Goal: Task Accomplishment & Management: Manage account settings

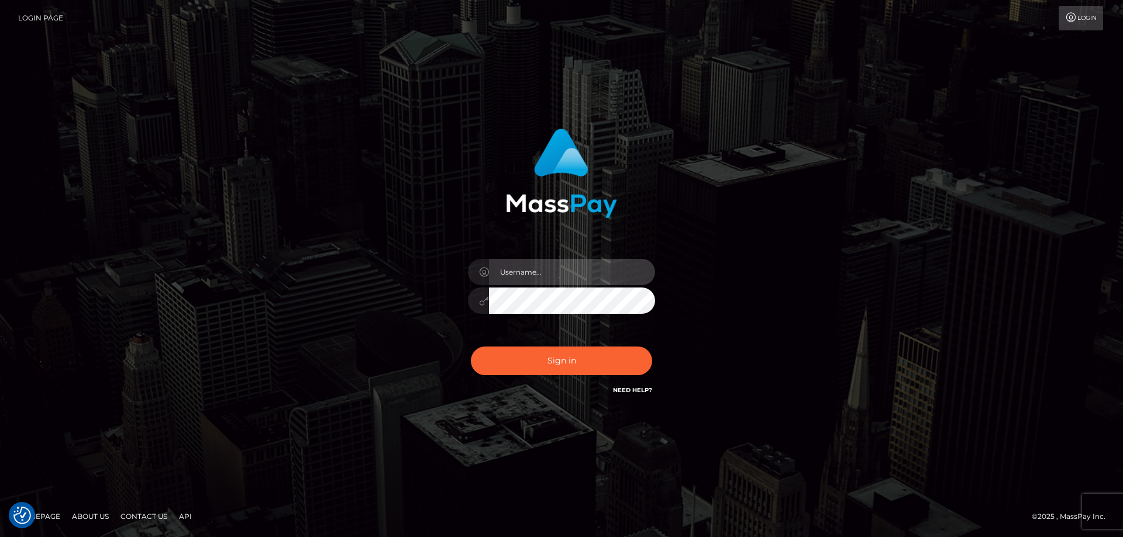
type input "Dan.Cirnat"
click at [651, 337] on div at bounding box center [547, 380] width 240 height 133
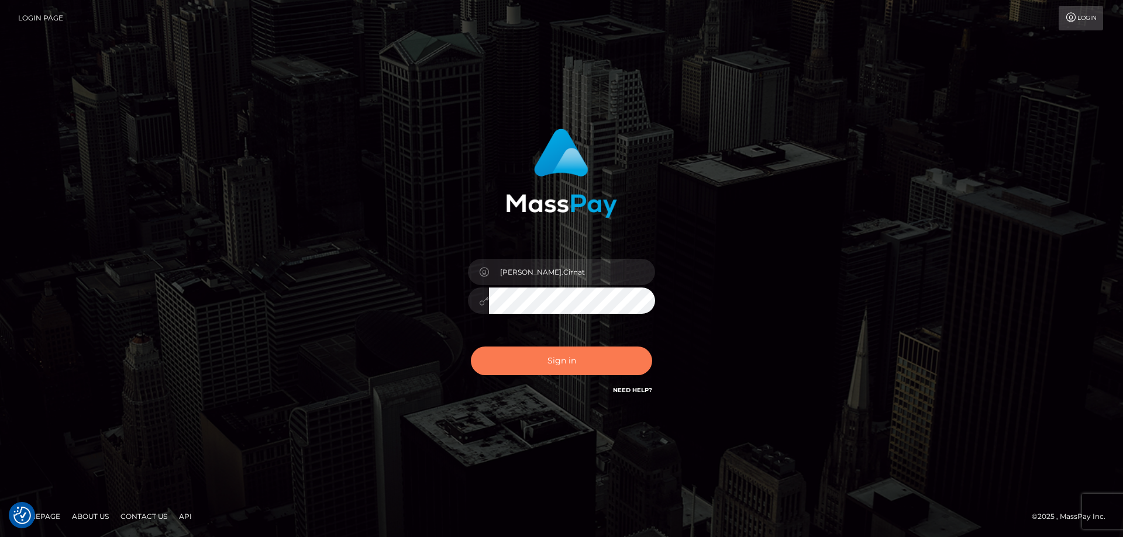
click at [602, 364] on button "Sign in" at bounding box center [561, 361] width 181 height 29
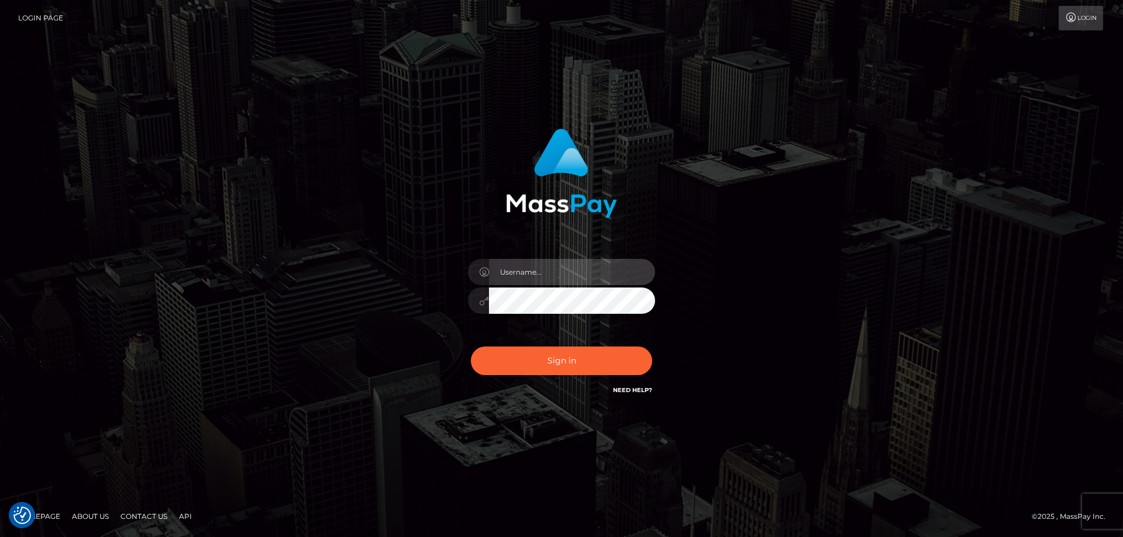
type input "[PERSON_NAME].Cirnat"
click at [653, 346] on div at bounding box center [547, 380] width 240 height 133
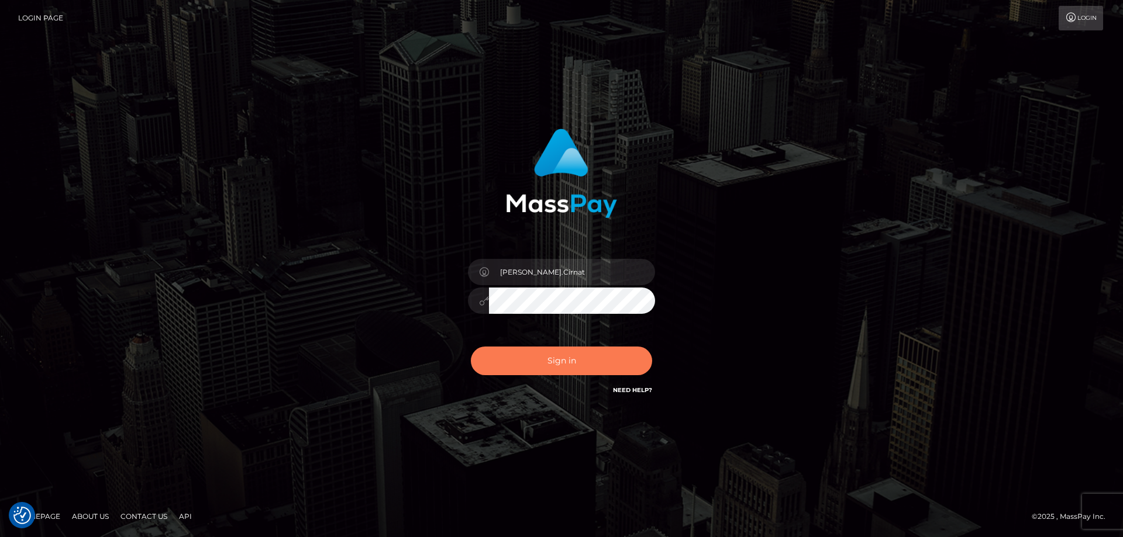
click at [537, 360] on button "Sign in" at bounding box center [561, 361] width 181 height 29
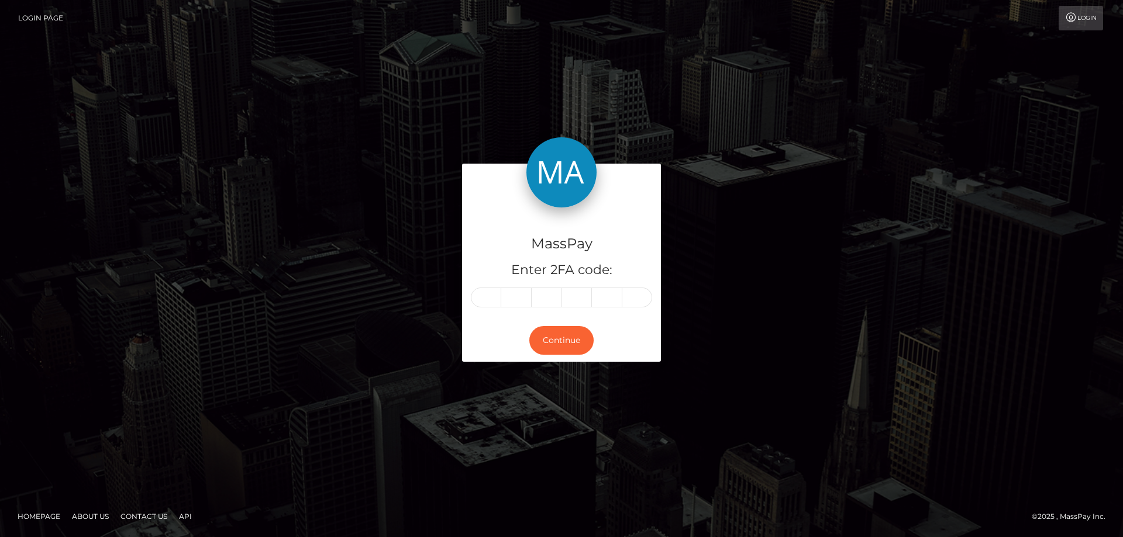
click at [494, 297] on input "text" at bounding box center [486, 298] width 30 height 20
type input "8"
type input "9"
type input "1"
type input "4"
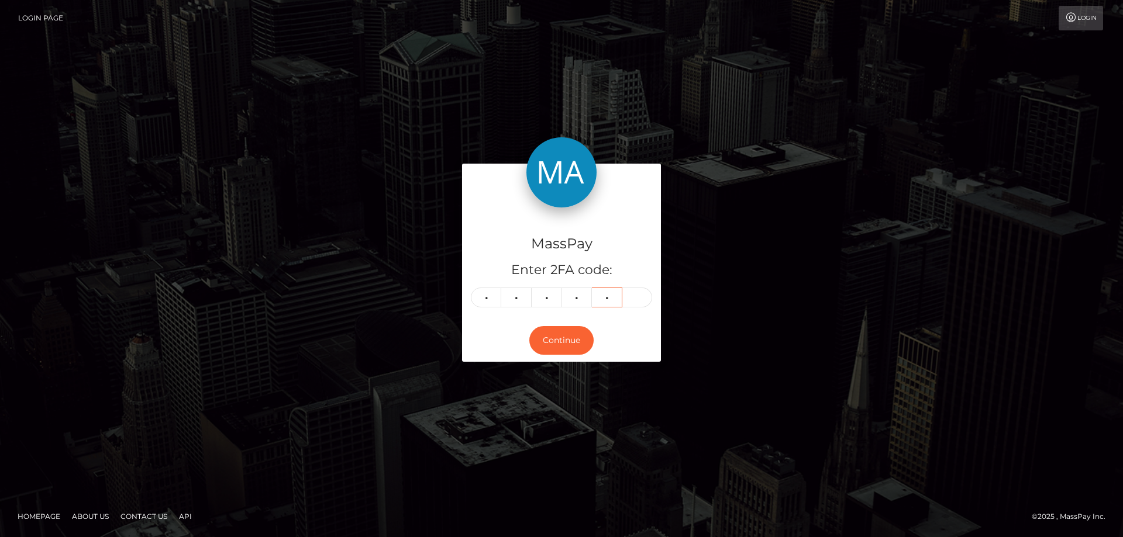
type input "2"
type input "1"
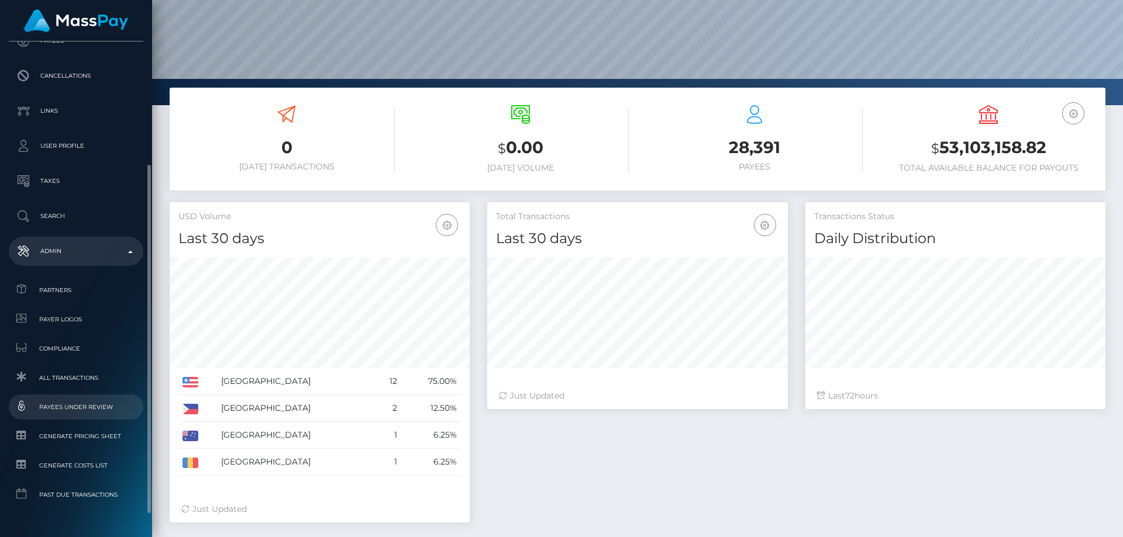
click at [79, 409] on span "Payees under Review" at bounding box center [75, 407] width 125 height 13
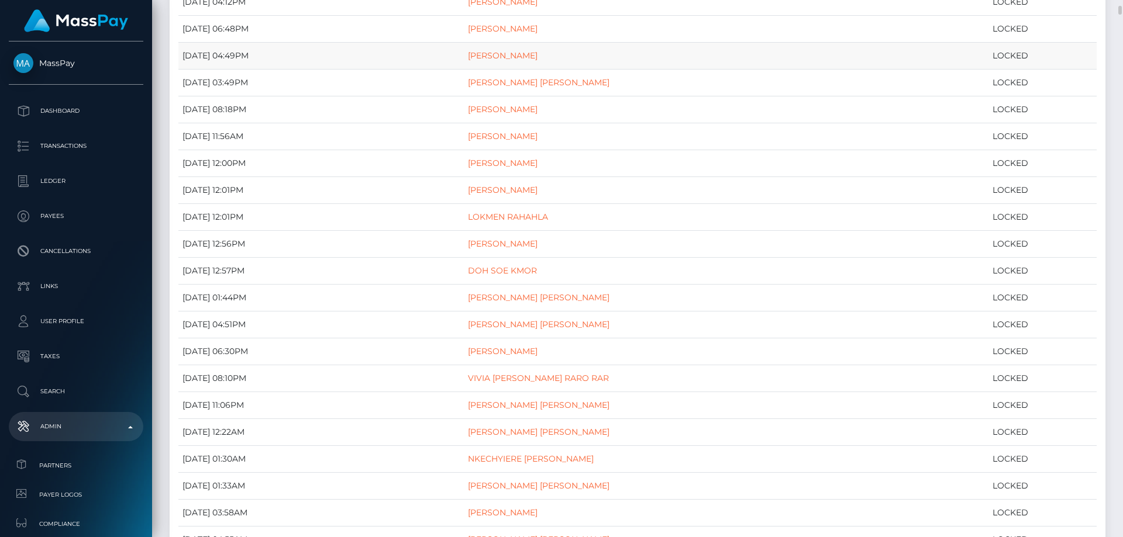
scroll to position [409, 0]
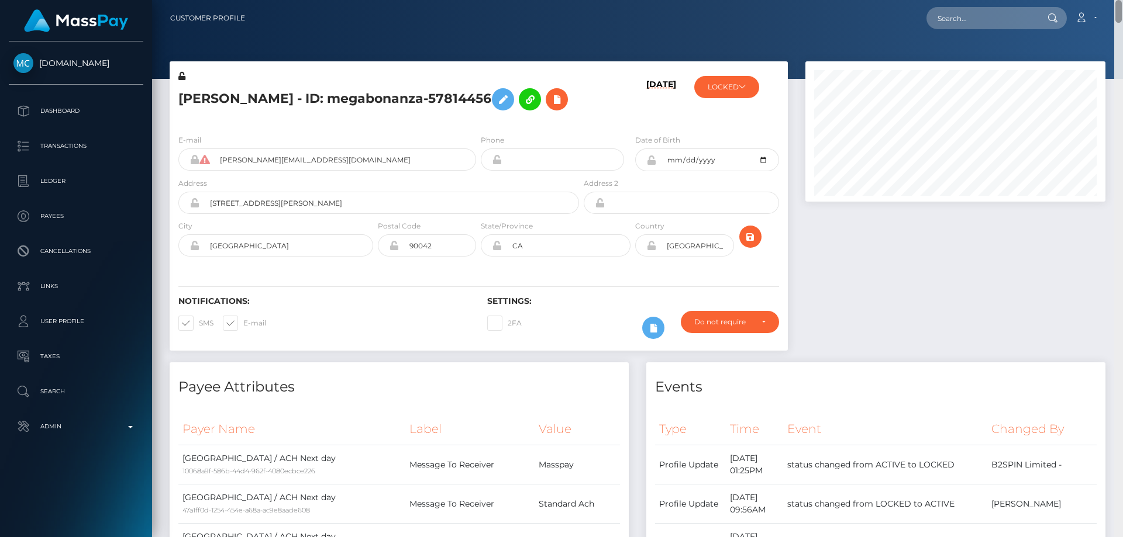
drag, startPoint x: 1119, startPoint y: 274, endPoint x: 1122, endPoint y: -32, distance: 306.5
click at [1122, 0] on html "[DOMAIN_NAME] Dashboard Transactions Ledger Payees Cancellations" at bounding box center [561, 268] width 1123 height 537
click at [723, 88] on button "LOCKED" at bounding box center [726, 87] width 65 height 22
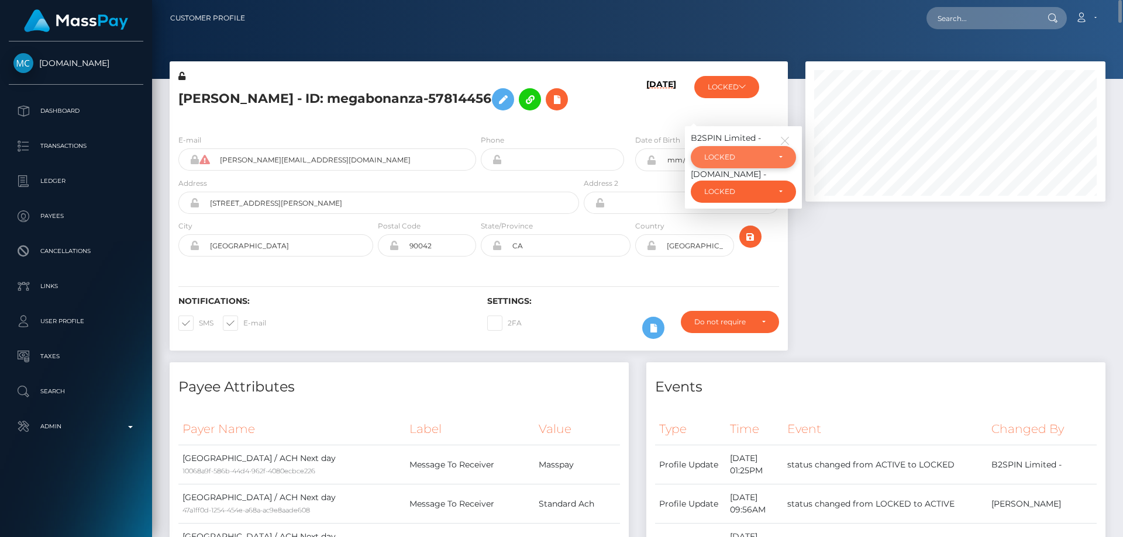
click at [714, 168] on div "LOCKED" at bounding box center [743, 157] width 105 height 22
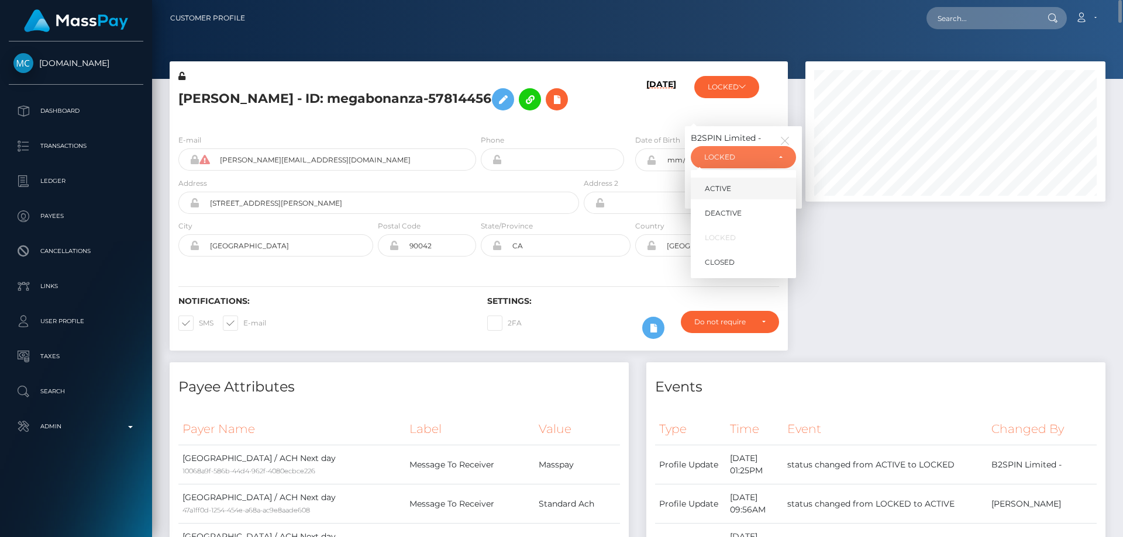
scroll to position [140, 301]
click at [725, 194] on span "ACTIVE" at bounding box center [718, 189] width 26 height 11
select select "ACTIVE"
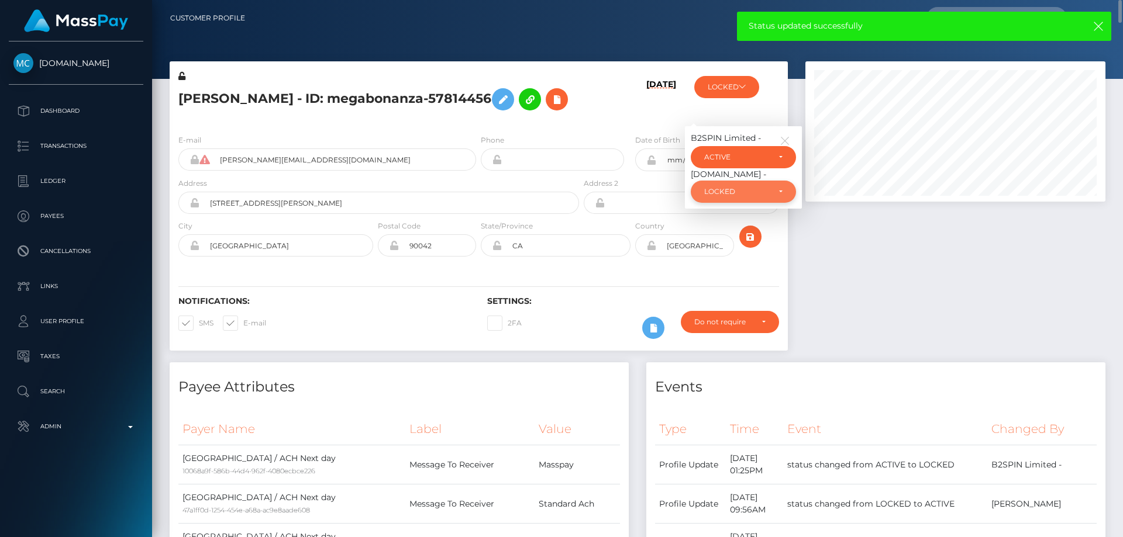
click at [742, 197] on div "LOCKED" at bounding box center [736, 191] width 65 height 9
click at [751, 234] on link "ACTIVE" at bounding box center [743, 223] width 105 height 22
select select "ACTIVE"
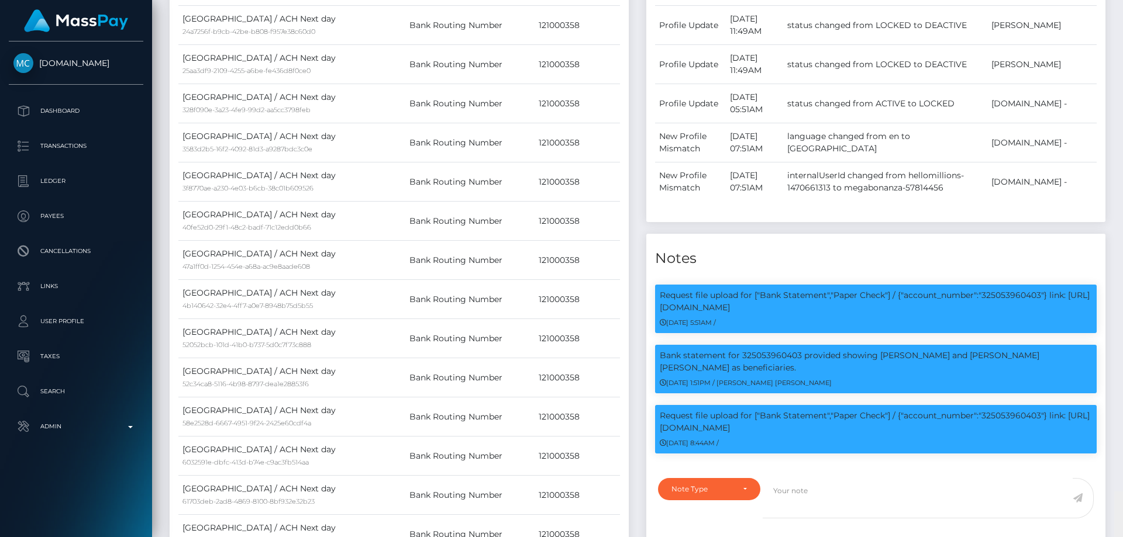
scroll to position [0, 0]
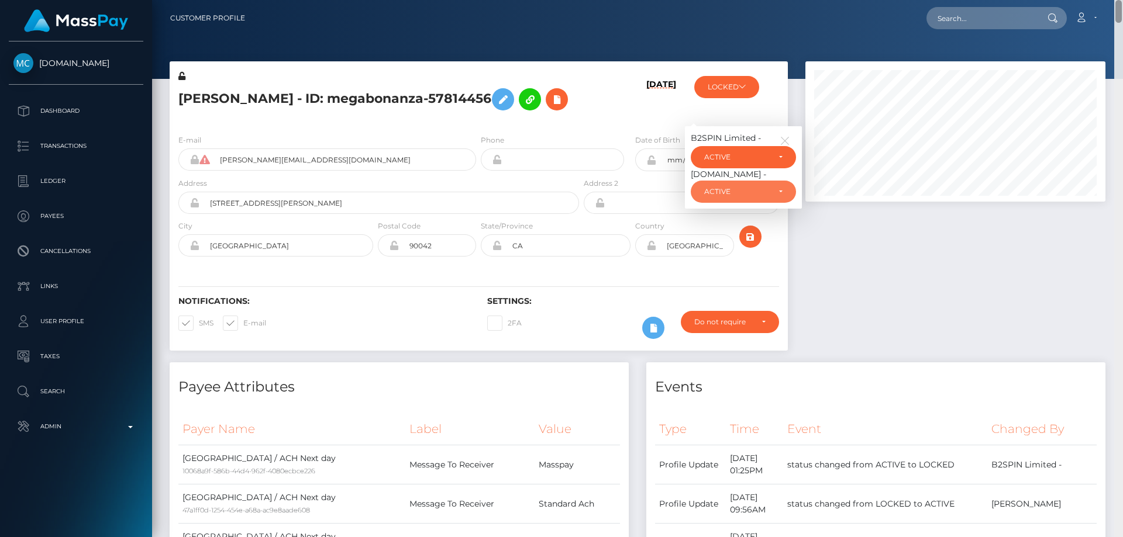
drag, startPoint x: 1118, startPoint y: 364, endPoint x: 1122, endPoint y: -15, distance: 379.0
click at [1122, 0] on html "McLuck.com Dashboard Transactions Ledger Payees Cancellations" at bounding box center [561, 268] width 1123 height 537
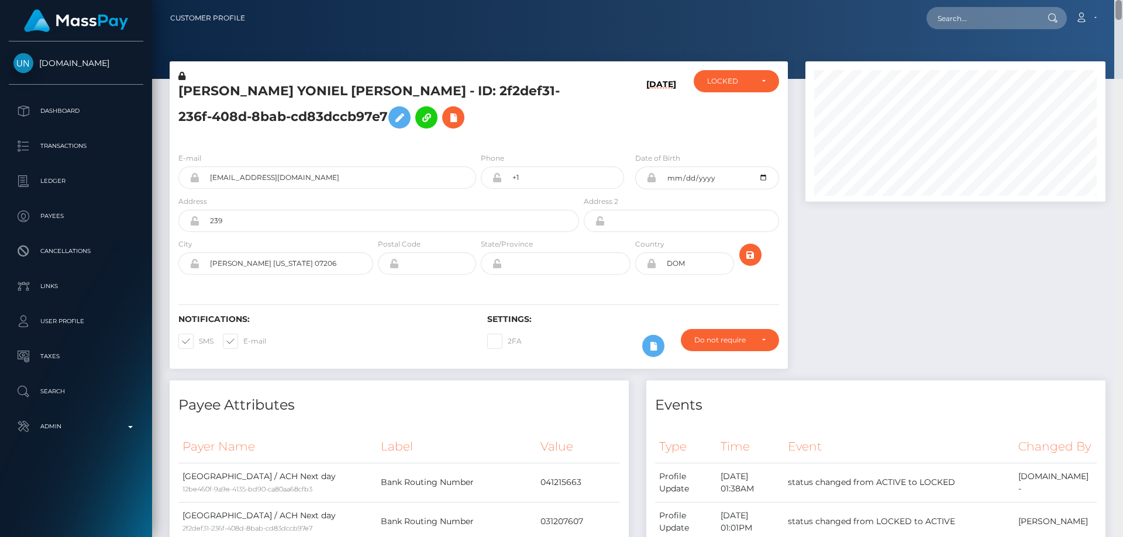
drag, startPoint x: 1121, startPoint y: 65, endPoint x: 1119, endPoint y: -8, distance: 73.1
click at [1119, 0] on html "[DOMAIN_NAME] Dashboard Transactions Ledger Payees Cancellations" at bounding box center [561, 268] width 1123 height 537
click at [539, 115] on h5 "[PERSON_NAME] YONIEL [PERSON_NAME] - ID: 2f2def31-236f-408d-8bab-cd83dccb97e7" at bounding box center [375, 108] width 394 height 52
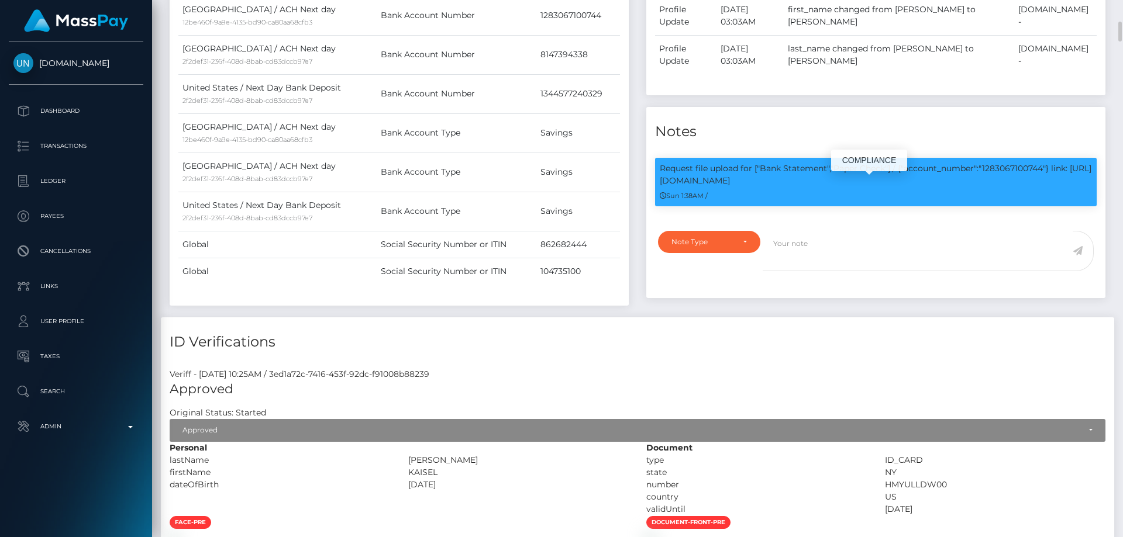
scroll to position [140, 301]
click at [1000, 181] on p "Request file upload for ["Bank Statement","Paper Check"] / {"account_number":"1…" at bounding box center [876, 175] width 432 height 25
copy p "1283067100744"
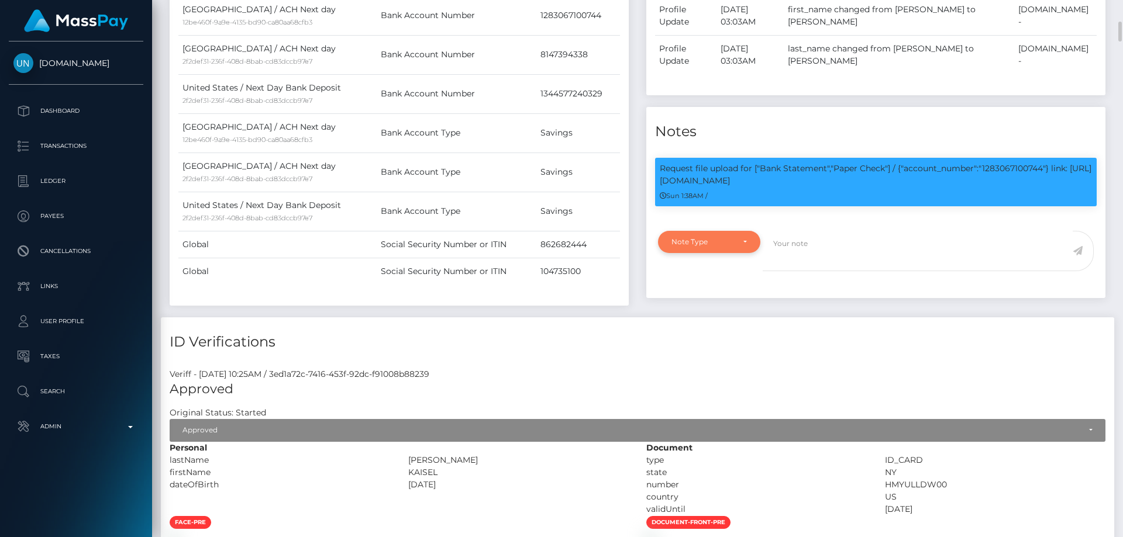
click at [739, 252] on div "Note Type" at bounding box center [709, 242] width 102 height 22
click at [724, 309] on link "Compliance" at bounding box center [709, 298] width 102 height 22
select select "COMPLIANCE"
click at [829, 257] on textarea at bounding box center [918, 251] width 310 height 40
click at [886, 261] on textarea "Bank statement for the account provided showing that the account belongs to:" at bounding box center [918, 251] width 310 height 40
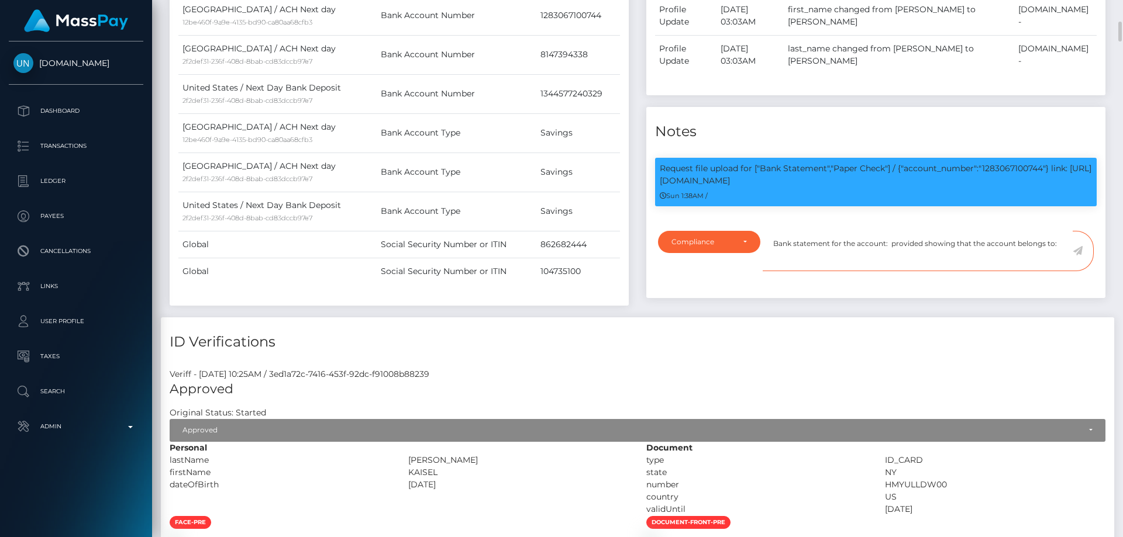
paste textarea "1283067100744"
click at [867, 271] on textarea "Bank statement for the account: 1283067100744 provided showing that the account…" at bounding box center [918, 251] width 310 height 40
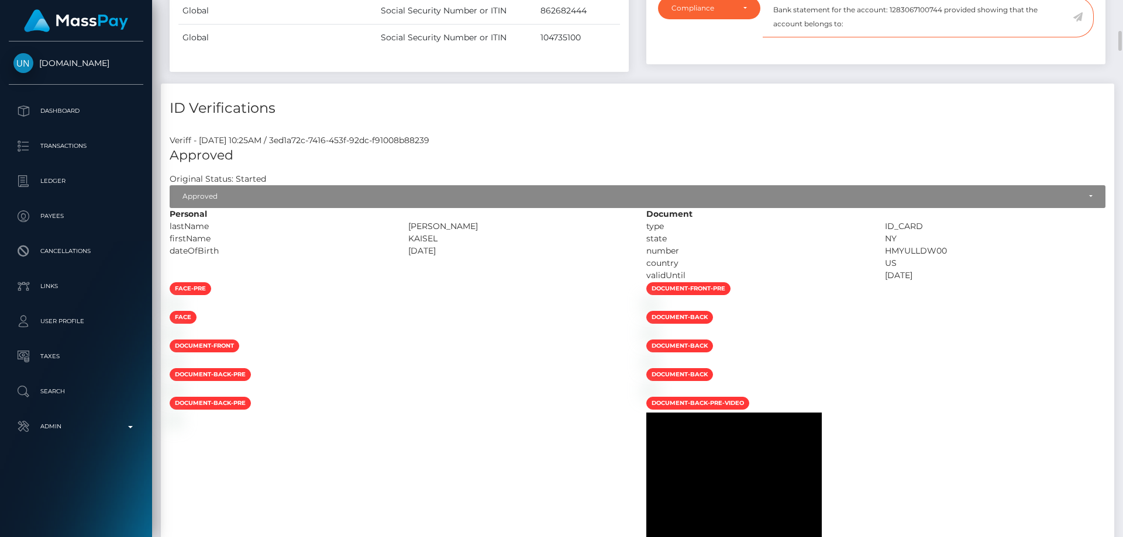
scroll to position [936, 0]
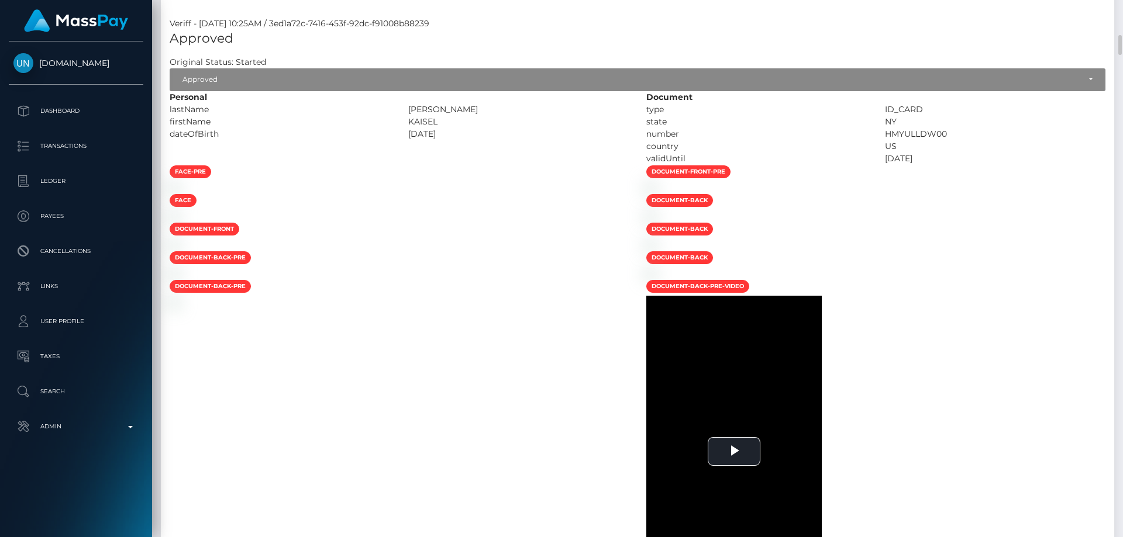
drag, startPoint x: 445, startPoint y: 130, endPoint x: 408, endPoint y: 120, distance: 38.3
click at [408, 120] on div "Personal lastName CUEVAS ALVAREZ" at bounding box center [399, 128] width 477 height 74
click at [472, 116] on div "CUEVAS ALVAREZ" at bounding box center [518, 110] width 239 height 12
drag, startPoint x: 491, startPoint y: 120, endPoint x: 408, endPoint y: 116, distance: 83.2
click at [408, 116] on div "CUEVAS ALVAREZ" at bounding box center [518, 110] width 239 height 12
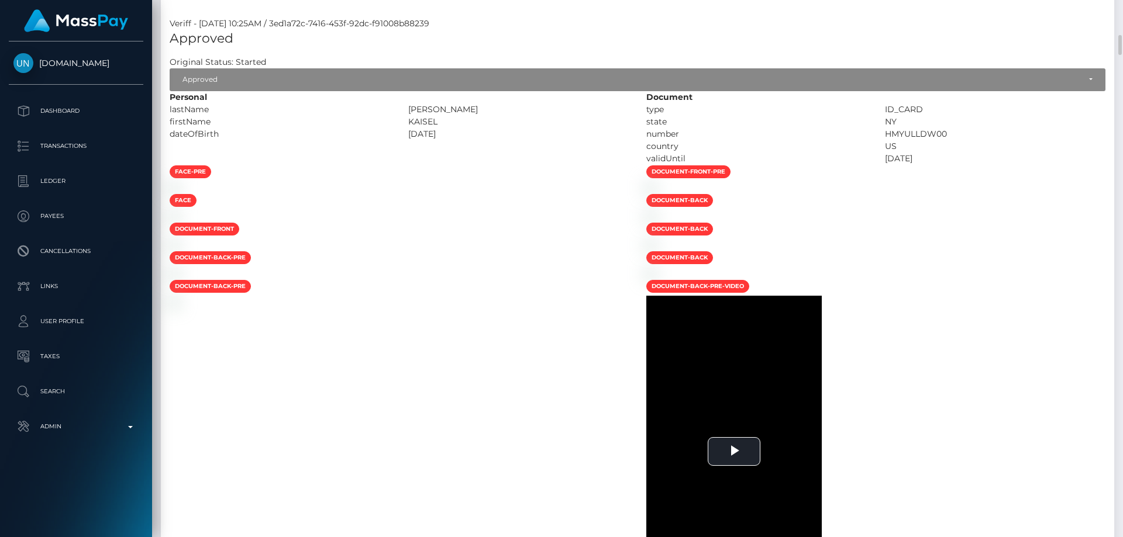
copy div "CUEVAS ALVAREZ"
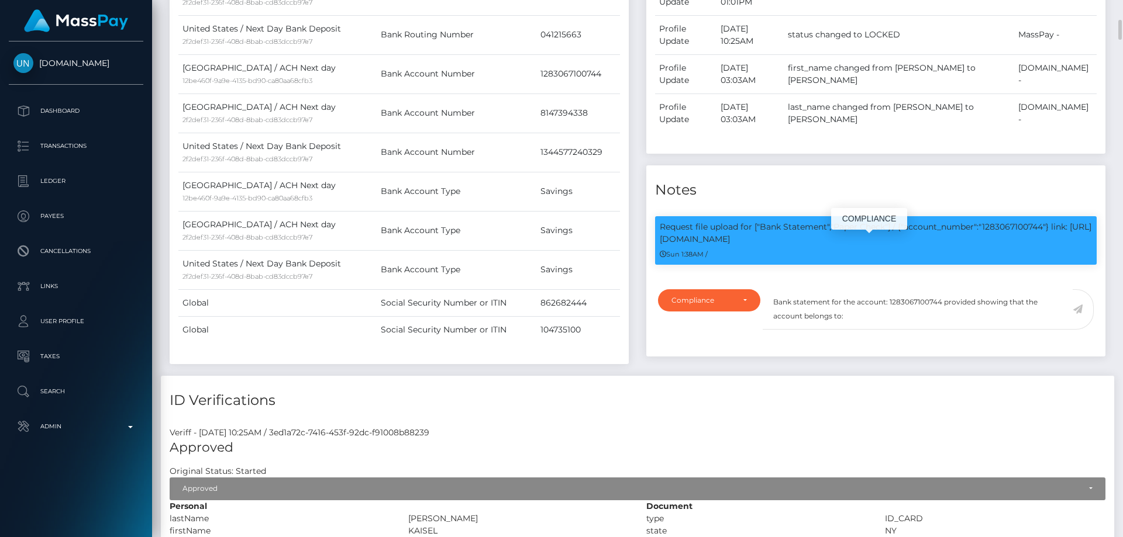
scroll to position [140, 301]
click at [868, 330] on textarea "Bank statement for the account: 1283067100744 provided showing that the account…" at bounding box center [918, 310] width 310 height 40
paste textarea "CUEVAS ALVAREZ"
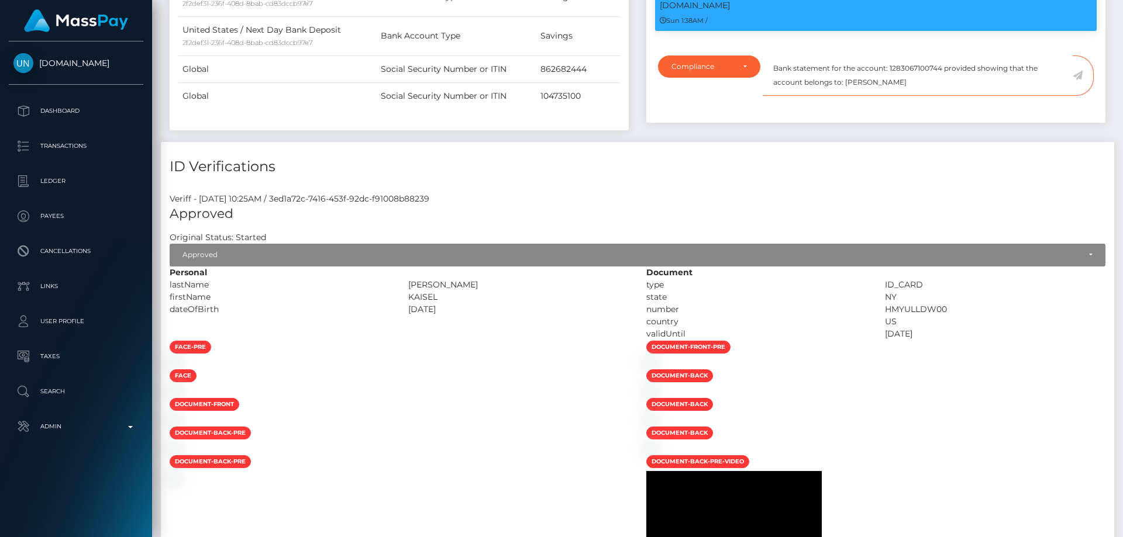
scroll to position [819, 0]
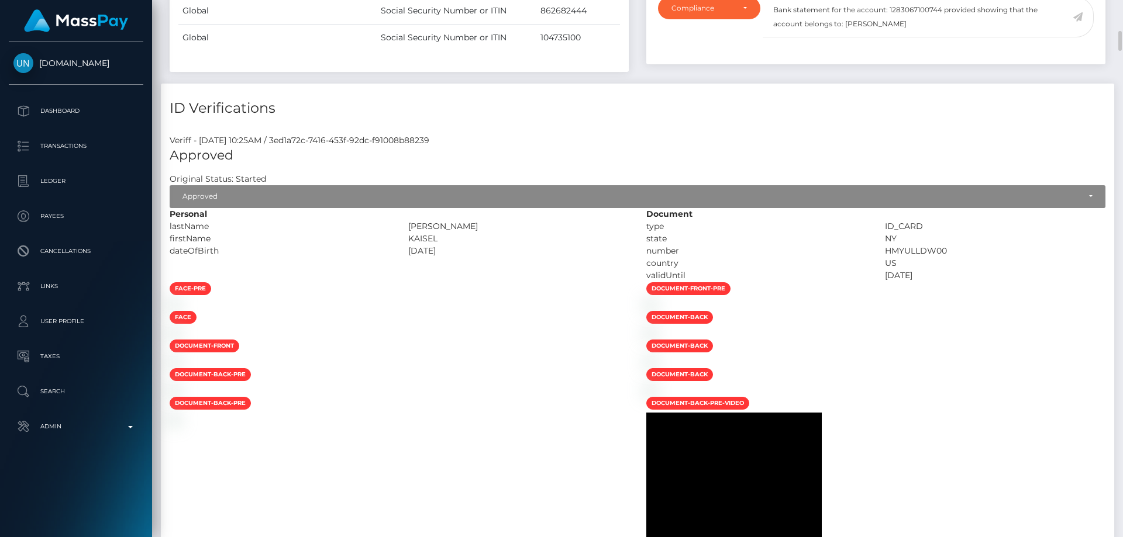
drag, startPoint x: 445, startPoint y: 249, endPoint x: 408, endPoint y: 249, distance: 37.4
click at [408, 245] on div "KAISEL" at bounding box center [518, 239] width 239 height 12
copy div "KAISEL"
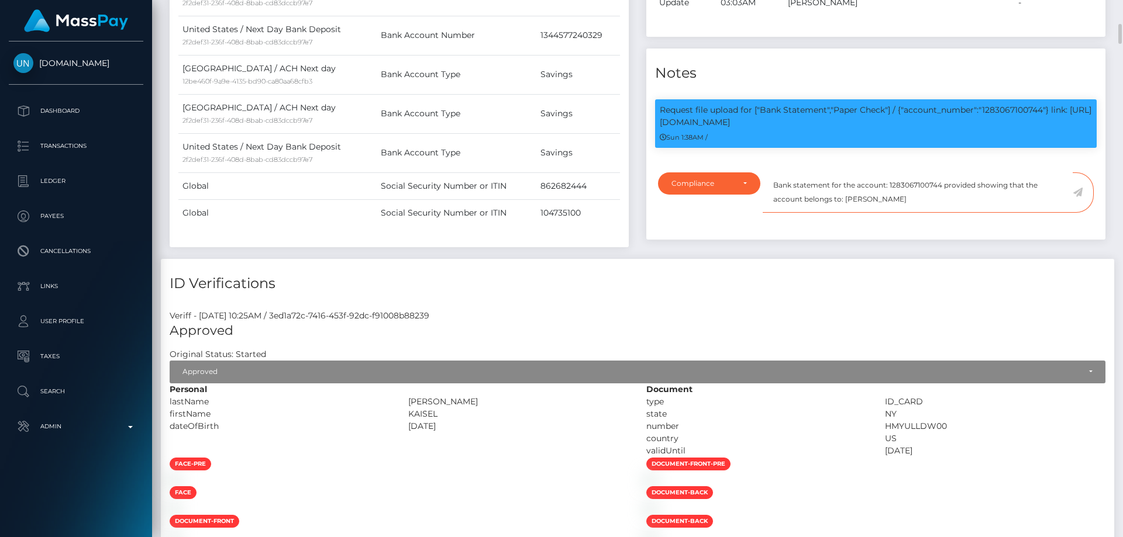
click at [934, 212] on textarea "Bank statement for the account: 1283067100744 provided showing that the account…" at bounding box center [918, 193] width 310 height 40
paste textarea "KAISEL"
click at [871, 213] on textarea "Bank statement for the account: 1283067100744 provided showing that the account…" at bounding box center [918, 193] width 310 height 40
click at [948, 213] on textarea "Bank statement for the account: 1283067100744 provided showing that the account…" at bounding box center [918, 193] width 310 height 40
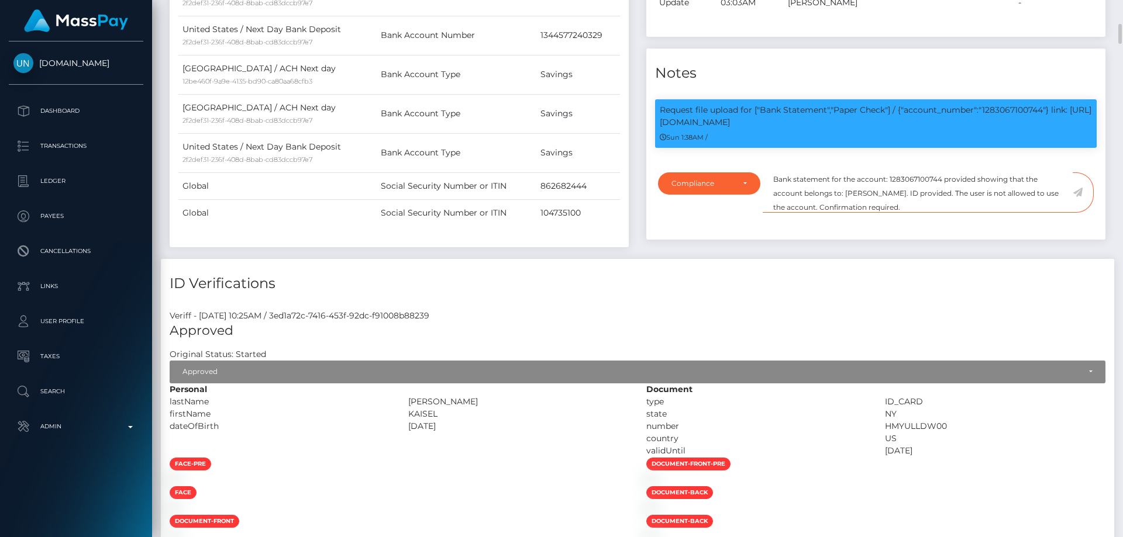
type textarea "Bank statement for the account: 1283067100744 provided showing that the account…"
click at [1078, 197] on icon at bounding box center [1078, 192] width 10 height 9
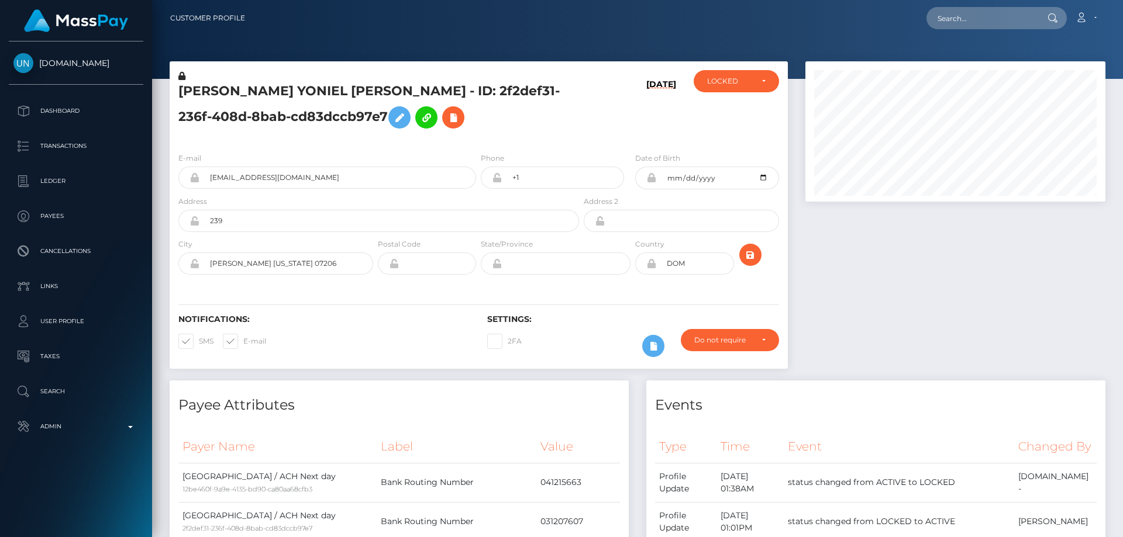
scroll to position [140, 301]
click at [733, 80] on div "LOCKED" at bounding box center [729, 81] width 45 height 9
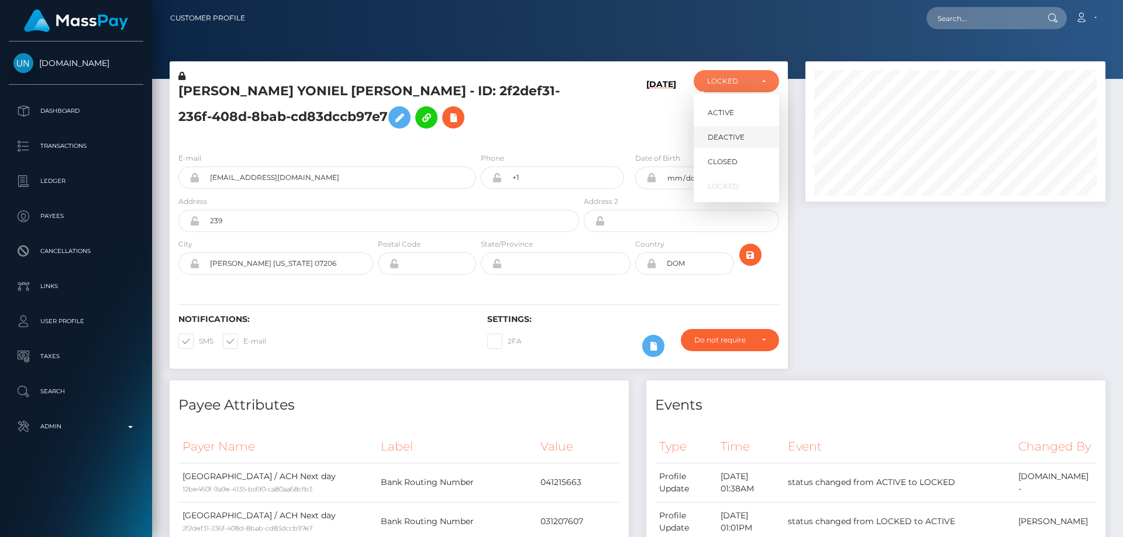
click at [727, 139] on span "DEACTIVE" at bounding box center [726, 137] width 37 height 11
select select "DEACTIVE"
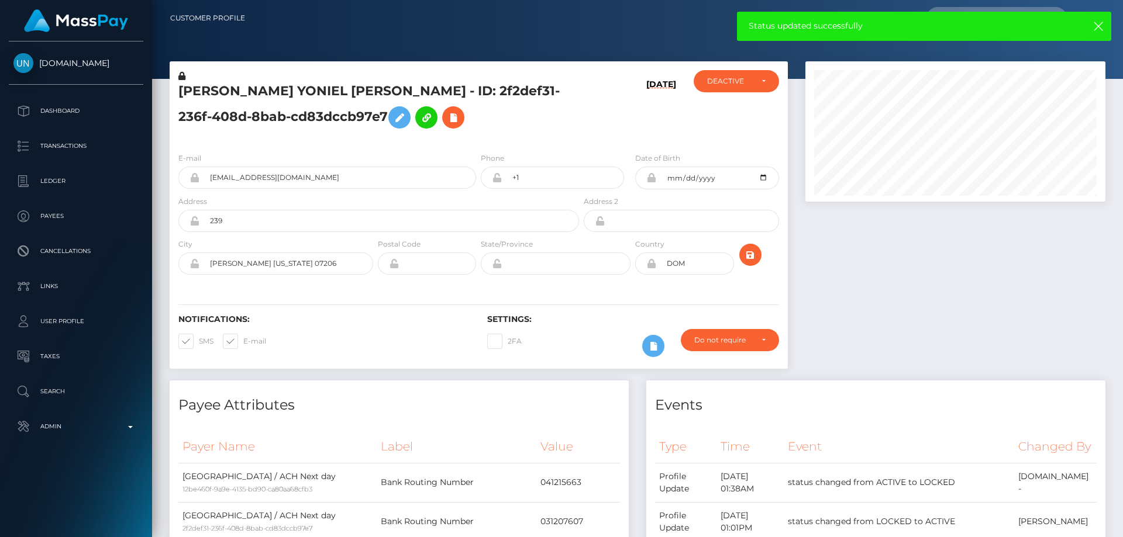
click at [271, 116] on h5 "AITON YONIEL SANTIAGO MORETA - ID: 2f2def31-236f-408d-8bab-cd83dccb97e7" at bounding box center [375, 108] width 394 height 52
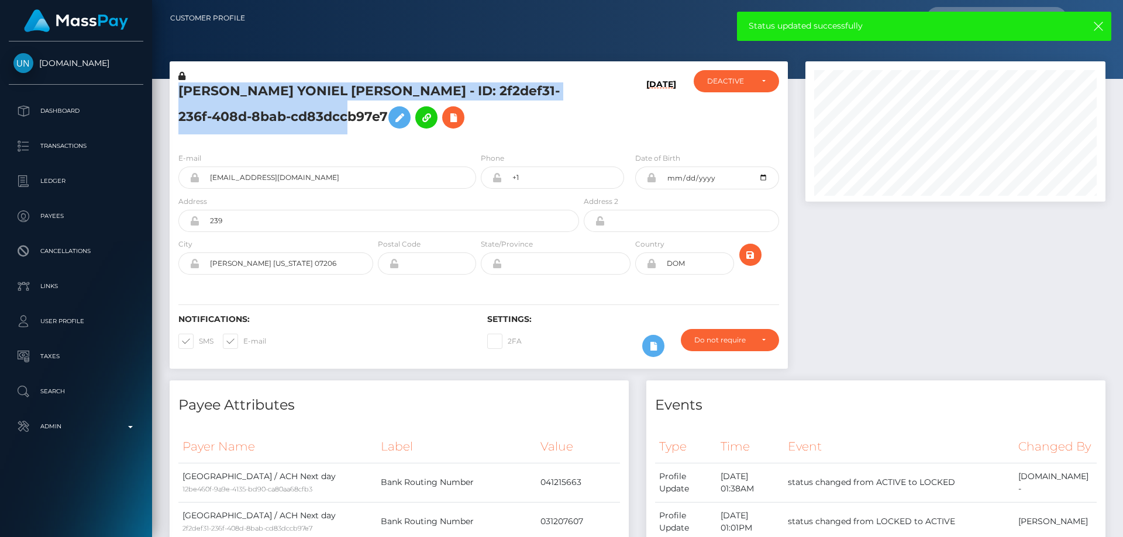
click at [271, 116] on h5 "AITON YONIEL SANTIAGO MORETA - ID: 2f2def31-236f-408d-8bab-cd83dccb97e7" at bounding box center [375, 108] width 394 height 52
copy h5 "AITON YONIEL SANTIAGO MORETA - ID: 2f2def31-236f-408d-8bab-cd83dccb97e7"
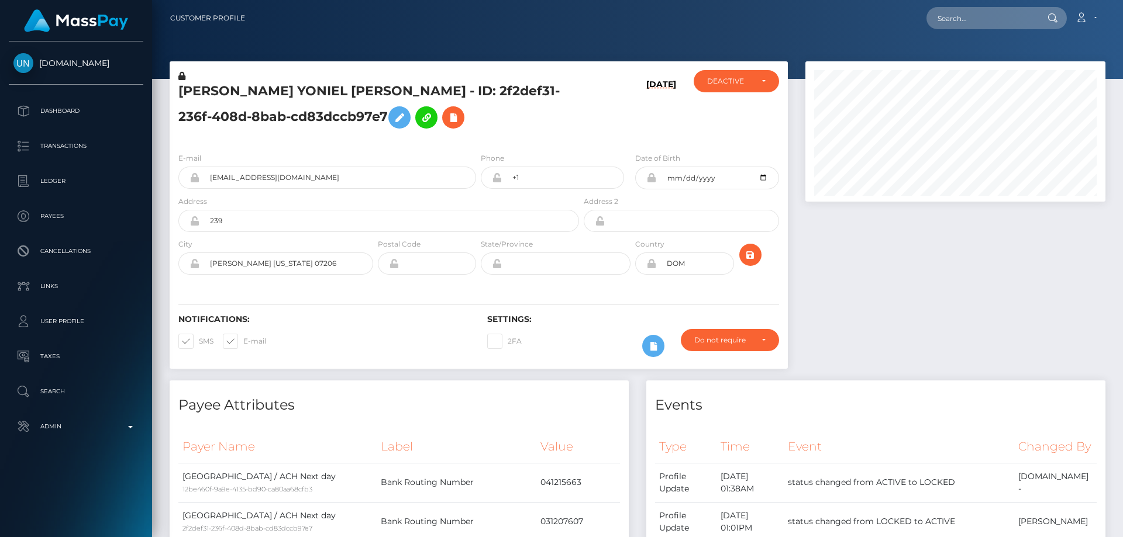
click at [929, 390] on div "Events" at bounding box center [875, 398] width 459 height 35
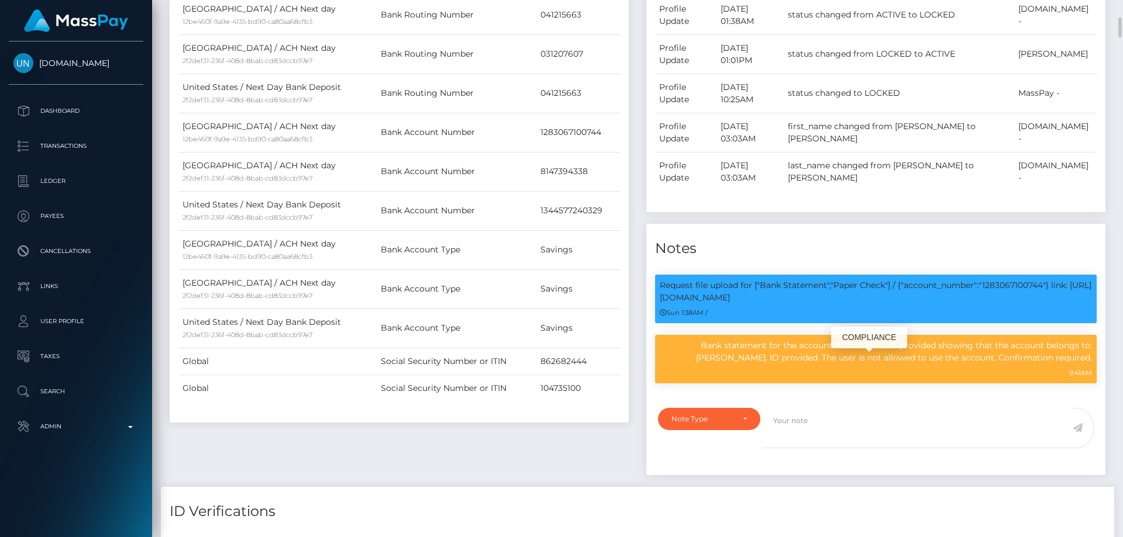
click at [824, 364] on p "Bank statement for the account: 1283067100744 provided showing that the account…" at bounding box center [876, 352] width 432 height 25
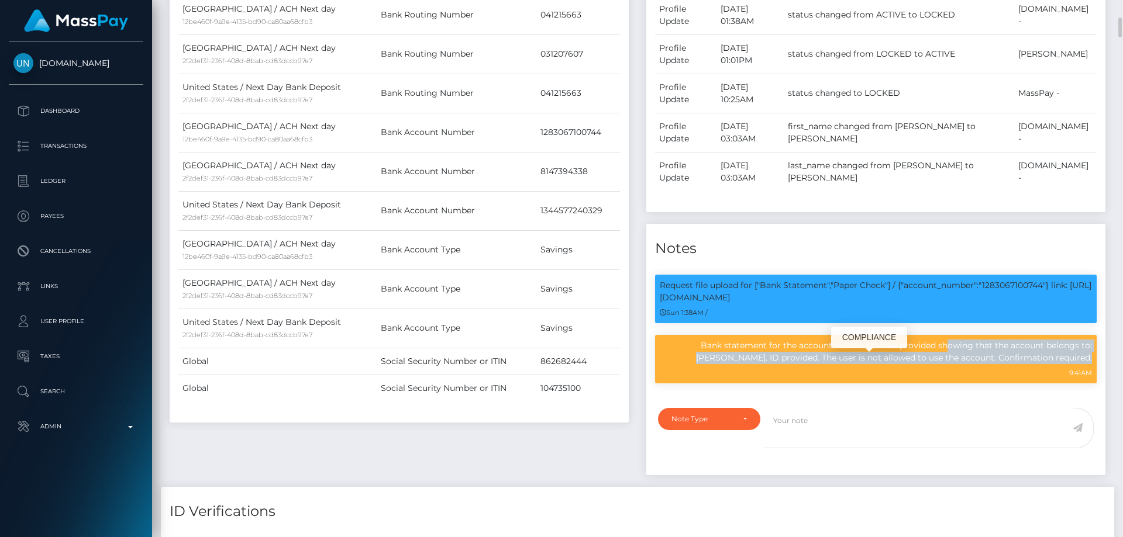
click at [824, 364] on p "Bank statement for the account: 1283067100744 provided showing that the account…" at bounding box center [876, 352] width 432 height 25
copy div "Bank statement for the account: 1283067100744 provided showing that the account…"
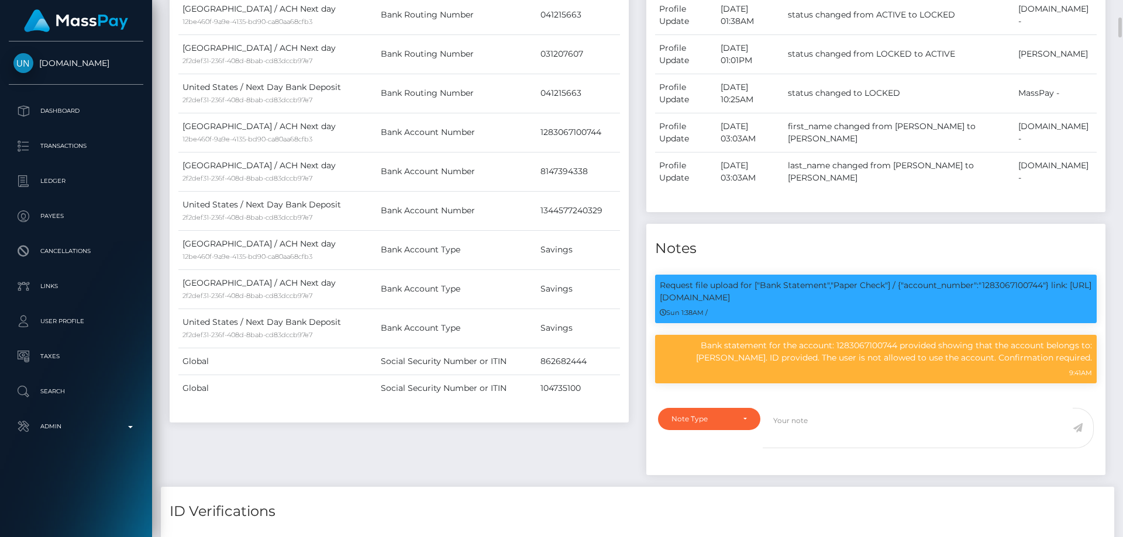
click at [458, 443] on div "Payee Attributes Payer Name Label Value United States / ACH Next day 12be460f-9…" at bounding box center [399, 200] width 477 height 574
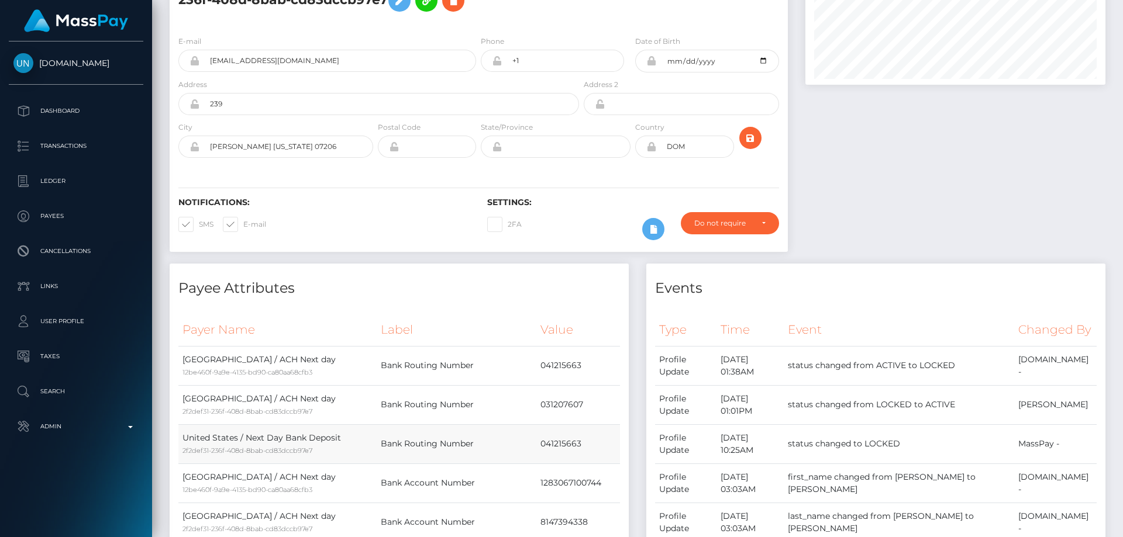
scroll to position [0, 0]
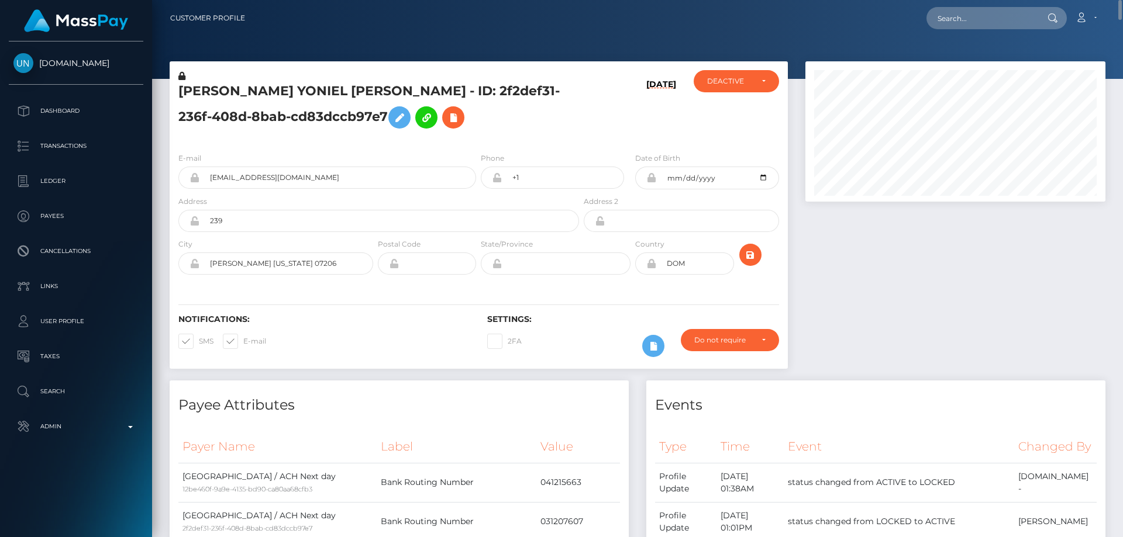
drag, startPoint x: 561, startPoint y: 153, endPoint x: 330, endPoint y: 112, distance: 233.9
click at [561, 152] on div "Phone +1" at bounding box center [552, 170] width 143 height 37
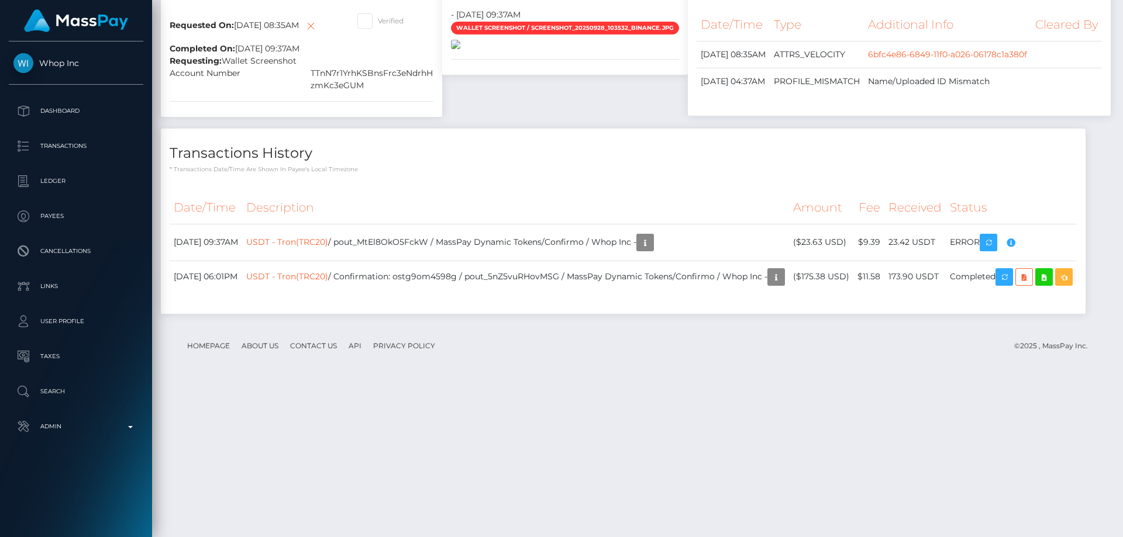
scroll to position [1345, 0]
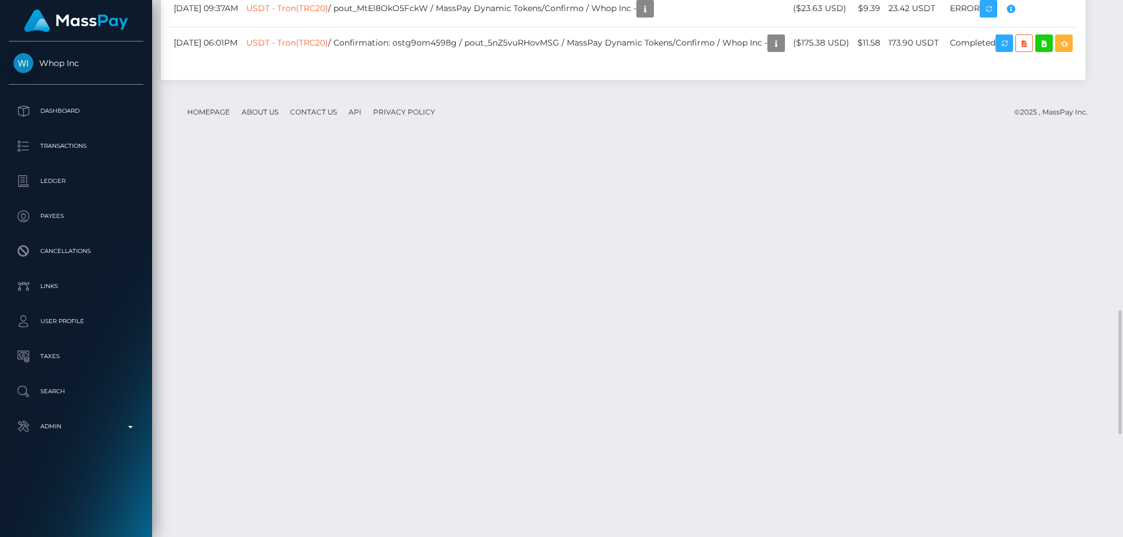
checkbox input "true"
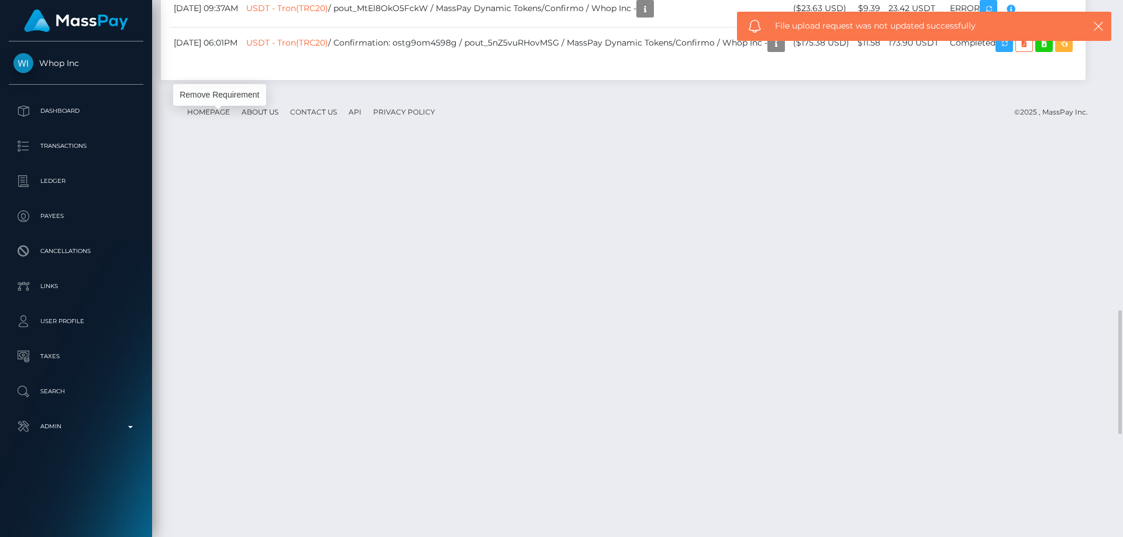
scroll to position [140, 301]
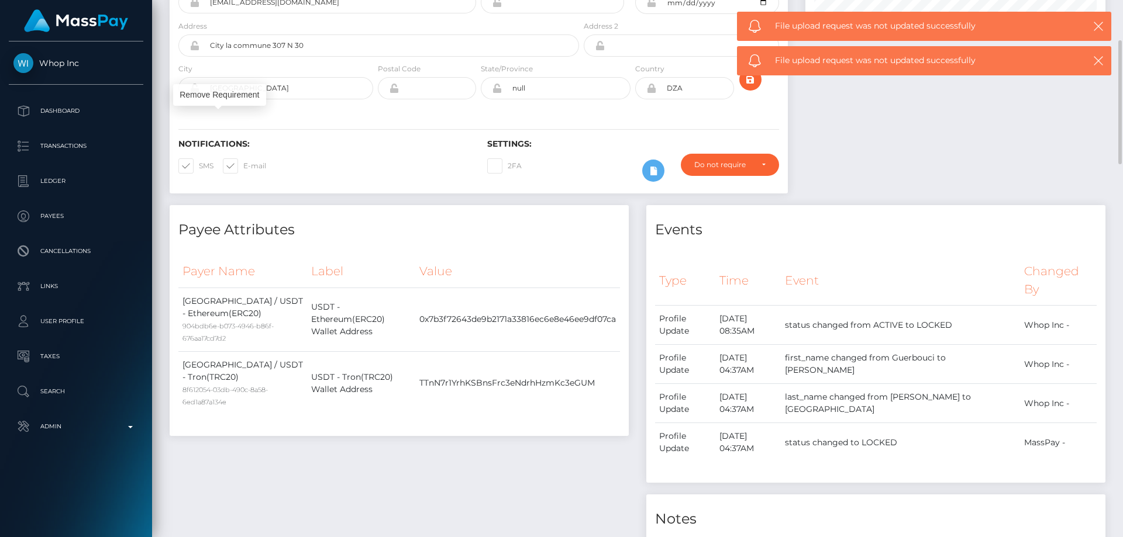
scroll to position [0, 0]
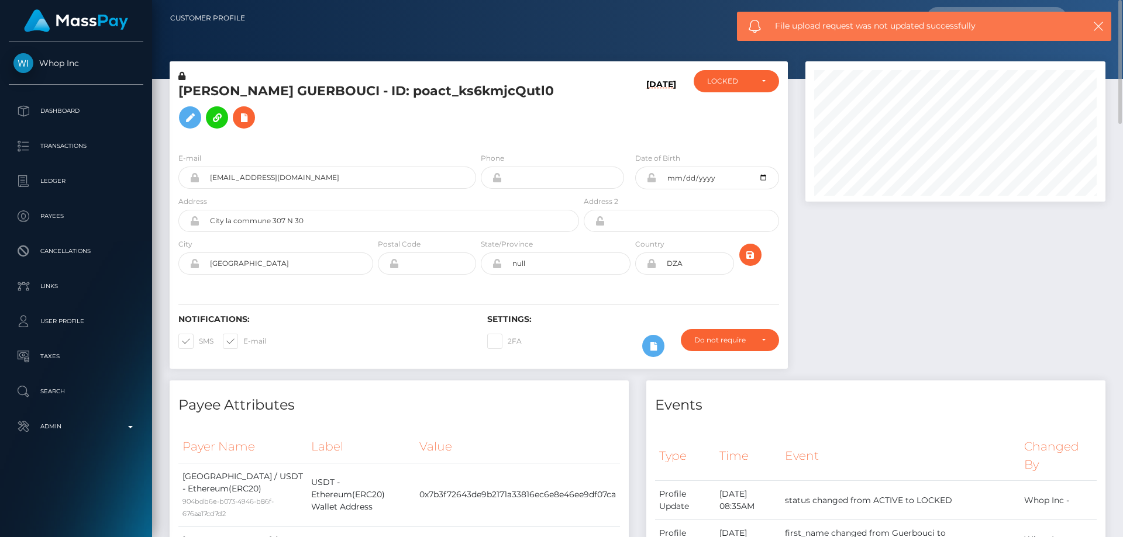
click at [335, 143] on div "E-mail [EMAIL_ADDRESS][DOMAIN_NAME] Phone" at bounding box center [479, 214] width 618 height 143
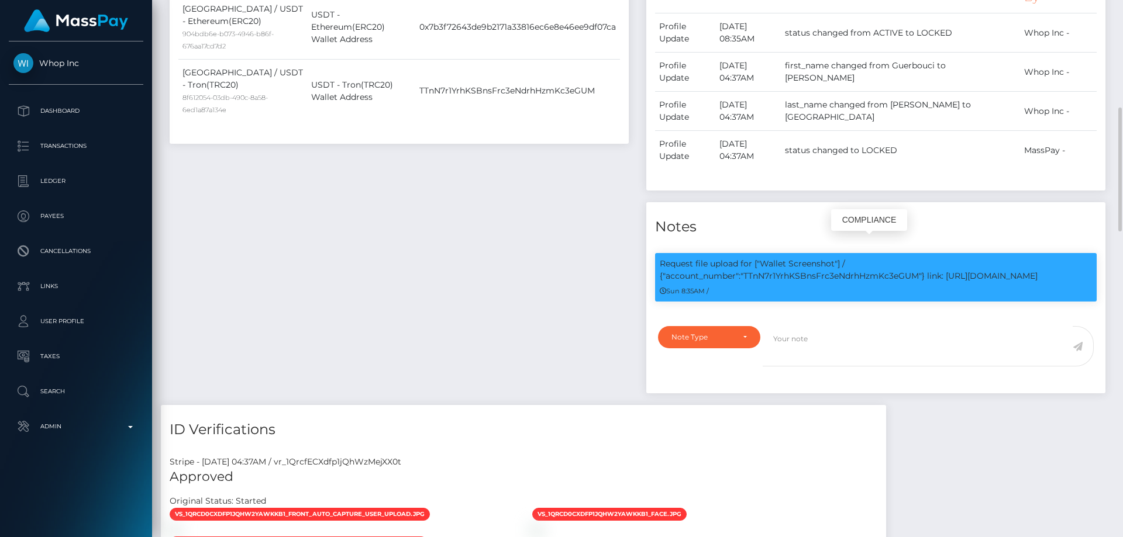
scroll to position [140, 301]
click at [860, 258] on p "Request file upload for ["Wallet Screenshot"] / {"account_number":"TTnN7r1YrhKS…" at bounding box center [876, 270] width 432 height 25
drag, startPoint x: 860, startPoint y: 257, endPoint x: 856, endPoint y: 262, distance: 6.2
copy p "TTnN7r1YrhKSBnsFrc3eNdrhHzmKc3eGUM"
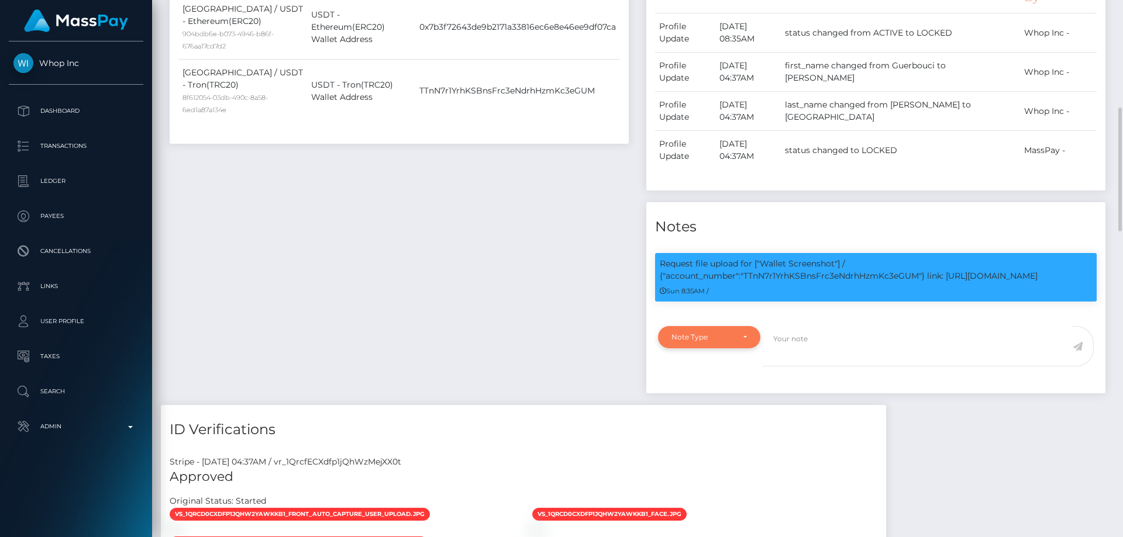
drag, startPoint x: 704, startPoint y: 316, endPoint x: 677, endPoint y: 325, distance: 28.1
click at [703, 333] on div "Note Type" at bounding box center [702, 337] width 62 height 9
click at [686, 388] on span "Compliance" at bounding box center [693, 393] width 43 height 11
select select "COMPLIANCE"
click at [795, 340] on textarea at bounding box center [918, 346] width 310 height 40
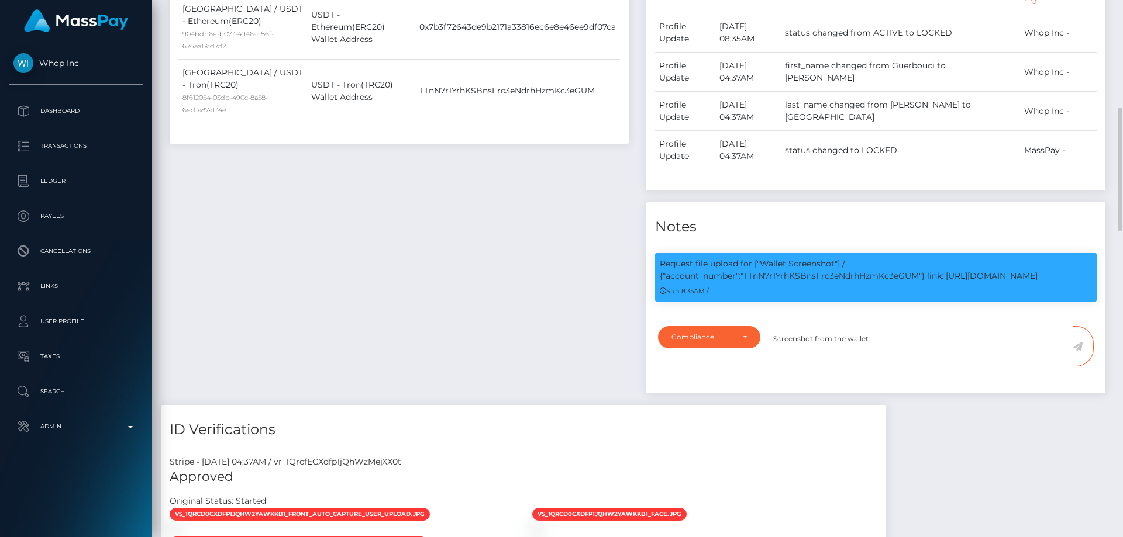
paste textarea "TTnN7r1YrhKSBnsFrc3eNdrhHzmKc3eGUM"
type textarea "Screenshot from the wallet: TTnN7r1YrhKSBnsFrc3eNdrhHzmKc3eGUM provided."
click at [1078, 342] on icon at bounding box center [1078, 346] width 10 height 9
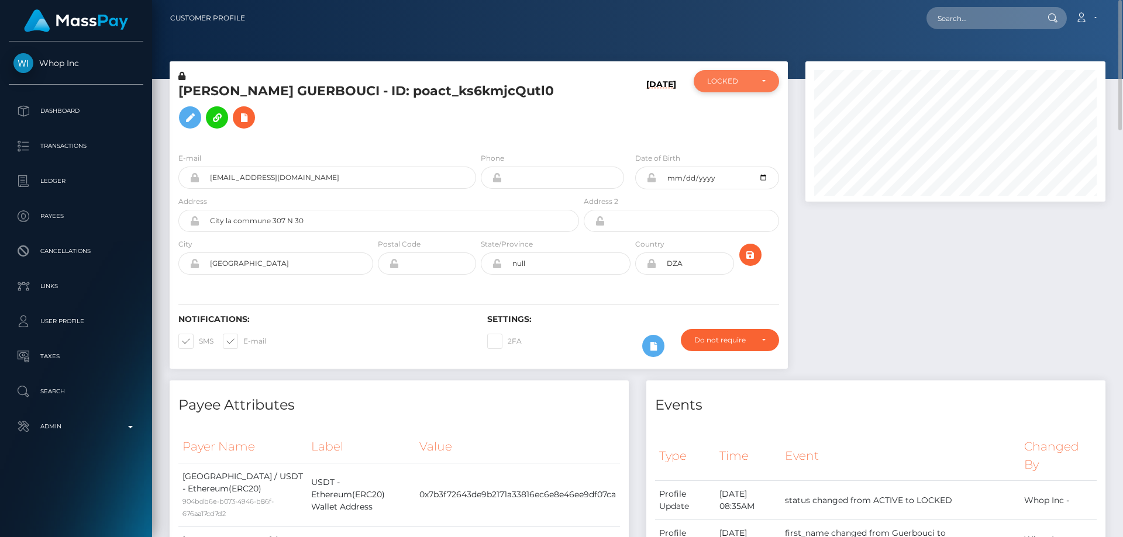
drag, startPoint x: 745, startPoint y: 68, endPoint x: 738, endPoint y: 73, distance: 8.8
click at [745, 67] on div "AYOUB GUERBOUCI - ID: poact_ks6kmjcQutl0 09/28/25" at bounding box center [479, 102] width 618 height 82
click at [738, 78] on div "LOCKED" at bounding box center [729, 81] width 45 height 9
click at [724, 114] on span "ACTIVE" at bounding box center [721, 113] width 26 height 11
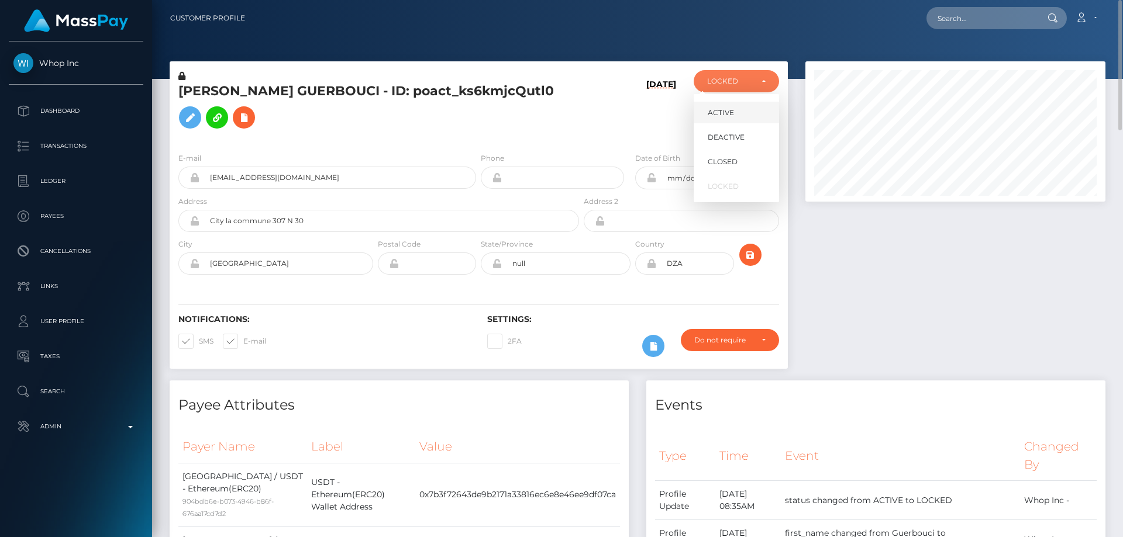
select select "ACTIVE"
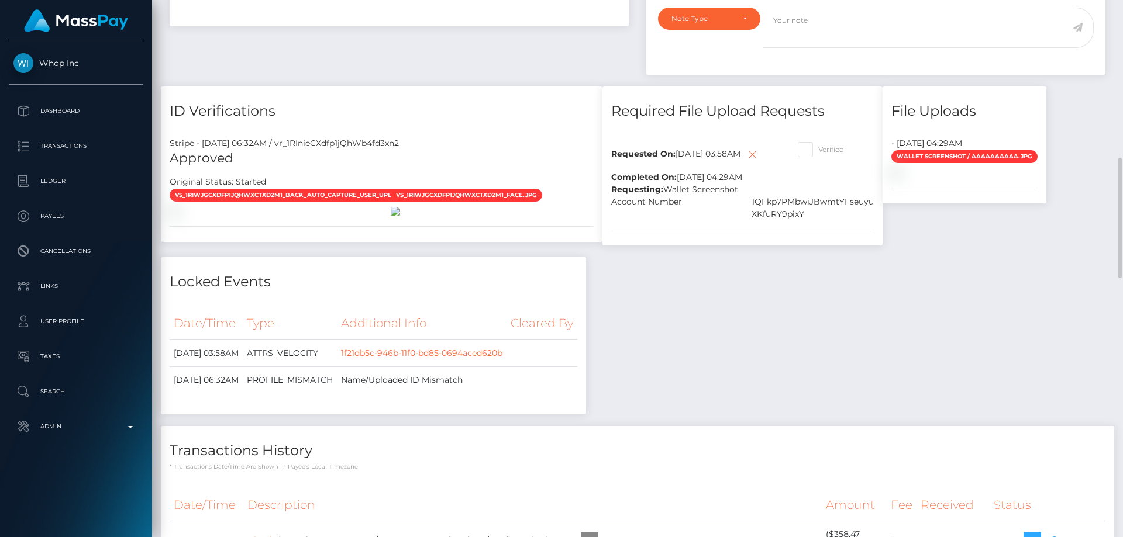
scroll to position [819, 0]
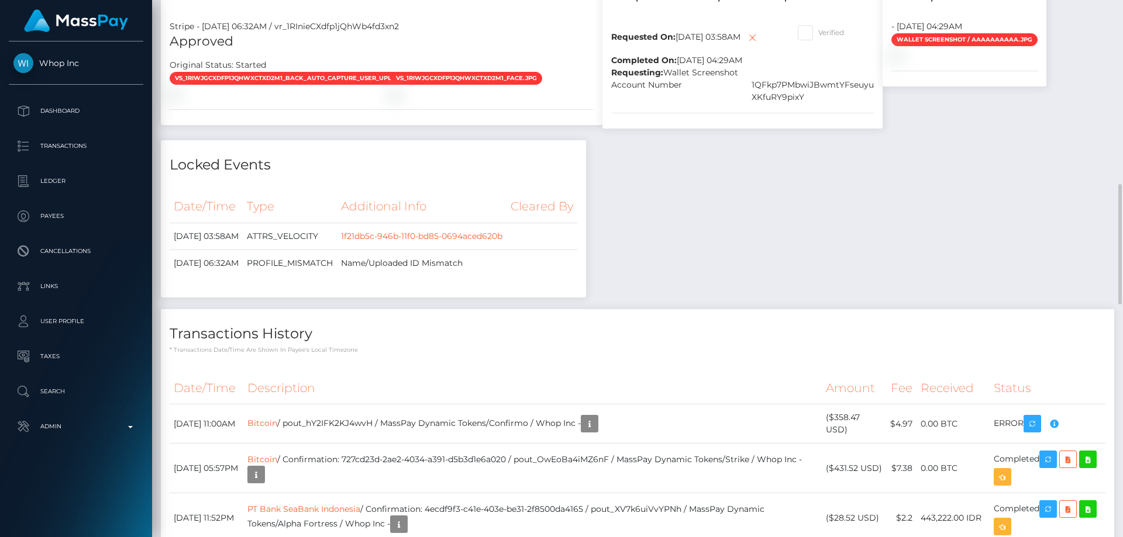
click at [818, 37] on span at bounding box center [818, 32] width 0 height 9
click at [826, 33] on input "Verified" at bounding box center [822, 29] width 8 height 8
checkbox input "true"
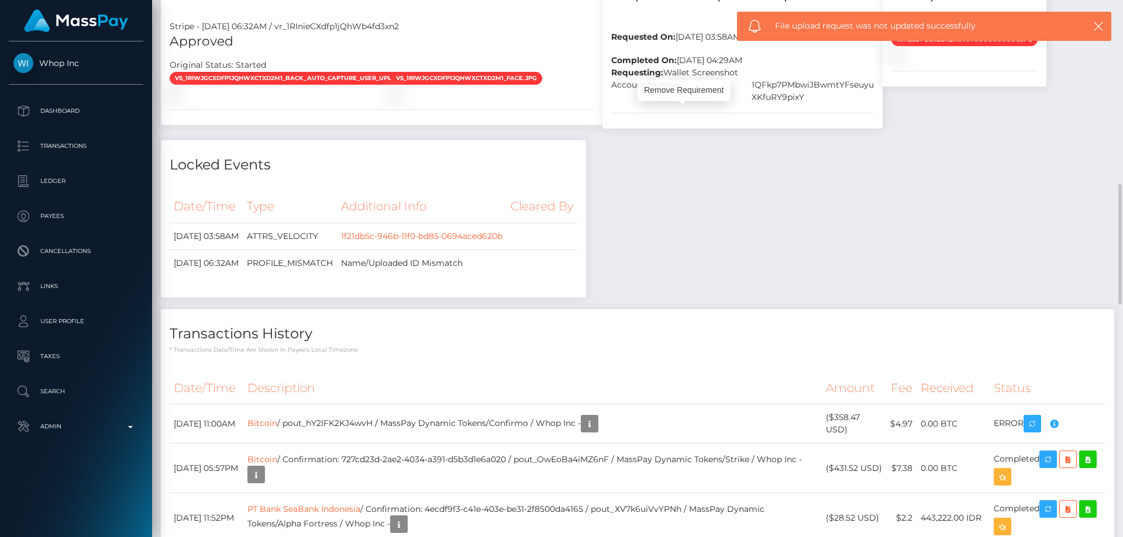
scroll to position [140, 301]
click at [745, 45] on icon at bounding box center [752, 37] width 14 height 15
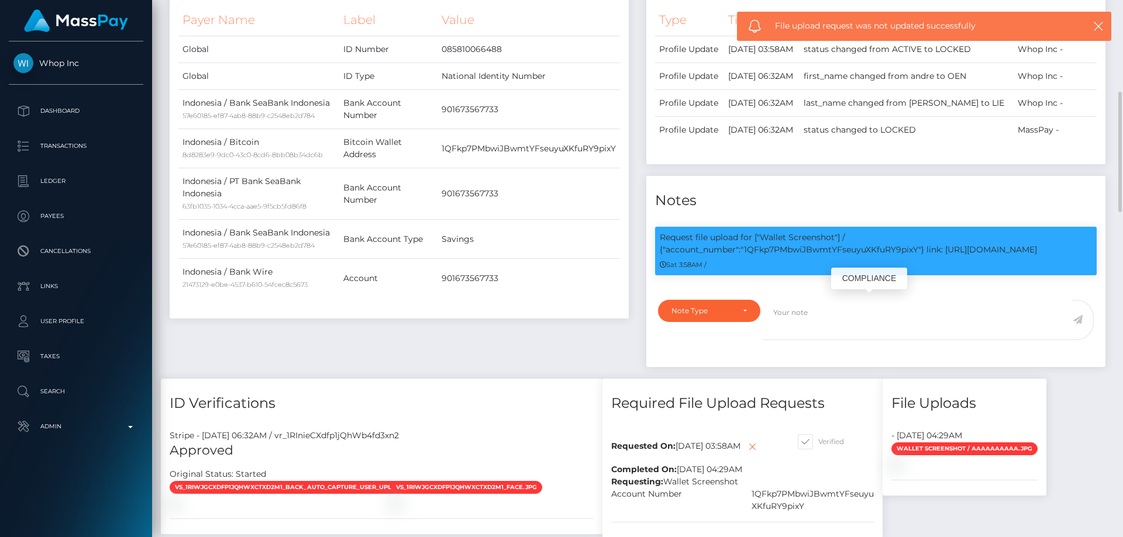
click at [855, 256] on p "Request file upload for ["Wallet Screenshot"] / {"account_number":"1QFkp7PMbwiJ…" at bounding box center [876, 244] width 432 height 25
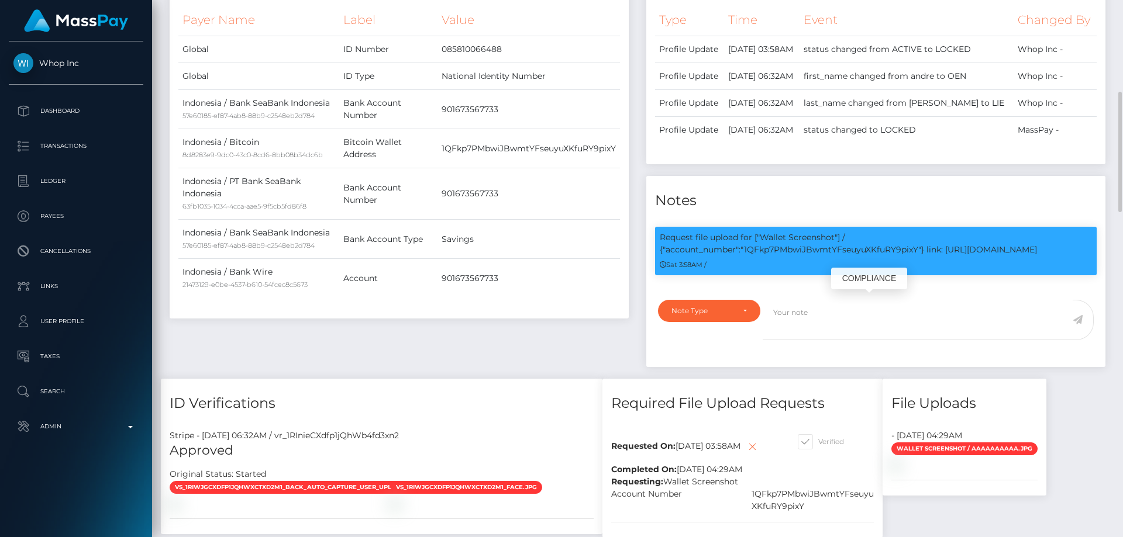
copy p "1QFkp7PMbwiJBwmtYFseuyuXKfuRY9pixY"
click at [707, 316] on div "Note Type" at bounding box center [702, 310] width 62 height 9
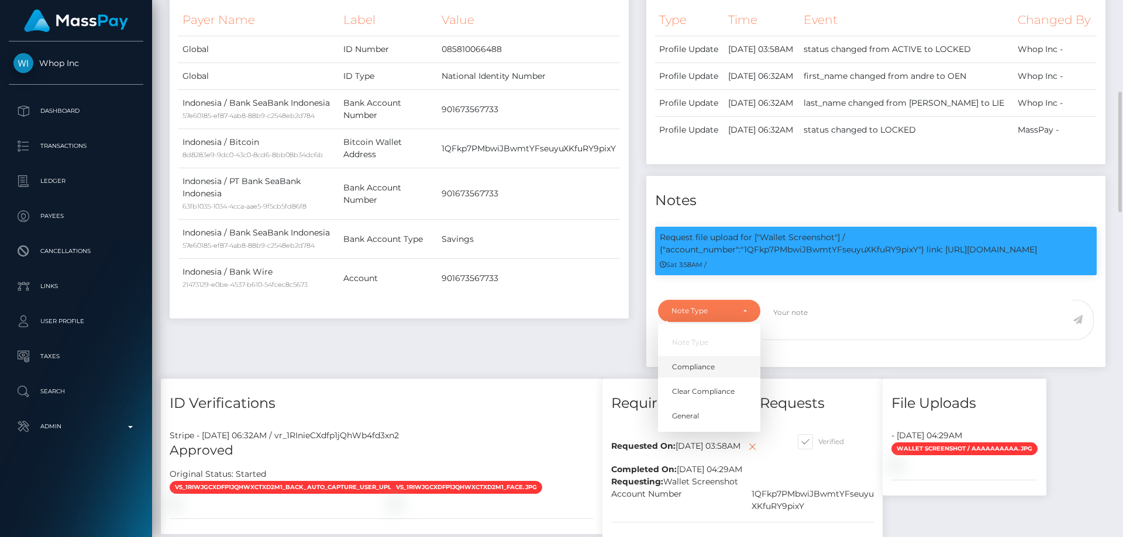
click at [698, 378] on link "Compliance" at bounding box center [709, 367] width 102 height 22
select select "COMPLIANCE"
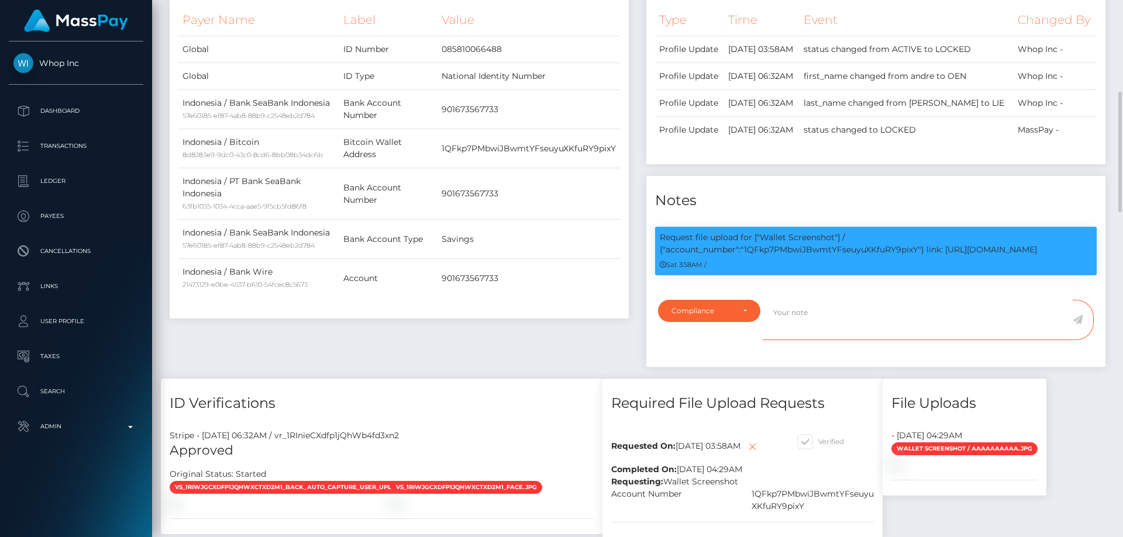
click at [805, 340] on textarea at bounding box center [918, 320] width 310 height 40
paste textarea "1QFkp7PMbwiJBwmtYFseuyuXKfuRY9pixY"
type textarea "Screenshot from the wallet: 1QFkp7PMbwiJBwmtYFseuyuXKfuRY9pixY provided."
click at [1077, 325] on icon at bounding box center [1078, 319] width 10 height 9
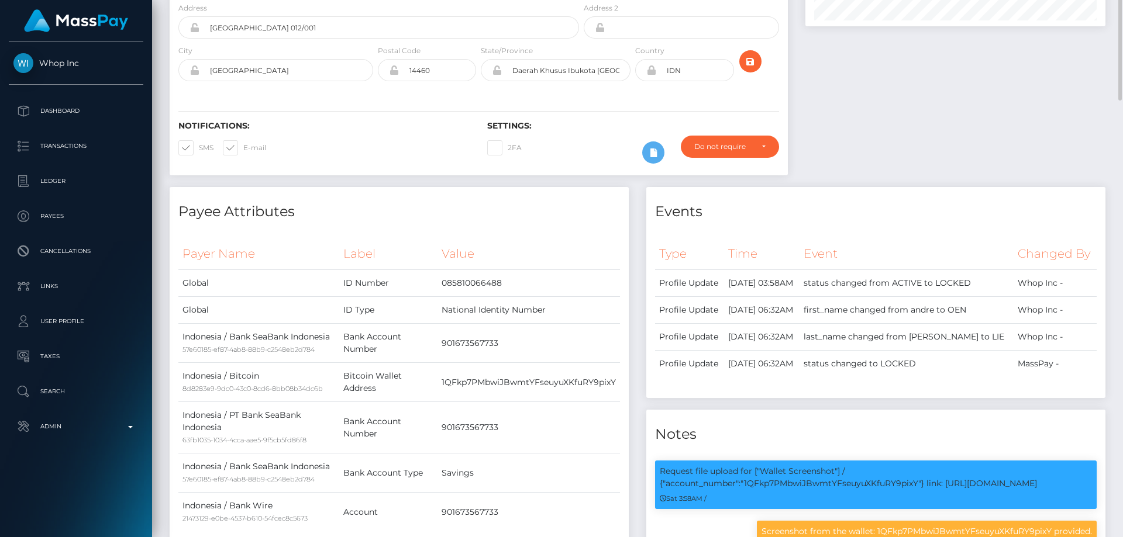
scroll to position [58, 0]
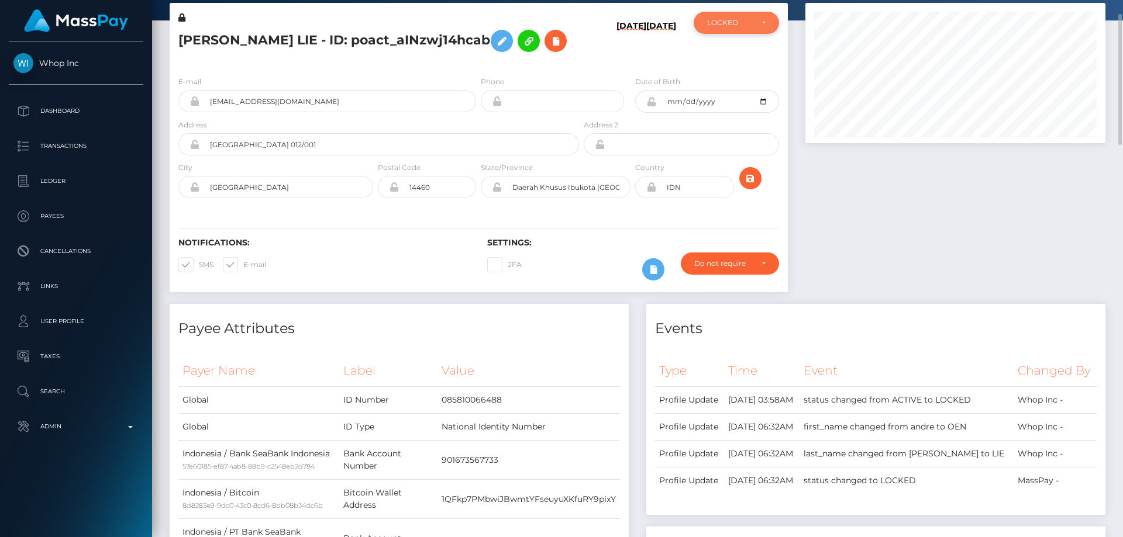
click at [746, 18] on div "LOCKED" at bounding box center [729, 22] width 45 height 9
click at [739, 49] on link "ACTIVE" at bounding box center [736, 54] width 85 height 22
select select "ACTIVE"
click at [291, 36] on h5 "OEN FUNG LIE - ID: poact_aINzwj14hcab" at bounding box center [375, 41] width 394 height 34
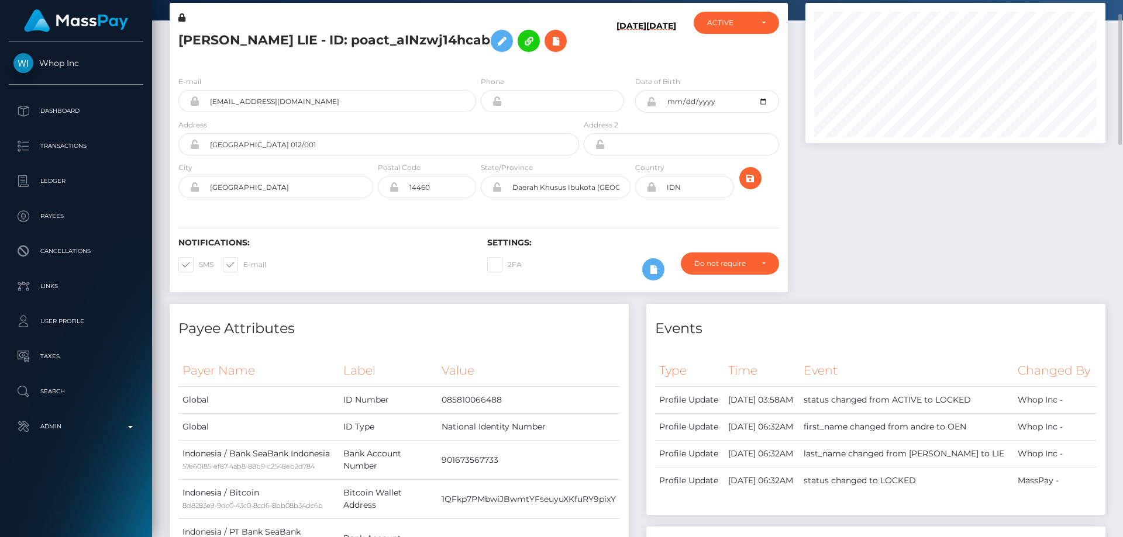
click at [291, 36] on h5 "OEN FUNG LIE - ID: poact_aINzwj14hcab" at bounding box center [375, 41] width 394 height 34
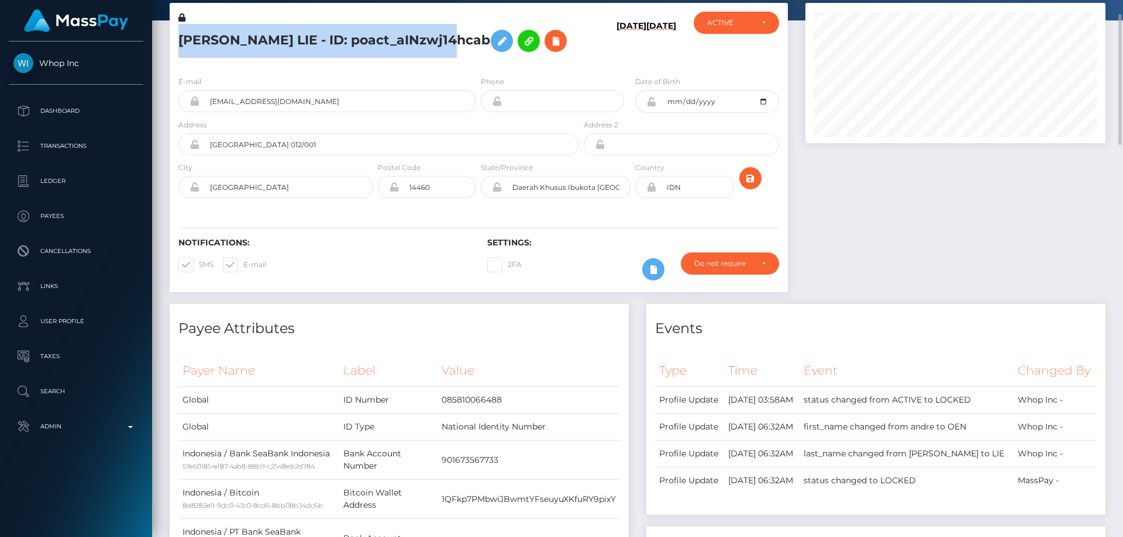
click at [291, 36] on h5 "OEN FUNG LIE - ID: poact_aINzwj14hcab" at bounding box center [375, 41] width 394 height 34
copy h5 "OEN FUNG LIE - ID: poact_aINzwj14hcab"
click at [285, 67] on div "E-mail andreadamsurya19@gmail.com Phone Address" at bounding box center [479, 138] width 618 height 143
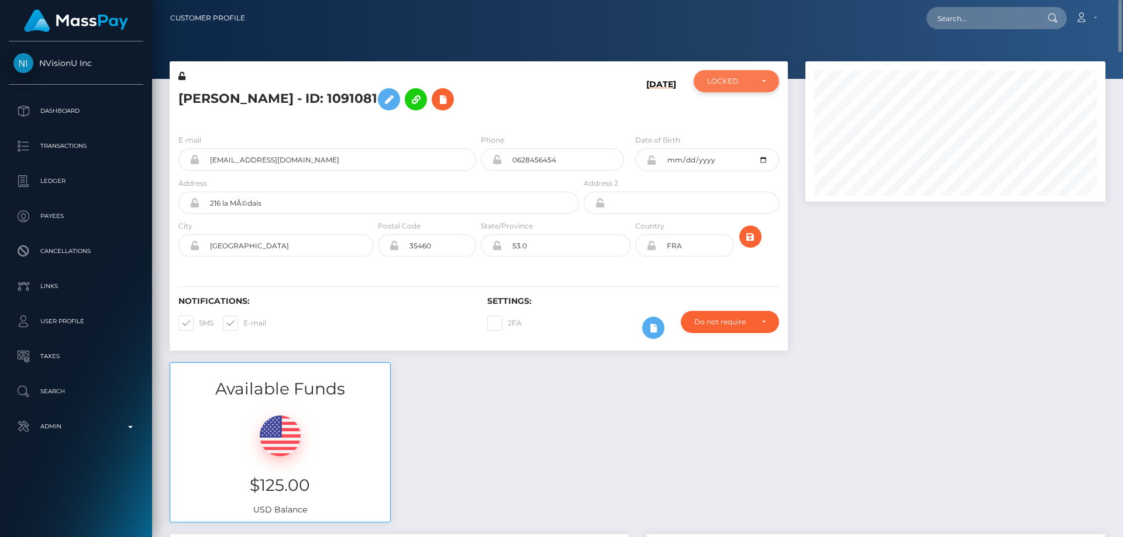
click at [723, 92] on div "LOCKED" at bounding box center [736, 81] width 85 height 22
click at [734, 110] on link "ACTIVE" at bounding box center [736, 113] width 85 height 22
select select "ACTIVE"
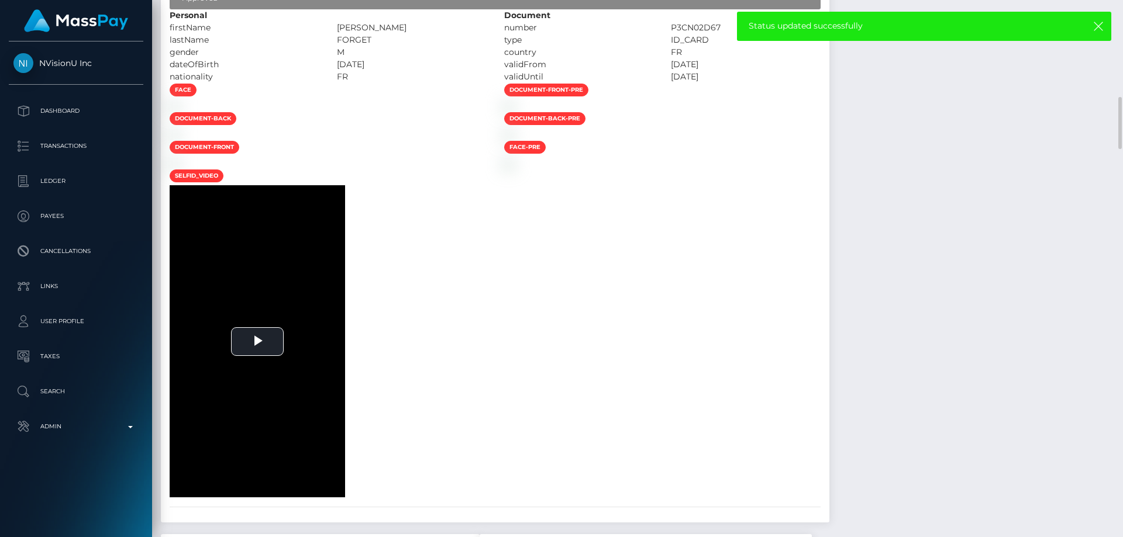
scroll to position [702, 0]
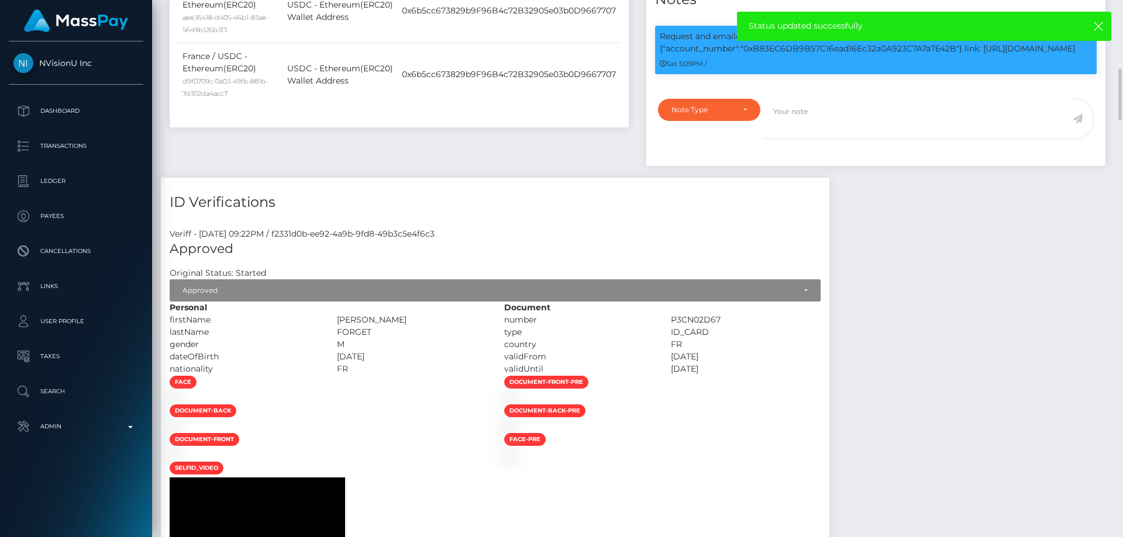
drag, startPoint x: 517, startPoint y: 352, endPoint x: 409, endPoint y: 349, distance: 107.7
click at [409, 326] on div "ENZO LUDOVIC THIERY" at bounding box center [411, 320] width 167 height 12
copy div "ENZO LUDOVIC THIERY"
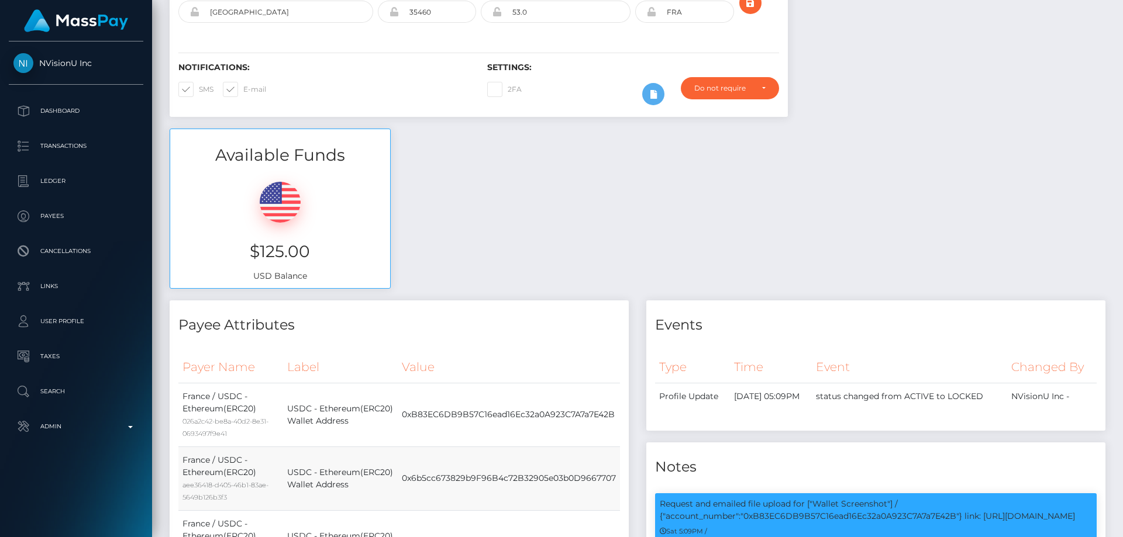
scroll to position [0, 0]
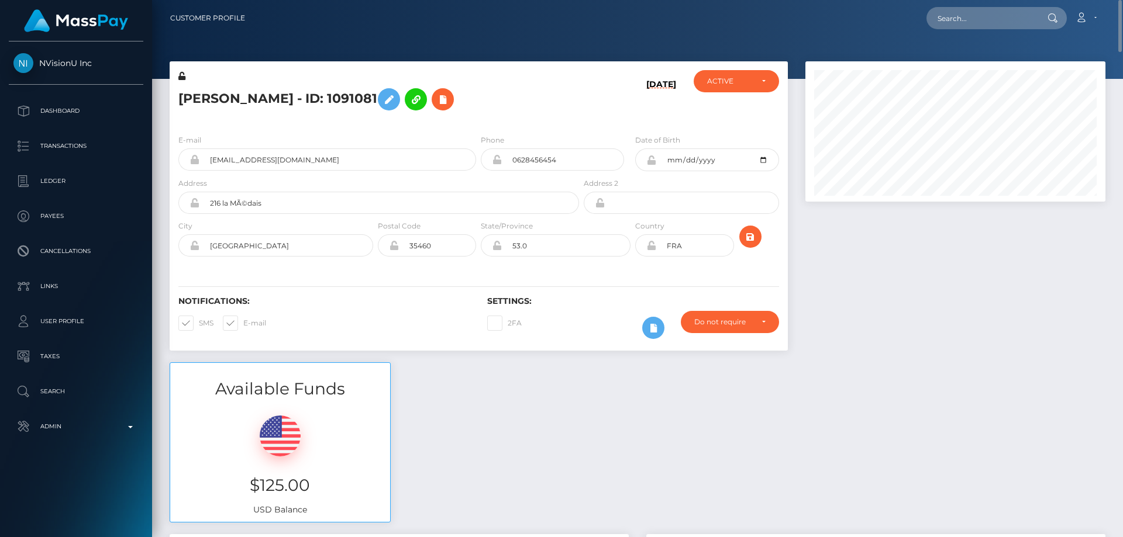
click at [282, 119] on div "Enzo Forget - ID: 1091081" at bounding box center [376, 97] width 412 height 55
click at [378, 101] on button at bounding box center [389, 99] width 22 height 22
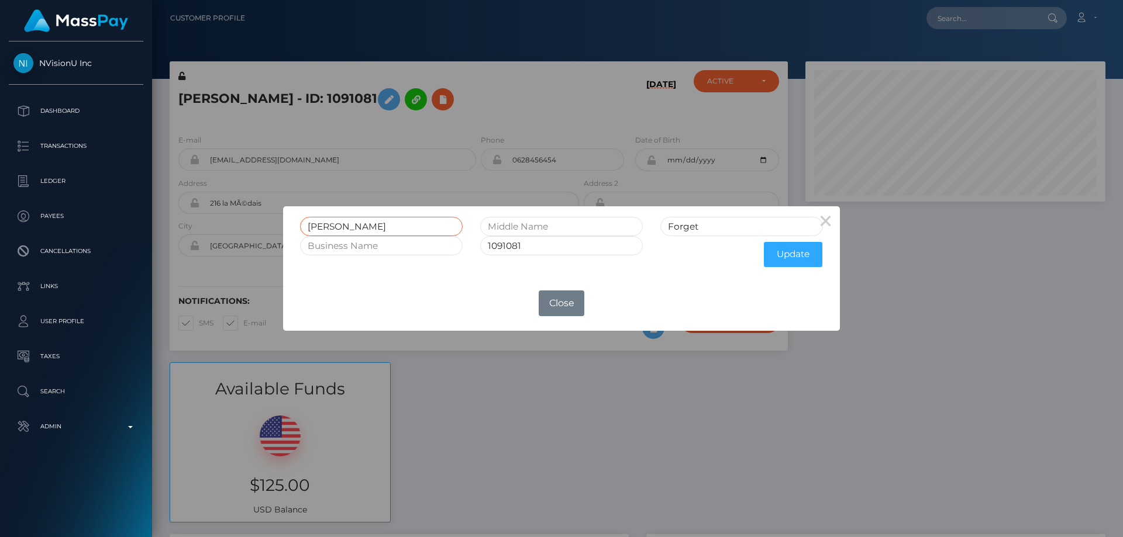
drag, startPoint x: 369, startPoint y: 230, endPoint x: 282, endPoint y: 226, distance: 86.7
click at [271, 226] on div "× Enzo Forget 1091081 Update OK No Close" at bounding box center [561, 268] width 1123 height 537
paste input "NZO LUDOVIC THIERY"
type input "ENZO LUDOVIC THIERY"
click at [782, 250] on button "Update" at bounding box center [793, 254] width 58 height 25
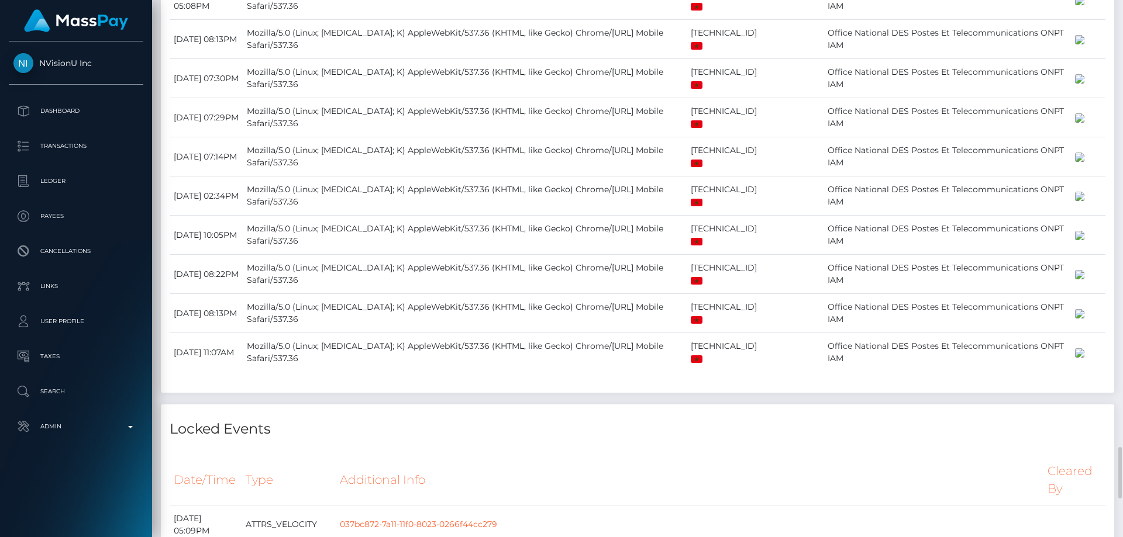
scroll to position [2281, 0]
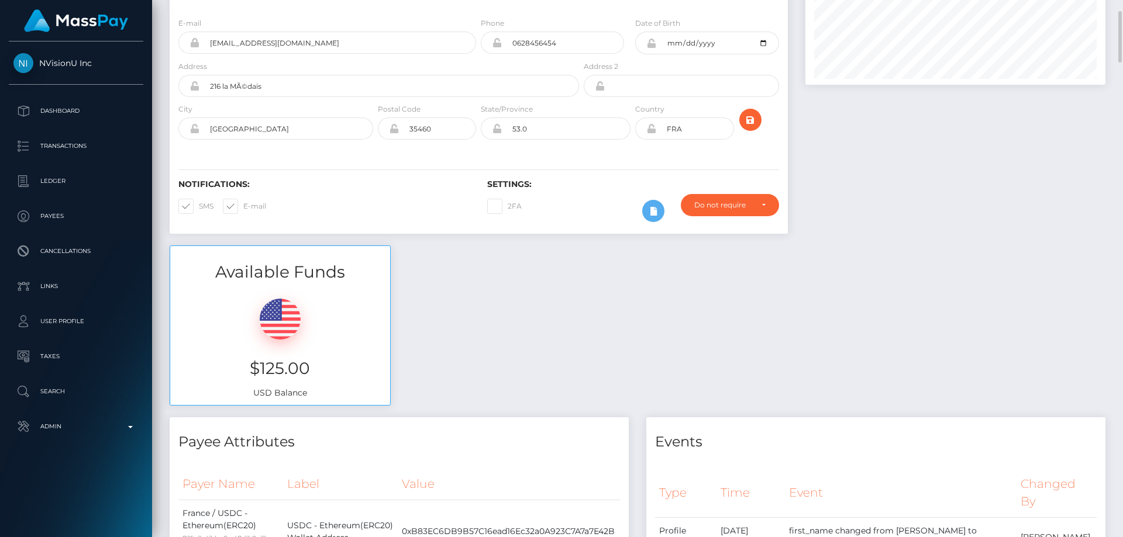
scroll to position [0, 0]
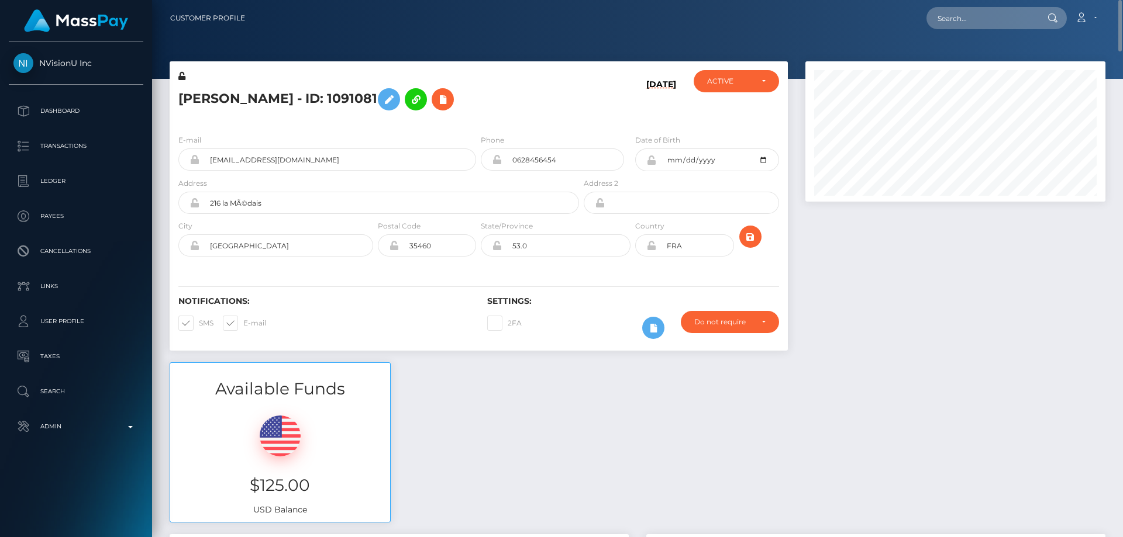
click at [184, 77] on icon at bounding box center [181, 76] width 7 height 8
click at [945, 378] on div "Available Funds $125.00 USD Balance" at bounding box center [637, 449] width 953 height 172
click at [650, 161] on icon at bounding box center [651, 160] width 10 height 9
click at [261, 87] on h5 "[PERSON_NAME] - ID: 1091081" at bounding box center [375, 99] width 394 height 34
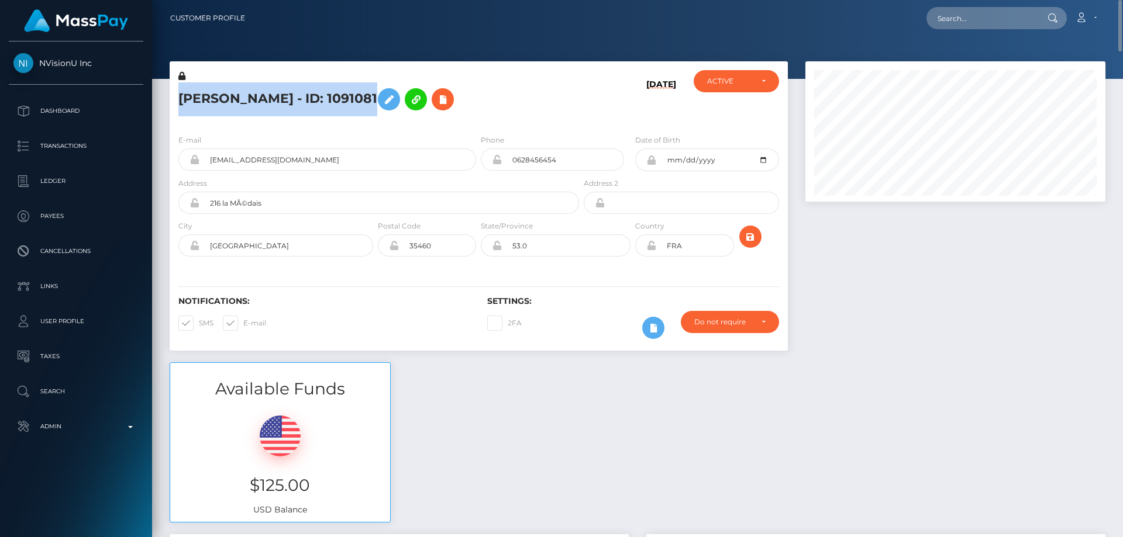
click at [261, 87] on h5 "[PERSON_NAME] - ID: 1091081" at bounding box center [375, 99] width 394 height 34
copy h5 "[PERSON_NAME] - ID: 1091081"
click at [871, 495] on div "Available Funds $125.00 USD Balance" at bounding box center [637, 449] width 953 height 172
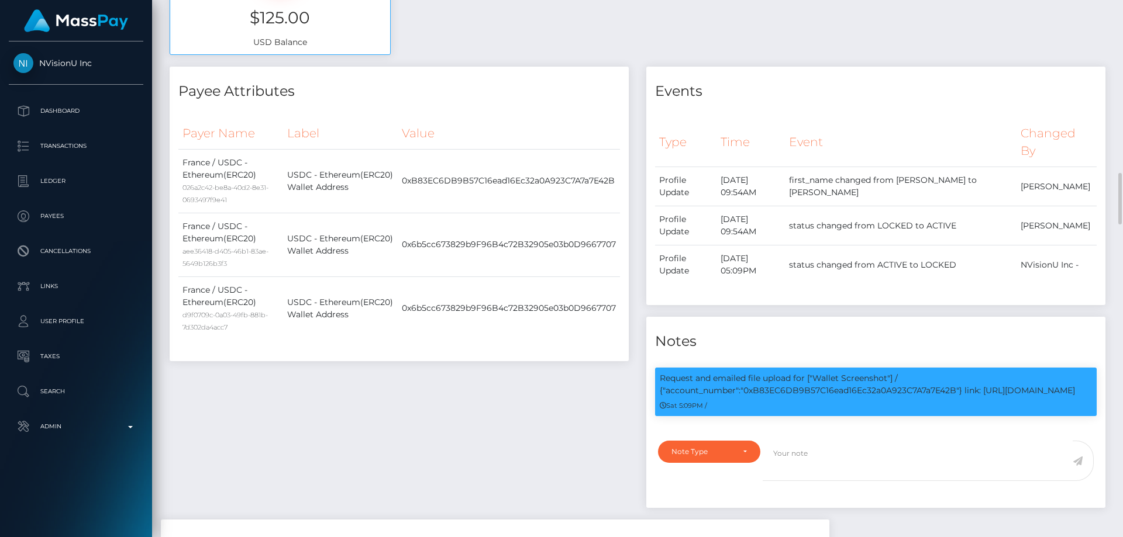
scroll to position [585, 0]
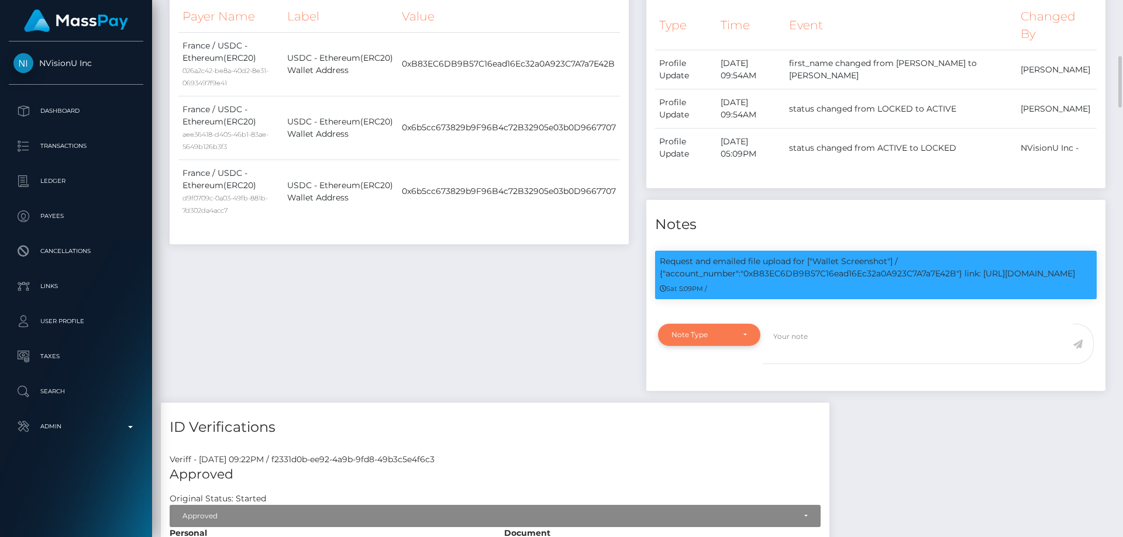
click at [699, 341] on div "Note Type" at bounding box center [709, 335] width 102 height 22
click at [692, 386] on span "Compliance" at bounding box center [693, 391] width 43 height 11
select select "COMPLIANCE"
paste textarea "the user needs to provide a screenshot from the wallet containing the wallet ow…"
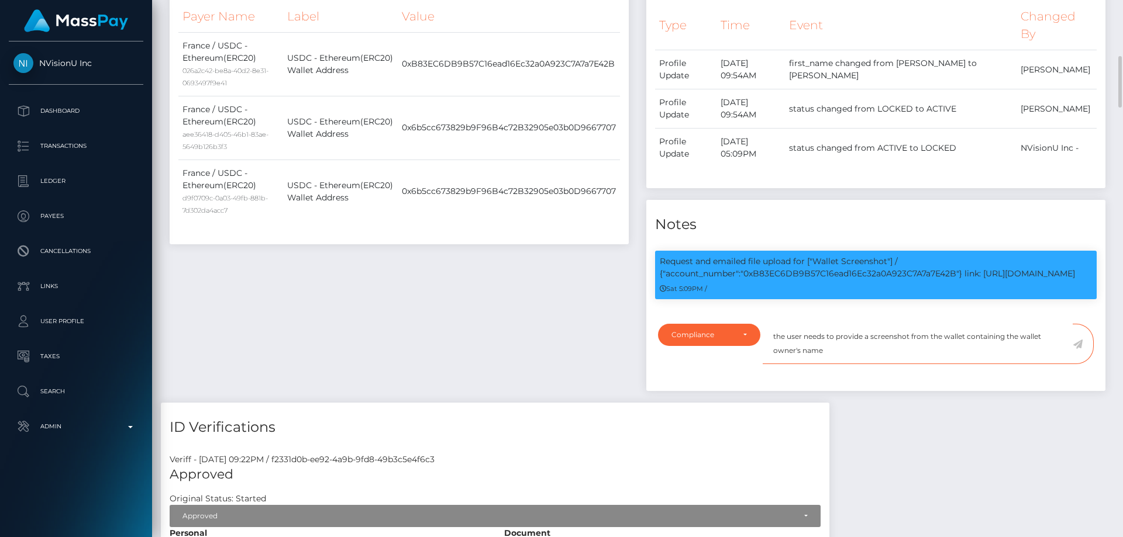
click at [777, 332] on textarea "the user needs to provide a screenshot from the wallet containing the wallet ow…" at bounding box center [918, 344] width 310 height 40
type textarea "The user needs to provide a screenshot from the wallet containing the wallet ow…"
drag, startPoint x: 1080, startPoint y: 340, endPoint x: 1067, endPoint y: 348, distance: 14.9
click at [1080, 341] on icon at bounding box center [1078, 344] width 10 height 9
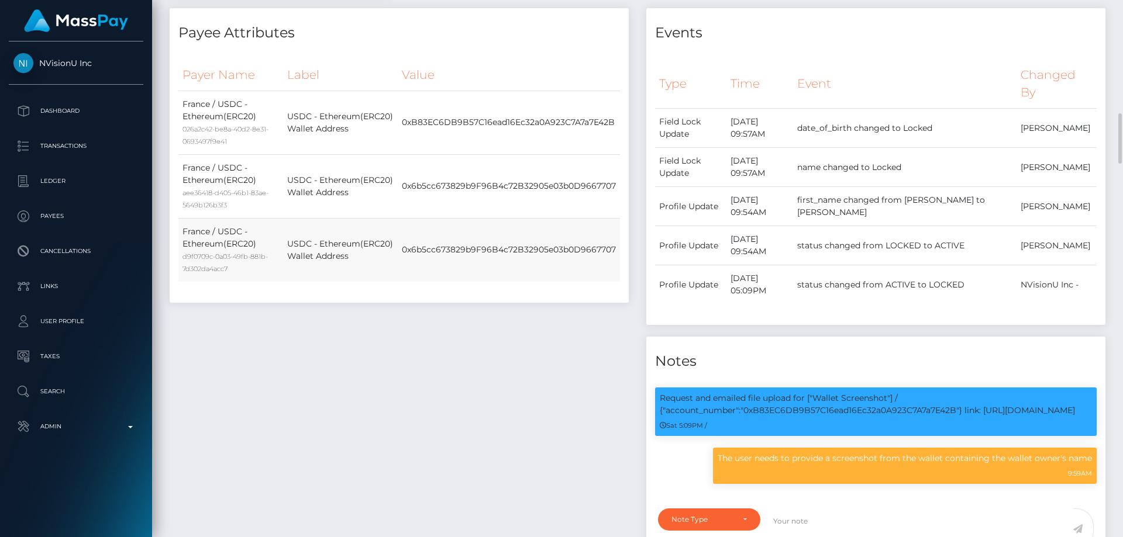
scroll to position [702, 0]
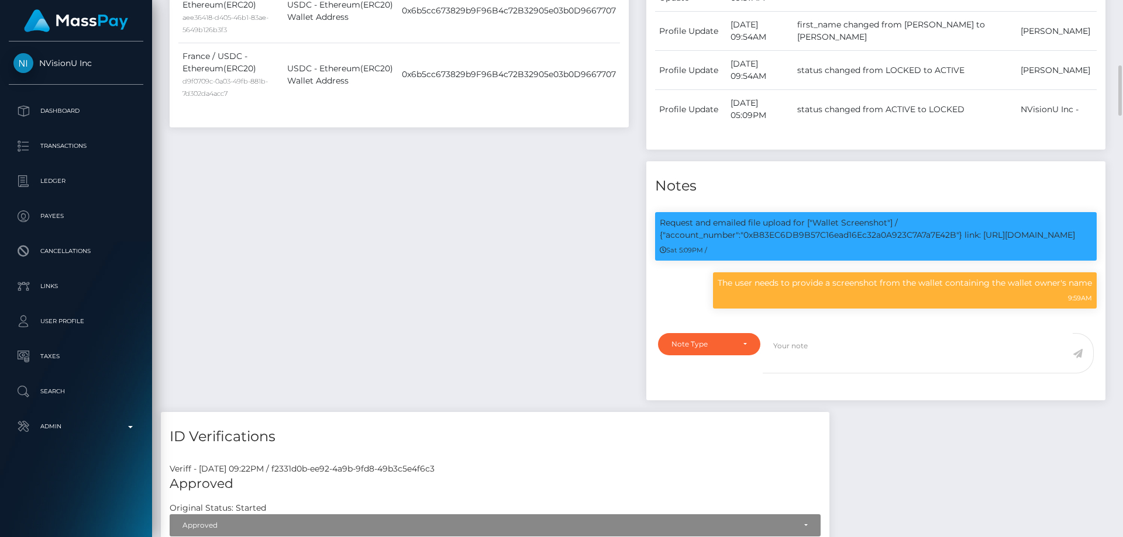
click at [936, 402] on div "Events Type Time Event Changed By" at bounding box center [875, 123] width 477 height 580
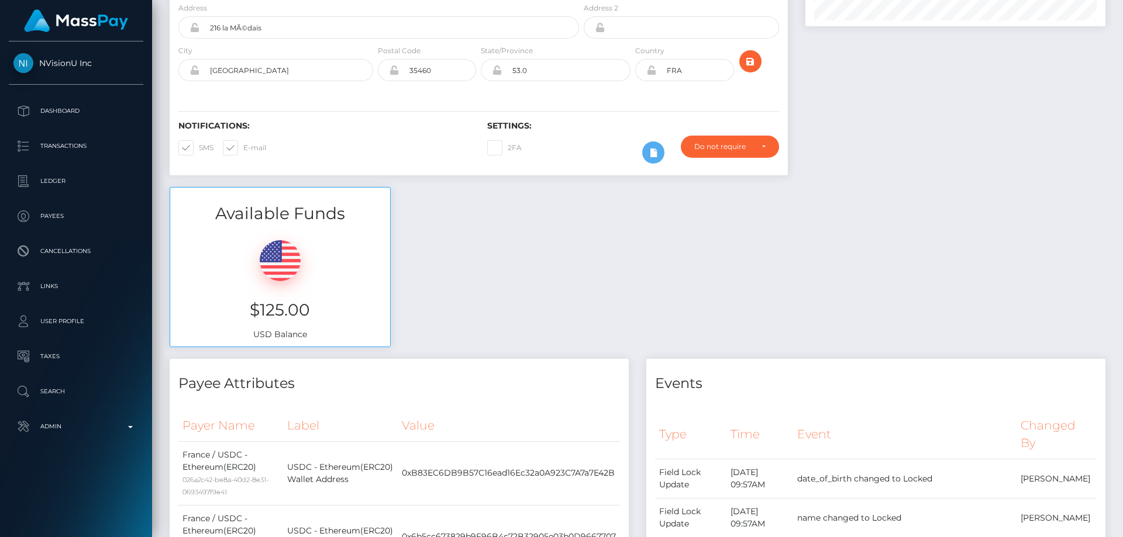
scroll to position [0, 0]
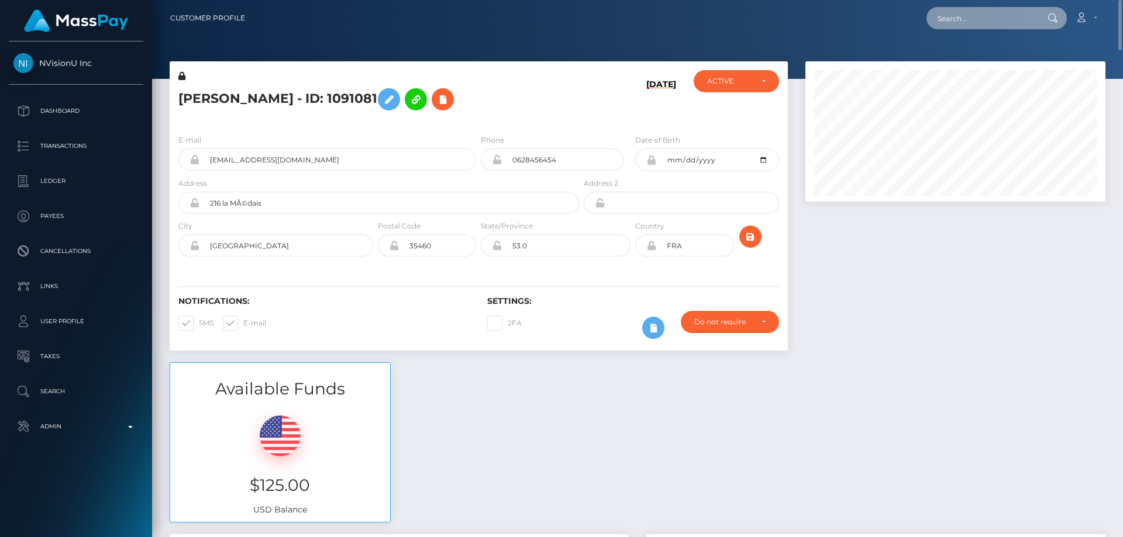
paste input "poact_qfDH0gvqIPzS"
type input "poact_qfDH0gvqIPzS"
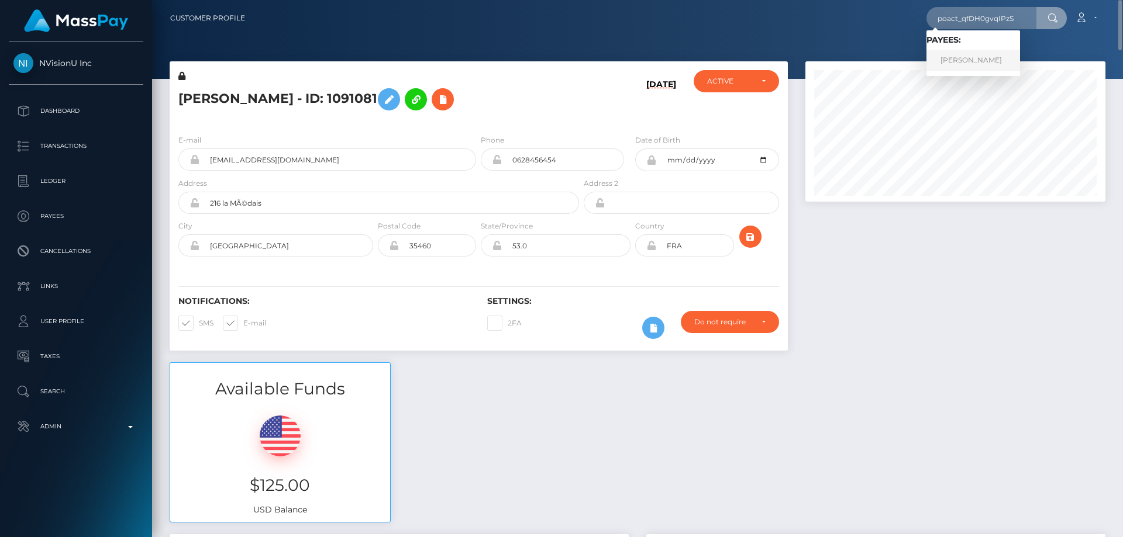
click at [952, 61] on link "[PERSON_NAME]" at bounding box center [973, 61] width 94 height 22
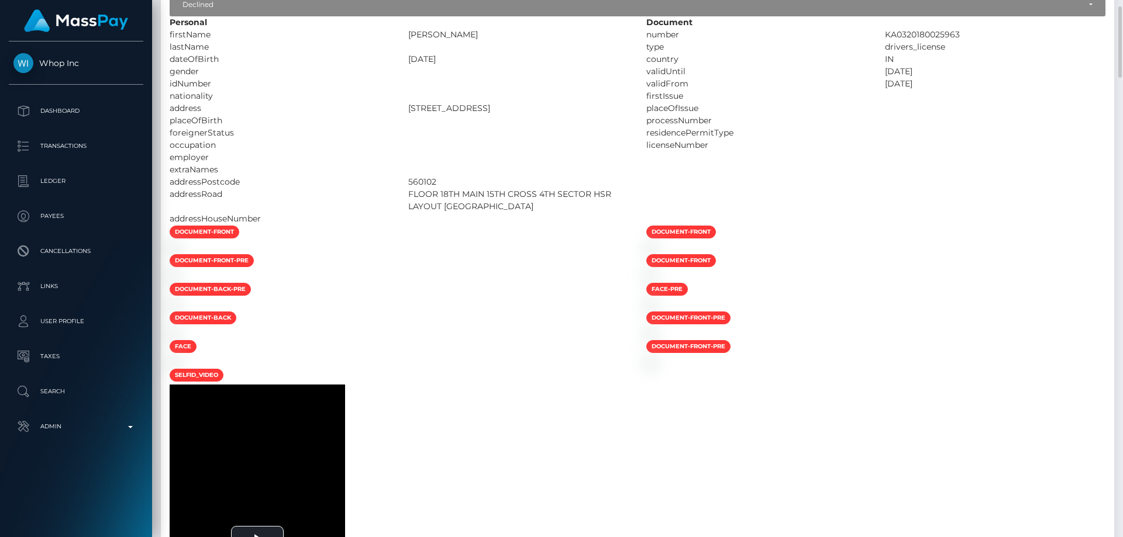
scroll to position [753, 0]
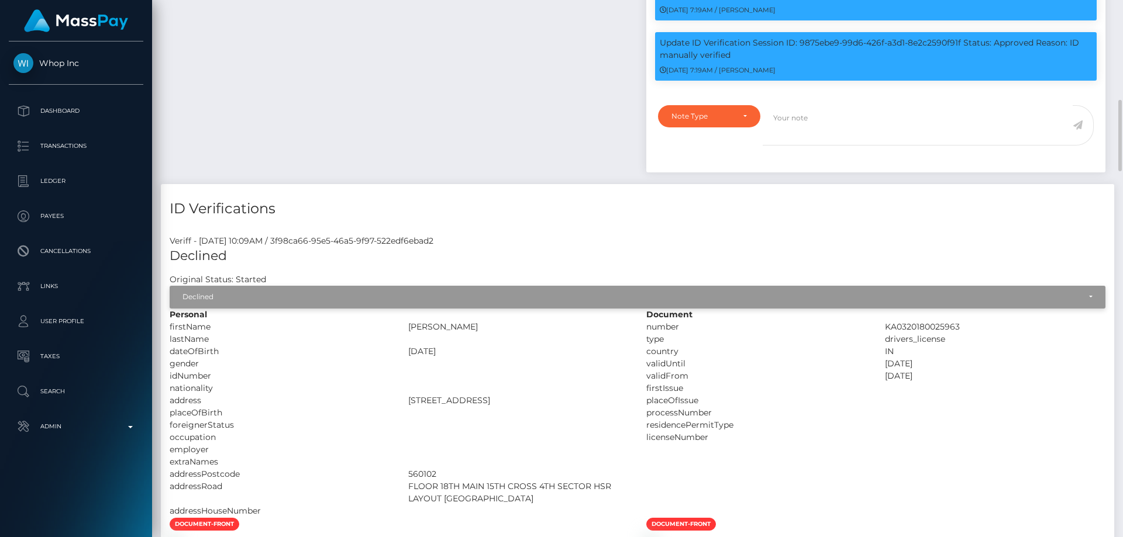
click at [323, 302] on div "Declined" at bounding box center [630, 296] width 897 height 9
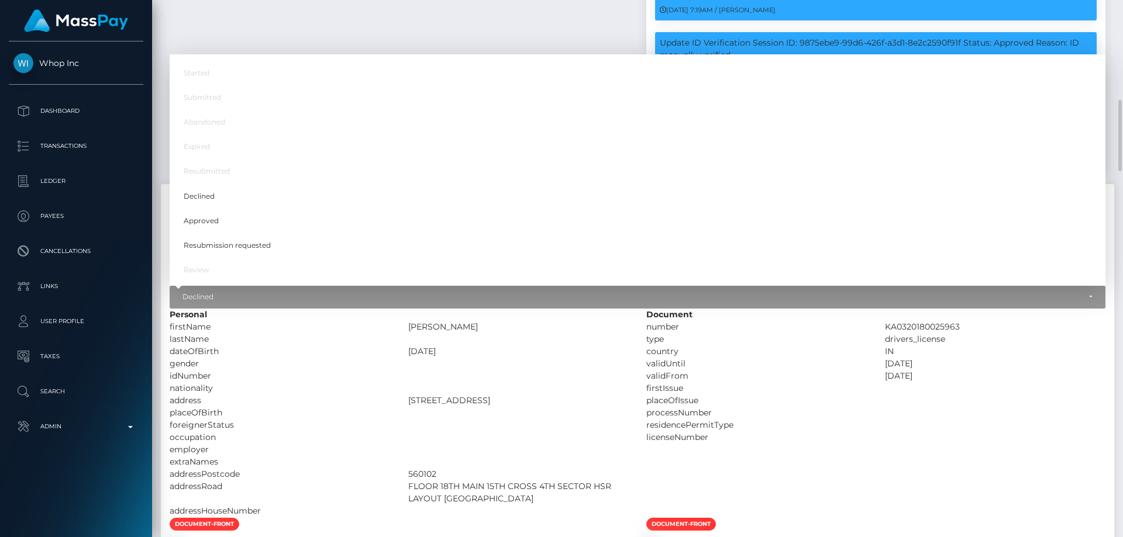
scroll to position [140, 301]
click at [335, 370] on div "gender" at bounding box center [280, 364] width 239 height 12
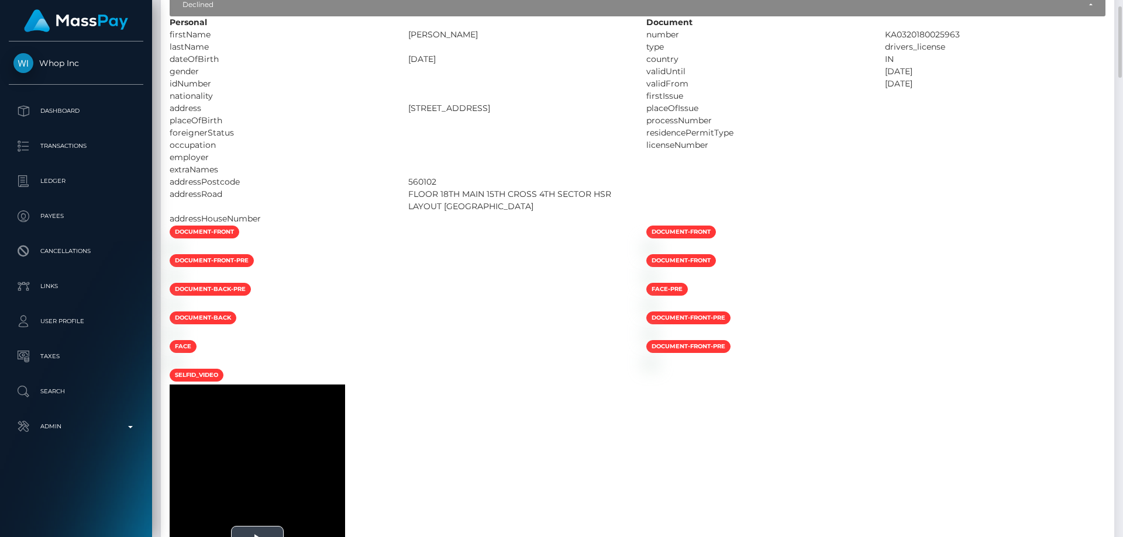
scroll to position [753, 0]
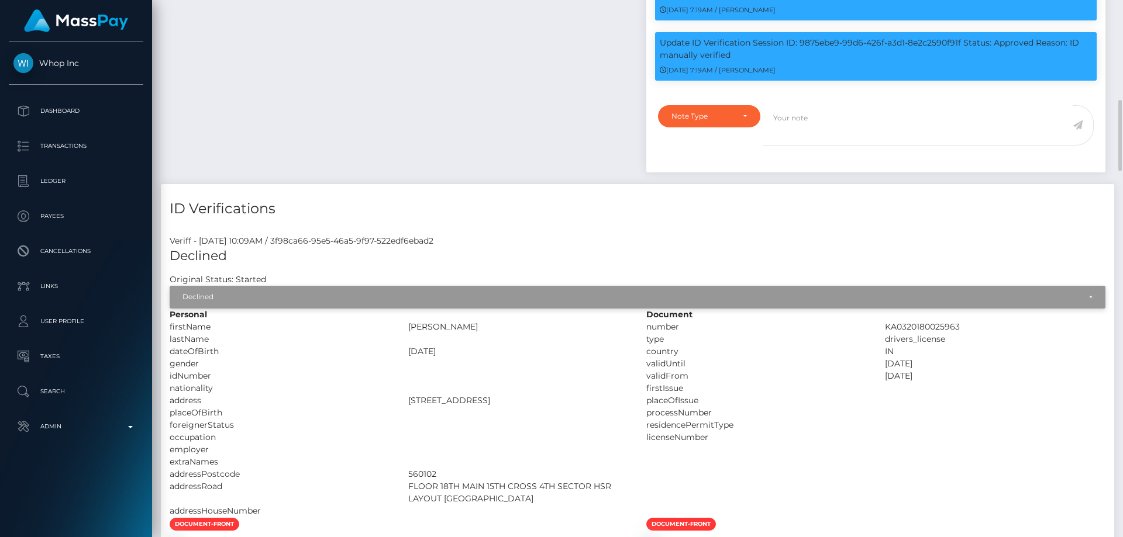
click at [358, 302] on div "Declined" at bounding box center [630, 296] width 897 height 9
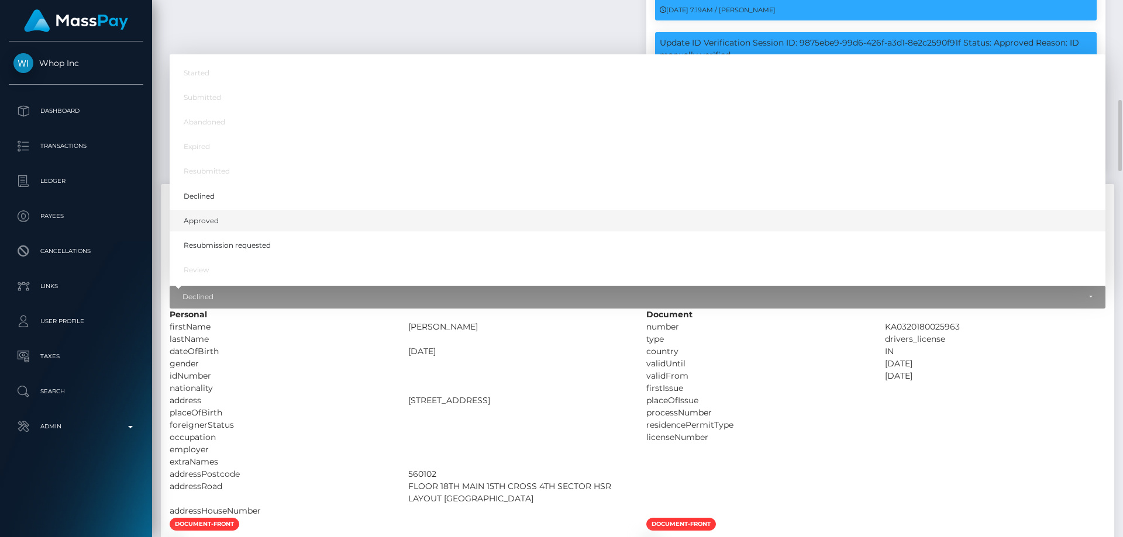
click at [266, 232] on link "Approved" at bounding box center [638, 221] width 936 height 22
select select "Approved"
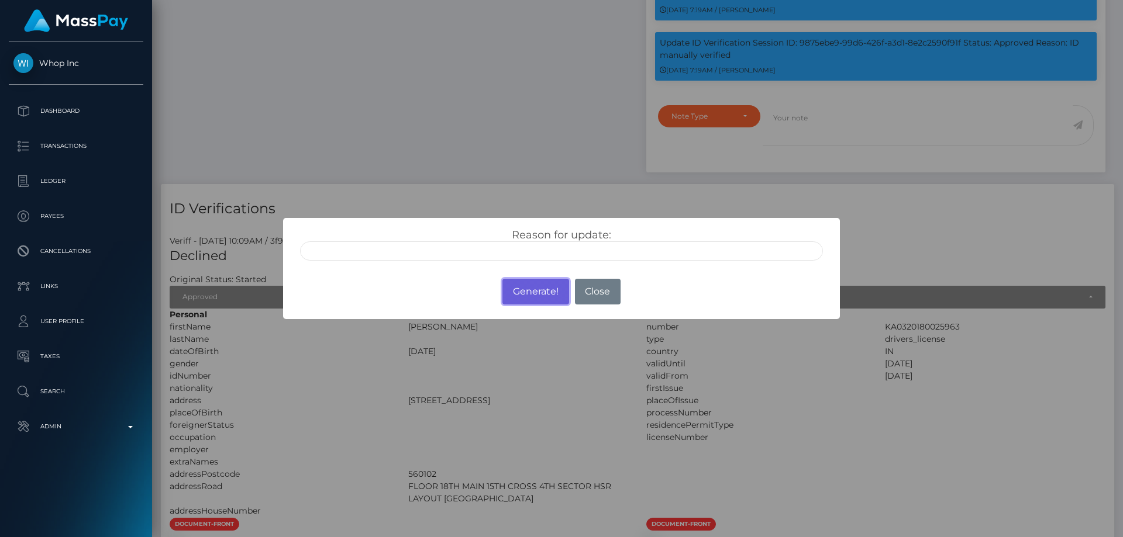
click at [528, 299] on button "Generate!" at bounding box center [535, 292] width 66 height 26
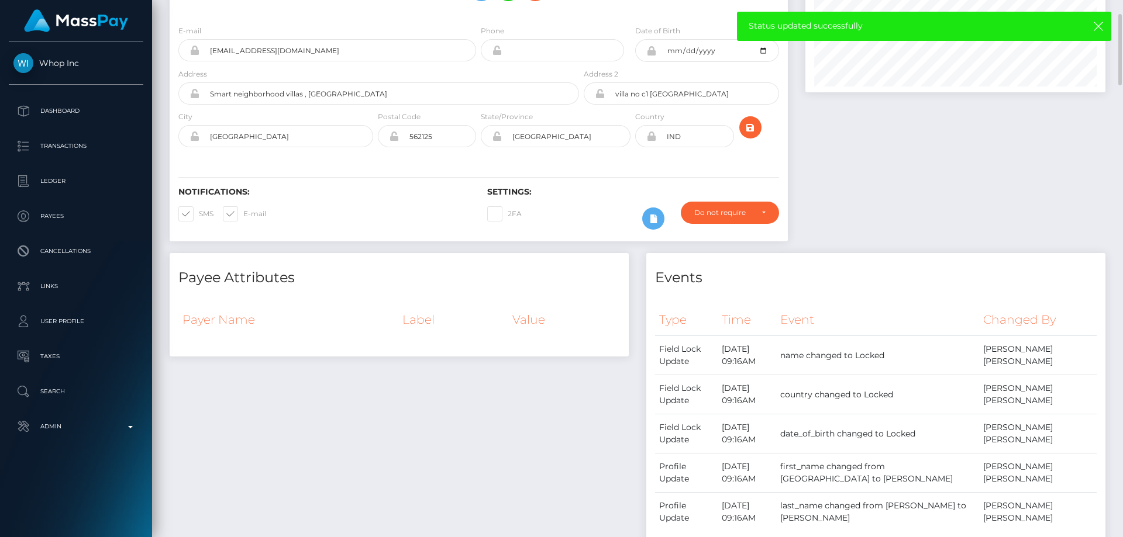
scroll to position [0, 0]
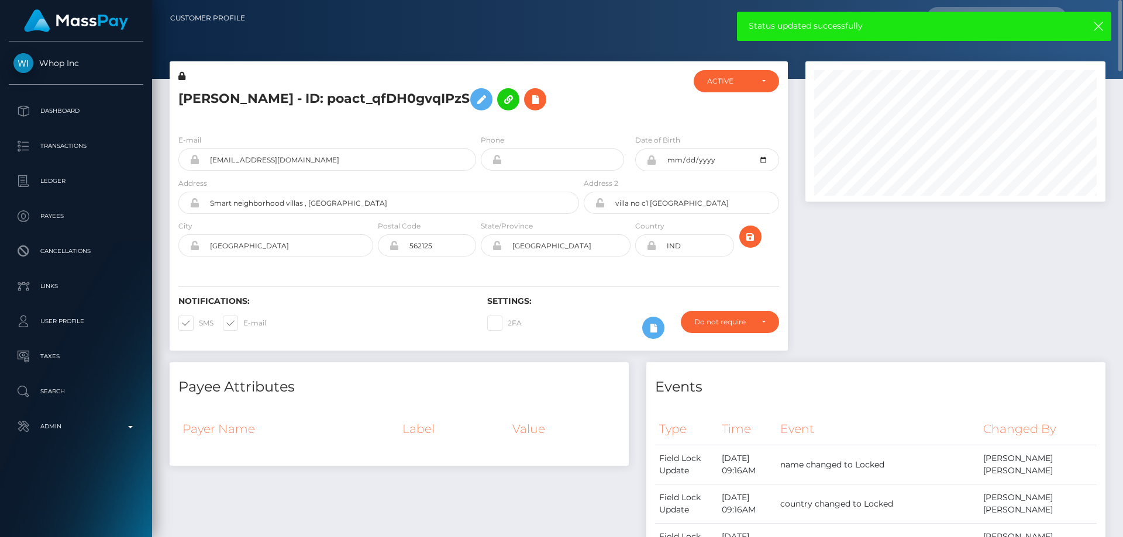
click at [243, 93] on h5 "[PERSON_NAME] - ID: poact_qfDH0gvqIPzS" at bounding box center [375, 99] width 394 height 34
copy h5 "[PERSON_NAME] - ID: poact_qfDH0gvqIPzS"
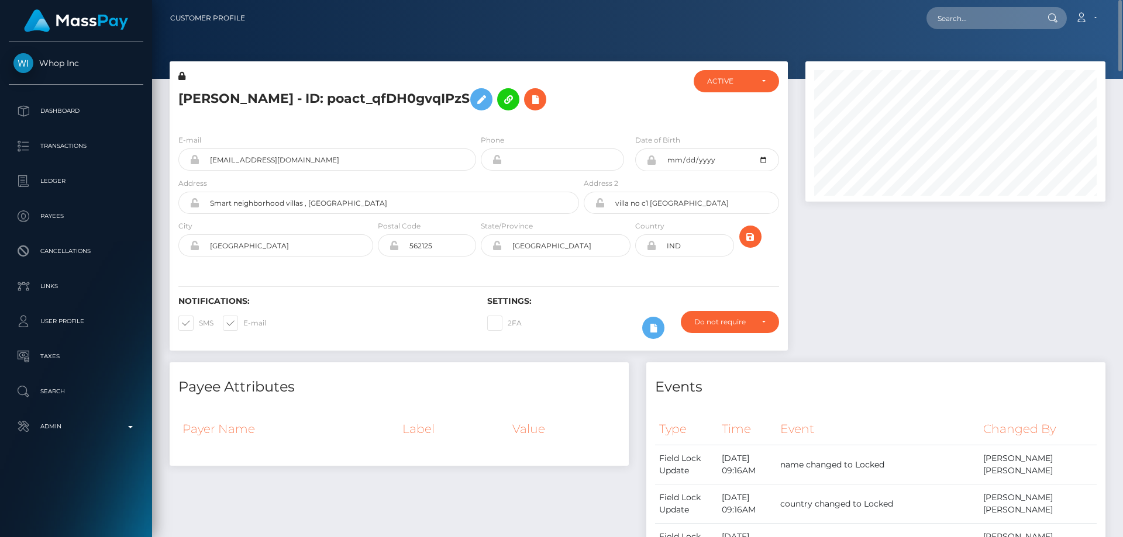
click at [927, 372] on div "Events" at bounding box center [875, 380] width 459 height 35
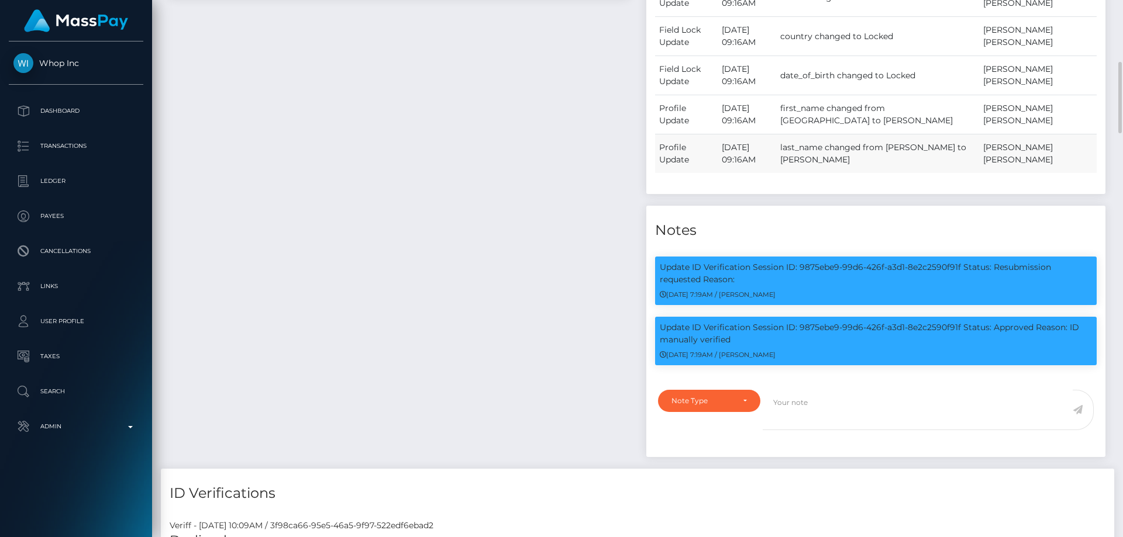
scroll to position [140, 301]
click at [762, 240] on h4 "Notes" at bounding box center [876, 230] width 442 height 20
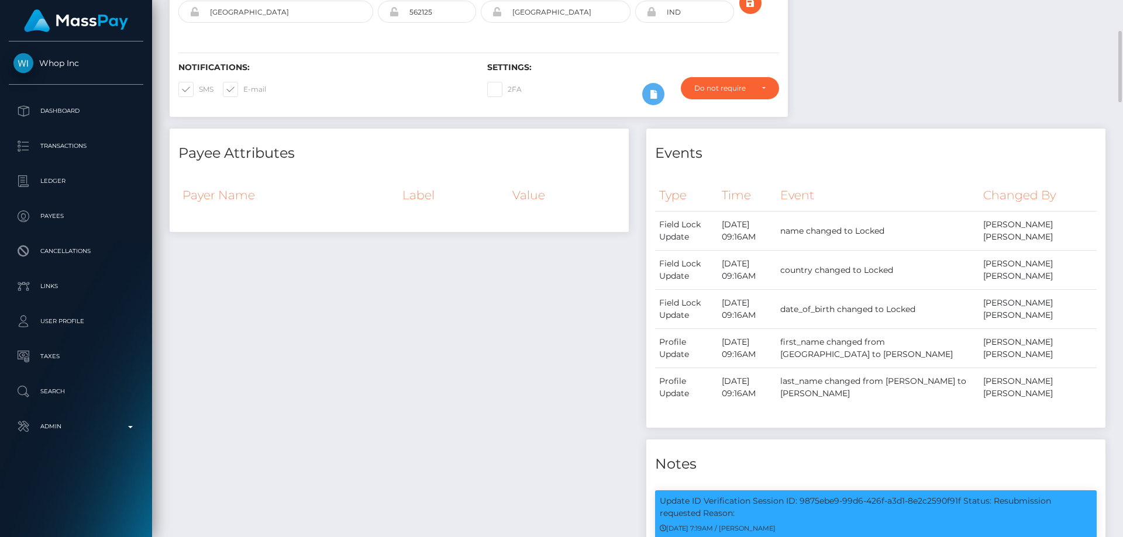
scroll to position [0, 0]
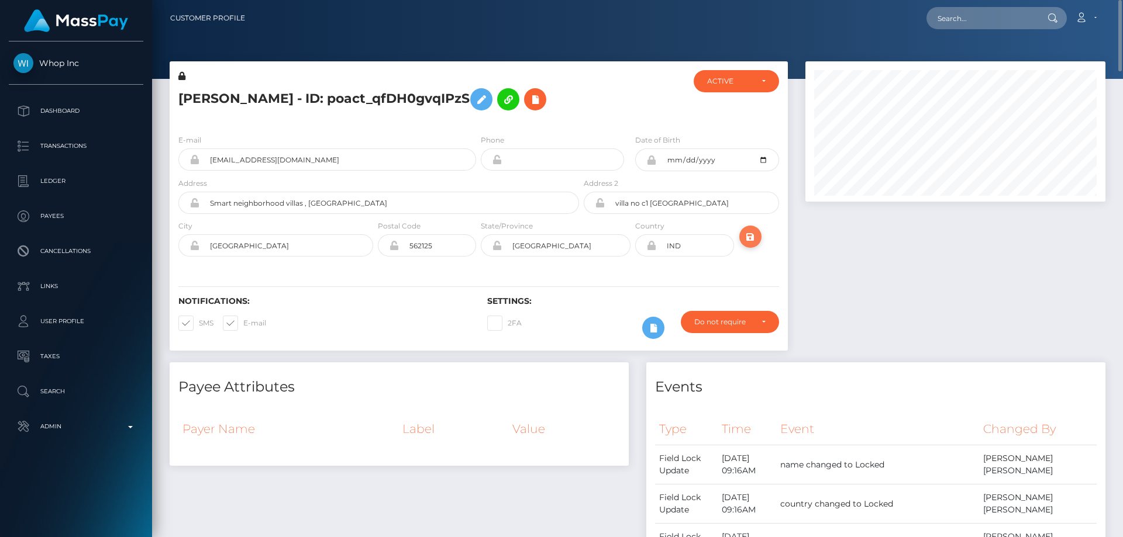
click at [751, 233] on icon "submit" at bounding box center [750, 237] width 14 height 15
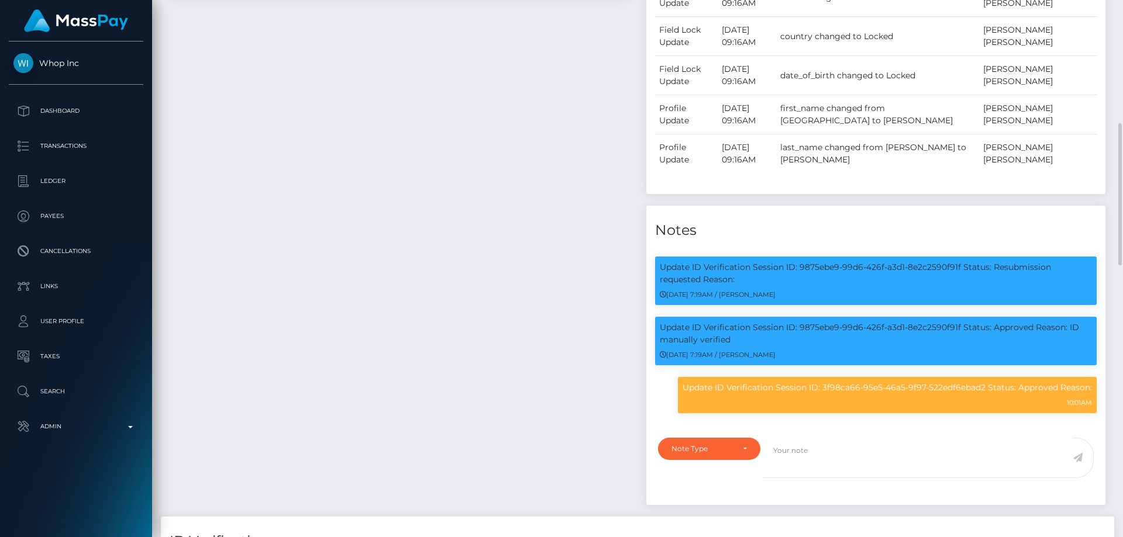
scroll to position [140, 301]
click at [515, 492] on div "Payee Attributes Payer Name Label Value" at bounding box center [399, 206] width 477 height 622
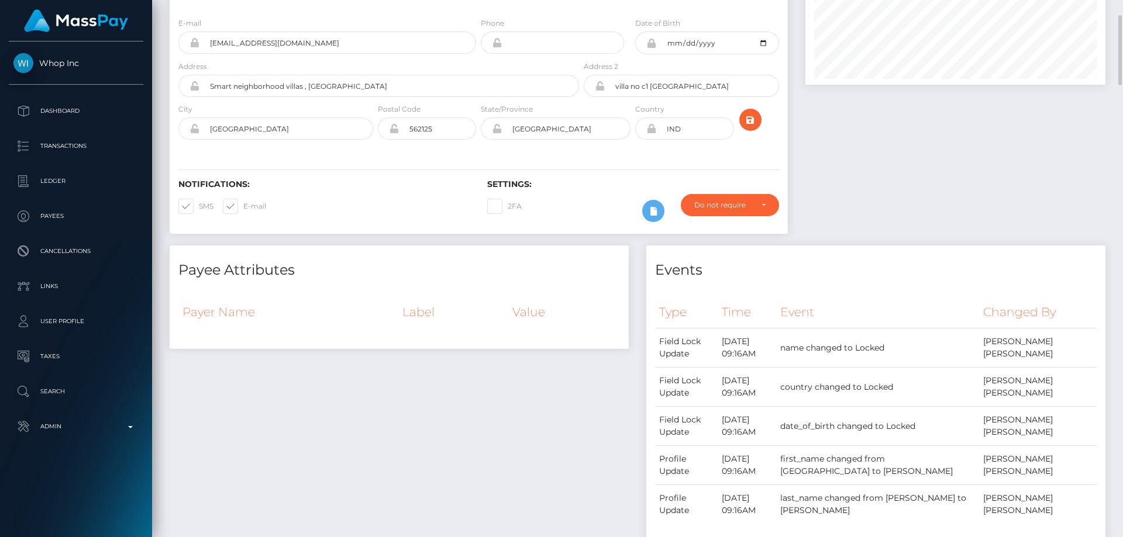
scroll to position [0, 0]
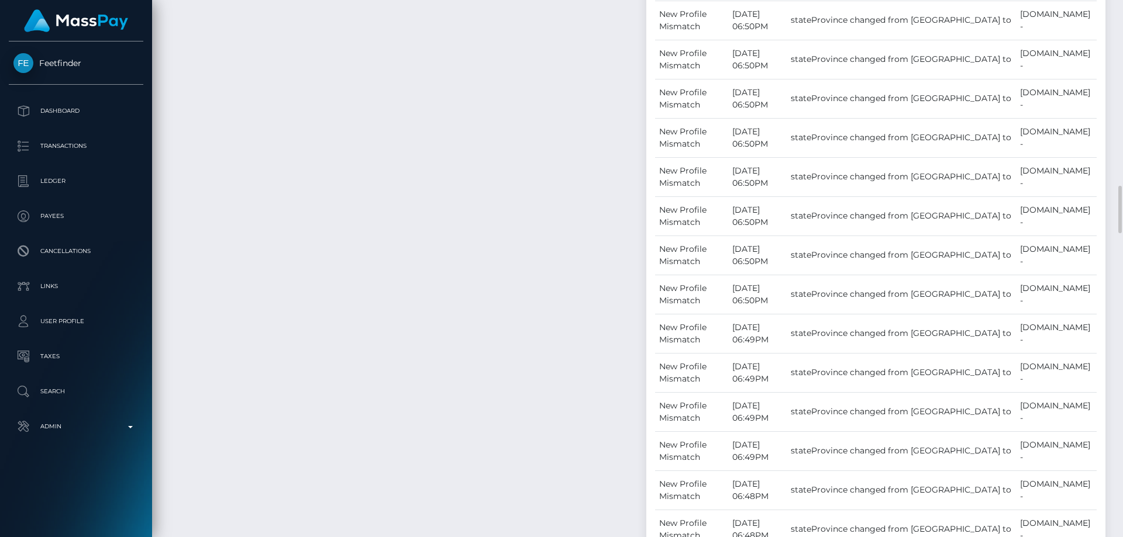
scroll to position [2398, 0]
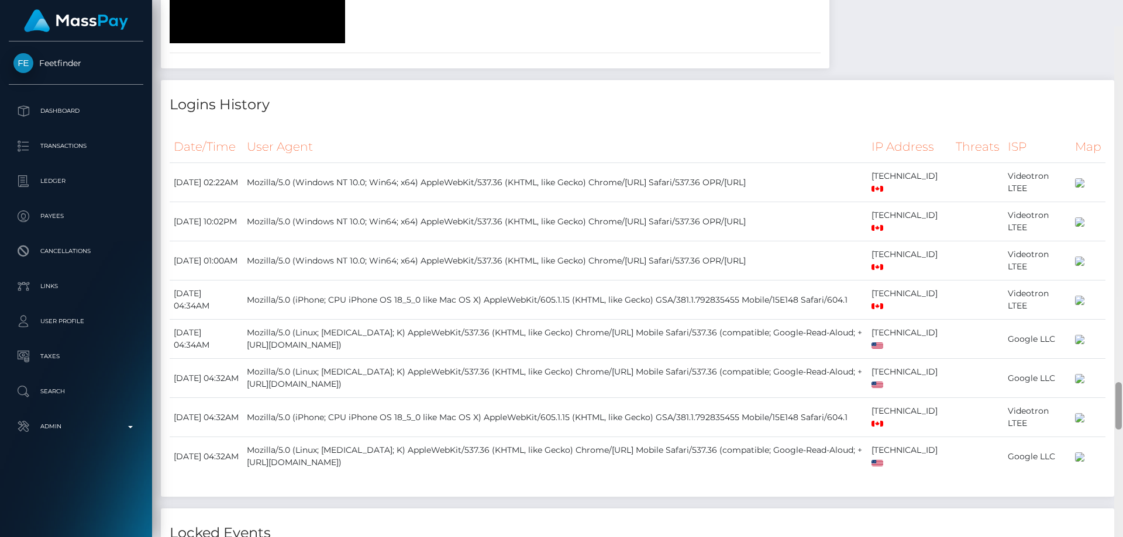
scroll to position [4001, 0]
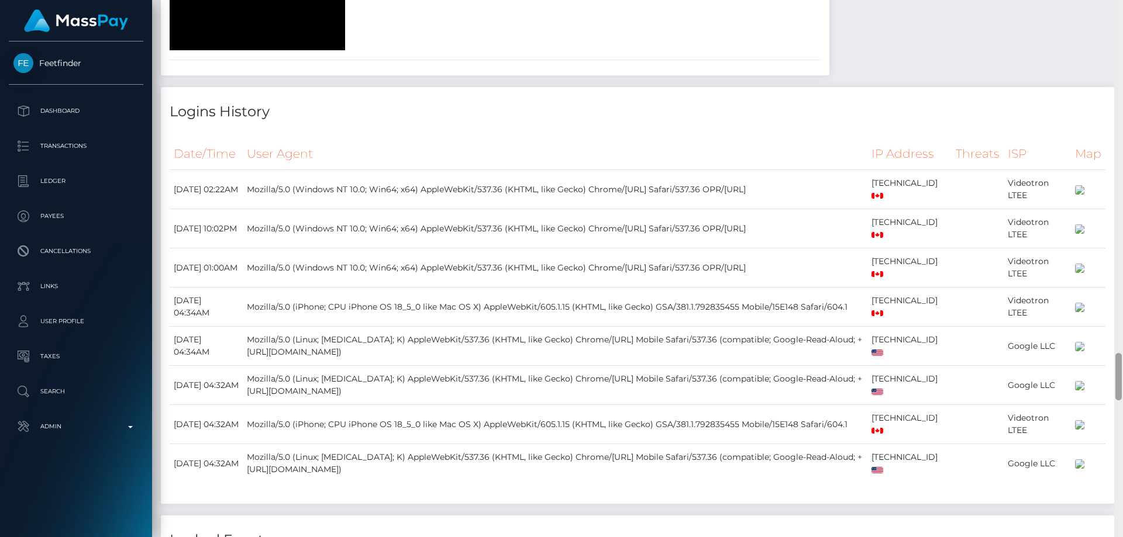
drag, startPoint x: 1118, startPoint y: 330, endPoint x: 1122, endPoint y: 384, distance: 54.0
click at [1122, 384] on div at bounding box center [1118, 268] width 9 height 537
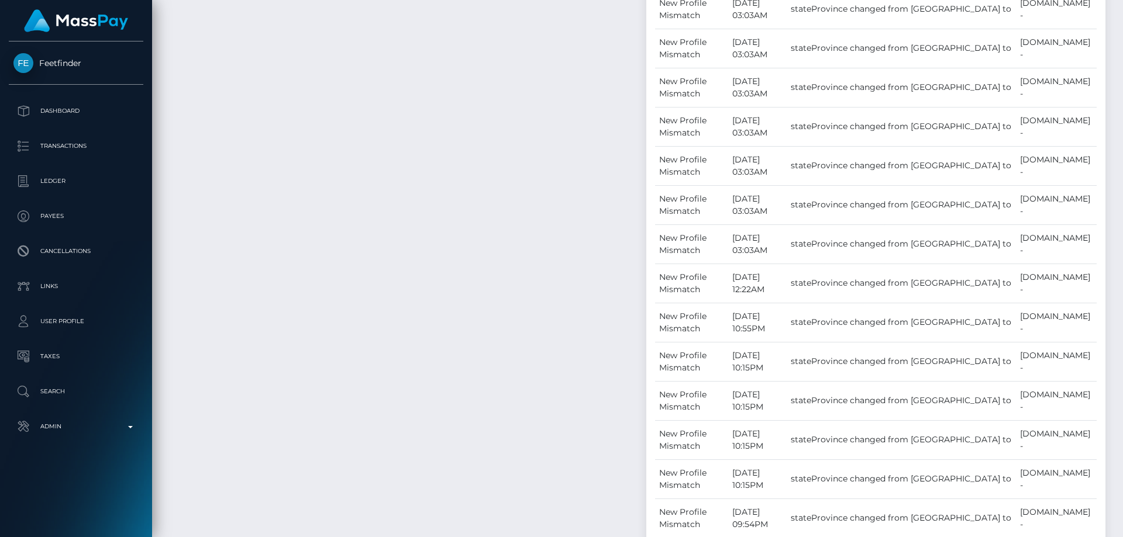
scroll to position [1322, 0]
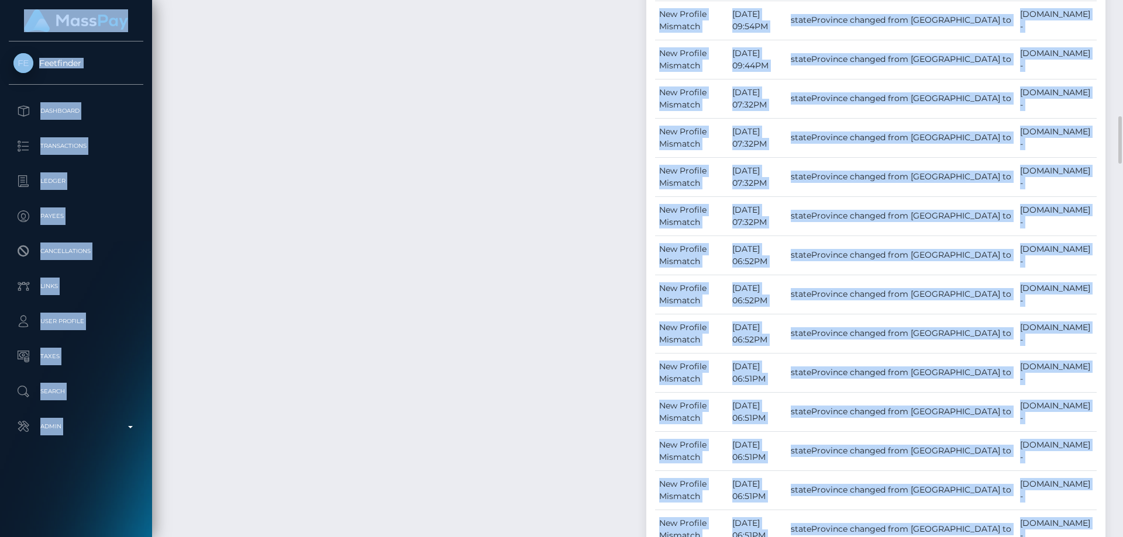
drag, startPoint x: 1114, startPoint y: 95, endPoint x: 1122, endPoint y: -14, distance: 109.7
click at [1122, 0] on html "Feetfinder Dashboard Transactions Ledger Payees Cancellations" at bounding box center [561, 268] width 1123 height 537
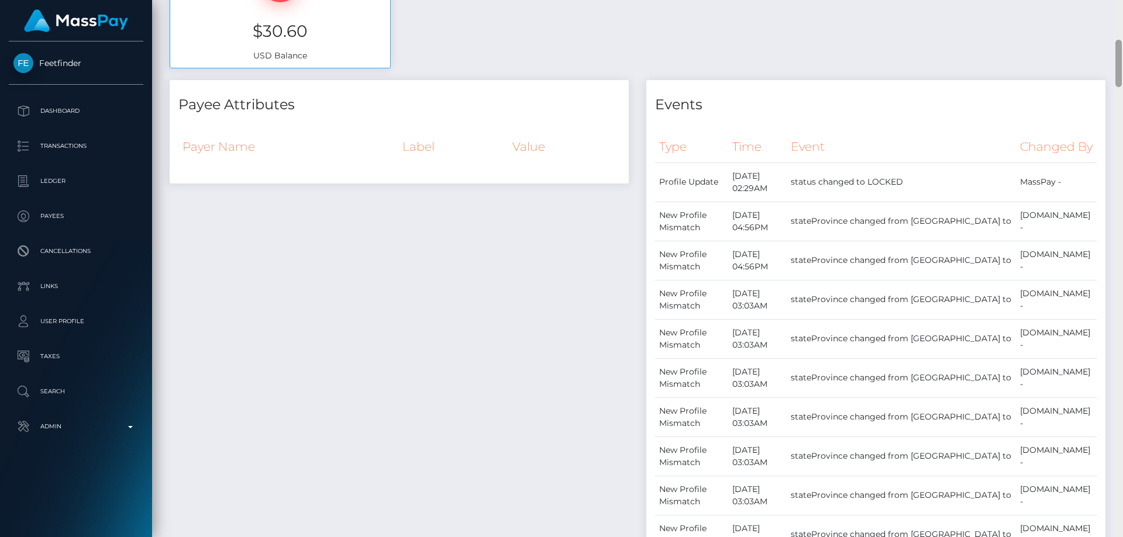
scroll to position [0, 0]
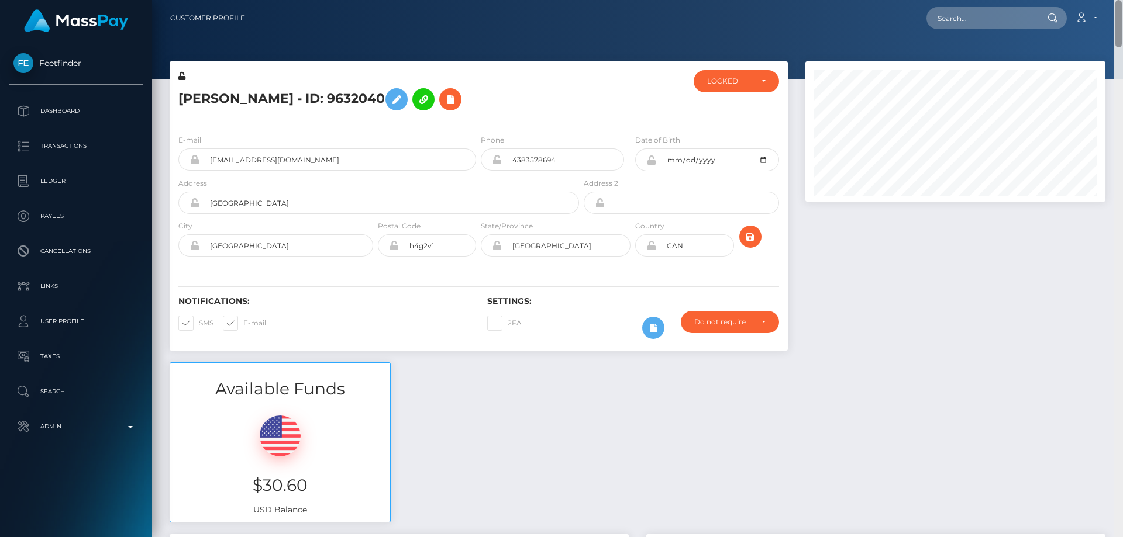
drag, startPoint x: 1118, startPoint y: 139, endPoint x: 1122, endPoint y: -8, distance: 146.9
click at [1122, 0] on html "Feetfinder Dashboard Transactions Ledger Payees Cancellations" at bounding box center [561, 268] width 1123 height 537
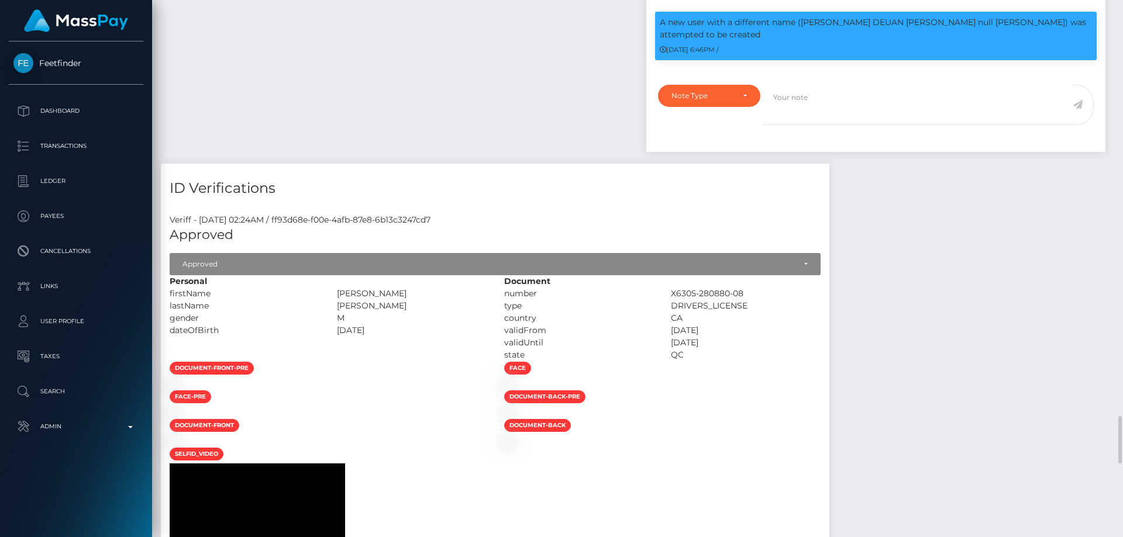
scroll to position [3392, 0]
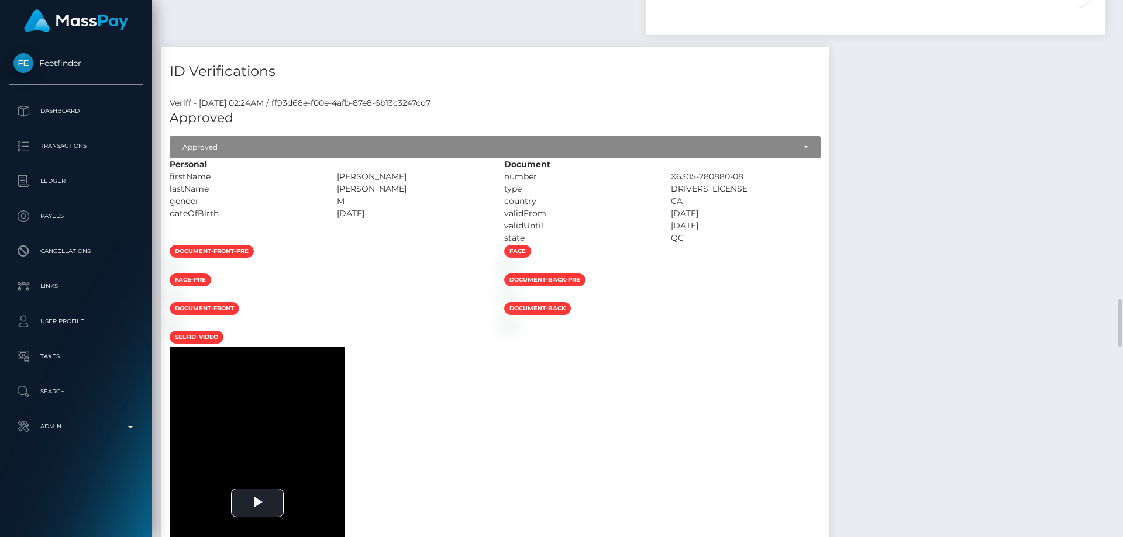
drag, startPoint x: 445, startPoint y: 191, endPoint x: 402, endPoint y: 196, distance: 43.0
click at [402, 183] on div "[PERSON_NAME]" at bounding box center [411, 177] width 167 height 12
copy div "[PERSON_NAME]"
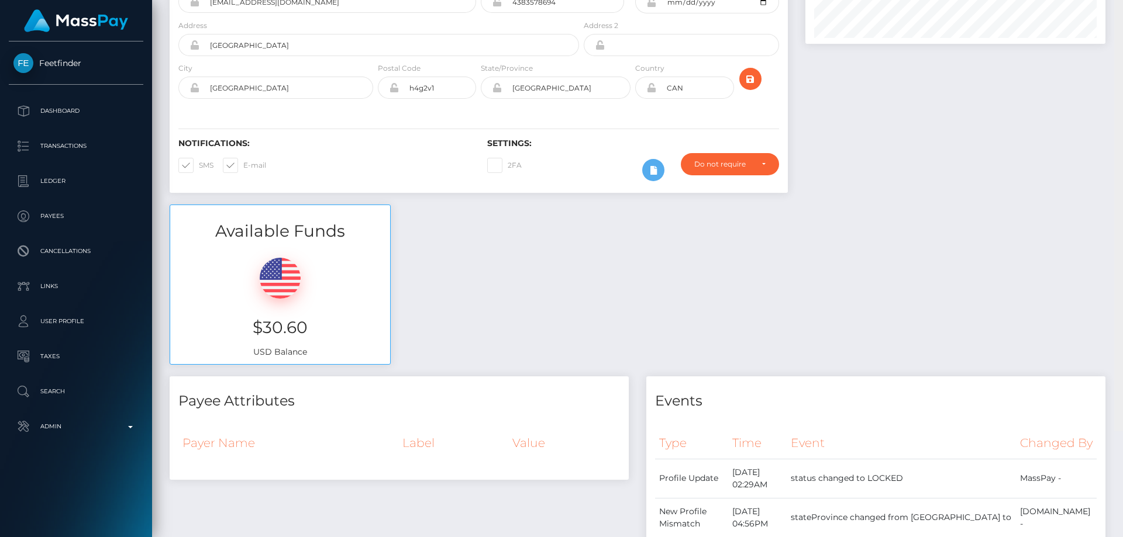
scroll to position [52, 0]
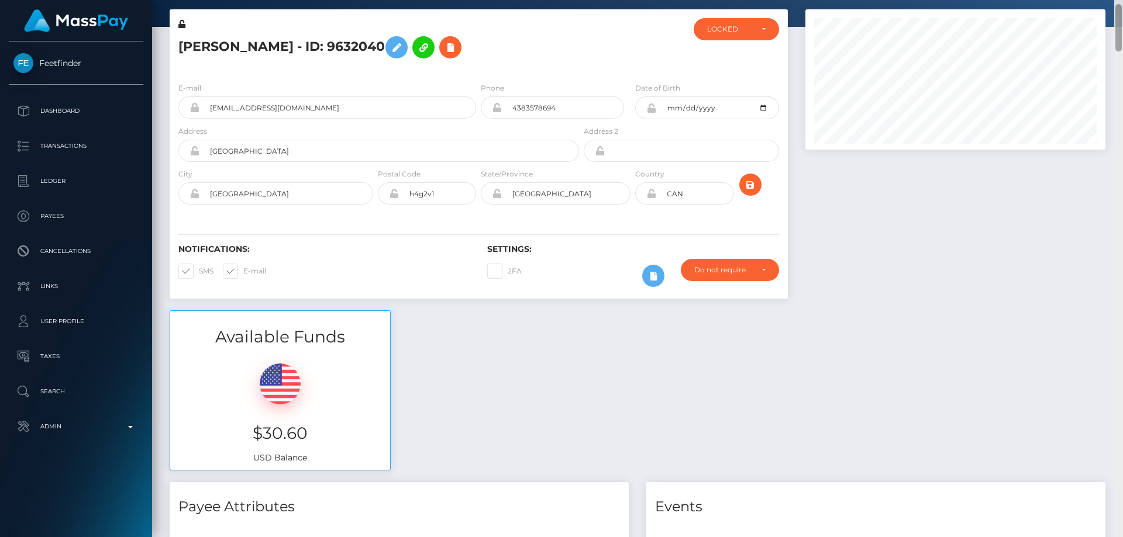
drag, startPoint x: 1119, startPoint y: 346, endPoint x: 1122, endPoint y: 30, distance: 315.8
click at [1122, 30] on div at bounding box center [1118, 268] width 9 height 537
click at [404, 44] on icon at bounding box center [397, 47] width 14 height 15
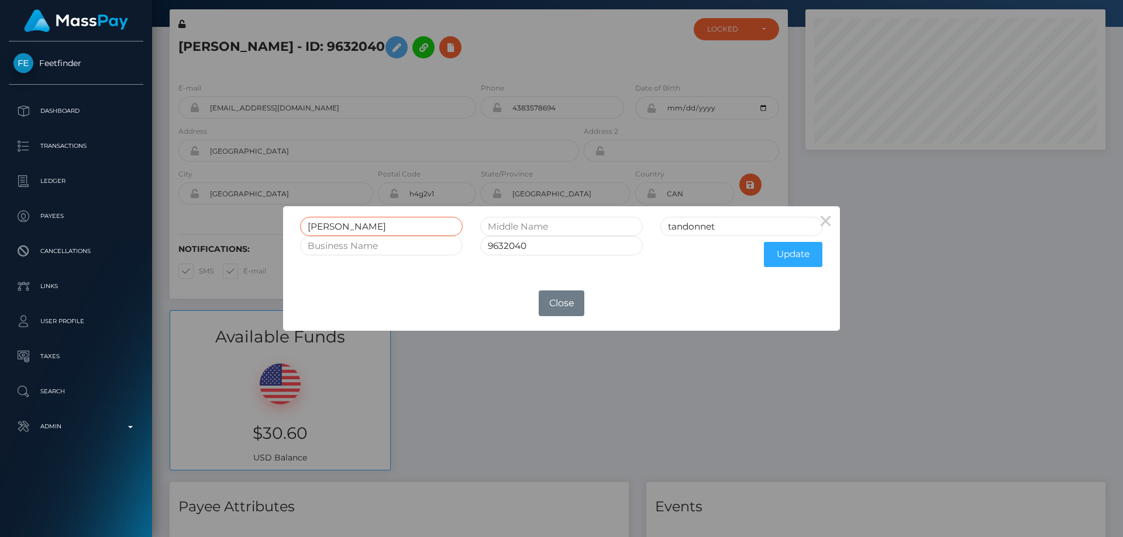
drag, startPoint x: 364, startPoint y: 227, endPoint x: 264, endPoint y: 223, distance: 100.1
click at [264, 223] on div "× margot tandonnet 9632040 Update OK No Close" at bounding box center [561, 268] width 1123 height 537
paste input "[PERSON_NAME]"
type input "[PERSON_NAME]"
click at [783, 252] on button "Update" at bounding box center [793, 254] width 58 height 25
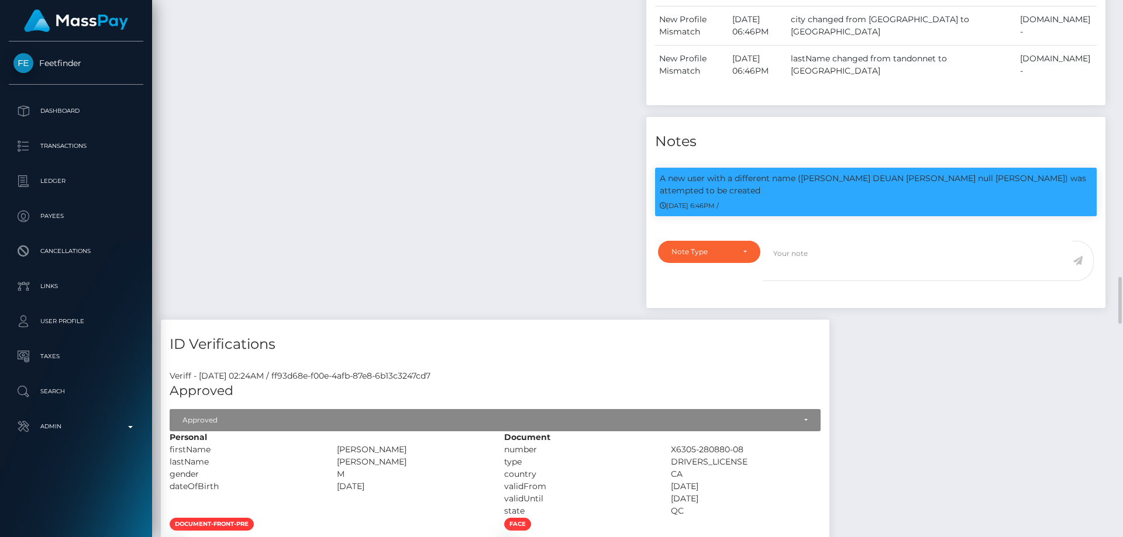
scroll to position [3392, 0]
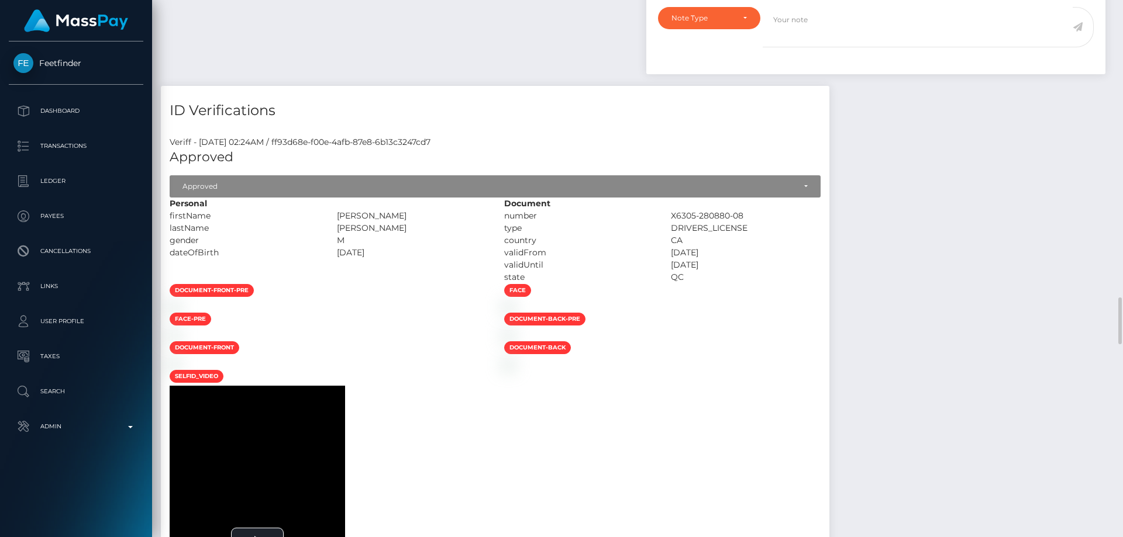
drag, startPoint x: 458, startPoint y: 247, endPoint x: 430, endPoint y: 244, distance: 28.2
click at [409, 235] on div "[PERSON_NAME]" at bounding box center [411, 228] width 167 height 12
copy div "[PERSON_NAME]"
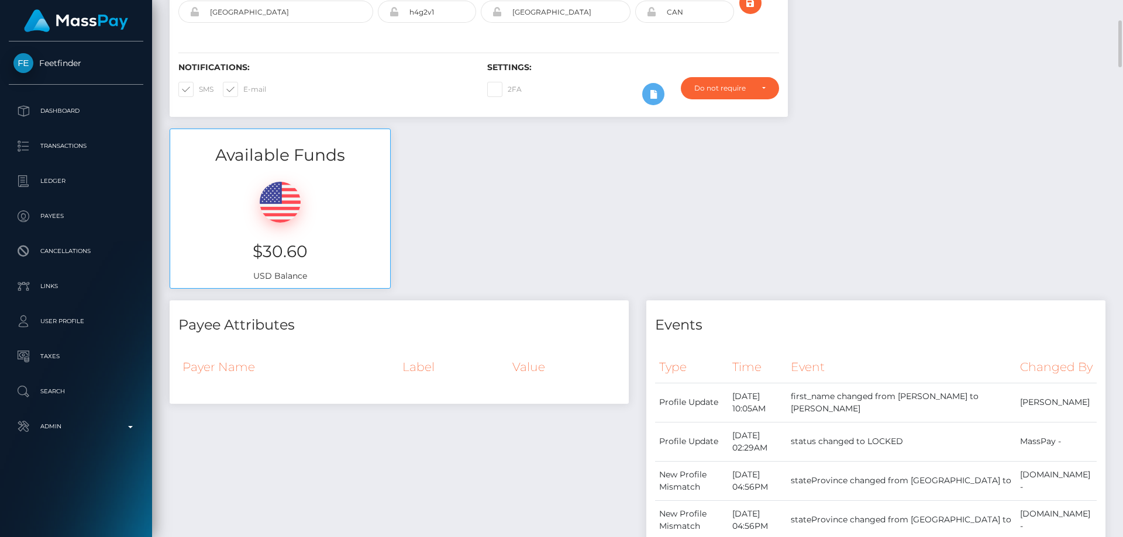
scroll to position [0, 0]
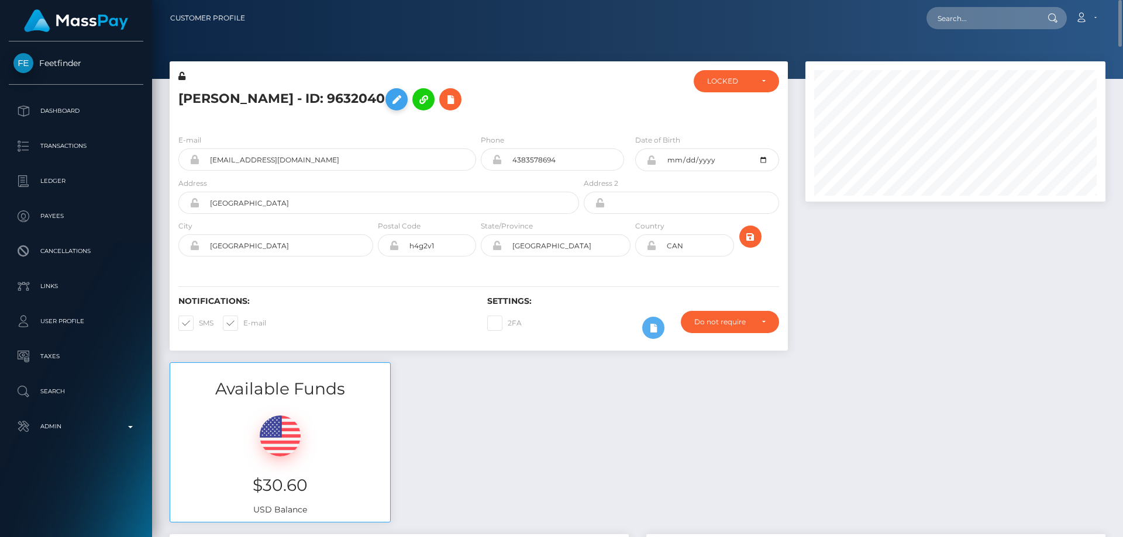
click at [407, 101] on button at bounding box center [396, 99] width 22 height 22
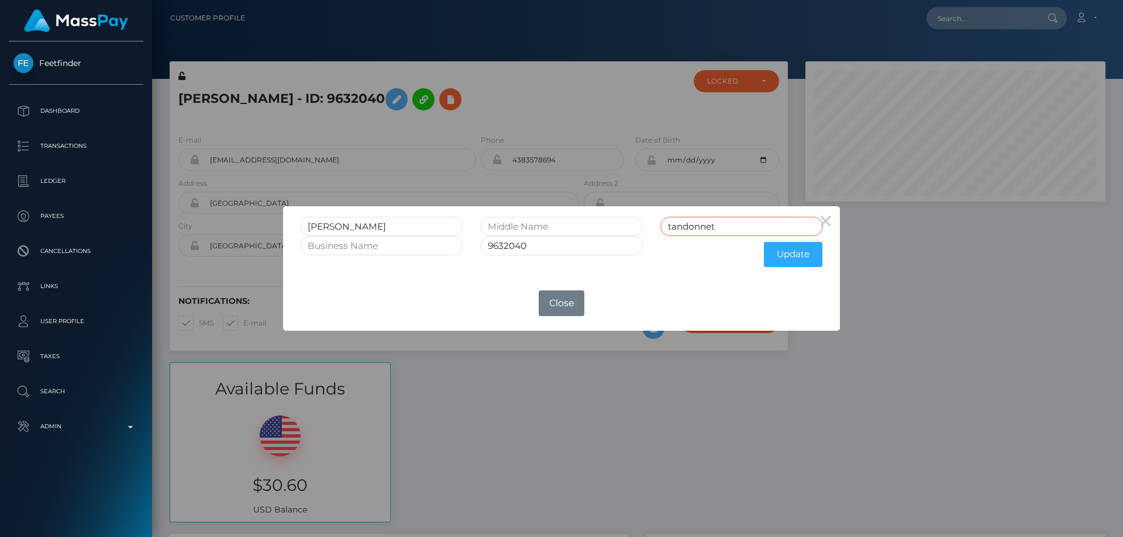
drag, startPoint x: 724, startPoint y: 231, endPoint x: 633, endPoint y: 233, distance: 91.3
click at [633, 233] on div "[PERSON_NAME]" at bounding box center [561, 226] width 540 height 19
drag, startPoint x: 692, startPoint y: 222, endPoint x: 691, endPoint y: 229, distance: 6.7
paste input "[PERSON_NAME]"
type input "[PERSON_NAME]"
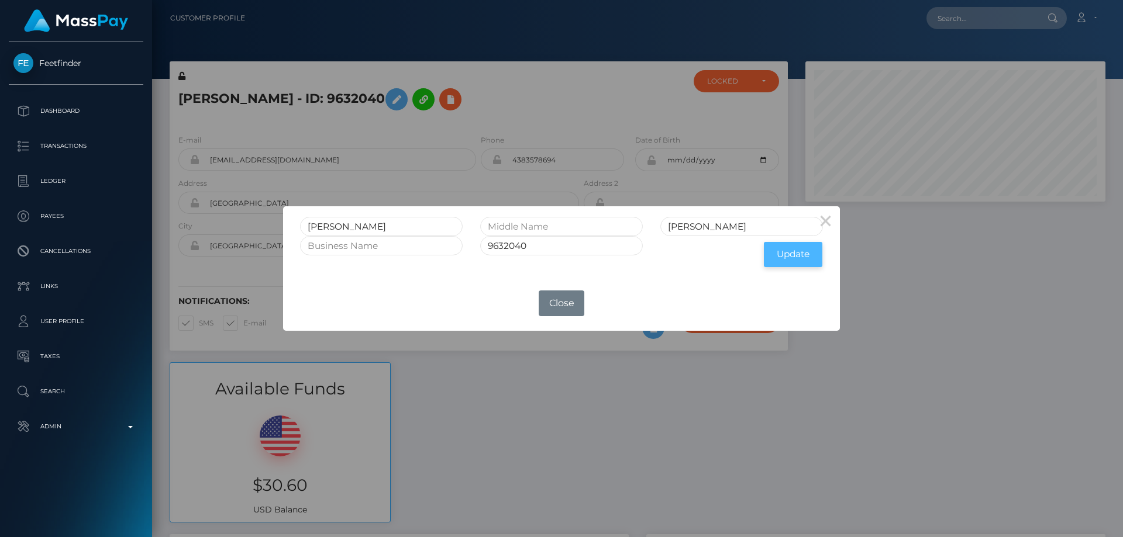
click at [795, 251] on button "Update" at bounding box center [793, 254] width 58 height 25
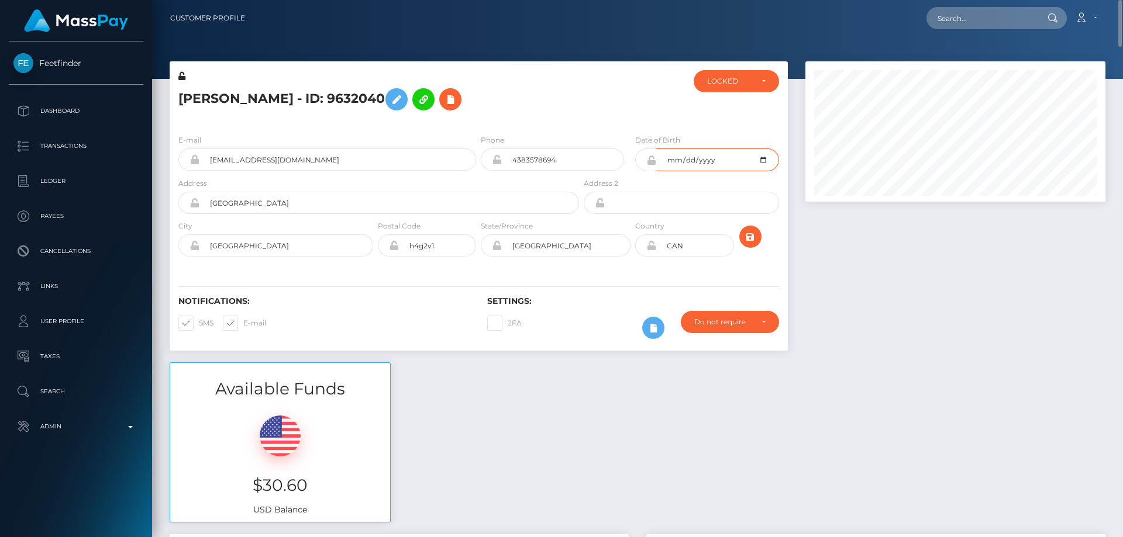
click at [762, 160] on input "1980-12-21" at bounding box center [717, 160] width 122 height 23
type input "[DATE]"
click at [839, 282] on div at bounding box center [956, 211] width 318 height 301
click at [752, 232] on icon "submit" at bounding box center [750, 237] width 14 height 15
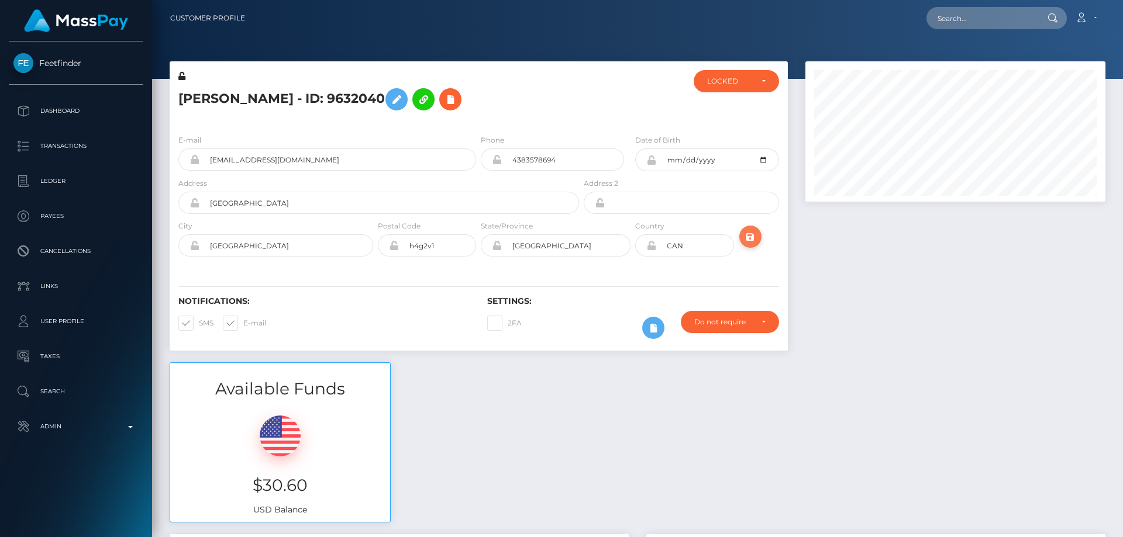
click at [753, 235] on icon "submit" at bounding box center [750, 237] width 14 height 15
click at [182, 75] on icon at bounding box center [181, 76] width 7 height 8
click at [650, 160] on icon at bounding box center [651, 160] width 10 height 9
click at [650, 247] on icon at bounding box center [651, 245] width 10 height 9
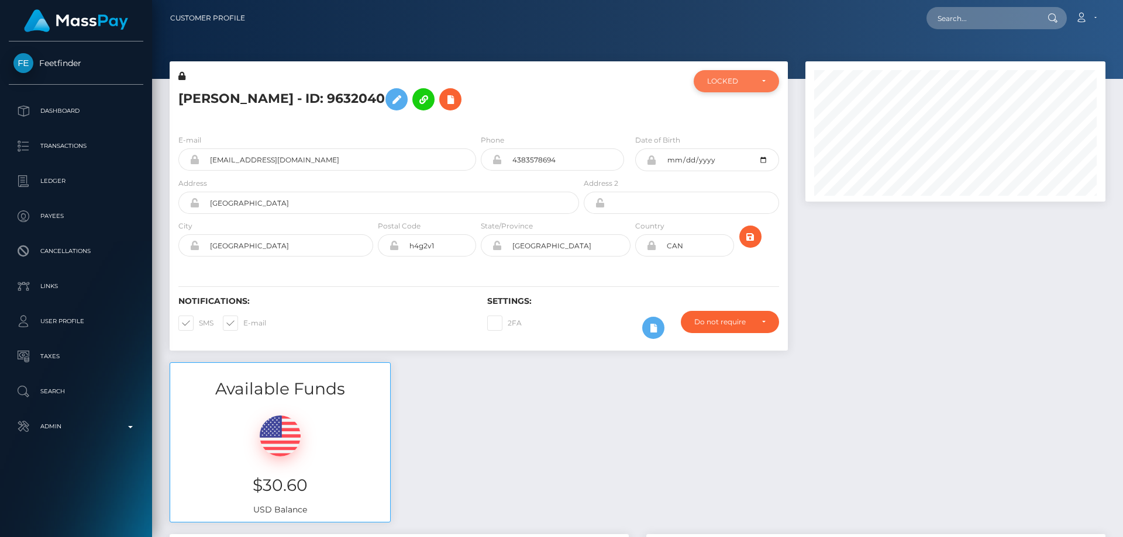
click at [735, 86] on div "LOCKED" at bounding box center [729, 81] width 45 height 9
click at [732, 114] on span "ACTIVE" at bounding box center [721, 113] width 26 height 11
select select "ACTIVE"
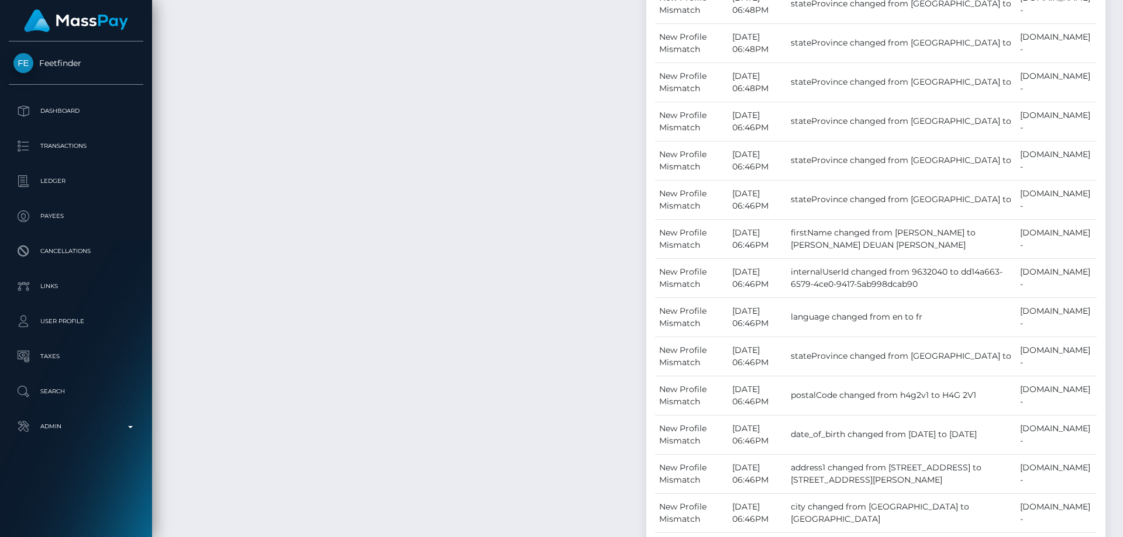
scroll to position [3286, 0]
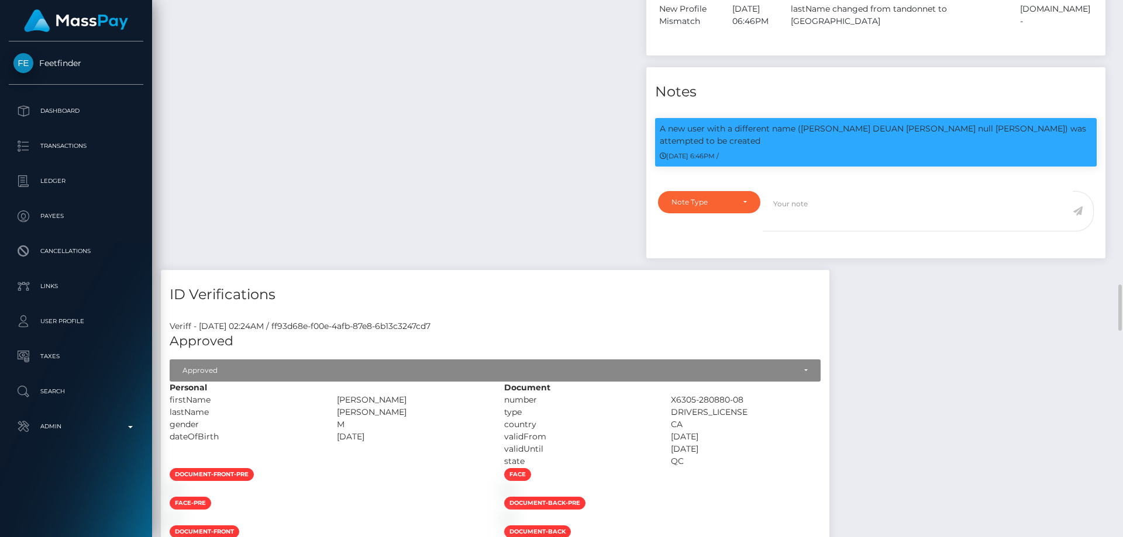
drag, startPoint x: 1114, startPoint y: 285, endPoint x: 1109, endPoint y: 424, distance: 139.3
click at [1109, 424] on div "Customer Profile Loading... Loading..." at bounding box center [637, 268] width 971 height 537
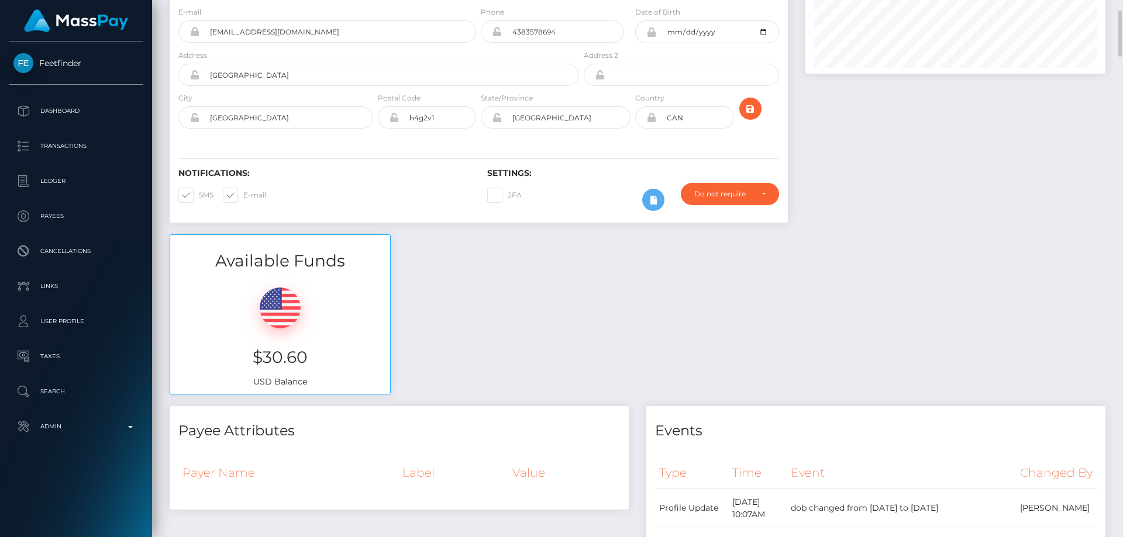
scroll to position [0, 0]
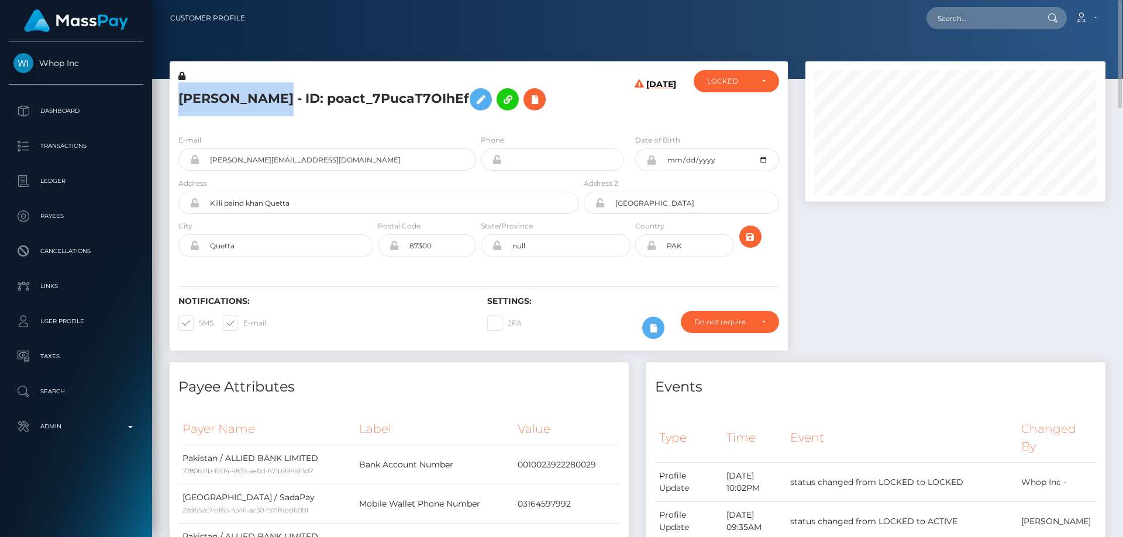
drag, startPoint x: 297, startPoint y: 97, endPoint x: 170, endPoint y: 97, distance: 126.9
click at [170, 97] on div "[PERSON_NAME] - ID: poact_7PucaT7OIhEf" at bounding box center [376, 97] width 412 height 55
copy h5 "[PERSON_NAME]"
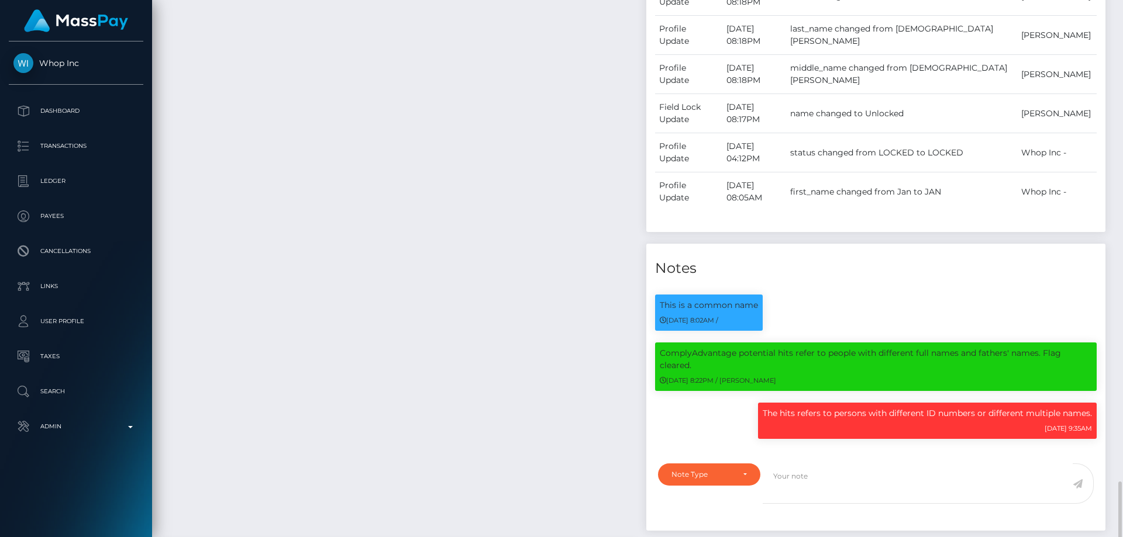
scroll to position [936, 0]
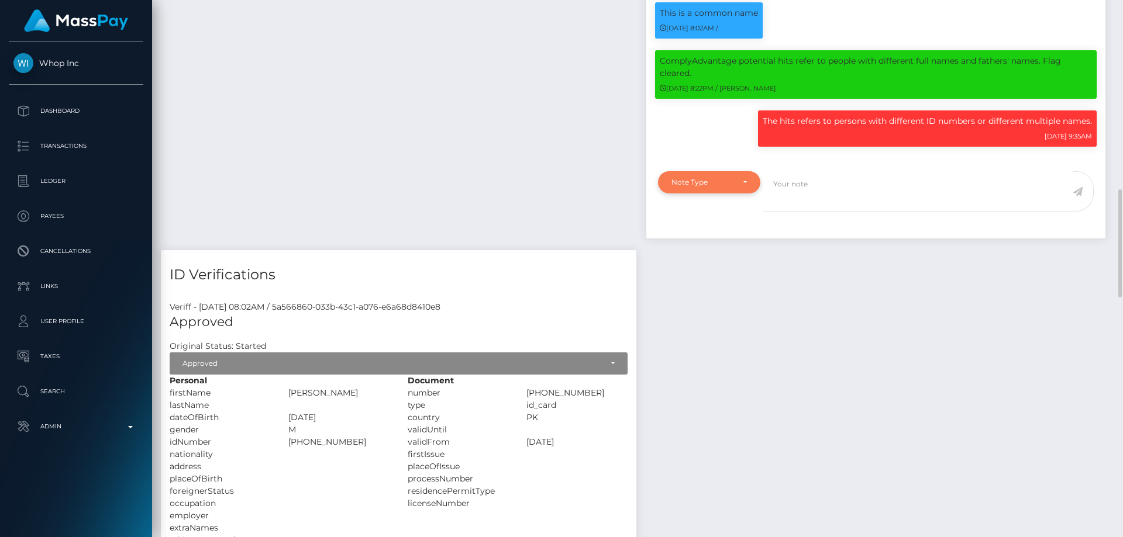
click at [719, 175] on div "Note Type" at bounding box center [709, 182] width 102 height 22
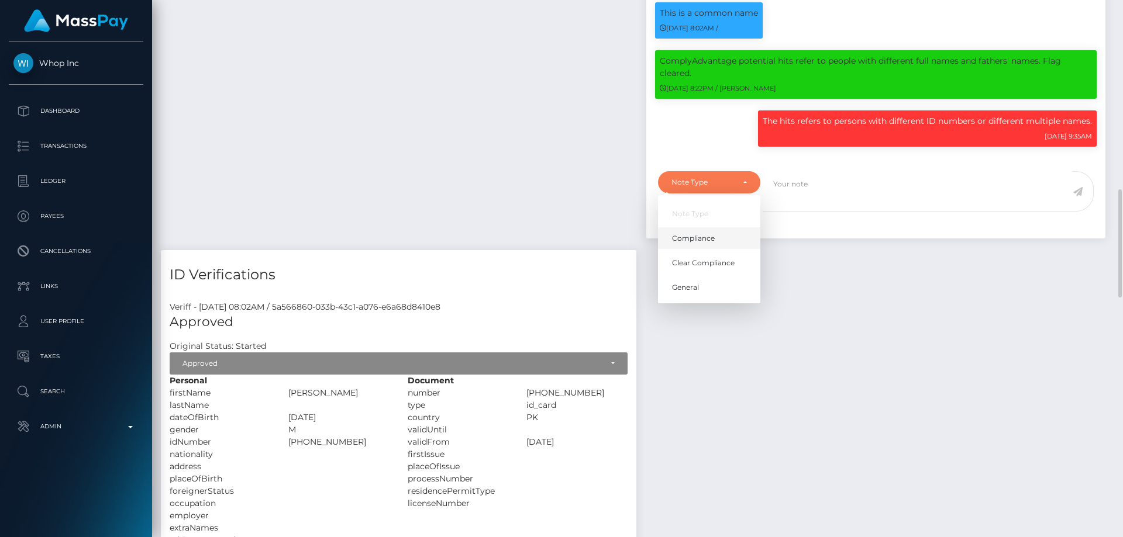
scroll to position [140, 301]
click at [708, 256] on link "Clear Compliance" at bounding box center [709, 264] width 102 height 22
select select "CLEAR_COMPLIANCE"
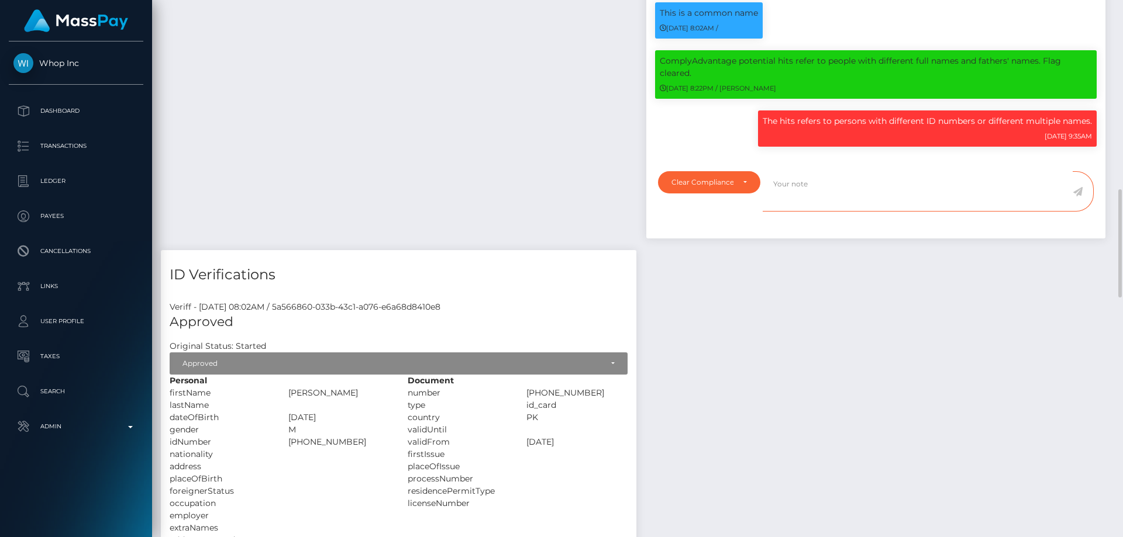
paste textarea "The hits refer to persons with multiple names or with different ID number."
type textarea "The hits refer to persons with multiple names or with different ID number. Flag…"
click at [1079, 191] on icon at bounding box center [1078, 191] width 10 height 9
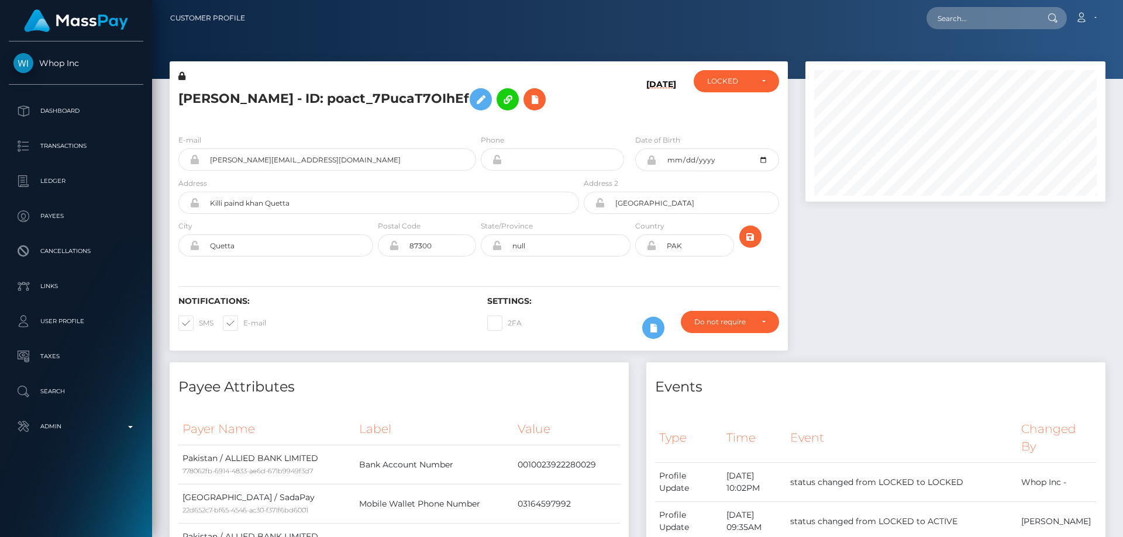
scroll to position [140, 301]
click at [749, 84] on div "LOCKED" at bounding box center [729, 81] width 45 height 9
click at [753, 110] on link "ACTIVE" at bounding box center [736, 113] width 85 height 22
select select "ACTIVE"
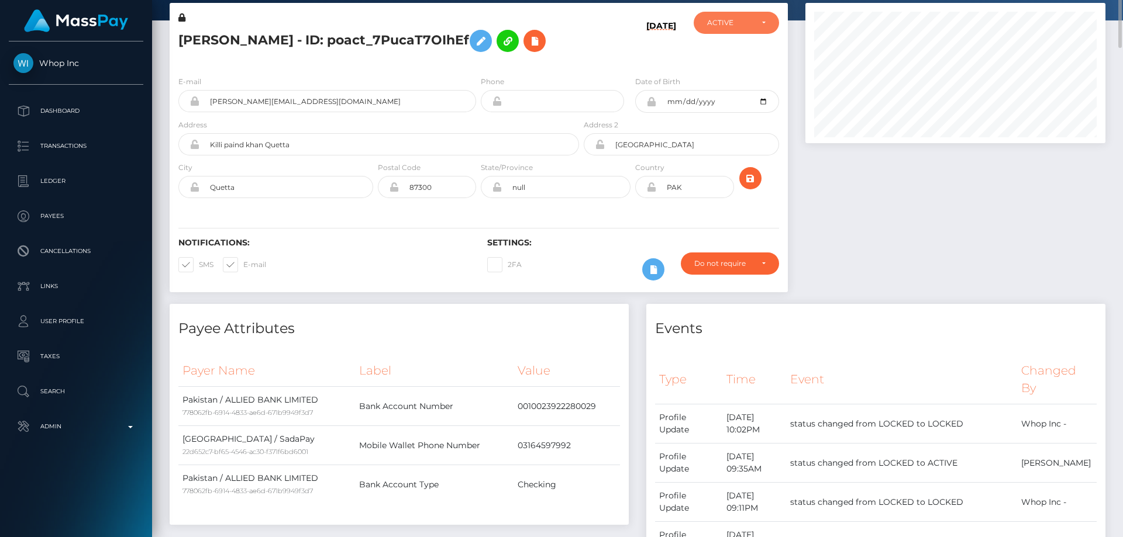
scroll to position [0, 0]
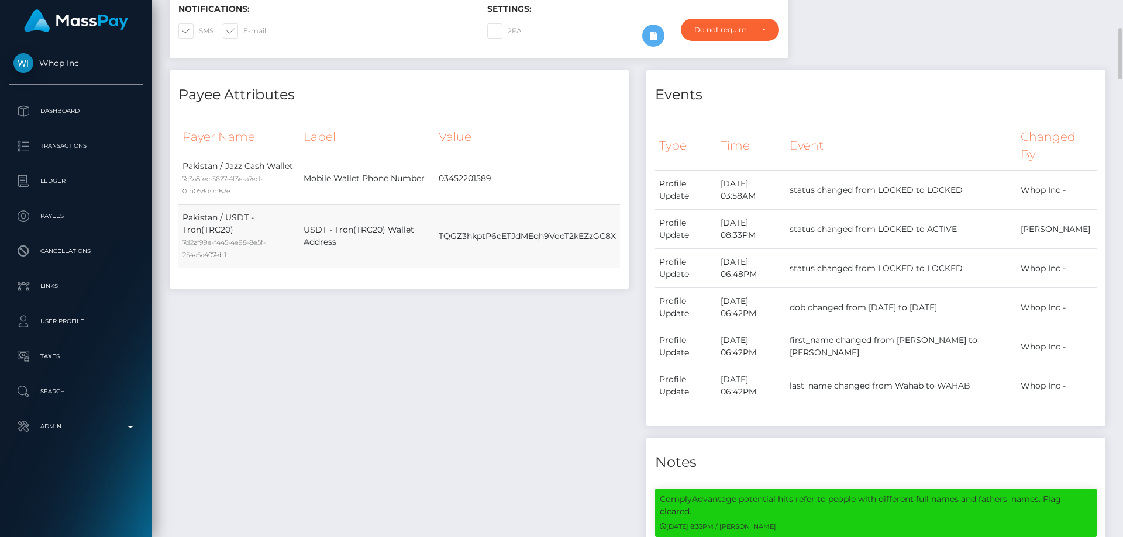
scroll to position [58, 0]
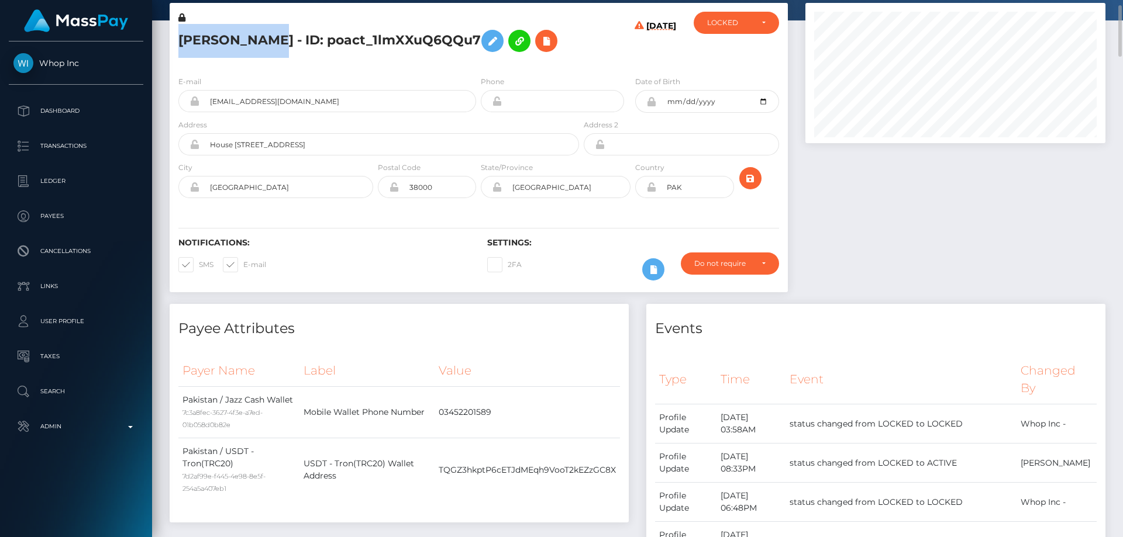
drag, startPoint x: 286, startPoint y: 42, endPoint x: 180, endPoint y: 43, distance: 106.4
click at [180, 43] on h5 "[PERSON_NAME] - ID: poact_1lmXXuQ6QQu7" at bounding box center [375, 41] width 394 height 34
copy h5 "ABDUL WAHAB"
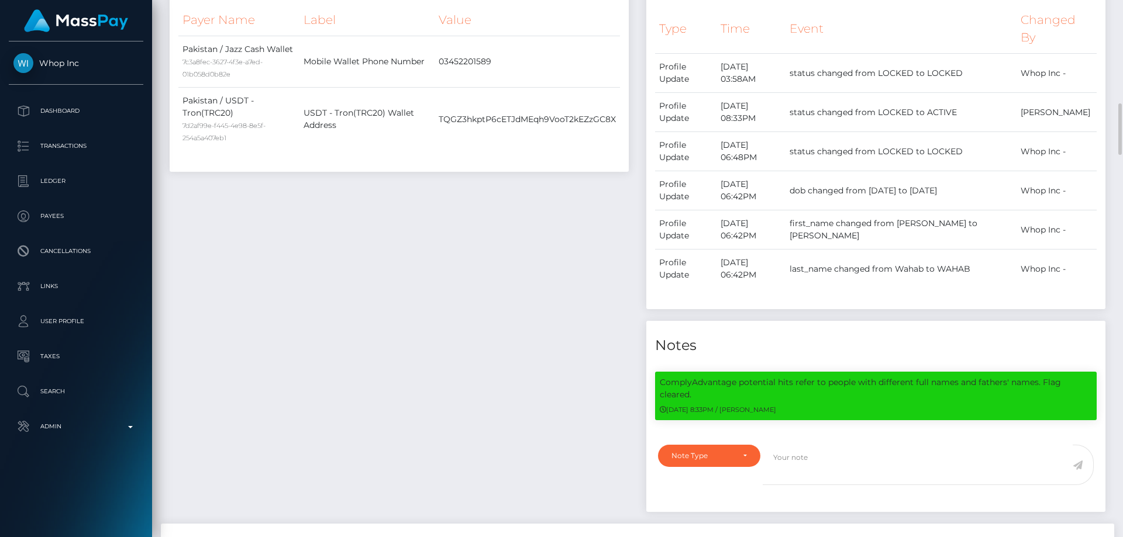
scroll to position [585, 0]
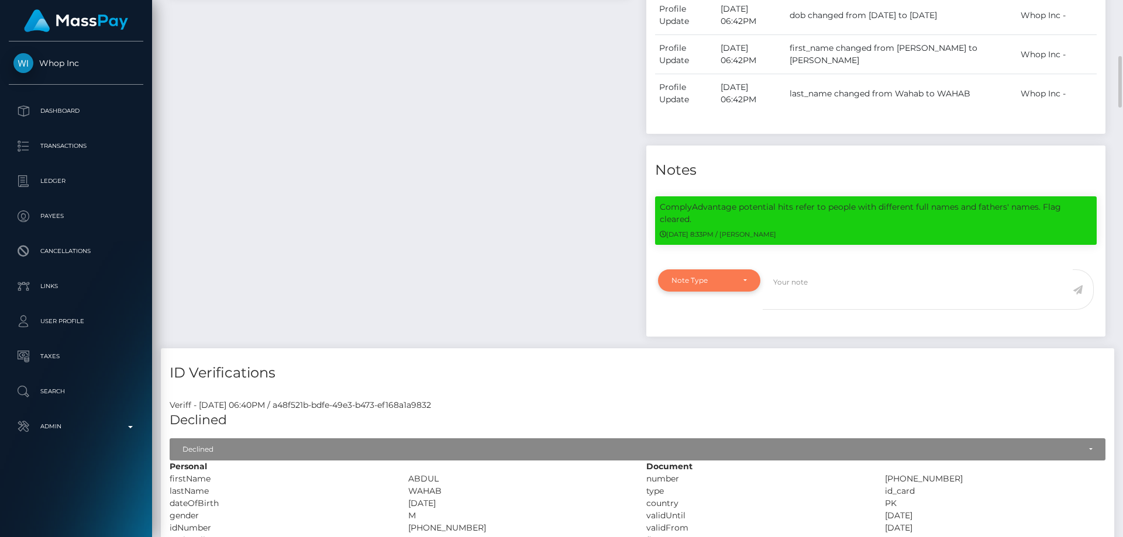
click at [722, 275] on div "Note Type" at bounding box center [709, 281] width 102 height 22
click at [714, 357] on span "Clear Compliance" at bounding box center [703, 361] width 63 height 11
select select "CLEAR_COMPLIANCE"
paste textarea "The hit refers to a person with different First Name ( Doulat Khan )."
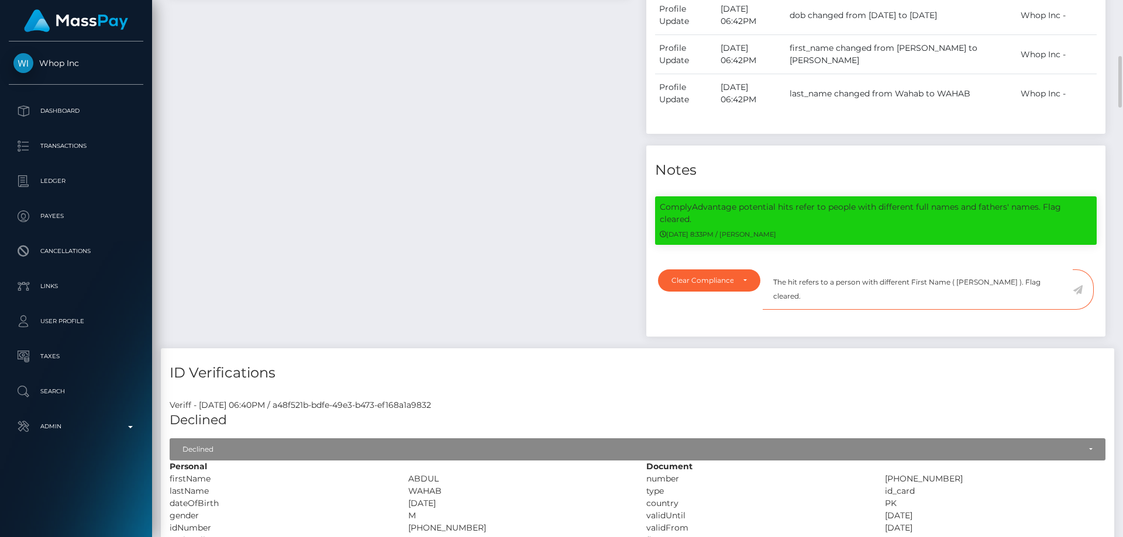
type textarea "The hit refers to a person with different First Name ( Doulat Khan ). Flag clea…"
click at [1080, 288] on icon at bounding box center [1078, 289] width 10 height 9
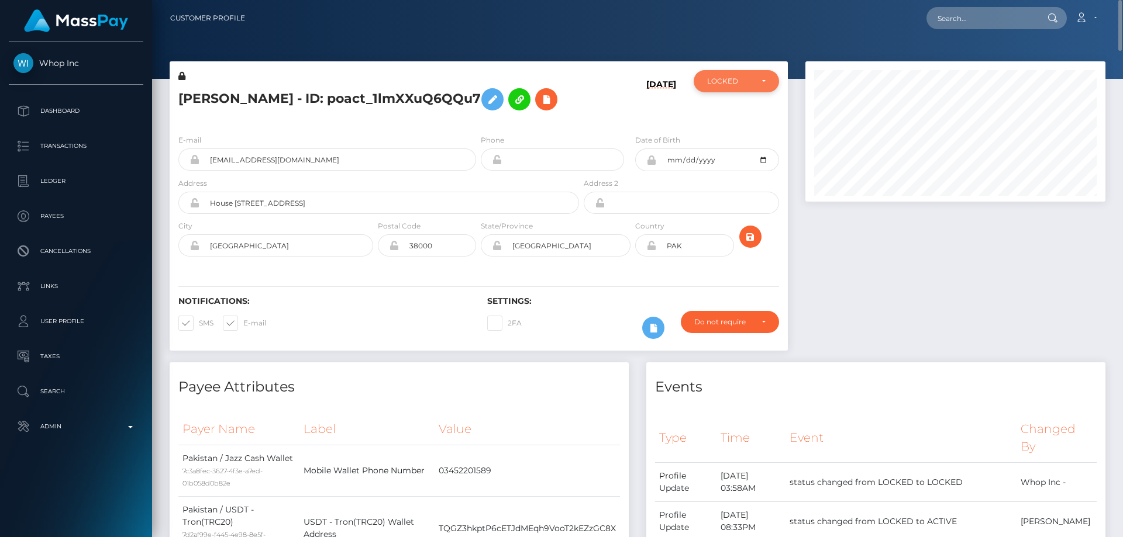
click at [756, 85] on div "LOCKED" at bounding box center [736, 81] width 58 height 9
click at [731, 111] on span "ACTIVE" at bounding box center [721, 113] width 26 height 11
select select "ACTIVE"
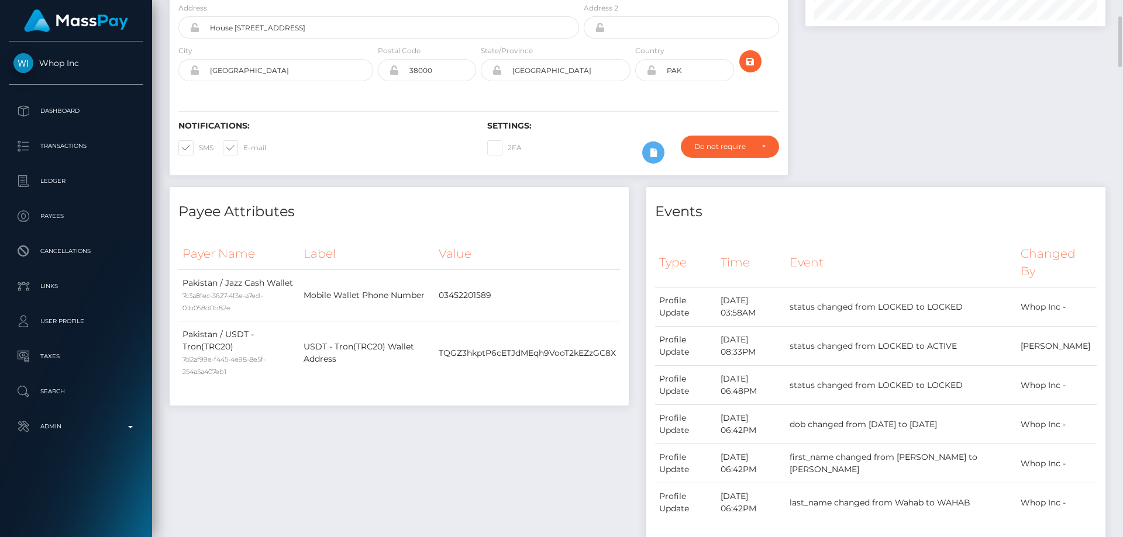
scroll to position [0, 0]
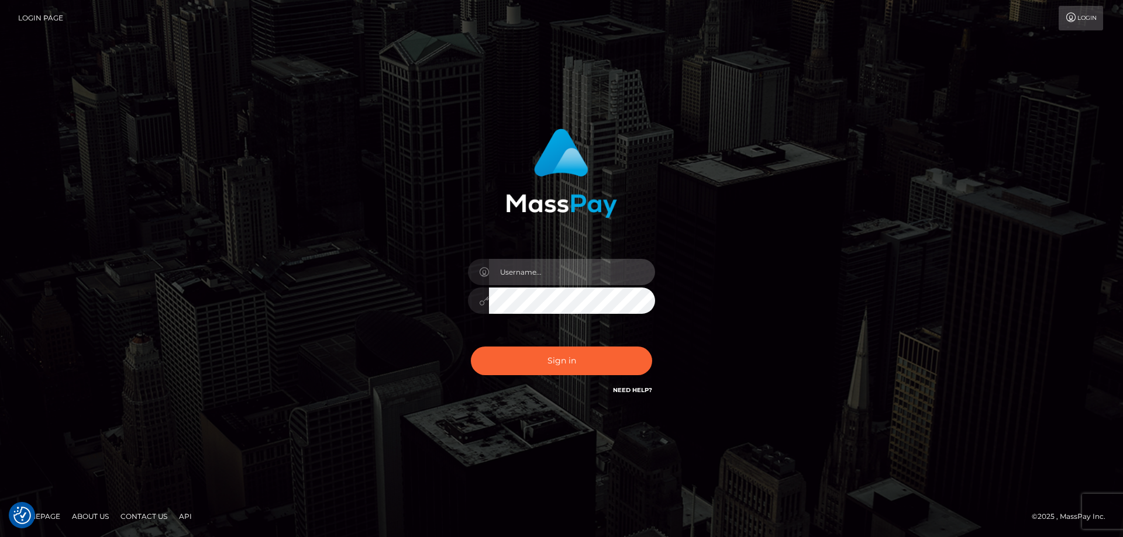
type input "[PERSON_NAME].Cirnat"
click at [651, 346] on div at bounding box center [547, 380] width 240 height 133
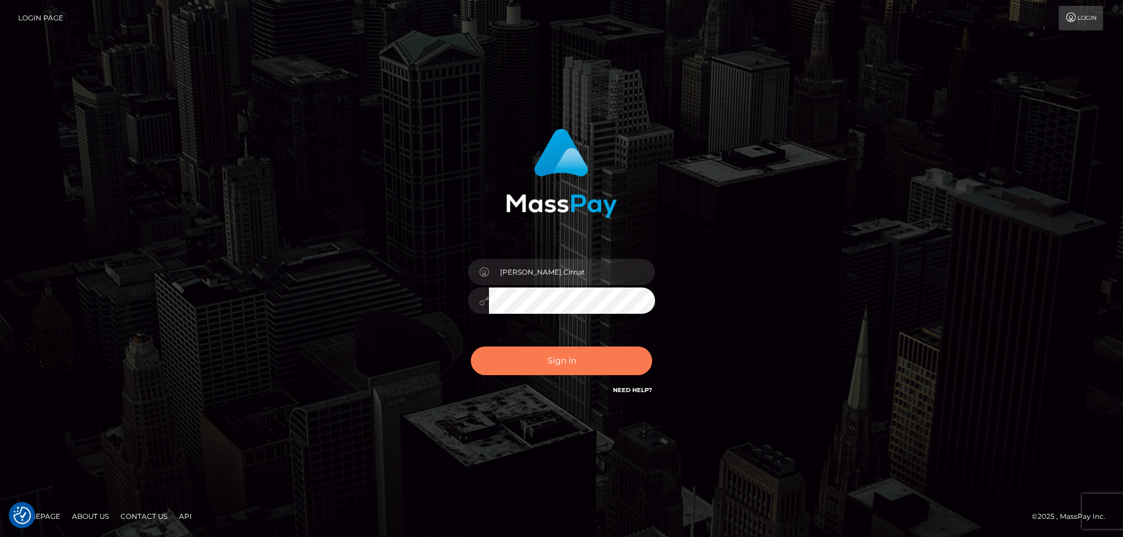
click at [552, 351] on button "Sign in" at bounding box center [561, 361] width 181 height 29
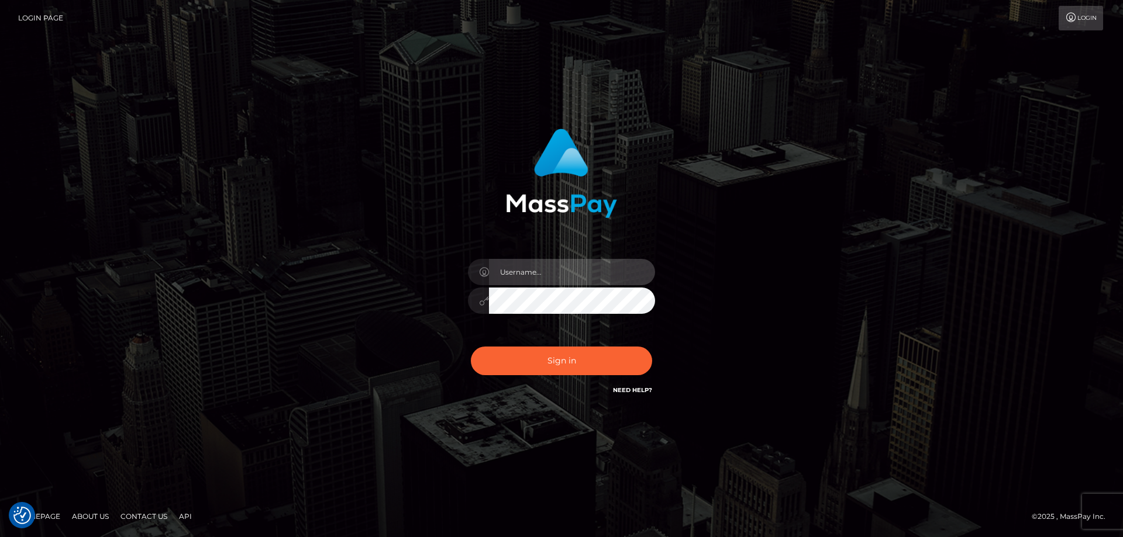
type input "[PERSON_NAME].Cirnat"
click at [256, 275] on div "[PERSON_NAME].Cirnat Sign in" at bounding box center [561, 269] width 667 height 298
type input "Dan.Cirnat"
click at [659, 342] on div at bounding box center [547, 380] width 240 height 133
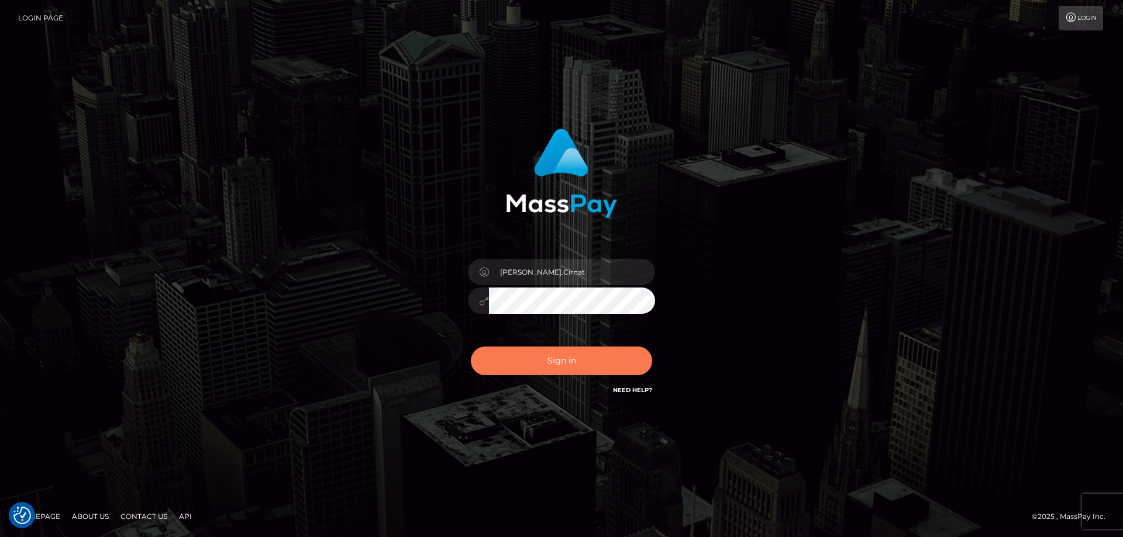
click at [597, 370] on button "Sign in" at bounding box center [561, 361] width 181 height 29
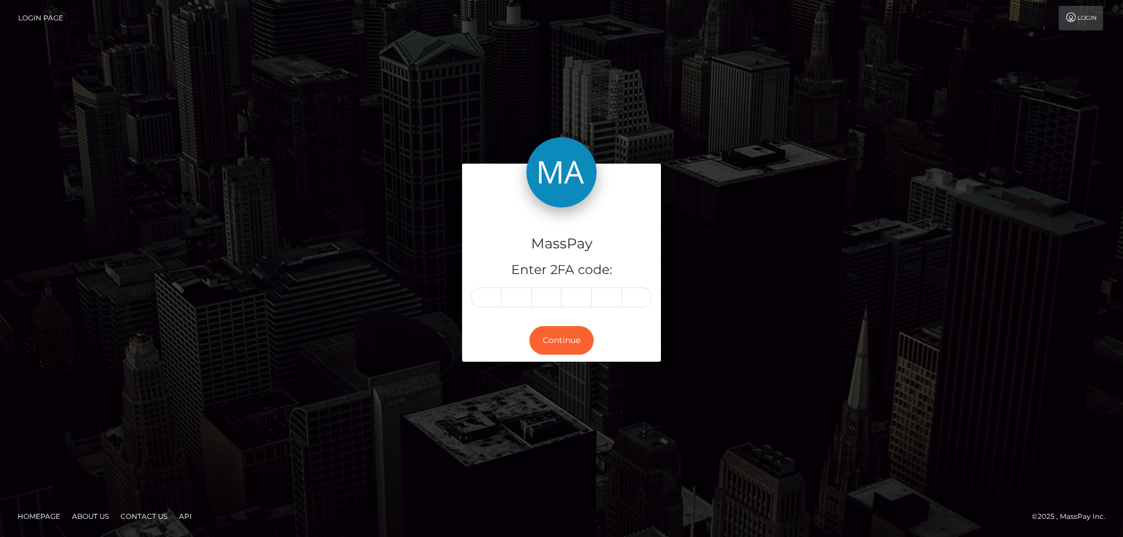
click at [476, 296] on input "text" at bounding box center [486, 298] width 30 height 20
click at [486, 294] on input "text" at bounding box center [486, 298] width 30 height 20
type input "8"
type input "0"
type input "6"
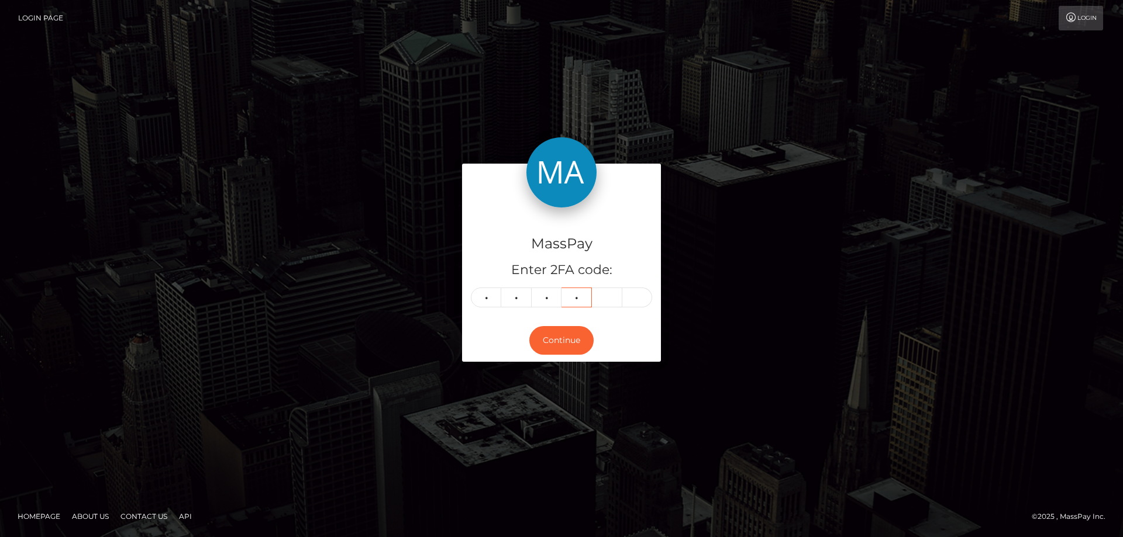
type input "2"
type input "7"
type input "2"
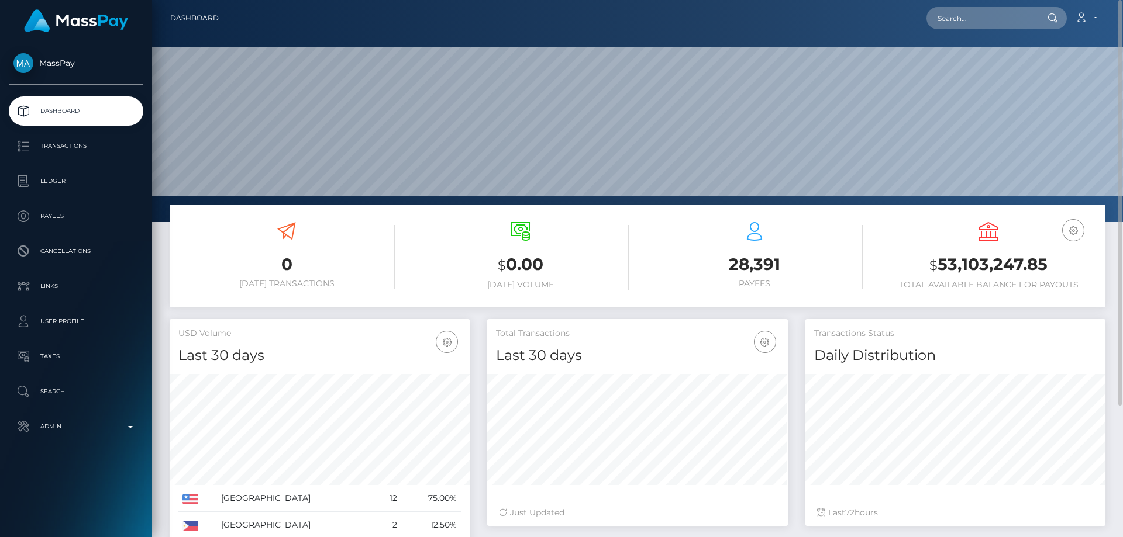
click at [430, 245] on div "$ 0.00 Today Volume" at bounding box center [520, 256] width 216 height 68
drag, startPoint x: 63, startPoint y: 423, endPoint x: 65, endPoint y: 429, distance: 6.1
click at [64, 423] on p "Admin" at bounding box center [75, 427] width 125 height 18
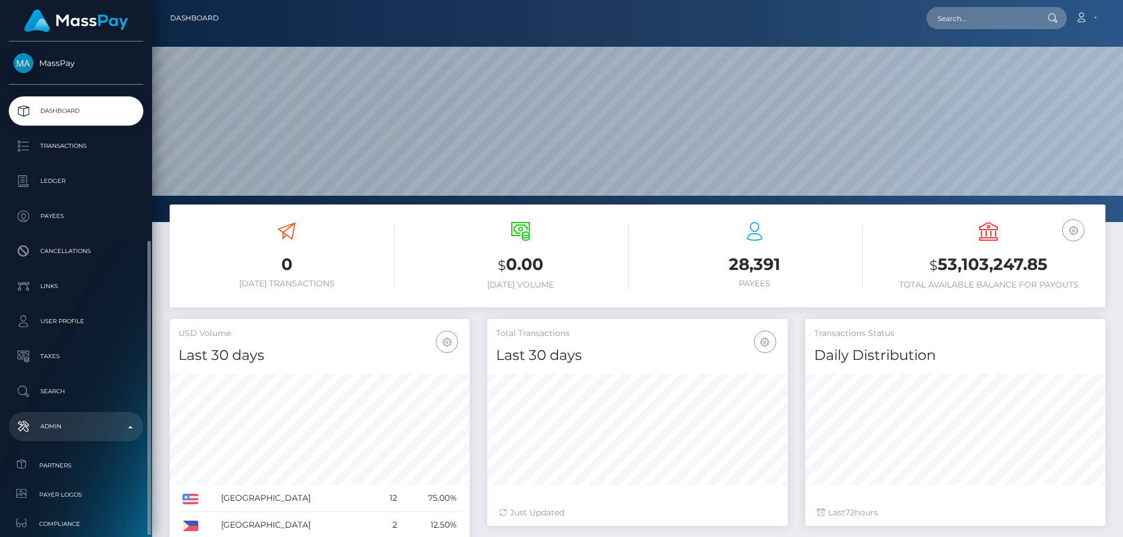
scroll to position [175, 0]
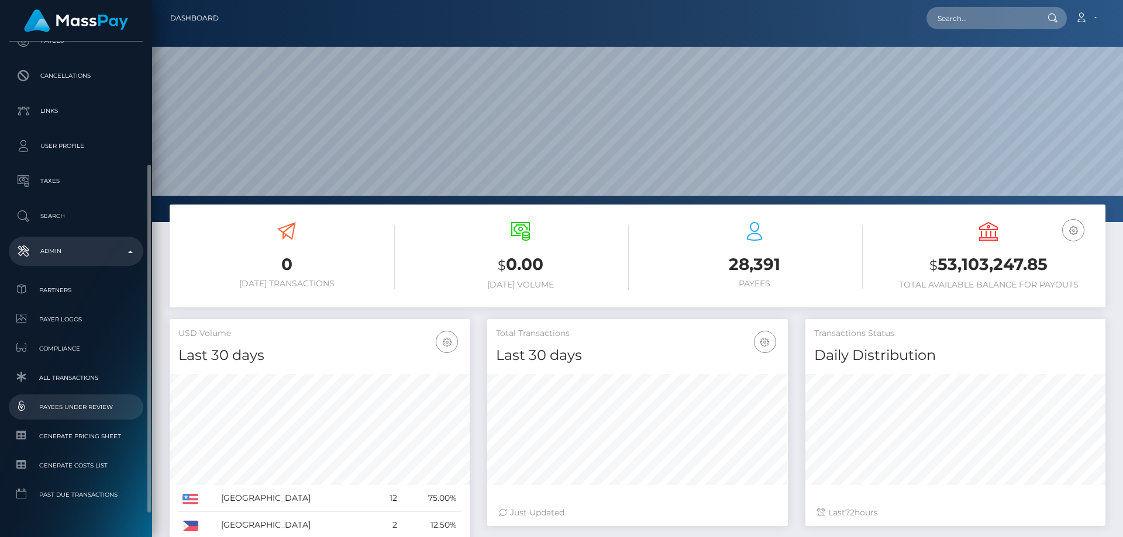
click at [91, 404] on span "Payees under Review" at bounding box center [75, 407] width 125 height 13
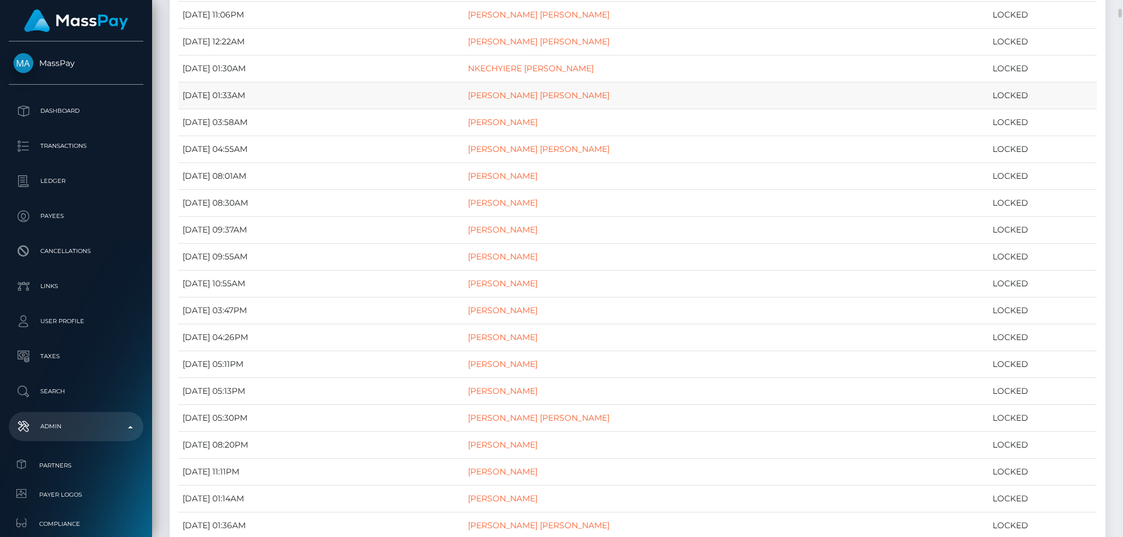
scroll to position [585, 0]
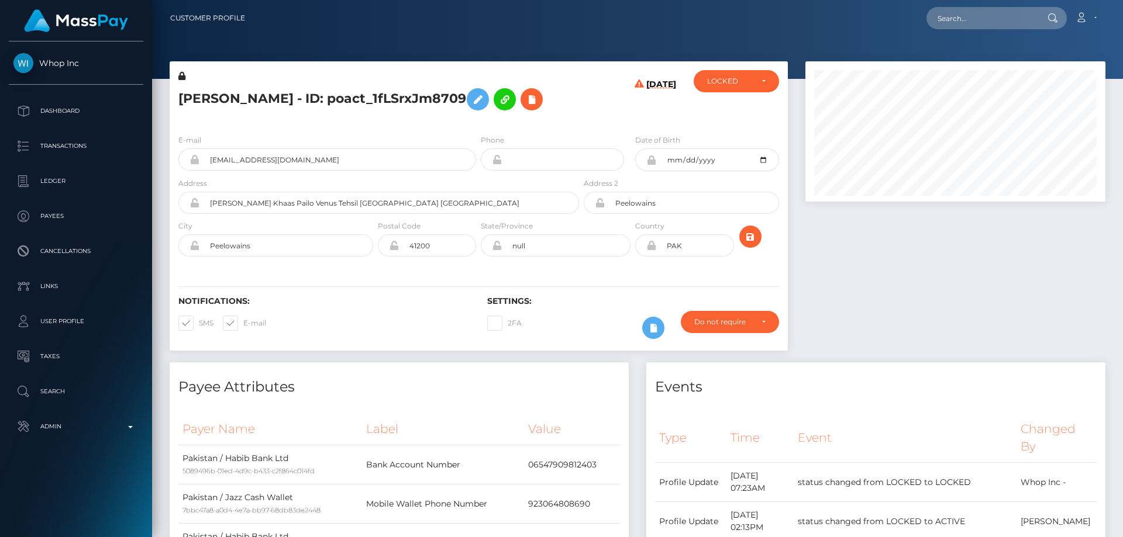
scroll to position [140, 301]
drag, startPoint x: 288, startPoint y: 101, endPoint x: 174, endPoint y: 101, distance: 114.6
click at [174, 101] on div "[PERSON_NAME] - ID: poact_1fLSrxJm8709" at bounding box center [376, 97] width 412 height 55
copy h5 "[PERSON_NAME]"
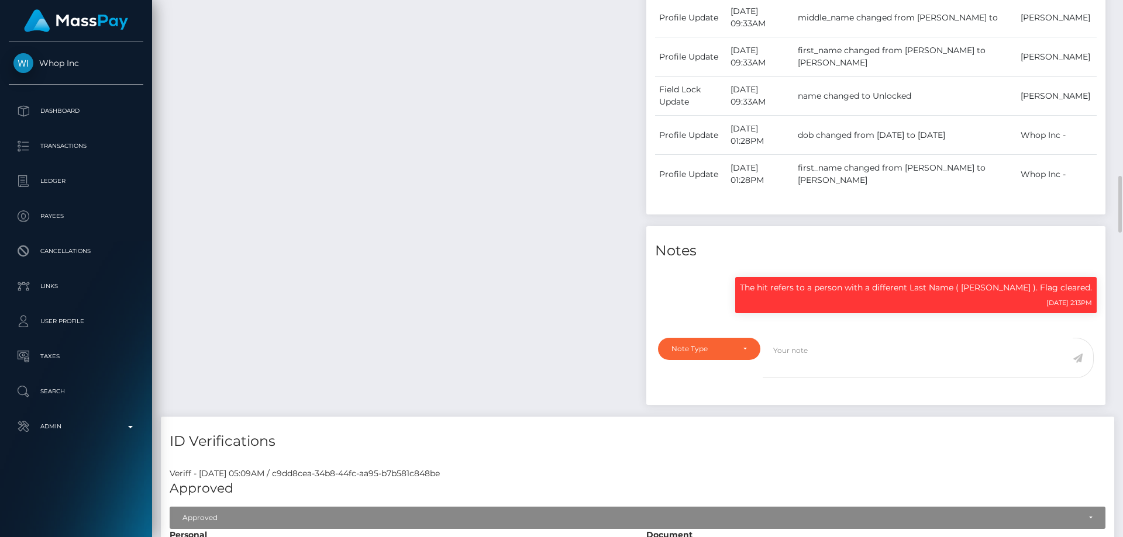
scroll to position [1287, 0]
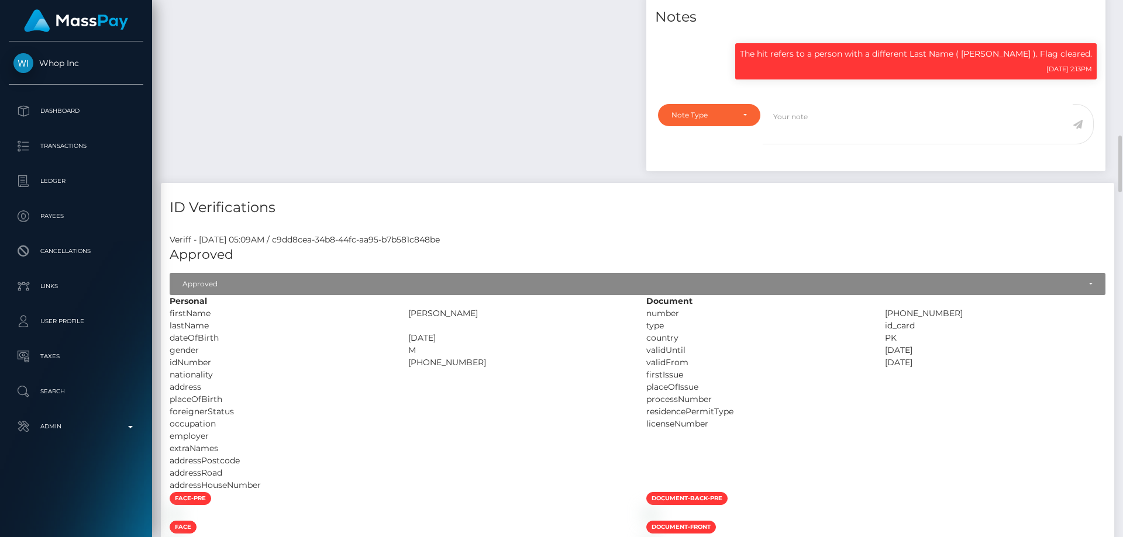
drag, startPoint x: 397, startPoint y: 363, endPoint x: 509, endPoint y: 364, distance: 112.3
click at [509, 364] on div "idNumber [PHONE_NUMBER]" at bounding box center [399, 363] width 477 height 12
click at [509, 364] on div "[PHONE_NUMBER]" at bounding box center [518, 363] width 239 height 12
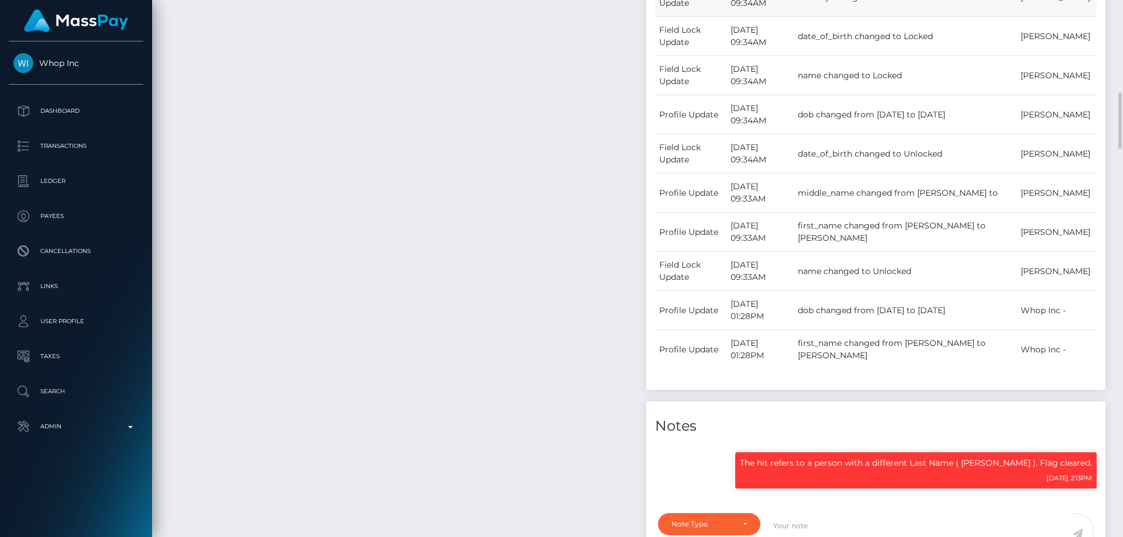
scroll to position [1111, 0]
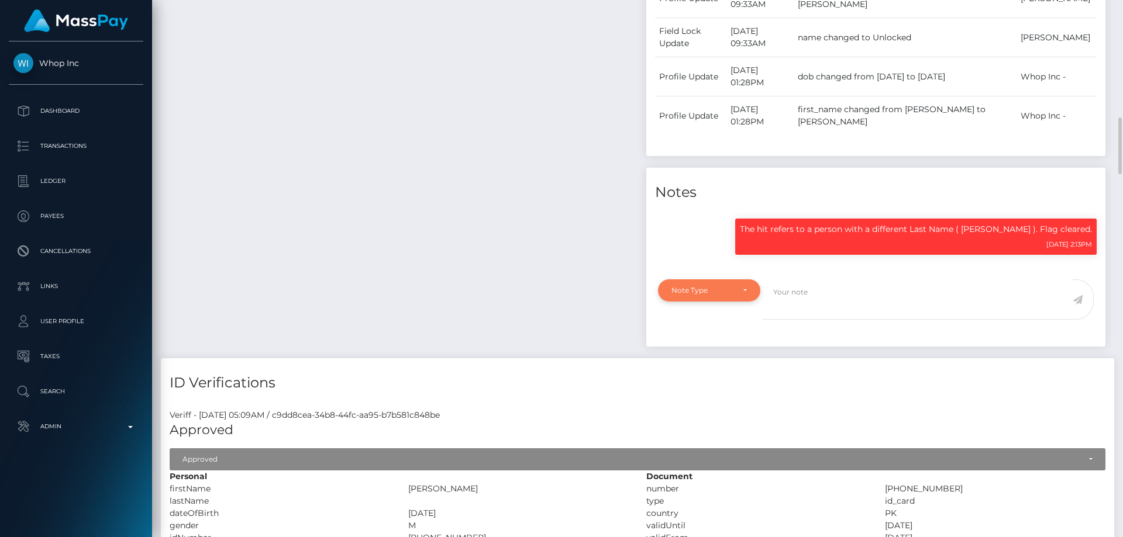
click at [709, 290] on div "Note Type" at bounding box center [702, 290] width 62 height 9
click at [729, 373] on span "Clear Compliance" at bounding box center [703, 371] width 63 height 11
select select "CLEAR_COMPLIANCE"
paste textarea "The hits refer to persons with multiple names or with different ID numbers."
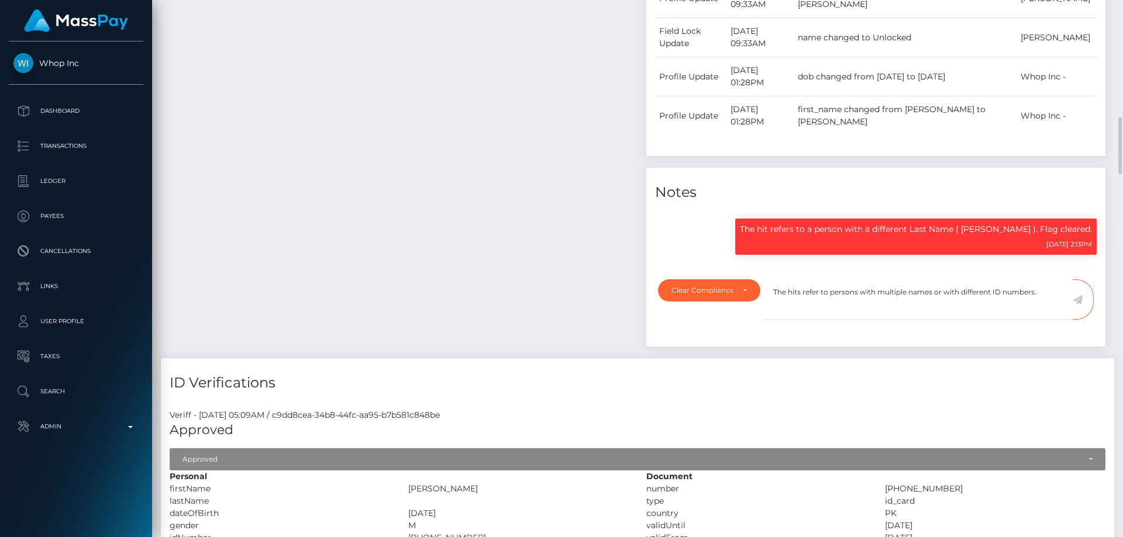
click at [1037, 287] on textarea "The hits refer to persons with multiple names or with different ID numbers." at bounding box center [918, 300] width 310 height 40
type textarea "The hits refer to persons with multiple names or with different ID numbers. Fla…"
click at [1078, 299] on icon at bounding box center [1078, 299] width 10 height 9
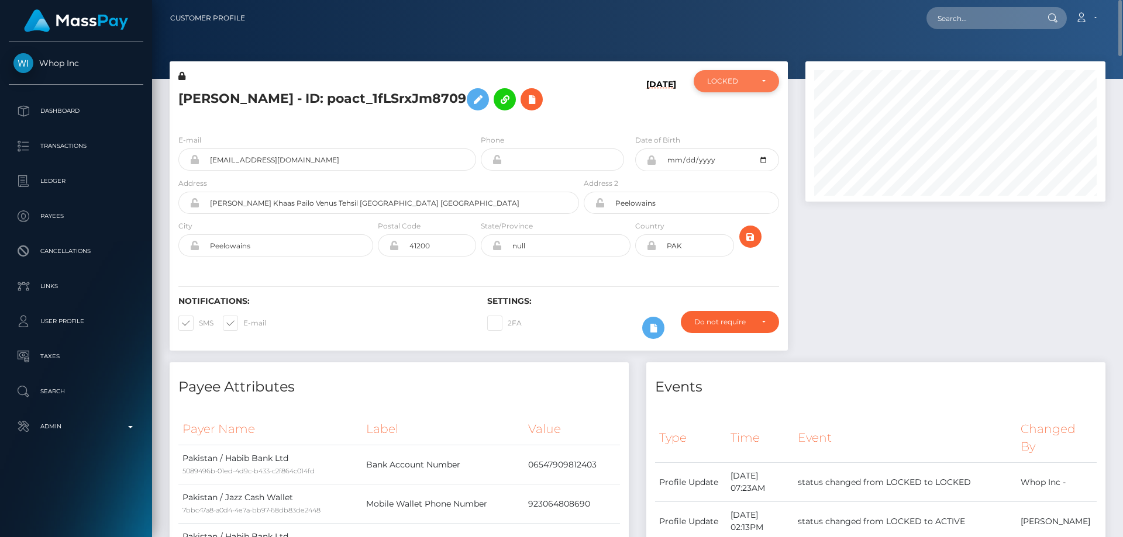
click at [724, 85] on div "LOCKED" at bounding box center [729, 81] width 45 height 9
drag, startPoint x: 725, startPoint y: 113, endPoint x: 882, endPoint y: 250, distance: 208.5
click at [726, 110] on span "ACTIVE" at bounding box center [721, 113] width 26 height 11
select select "ACTIVE"
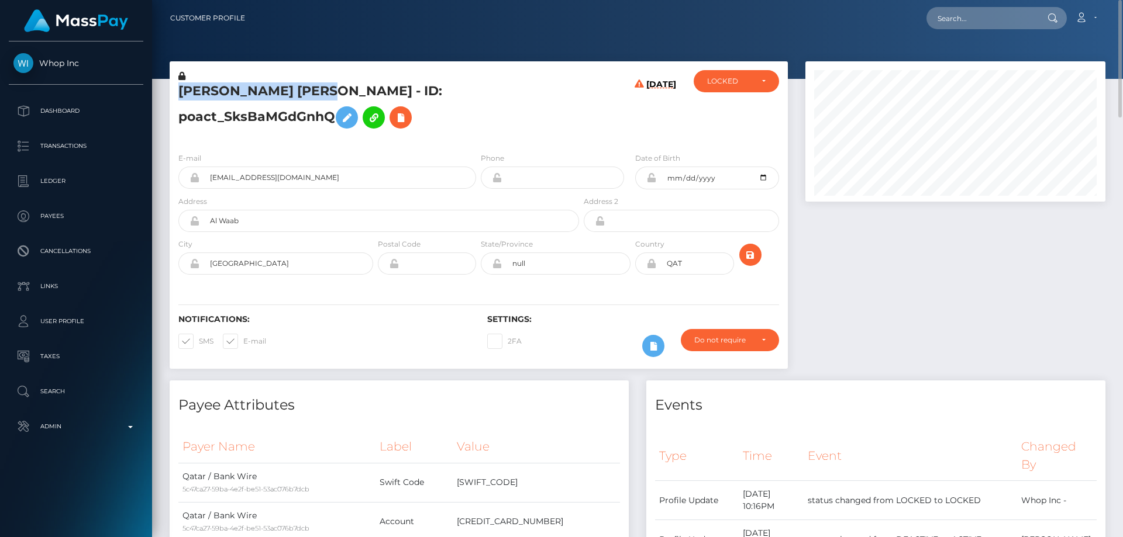
drag, startPoint x: 347, startPoint y: 98, endPoint x: 166, endPoint y: 101, distance: 181.3
click at [166, 101] on div "[PERSON_NAME] [PERSON_NAME] - ID: poact_SksBaMGdGnhQ [DATE]" at bounding box center [479, 220] width 636 height 319
copy div "[PERSON_NAME] [PERSON_NAME]"
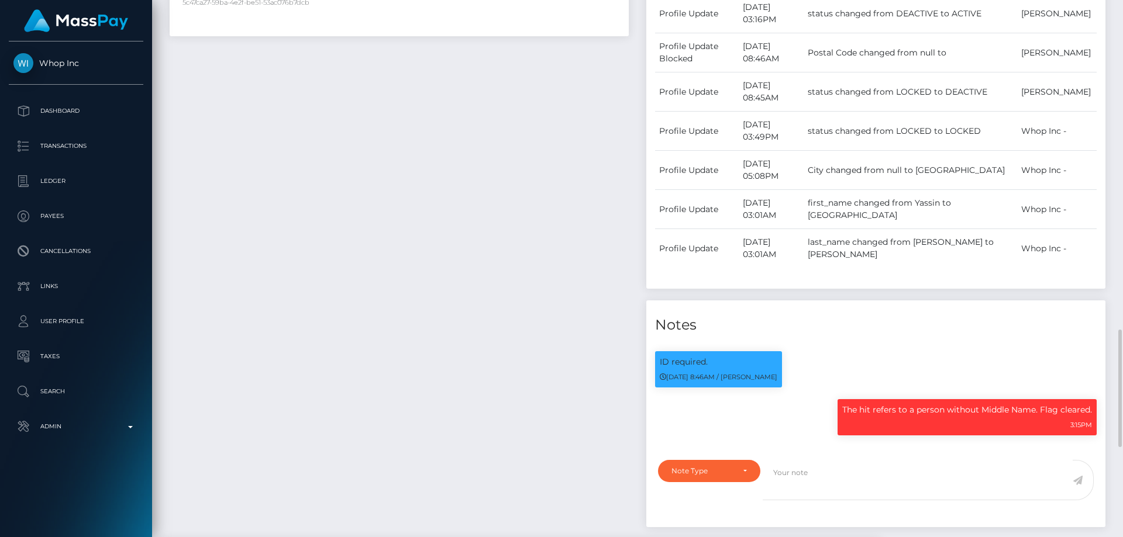
scroll to position [702, 0]
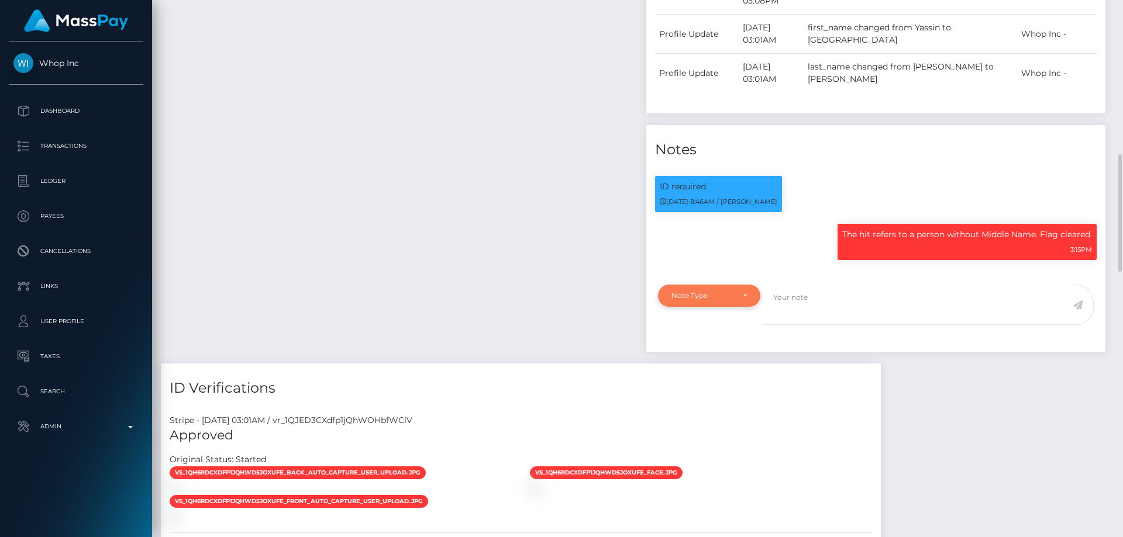
drag, startPoint x: 711, startPoint y: 319, endPoint x: 592, endPoint y: 375, distance: 131.1
click at [710, 307] on div "Note Type" at bounding box center [709, 296] width 102 height 22
click at [706, 382] on span "Clear Compliance" at bounding box center [703, 376] width 63 height 11
select select "CLEAR_COMPLIANCE"
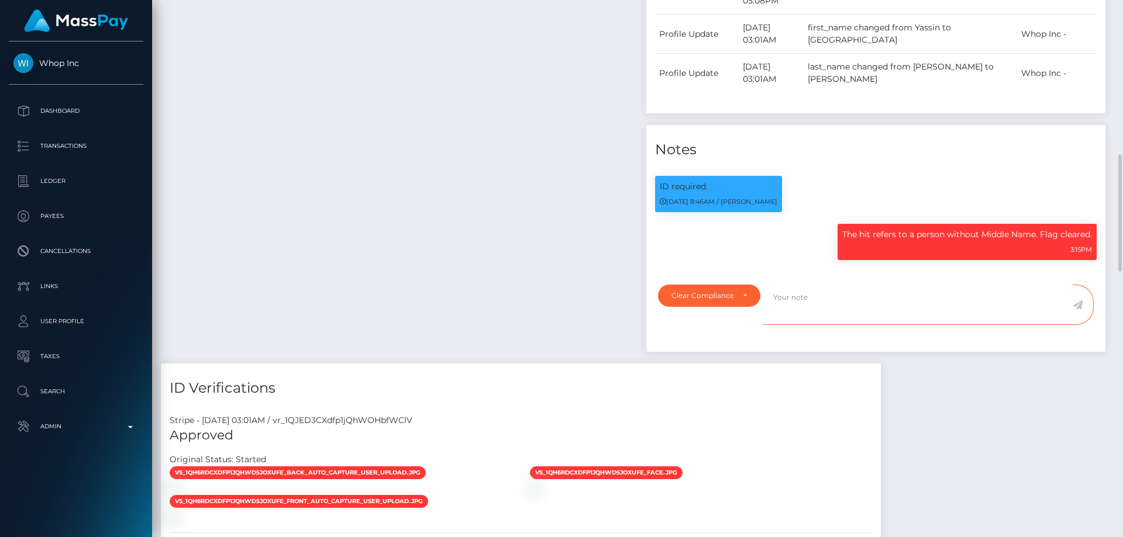
paste textarea "The hit refers to a person without middle name."
drag, startPoint x: 518, startPoint y: 244, endPoint x: 570, endPoint y: 285, distance: 66.1
click at [518, 244] on div "Payee Attributes Payer Name Label Value Qatar / Bank Wire 5c47ca27-59ba-4e2f-be…" at bounding box center [399, 21] width 477 height 685
click at [991, 311] on textarea "The hit refers to a person without middle name." at bounding box center [918, 305] width 310 height 40
type textarea "The hit refers to a person without middle name. Flag cleared."
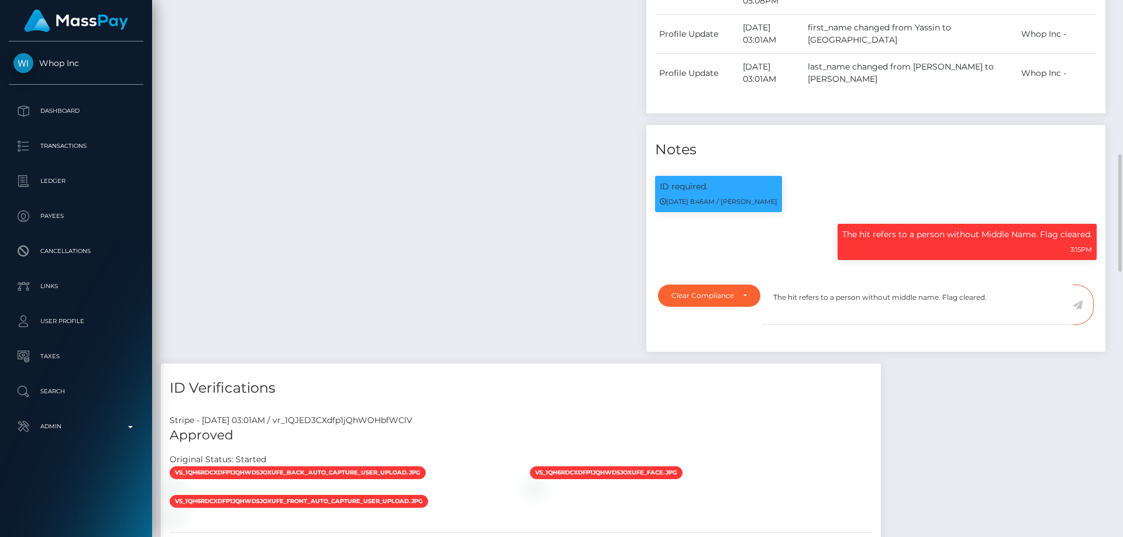
click at [1078, 310] on icon at bounding box center [1078, 305] width 10 height 9
click at [1018, 407] on div "Payee Attributes Payer Name Label Value Qatar / Bank Wire 5c47ca27-59ba-4e2f-be…" at bounding box center [637, 403] width 953 height 1448
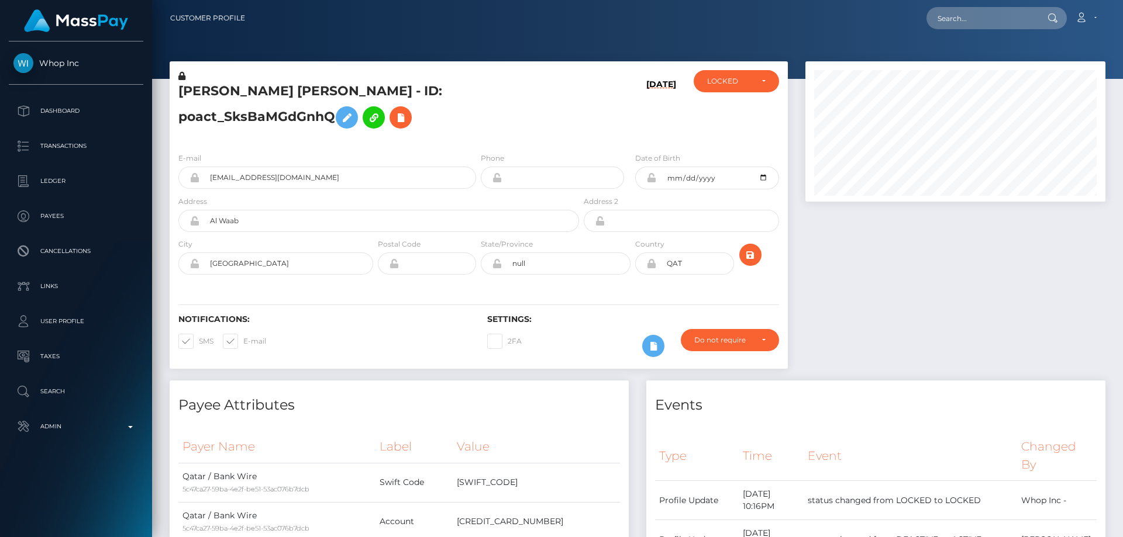
scroll to position [140, 301]
click at [735, 81] on div "LOCKED" at bounding box center [729, 81] width 45 height 9
click at [719, 106] on link "ACTIVE" at bounding box center [736, 113] width 85 height 22
select select "ACTIVE"
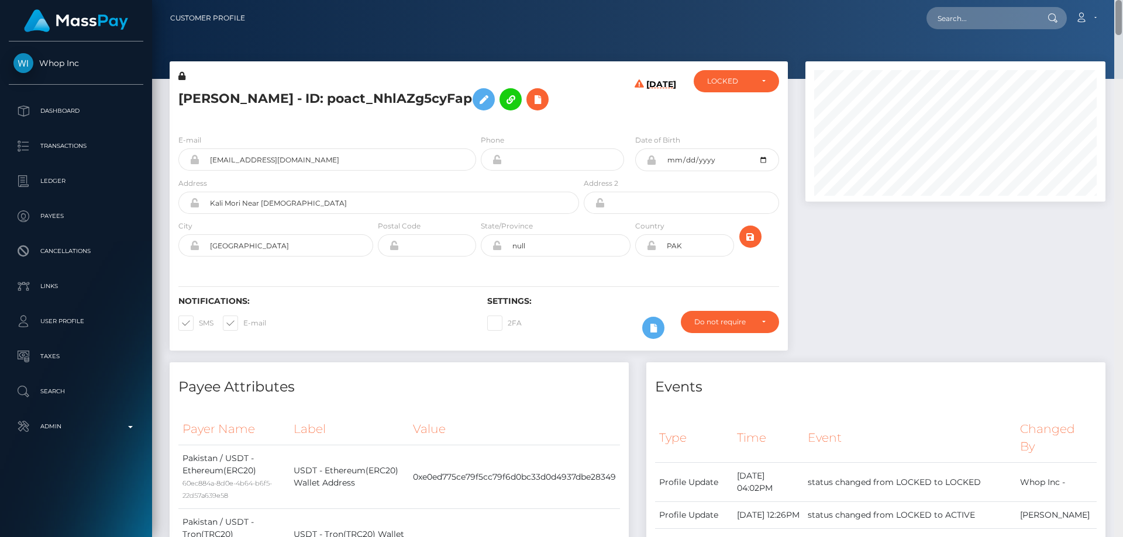
drag, startPoint x: 1119, startPoint y: 517, endPoint x: 1122, endPoint y: -2, distance: 518.8
click at [1122, 0] on html "Whop Inc Dashboard Transactions Ledger Payees Cancellations Links" at bounding box center [561, 268] width 1123 height 537
click at [296, 123] on div "[PERSON_NAME] - ID: poact_NhlAZg5cyFap" at bounding box center [376, 97] width 412 height 55
drag, startPoint x: 271, startPoint y: 101, endPoint x: 154, endPoint y: 115, distance: 117.7
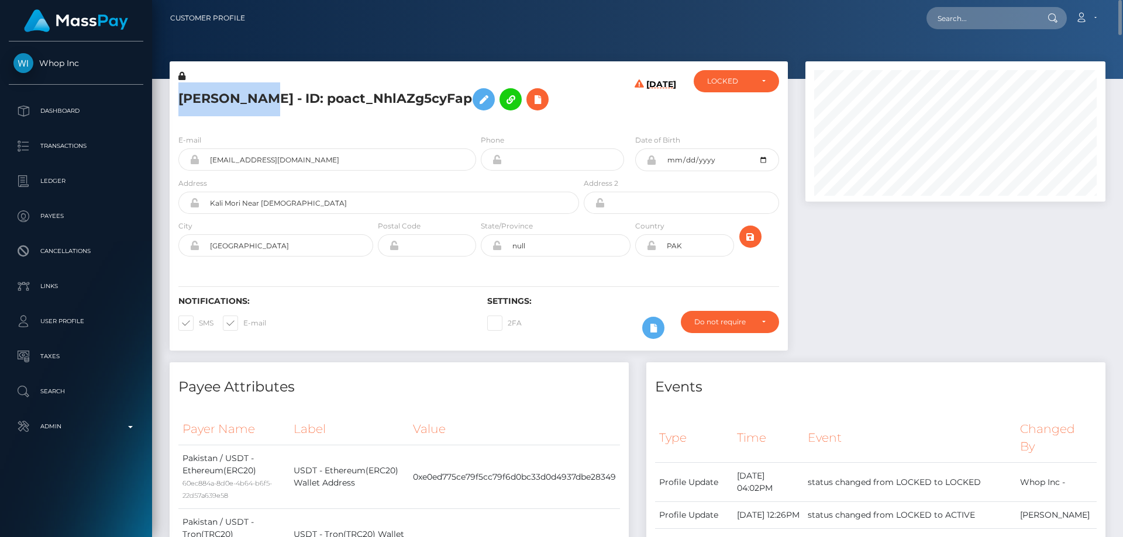
copy div "[PERSON_NAME]"
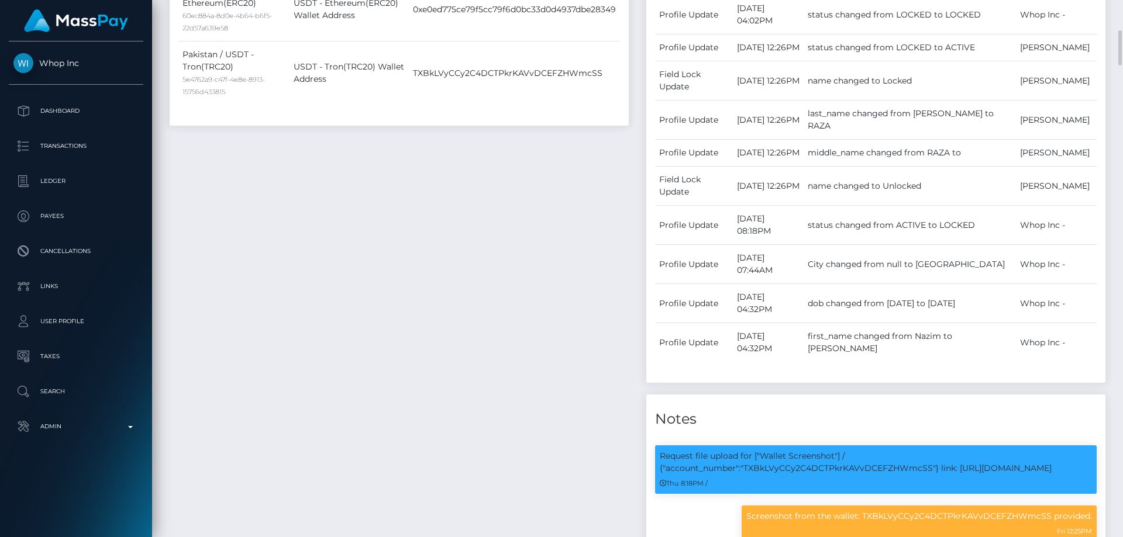
scroll to position [760, 0]
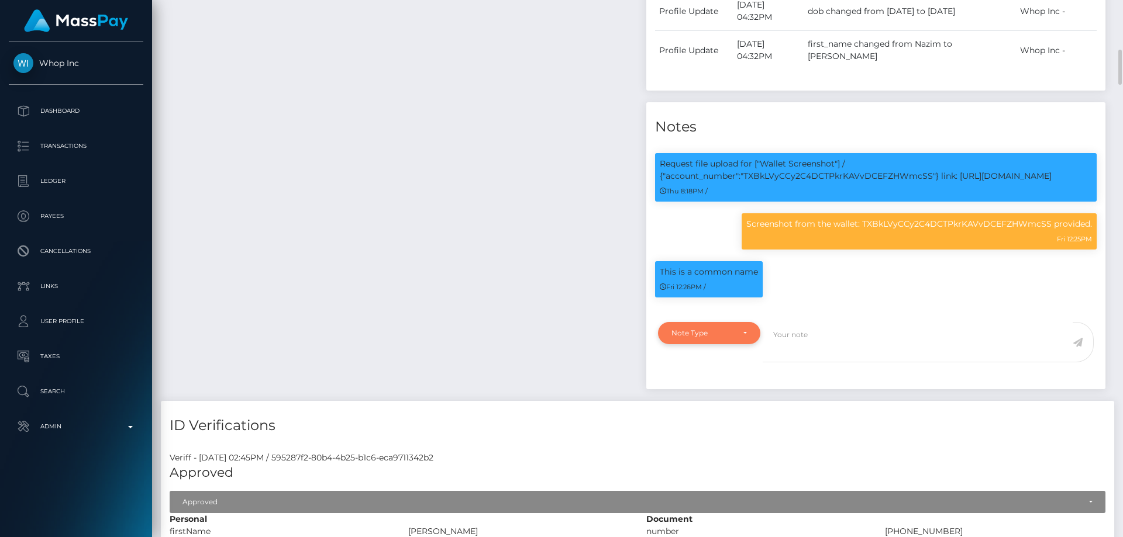
click at [719, 344] on div "Note Type" at bounding box center [709, 333] width 102 height 22
click at [722, 419] on span "Clear Compliance" at bounding box center [703, 414] width 63 height 11
select select "CLEAR_COMPLIANCE"
paste textarea "The hit refers to a person with multiple names."
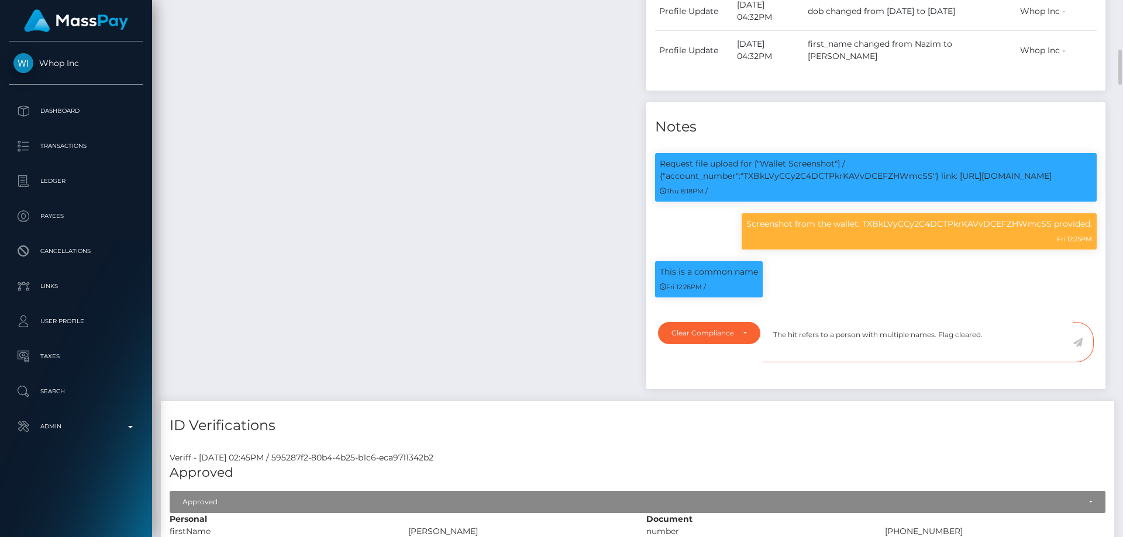
type textarea "The hit refers to a person with multiple names. Flag cleared."
click at [1080, 347] on icon at bounding box center [1078, 342] width 10 height 9
click at [366, 271] on div "Payee Attributes Payer Name Label Value Pakistan / USDT - Ethereum(ERC20) 60ec8…" at bounding box center [399, 1] width 477 height 799
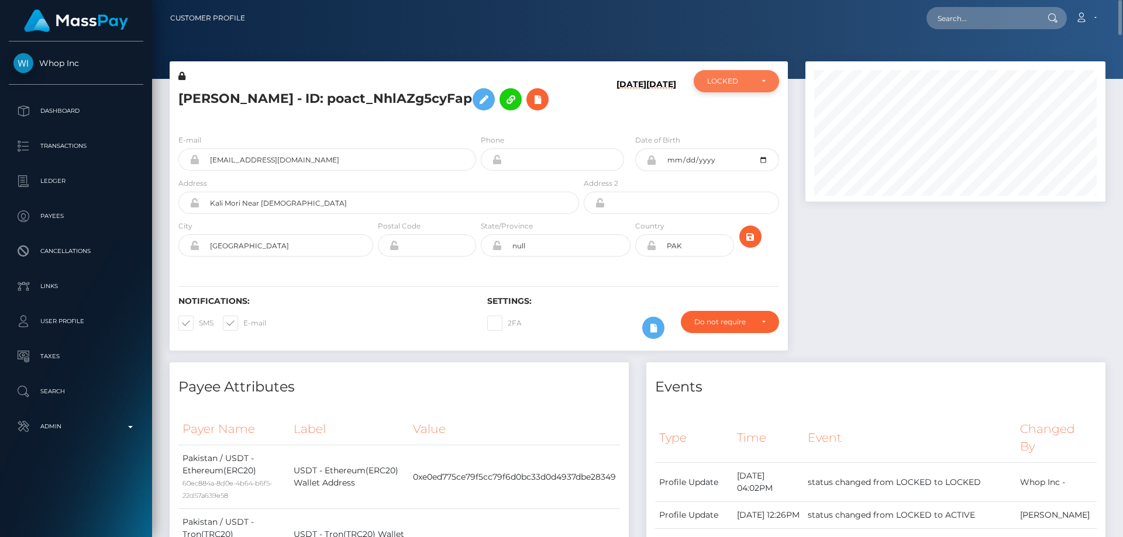
click at [748, 78] on div "LOCKED" at bounding box center [729, 81] width 45 height 9
click at [742, 112] on link "ACTIVE" at bounding box center [736, 113] width 85 height 22
select select "ACTIVE"
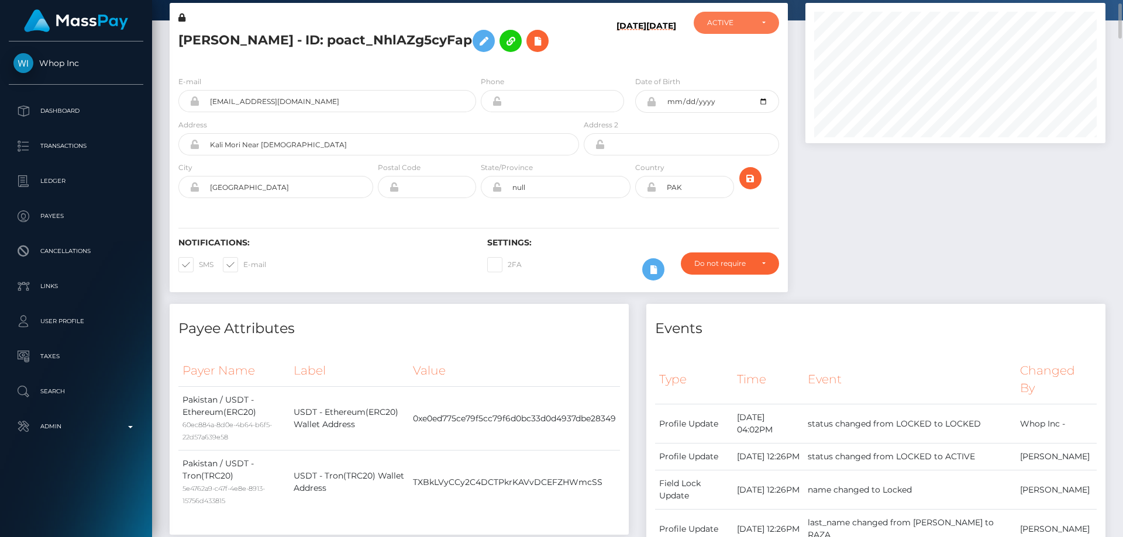
scroll to position [0, 0]
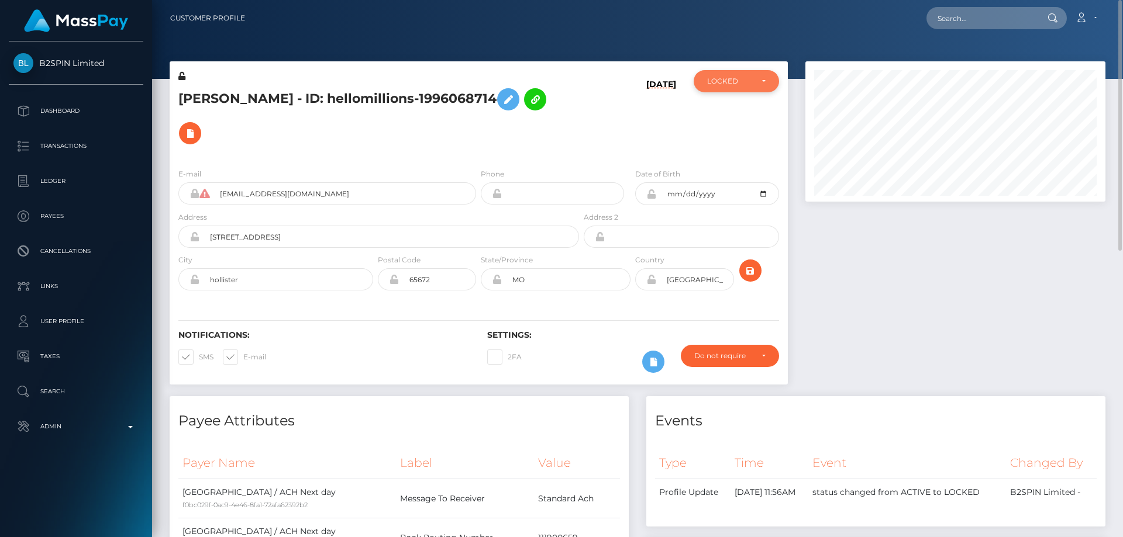
click at [747, 75] on div "LOCKED" at bounding box center [736, 81] width 85 height 22
click at [747, 113] on link "ACTIVE" at bounding box center [736, 113] width 85 height 22
select select "ACTIVE"
click at [315, 159] on div "E-mail [EMAIL_ADDRESS][DOMAIN_NAME] Phone [DATE]" at bounding box center [479, 230] width 618 height 143
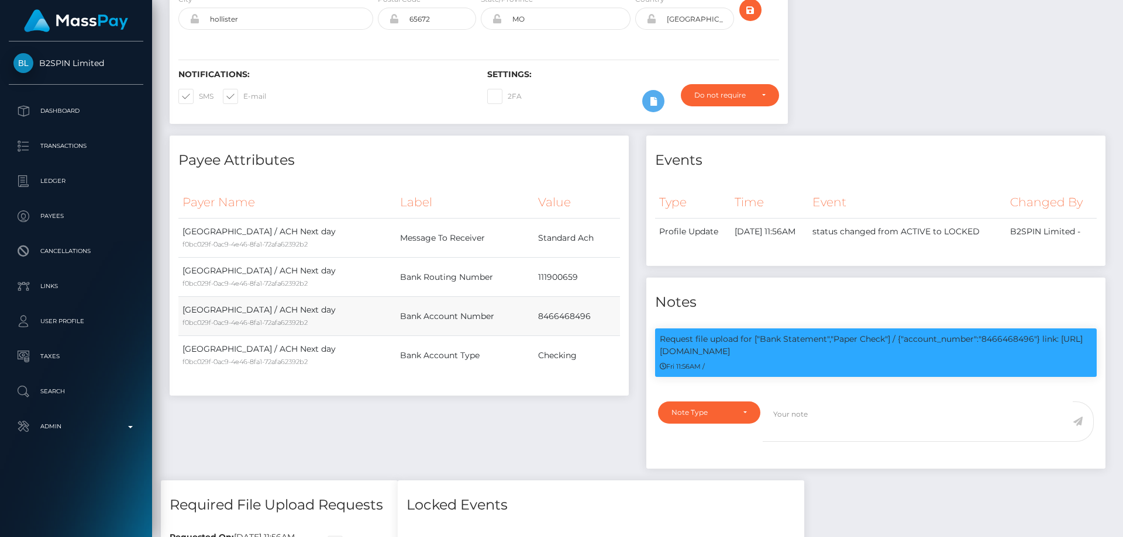
scroll to position [0, 0]
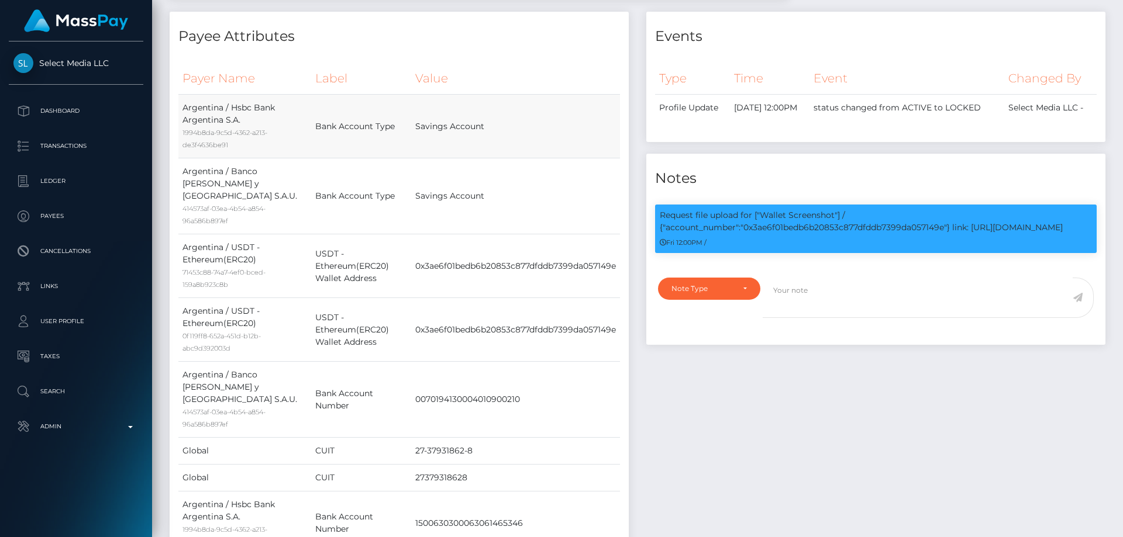
scroll to position [117, 0]
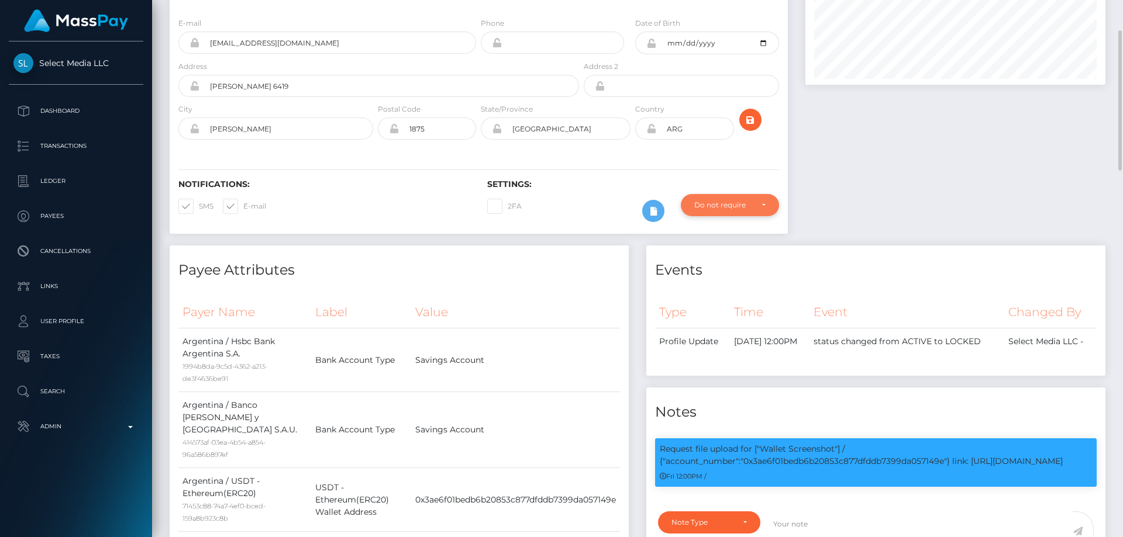
drag, startPoint x: 705, startPoint y: 237, endPoint x: 723, endPoint y: 360, distance: 124.7
click at [705, 210] on div "Do not require" at bounding box center [723, 205] width 58 height 9
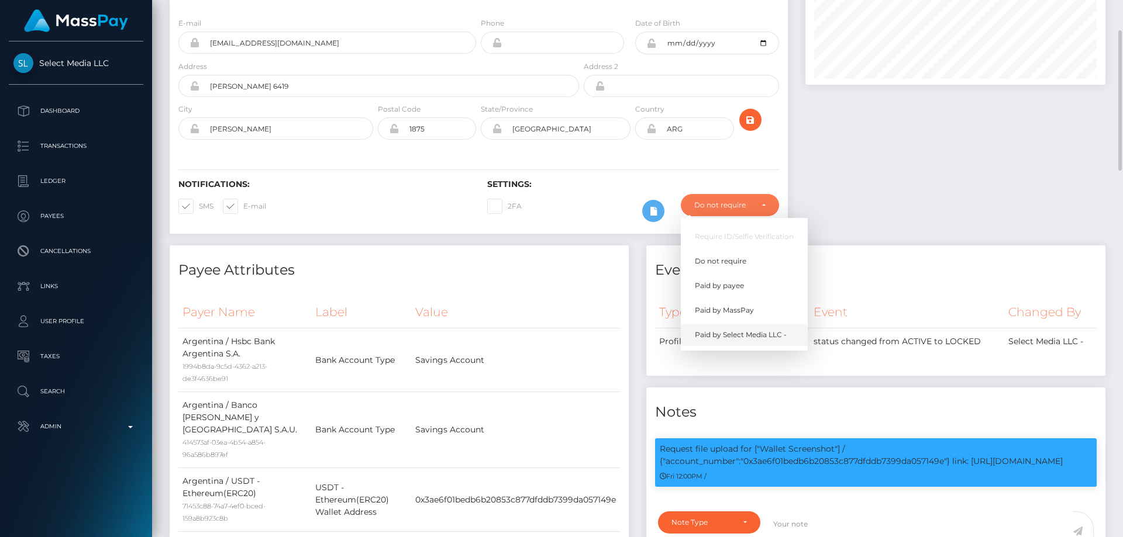
scroll to position [140, 301]
click at [740, 316] on span "Paid by MassPay" at bounding box center [724, 310] width 59 height 11
select select "2"
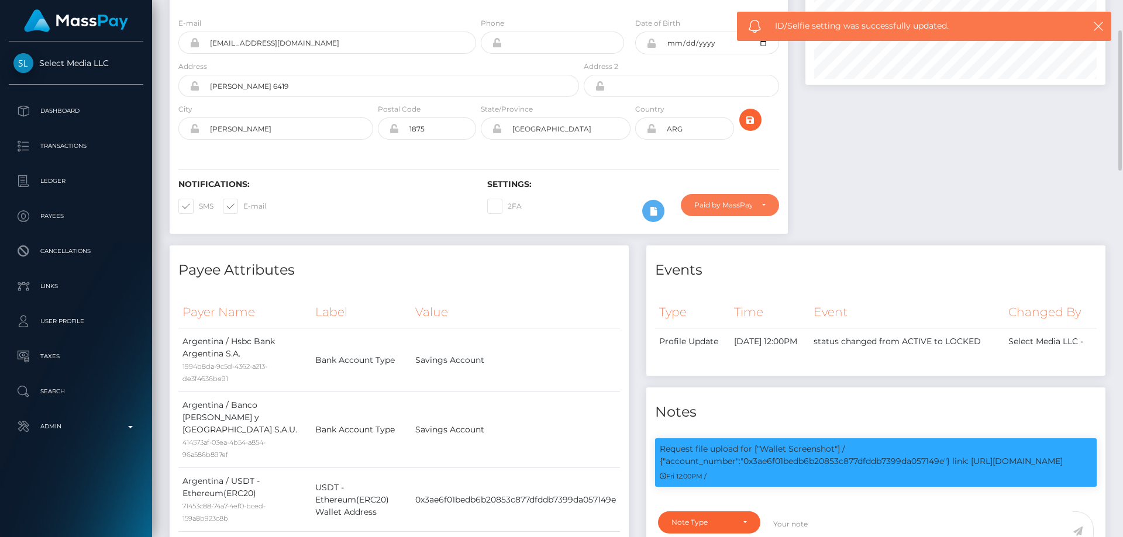
scroll to position [0, 0]
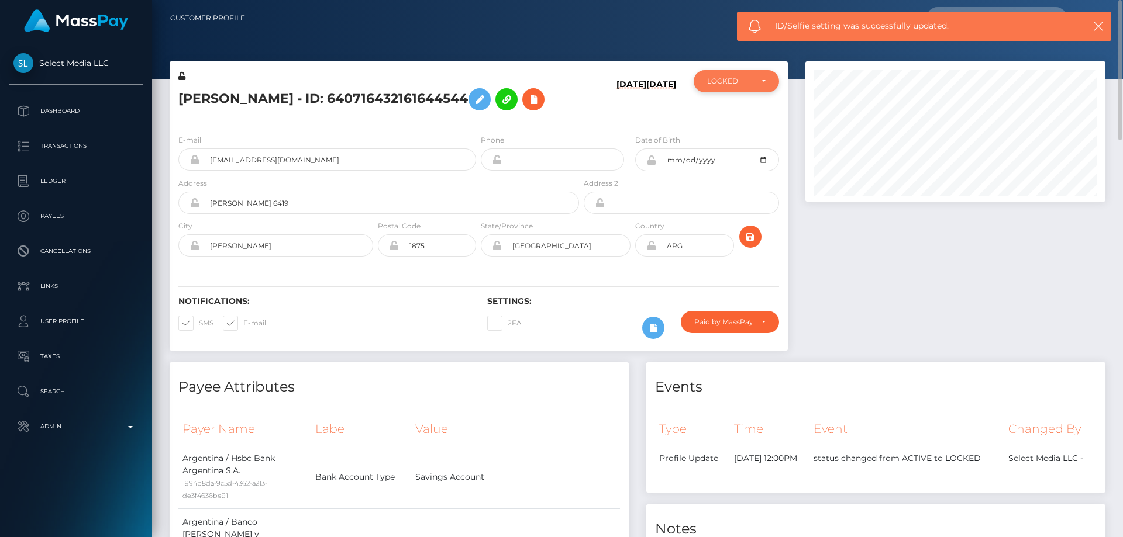
click at [749, 78] on div "LOCKED" at bounding box center [729, 81] width 45 height 9
click at [734, 115] on link "ACTIVE" at bounding box center [736, 113] width 85 height 22
select select "ACTIVE"
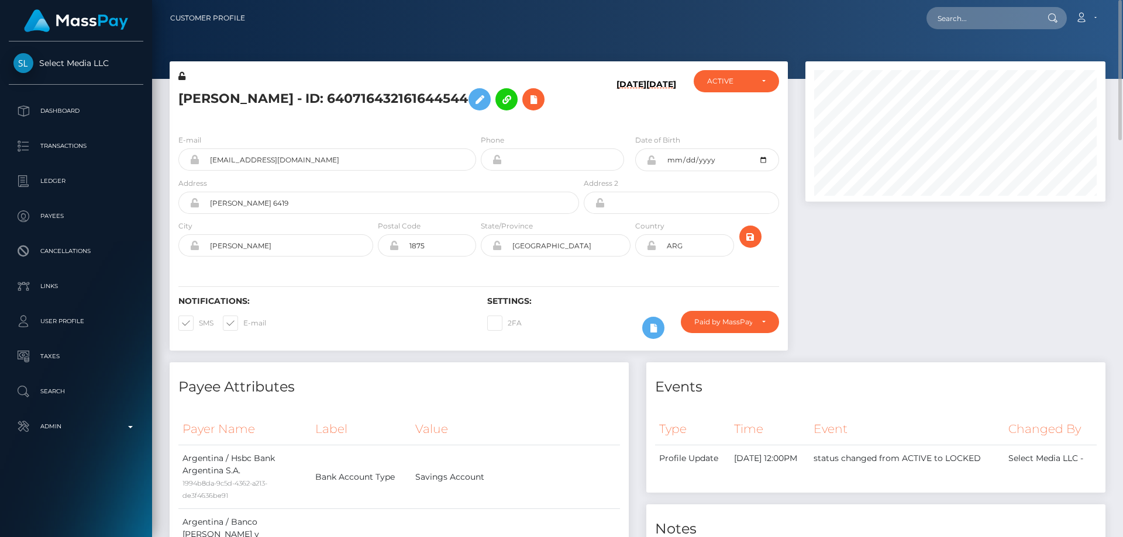
drag, startPoint x: 299, startPoint y: 123, endPoint x: 180, endPoint y: 18, distance: 159.1
click at [299, 116] on h5 "Jacqueline Insaurralde Solis - ID: 640716432161644544" at bounding box center [375, 99] width 394 height 34
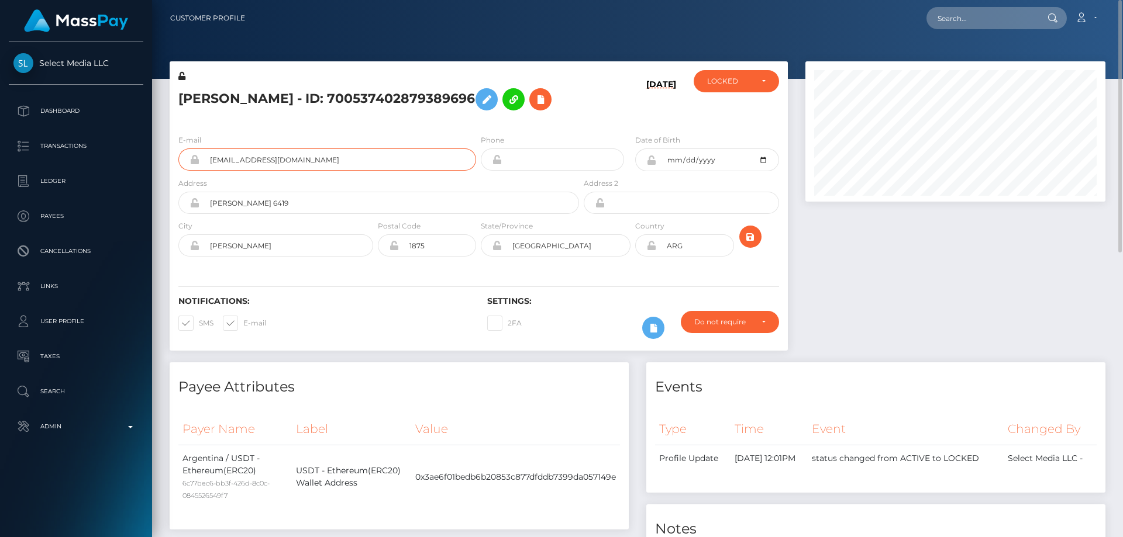
drag, startPoint x: 277, startPoint y: 180, endPoint x: 208, endPoint y: 182, distance: 69.6
click at [208, 171] on input "[EMAIL_ADDRESS][DOMAIN_NAME]" at bounding box center [337, 160] width 277 height 22
paste input "[EMAIL_ADDRESS][DOMAIN_NAME]"
type input "[EMAIL_ADDRESS][DOMAIN_NAME]"
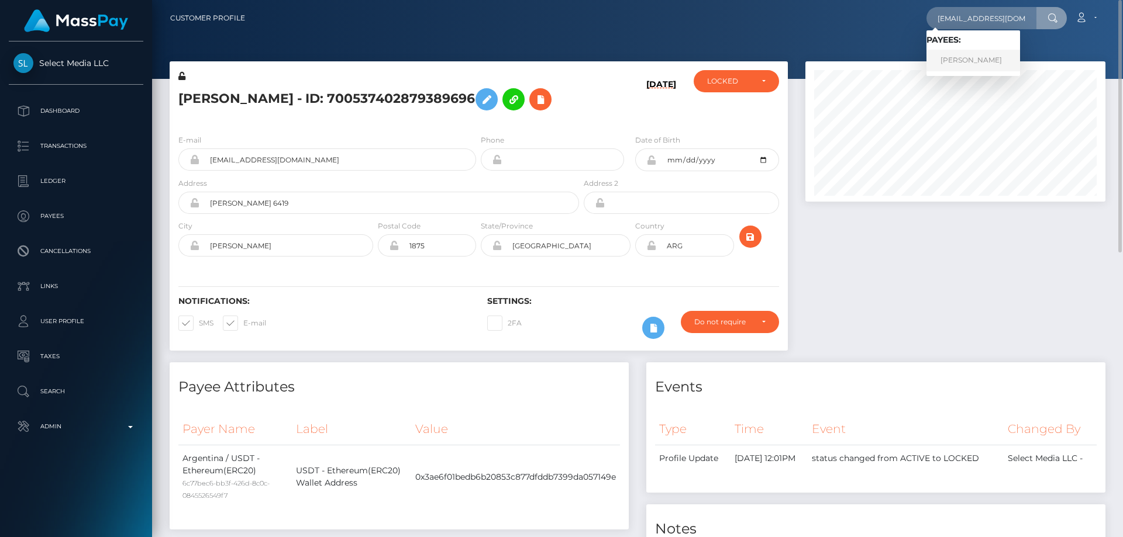
click at [971, 64] on link "[PERSON_NAME]" at bounding box center [973, 61] width 94 height 22
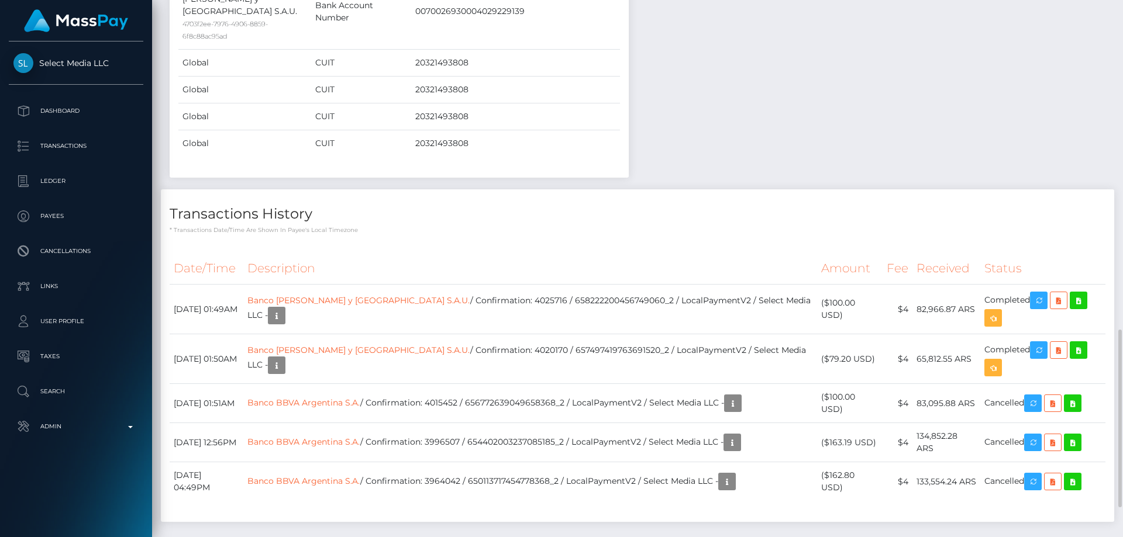
scroll to position [1083, 0]
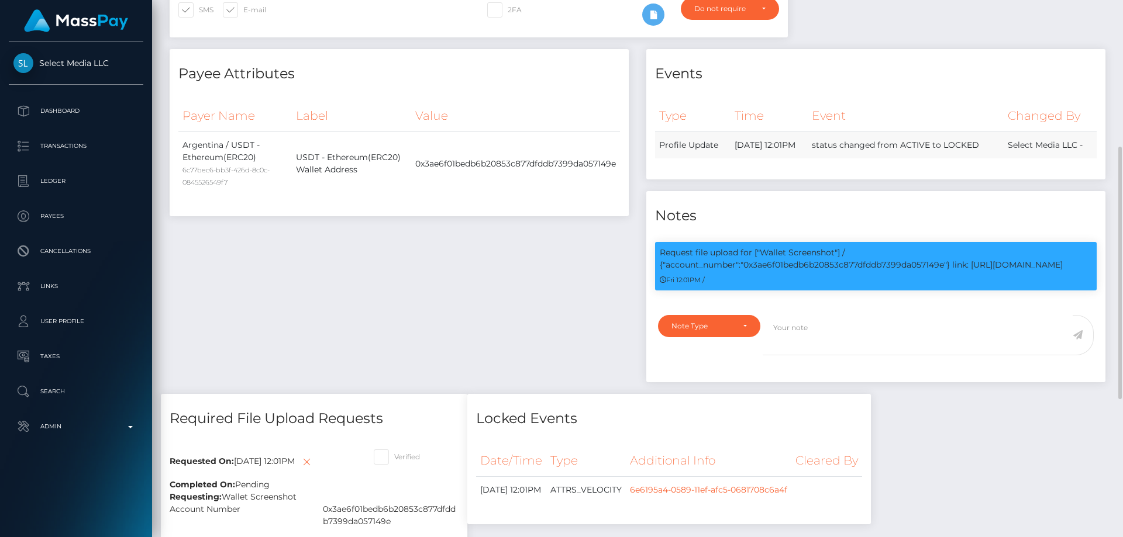
scroll to position [138, 0]
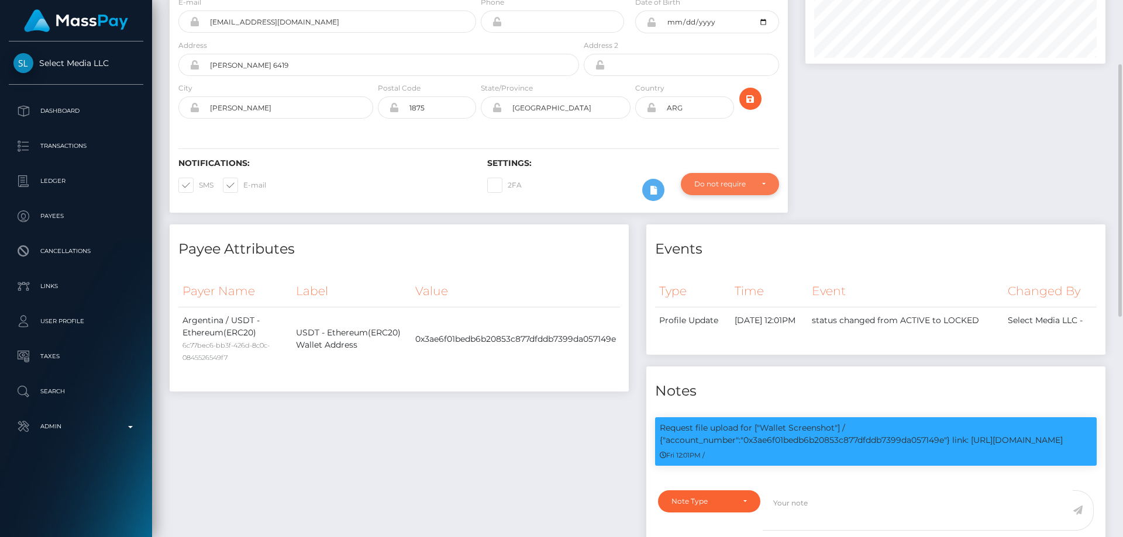
click at [724, 189] on div "Do not require" at bounding box center [723, 184] width 58 height 9
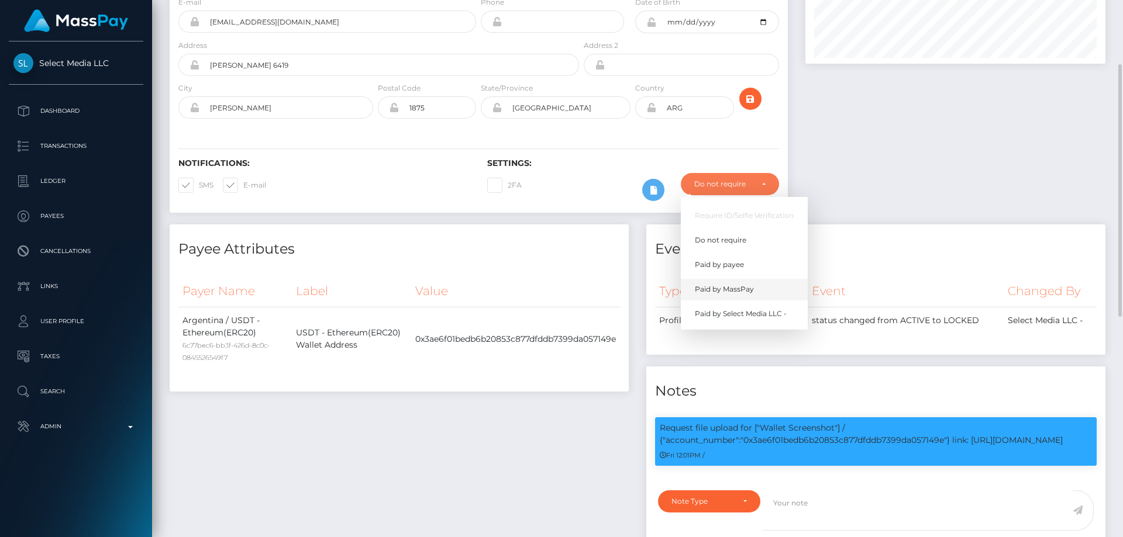
click at [756, 301] on link "Paid by MassPay" at bounding box center [744, 290] width 127 height 22
select select "2"
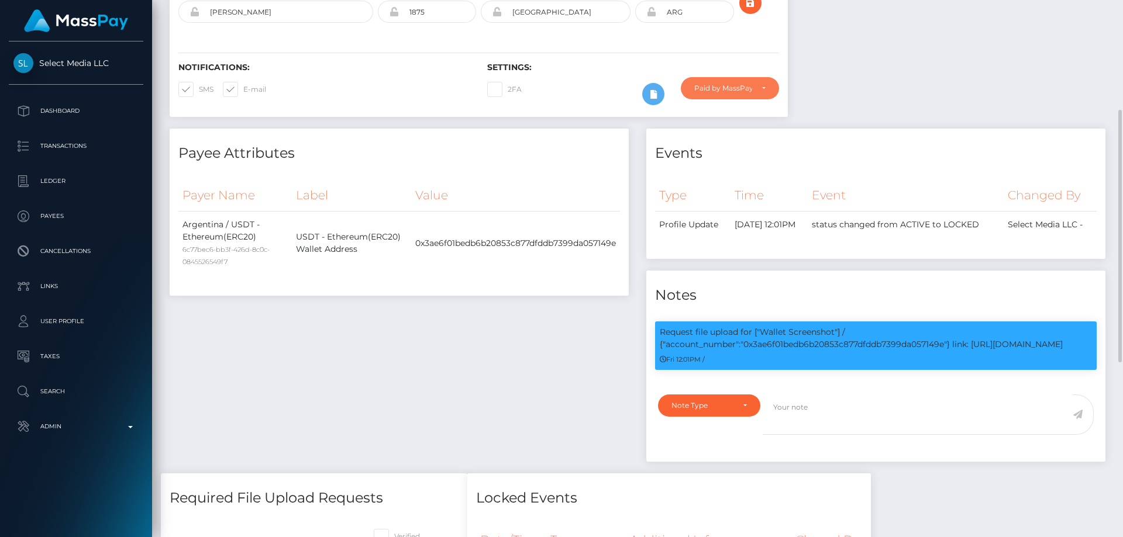
scroll to position [0, 0]
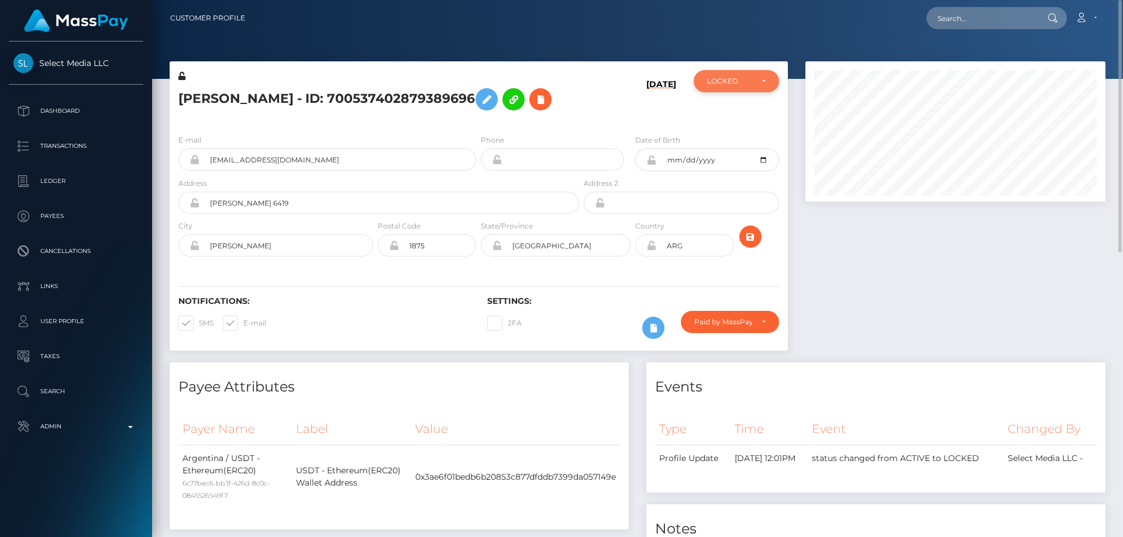
click at [735, 88] on div "LOCKED" at bounding box center [736, 81] width 85 height 22
click at [726, 109] on span "ACTIVE" at bounding box center [721, 113] width 26 height 11
select select "ACTIVE"
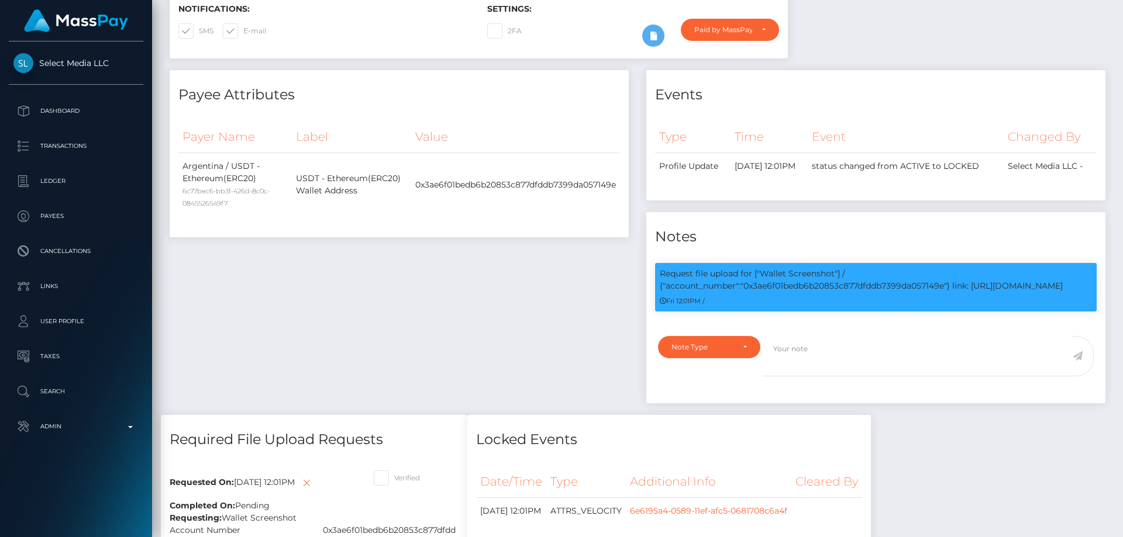
scroll to position [0, 0]
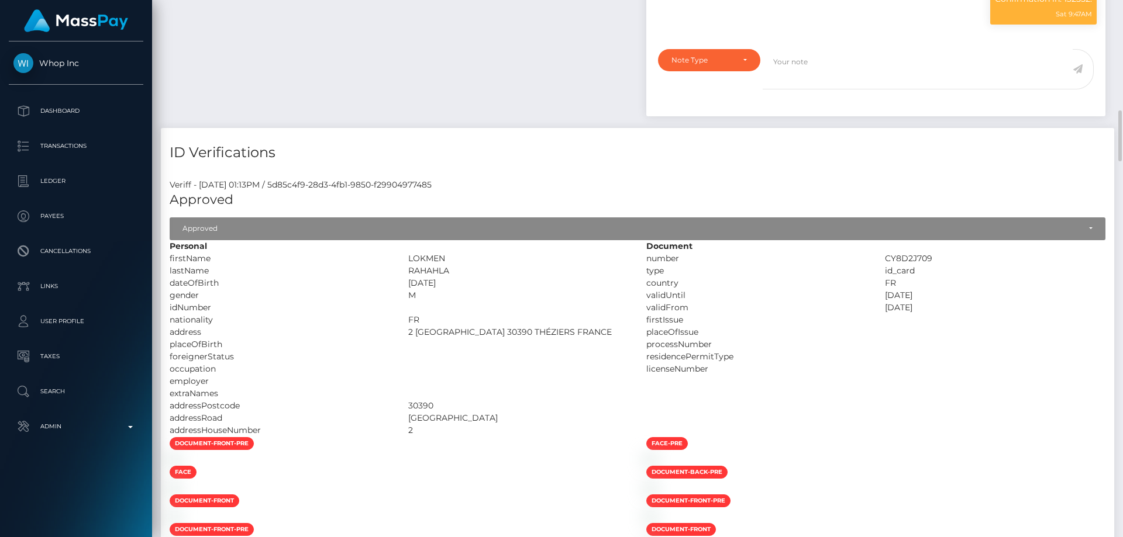
scroll to position [936, 0]
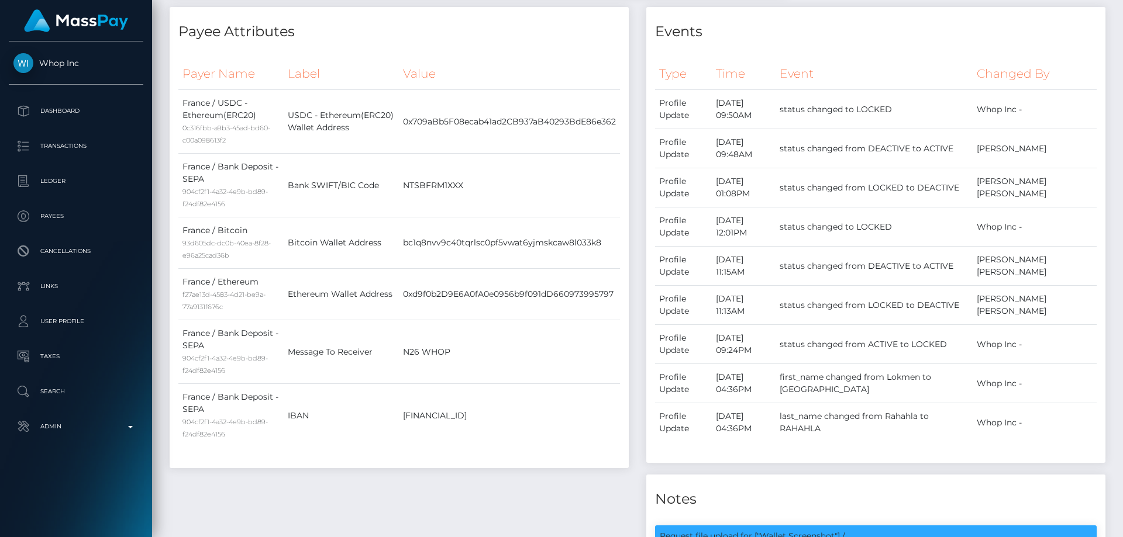
scroll to position [0, 0]
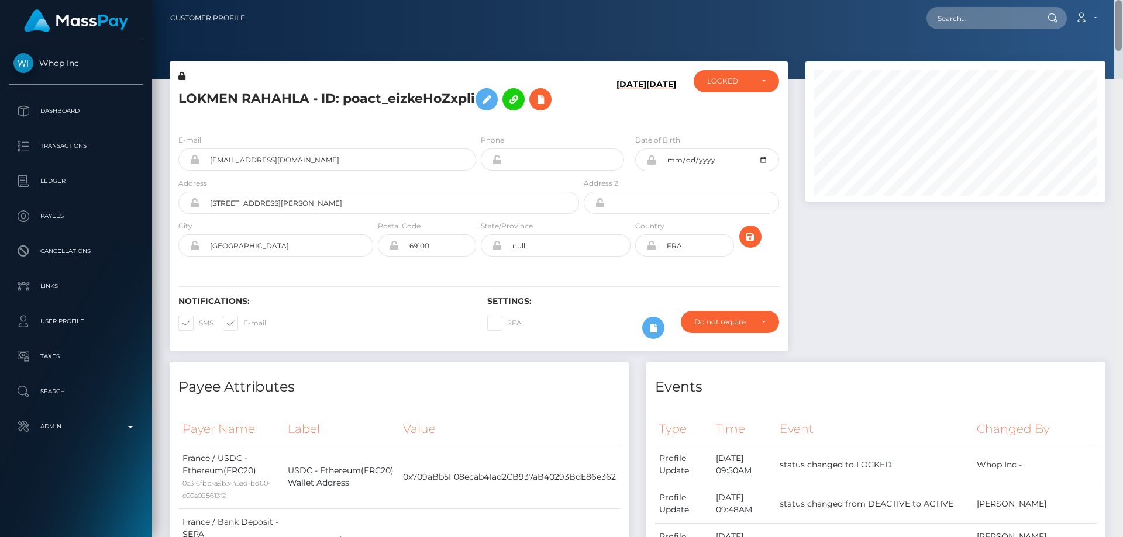
drag, startPoint x: 1117, startPoint y: 504, endPoint x: 1122, endPoint y: 8, distance: 495.4
click at [1122, 8] on div "Customer Profile Loading... Loading..." at bounding box center [637, 268] width 971 height 537
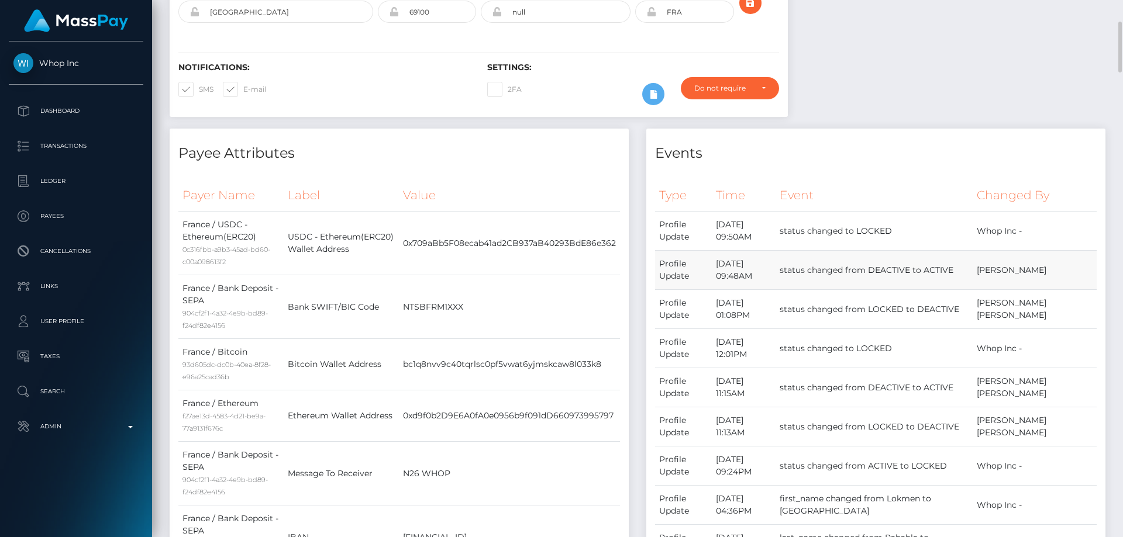
drag, startPoint x: 865, startPoint y: 285, endPoint x: 998, endPoint y: 287, distance: 133.4
click at [973, 287] on td "status changed from DEACTIVE to ACTIVE" at bounding box center [874, 270] width 197 height 39
click at [973, 290] on td "status changed from DEACTIVE to ACTIVE" at bounding box center [874, 270] width 197 height 39
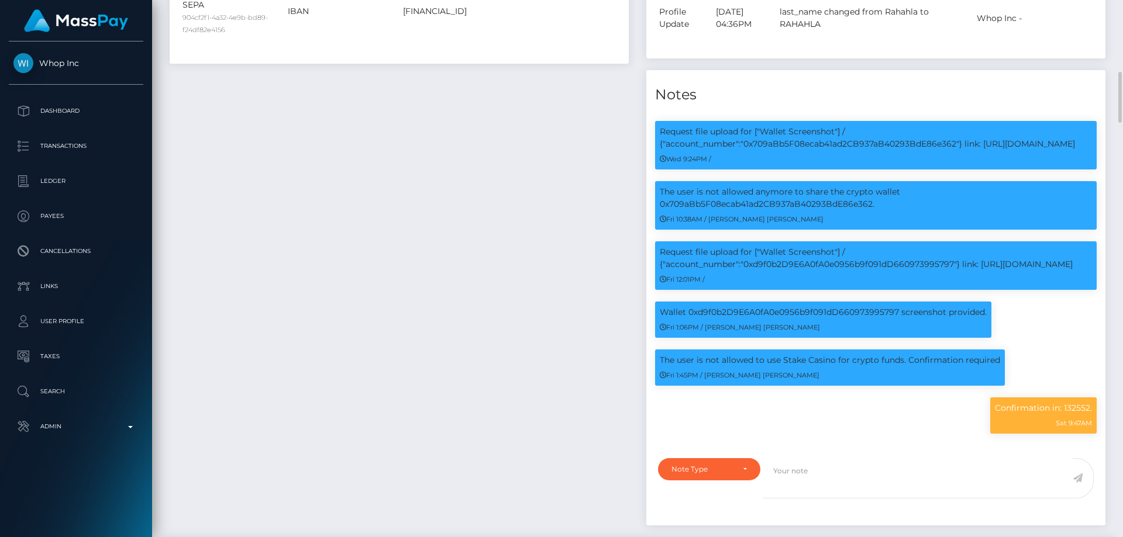
scroll to position [140, 301]
click at [363, 357] on div "Payee Attributes Payer Name Label Value France / USDC - Ethereum(ERC20) 0c316fb…" at bounding box center [399, 69] width 477 height 935
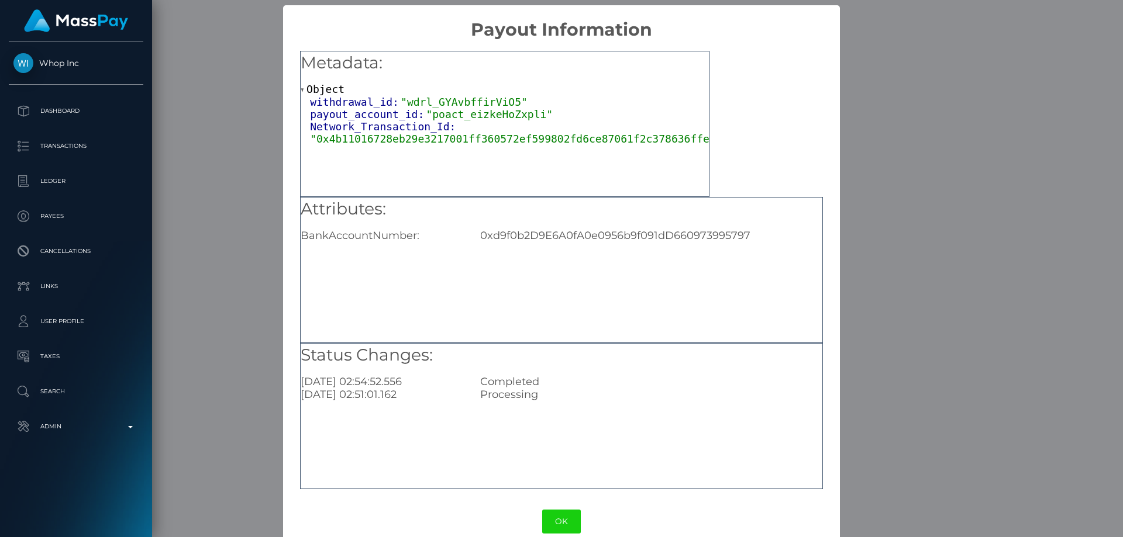
click at [528, 229] on div "Attributes: BankAccountNumber: 0xd9f0b2D9E6A0fA0e0956b9f091dD660973995797" at bounding box center [562, 220] width 522 height 45
copy div "0xd9f0b2D9E6A0fA0e0956b9f091dD660973995797"
click at [983, 486] on div "× Payout Information Metadata: Object withdrawal_id: "wdrl_GYAvbffirViO5" payou…" at bounding box center [561, 268] width 1123 height 537
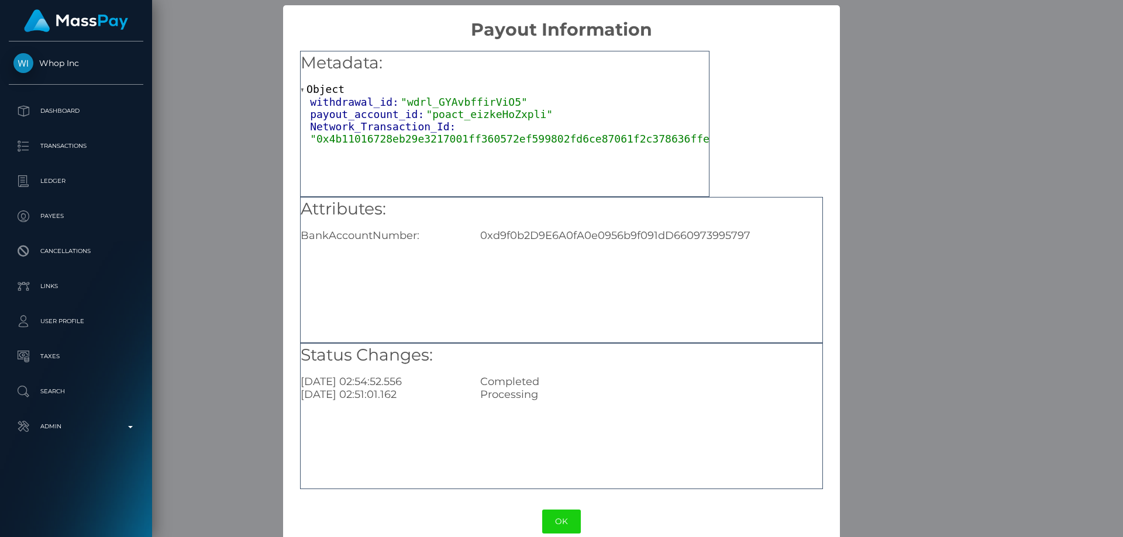
click at [920, 227] on div "× Payout Information Metadata: Object withdrawal_id: "wdrl_GYAvbffirViO5" payou…" at bounding box center [561, 268] width 1123 height 537
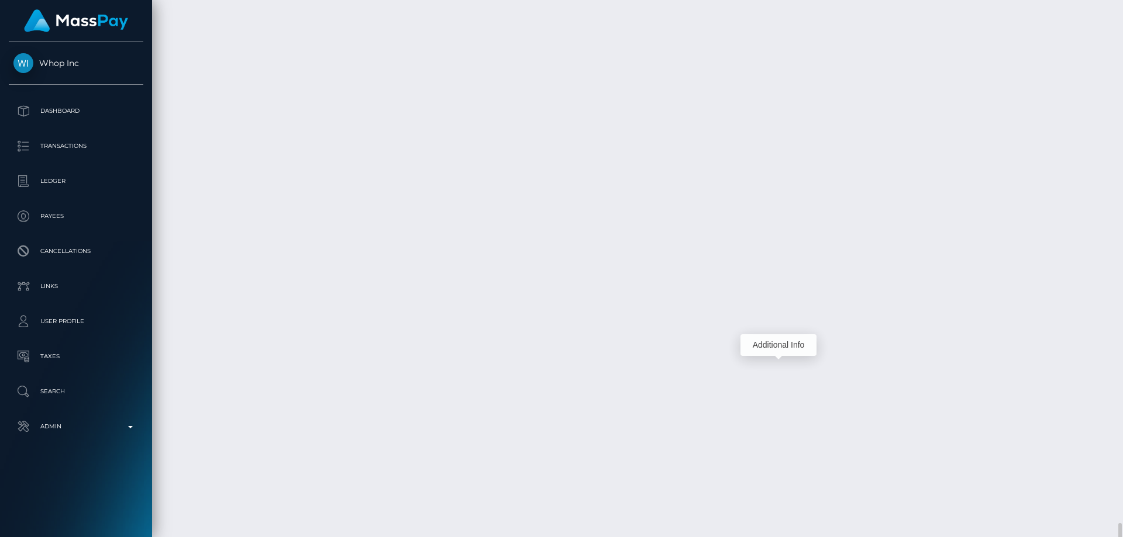
scroll to position [3735, 0]
drag, startPoint x: 590, startPoint y: 352, endPoint x: 965, endPoint y: 352, distance: 375.5
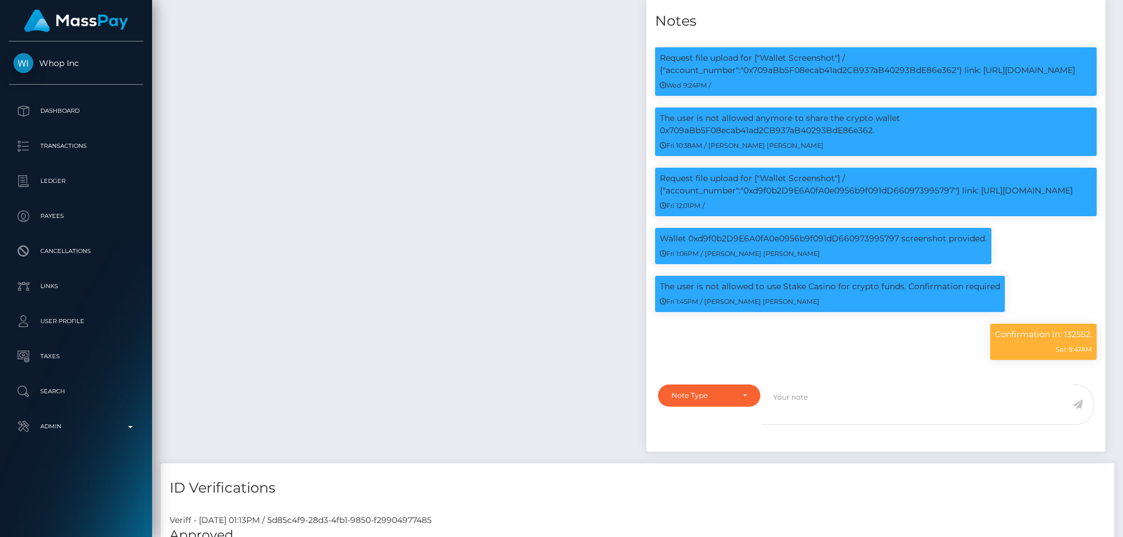
scroll to position [0, 0]
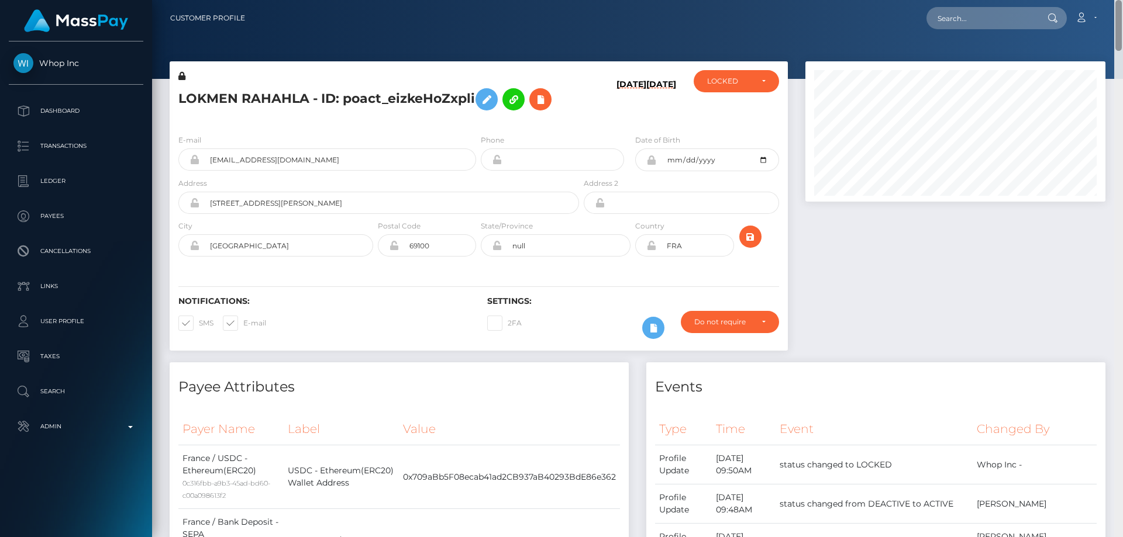
drag, startPoint x: 1120, startPoint y: 502, endPoint x: 1122, endPoint y: -66, distance: 567.3
click at [1122, 0] on html "Whop Inc Dashboard Transactions Ledger Payees Cancellations Links" at bounding box center [561, 268] width 1123 height 537
drag, startPoint x: 1120, startPoint y: 454, endPoint x: 1122, endPoint y: -8, distance: 462.6
click at [1122, 0] on html "Whop Inc Dashboard Transactions Ledger Payees Cancellations Links" at bounding box center [561, 268] width 1123 height 537
drag, startPoint x: 739, startPoint y: 81, endPoint x: 738, endPoint y: 91, distance: 9.5
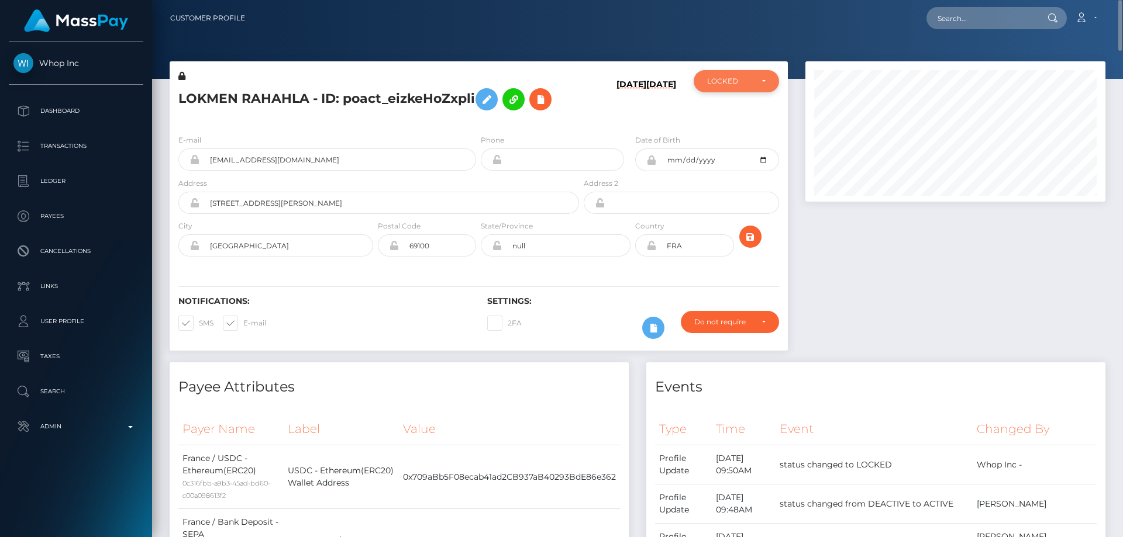
click at [739, 81] on div "LOCKED" at bounding box center [729, 81] width 45 height 9
click at [733, 115] on span "ACTIVE" at bounding box center [721, 113] width 26 height 11
select select "ACTIVE"
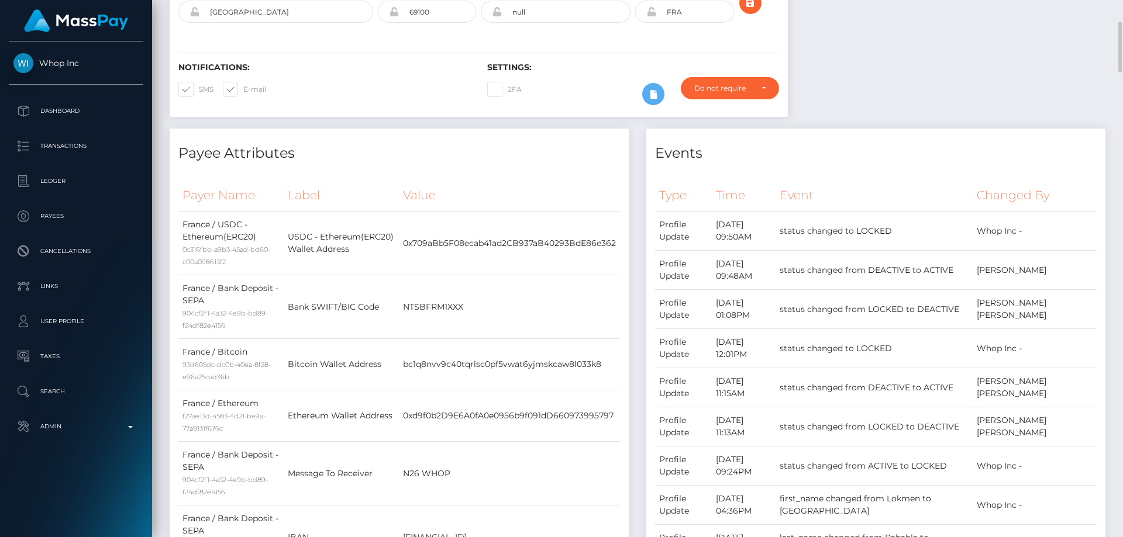
scroll to position [0, 0]
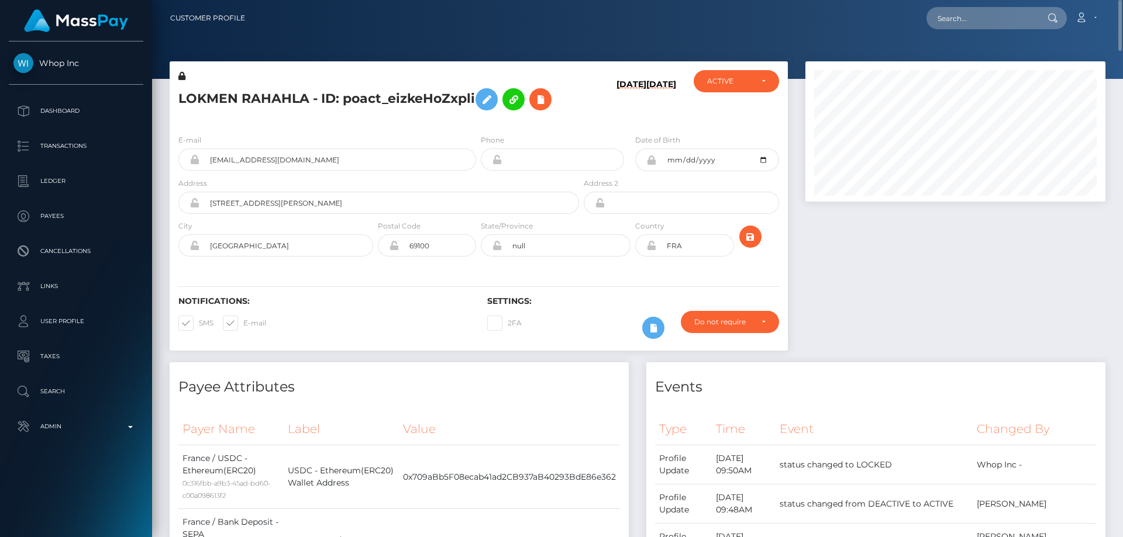
drag, startPoint x: 289, startPoint y: 109, endPoint x: 312, endPoint y: 113, distance: 23.2
click at [290, 109] on h5 "LOKMEN RAHAHLA - ID: poact_eizkeHoZxpli" at bounding box center [375, 99] width 394 height 34
drag, startPoint x: 316, startPoint y: 167, endPoint x: 203, endPoint y: 162, distance: 113.0
click at [203, 162] on input "adstwo@outlook.fr" at bounding box center [337, 160] width 277 height 22
paste input "adstwo@outlook.fr"
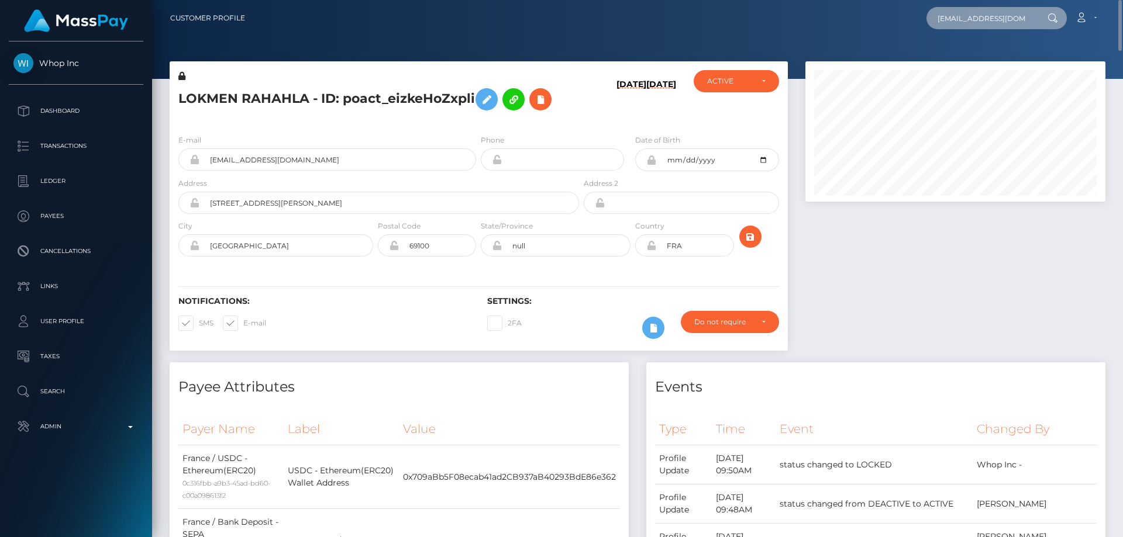
type input "adstwo@outlook.fr"
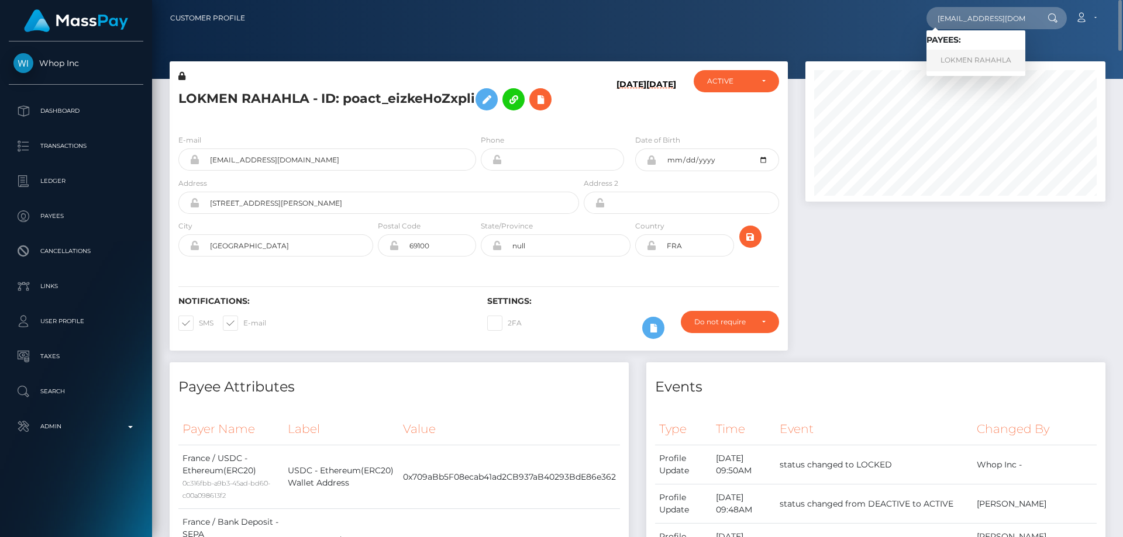
click at [988, 54] on link "LOKMEN RAHAHLA" at bounding box center [975, 61] width 99 height 22
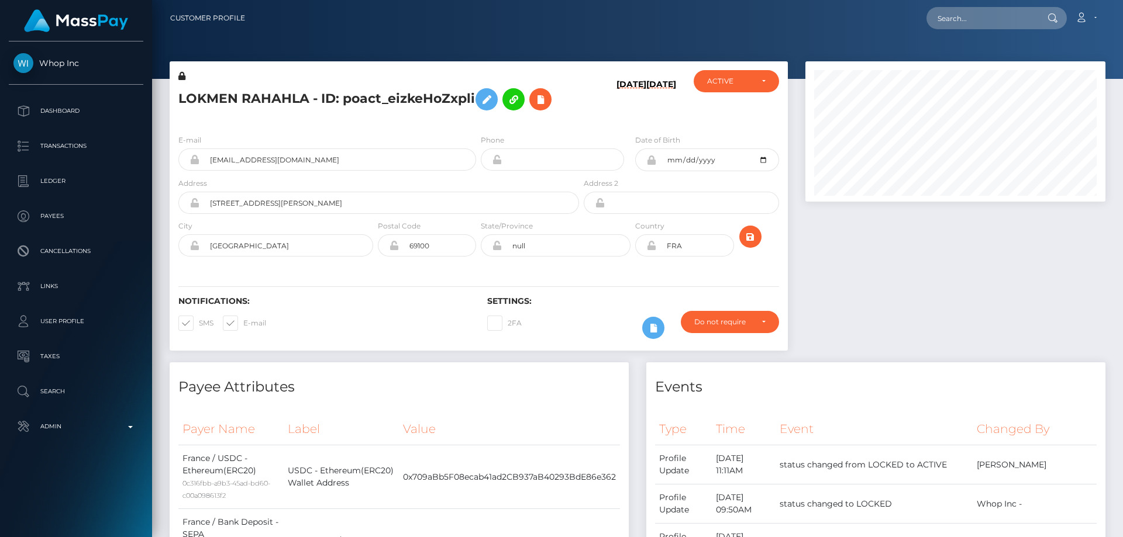
scroll to position [140, 301]
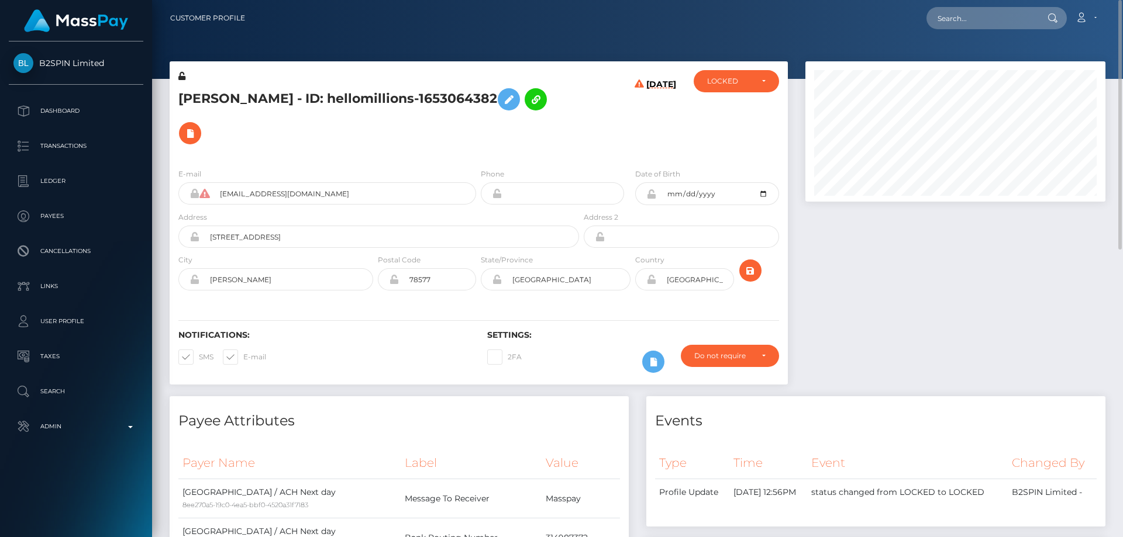
click at [235, 107] on h5 "[PERSON_NAME] - ID: hellomillions-1653064382" at bounding box center [375, 116] width 394 height 68
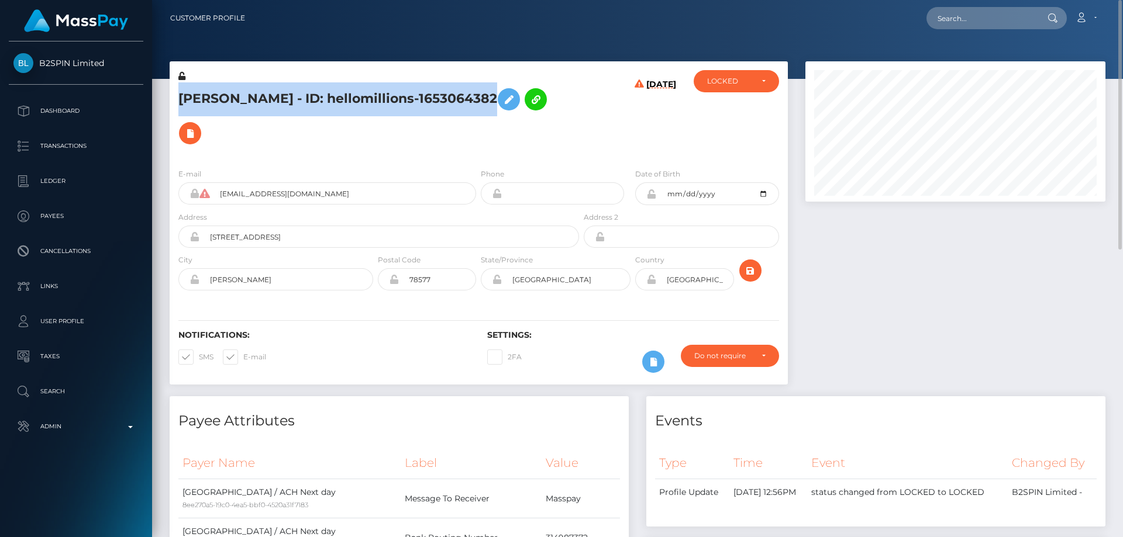
click at [235, 107] on h5 "[PERSON_NAME] - ID: hellomillions-1653064382" at bounding box center [375, 116] width 394 height 68
copy h5 "[PERSON_NAME] - ID: hellomillions-1653064382"
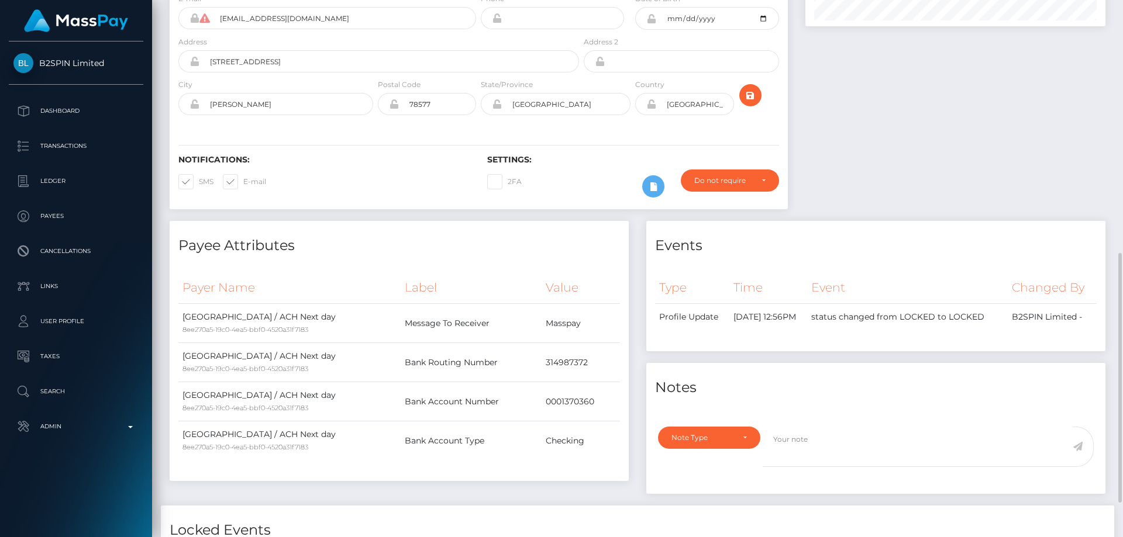
scroll to position [351, 0]
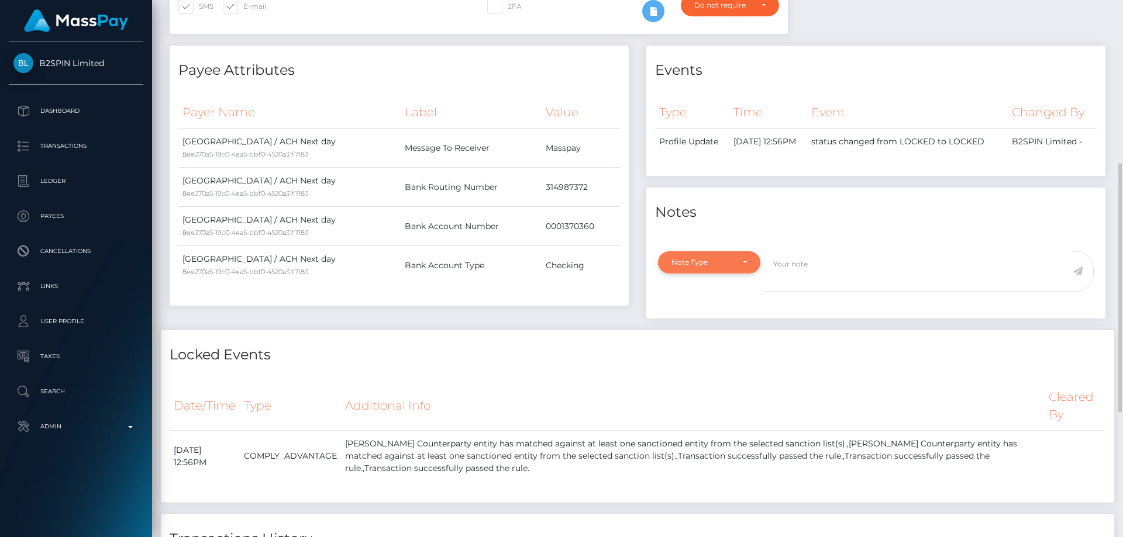
click at [732, 268] on div "Note Type" at bounding box center [709, 262] width 102 height 22
click at [703, 324] on span "Compliance" at bounding box center [693, 318] width 43 height 11
select select "COMPLIANCE"
click at [793, 292] on textarea at bounding box center [918, 271] width 310 height 40
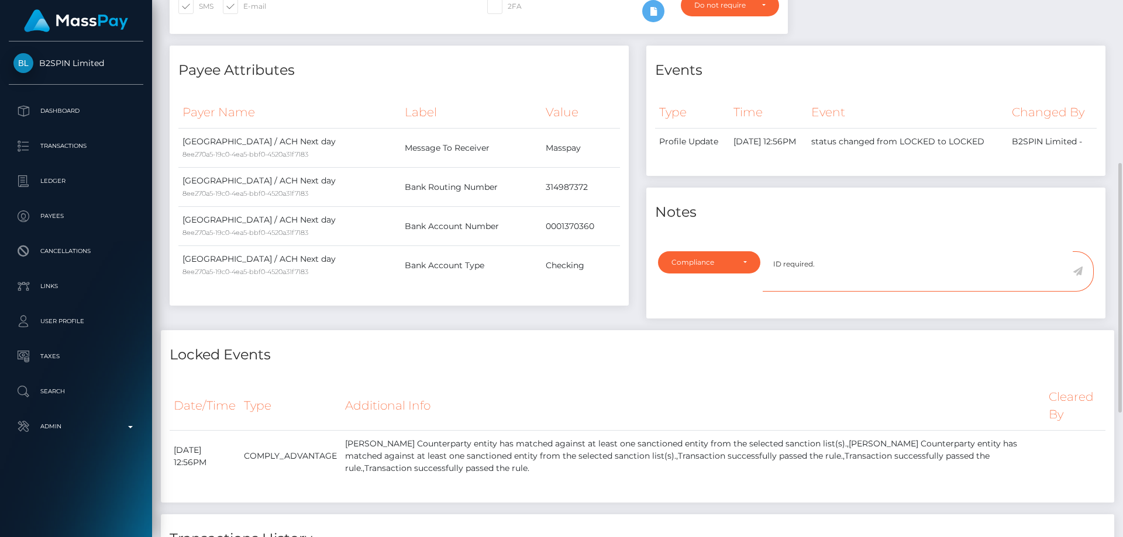
type textarea "ID required."
click at [1078, 276] on icon at bounding box center [1078, 271] width 10 height 9
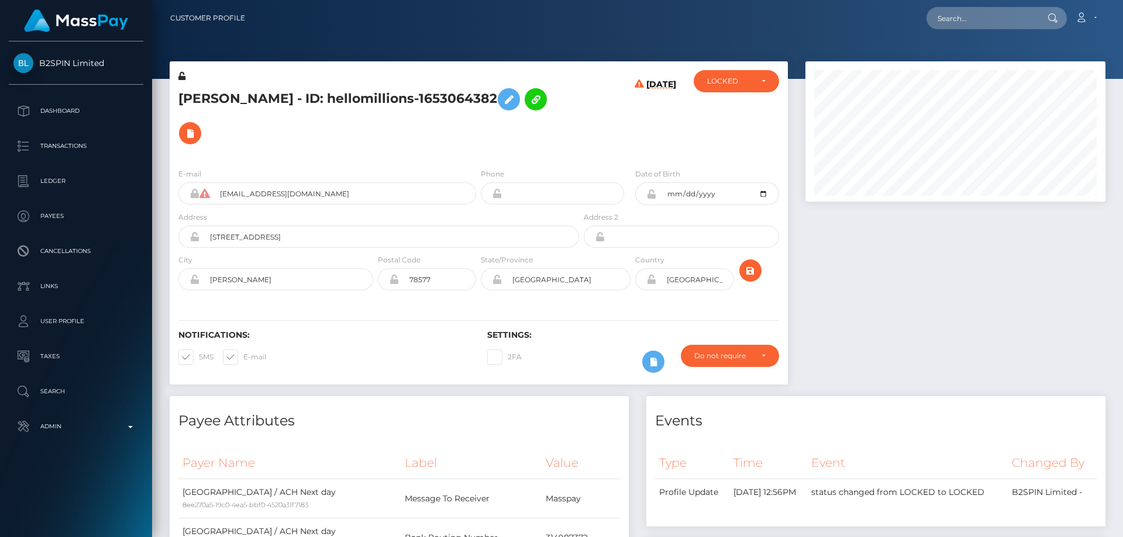
scroll to position [140, 301]
click at [527, 138] on div "[PERSON_NAME] - ID: hellomillions-1653064382" at bounding box center [376, 114] width 412 height 89
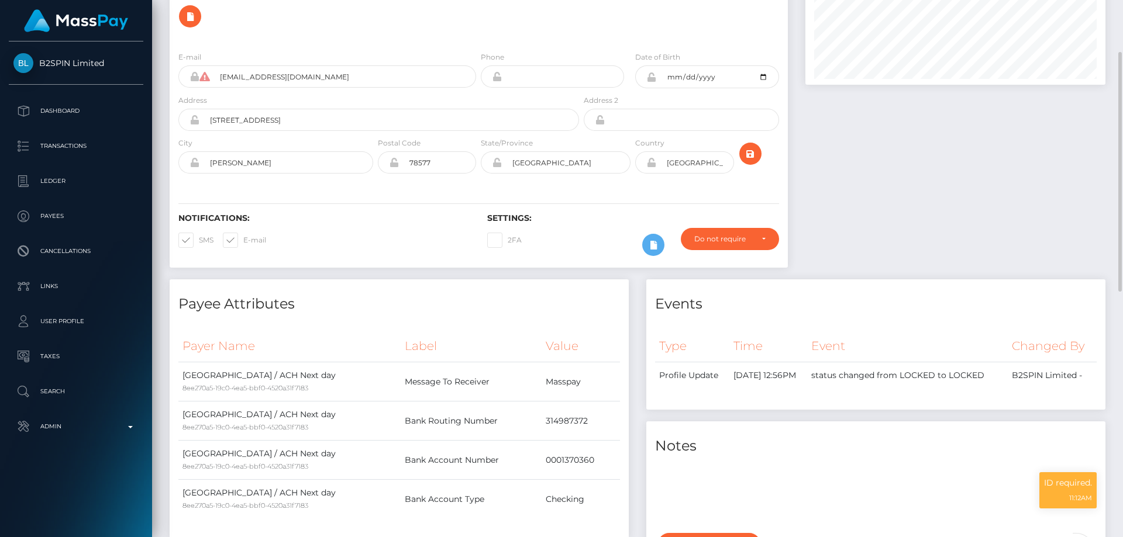
scroll to position [0, 0]
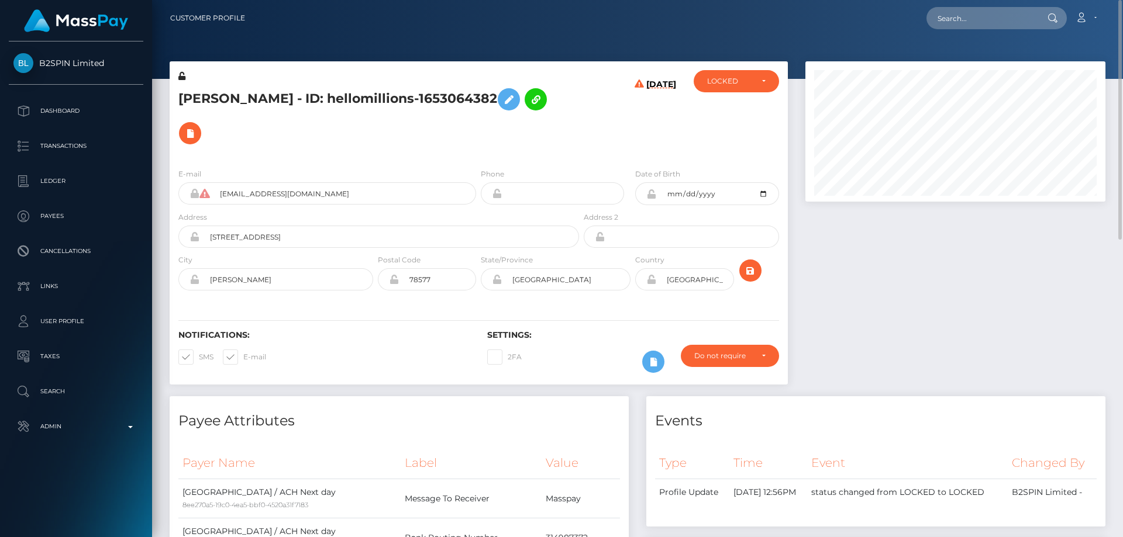
click at [218, 118] on h5 "[PERSON_NAME] - ID: hellomillions-1653064382" at bounding box center [375, 116] width 394 height 68
copy h5 "JOSE GUADALUPE ESTRADA - ID: hellomillions-1653064382"
click at [739, 86] on div "LOCKED" at bounding box center [729, 81] width 45 height 9
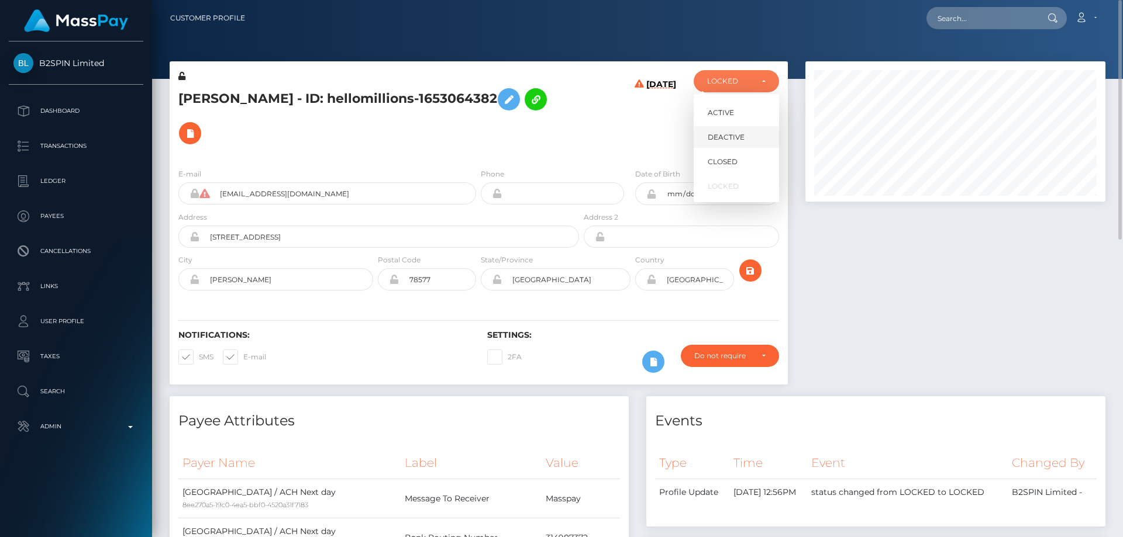
scroll to position [140, 301]
click at [735, 139] on span "DEACTIVE" at bounding box center [726, 137] width 37 height 11
select select "DEACTIVE"
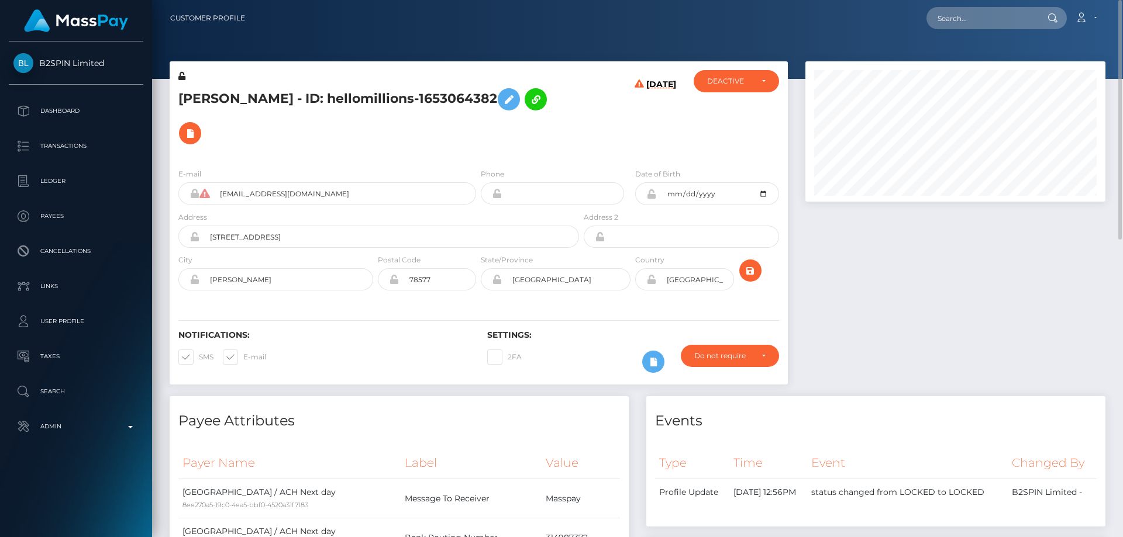
click at [465, 109] on h5 "JOSE GUADALUPE ESTRADA - ID: hellomillions-1653064382" at bounding box center [375, 116] width 394 height 68
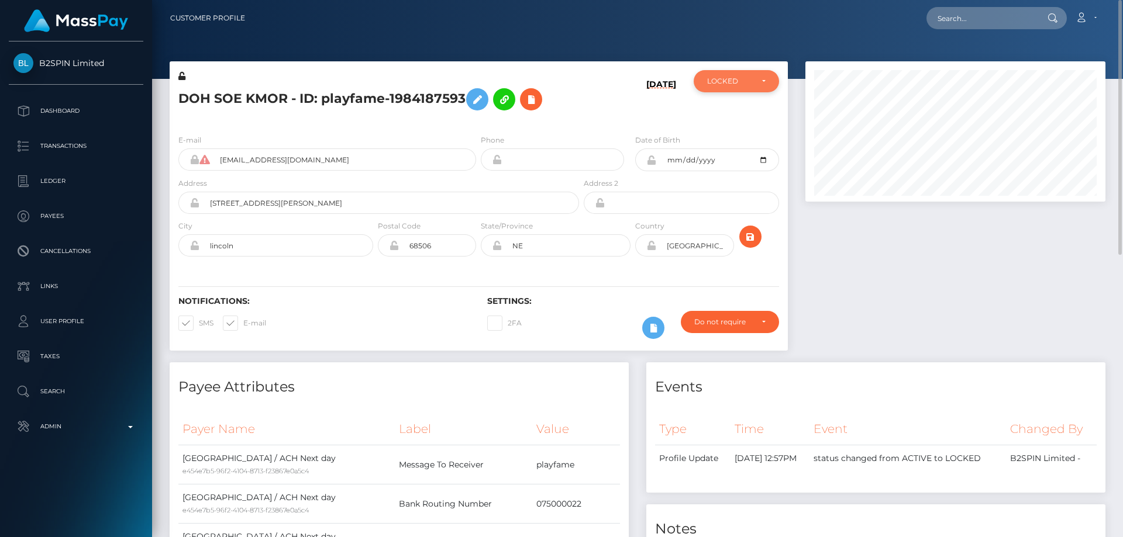
click at [728, 79] on div "LOCKED" at bounding box center [729, 81] width 45 height 9
click at [723, 113] on span "ACTIVE" at bounding box center [721, 113] width 26 height 11
select select "ACTIVE"
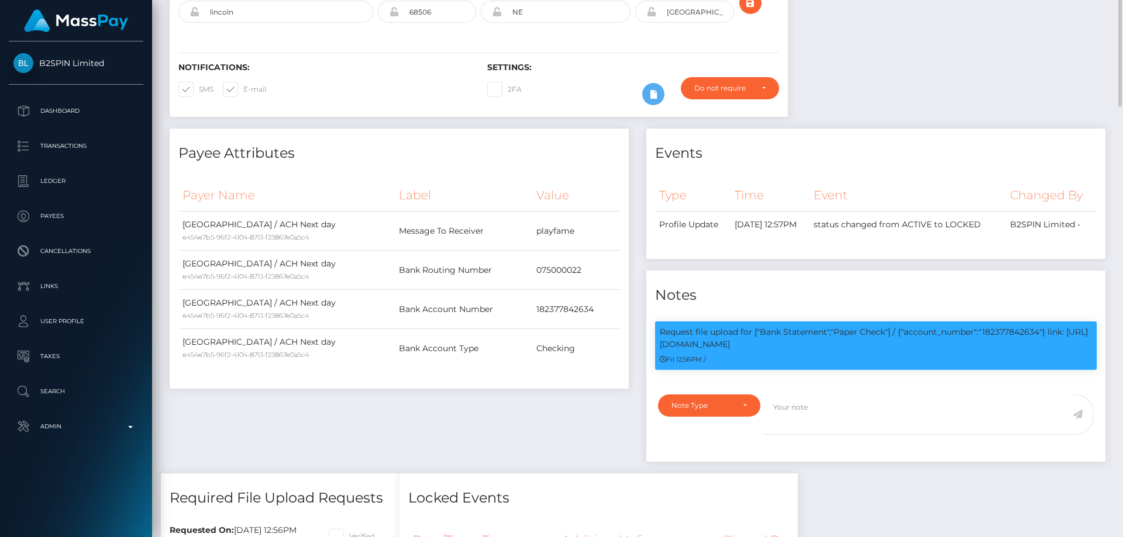
scroll to position [0, 0]
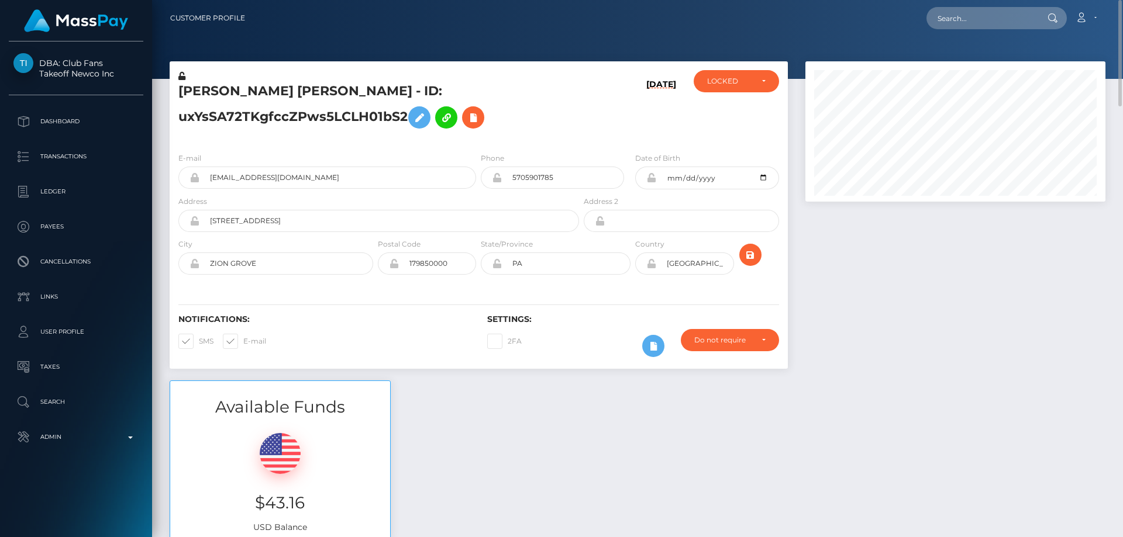
click at [181, 77] on icon at bounding box center [181, 76] width 7 height 8
click at [650, 177] on icon at bounding box center [651, 177] width 10 height 9
click at [650, 265] on icon at bounding box center [651, 263] width 10 height 9
click at [747, 76] on div "LOCKED" at bounding box center [736, 81] width 85 height 22
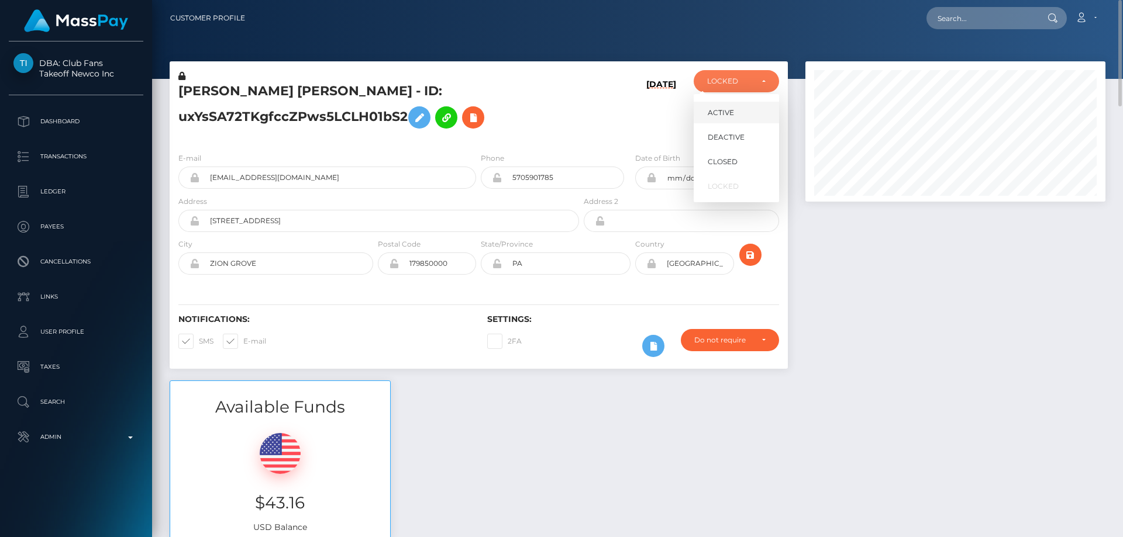
click at [732, 112] on span "ACTIVE" at bounding box center [721, 113] width 26 height 11
select select "ACTIVE"
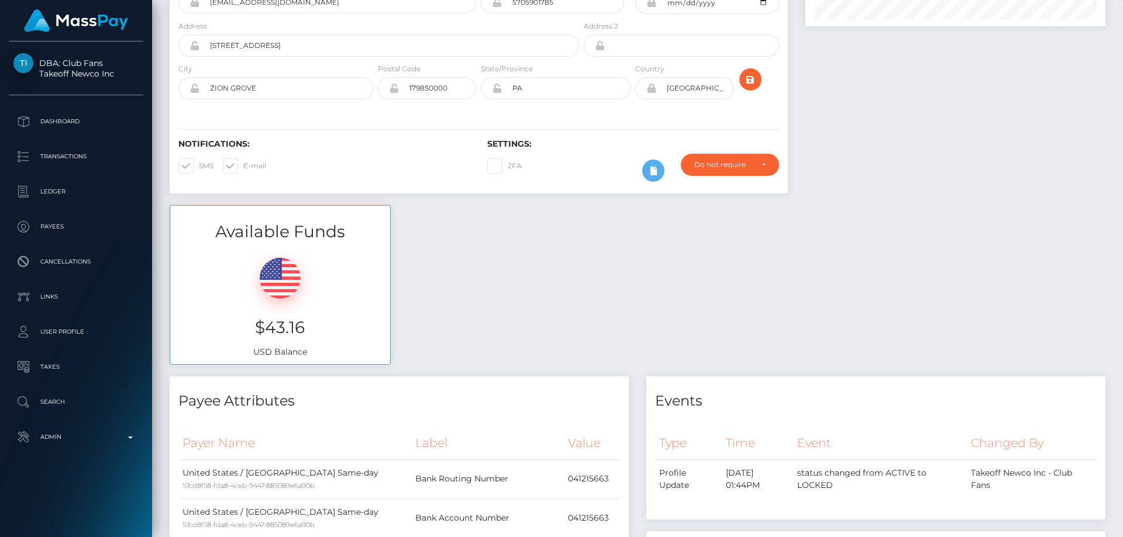
scroll to position [0, 0]
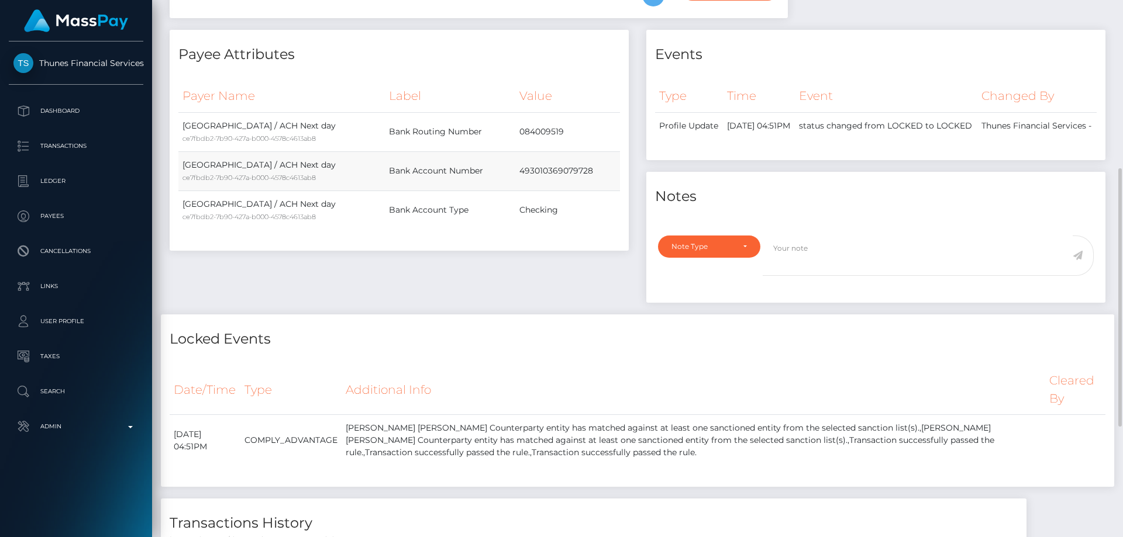
scroll to position [58, 0]
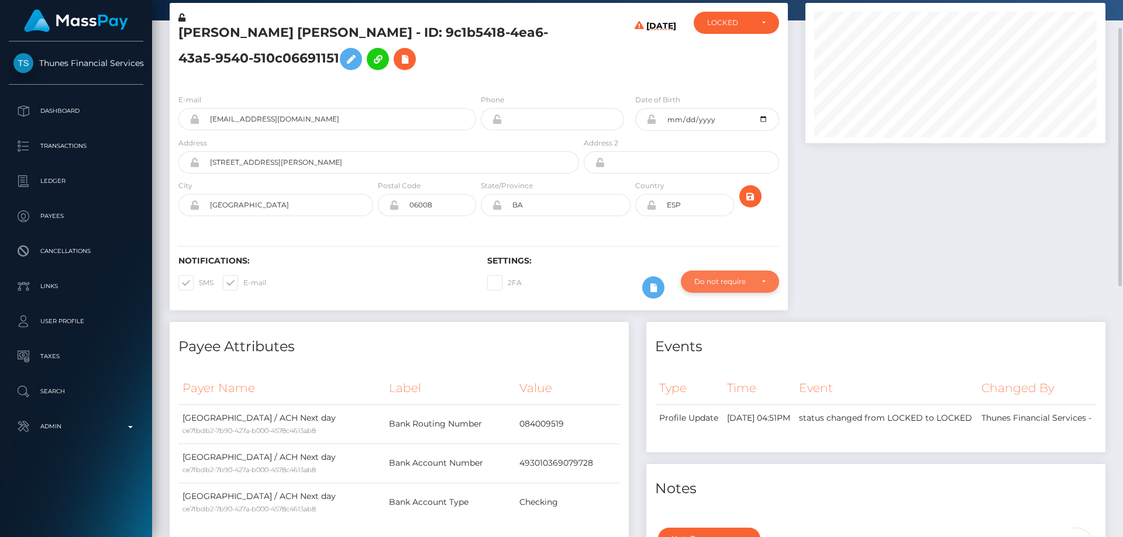
click at [713, 278] on div "Do not require" at bounding box center [723, 281] width 58 height 9
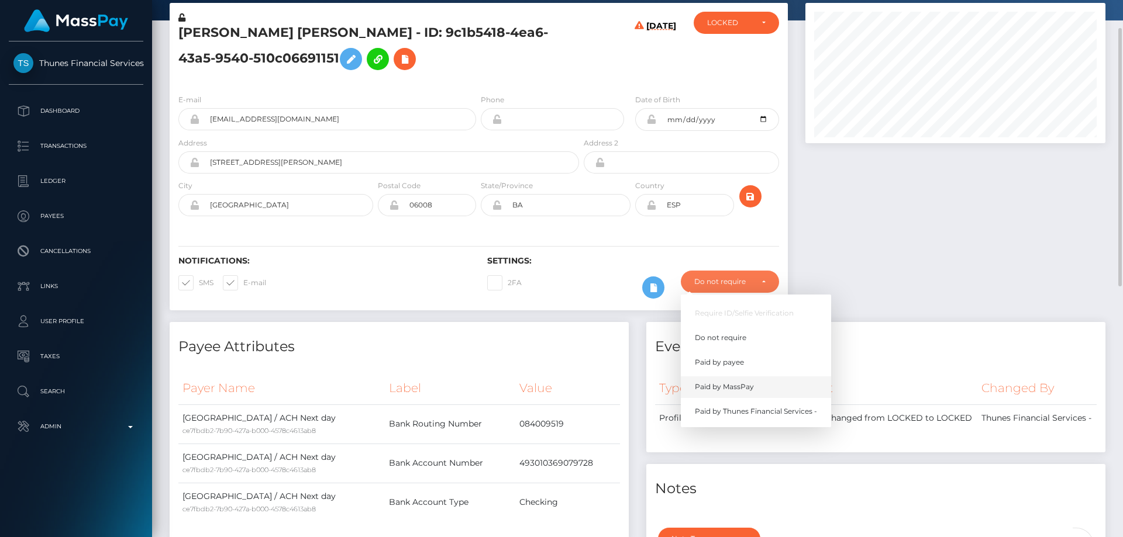
click at [751, 380] on link "Paid by MassPay" at bounding box center [756, 387] width 150 height 22
select select "2"
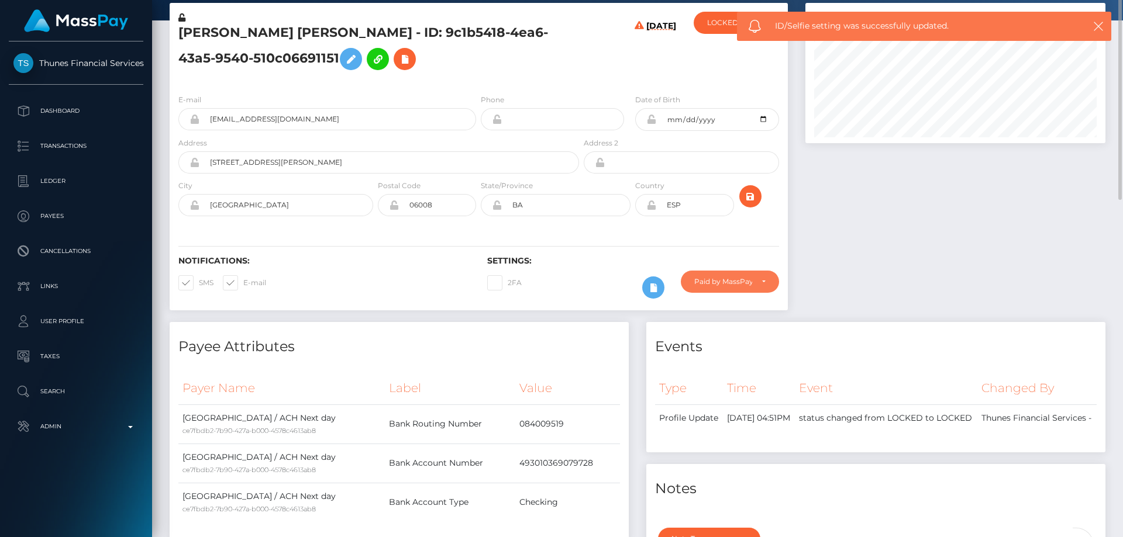
scroll to position [0, 0]
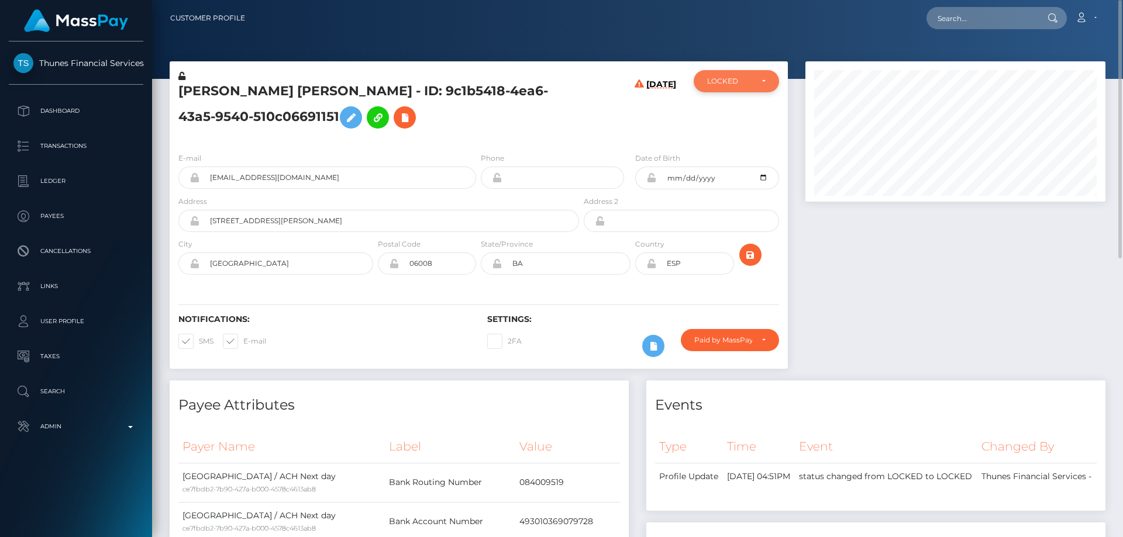
click at [738, 91] on div "LOCKED" at bounding box center [736, 81] width 85 height 22
click at [729, 138] on span "DEACTIVE" at bounding box center [726, 137] width 37 height 11
select select "DEACTIVE"
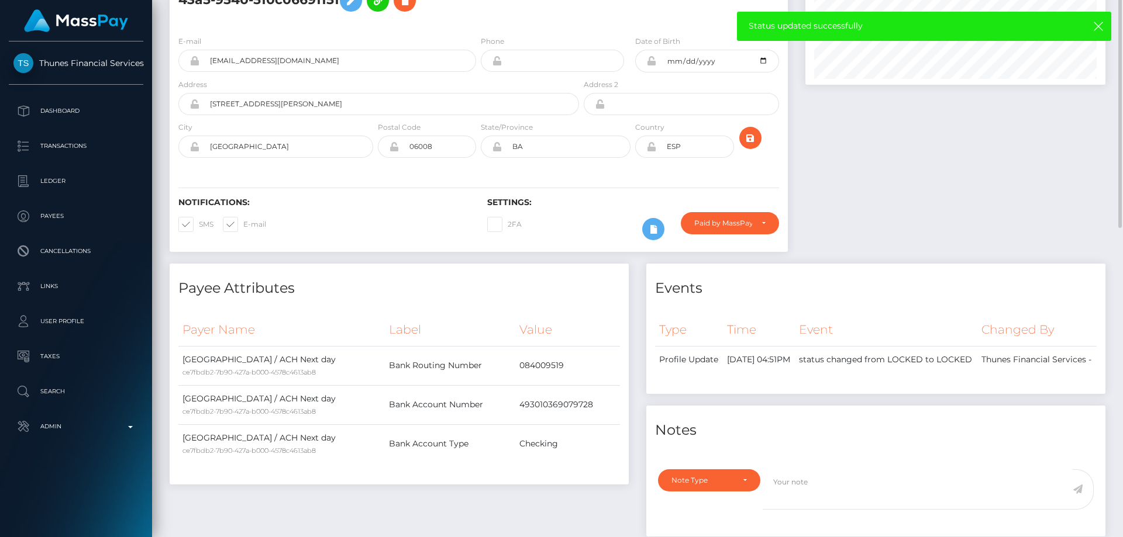
scroll to position [58, 0]
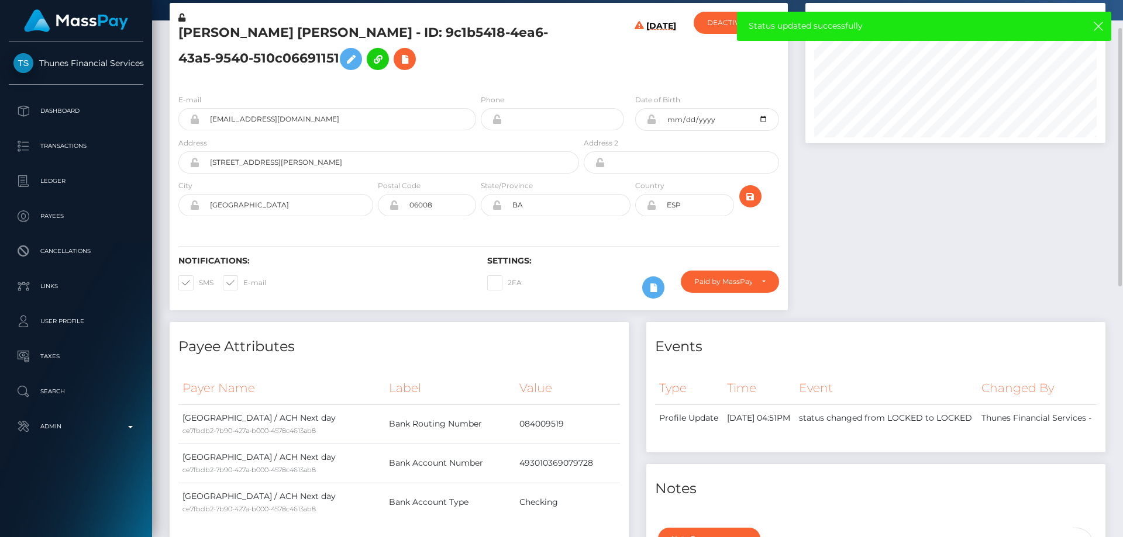
click at [215, 63] on h5 "Miguel Gonzalez Leon - ID: 9c1b5418-4ea6-43a5-9540-510c06691151" at bounding box center [375, 50] width 394 height 52
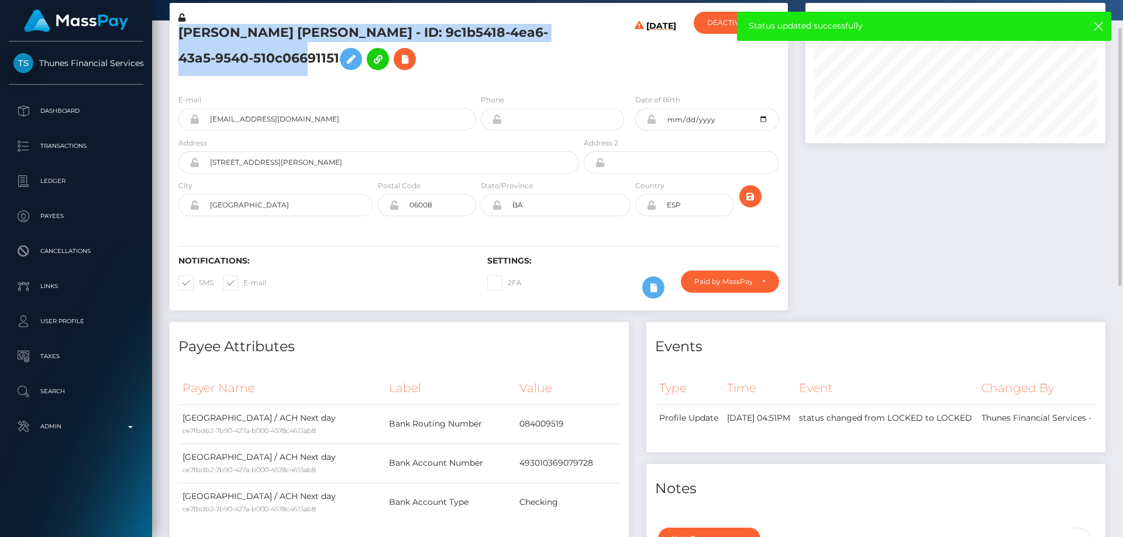
click at [215, 63] on h5 "Miguel Gonzalez Leon - ID: 9c1b5418-4ea6-43a5-9540-510c06691151" at bounding box center [375, 50] width 394 height 52
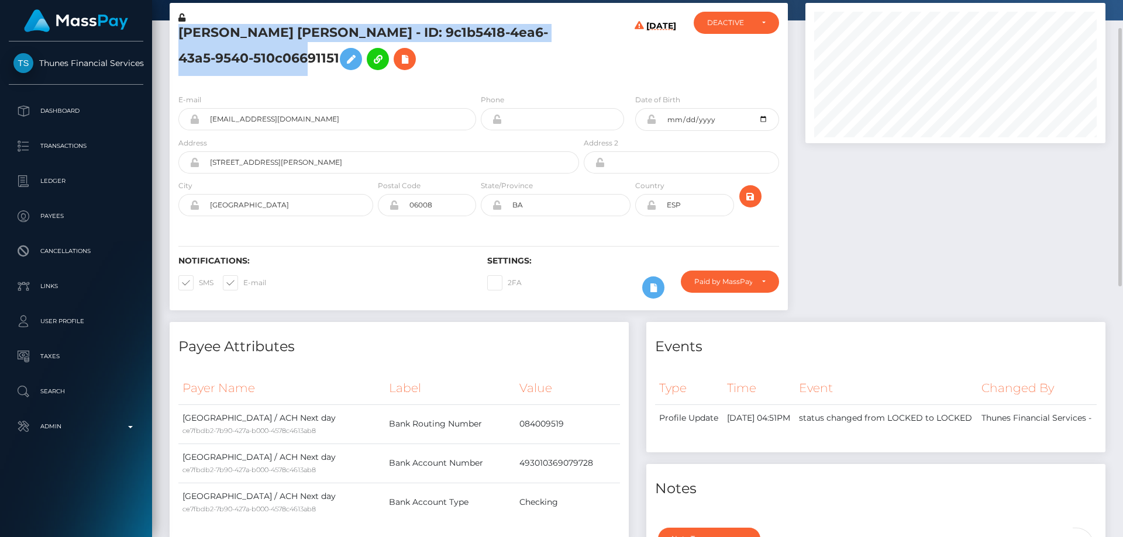
copy h5 "Miguel Gonzalez Leon - ID: 9c1b5418-4ea6-43a5-9540-510c06691151"
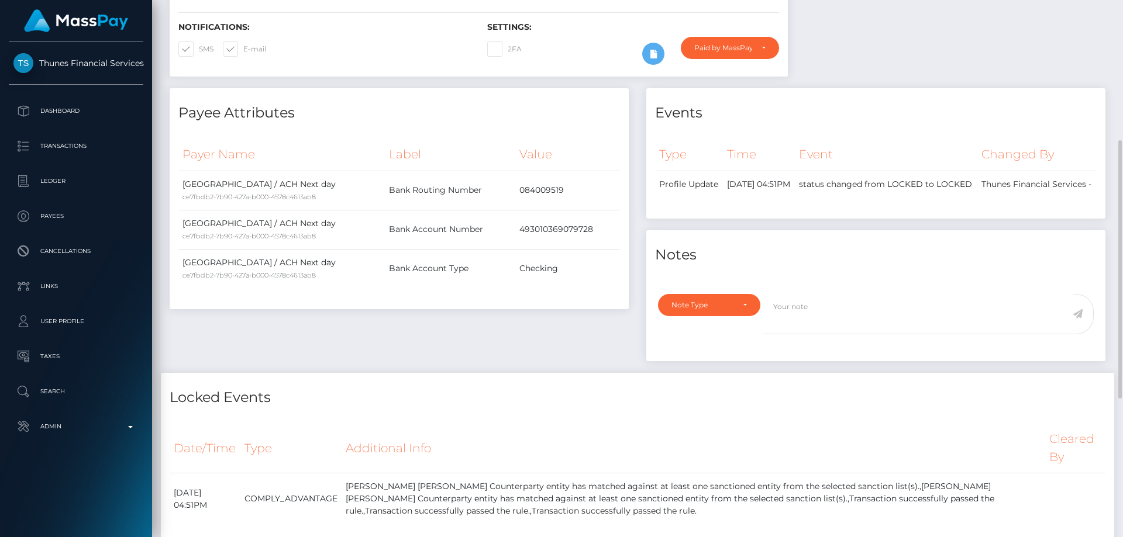
scroll to position [409, 0]
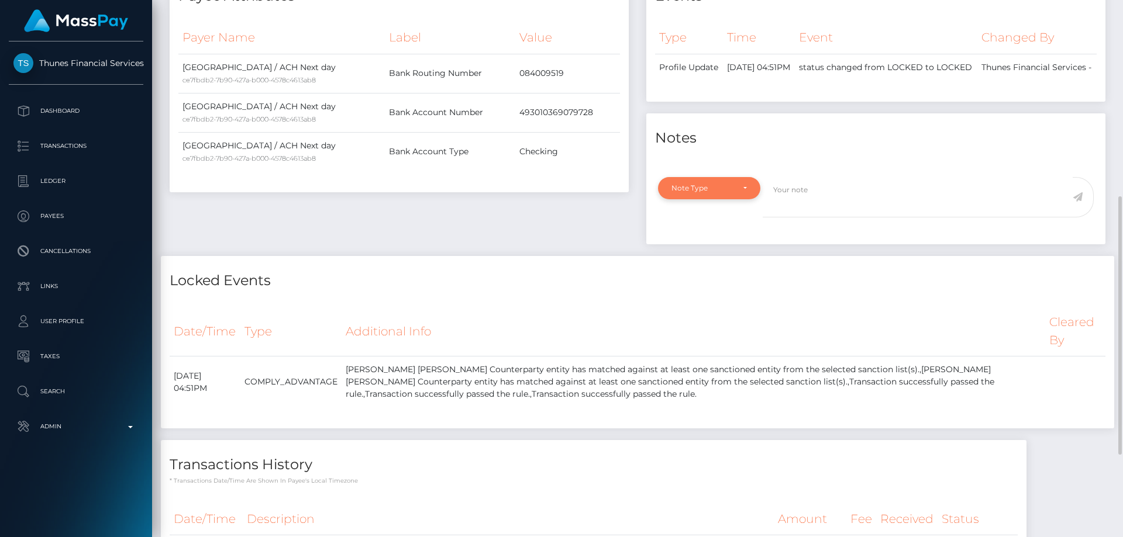
click at [680, 193] on div "Note Type" at bounding box center [702, 188] width 62 height 9
click at [709, 250] on span "Compliance" at bounding box center [693, 244] width 43 height 11
select select "COMPLIANCE"
click at [788, 209] on textarea at bounding box center [918, 197] width 310 height 40
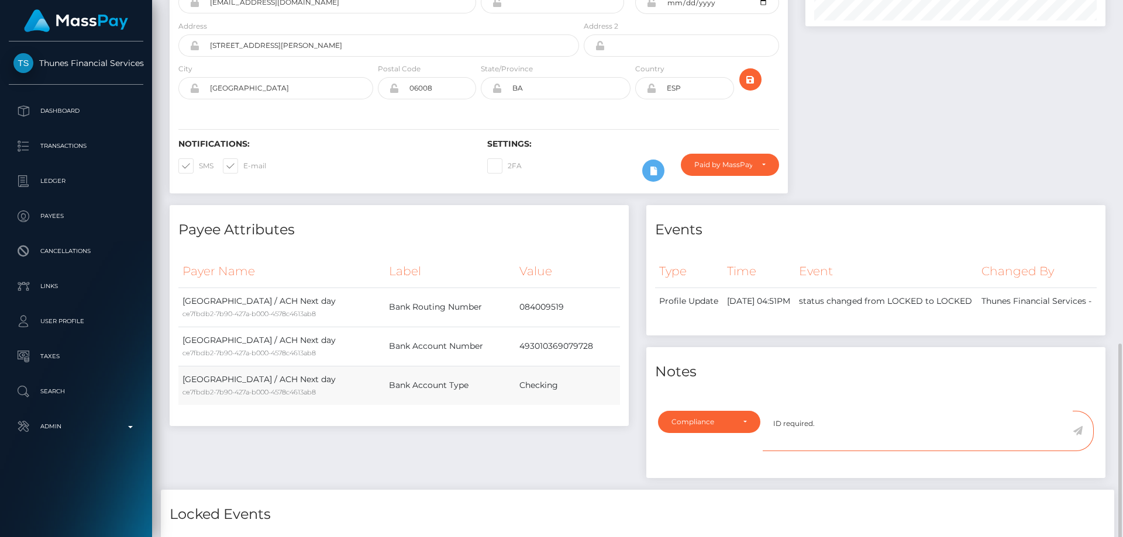
scroll to position [351, 0]
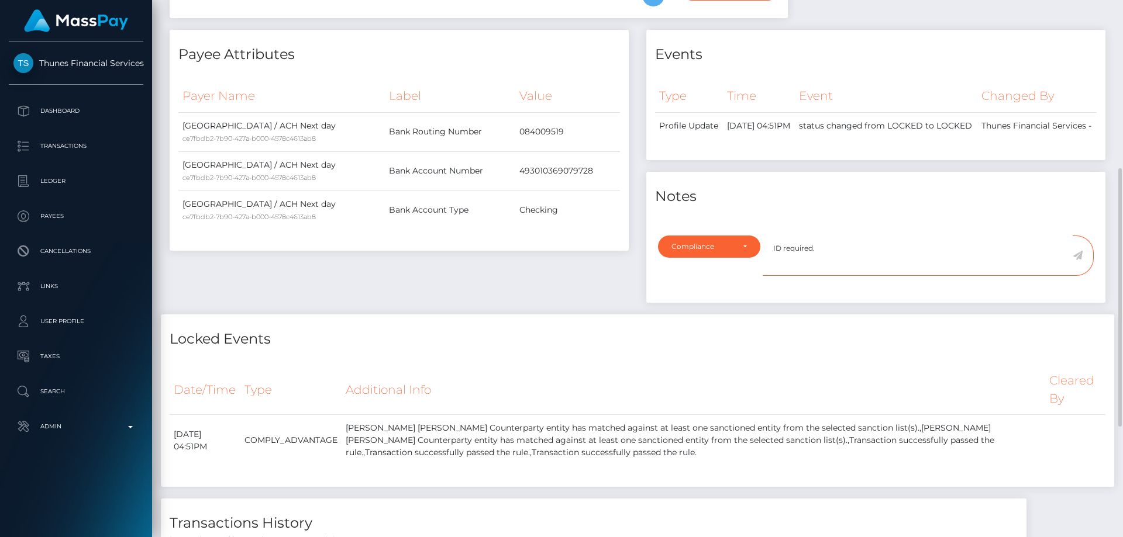
type textarea "ID required."
click at [1078, 260] on icon at bounding box center [1078, 255] width 10 height 9
click at [539, 315] on div "Payee Attributes Payer Name Label Value [GEOGRAPHIC_DATA] / ACH Next day ce7fbd…" at bounding box center [399, 172] width 477 height 285
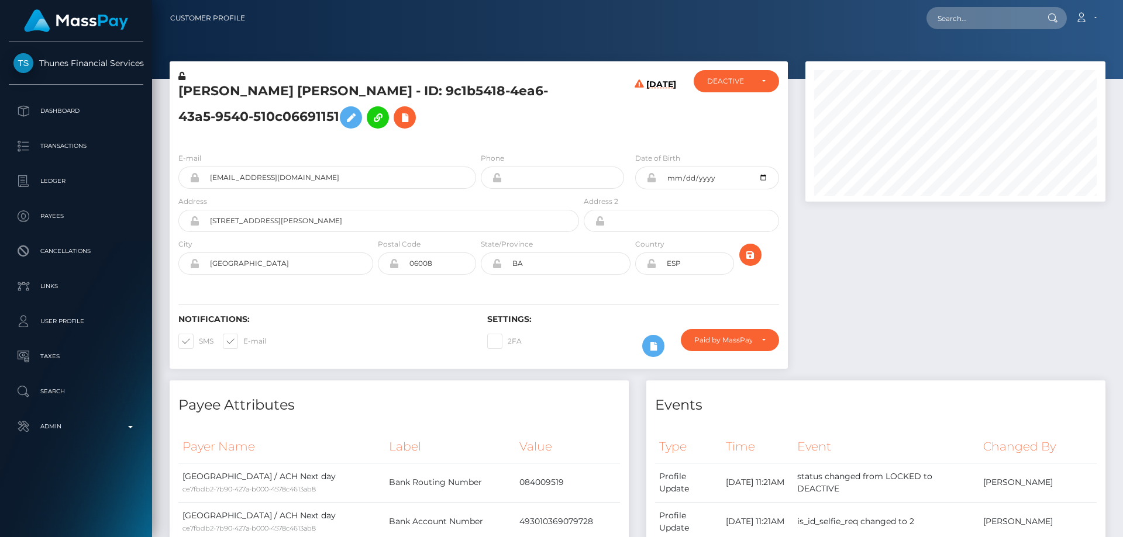
scroll to position [140, 301]
click at [240, 119] on h5 "Miguel Gonzalez Leon - ID: 9c1b5418-4ea6-43a5-9540-510c06691151" at bounding box center [375, 108] width 394 height 52
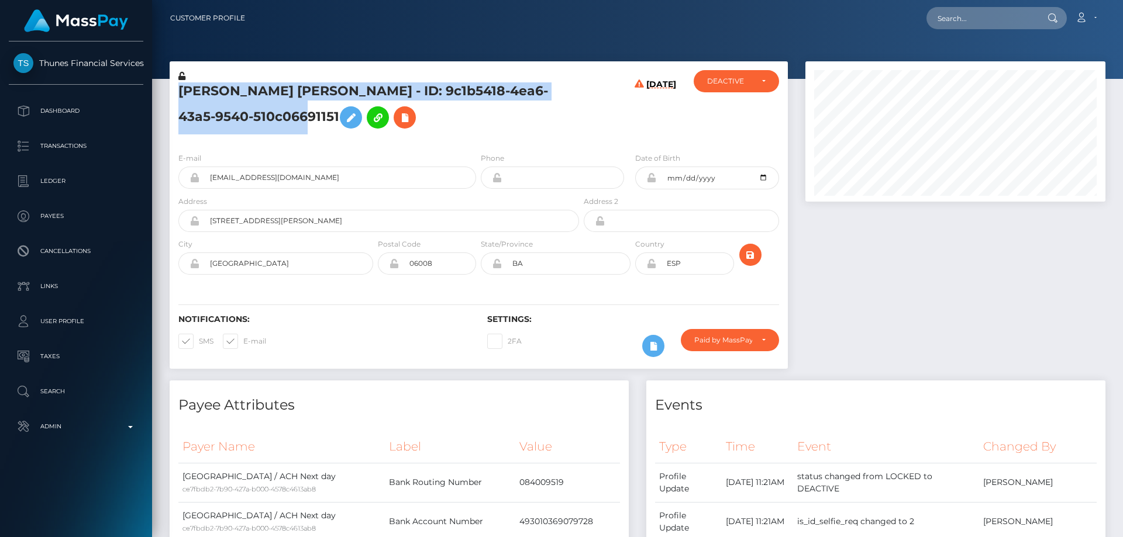
click at [240, 119] on h5 "Miguel Gonzalez Leon - ID: 9c1b5418-4ea6-43a5-9540-510c06691151" at bounding box center [375, 108] width 394 height 52
copy h5 "Miguel Gonzalez Leon - ID: 9c1b5418-4ea6-43a5-9540-510c06691151"
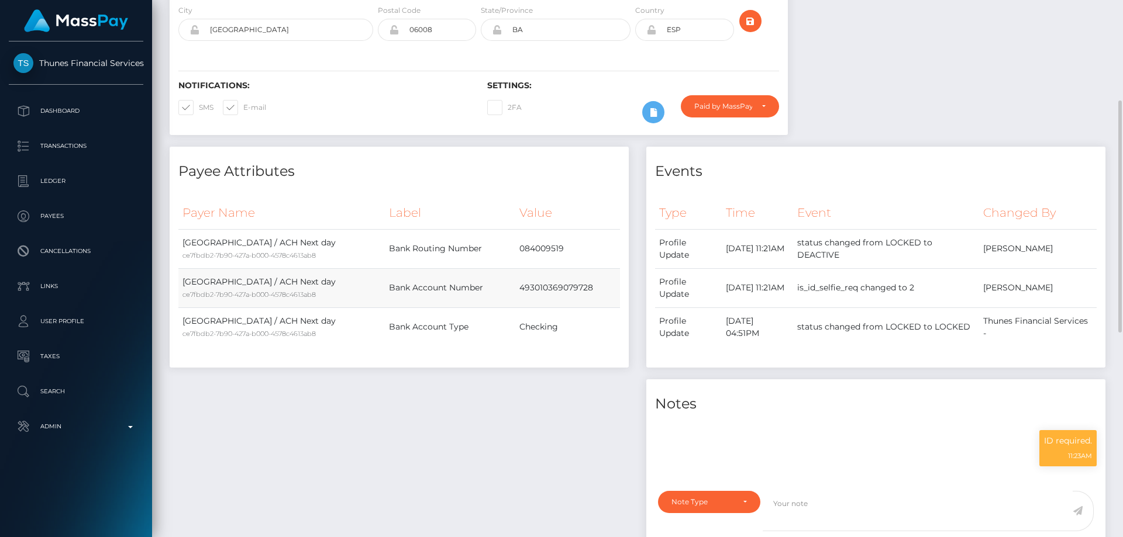
scroll to position [409, 0]
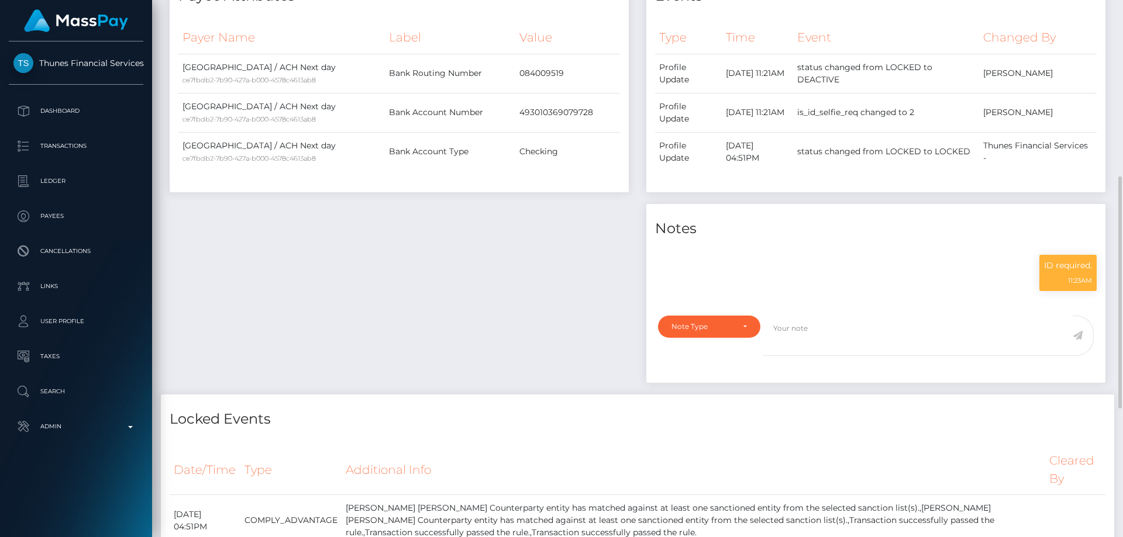
click at [444, 290] on div "Payee Attributes Payer Name Label Value United States / ACH Next day ce7fbdb2-7…" at bounding box center [399, 182] width 477 height 423
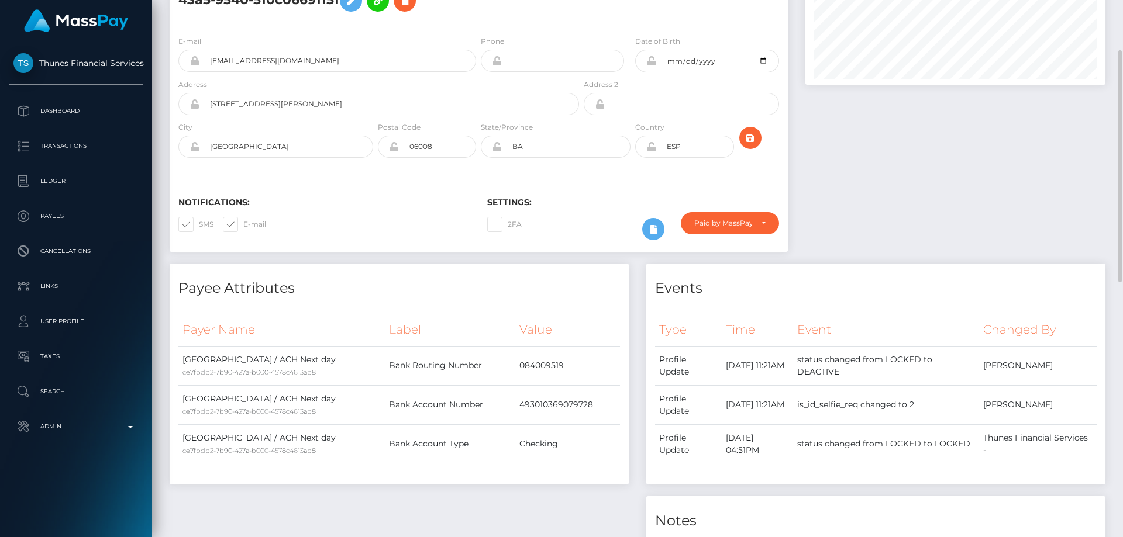
scroll to position [0, 0]
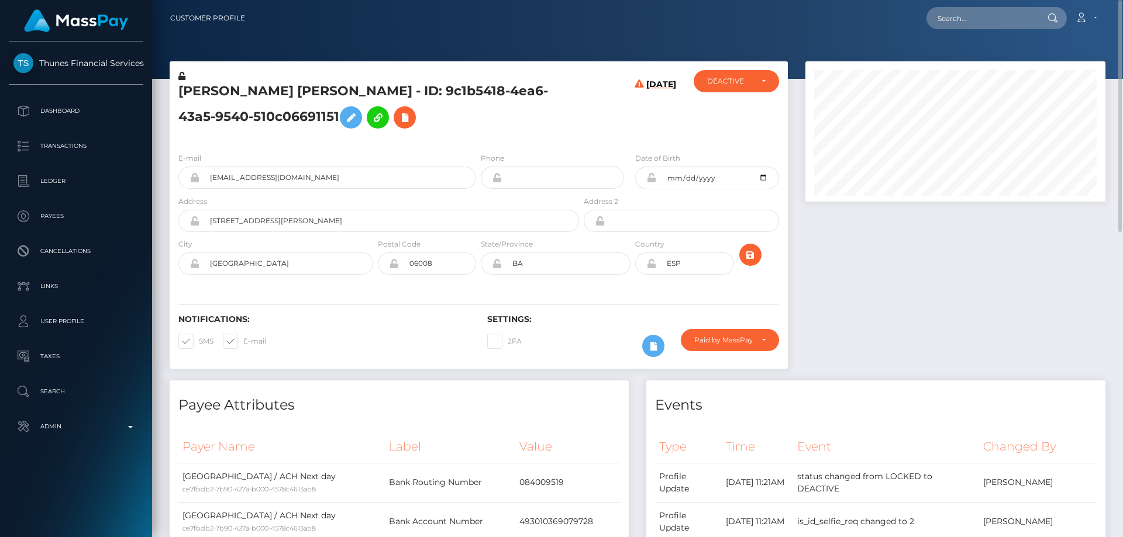
click at [443, 123] on h5 "Miguel Gonzalez Leon - ID: 9c1b5418-4ea6-43a5-9540-510c06691151" at bounding box center [375, 108] width 394 height 52
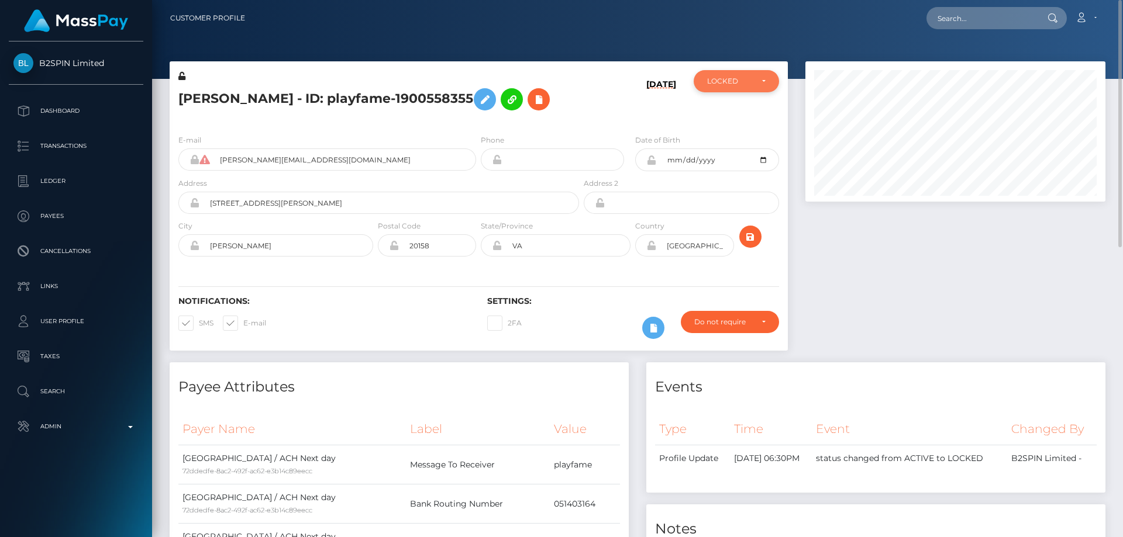
click at [750, 85] on div "LOCKED" at bounding box center [729, 81] width 45 height 9
click at [730, 114] on span "ACTIVE" at bounding box center [721, 113] width 26 height 11
select select "ACTIVE"
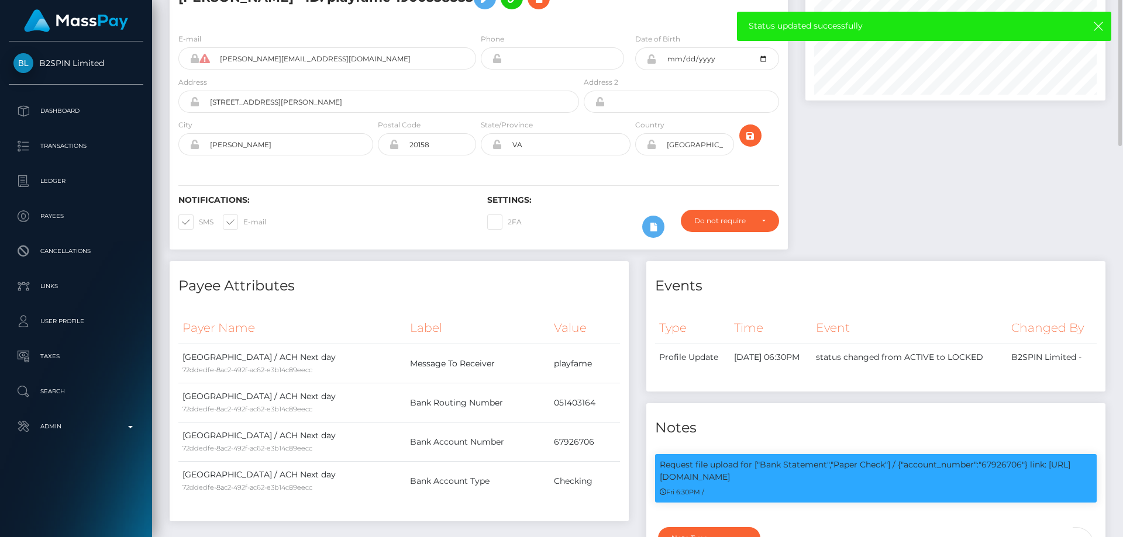
scroll to position [0, 0]
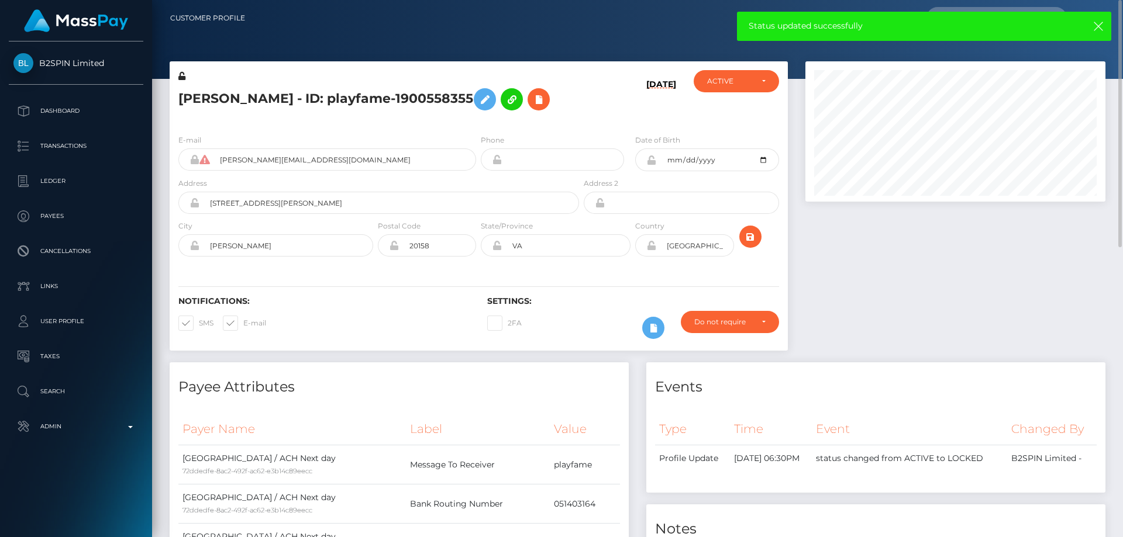
click at [416, 125] on div "[PERSON_NAME] - ID: playfame-1900558355" at bounding box center [376, 97] width 412 height 55
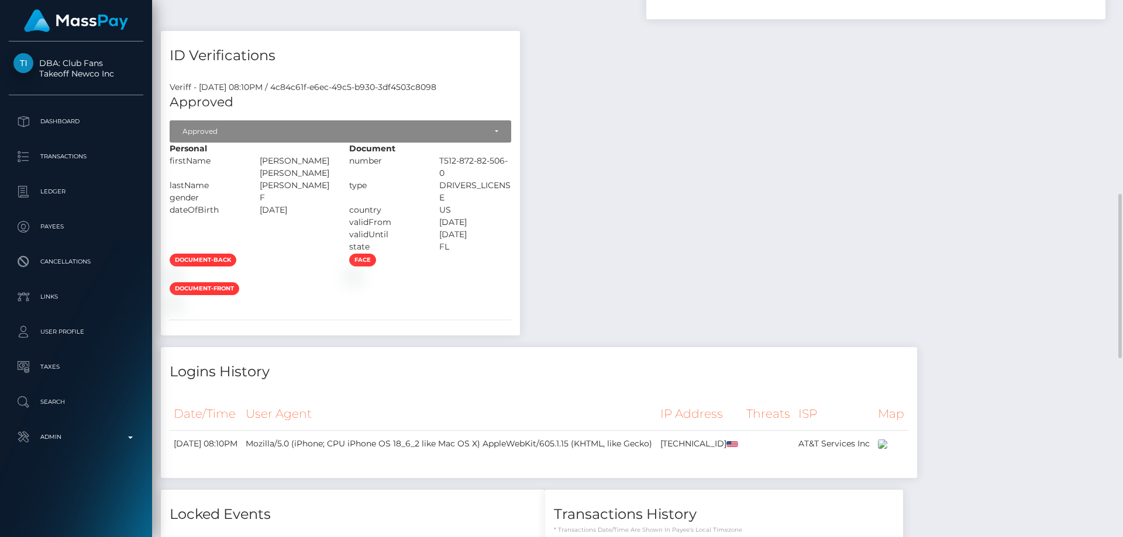
scroll to position [810, 0]
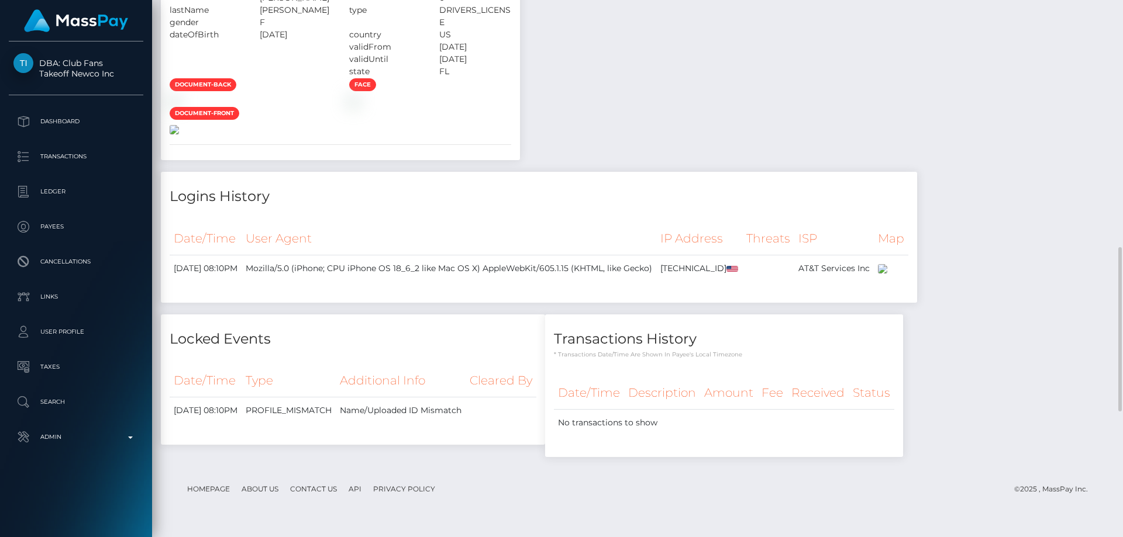
click at [179, 135] on img at bounding box center [174, 129] width 9 height 9
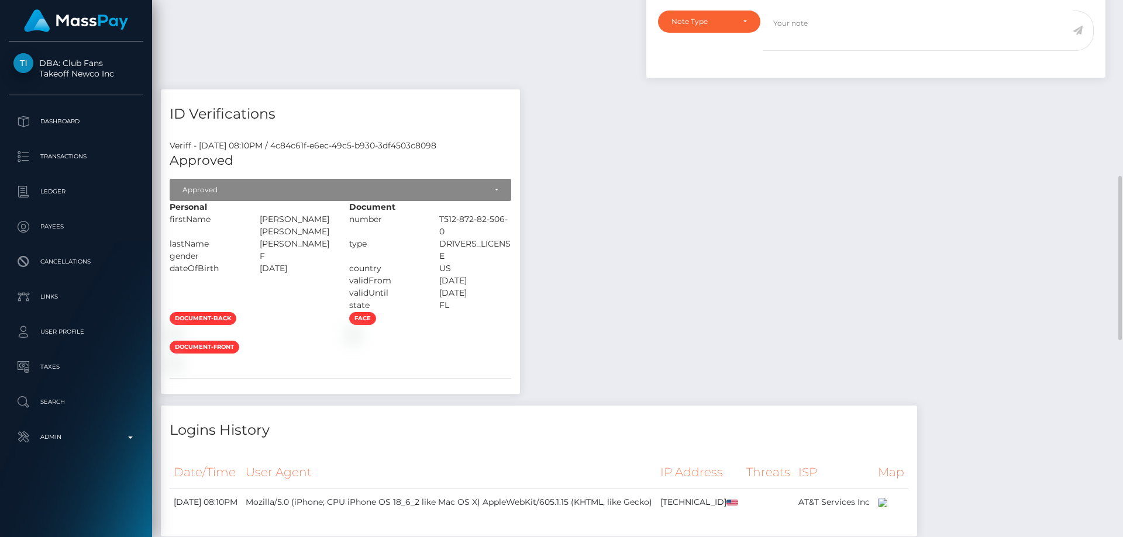
drag, startPoint x: 397, startPoint y: 230, endPoint x: 330, endPoint y: 231, distance: 67.3
click at [317, 238] on div "[PERSON_NAME]" at bounding box center [296, 244] width 90 height 12
drag, startPoint x: 330, startPoint y: 231, endPoint x: 321, endPoint y: 229, distance: 8.9
click at [321, 238] on div "[PERSON_NAME]" at bounding box center [296, 244] width 90 height 12
drag, startPoint x: 317, startPoint y: 229, endPoint x: 350, endPoint y: 233, distance: 33.5
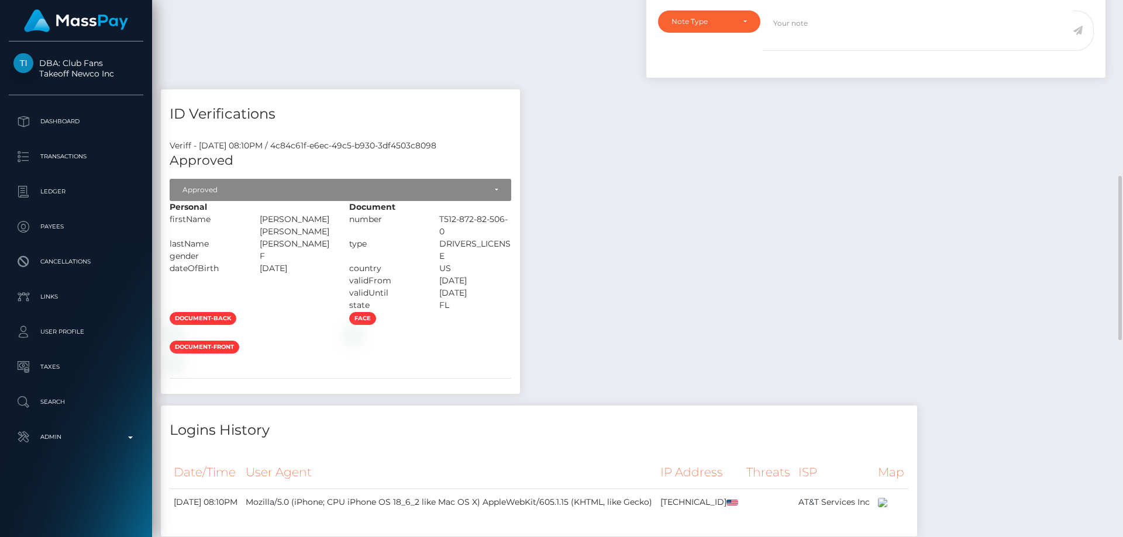
click at [341, 238] on div "[PERSON_NAME]" at bounding box center [296, 244] width 90 height 12
click at [323, 238] on div "[PERSON_NAME]" at bounding box center [296, 244] width 90 height 12
drag, startPoint x: 316, startPoint y: 228, endPoint x: 407, endPoint y: 230, distance: 91.3
click at [341, 238] on div "[PERSON_NAME]" at bounding box center [296, 244] width 90 height 12
copy div "[PERSON_NAME]"
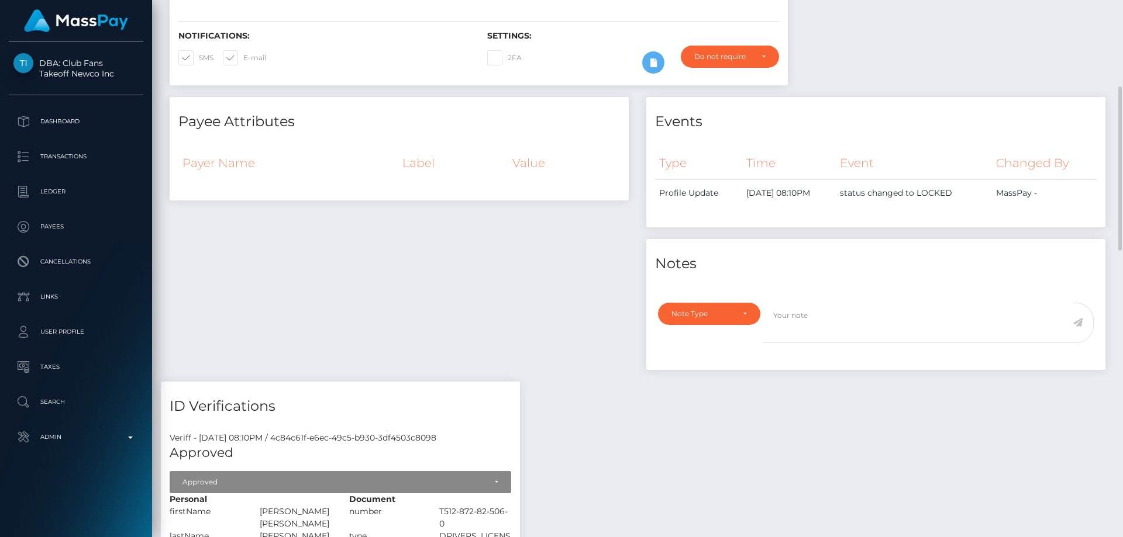
scroll to position [0, 0]
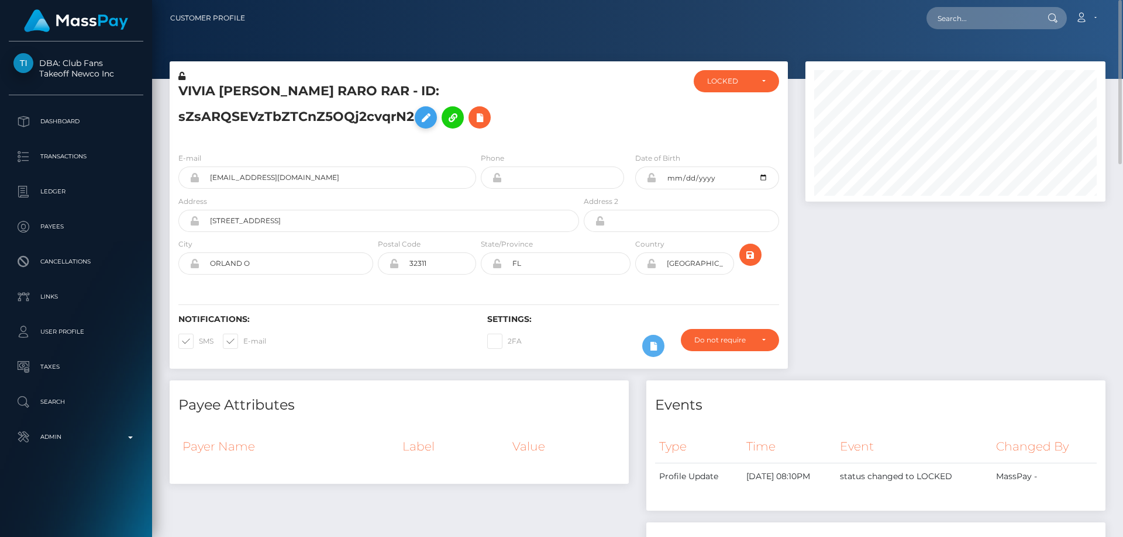
click at [423, 118] on icon at bounding box center [426, 118] width 14 height 15
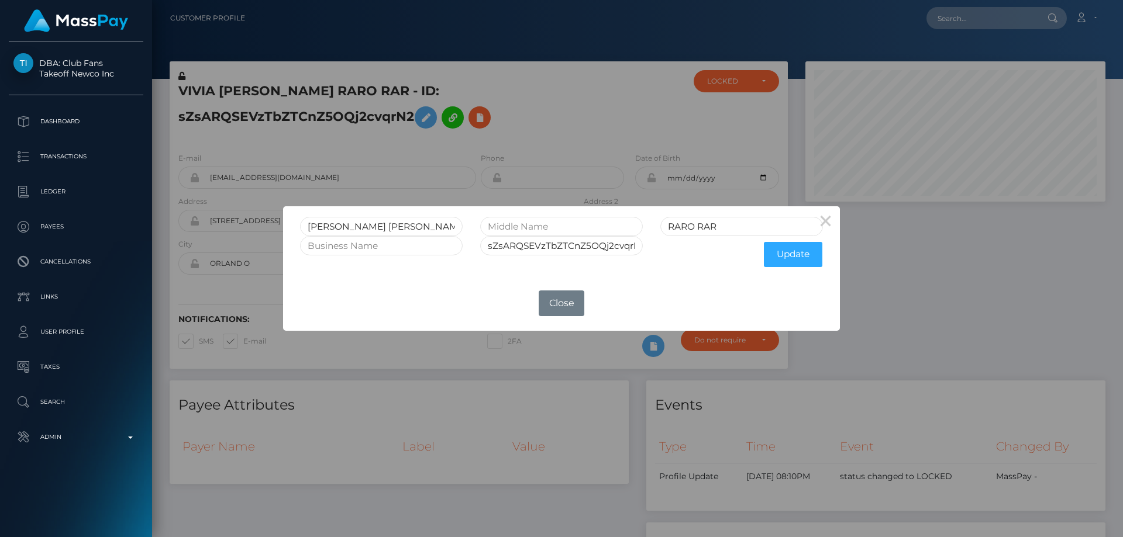
click at [964, 315] on div "× VIVIA LATOYA RARO RAR sZsARQSEVzTbZTCnZ5OQj2cvqrN2 Update OK No Close" at bounding box center [561, 268] width 1123 height 537
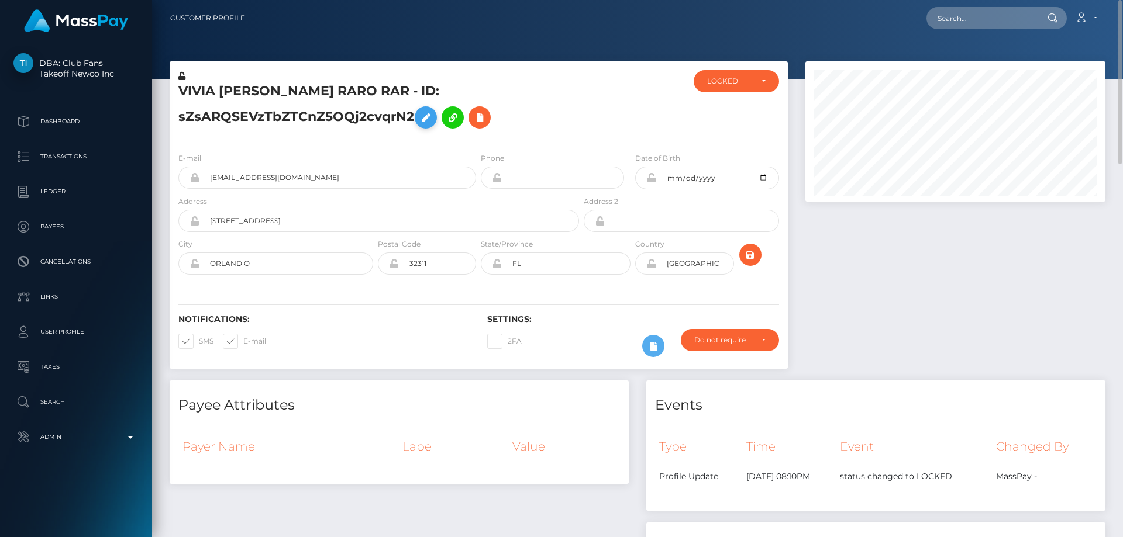
click at [428, 112] on icon at bounding box center [426, 118] width 14 height 15
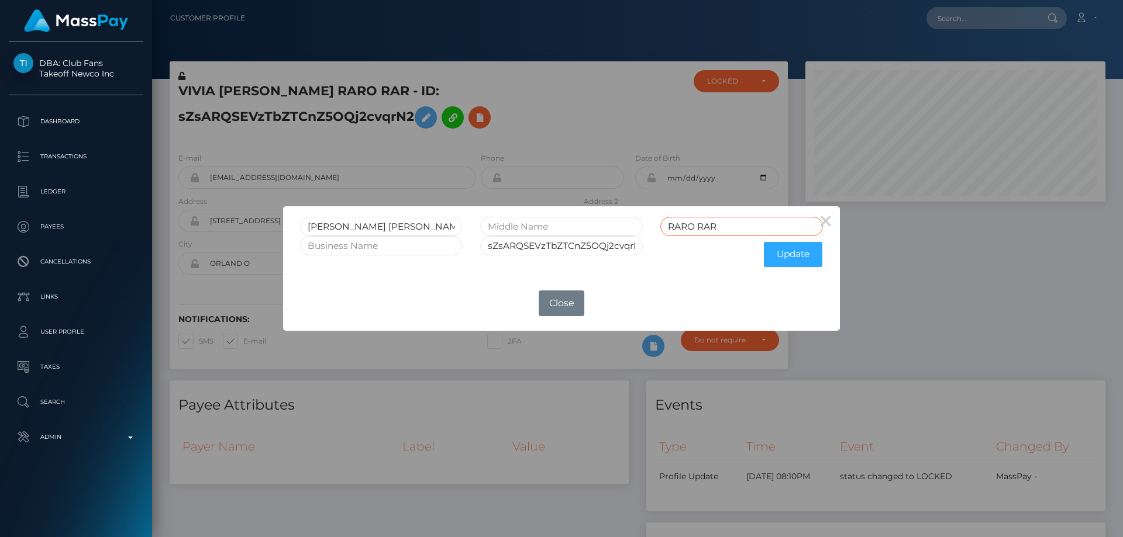
drag, startPoint x: 722, startPoint y: 227, endPoint x: 643, endPoint y: 221, distance: 79.8
click at [643, 221] on div "VIVIA LATOYA RARO RAR" at bounding box center [561, 226] width 540 height 19
paste input "[PERSON_NAME]"
type input "[PERSON_NAME]"
click at [788, 247] on button "Update" at bounding box center [793, 254] width 58 height 25
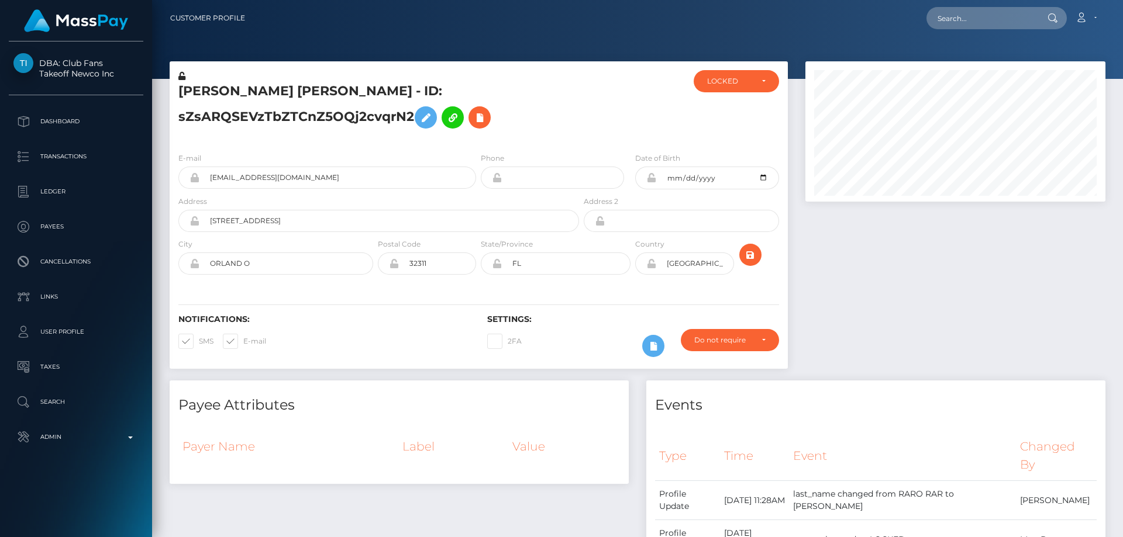
scroll to position [140, 301]
click at [183, 74] on icon at bounding box center [181, 76] width 7 height 8
click at [544, 88] on h5 "[PERSON_NAME] [PERSON_NAME] - ID: sZsARQSEVzTbZTCnZ5OQj2cvqrN2" at bounding box center [375, 108] width 394 height 52
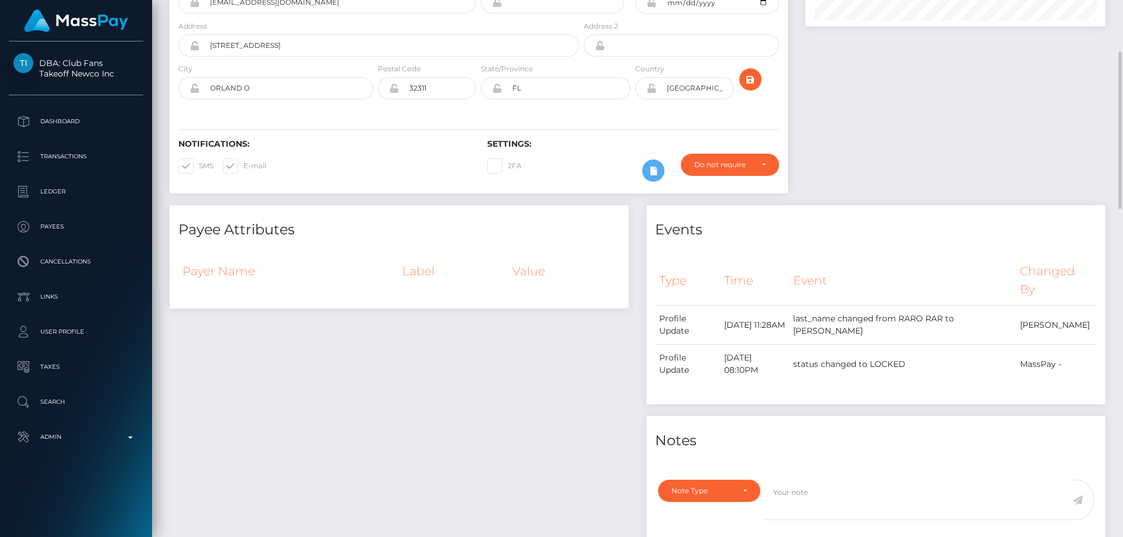
scroll to position [0, 0]
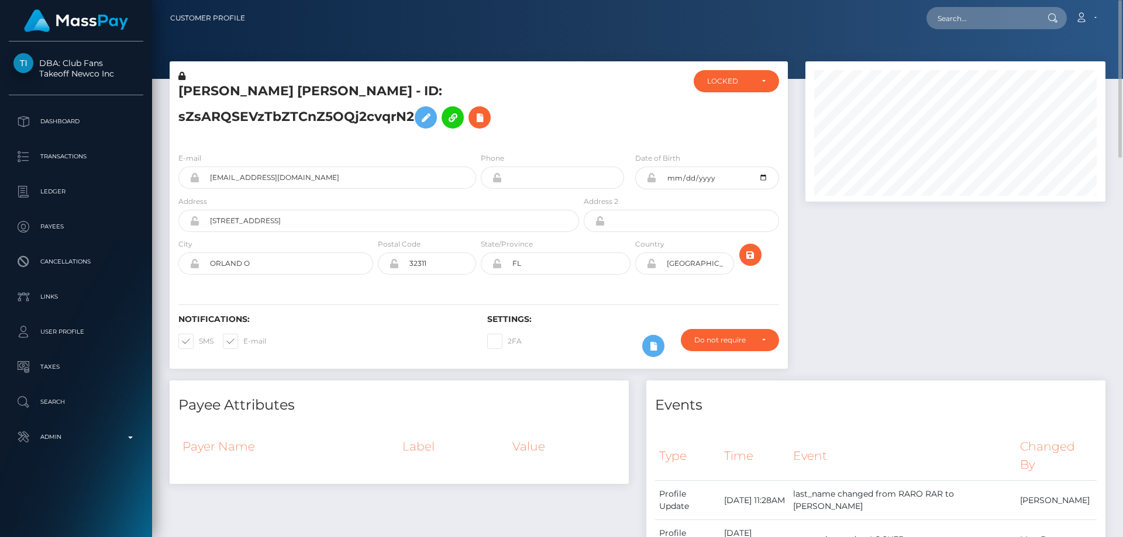
click at [650, 177] on icon at bounding box center [651, 177] width 10 height 9
click at [894, 257] on div at bounding box center [956, 220] width 318 height 319
click at [745, 87] on div "LOCKED" at bounding box center [736, 81] width 85 height 22
click at [726, 114] on span "ACTIVE" at bounding box center [721, 113] width 26 height 11
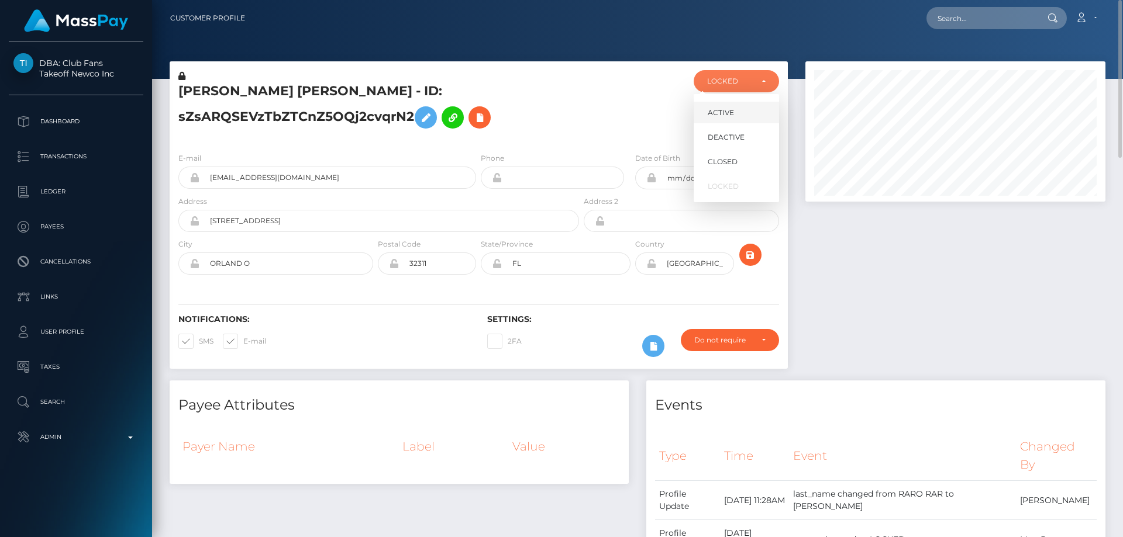
select select "ACTIVE"
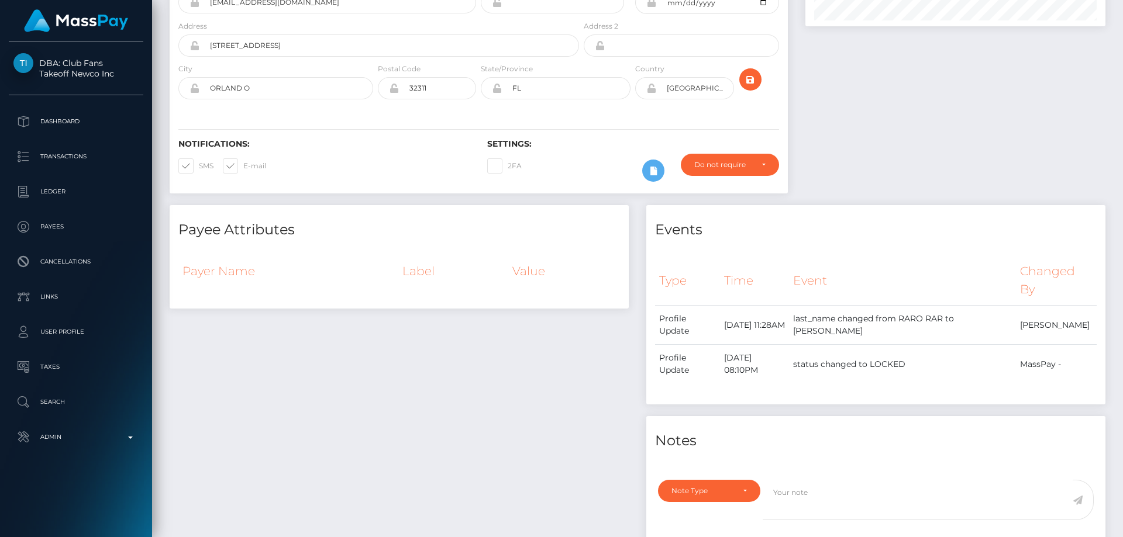
scroll to position [0, 0]
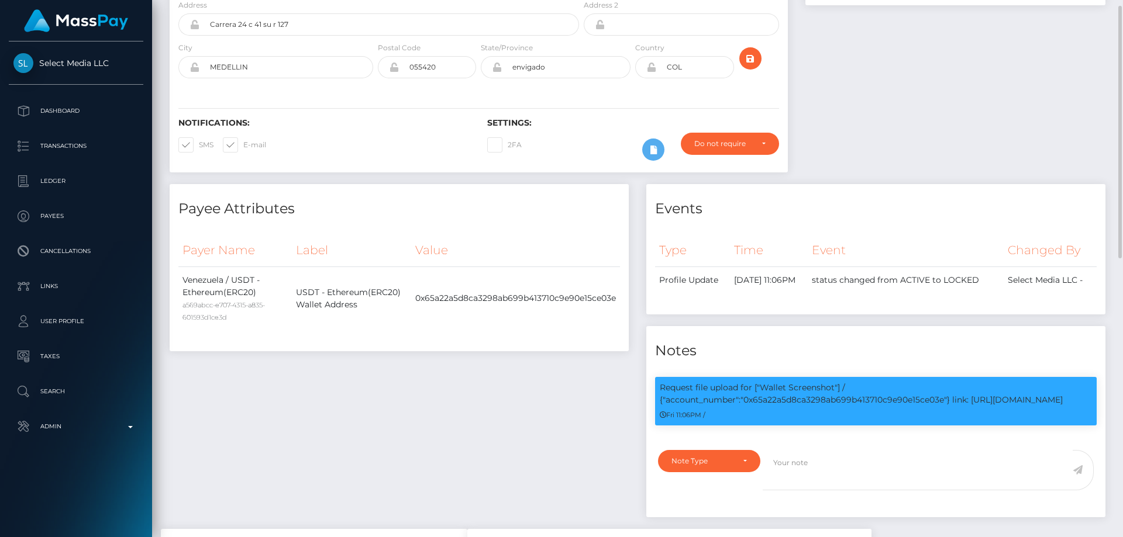
scroll to position [138, 0]
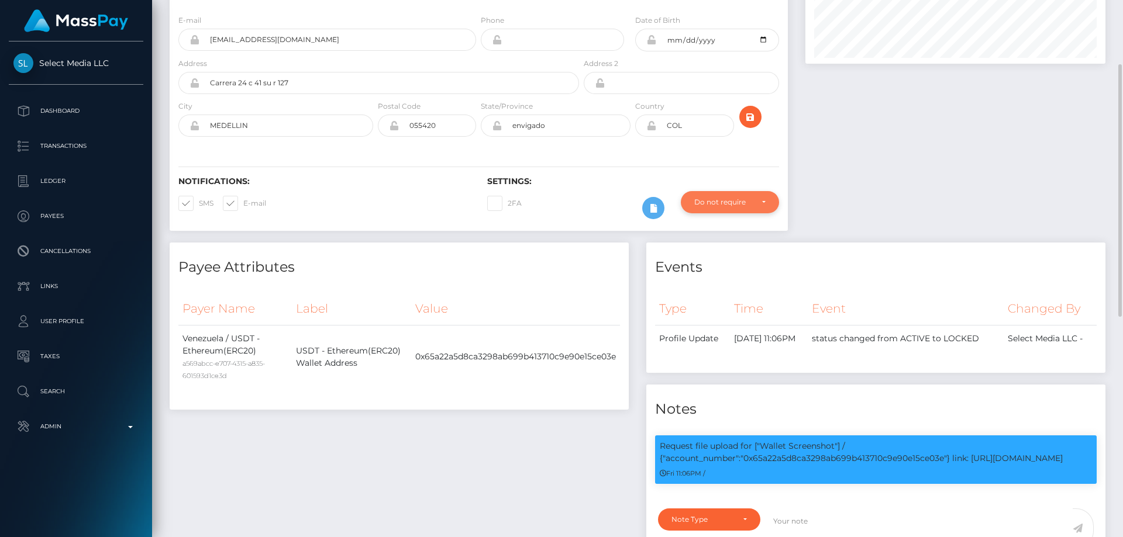
click at [732, 192] on div "Do not require" at bounding box center [730, 202] width 98 height 22
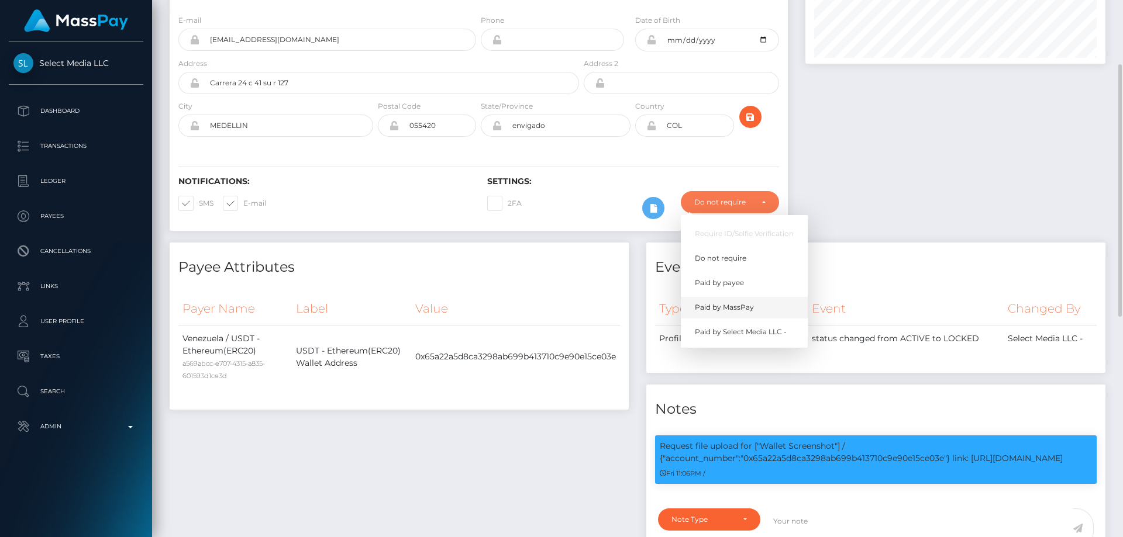
click at [732, 304] on span "Paid by MassPay" at bounding box center [724, 307] width 59 height 11
select select "2"
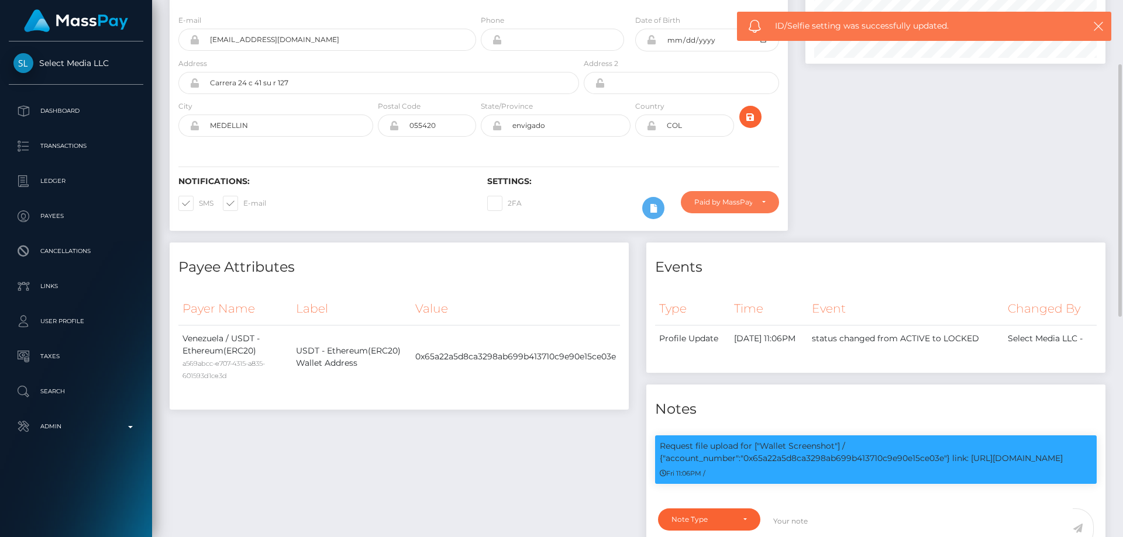
scroll to position [0, 0]
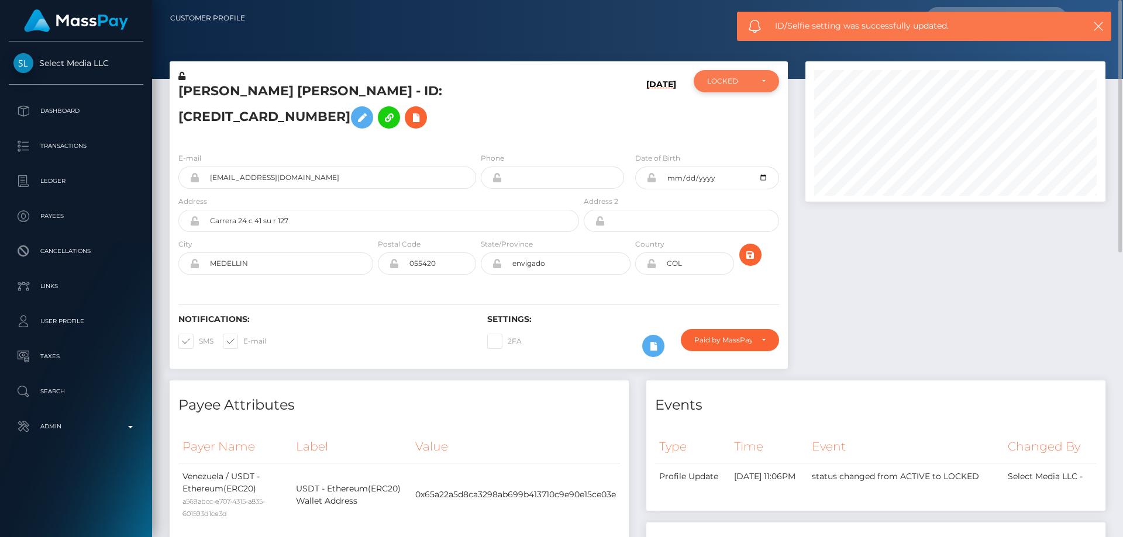
click at [718, 86] on div "LOCKED" at bounding box center [729, 81] width 45 height 9
click at [729, 116] on span "ACTIVE" at bounding box center [721, 113] width 26 height 11
select select "ACTIVE"
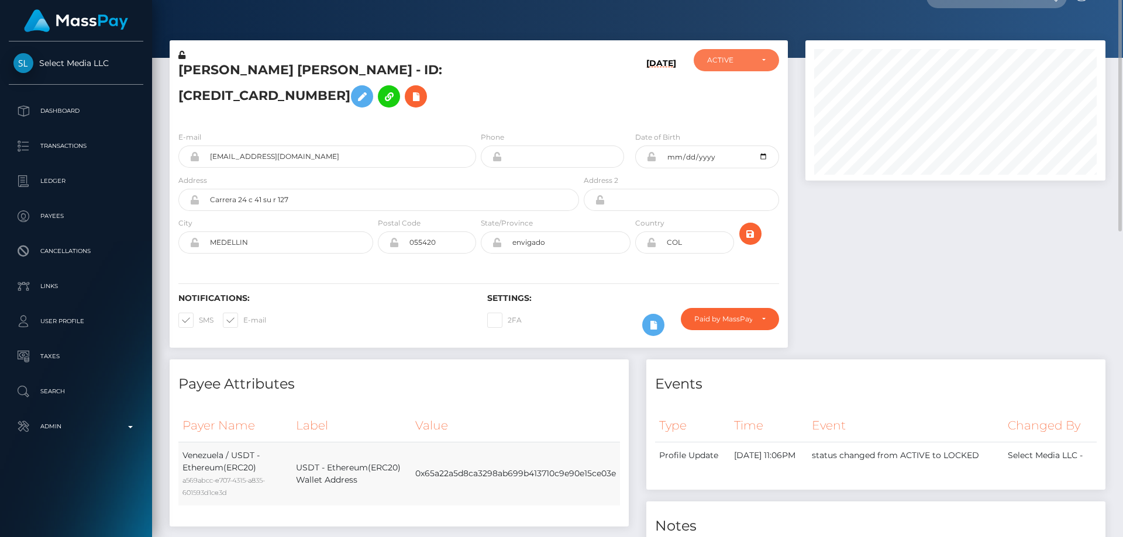
scroll to position [0, 0]
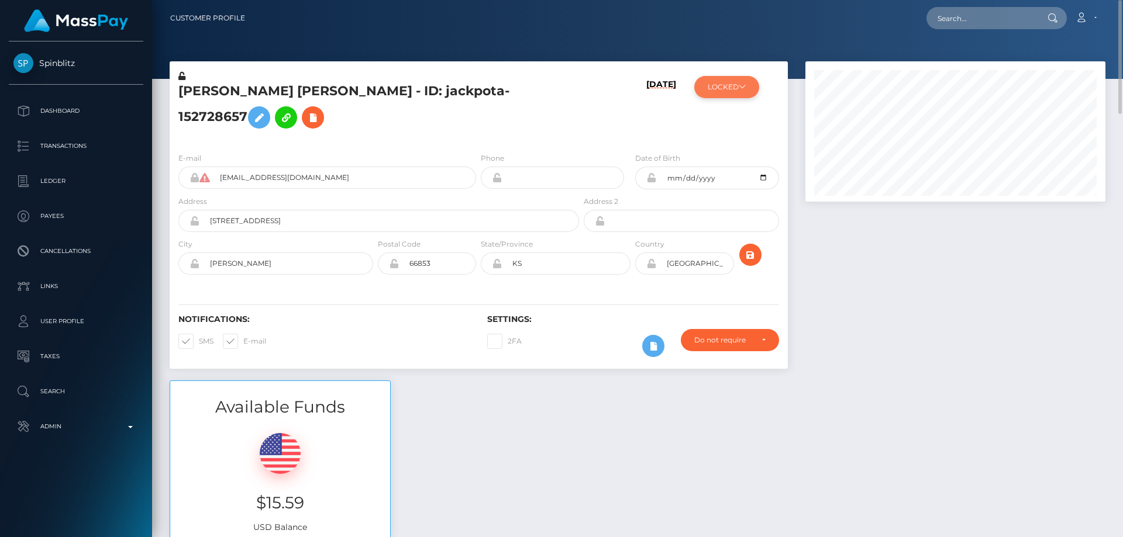
click at [746, 83] on icon at bounding box center [742, 86] width 7 height 7
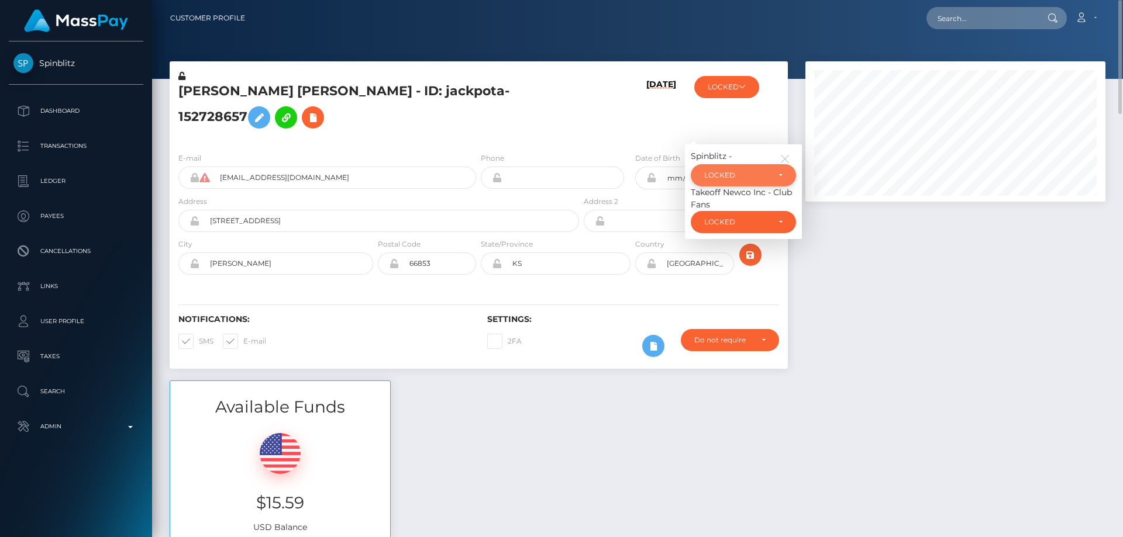
click at [744, 180] on div "LOCKED" at bounding box center [736, 175] width 65 height 9
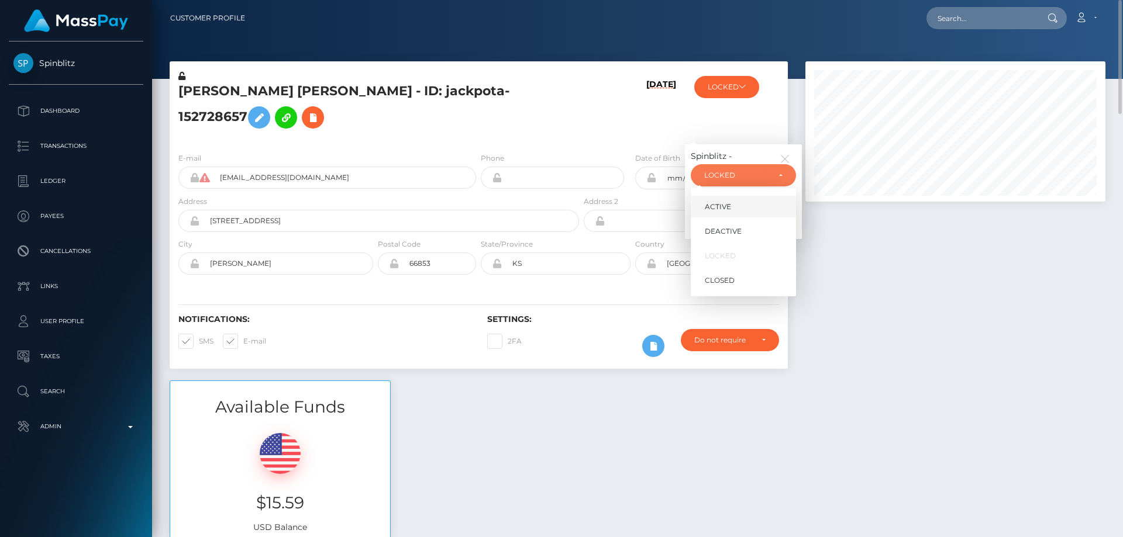
click at [737, 217] on link "ACTIVE" at bounding box center [743, 207] width 105 height 22
select select "ACTIVE"
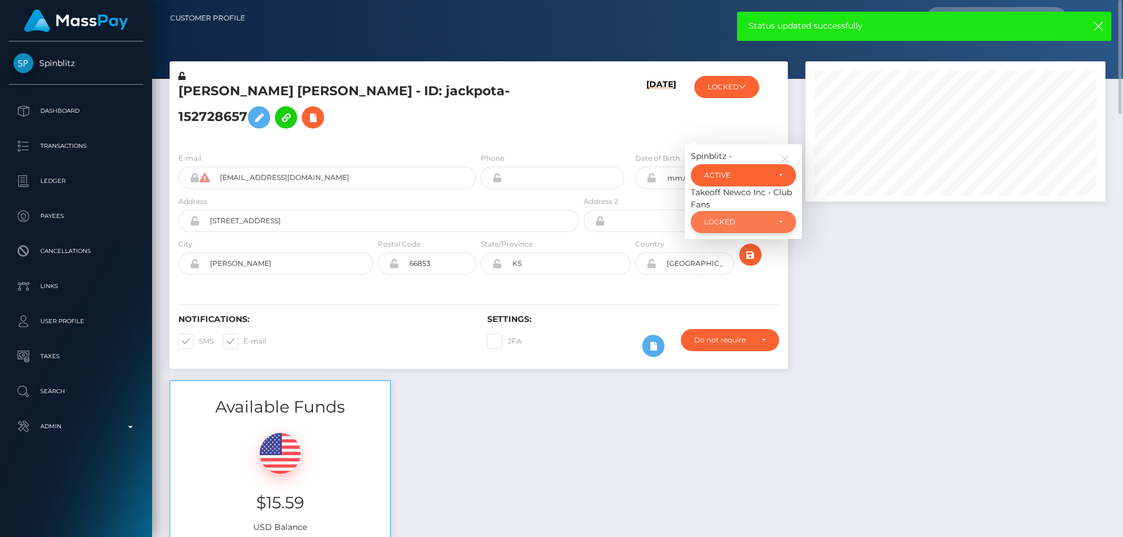
click at [728, 227] on div "LOCKED" at bounding box center [736, 222] width 65 height 9
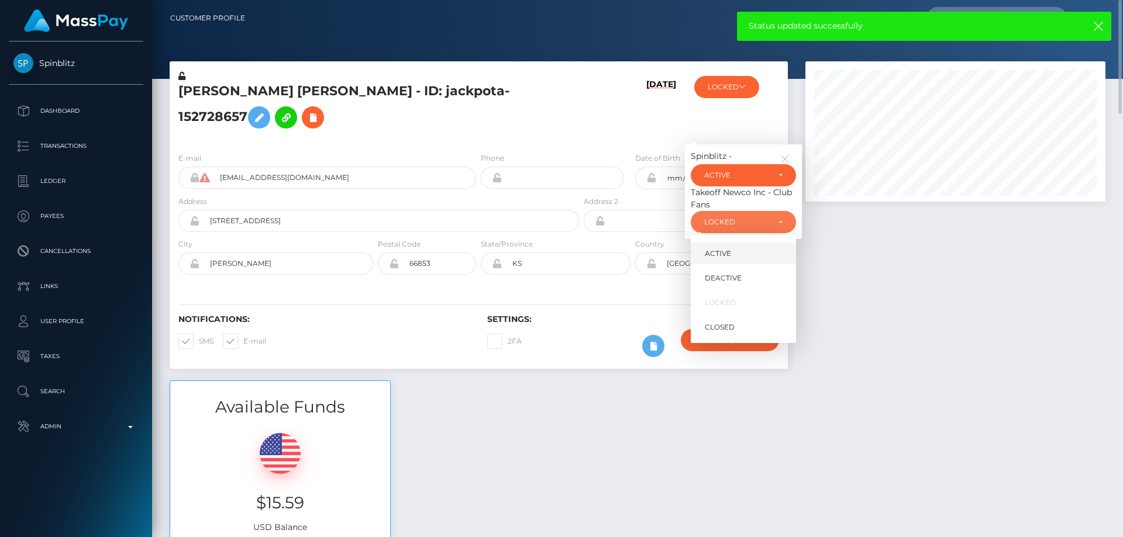
click at [725, 259] on span "ACTIVE" at bounding box center [718, 254] width 26 height 11
select select "ACTIVE"
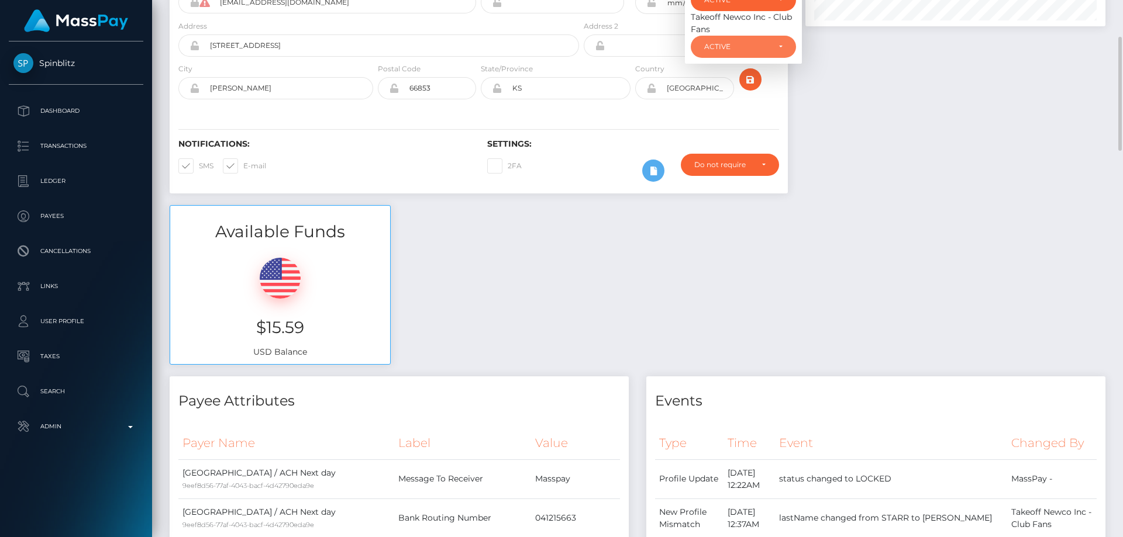
scroll to position [0, 0]
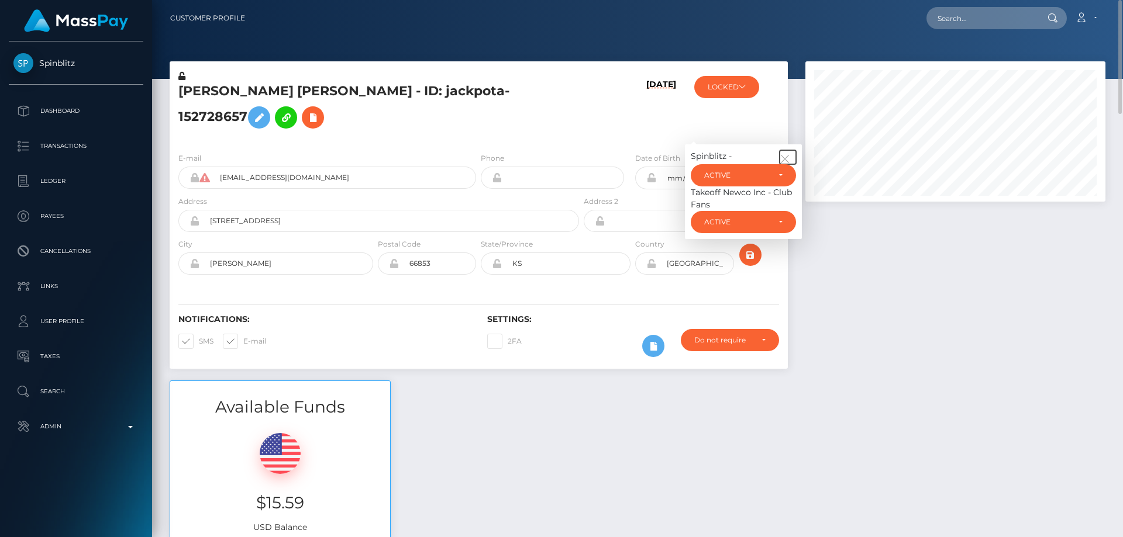
click at [787, 164] on icon "button" at bounding box center [785, 159] width 11 height 11
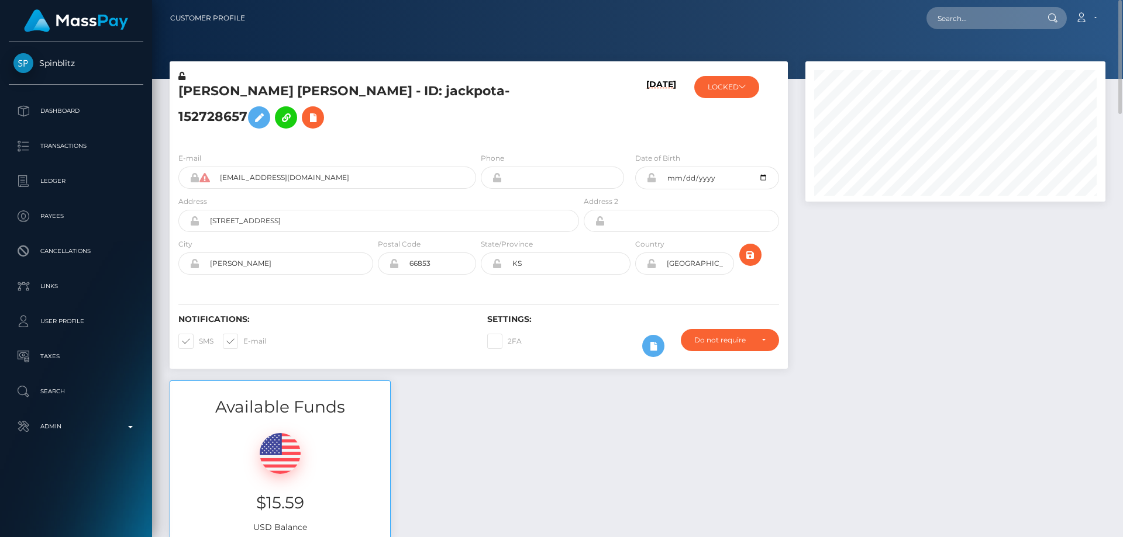
click at [866, 311] on div at bounding box center [956, 220] width 318 height 319
click at [182, 76] on icon at bounding box center [181, 76] width 7 height 8
click at [650, 182] on icon at bounding box center [651, 177] width 10 height 9
click at [652, 268] on icon at bounding box center [651, 263] width 10 height 9
click at [742, 88] on icon at bounding box center [742, 86] width 7 height 7
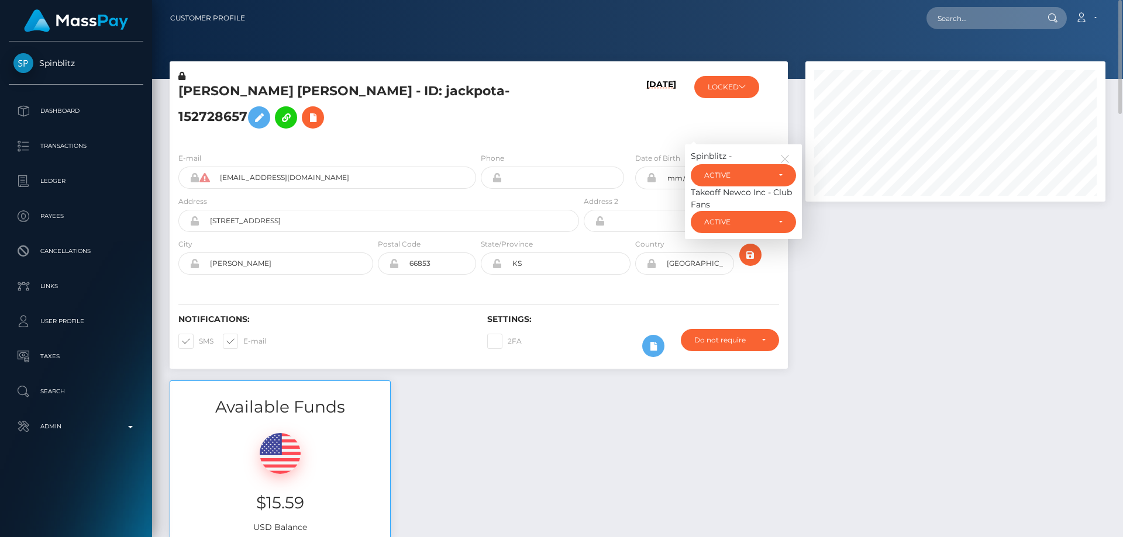
click at [894, 347] on div at bounding box center [956, 220] width 318 height 319
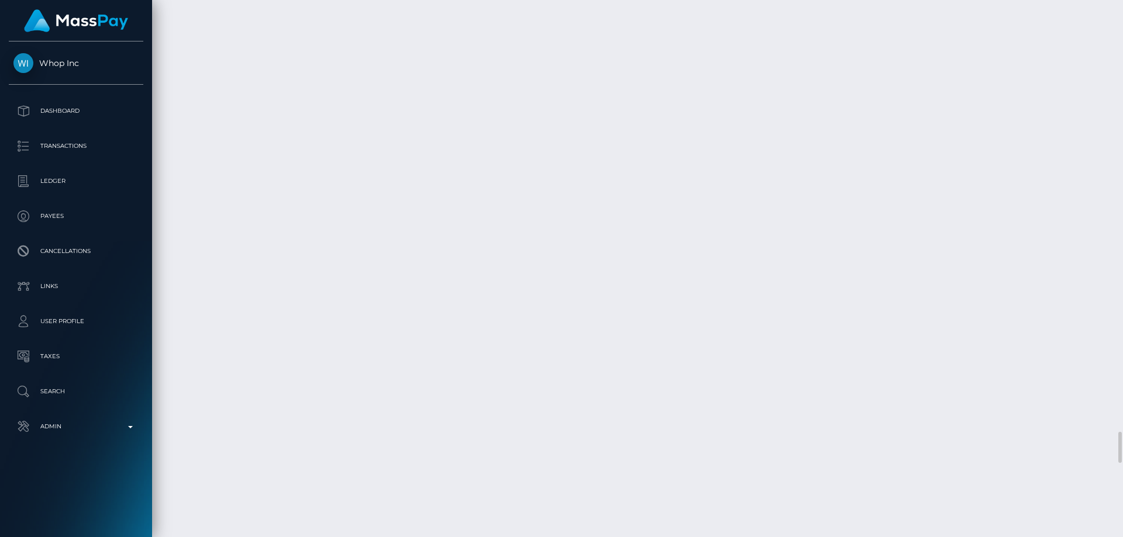
scroll to position [7135, 0]
checkbox input "true"
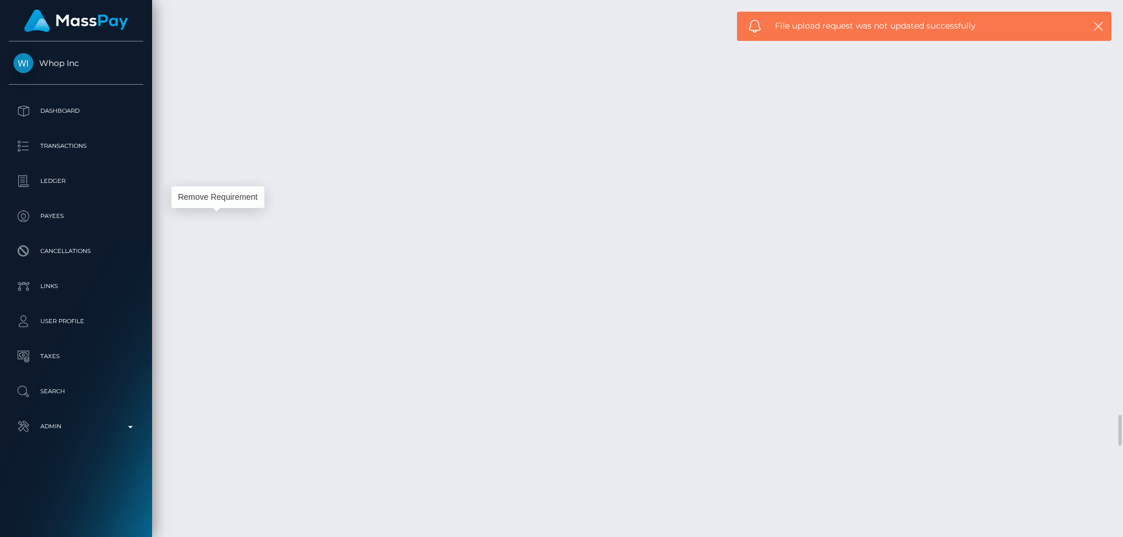
scroll to position [140, 301]
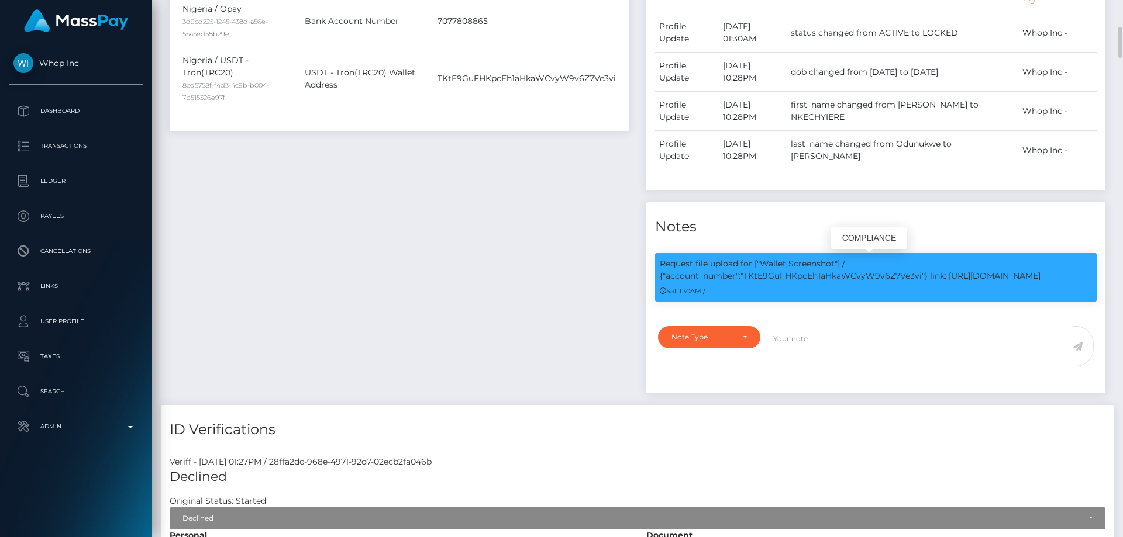
click at [859, 282] on p "Request file upload for ["Wallet Screenshot"] / {"account_number":"TKtE9GuFHKpc…" at bounding box center [876, 270] width 432 height 25
copy p "TKtE9GuFHKpcEh1aHkaWCvyW9v6Z7Ve3vi"
click at [705, 342] on div "Note Type" at bounding box center [702, 337] width 62 height 9
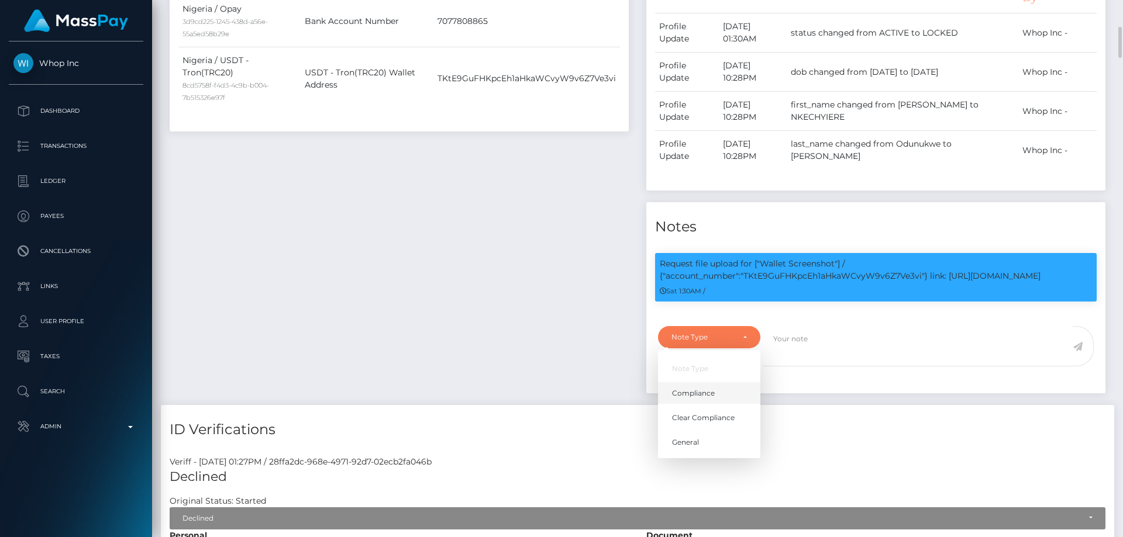
click at [703, 399] on span "Compliance" at bounding box center [693, 393] width 43 height 11
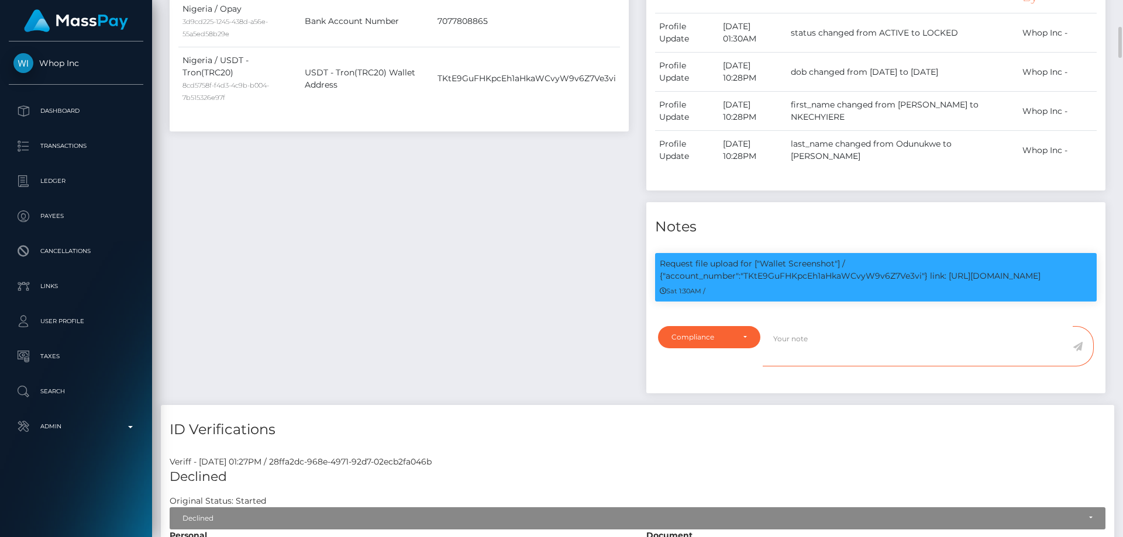
click at [805, 362] on textarea at bounding box center [918, 346] width 310 height 40
drag, startPoint x: 719, startPoint y: 354, endPoint x: 696, endPoint y: 361, distance: 23.9
click at [719, 342] on div "Compliance" at bounding box center [702, 337] width 62 height 9
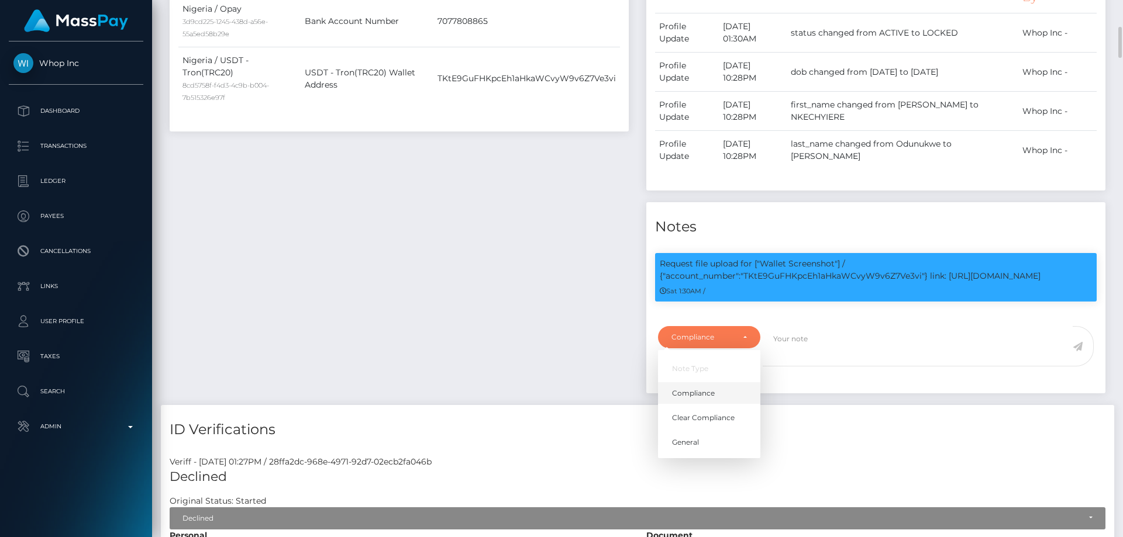
click at [718, 402] on link "Compliance" at bounding box center [709, 393] width 102 height 22
select select "COMPLIANCE"
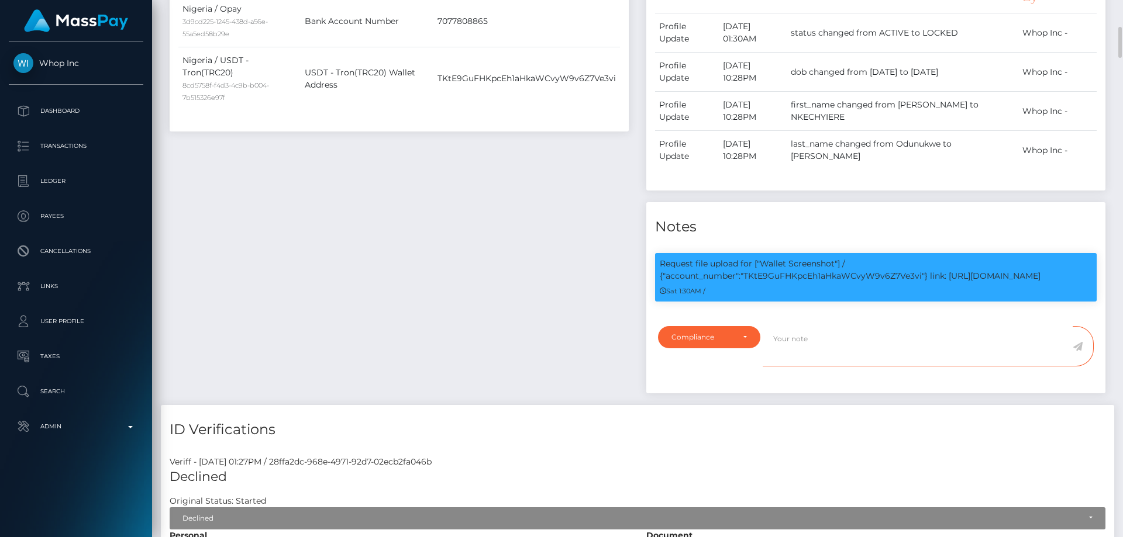
click at [845, 347] on textarea at bounding box center [918, 346] width 310 height 40
paste textarea "TKtE9GuFHKpcEh1aHkaWCvyW9v6Z7Ve3vi"
type textarea "Screenshot from the wallet: TKtE9GuFHKpcEh1aHkaWCvyW9v6Z7Ve3vi provided."
drag, startPoint x: 1078, startPoint y: 362, endPoint x: 1076, endPoint y: 356, distance: 6.1
click at [1078, 352] on icon at bounding box center [1078, 346] width 10 height 9
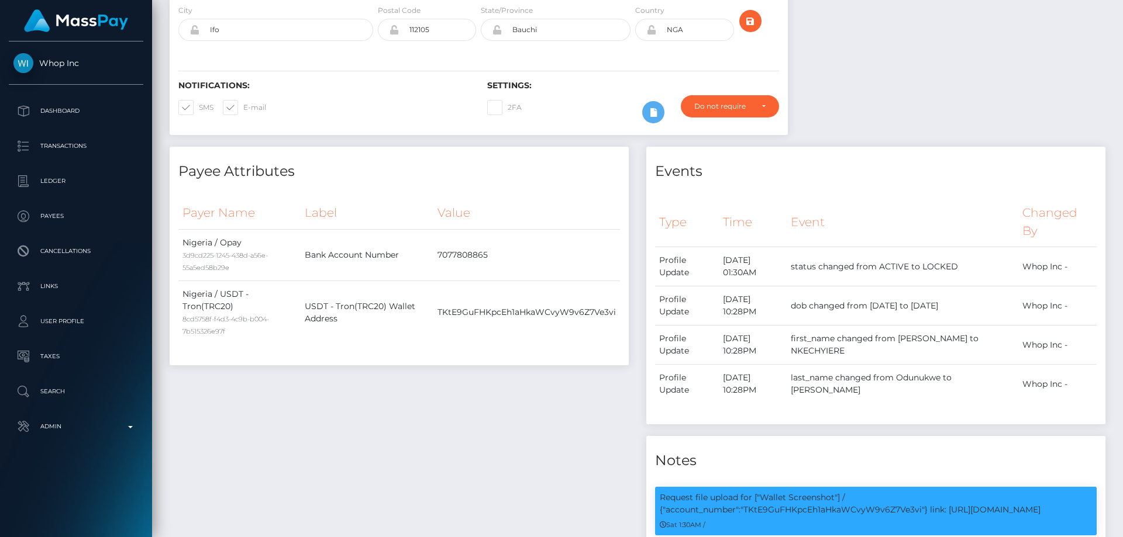
scroll to position [58, 0]
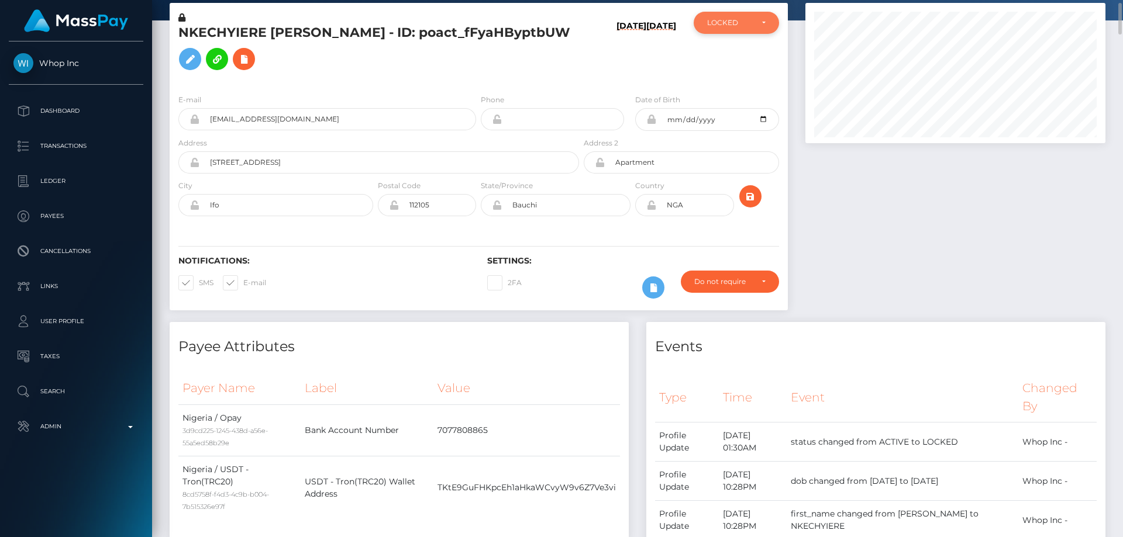
click at [747, 20] on div "LOCKED" at bounding box center [729, 22] width 45 height 9
click at [728, 58] on span "ACTIVE" at bounding box center [721, 54] width 26 height 11
select select "ACTIVE"
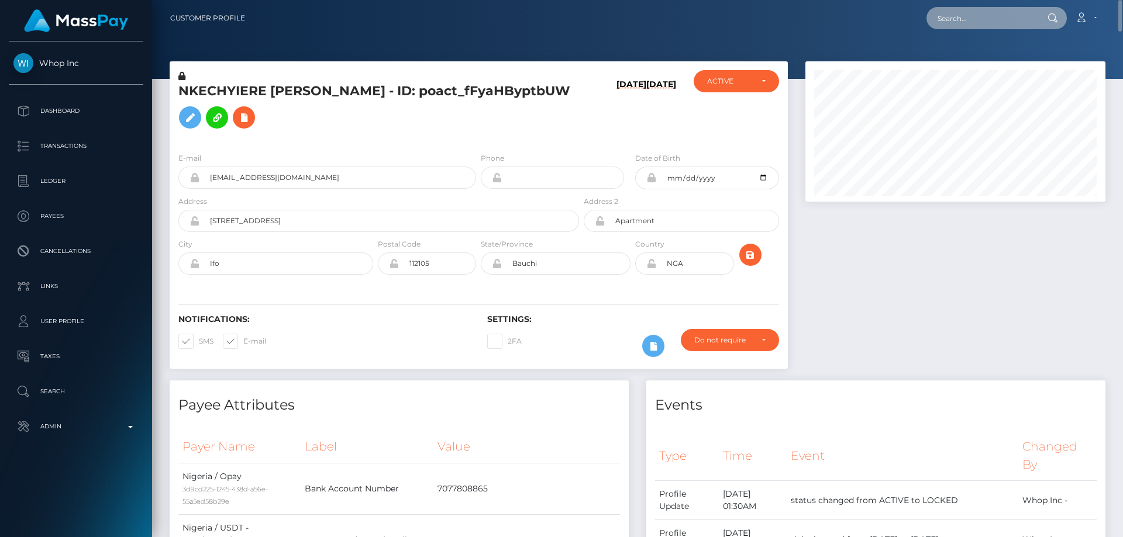
paste input "0036aa70-9cb3-11f0-bd85-0694aced620b"
type input "0036aa70-9cb3-11f0-bd85-0694aced620b"
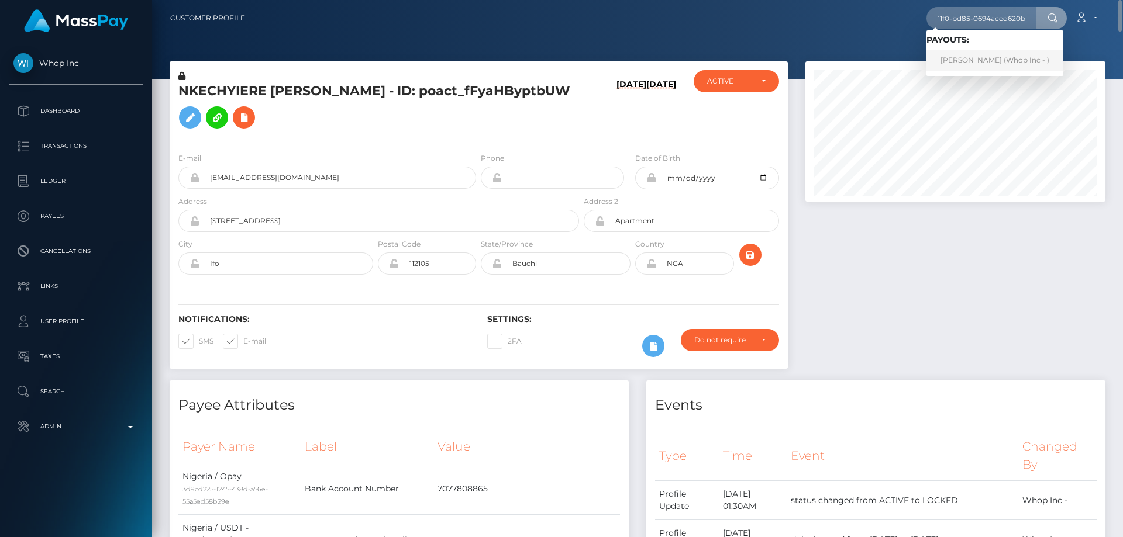
click at [983, 56] on link "EIRIK EKELAND SYVERTSEN (Whop Inc - )" at bounding box center [994, 61] width 137 height 22
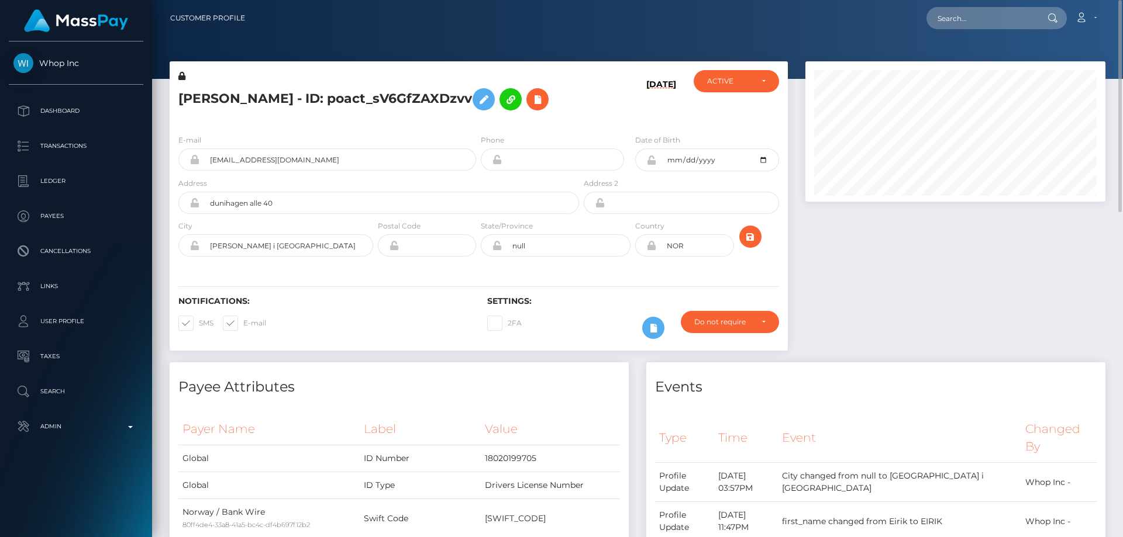
click at [319, 97] on h5 "[PERSON_NAME] - ID: poact_sV6GfZAXDzvv" at bounding box center [375, 99] width 394 height 34
copy h5 "[PERSON_NAME] - ID: poact_sV6GfZAXDzvv"
click at [349, 116] on h5 "[PERSON_NAME] - ID: poact_sV6GfZAXDzvv" at bounding box center [375, 99] width 394 height 34
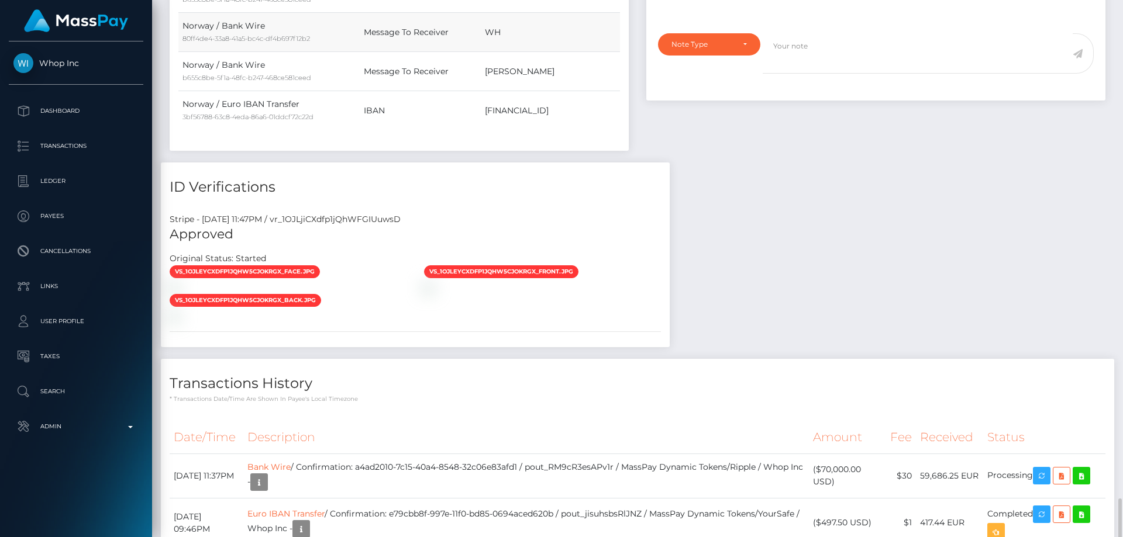
scroll to position [819, 0]
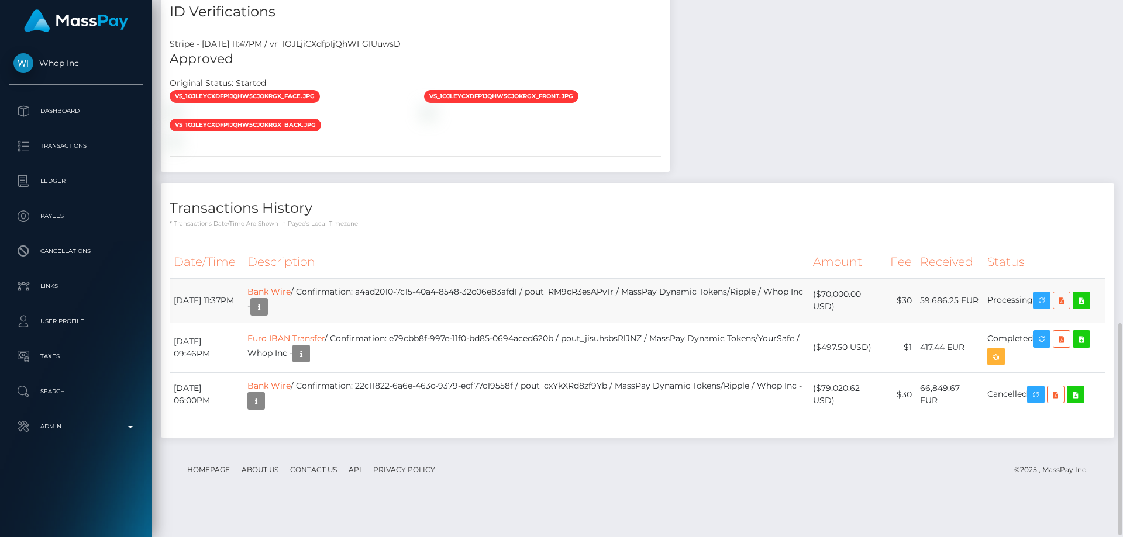
drag, startPoint x: 564, startPoint y: 489, endPoint x: 514, endPoint y: 334, distance: 162.8
click at [564, 489] on footer "Homepage About Us Contact Us API Privacy Policy © 2025 , MassPay Inc." at bounding box center [638, 470] width 936 height 41
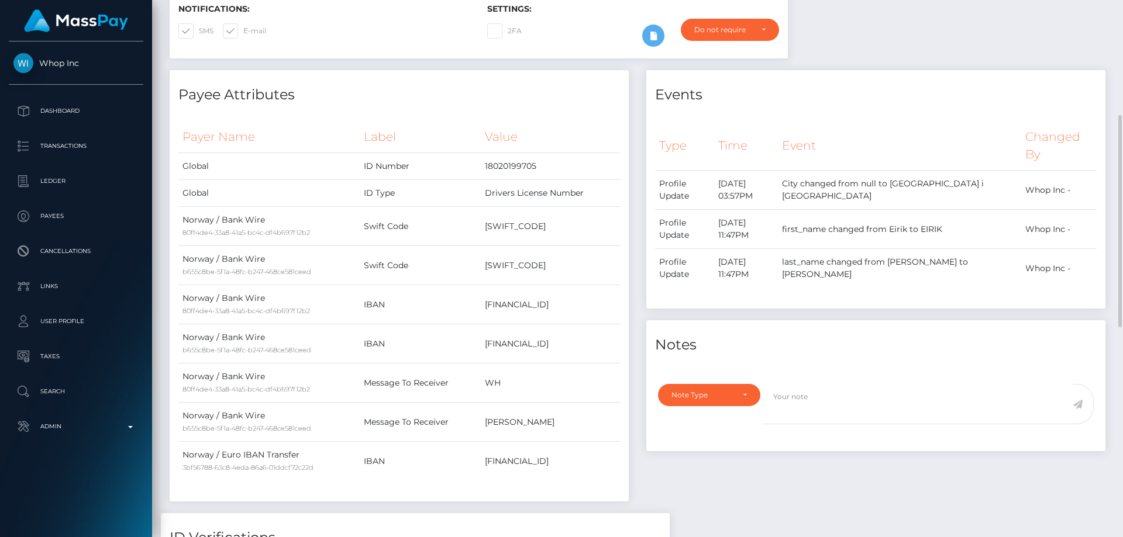
scroll to position [0, 0]
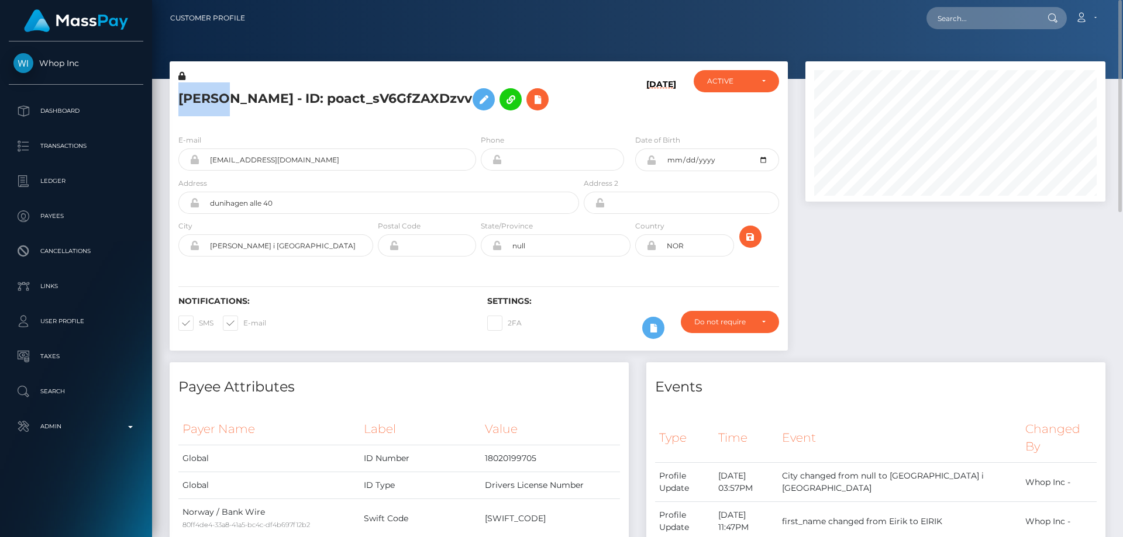
drag, startPoint x: 200, startPoint y: 99, endPoint x: 179, endPoint y: 98, distance: 21.1
click at [179, 98] on h5 "EIRIK EKELAND SYVERTSEN - ID: poact_sV6GfZAXDzvv" at bounding box center [375, 99] width 394 height 34
copy h5 "EIRIK"
click at [342, 116] on h5 "EIRIK EKELAND SYVERTSEN - ID: poact_sV6GfZAXDzvv" at bounding box center [375, 99] width 394 height 34
drag, startPoint x: 214, startPoint y: 97, endPoint x: 181, endPoint y: 97, distance: 32.8
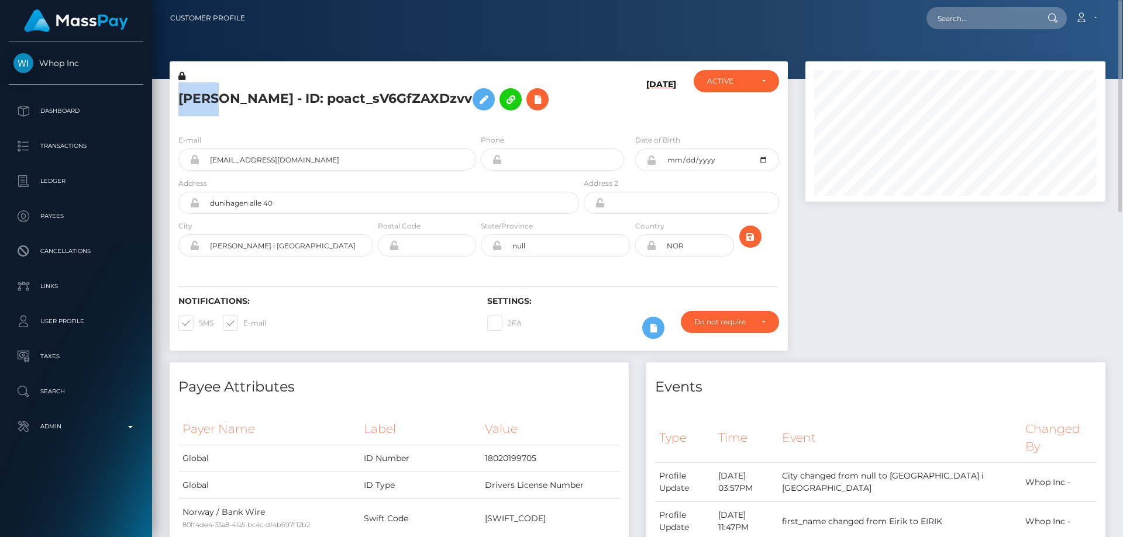
click at [181, 97] on h5 "EIRIK EKELAND SYVERTSEN - ID: poact_sV6GfZAXDzvv" at bounding box center [375, 99] width 394 height 34
copy h5 "EIRIK"
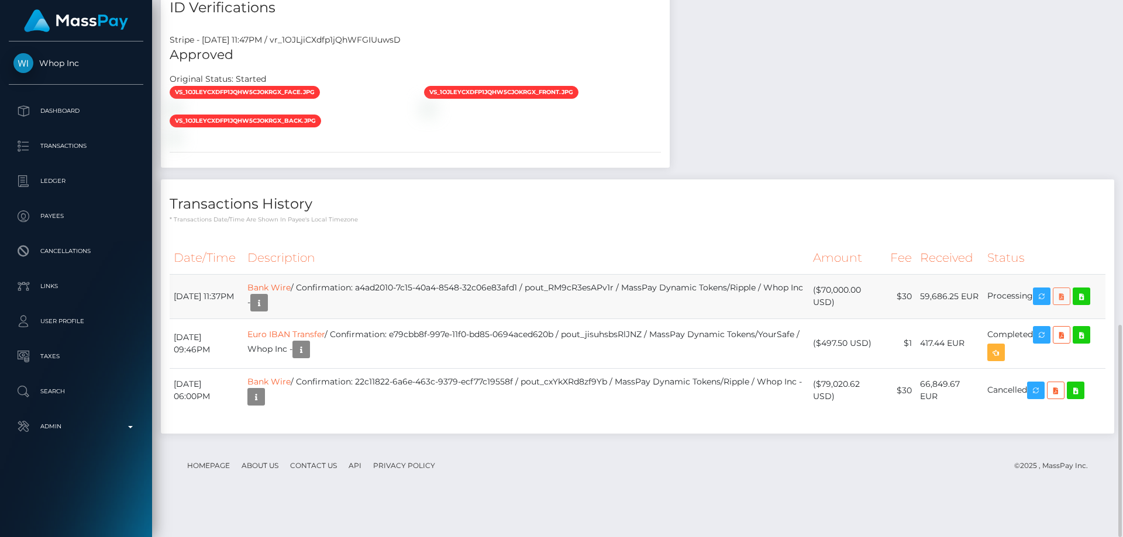
scroll to position [140, 301]
click at [1063, 304] on icon at bounding box center [1062, 297] width 14 height 15
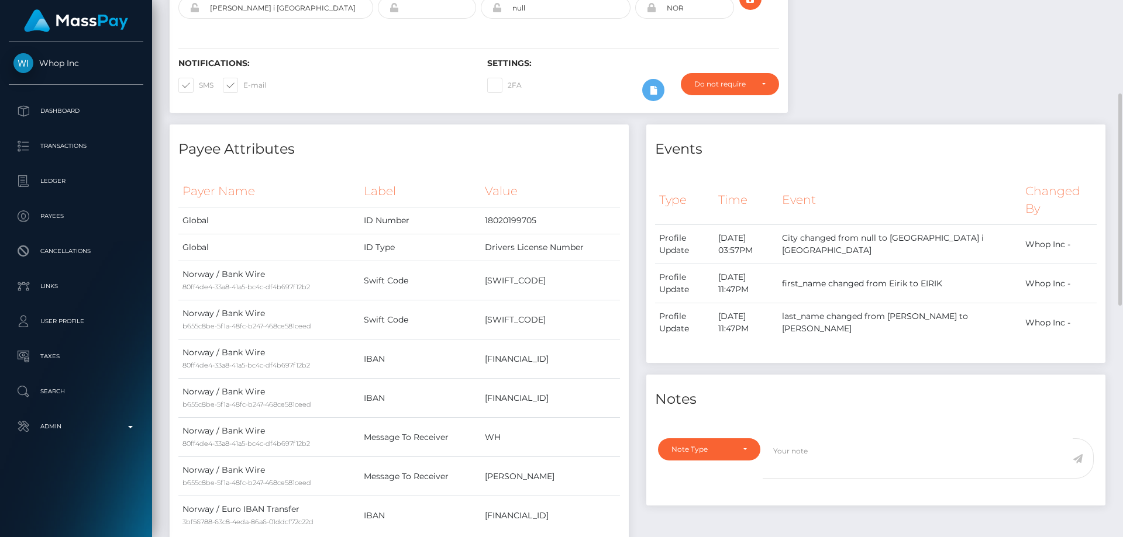
scroll to position [4, 0]
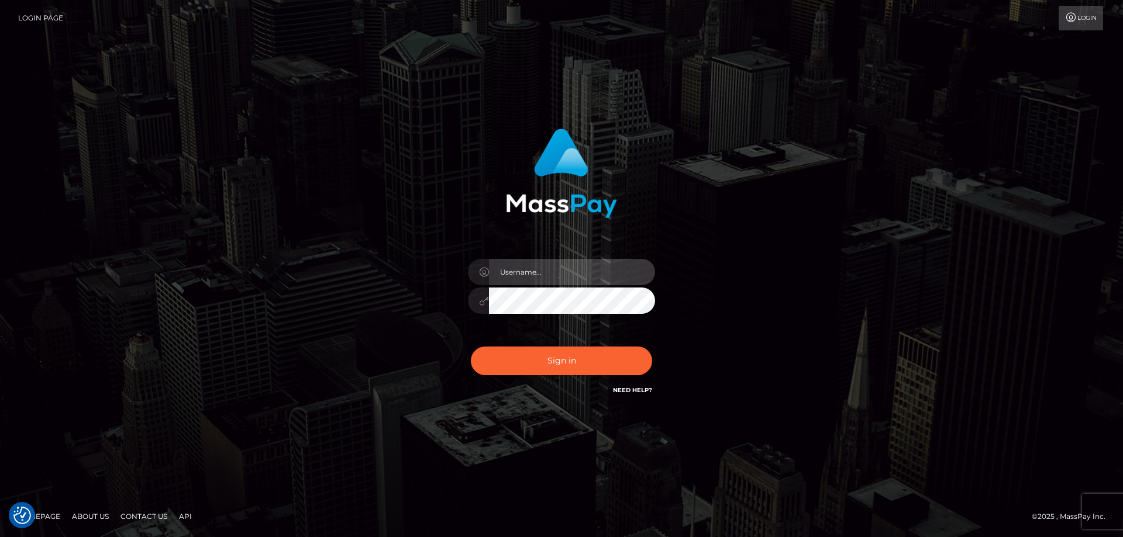
type input "Dan.Cirnat"
click at [655, 341] on div at bounding box center [547, 380] width 240 height 133
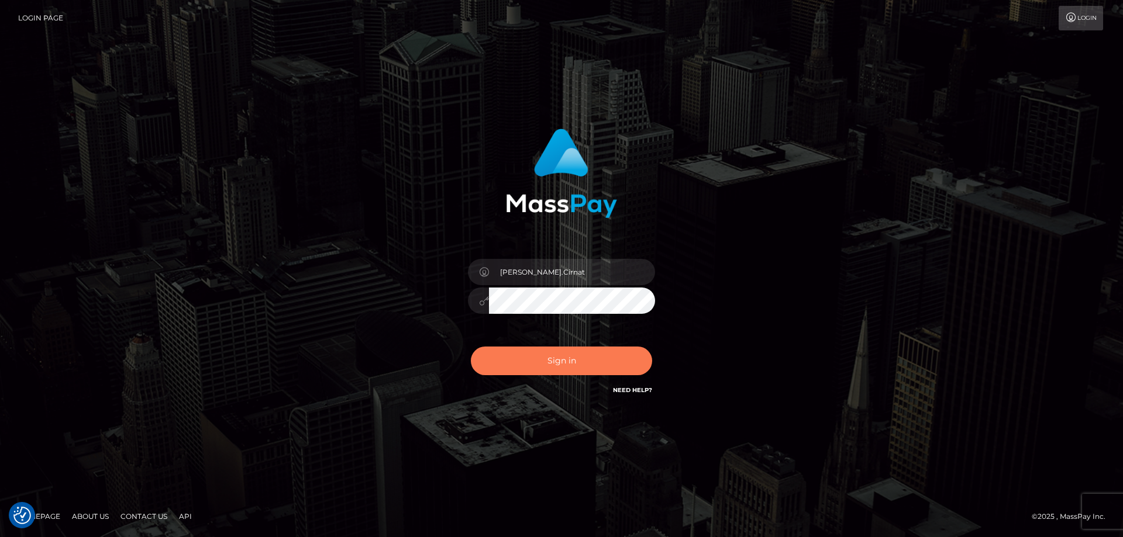
click at [561, 362] on button "Sign in" at bounding box center [561, 361] width 181 height 29
checkbox input "true"
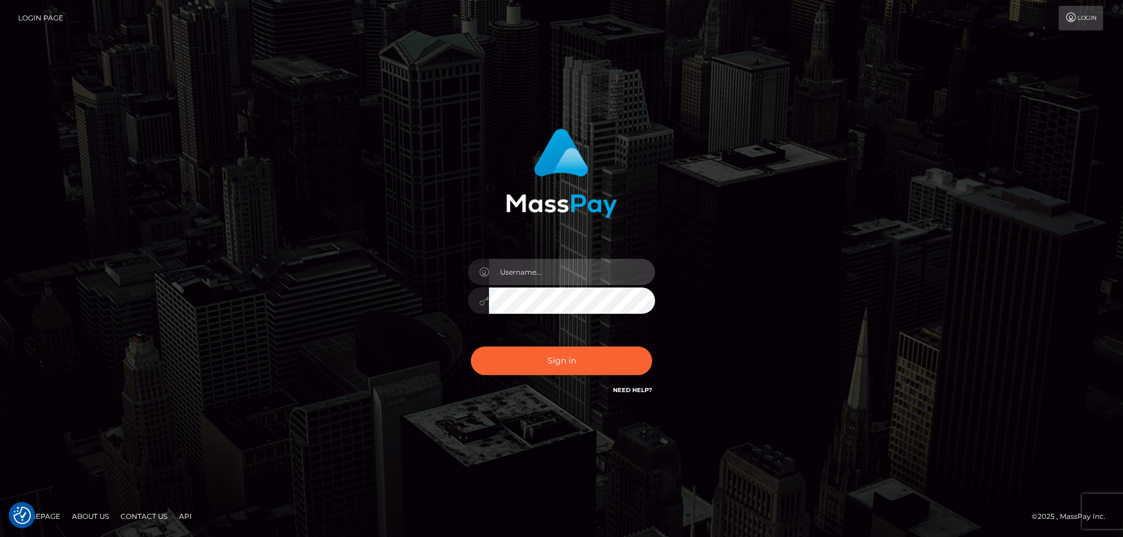
type input "[PERSON_NAME].Cirnat"
click at [643, 343] on div at bounding box center [547, 380] width 240 height 133
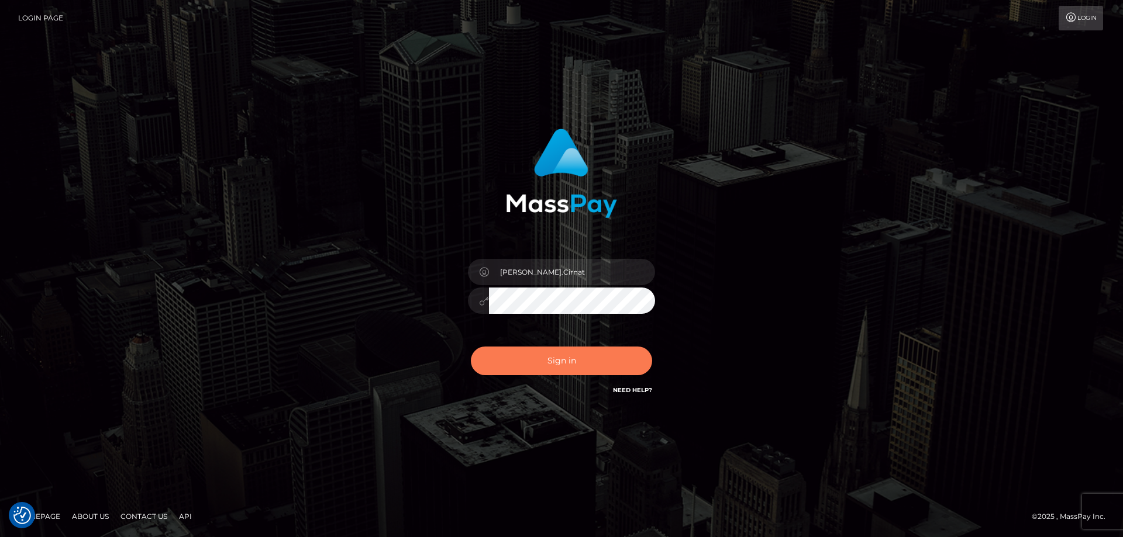
click at [583, 356] on button "Sign in" at bounding box center [561, 361] width 181 height 29
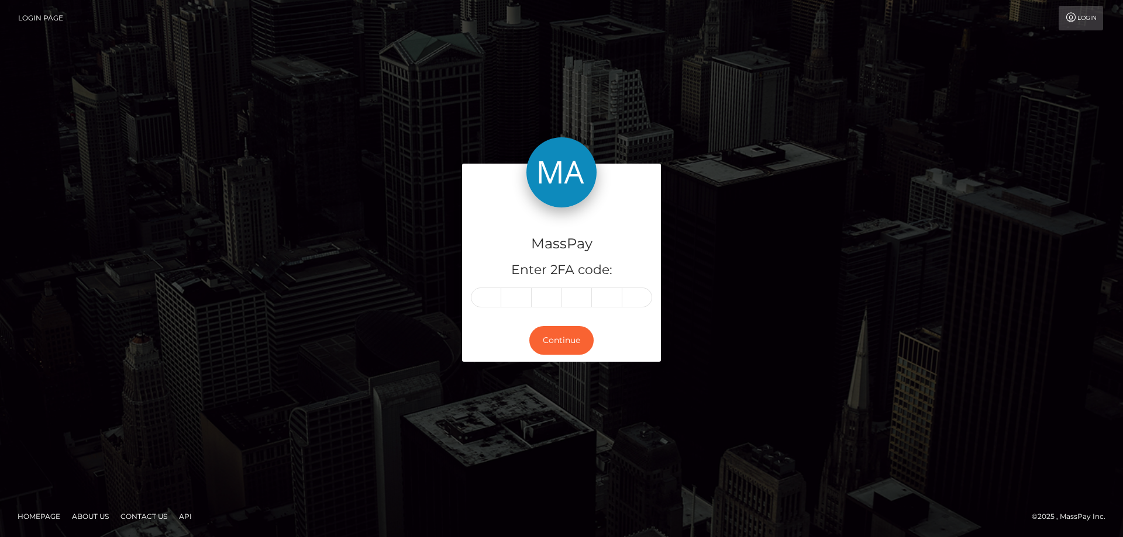
click at [487, 297] on input "text" at bounding box center [486, 298] width 30 height 20
type input "4"
type input "3"
type input "4"
type input "9"
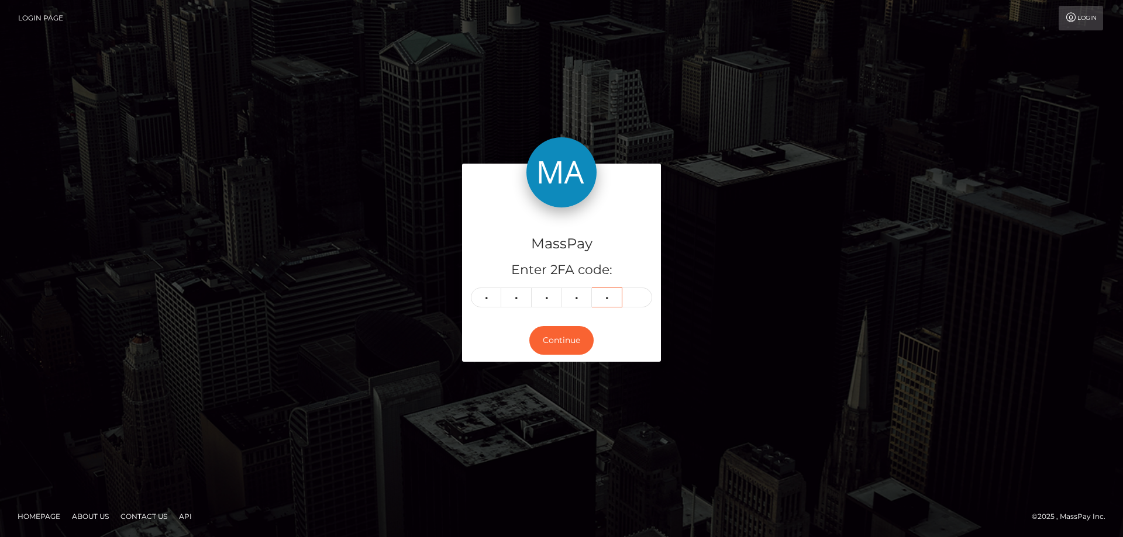
type input "8"
type input "3"
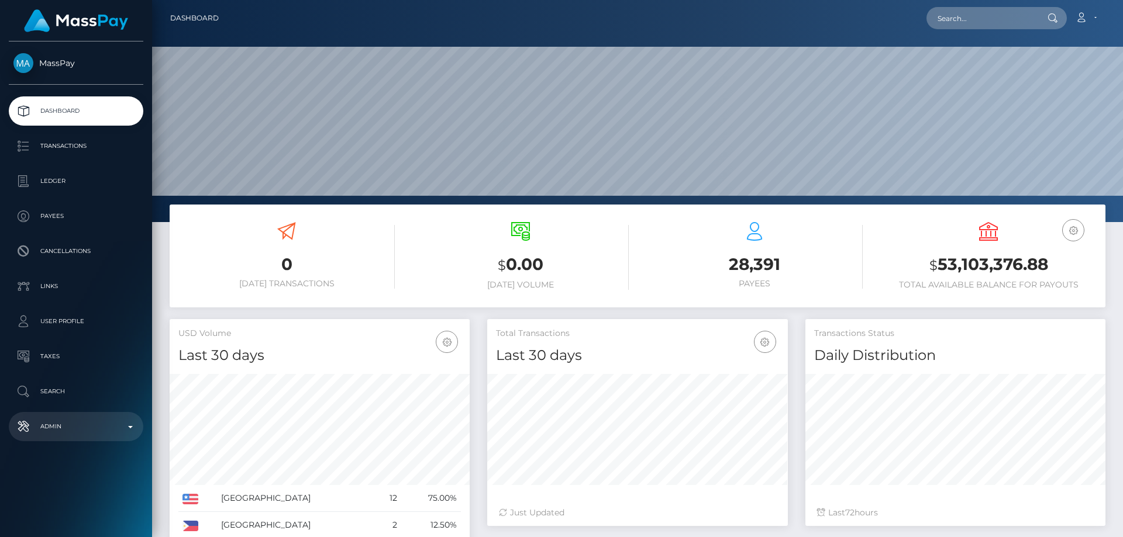
click at [77, 433] on p "Admin" at bounding box center [75, 427] width 125 height 18
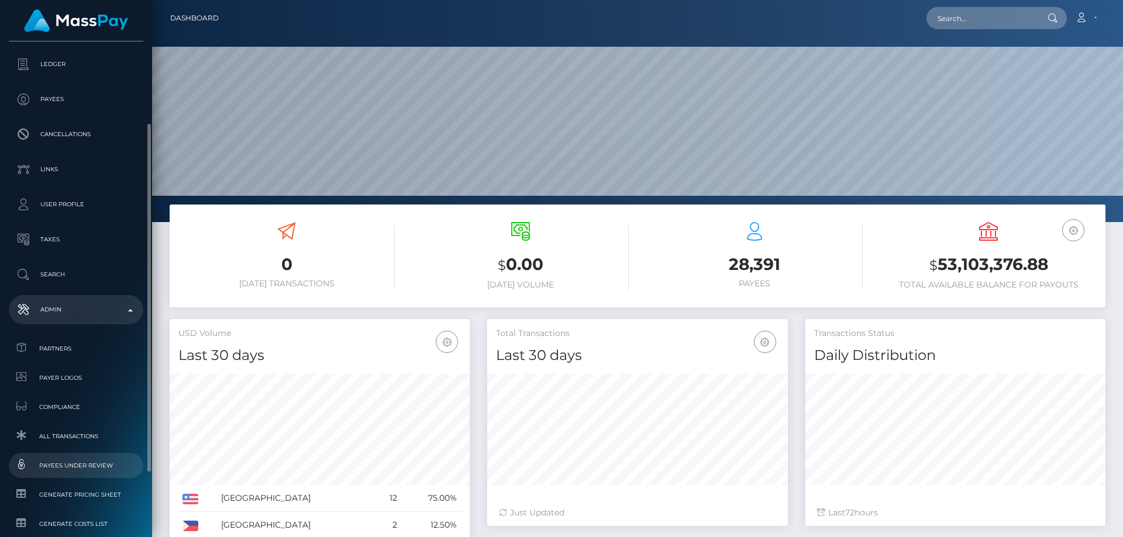
click at [91, 466] on span "Payees under Review" at bounding box center [75, 465] width 125 height 13
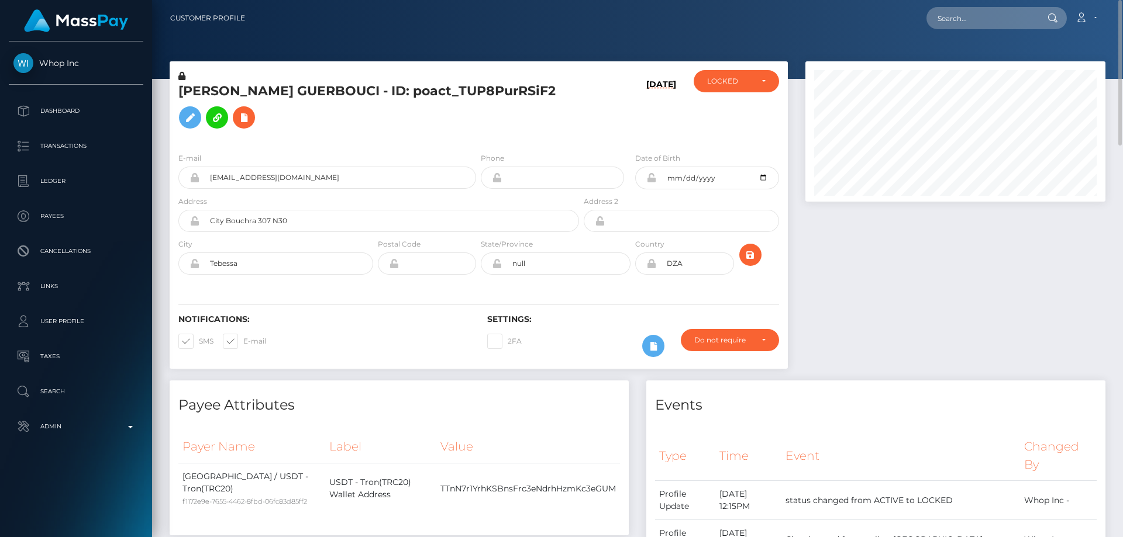
click at [306, 102] on h5 "[PERSON_NAME] GUERBOUCI - ID: poact_TUP8PurRSiF2" at bounding box center [375, 108] width 394 height 52
copy h5 "[PERSON_NAME] GUERBOUCI - ID: poact_TUP8PurRSiF2"
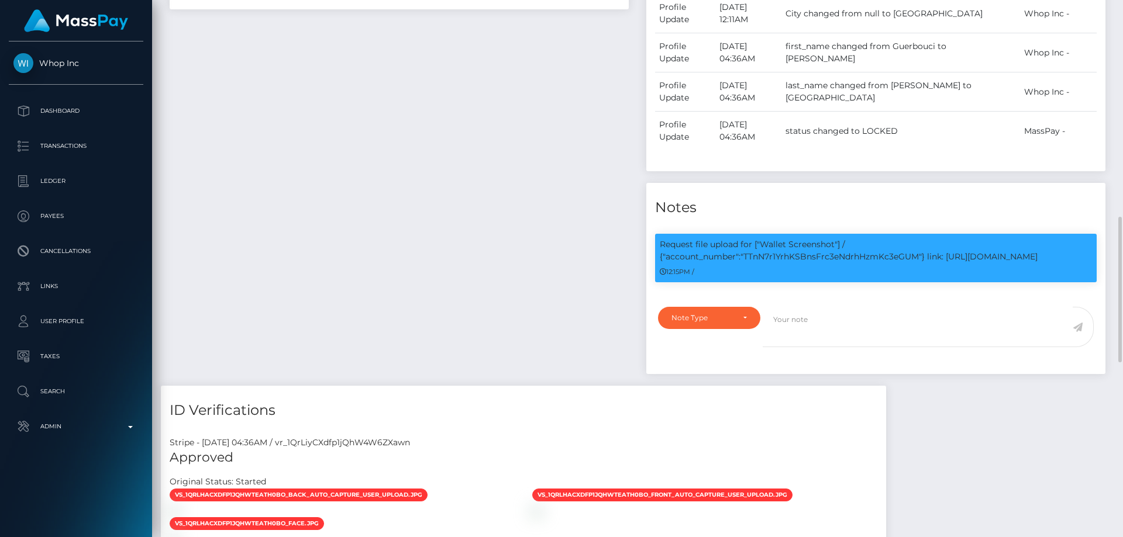
scroll to position [760, 0]
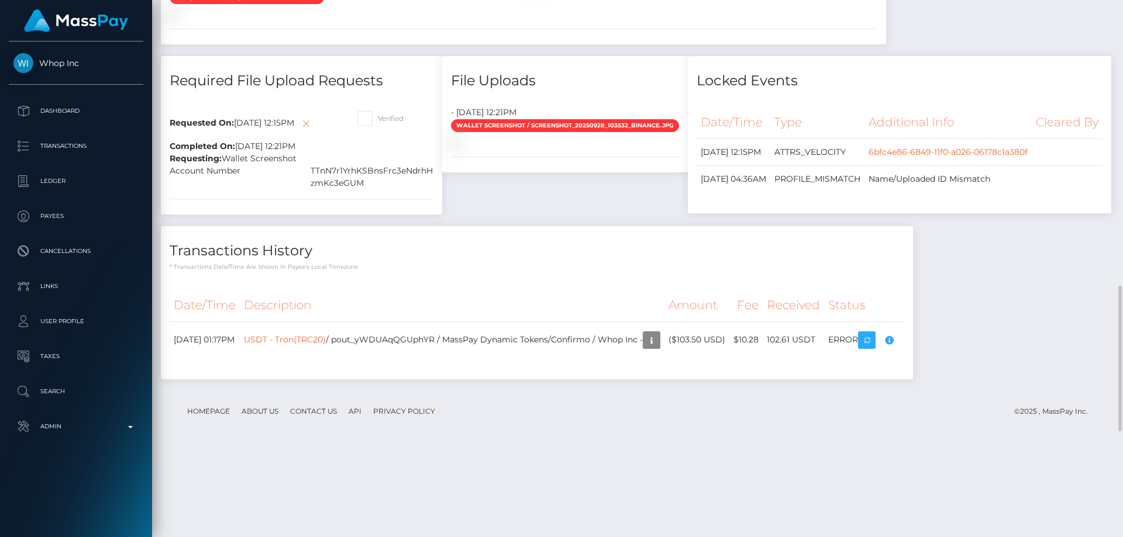
drag, startPoint x: 373, startPoint y: 98, endPoint x: 212, endPoint y: 123, distance: 162.1
click at [378, 114] on span at bounding box center [378, 118] width 0 height 9
click at [378, 111] on input "Verified" at bounding box center [382, 115] width 8 height 8
checkbox input "true"
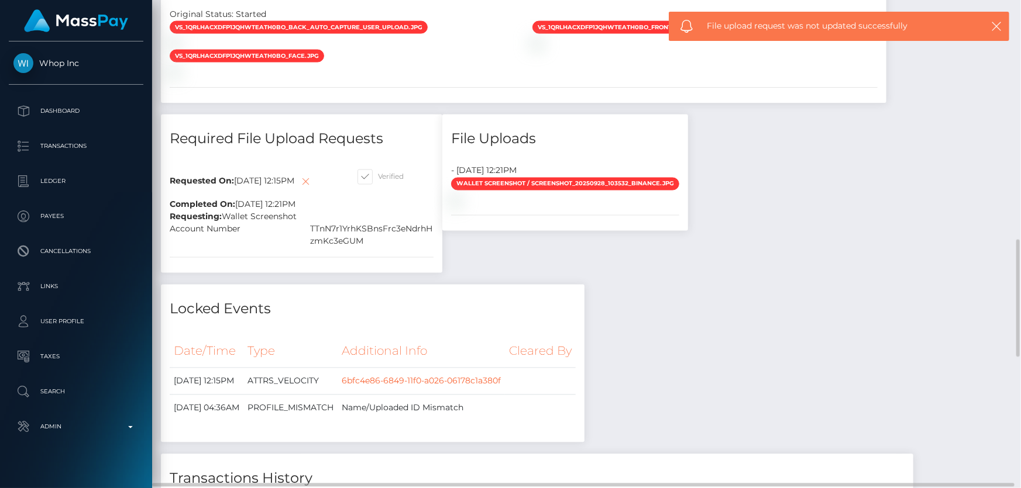
scroll to position [140, 266]
drag, startPoint x: 214, startPoint y: 221, endPoint x: 327, endPoint y: 249, distance: 116.3
click at [299, 189] on icon at bounding box center [306, 182] width 14 height 15
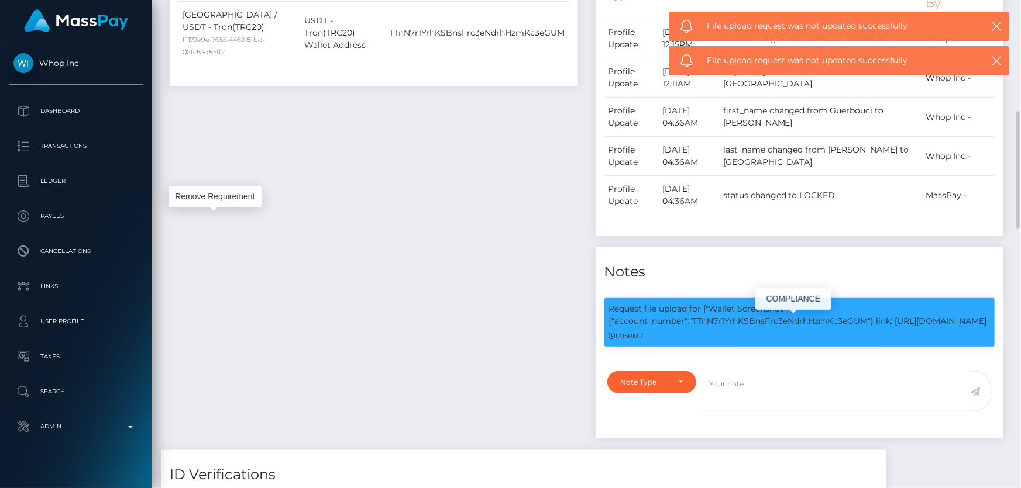
click at [787, 328] on p "Request file upload for ["Wallet Screenshot"] / {"account_number":"TTnN7r1YrhKS…" at bounding box center [799, 315] width 381 height 25
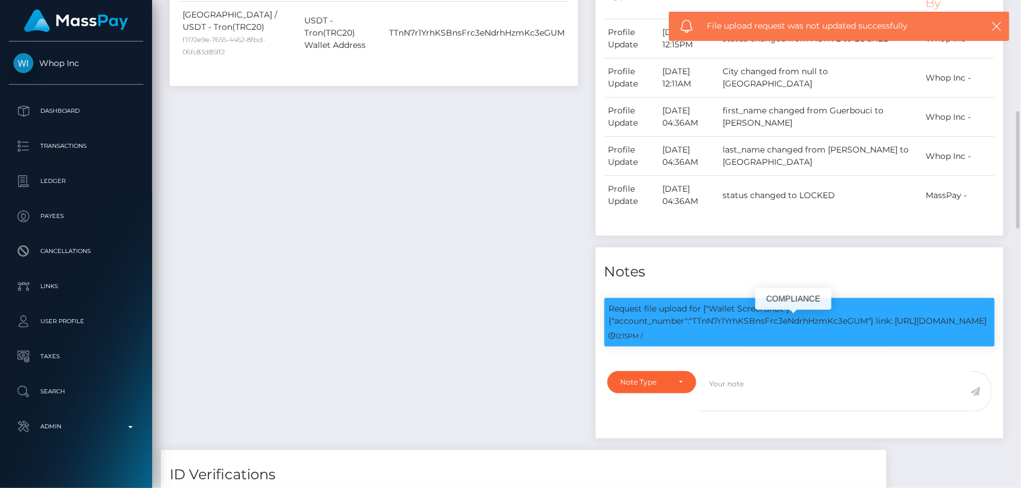
copy p "TTnN7r1YrhKSBnsFrc3eNdrhHzmKc3eGUM"
click at [662, 387] on div "Note Type" at bounding box center [645, 382] width 49 height 9
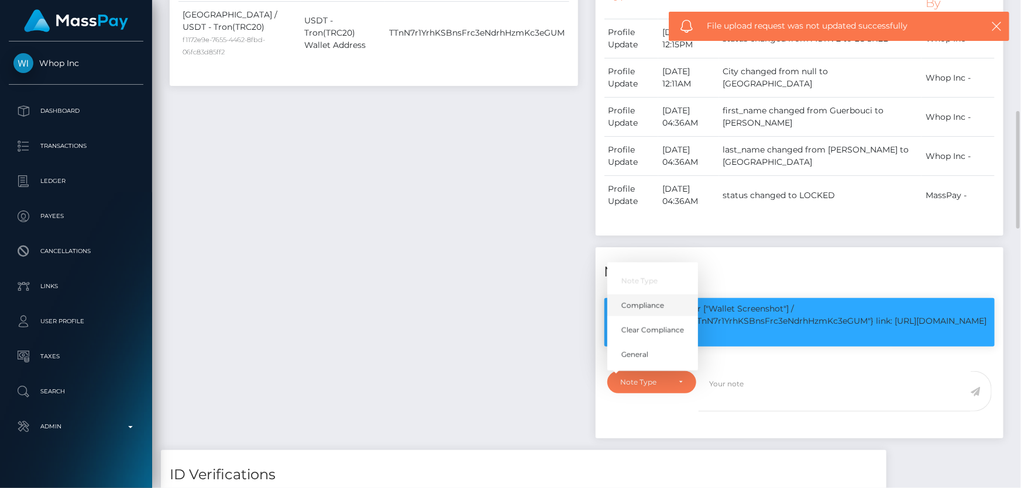
click at [642, 311] on span "Compliance" at bounding box center [642, 306] width 43 height 11
select select "COMPLIANCE"
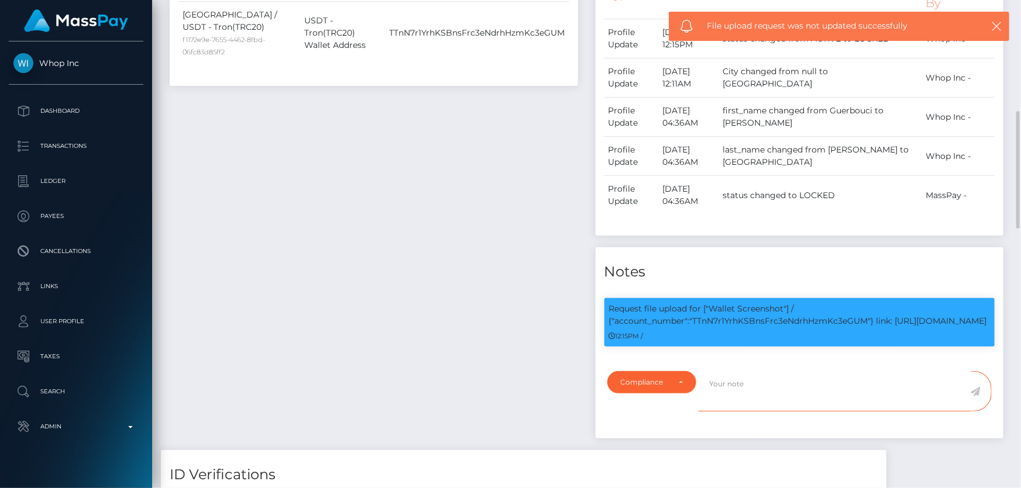
click at [738, 412] on textarea at bounding box center [834, 391] width 272 height 40
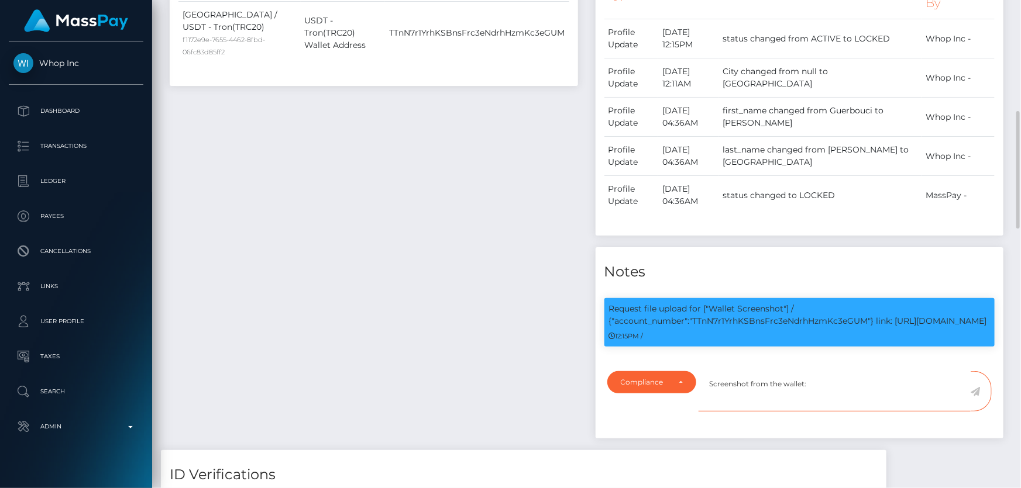
paste textarea "TTnN7r1YrhKSBnsFrc3eNdrhHzmKc3eGUM"
type textarea "Screenshot from the wallet: TTnN7r1YrhKSBnsFrc3eNdrhHzmKc3eGUM provided."
click at [977, 397] on icon at bounding box center [975, 391] width 10 height 9
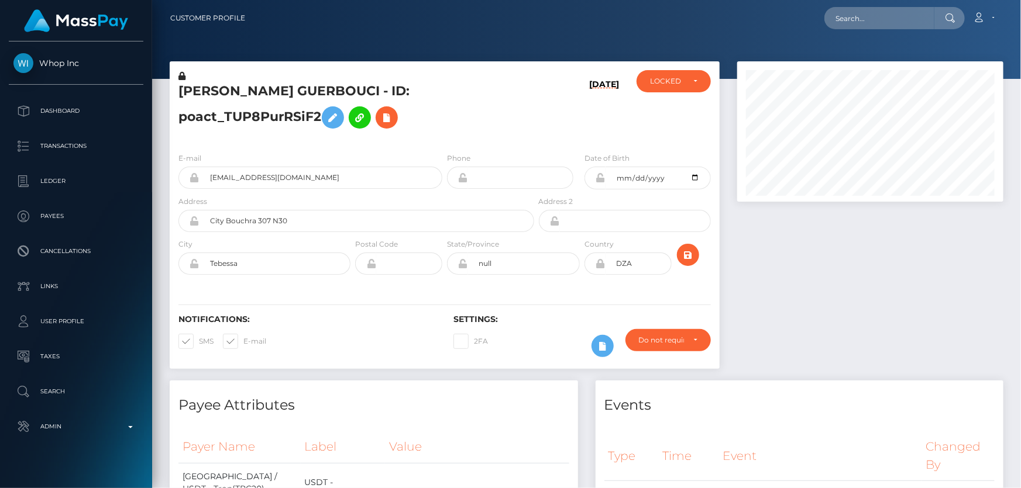
scroll to position [140, 266]
click at [652, 83] on div "LOCKED" at bounding box center [667, 81] width 34 height 9
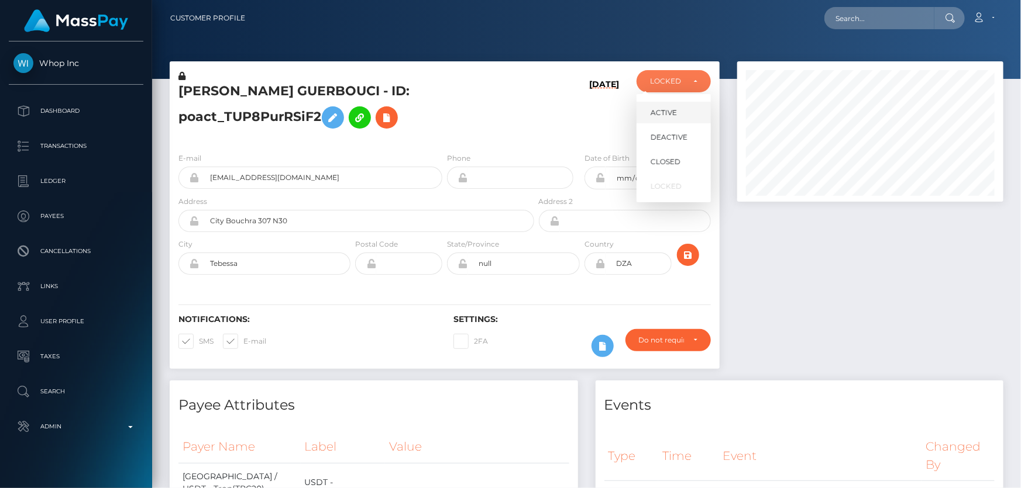
click at [668, 115] on span "ACTIVE" at bounding box center [663, 113] width 26 height 11
select select "ACTIVE"
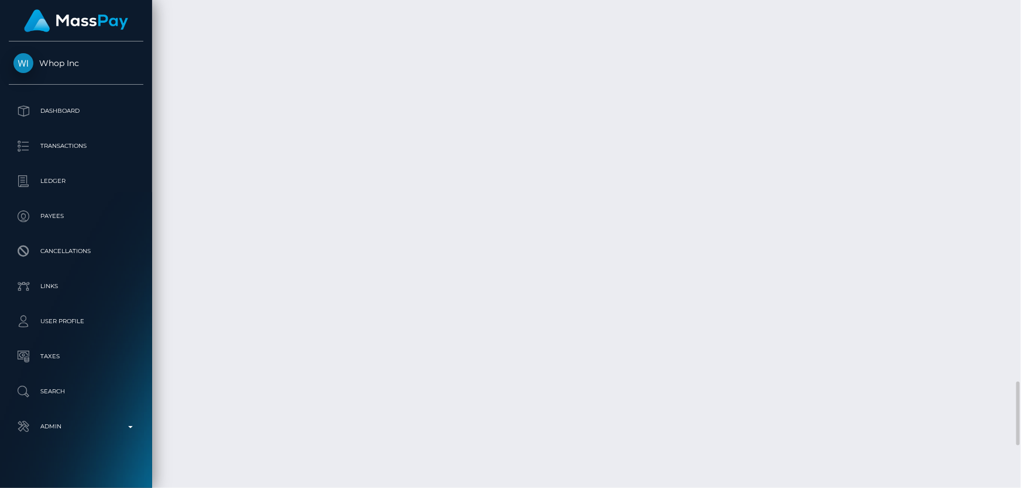
scroll to position [2765, 0]
checkbox input "true"
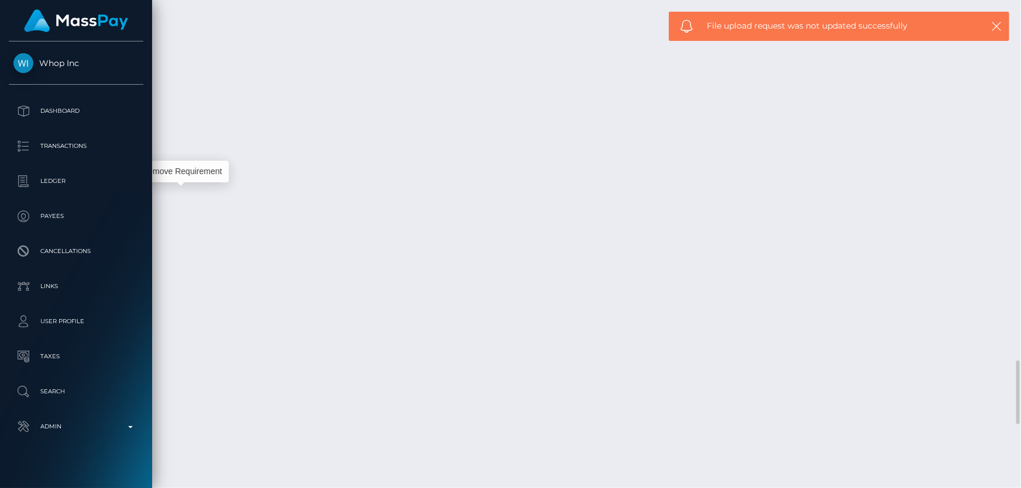
scroll to position [140, 266]
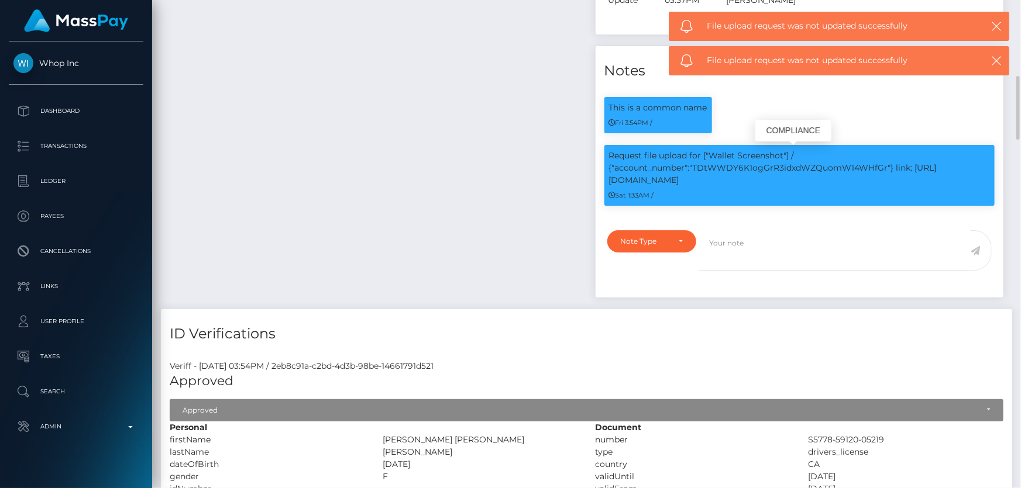
click at [747, 171] on p "Request file upload for ["Wallet Screenshot"] / {"account_number":"TDtWWDY6K1og…" at bounding box center [799, 168] width 381 height 37
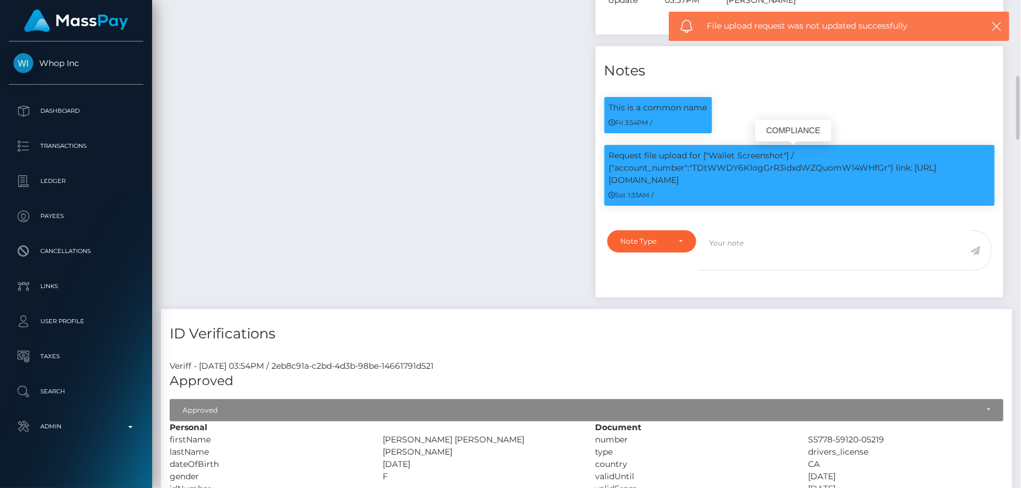
copy p "TDtWWDY6K1ogGrR3idxdWZQuomW14WHfGr"
drag, startPoint x: 667, startPoint y: 251, endPoint x: 649, endPoint y: 254, distance: 19.0
click at [667, 251] on div "Note Type" at bounding box center [651, 241] width 89 height 22
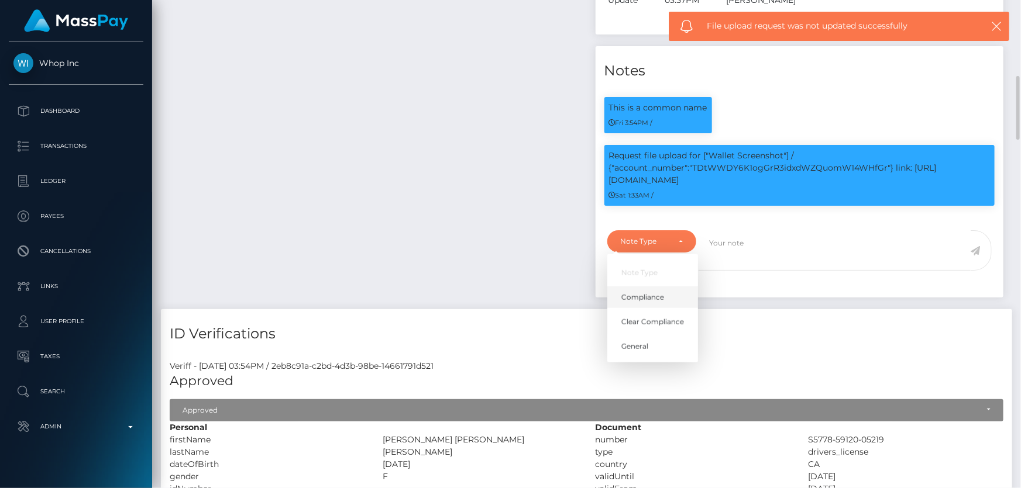
click at [665, 298] on link "Compliance" at bounding box center [652, 298] width 91 height 22
select select "COMPLIANCE"
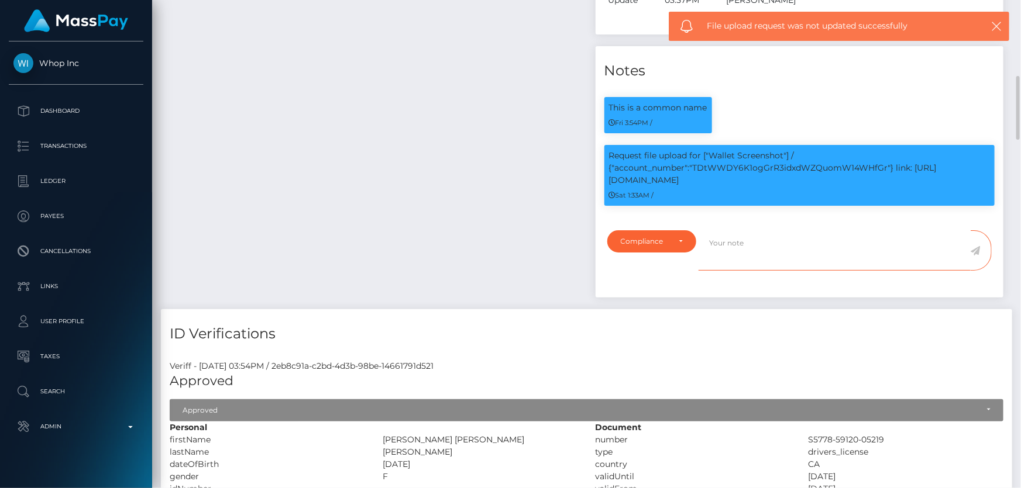
click at [757, 254] on textarea at bounding box center [834, 250] width 272 height 40
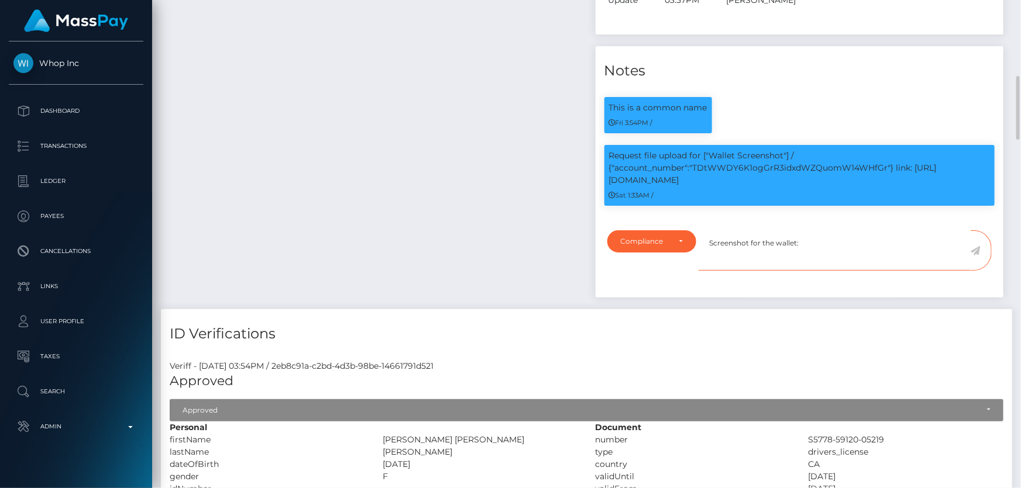
paste textarea "TDtWWDY6K1ogGrR3idxdWZQuomW14WHfGr"
type textarea "Screenshot for the wallet: TDtWWDY6K1ogGrR3idxdWZQuomW14WHfGr provided."
click at [975, 251] on icon at bounding box center [975, 250] width 10 height 9
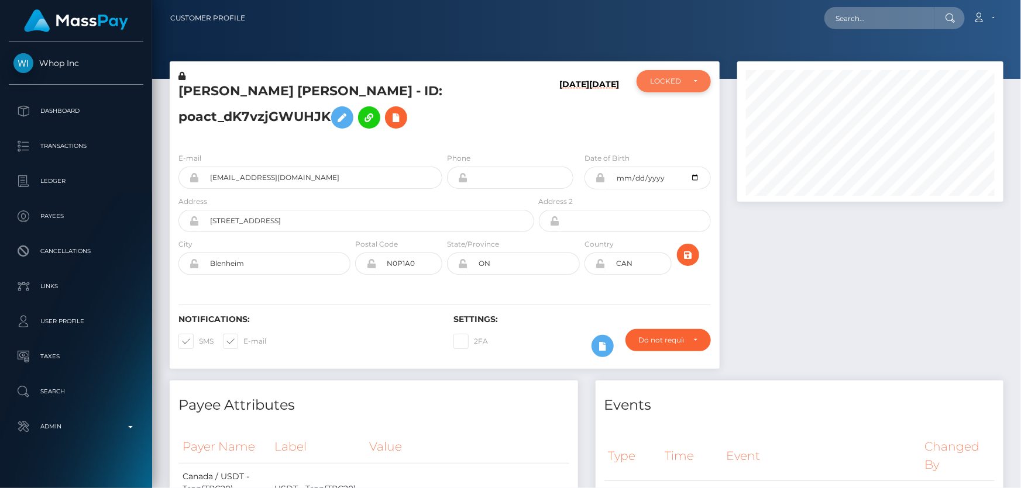
scroll to position [584719, 584592]
click at [687, 88] on div "LOCKED" at bounding box center [673, 81] width 74 height 22
click at [684, 109] on link "ACTIVE" at bounding box center [673, 113] width 74 height 22
select select "ACTIVE"
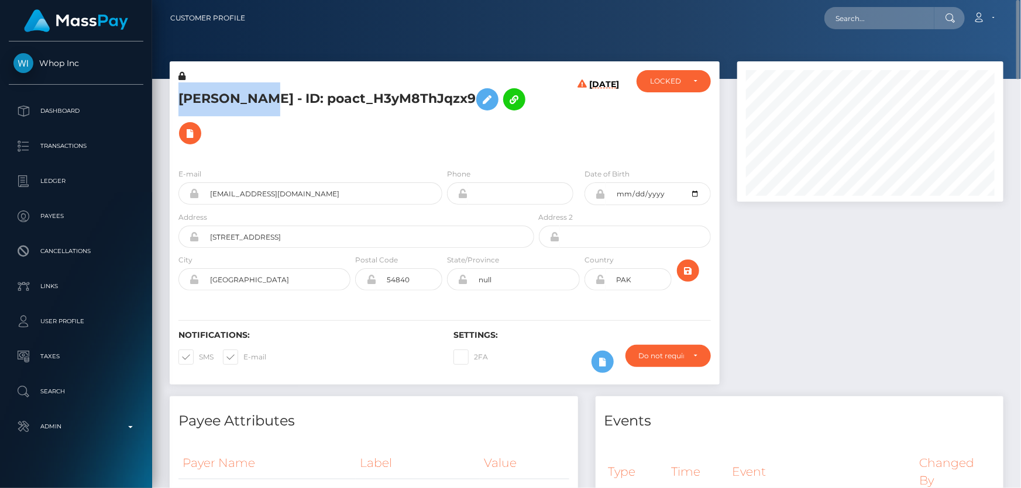
drag, startPoint x: 266, startPoint y: 96, endPoint x: 177, endPoint y: 95, distance: 88.9
click at [177, 95] on div "[PERSON_NAME] - ID: poact_H3yM8ThJqzx9" at bounding box center [353, 114] width 367 height 89
copy h5 "[PERSON_NAME]"
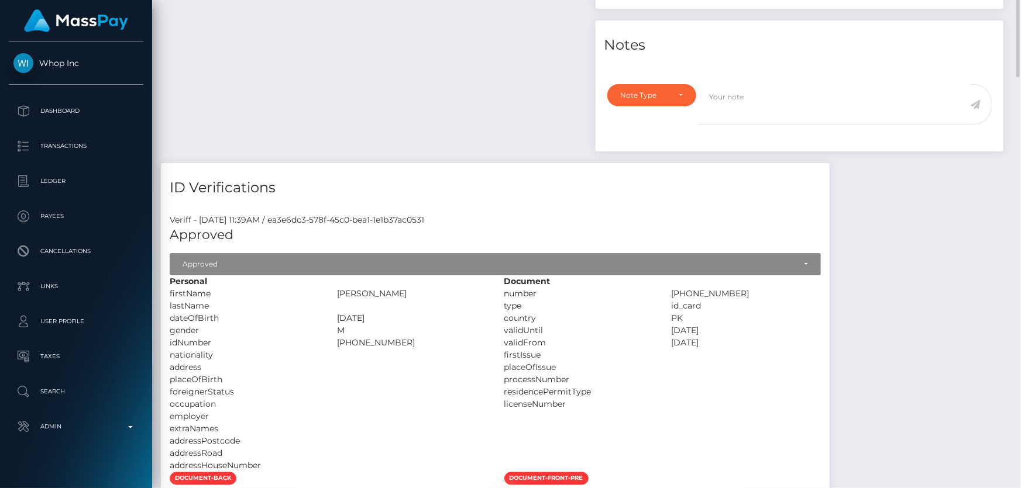
scroll to position [585, 0]
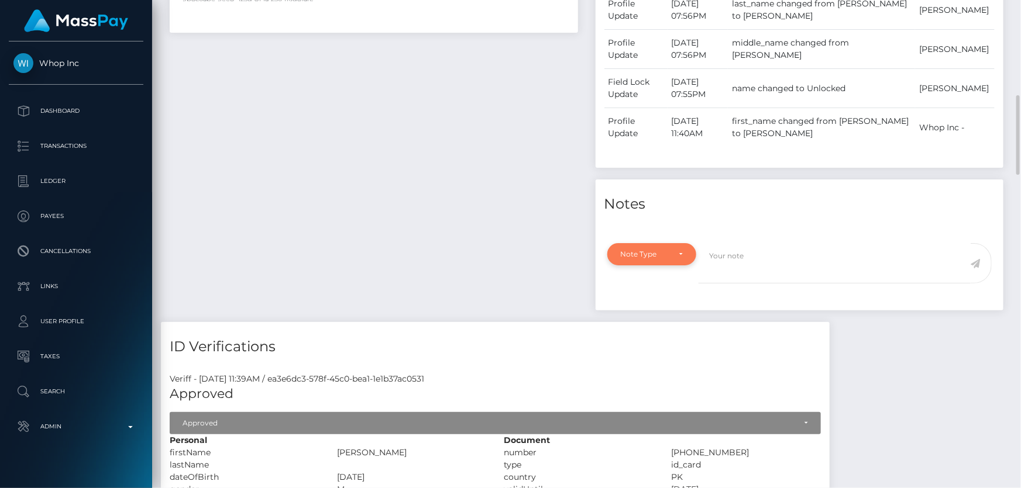
click at [638, 250] on div "Note Type" at bounding box center [645, 254] width 49 height 9
drag, startPoint x: 650, startPoint y: 304, endPoint x: 657, endPoint y: 301, distance: 7.8
click at [650, 330] on span "Clear Compliance" at bounding box center [652, 335] width 63 height 11
select select "CLEAR_COMPLIANCE"
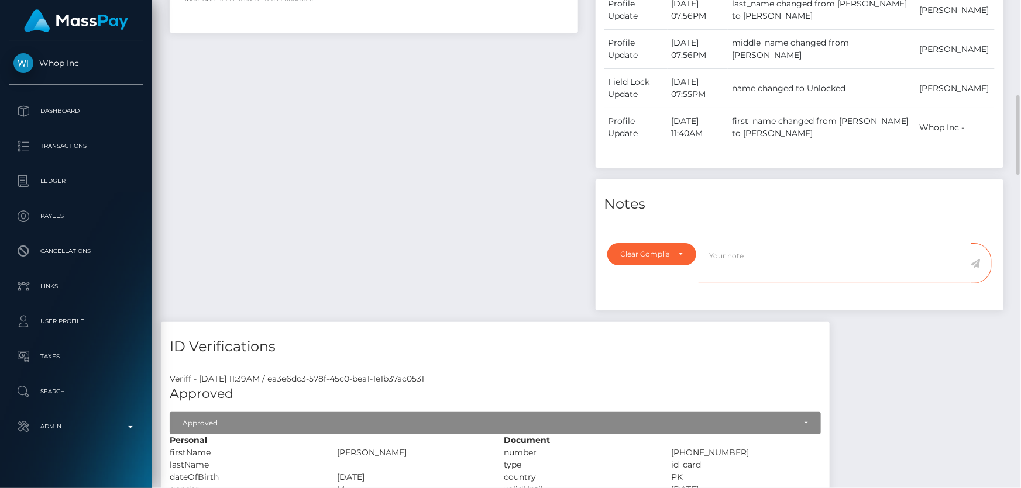
paste textarea "The hits refer to persons with different ID numbers."
type textarea "The hits refer to persons with different ID numbers. Flag cleared."
click at [977, 259] on icon at bounding box center [975, 263] width 10 height 9
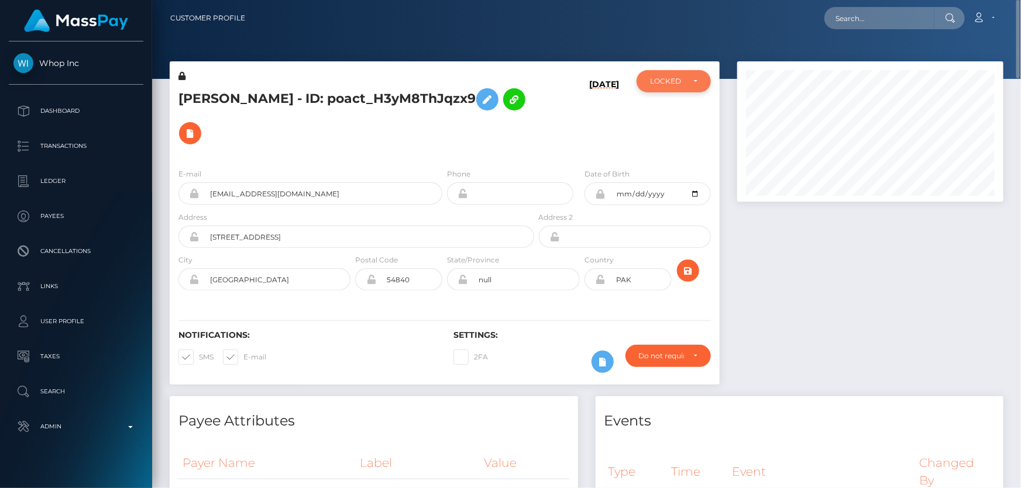
click at [661, 80] on div "LOCKED" at bounding box center [667, 81] width 34 height 9
click at [671, 112] on span "ACTIVE" at bounding box center [663, 113] width 26 height 11
select select "ACTIVE"
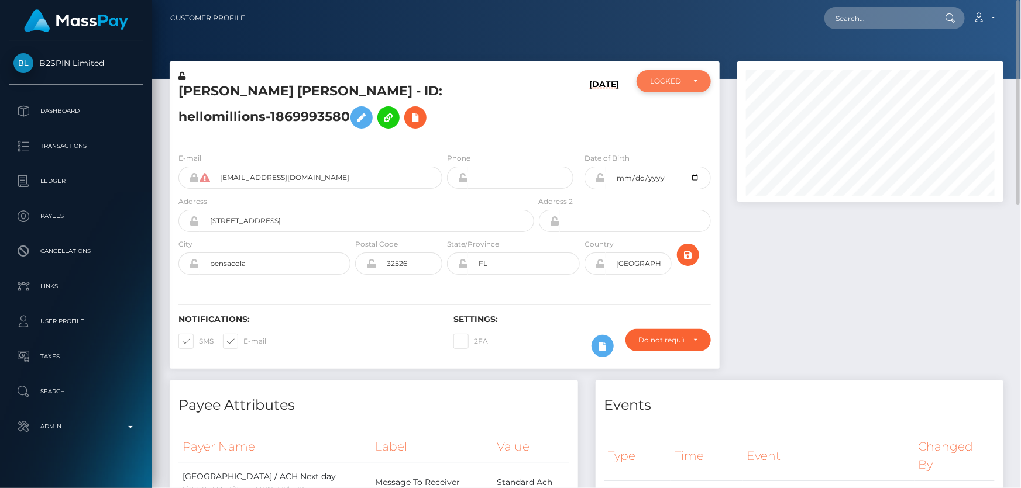
click at [666, 81] on div "LOCKED" at bounding box center [667, 81] width 34 height 9
click at [664, 105] on link "ACTIVE" at bounding box center [673, 113] width 74 height 22
select select "ACTIVE"
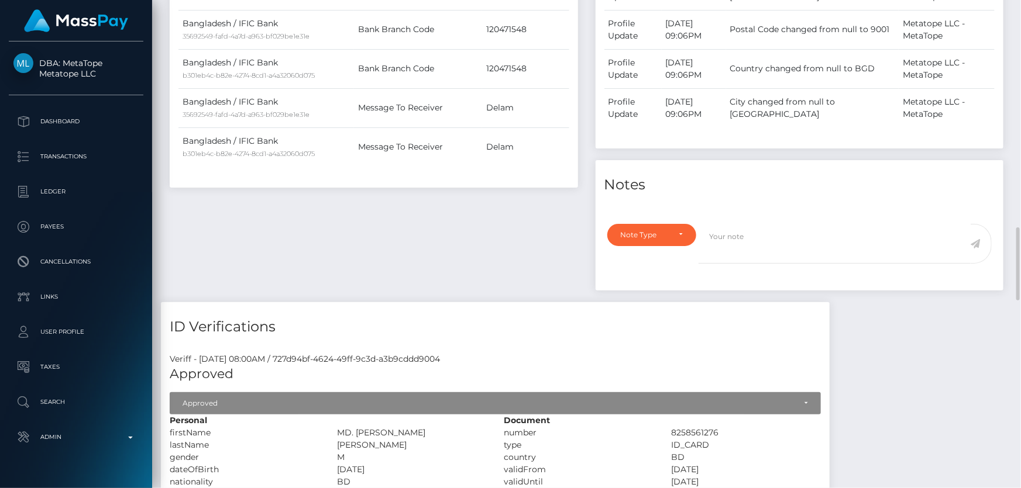
scroll to position [916, 0]
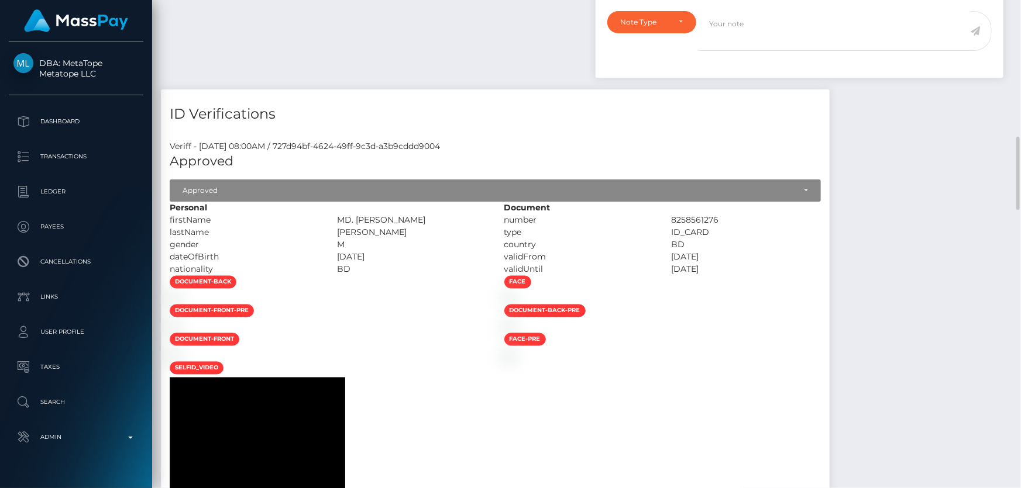
drag, startPoint x: 439, startPoint y: 220, endPoint x: 412, endPoint y: 219, distance: 26.3
click at [404, 219] on div "MD. [PERSON_NAME]" at bounding box center [411, 220] width 167 height 12
copy div "[PERSON_NAME]"
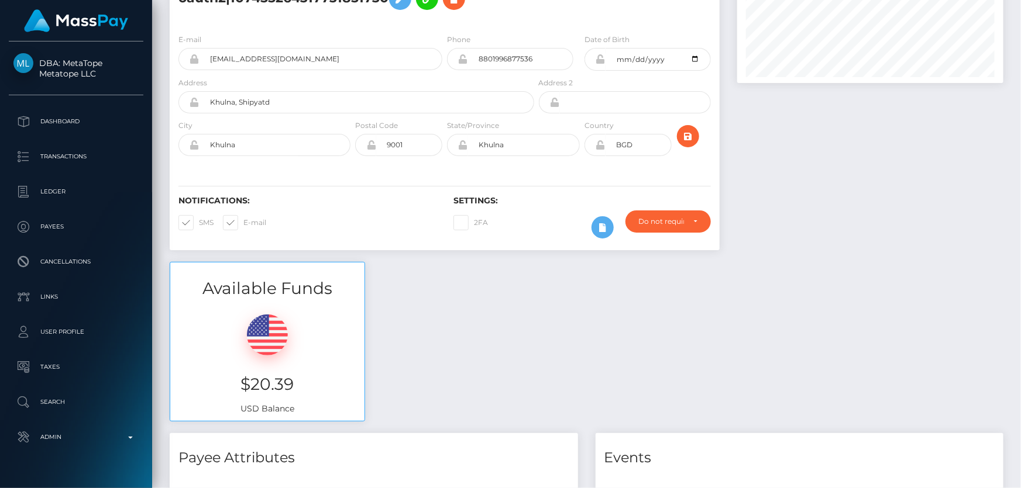
scroll to position [0, 0]
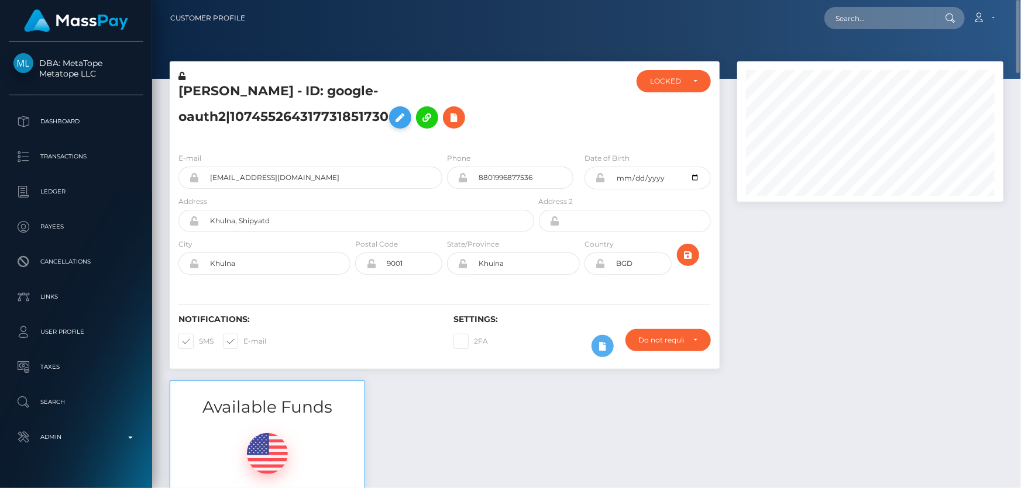
click at [395, 115] on icon at bounding box center [400, 118] width 14 height 15
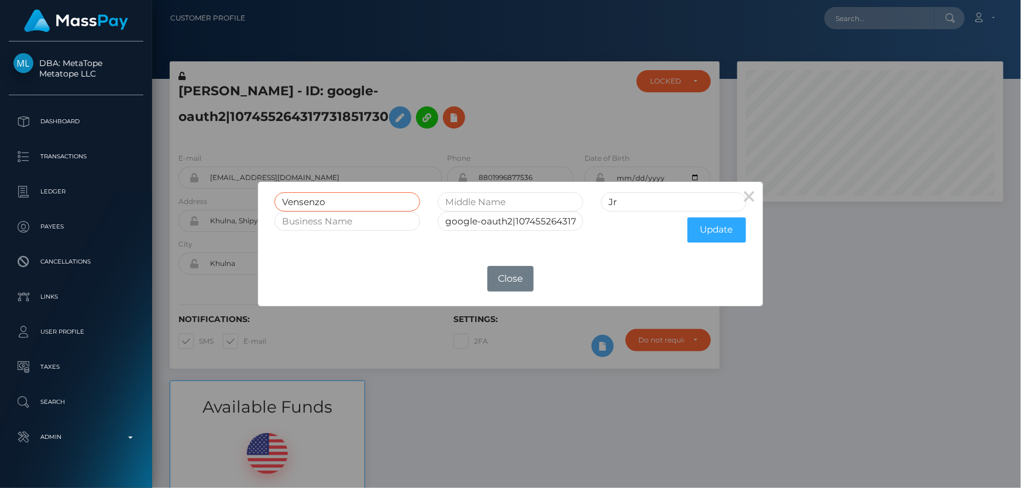
drag, startPoint x: 336, startPoint y: 203, endPoint x: 292, endPoint y: 209, distance: 44.8
click at [246, 207] on div "× Vensenzo Jr google-oauth2|107455264317731851730 Update OK No Close" at bounding box center [510, 244] width 1021 height 488
paste input "[PERSON_NAME]"
type input "[PERSON_NAME]"
click at [715, 232] on button "Update" at bounding box center [716, 230] width 58 height 25
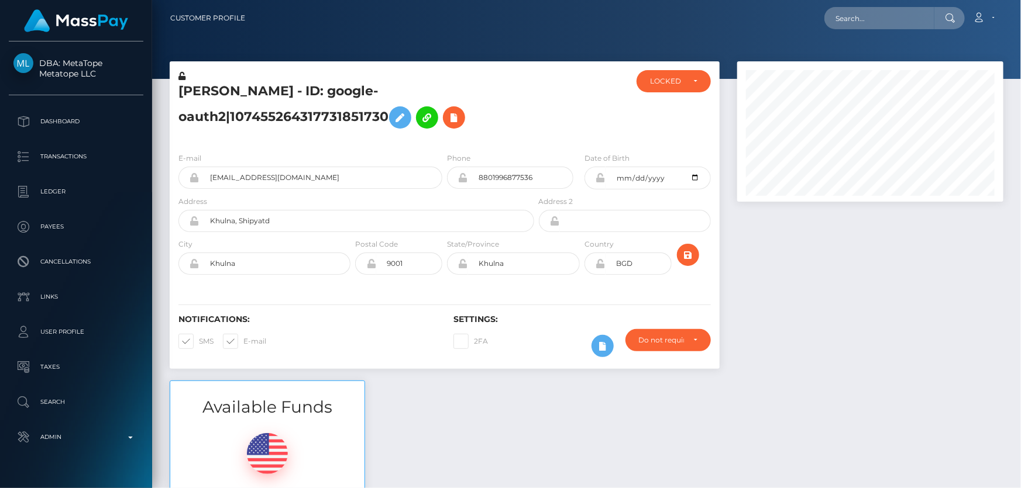
scroll to position [140, 266]
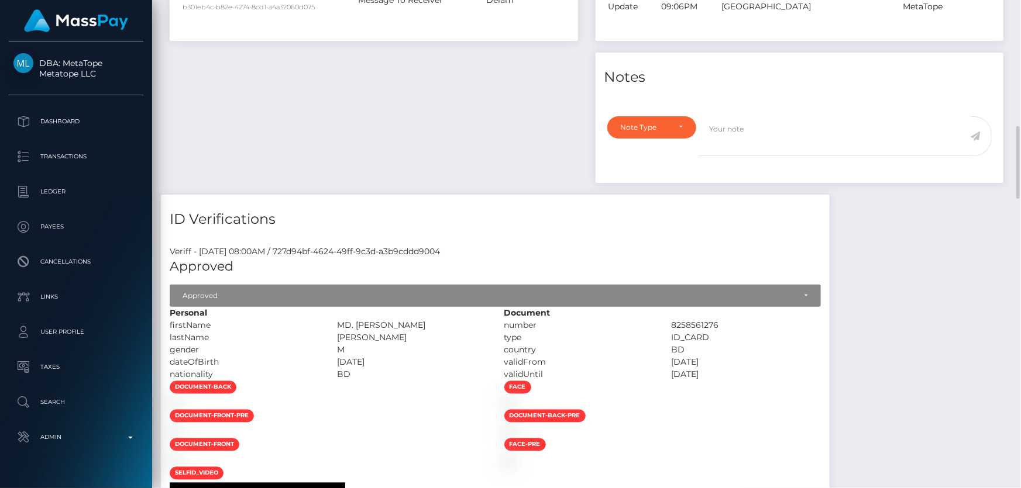
drag, startPoint x: 404, startPoint y: 339, endPoint x: 382, endPoint y: 337, distance: 21.7
click at [382, 337] on div "[PERSON_NAME]" at bounding box center [411, 338] width 167 height 12
copy div "[PERSON_NAME]"
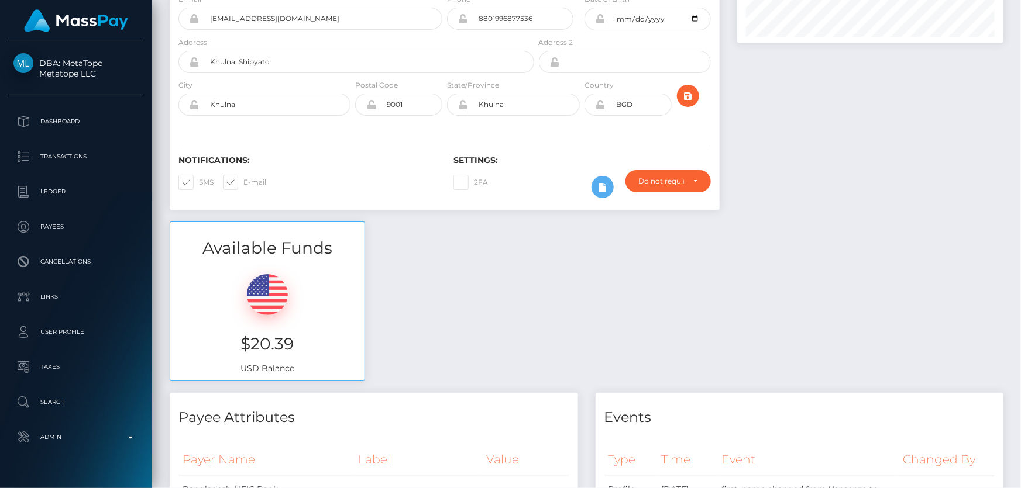
scroll to position [0, 0]
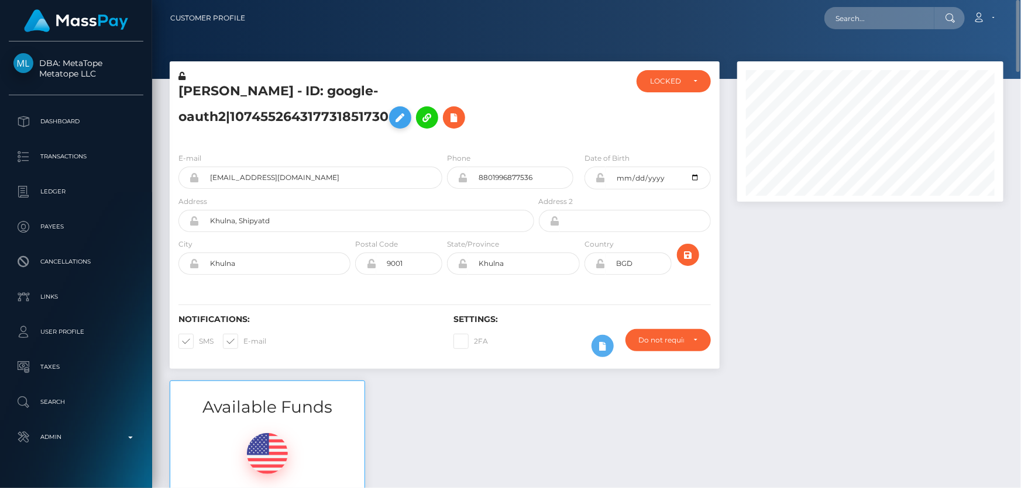
click at [397, 119] on icon at bounding box center [400, 118] width 14 height 15
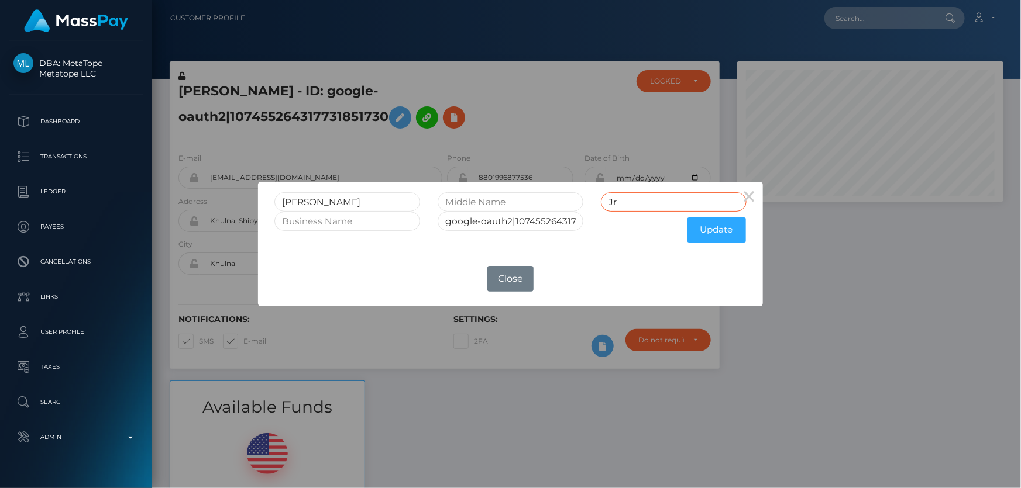
drag, startPoint x: 617, startPoint y: 205, endPoint x: 596, endPoint y: 207, distance: 21.2
click at [596, 207] on div "Jr" at bounding box center [673, 201] width 163 height 19
paste input "[PERSON_NAME]"
type input "[PERSON_NAME]"
click at [711, 224] on button "Update" at bounding box center [716, 230] width 58 height 25
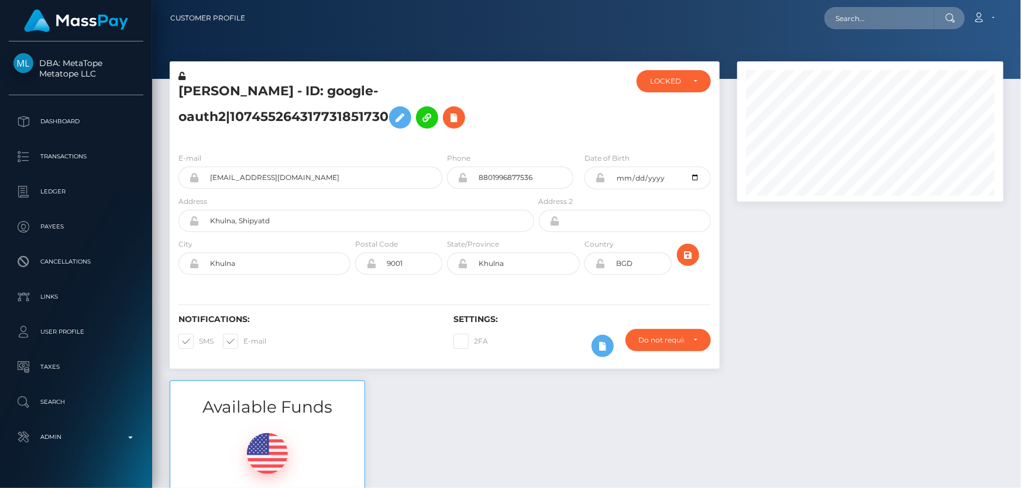
scroll to position [140, 266]
click at [182, 77] on icon at bounding box center [181, 76] width 7 height 8
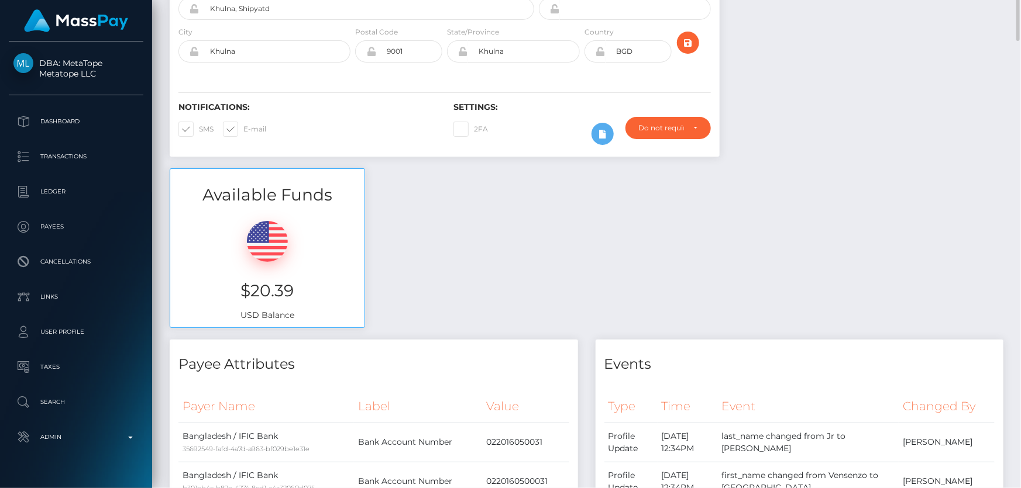
scroll to position [0, 0]
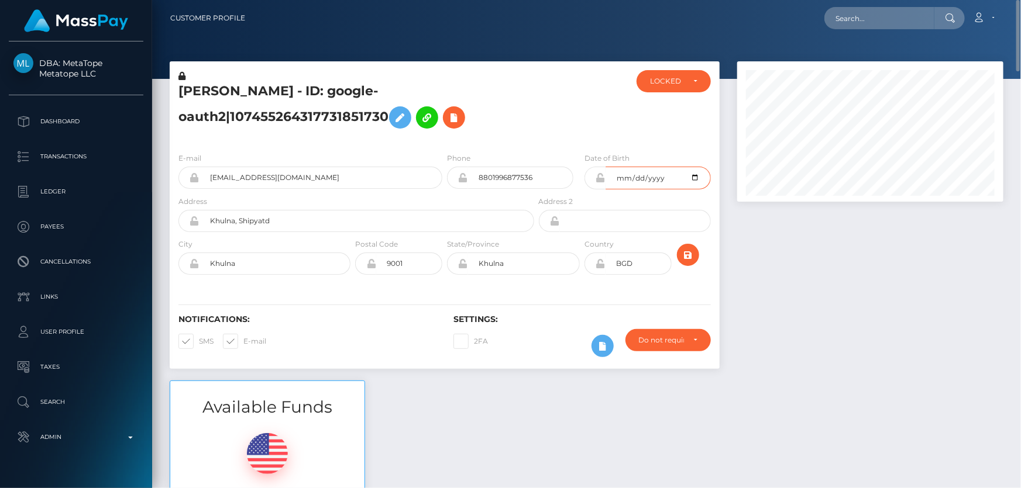
click at [695, 180] on input "2004-03-05" at bounding box center [657, 178] width 105 height 23
type input "2001-03-08"
click at [763, 269] on div at bounding box center [870, 220] width 284 height 319
click at [685, 248] on icon "submit" at bounding box center [688, 255] width 14 height 15
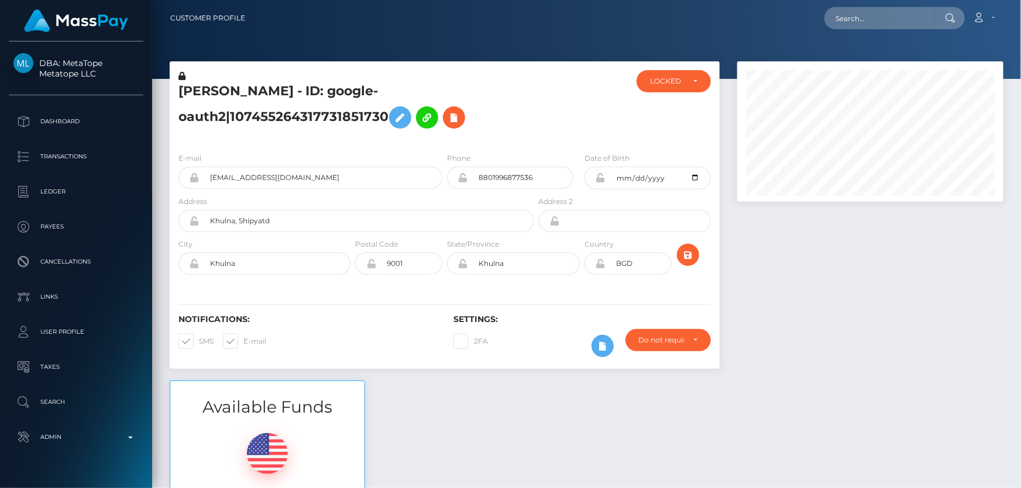
click at [598, 178] on icon at bounding box center [600, 177] width 10 height 9
click at [658, 88] on div "LOCKED" at bounding box center [673, 81] width 74 height 22
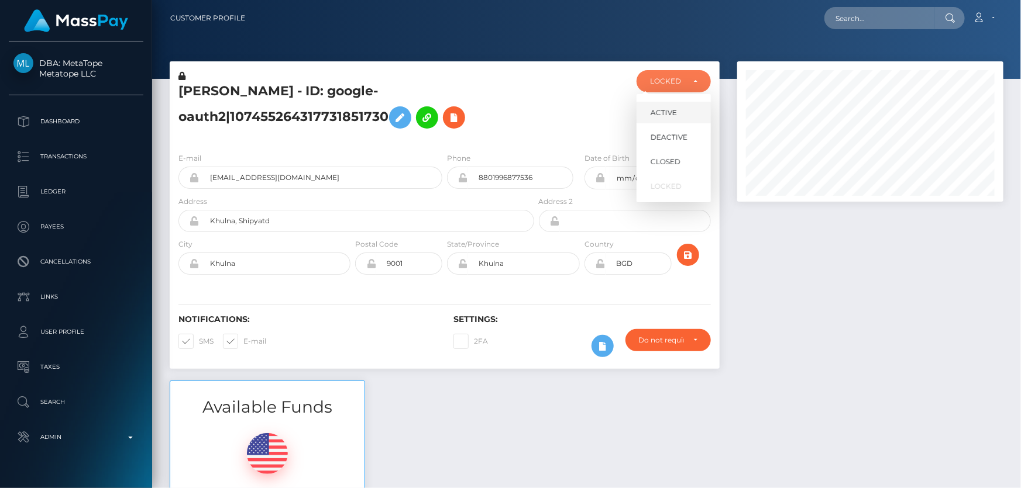
click at [658, 113] on span "ACTIVE" at bounding box center [663, 113] width 26 height 11
select select "ACTIVE"
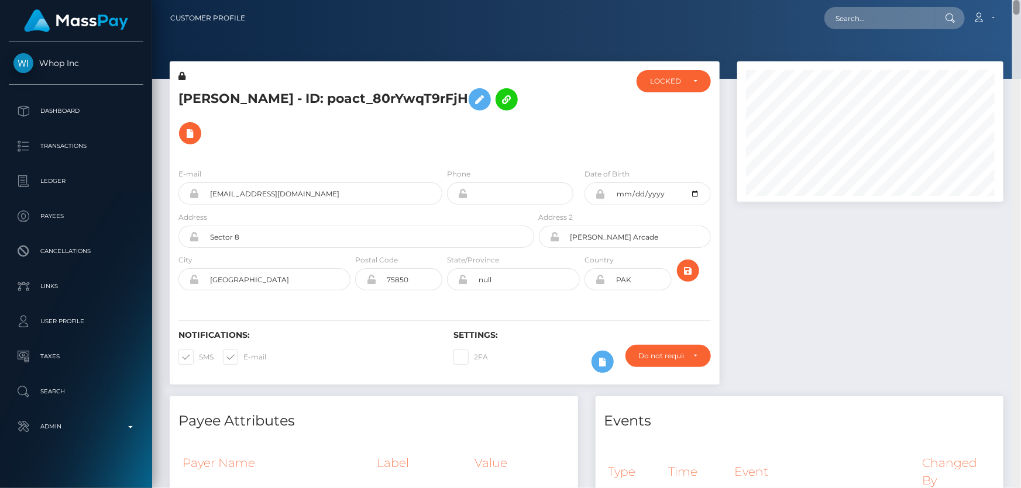
drag, startPoint x: 1016, startPoint y: 270, endPoint x: 1020, endPoint y: -18, distance: 287.2
click at [1020, 0] on html "Whop Inc Dashboard Transactions Ledger Payees Cancellations Links" at bounding box center [510, 244] width 1021 height 488
click at [489, 112] on h5 "[PERSON_NAME] - ID: poact_80rYwqT9rFjH" at bounding box center [352, 116] width 349 height 68
click at [181, 76] on icon at bounding box center [181, 76] width 7 height 8
click at [415, 103] on h5 "[PERSON_NAME] - ID: poact_80rYwqT9rFjH" at bounding box center [352, 116] width 349 height 68
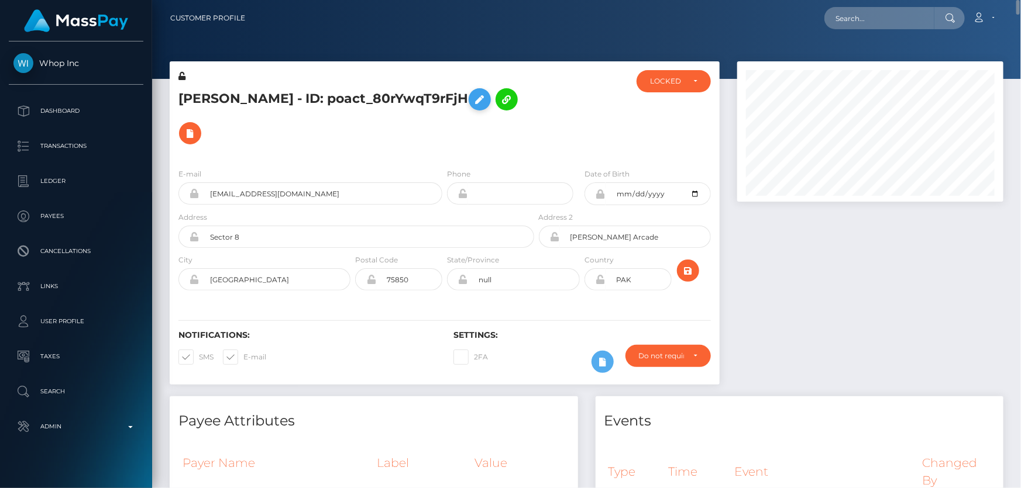
click at [473, 107] on icon at bounding box center [480, 99] width 14 height 15
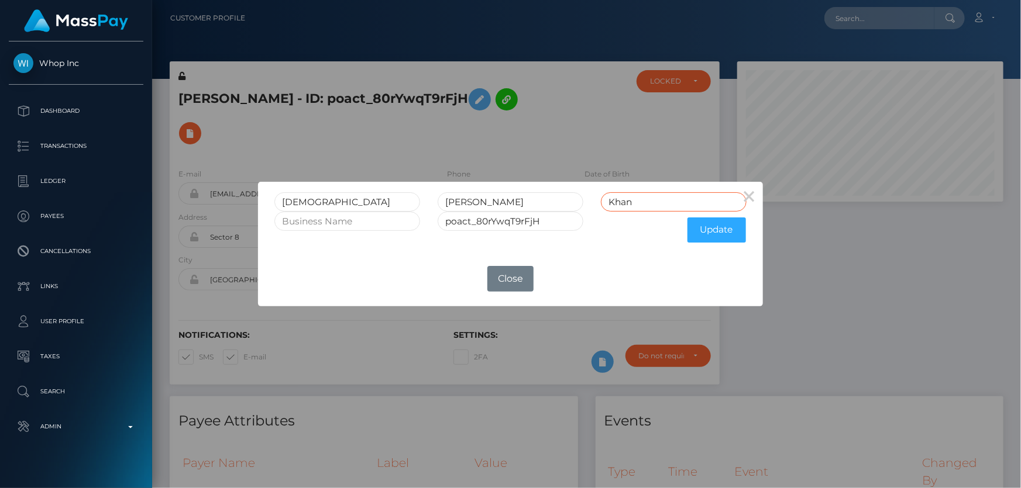
drag, startPoint x: 602, startPoint y: 207, endPoint x: 545, endPoint y: 211, distance: 57.4
click at [545, 210] on div "[PERSON_NAME]" at bounding box center [510, 201] width 489 height 19
drag, startPoint x: 506, startPoint y: 199, endPoint x: 477, endPoint y: 197, distance: 29.9
click at [477, 197] on input "[PERSON_NAME]" at bounding box center [510, 201] width 146 height 19
type input "USAID"
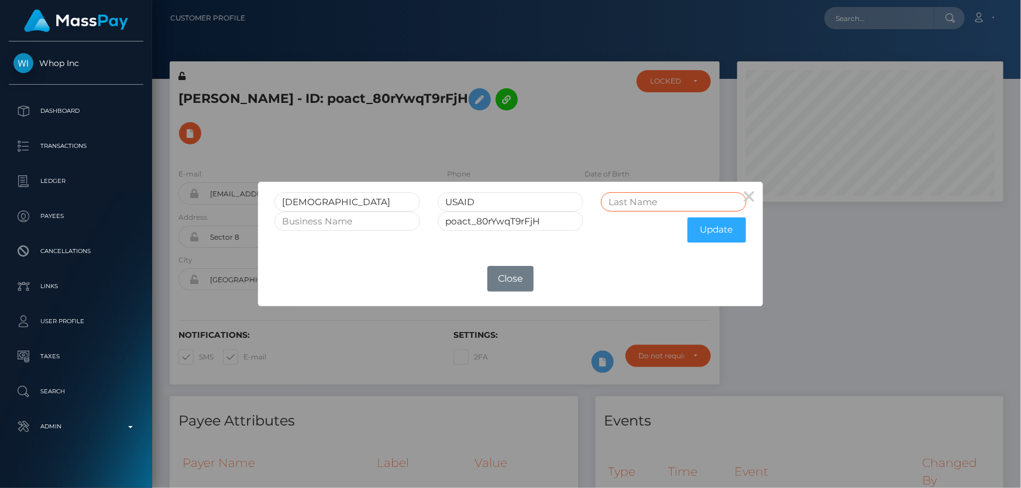
paste input "KHAN"
type input "KHAN"
click at [709, 227] on button "Update" at bounding box center [716, 230] width 58 height 25
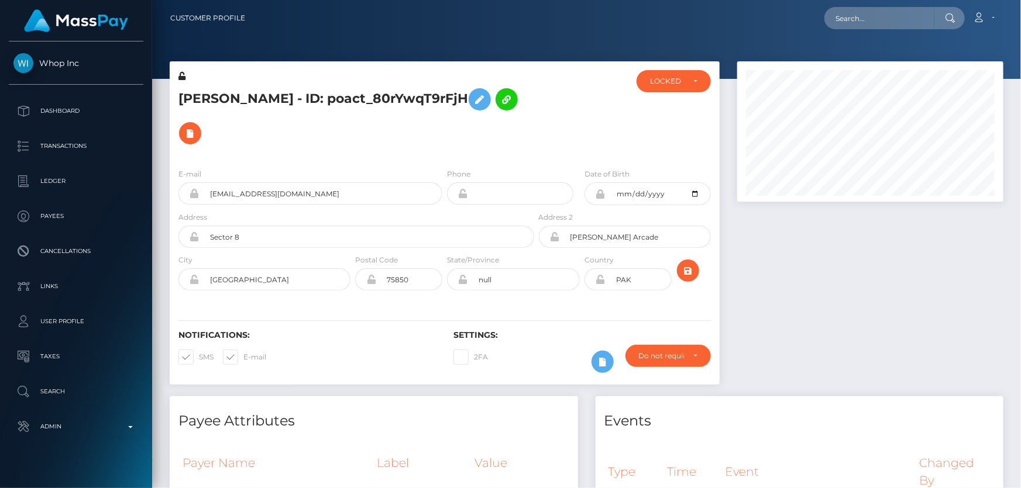
scroll to position [140, 266]
click at [182, 75] on icon at bounding box center [181, 76] width 7 height 8
click at [514, 97] on h5 "MUHAMMAD USAID KHAN - ID: poact_80rYwqT9rFjH" at bounding box center [352, 116] width 349 height 68
click at [602, 275] on icon at bounding box center [600, 279] width 10 height 9
click at [655, 79] on div "LOCKED" at bounding box center [667, 81] width 34 height 9
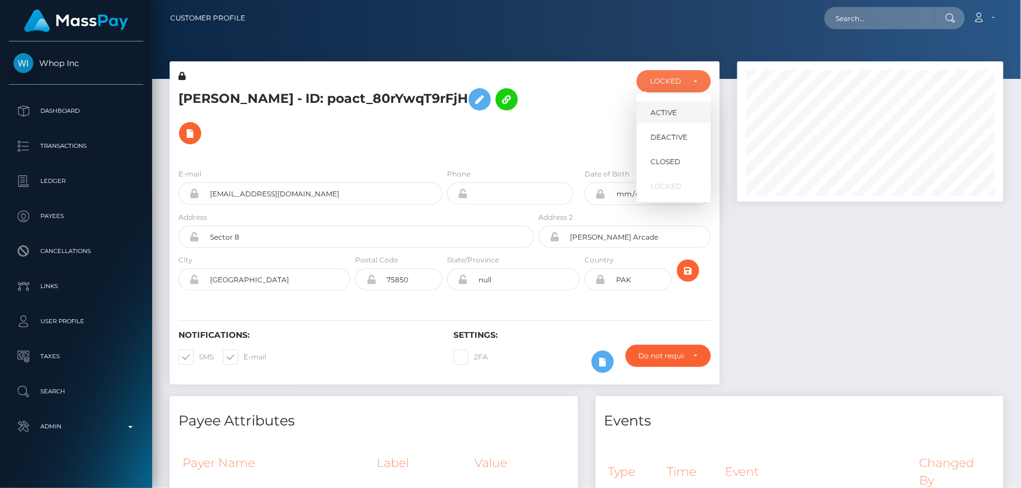
click at [661, 113] on span "ACTIVE" at bounding box center [663, 113] width 26 height 11
select select "ACTIVE"
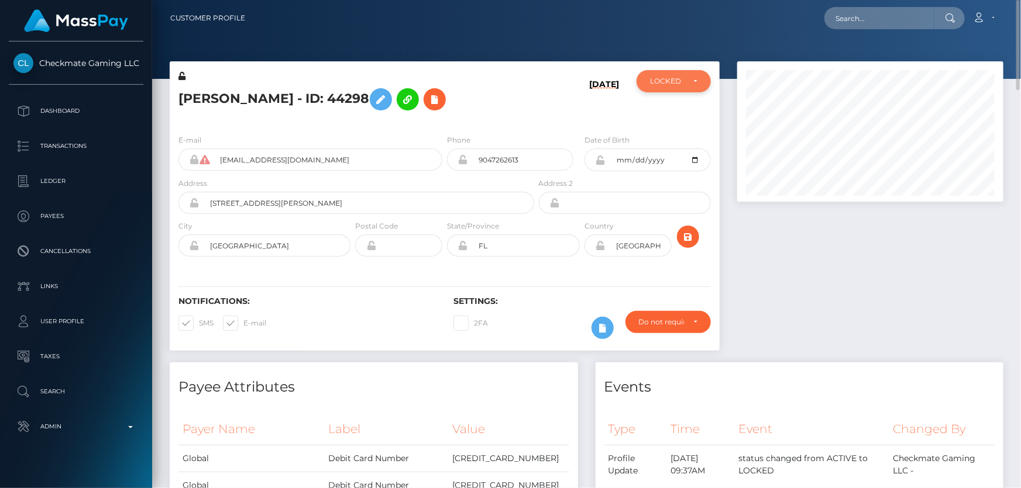
click at [684, 82] on div "LOCKED" at bounding box center [673, 81] width 47 height 9
click at [673, 109] on span "ACTIVE" at bounding box center [663, 113] width 26 height 11
select select "ACTIVE"
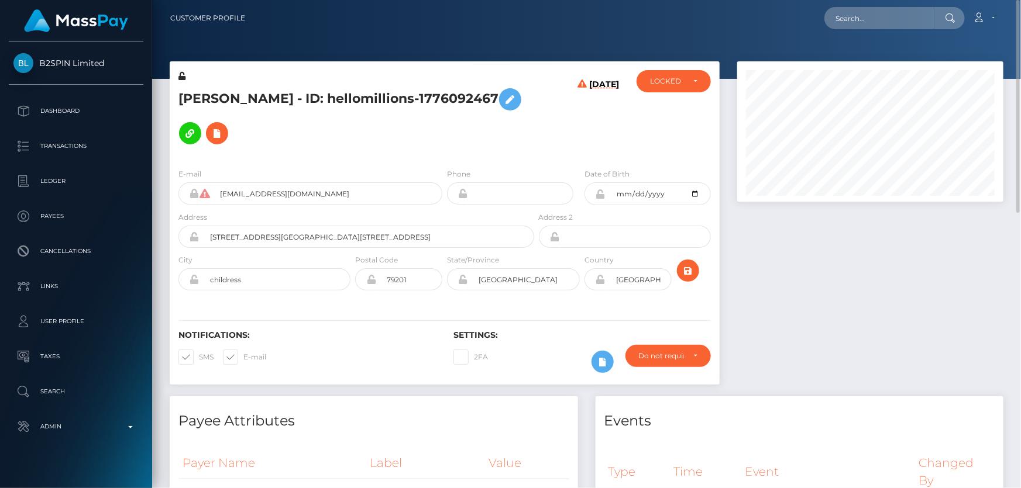
click at [228, 106] on h5 "JOHN JOSHUA MARTINEZ - ID: hellomillions-1776092467" at bounding box center [352, 116] width 349 height 68
click at [225, 111] on h5 "JOHN JOSHUA MARTINEZ - ID: hellomillions-1776092467" at bounding box center [352, 116] width 349 height 68
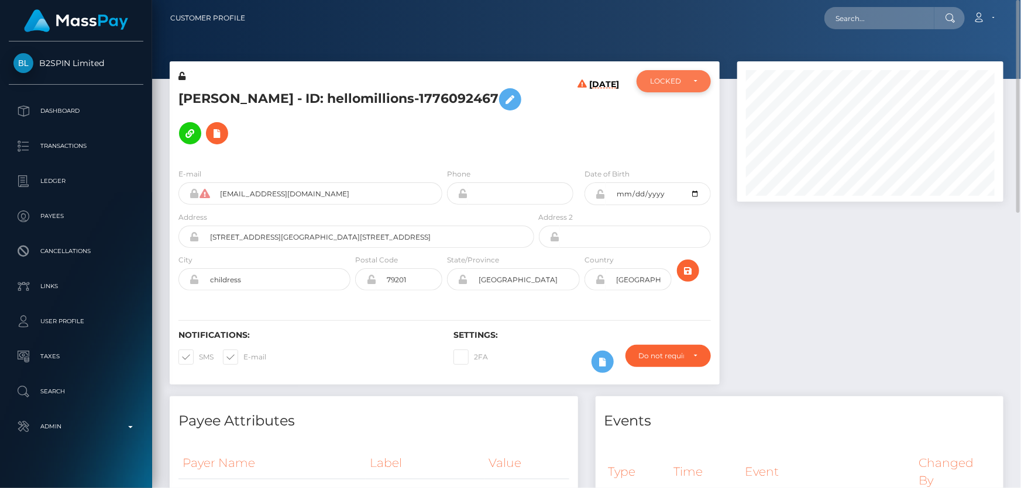
click at [661, 83] on div "LOCKED" at bounding box center [667, 81] width 34 height 9
click at [659, 137] on span "DEACTIVE" at bounding box center [668, 137] width 37 height 11
select select "DEACTIVE"
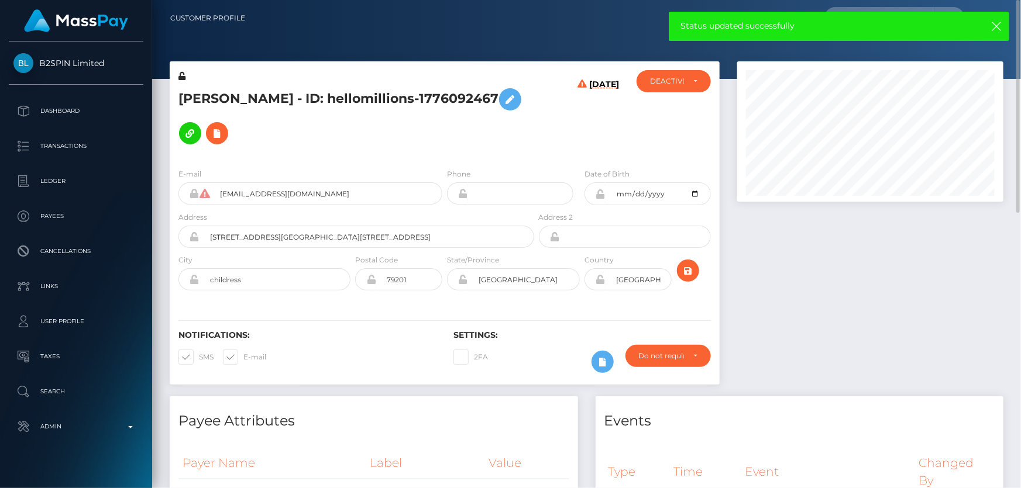
click at [884, 371] on div at bounding box center [870, 228] width 284 height 335
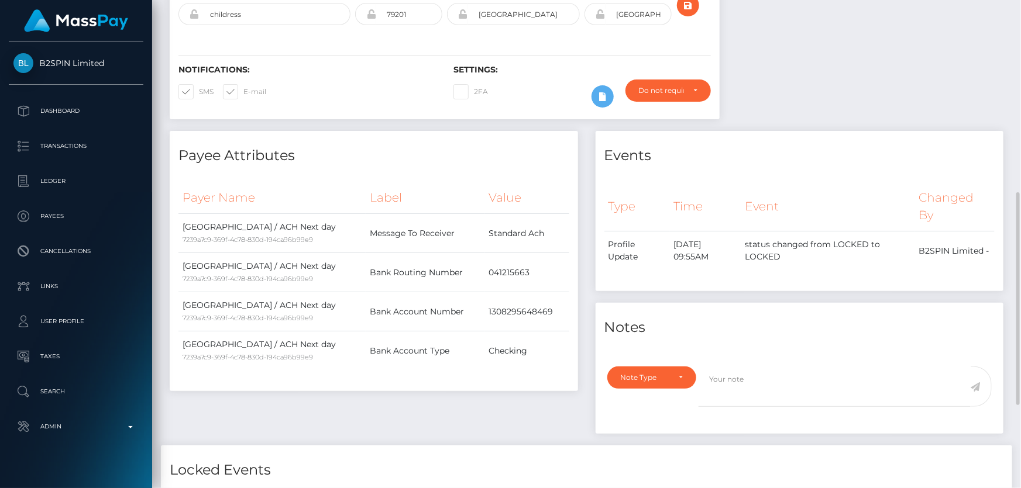
scroll to position [319, 0]
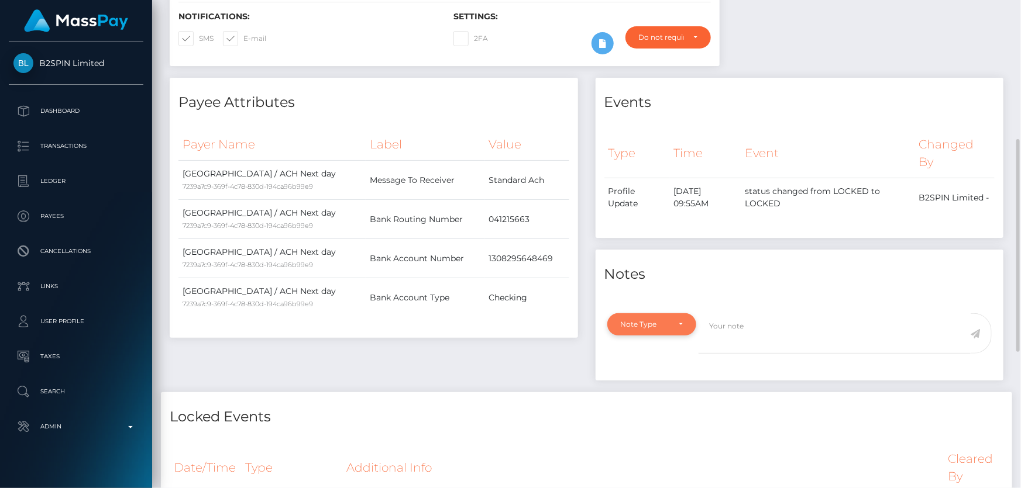
click at [660, 320] on div "Note Type" at bounding box center [645, 324] width 49 height 9
drag, startPoint x: 636, startPoint y: 366, endPoint x: 650, endPoint y: 361, distance: 15.0
click at [636, 375] on span "Compliance" at bounding box center [642, 380] width 43 height 11
select select "COMPLIANCE"
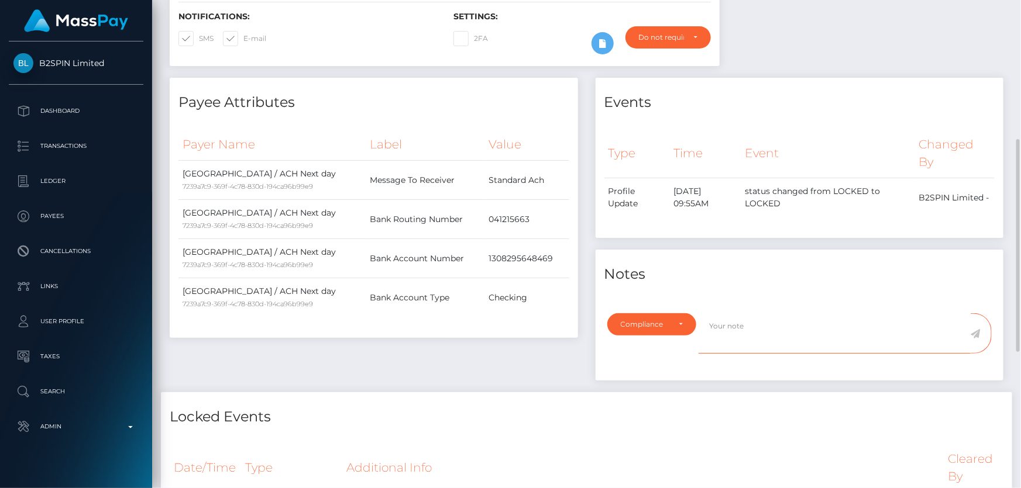
click at [738, 316] on textarea at bounding box center [834, 333] width 272 height 40
type textarea "ID required."
click at [977, 329] on icon at bounding box center [975, 333] width 10 height 9
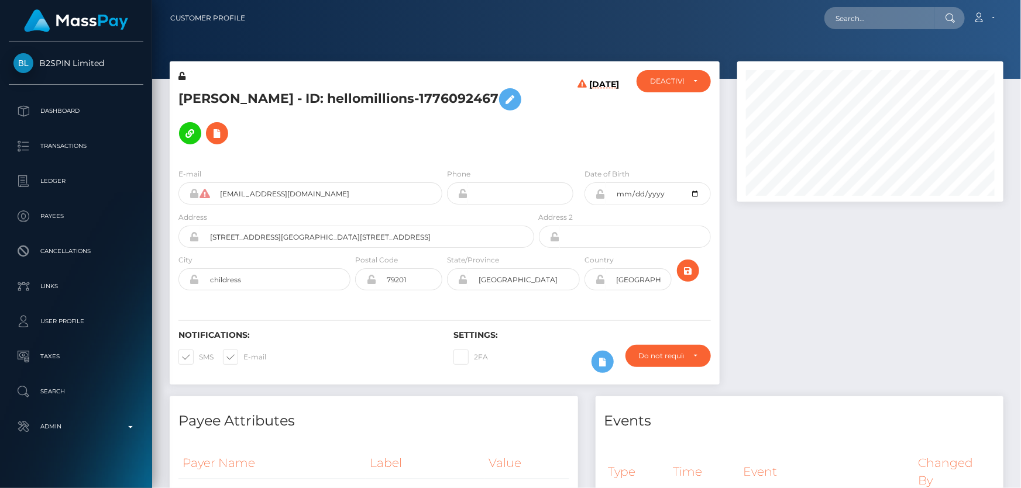
scroll to position [140, 266]
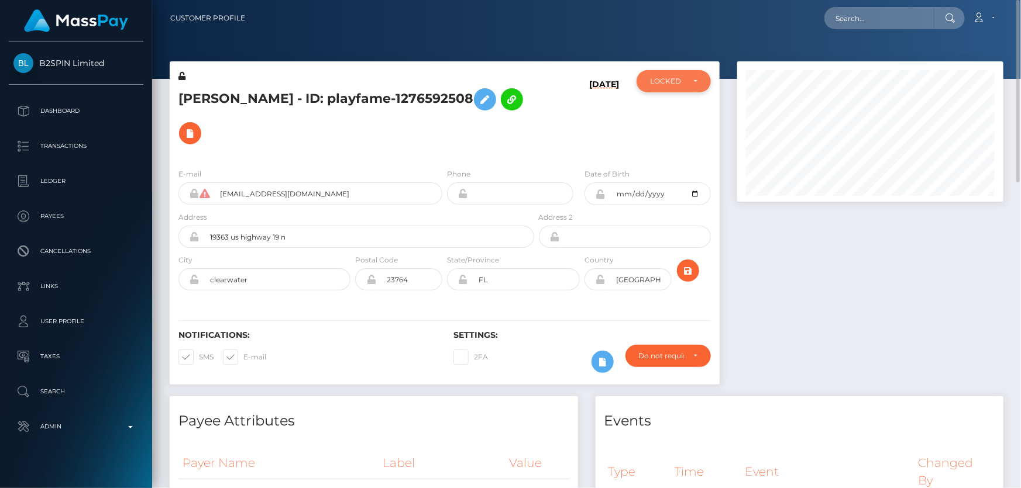
click at [683, 77] on div "LOCKED" at bounding box center [667, 81] width 34 height 9
click at [671, 114] on span "ACTIVE" at bounding box center [663, 113] width 26 height 11
select select "ACTIVE"
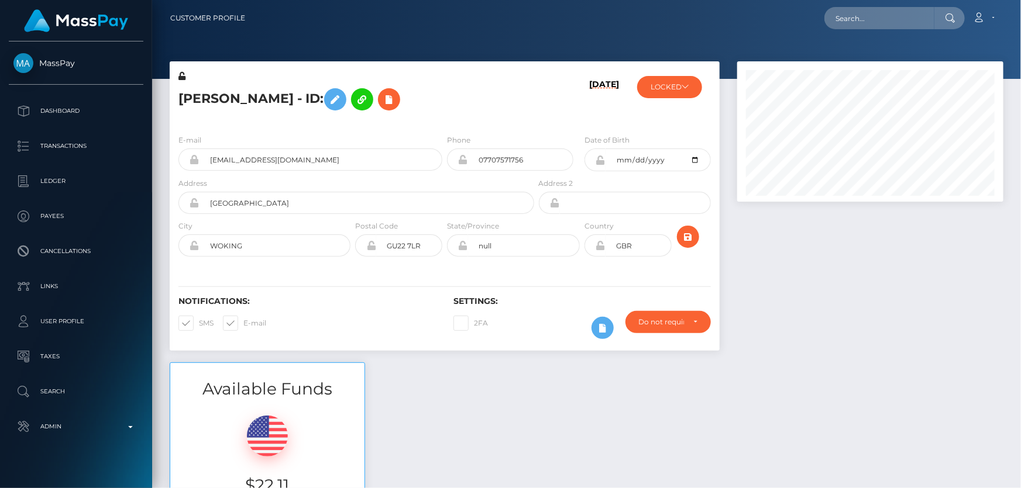
scroll to position [140, 266]
click at [673, 95] on button "LOCKED" at bounding box center [669, 87] width 65 height 22
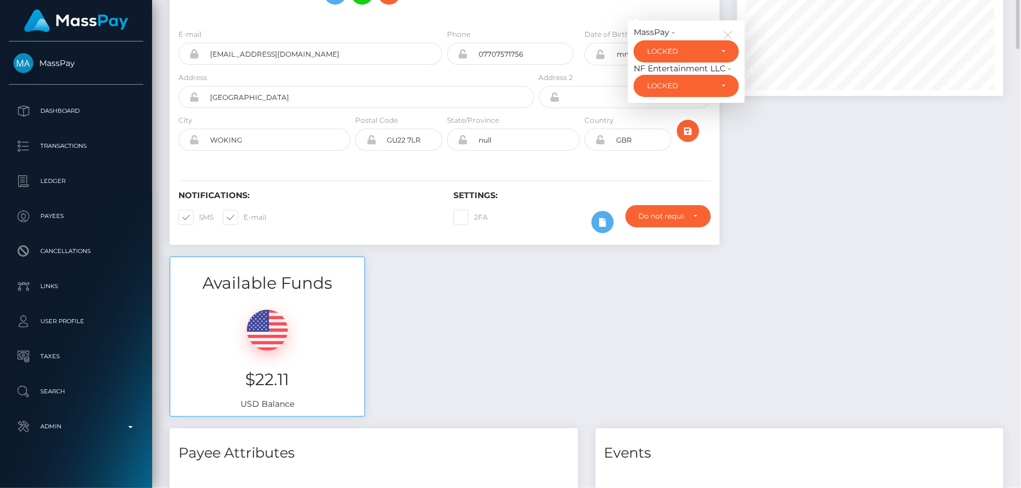
scroll to position [0, 0]
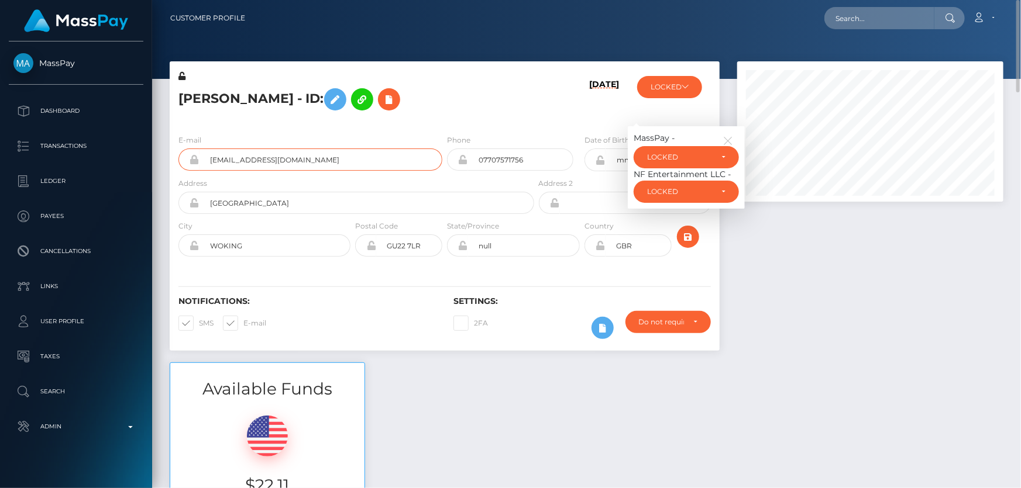
drag, startPoint x: 318, startPoint y: 157, endPoint x: 189, endPoint y: 156, distance: 128.7
click at [189, 156] on div "[EMAIL_ADDRESS][DOMAIN_NAME]" at bounding box center [310, 160] width 264 height 22
paste input "[EMAIL_ADDRESS][DOMAIN_NAME]"
type input "[EMAIL_ADDRESS][DOMAIN_NAME]"
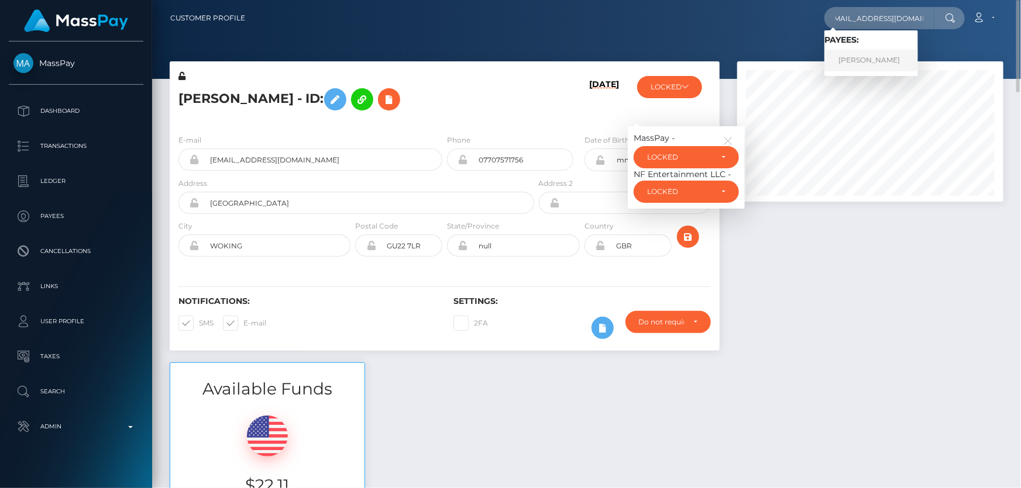
click at [866, 64] on link "[PERSON_NAME]" at bounding box center [871, 61] width 94 height 22
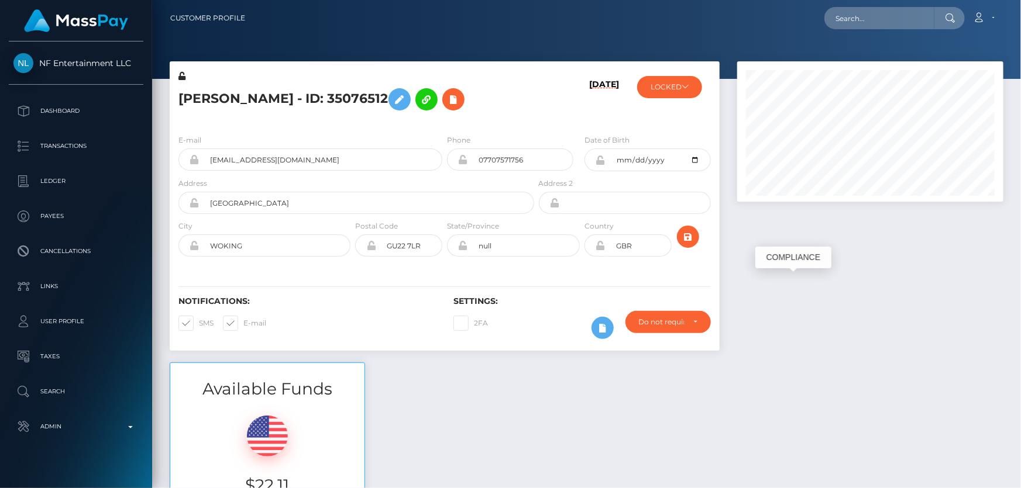
scroll to position [140, 266]
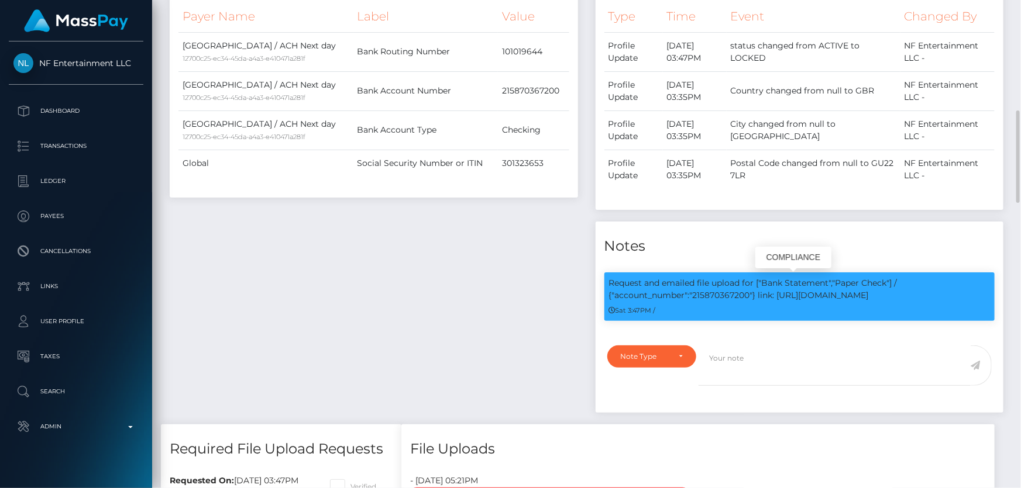
click at [711, 294] on p "Request and emailed file upload for ["Bank Statement","Paper Check"] / {"accoun…" at bounding box center [799, 289] width 381 height 25
copy p "215870367200"
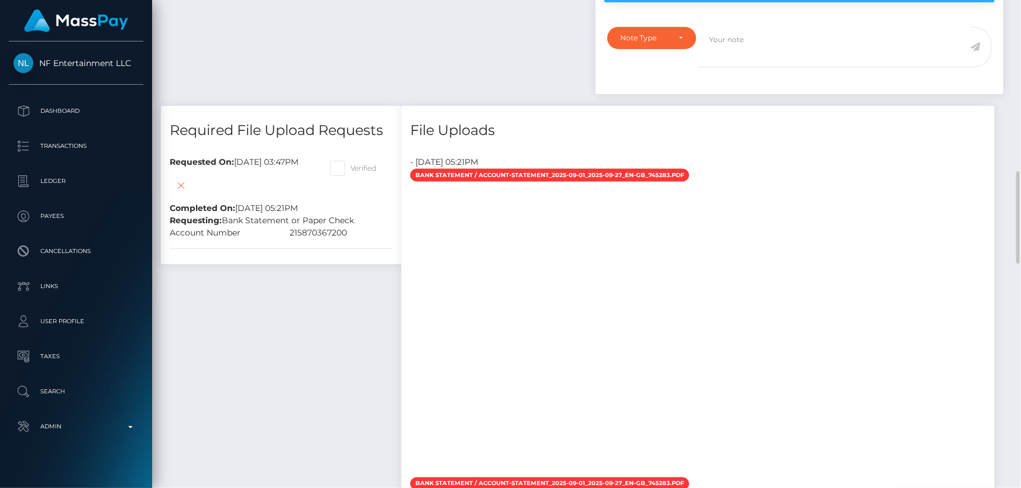
scroll to position [691, 0]
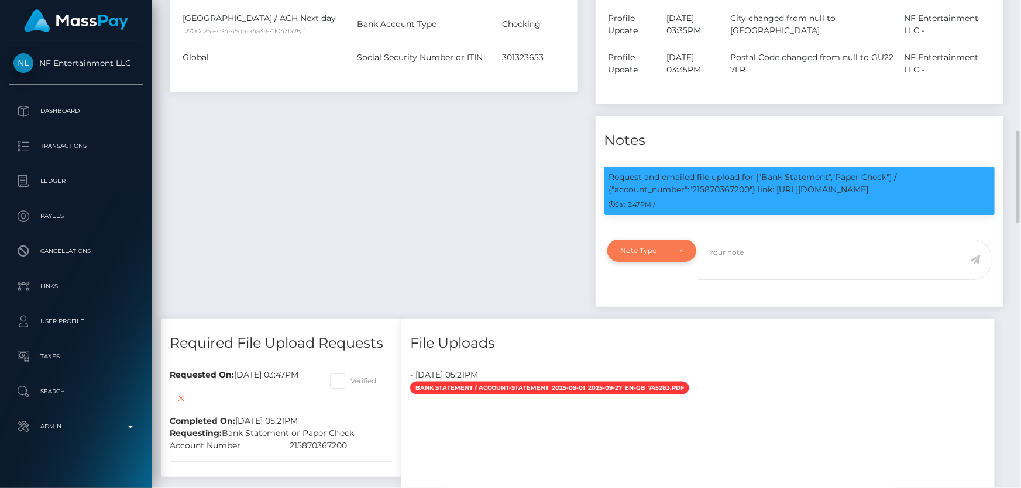
drag, startPoint x: 657, startPoint y: 234, endPoint x: 647, endPoint y: 242, distance: 12.4
click at [656, 234] on div "Note Type Compliance Clear Compliance General Note Type" at bounding box center [799, 270] width 408 height 74
click at [637, 255] on div "Note Type" at bounding box center [645, 250] width 49 height 9
click at [653, 299] on link "Compliance" at bounding box center [652, 307] width 91 height 22
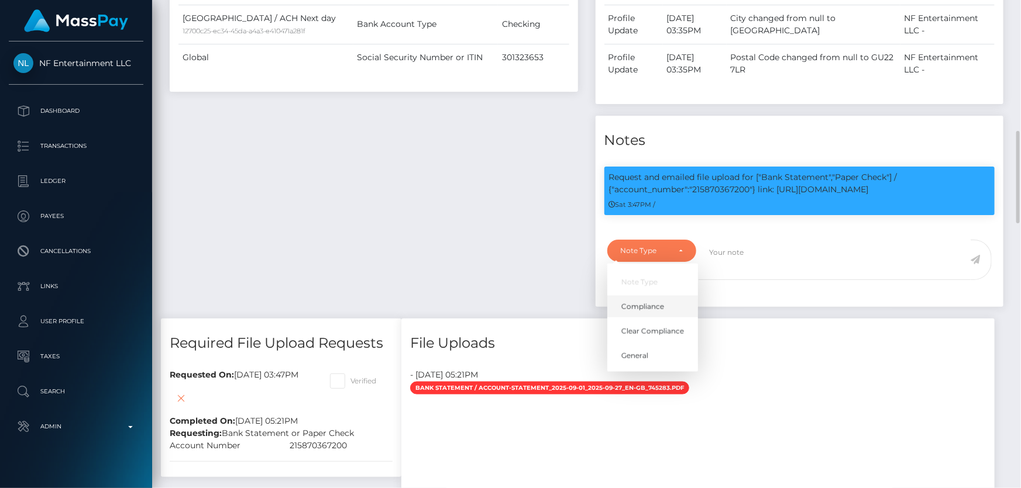
select select "COMPLIANCE"
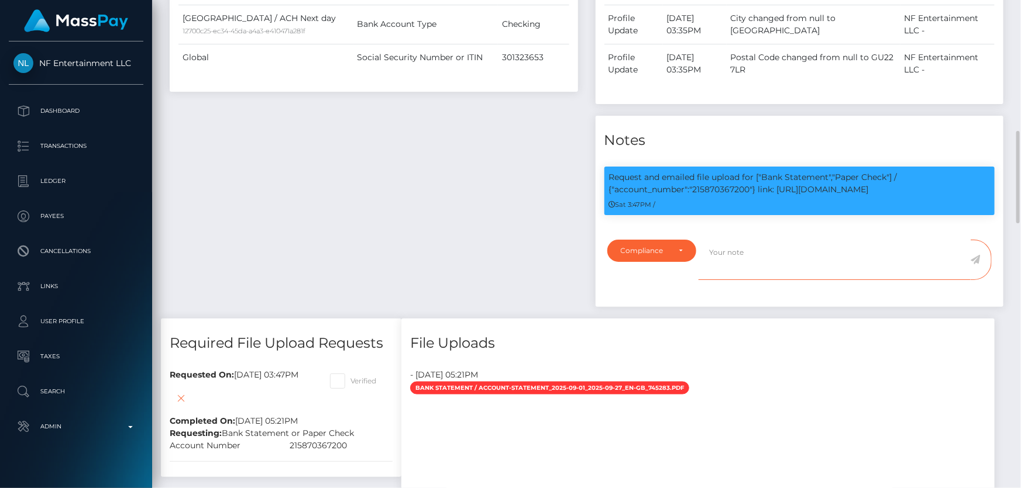
click at [743, 249] on textarea at bounding box center [834, 260] width 272 height 40
paste textarea "215870367200"
click at [825, 263] on textarea "Bank statement for the account: 215870367200 provided showing the account belon…" at bounding box center [834, 260] width 272 height 40
type textarea "Bank statement for the account: 215870367200 provided showing the account belon…"
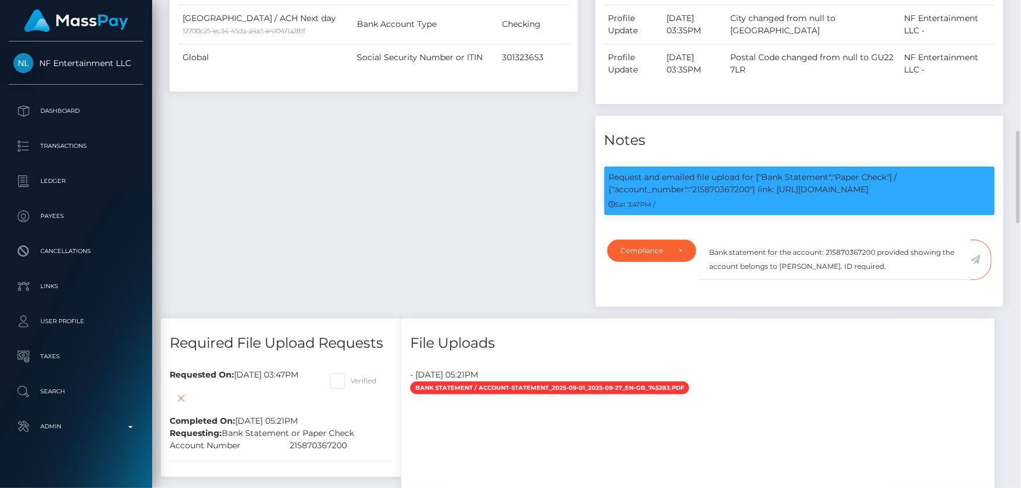
click at [977, 260] on icon at bounding box center [975, 259] width 10 height 9
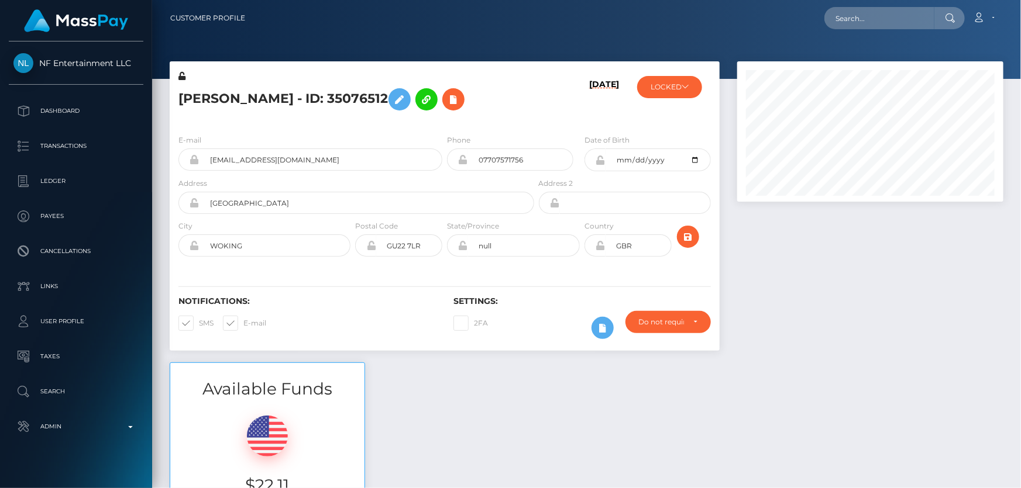
scroll to position [140, 266]
click at [677, 88] on button "LOCKED" at bounding box center [669, 87] width 65 height 22
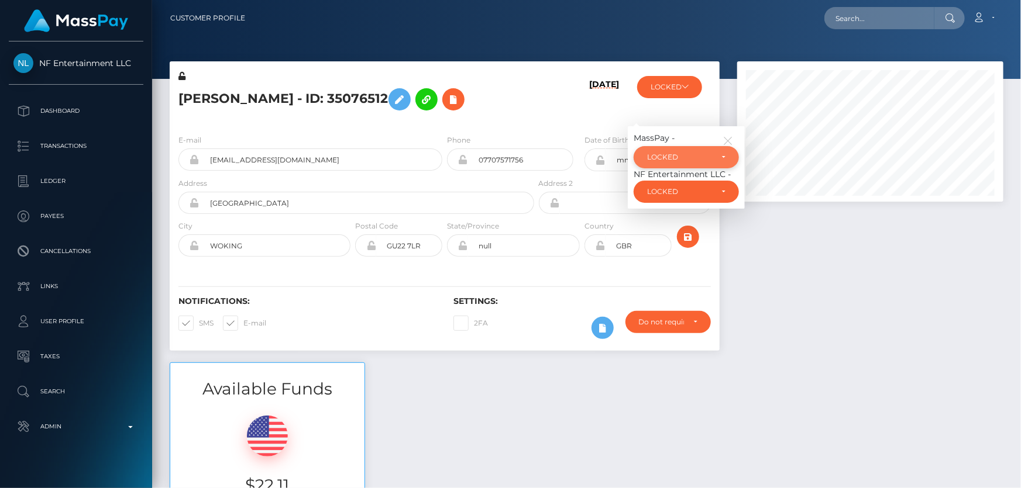
click at [670, 160] on div "LOCKED" at bounding box center [679, 157] width 65 height 9
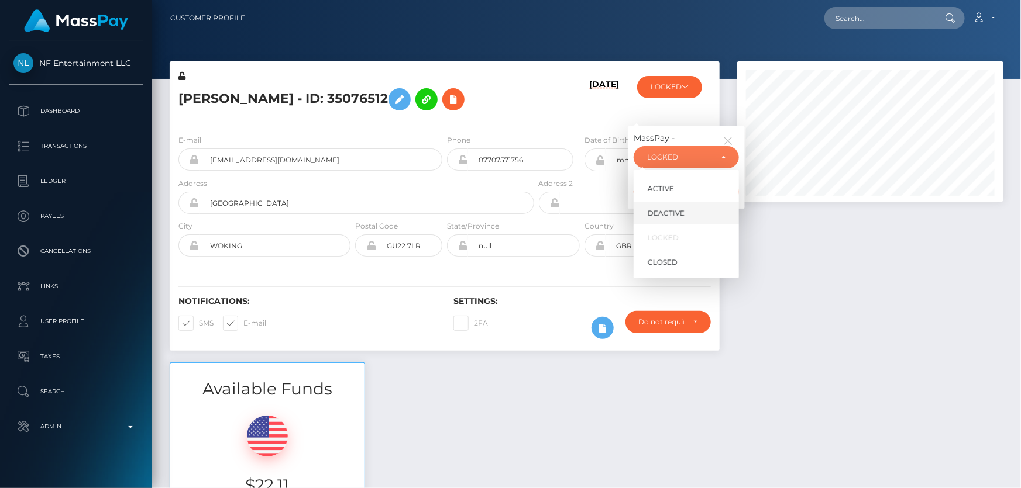
click at [680, 212] on span "DEACTIVE" at bounding box center [665, 213] width 37 height 11
select select "DEACTIVE"
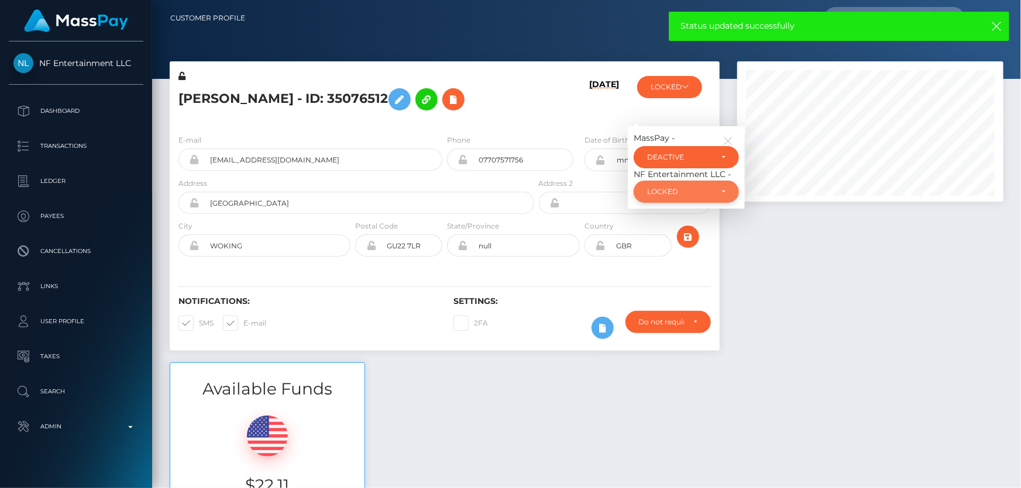
click at [678, 195] on div "LOCKED" at bounding box center [679, 191] width 65 height 9
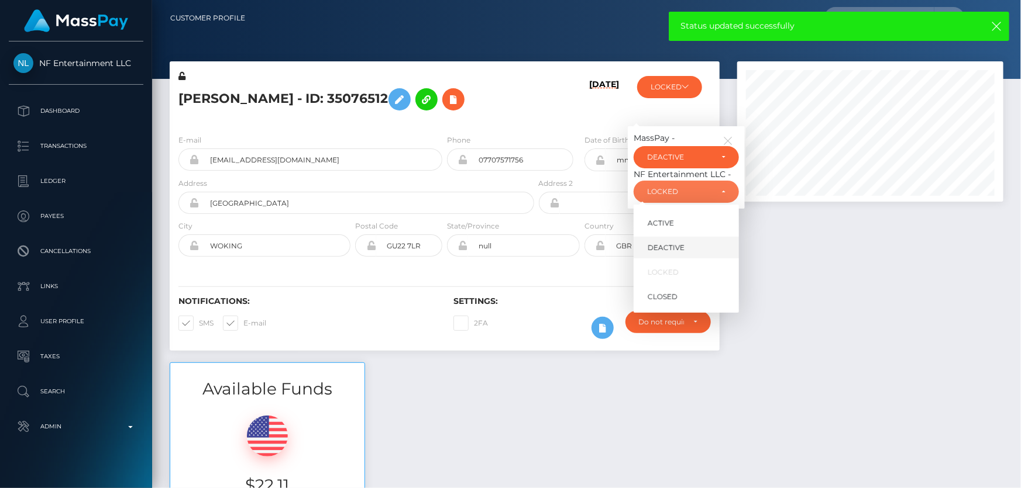
click at [676, 248] on span "DEACTIVE" at bounding box center [665, 248] width 37 height 11
select select "DEACTIVE"
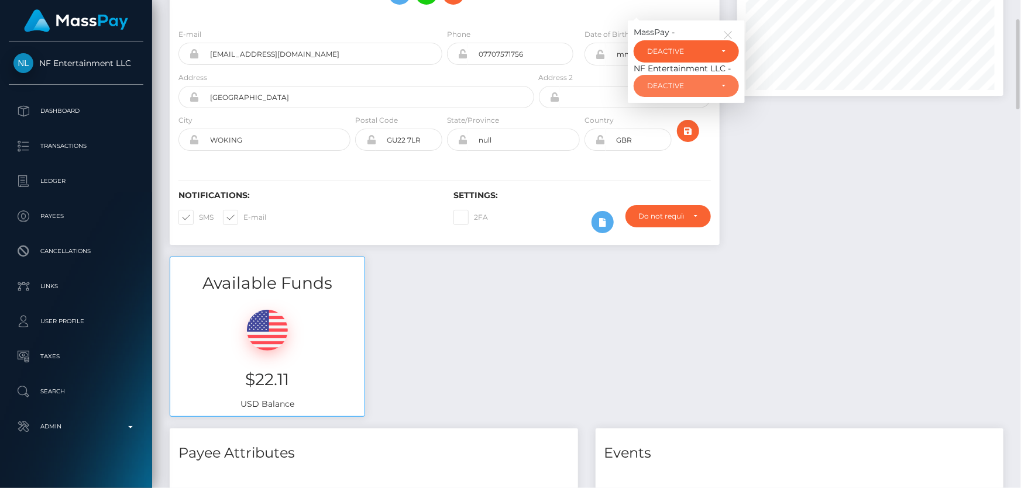
scroll to position [0, 0]
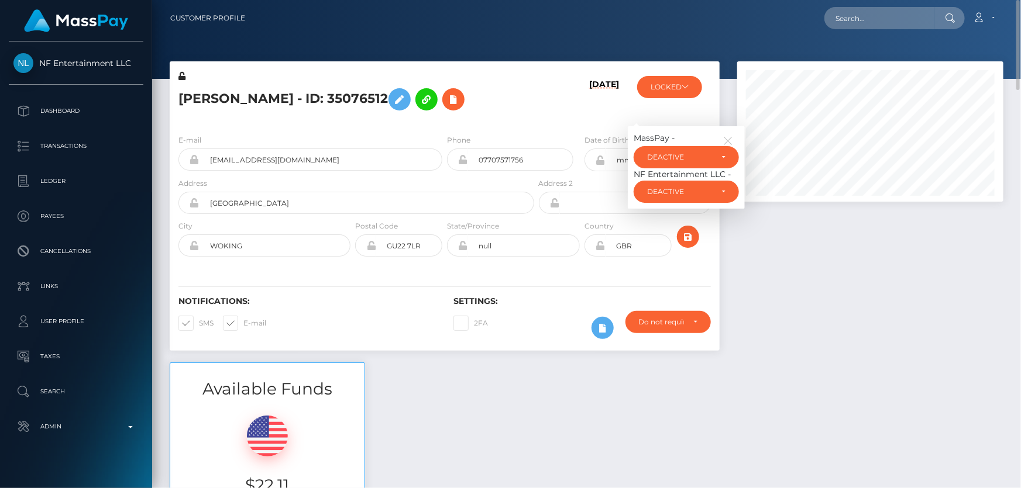
click at [242, 99] on h5 "[PERSON_NAME] - ID: 35076512" at bounding box center [352, 99] width 349 height 34
copy h5 "Seunghwa Han - ID: 35076512"
click at [854, 401] on div "Available Funds $22.11 USD Balance" at bounding box center [586, 449] width 851 height 172
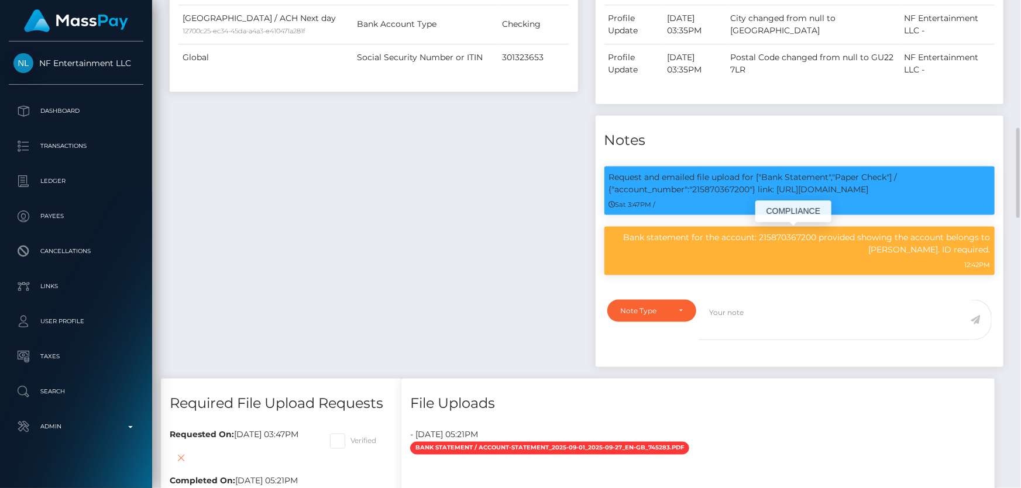
scroll to position [140, 266]
click at [747, 236] on p "Bank statement for the account: 215870367200 provided showing the account belon…" at bounding box center [799, 244] width 381 height 25
copy div "Bank statement for the account: 215870367200 provided showing the account belon…"
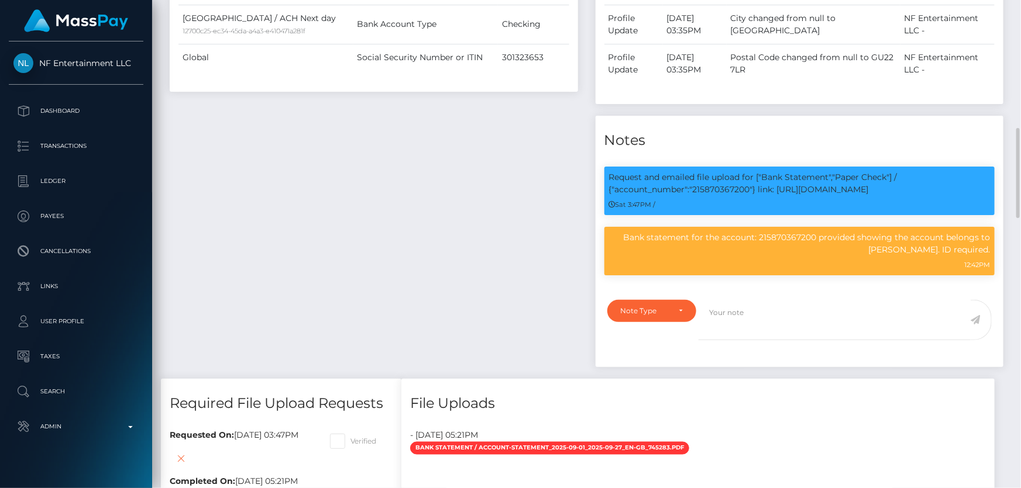
click at [363, 199] on div "Payee Attributes Payer Name Label Value United States / ACH Next day 12700c25-e…" at bounding box center [374, 111] width 426 height 535
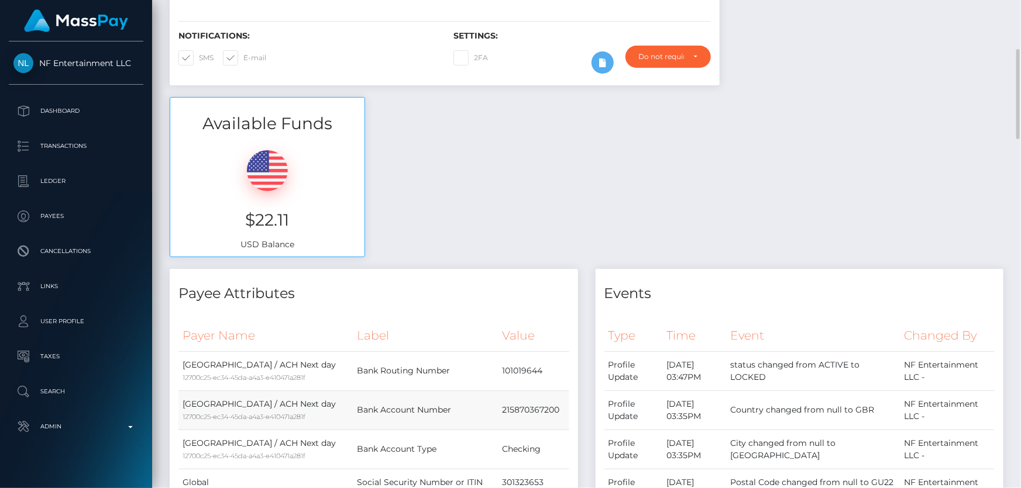
scroll to position [53, 0]
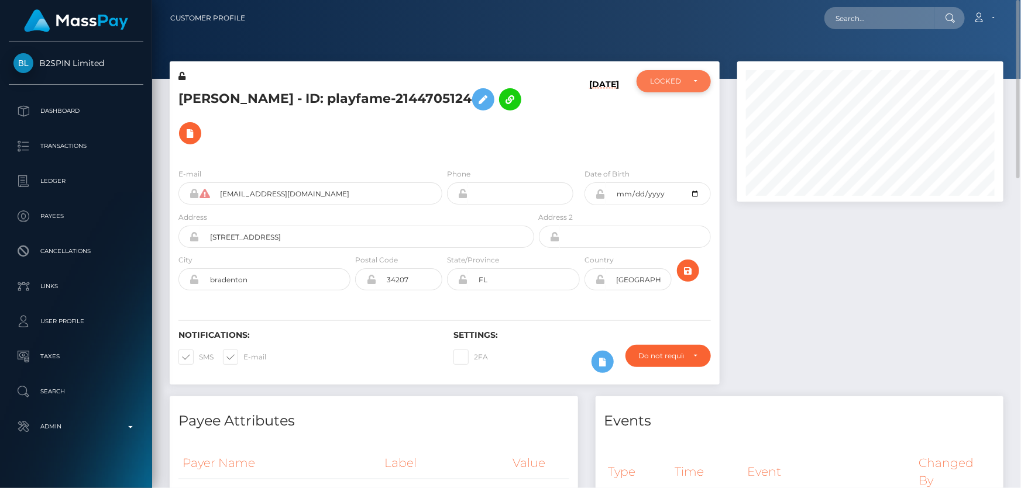
click at [660, 87] on div "LOCKED" at bounding box center [673, 81] width 74 height 22
click at [667, 106] on link "ACTIVE" at bounding box center [673, 113] width 74 height 22
select select "ACTIVE"
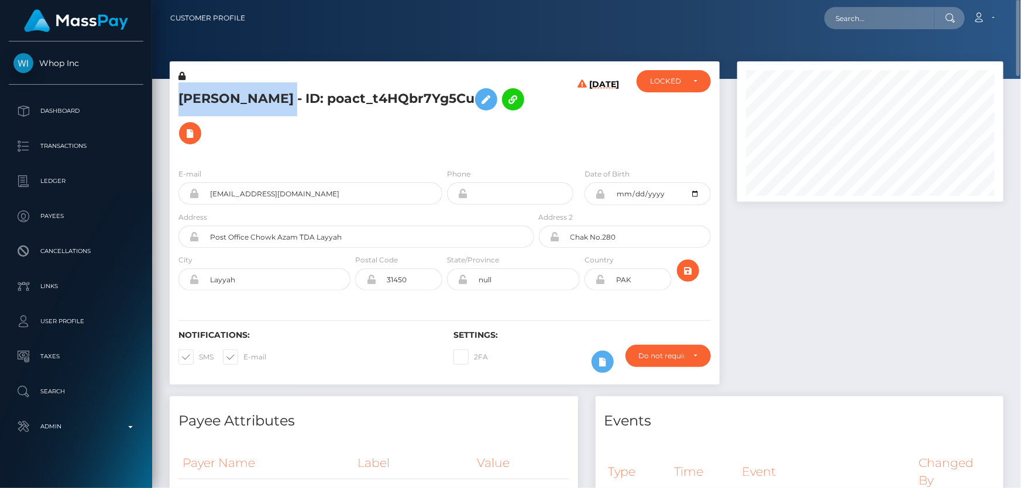
drag, startPoint x: 360, startPoint y: 94, endPoint x: 182, endPoint y: 95, distance: 178.4
click at [182, 95] on h5 "[PERSON_NAME] - ID: poact_t4HQbr7Yg5Cu" at bounding box center [352, 116] width 349 height 68
copy h5 "MUHAMMAD IQBAL IQBAL"
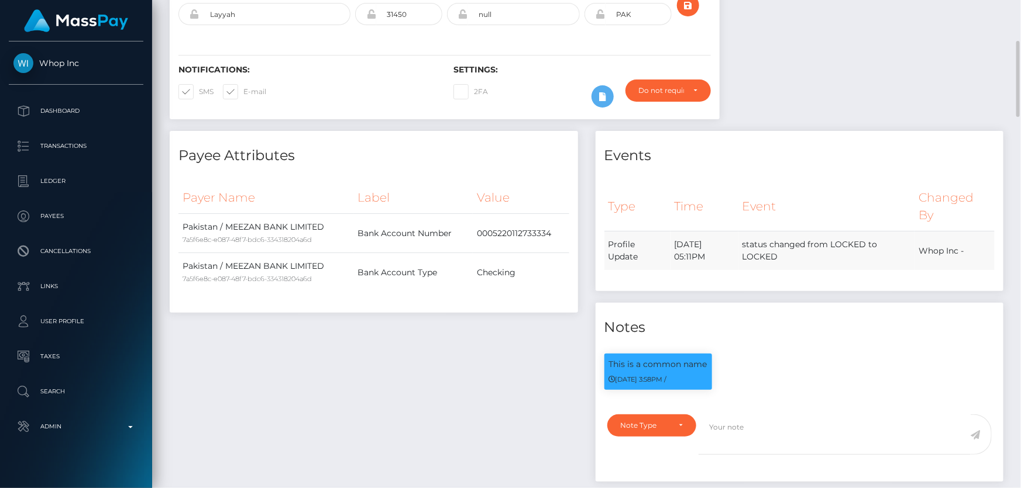
scroll to position [425, 0]
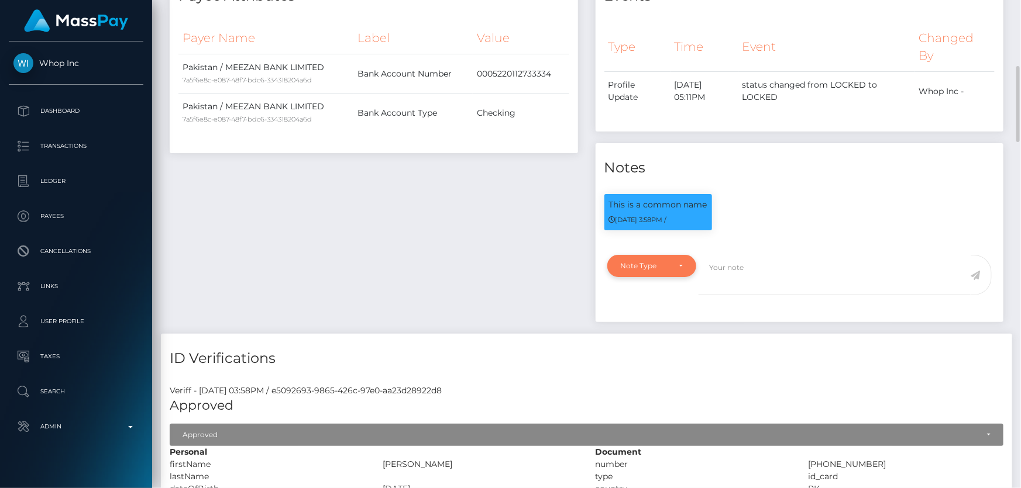
click at [664, 256] on div "Note Type" at bounding box center [651, 266] width 89 height 22
click at [654, 342] on span "Clear Compliance" at bounding box center [652, 347] width 63 height 11
select select "CLEAR_COMPLIANCE"
paste textarea "The hits refer to persons with multiple names and different ID numbers."
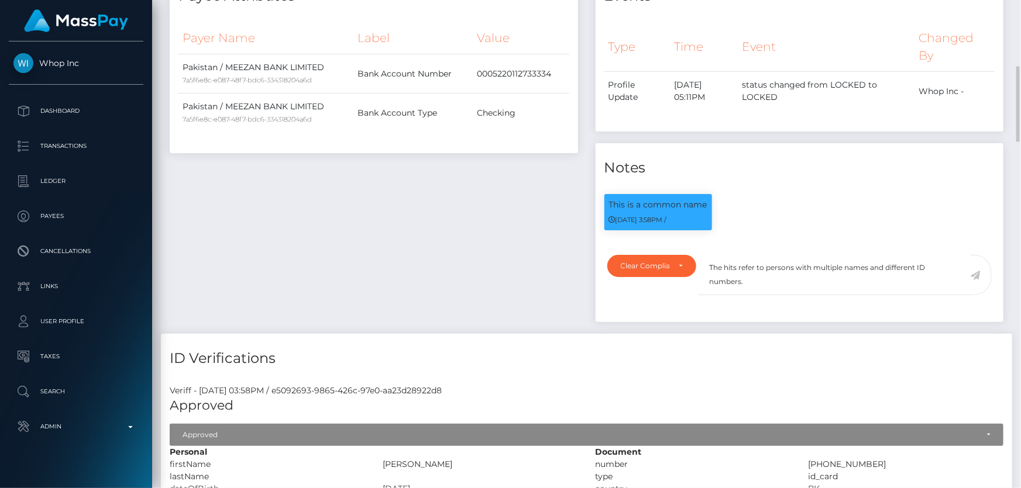
click at [518, 256] on div "Payee Attributes Payer Name Label Value Pakistan / MEEZAN BANK LIMITED 7a5f6e8c…" at bounding box center [374, 152] width 426 height 363
click at [774, 266] on textarea "The hits refer to persons with multiple names and different ID numbers." at bounding box center [834, 275] width 272 height 40
type textarea "The hits refer to persons with multiple names and different ID numbers. Flag cl…"
click at [974, 271] on icon at bounding box center [975, 275] width 10 height 9
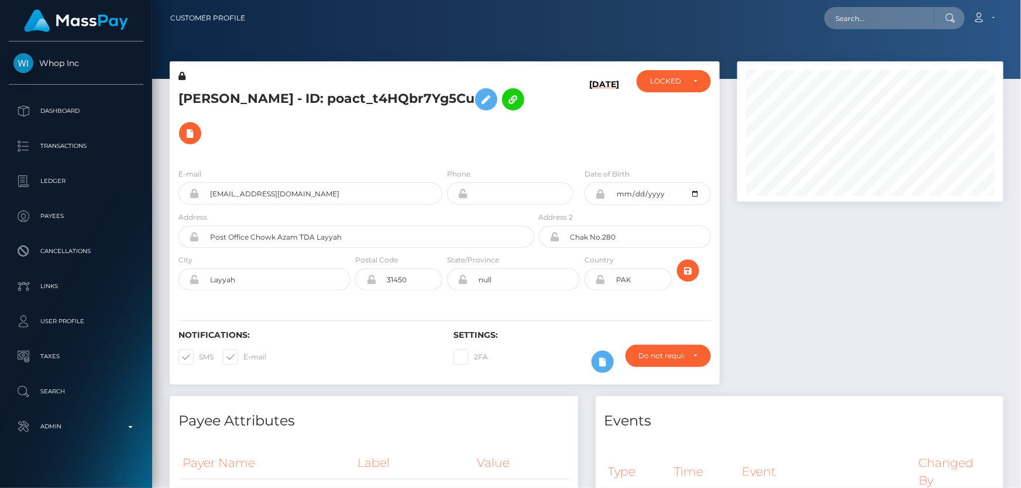
scroll to position [140, 266]
click at [518, 127] on h5 "MUHAMMAD IQBAL IQBAL - ID: poact_t4HQbr7Yg5Cu" at bounding box center [352, 116] width 349 height 68
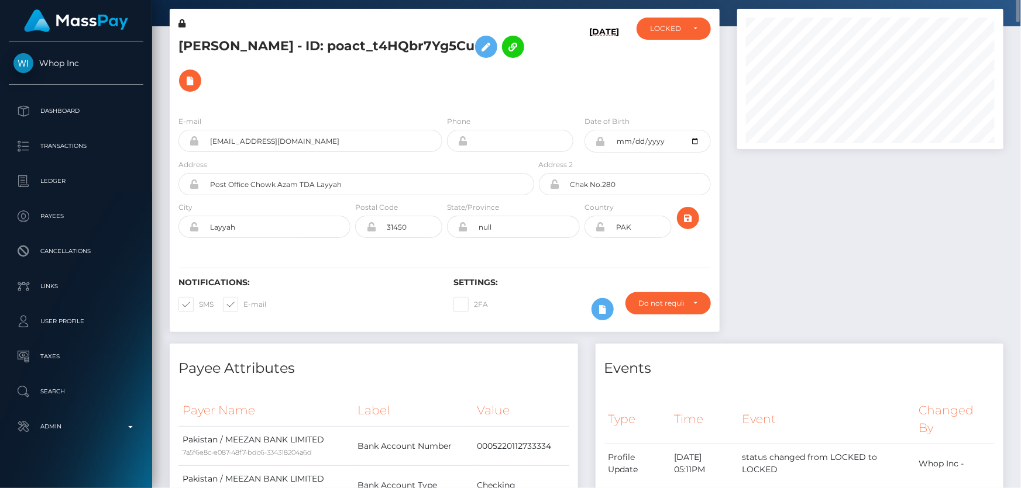
scroll to position [0, 0]
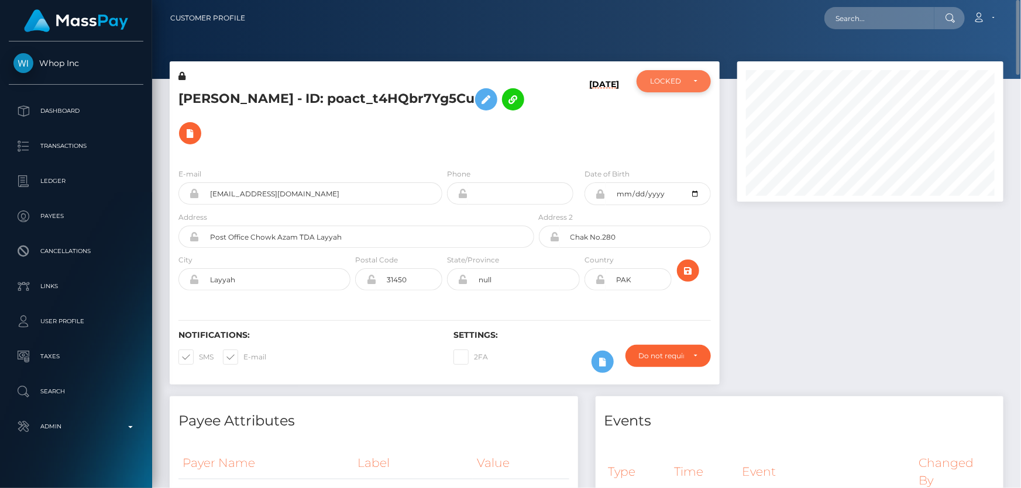
click at [666, 84] on div "LOCKED" at bounding box center [667, 81] width 34 height 9
click at [669, 116] on span "ACTIVE" at bounding box center [663, 113] width 26 height 11
select select "ACTIVE"
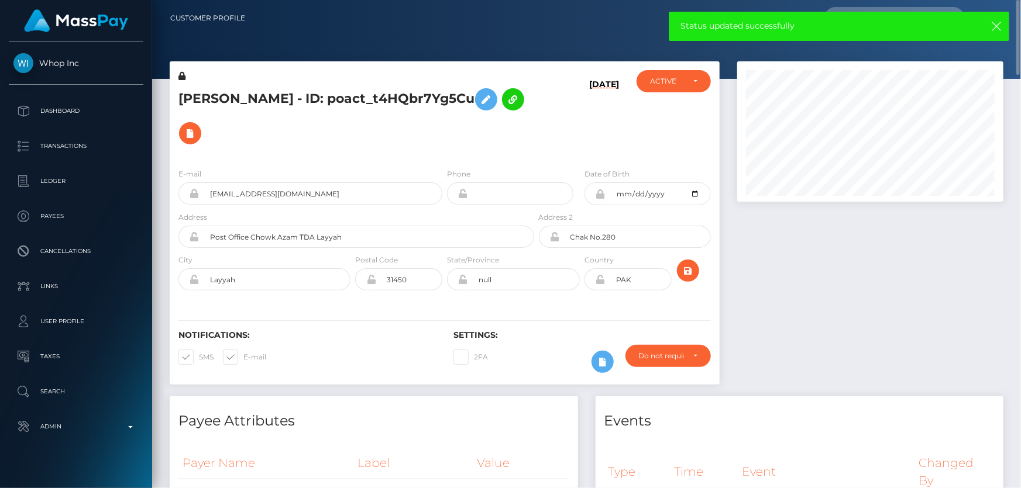
click at [492, 136] on div "MUHAMMAD IQBAL IQBAL - ID: poact_t4HQbr7Yg5Cu" at bounding box center [353, 114] width 367 height 89
click at [180, 75] on icon at bounding box center [181, 76] width 7 height 8
click at [479, 107] on icon at bounding box center [486, 99] width 14 height 15
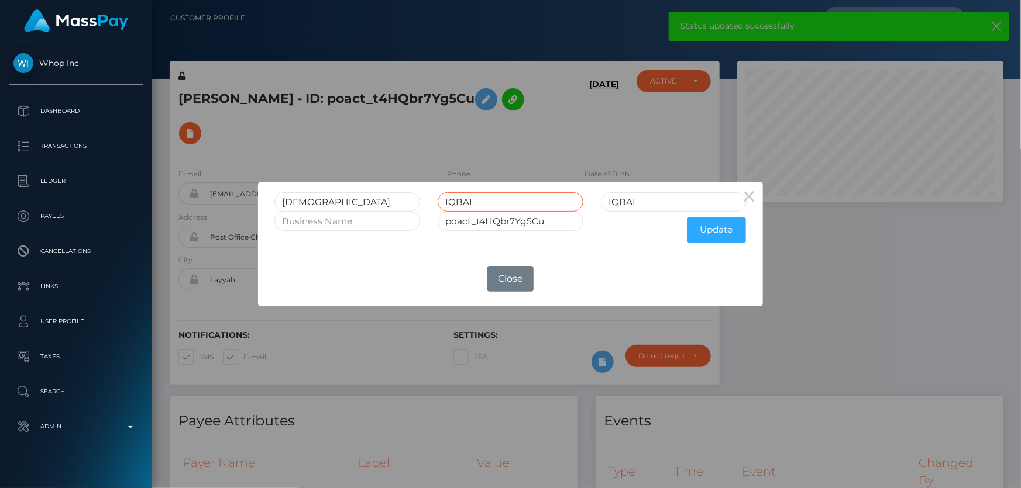
drag, startPoint x: 483, startPoint y: 198, endPoint x: 428, endPoint y: 203, distance: 55.2
click at [428, 203] on div "MUHAMMAD IQBAL IQBAL" at bounding box center [510, 201] width 489 height 19
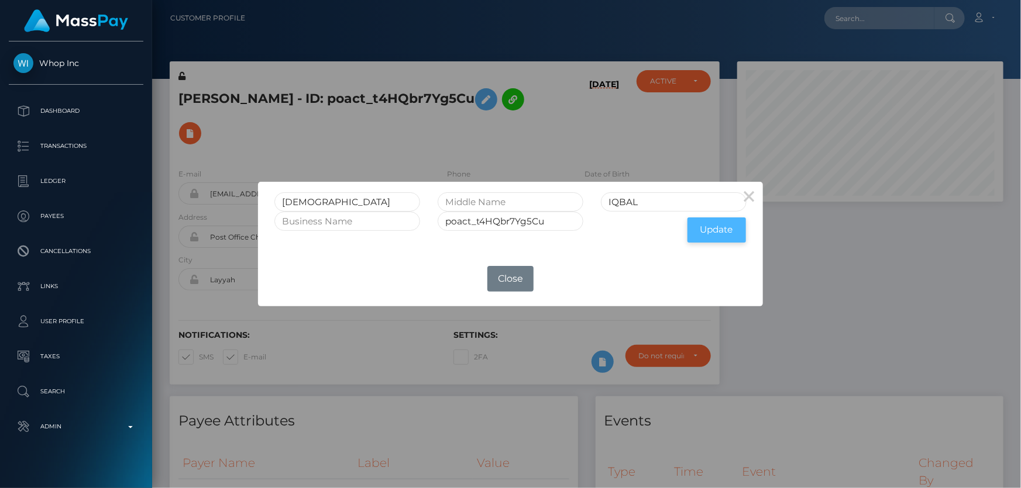
click at [724, 233] on button "Update" at bounding box center [716, 230] width 58 height 25
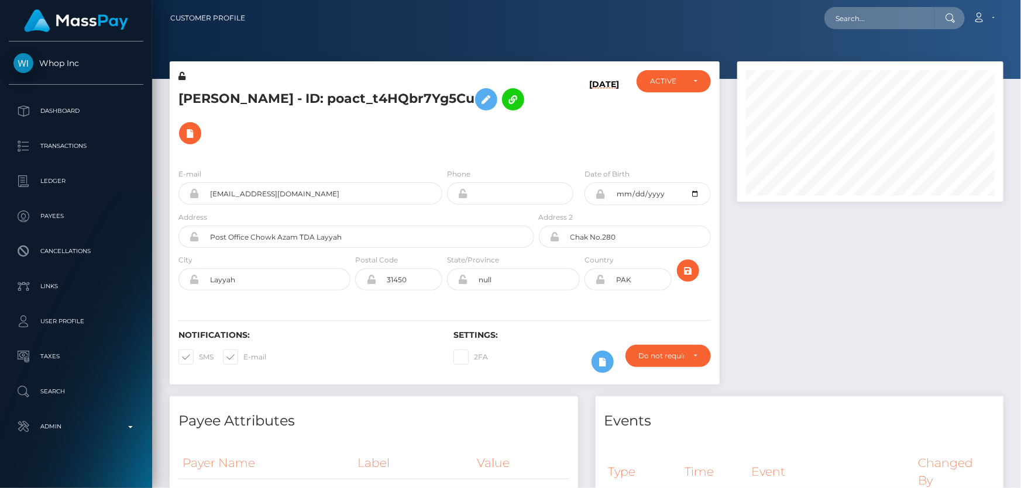
scroll to position [140, 266]
click at [181, 76] on icon at bounding box center [181, 76] width 7 height 8
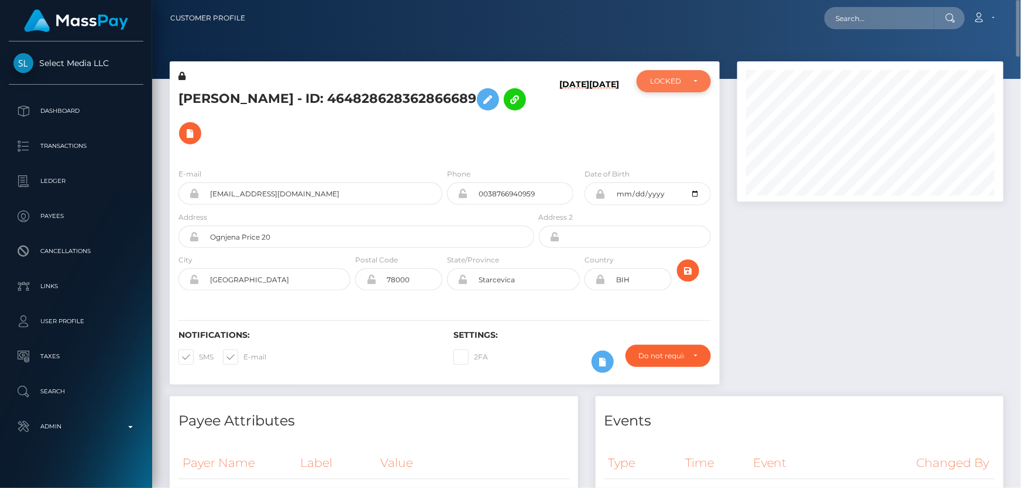
click at [679, 90] on div "LOCKED" at bounding box center [673, 81] width 74 height 22
click at [676, 115] on link "ACTIVE" at bounding box center [673, 113] width 74 height 22
select select "ACTIVE"
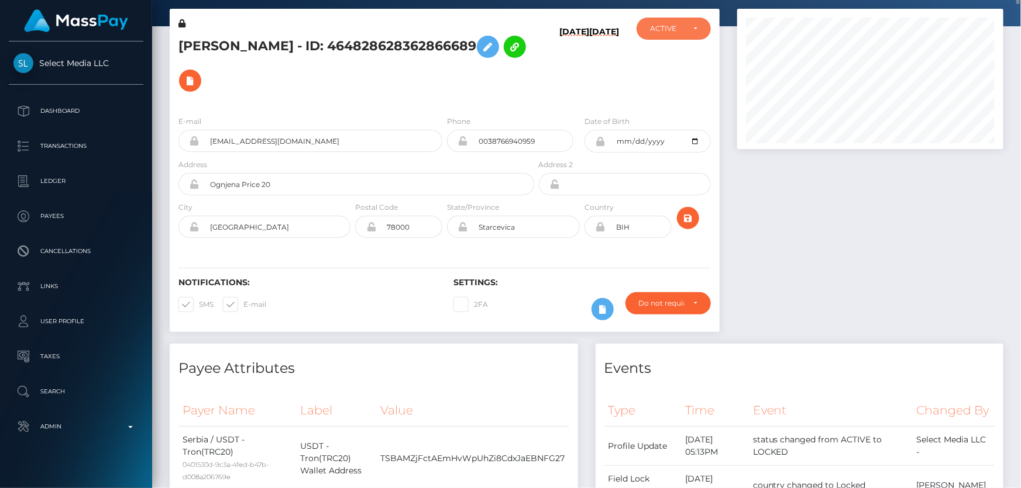
scroll to position [0, 0]
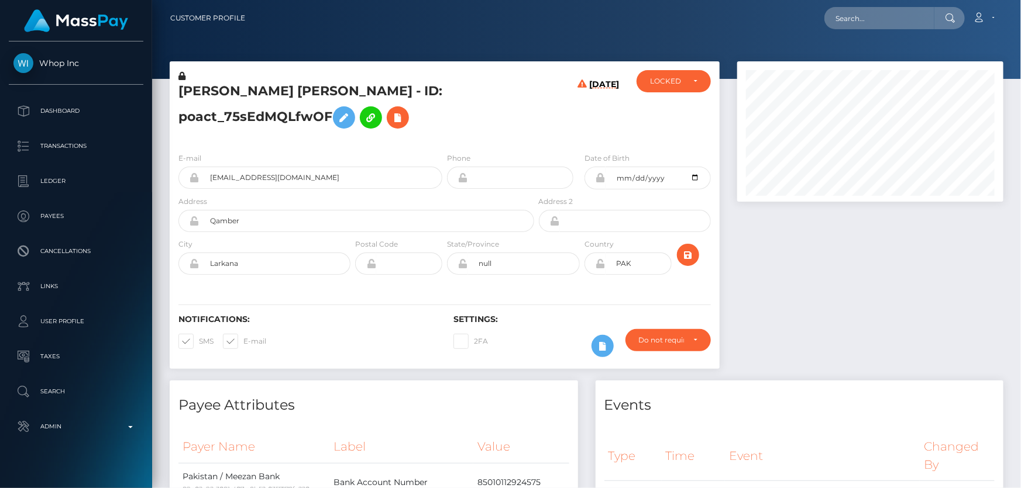
scroll to position [140, 266]
drag, startPoint x: 329, startPoint y: 95, endPoint x: 181, endPoint y: 97, distance: 148.0
click at [181, 97] on h5 "UMAIR AHMED Ahmed - ID: poact_75sEdMQLfwOF" at bounding box center [352, 108] width 349 height 52
copy h5 "UMAIR AHMED Ahmed"
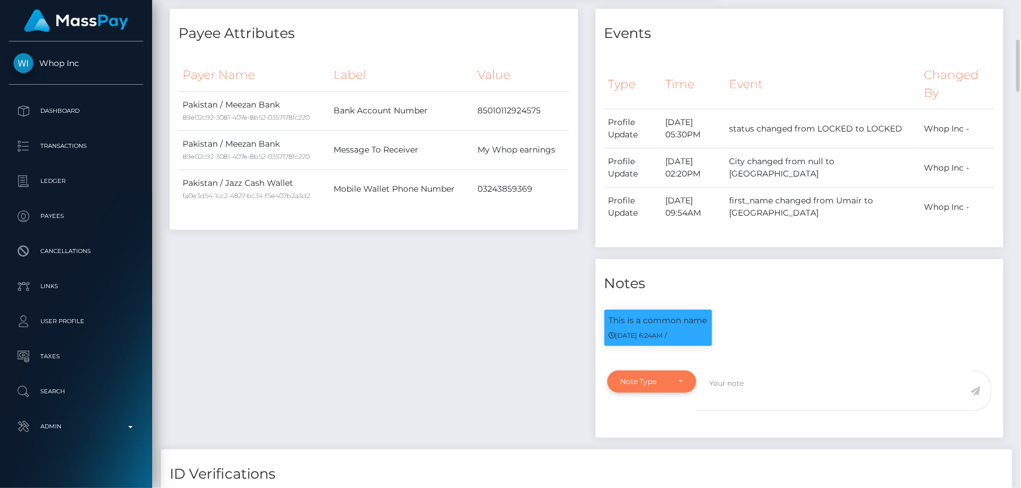
scroll to position [532, 0]
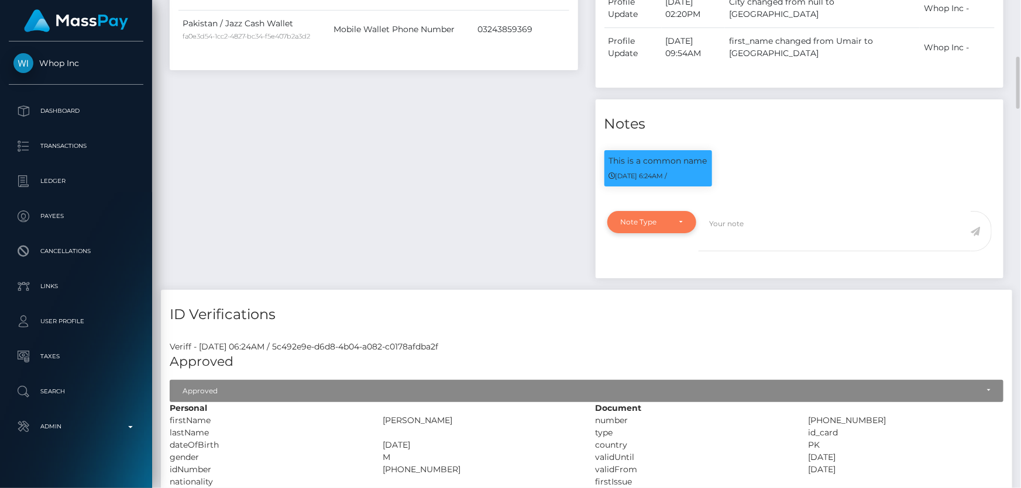
click at [663, 228] on div "Note Type" at bounding box center [651, 222] width 89 height 22
click at [653, 302] on span "Clear Compliance" at bounding box center [652, 303] width 63 height 11
select select "CLEAR_COMPLIANCE"
paste textarea "The hit refers to a person with multiple names."
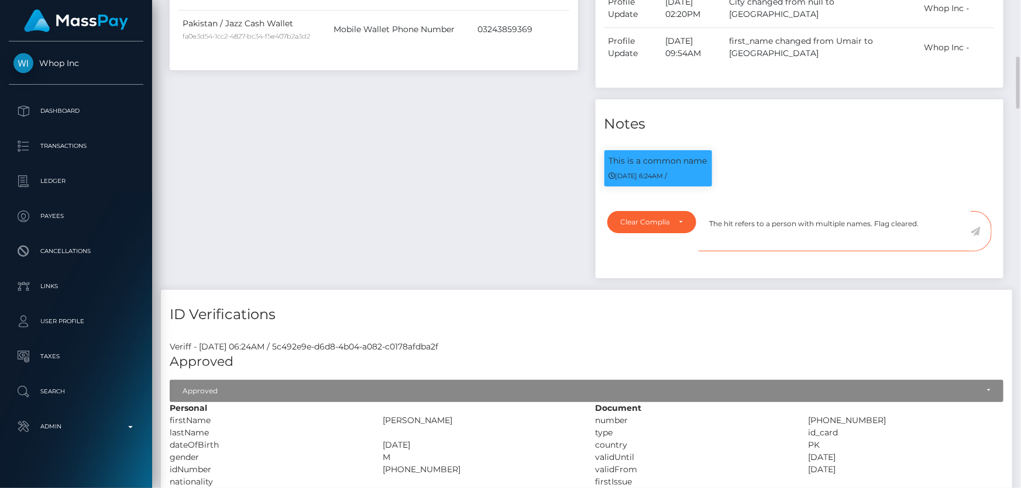
type textarea "The hit refers to a person with multiple names. Flag cleared."
click at [977, 231] on icon at bounding box center [975, 231] width 10 height 9
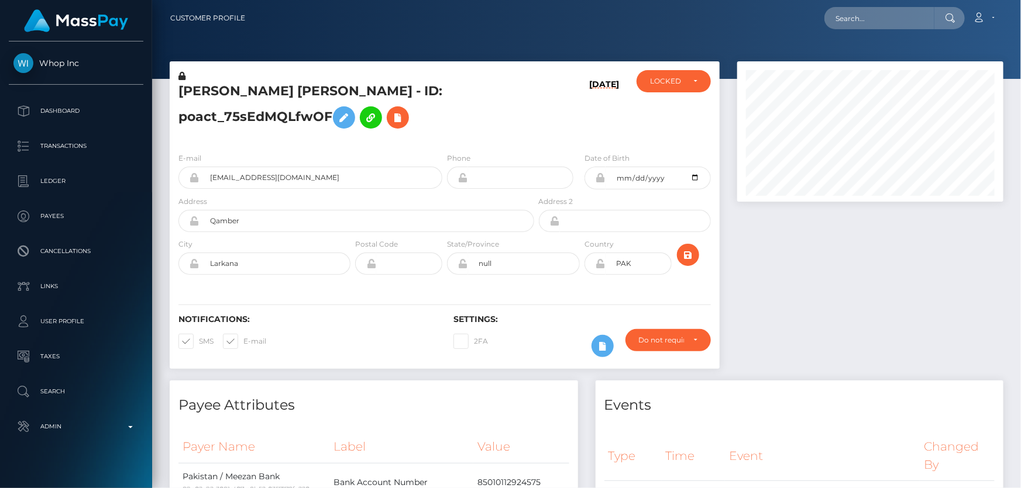
scroll to position [140, 266]
click at [668, 87] on div "LOCKED" at bounding box center [673, 81] width 74 height 22
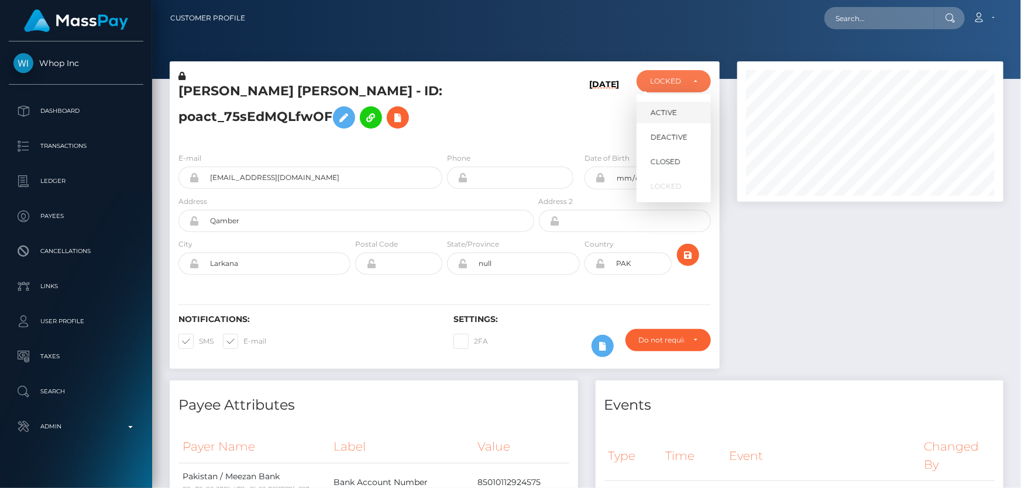
click at [673, 109] on span "ACTIVE" at bounding box center [663, 113] width 26 height 11
select select "ACTIVE"
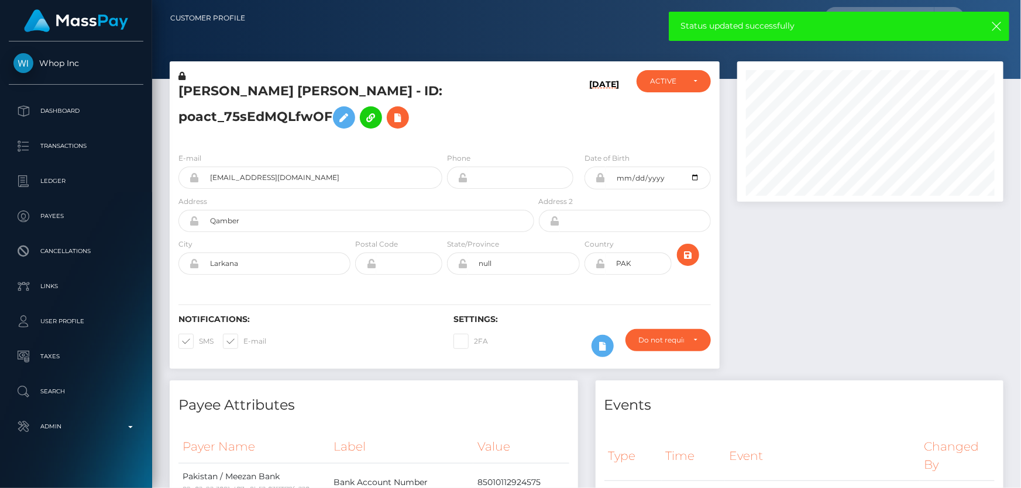
drag, startPoint x: 351, startPoint y: 126, endPoint x: 271, endPoint y: 130, distance: 80.3
click at [351, 124] on h5 "UMAIR AHMED Ahmed - ID: poact_75sEdMQLfwOF" at bounding box center [352, 108] width 349 height 52
click at [181, 74] on icon at bounding box center [181, 76] width 7 height 8
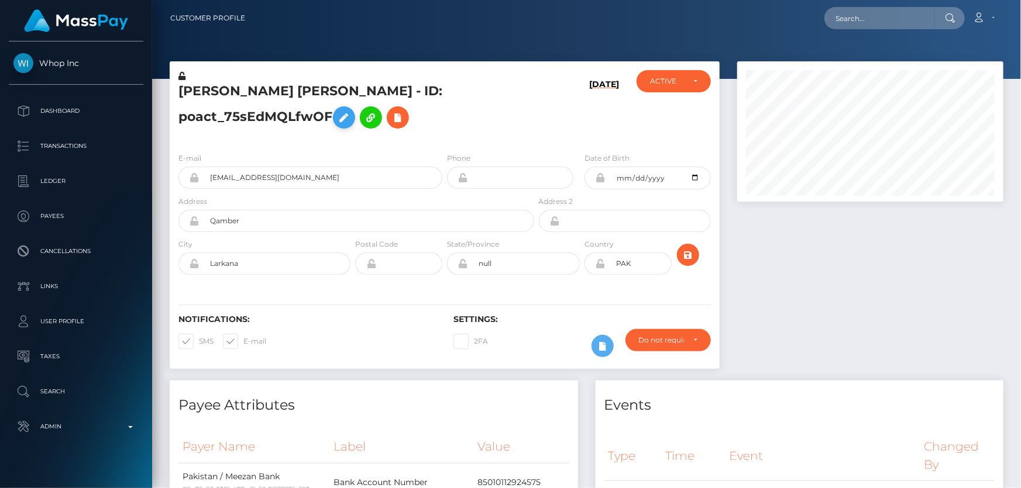
click at [337, 115] on icon at bounding box center [344, 118] width 14 height 15
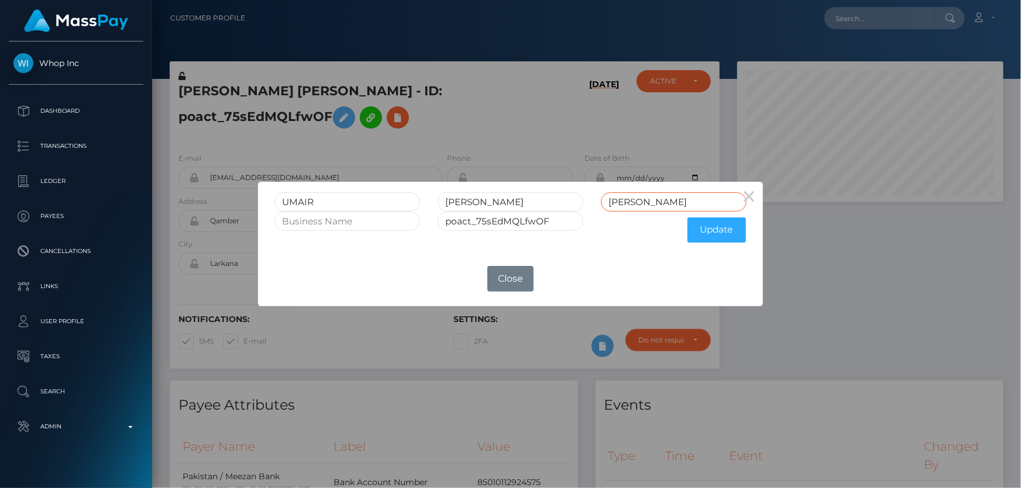
drag, startPoint x: 660, startPoint y: 202, endPoint x: 550, endPoint y: 205, distance: 109.4
click at [550, 205] on div "UMAIR AHMED Ahmed" at bounding box center [510, 201] width 489 height 19
drag, startPoint x: 489, startPoint y: 201, endPoint x: 446, endPoint y: 201, distance: 42.7
click at [432, 197] on div "AHMED" at bounding box center [510, 201] width 163 height 19
paste input "AHMED"
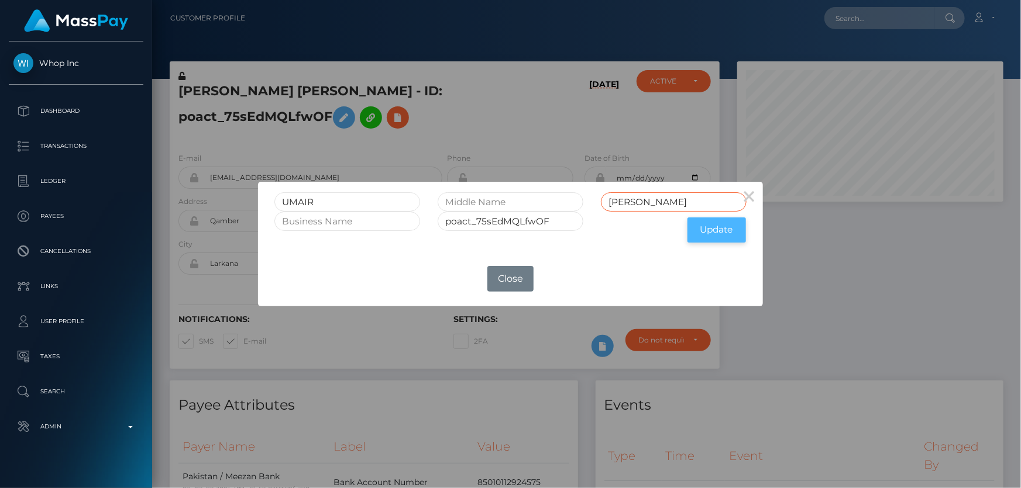
type input "AHMED"
click at [710, 233] on button "Update" at bounding box center [716, 230] width 58 height 25
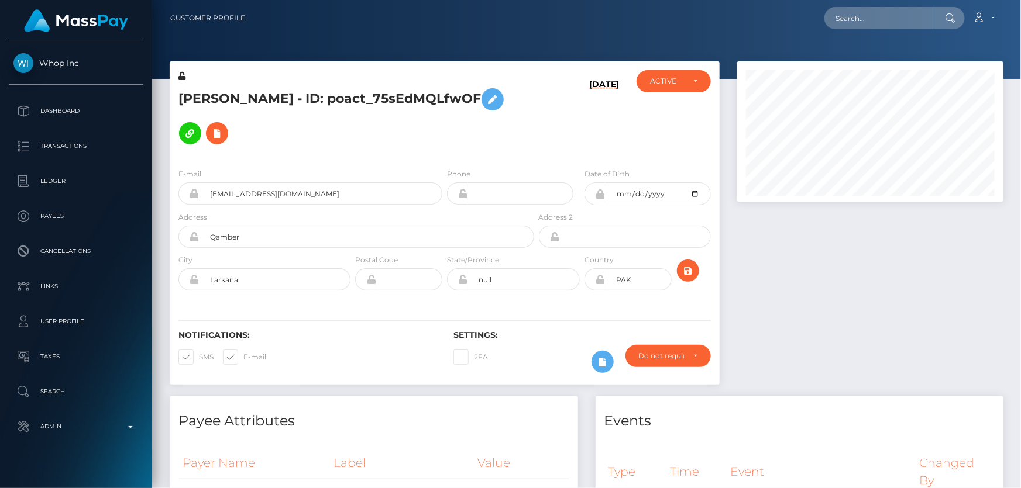
scroll to position [140, 266]
click at [183, 75] on icon at bounding box center [181, 76] width 7 height 8
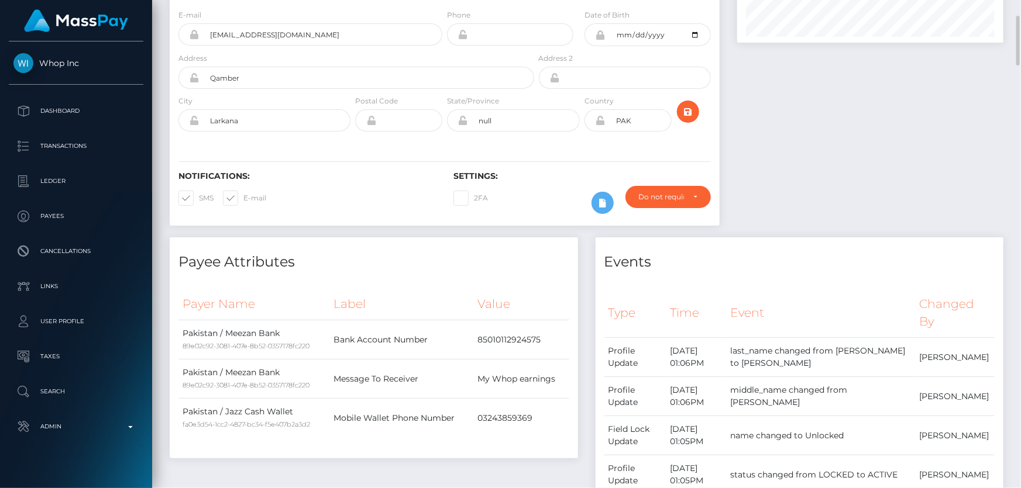
scroll to position [0, 0]
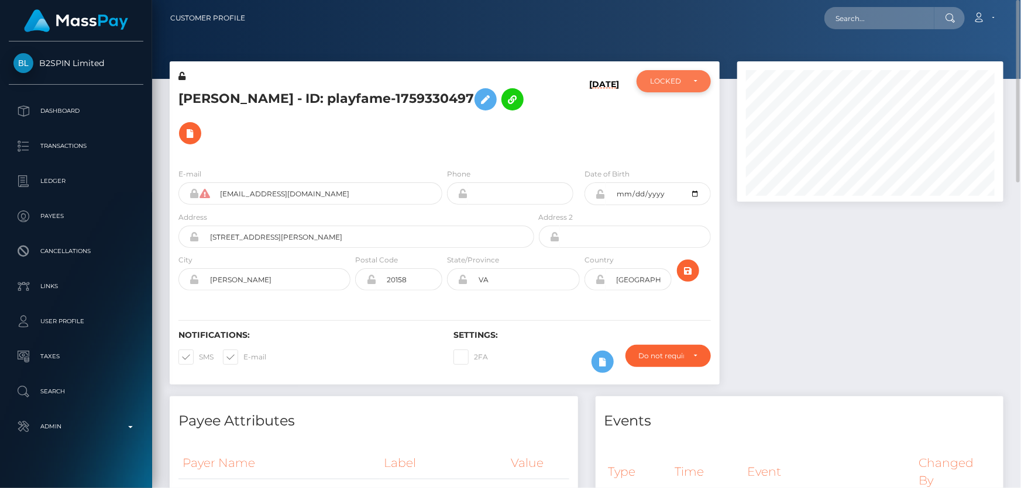
click at [661, 89] on div "LOCKED" at bounding box center [673, 81] width 74 height 22
click at [678, 114] on link "ACTIVE" at bounding box center [673, 113] width 74 height 22
select select "ACTIVE"
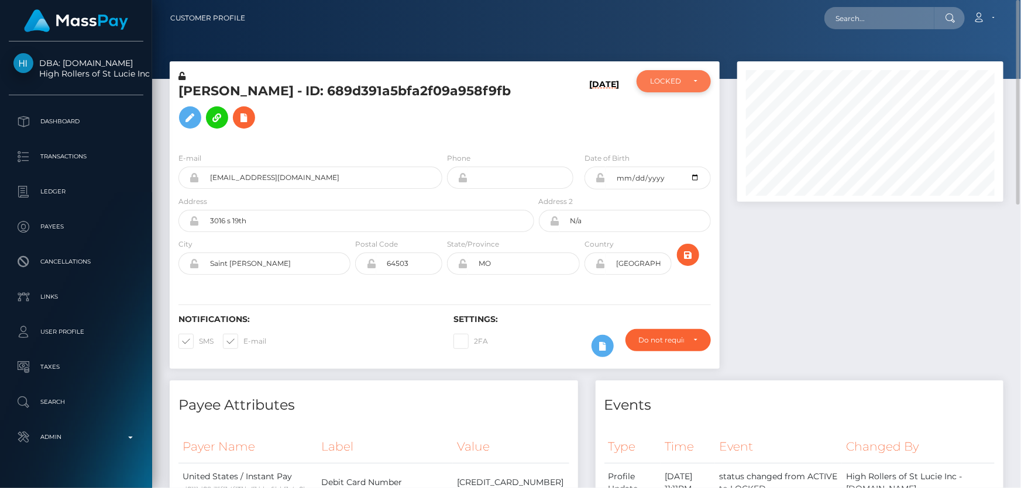
click at [655, 77] on div "LOCKED" at bounding box center [667, 81] width 34 height 9
click at [673, 111] on span "ACTIVE" at bounding box center [663, 113] width 26 height 11
select select "ACTIVE"
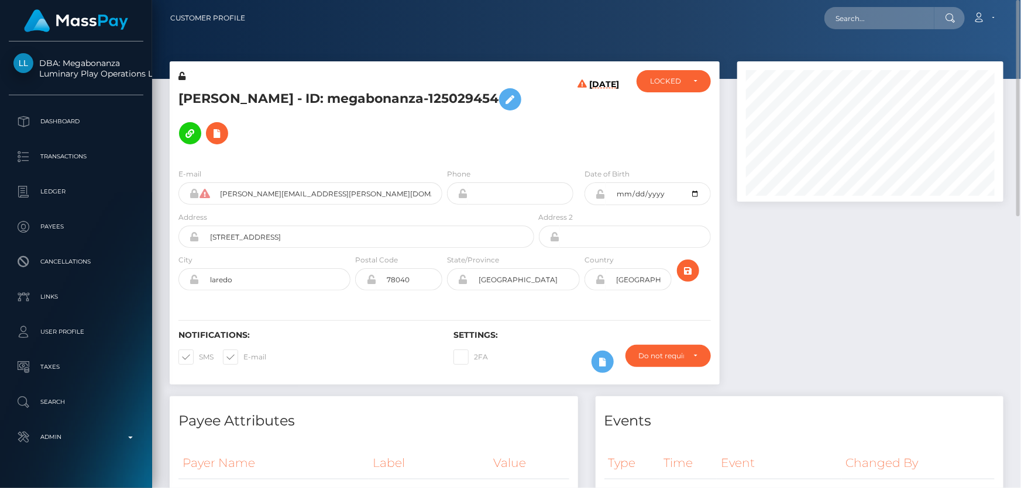
click at [254, 118] on h5 "[PERSON_NAME] - ID: megabonanza-125029454" at bounding box center [352, 116] width 349 height 68
copy h5 "[PERSON_NAME] - ID: megabonanza-125029454"
click at [678, 89] on div "LOCKED" at bounding box center [673, 81] width 74 height 22
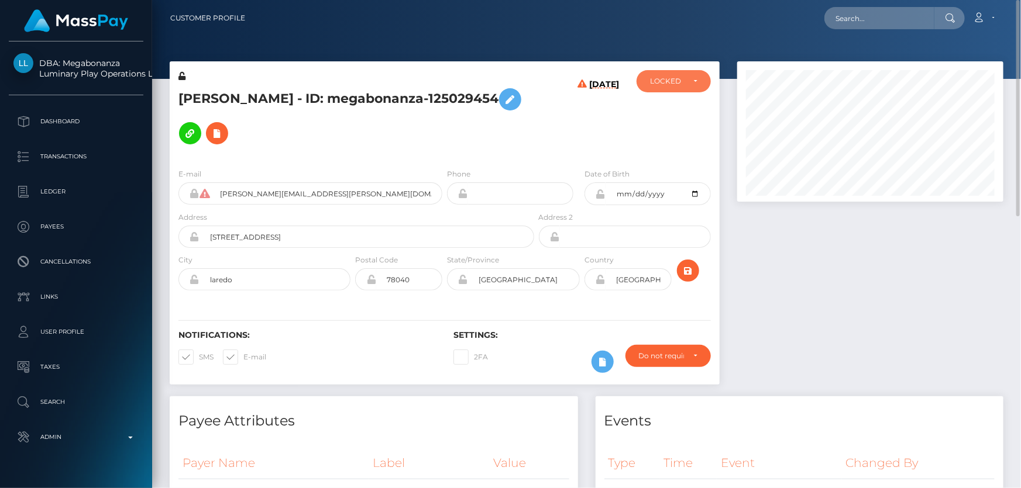
scroll to position [140, 266]
click at [679, 137] on span "DEACTIVE" at bounding box center [668, 137] width 37 height 11
select select "DEACTIVE"
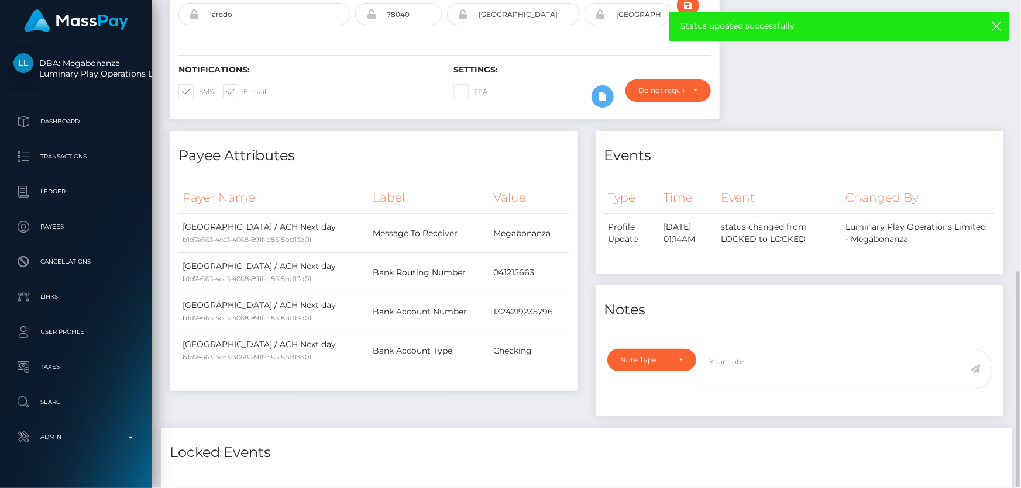
scroll to position [425, 0]
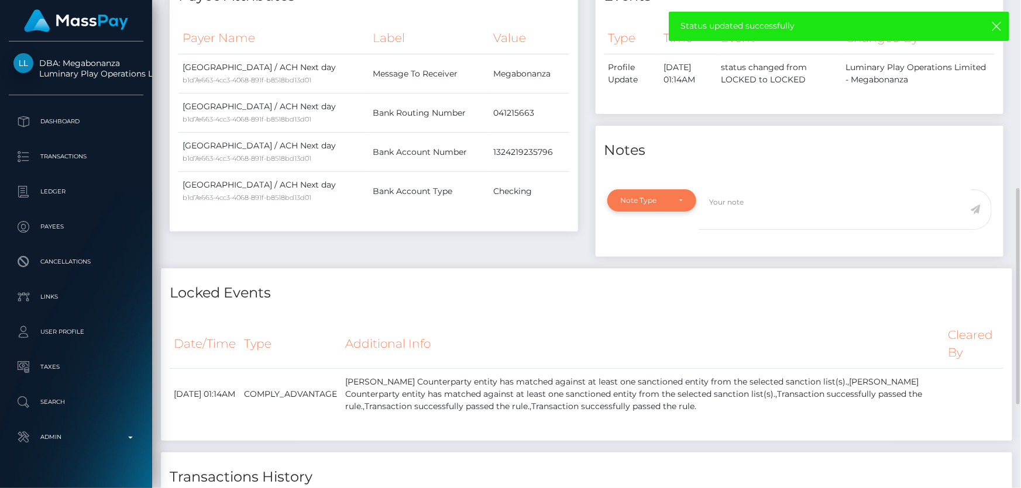
click at [649, 196] on div "Note Type" at bounding box center [645, 200] width 49 height 9
click at [645, 251] on span "Compliance" at bounding box center [642, 256] width 43 height 11
select select "COMPLIANCE"
click at [760, 199] on textarea at bounding box center [834, 209] width 272 height 40
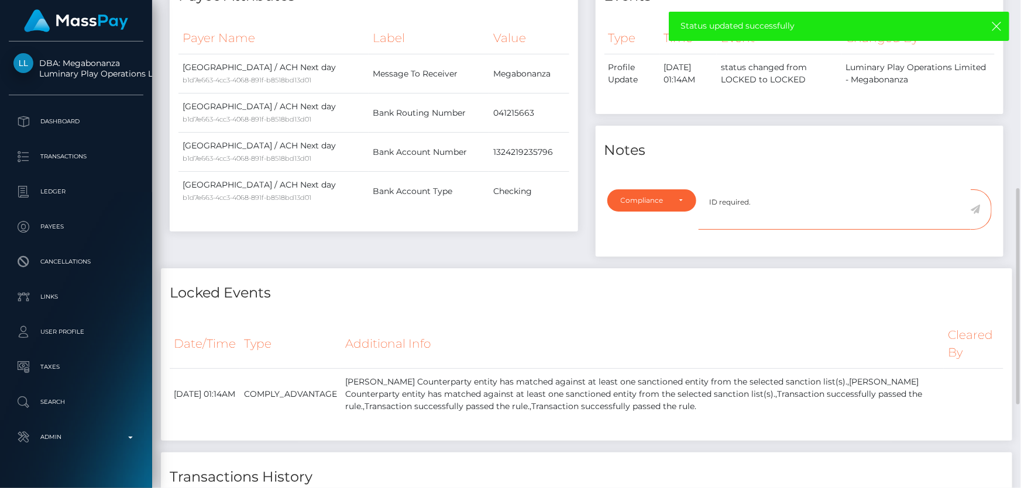
type textarea "ID required."
click at [977, 205] on icon at bounding box center [975, 209] width 10 height 9
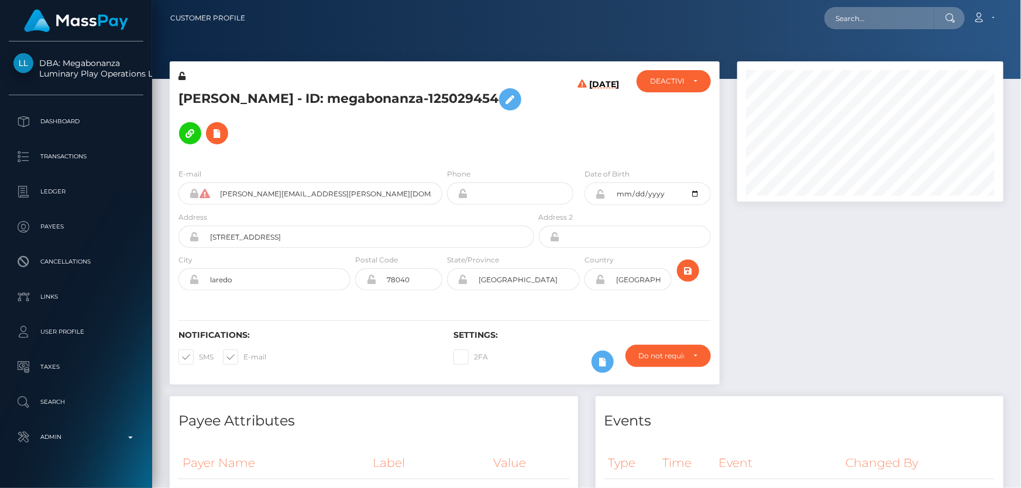
scroll to position [140, 266]
click at [262, 115] on h5 "GERARDO ANTONIO SAMANIEGO - ID: megabonanza-125029454" at bounding box center [352, 116] width 349 height 68
copy h5 "GERARDO ANTONIO SAMANIEGO - ID: megabonanza-125029454"
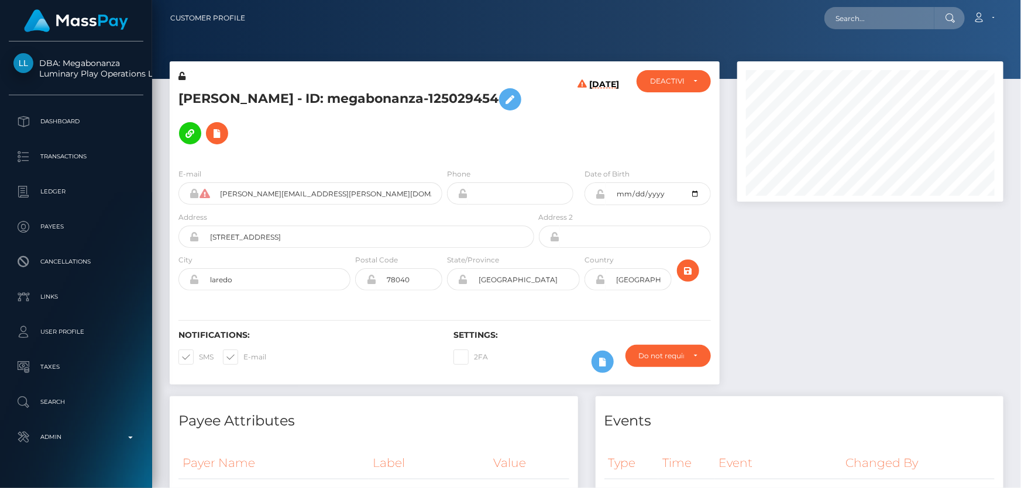
click at [834, 355] on div at bounding box center [870, 228] width 284 height 335
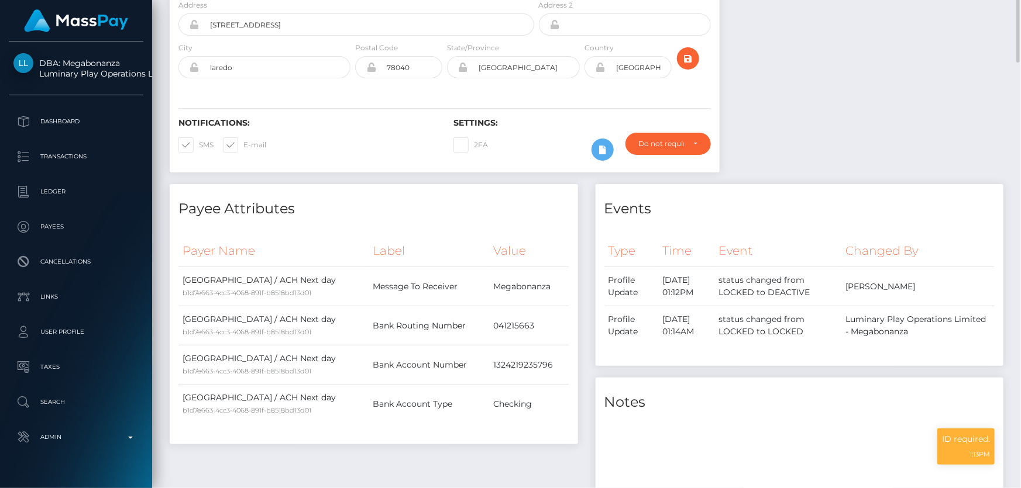
scroll to position [53, 0]
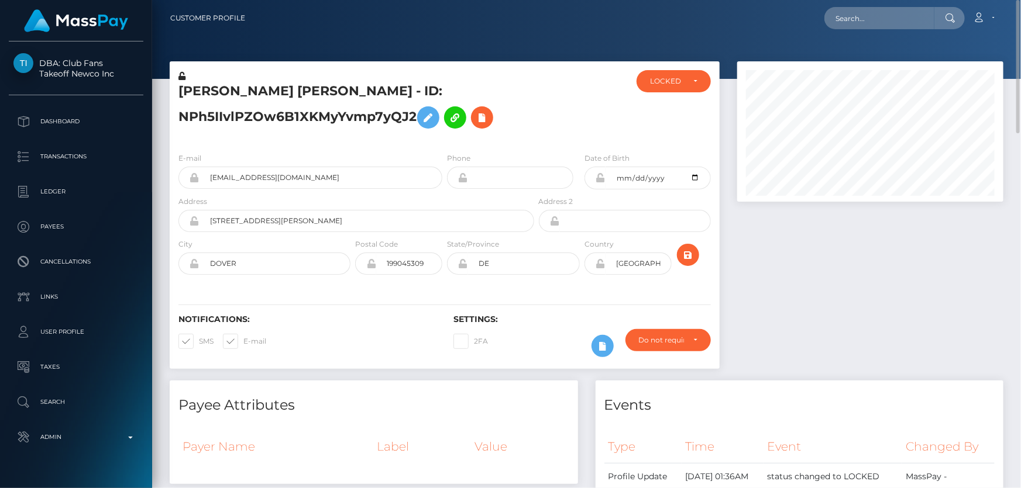
click at [182, 76] on icon at bounding box center [181, 76] width 7 height 8
click at [598, 176] on icon at bounding box center [600, 177] width 10 height 9
click at [598, 263] on icon at bounding box center [600, 263] width 10 height 9
click at [666, 84] on div "LOCKED" at bounding box center [667, 81] width 34 height 9
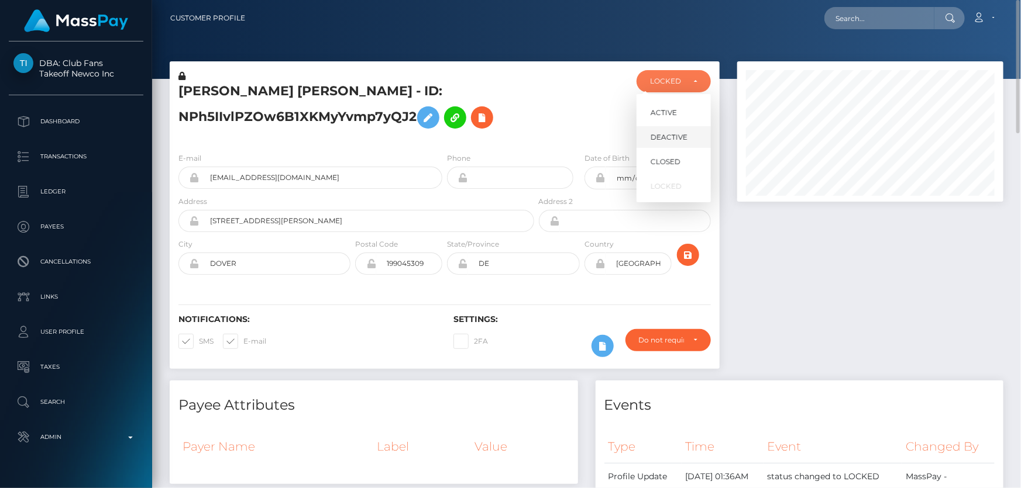
scroll to position [140, 266]
click at [673, 111] on span "ACTIVE" at bounding box center [663, 113] width 26 height 11
select select "ACTIVE"
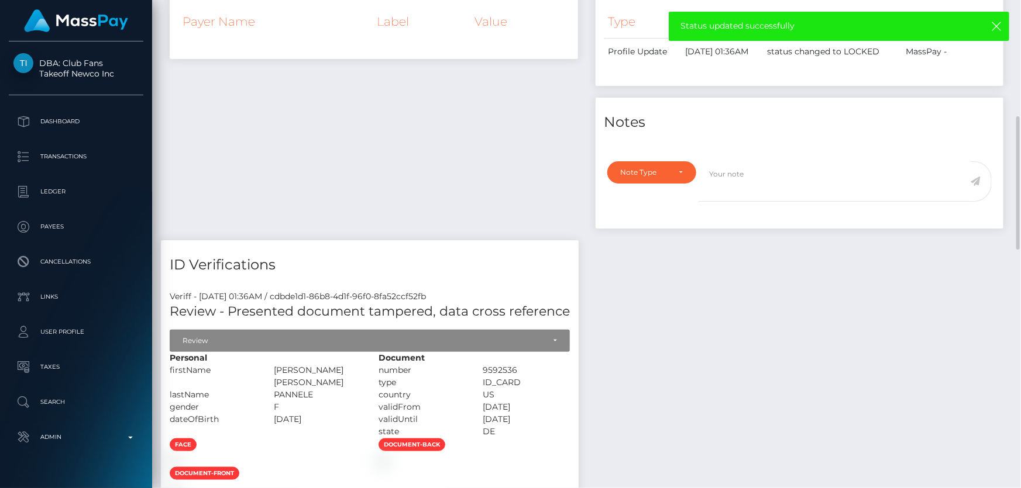
scroll to position [585, 0]
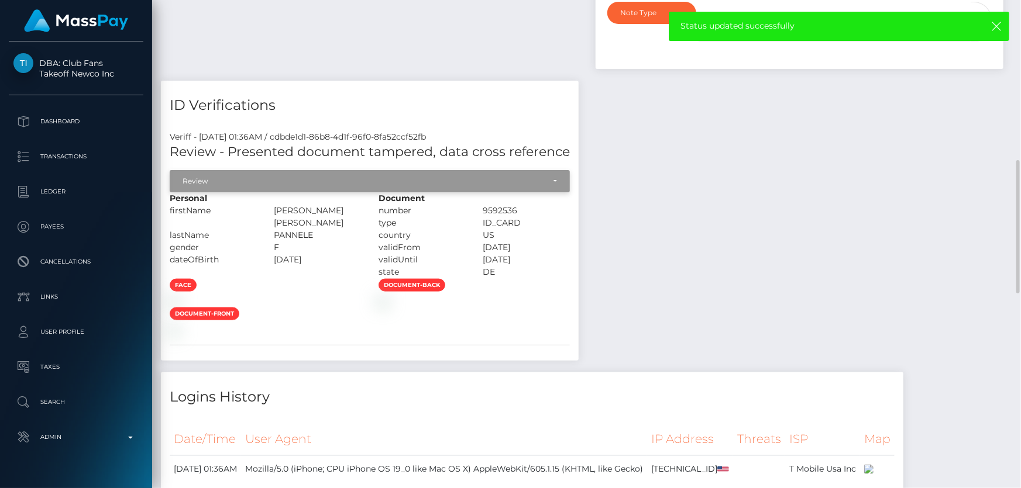
click at [276, 192] on div "Review" at bounding box center [370, 181] width 400 height 22
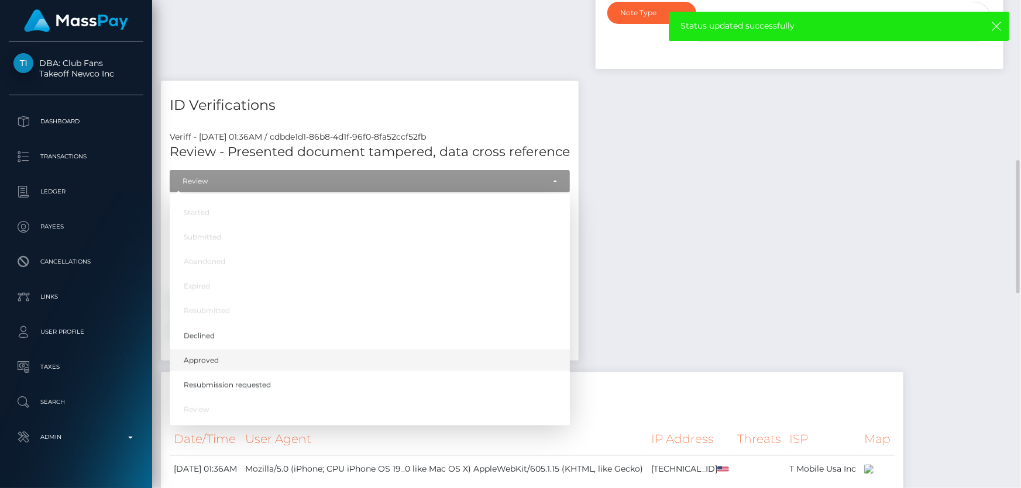
click at [241, 371] on link "Approved" at bounding box center [370, 361] width 400 height 22
select select "Approved"
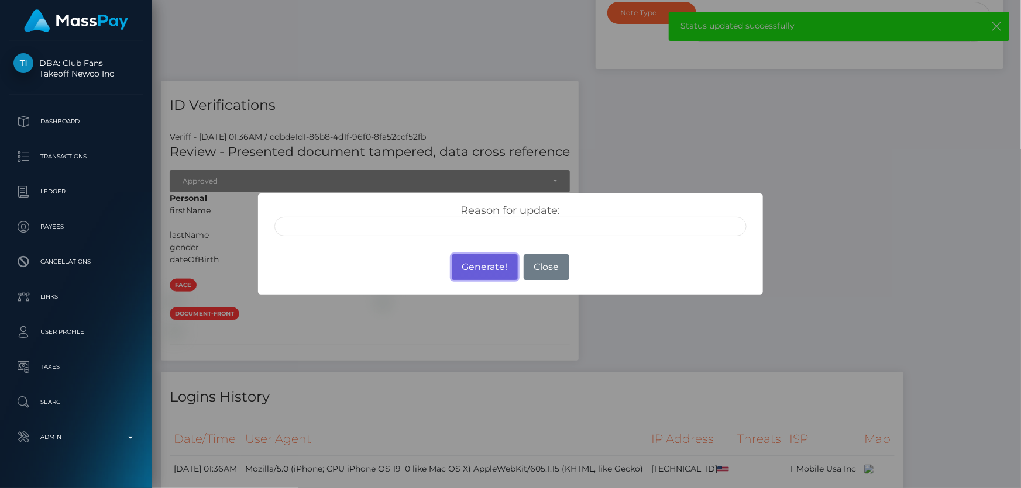
click at [483, 260] on button "Generate!" at bounding box center [485, 267] width 66 height 26
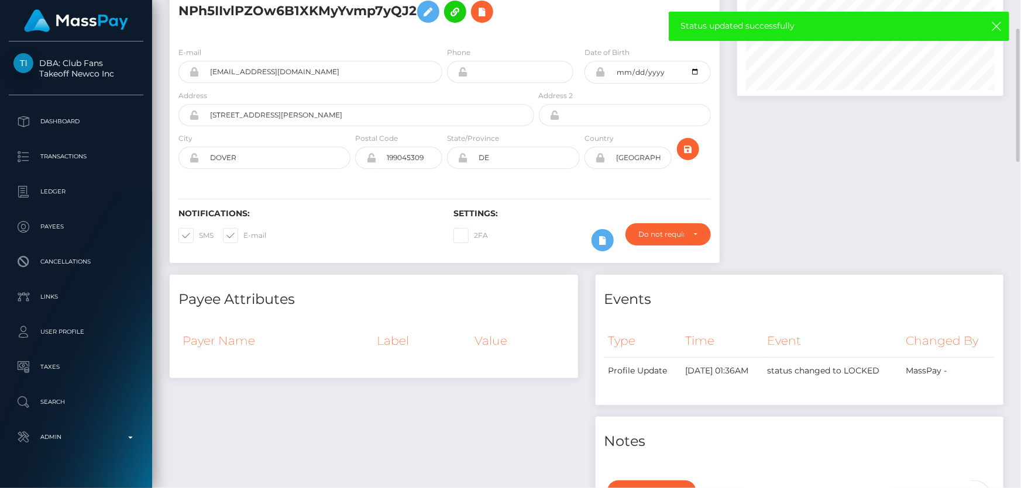
scroll to position [0, 0]
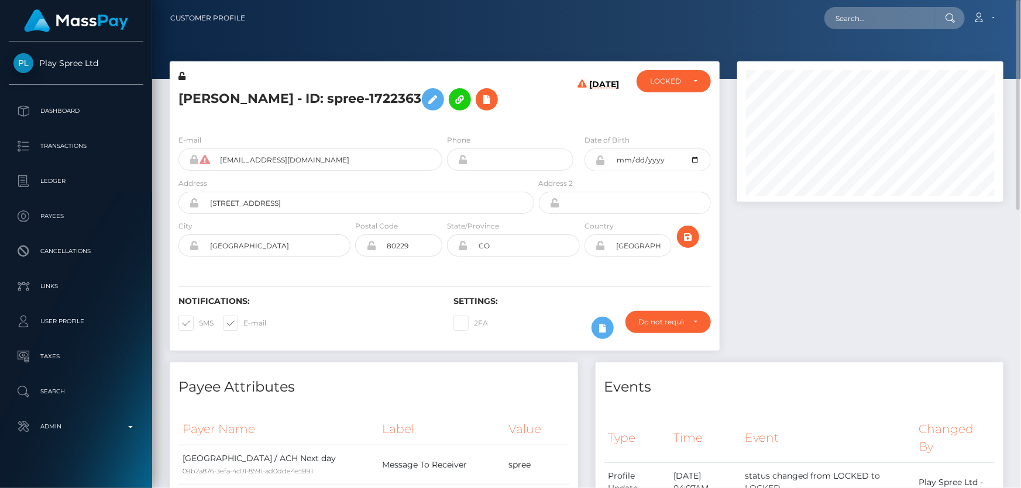
click at [324, 99] on h5 "[PERSON_NAME] - ID: spree-1722363" at bounding box center [352, 99] width 349 height 34
copy h5 "[PERSON_NAME] - ID: spree-1722363"
click at [664, 82] on div "LOCKED" at bounding box center [667, 81] width 34 height 9
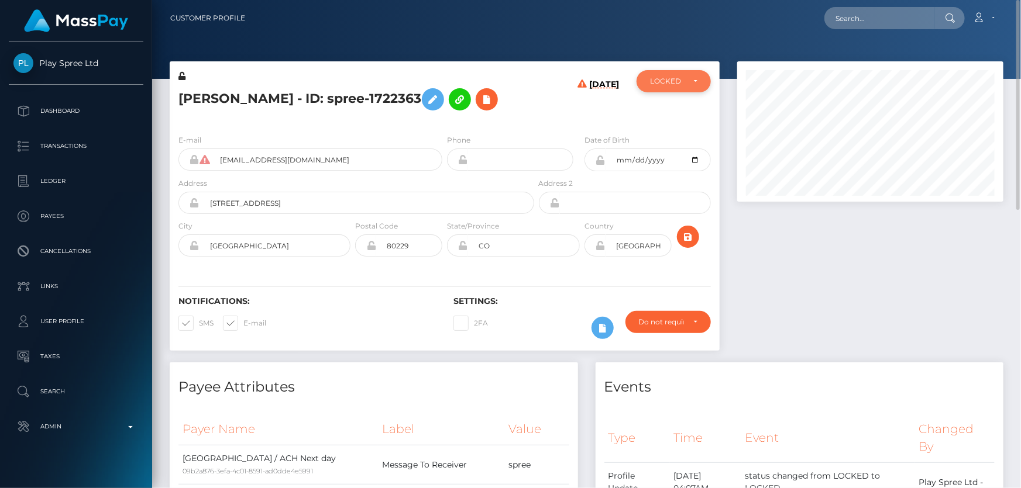
scroll to position [140, 266]
click at [660, 137] on span "DEACTIVE" at bounding box center [668, 137] width 37 height 11
select select "DEACTIVE"
click at [409, 116] on h5 "DANIEL RICARDO OLIVAS - ID: spree-1722363" at bounding box center [352, 99] width 349 height 34
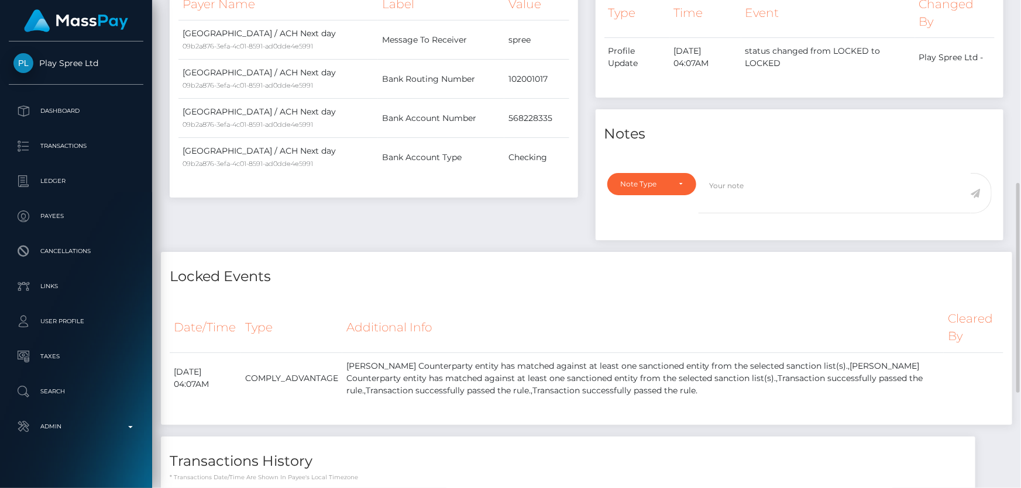
scroll to position [478, 0]
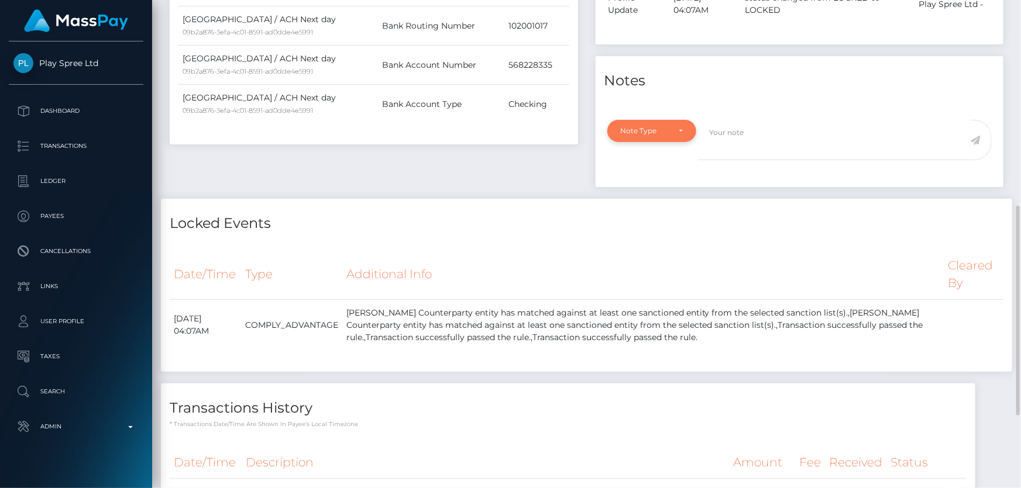
click at [643, 153] on div "Note Type Compliance Clear Compliance General Note Type" at bounding box center [799, 150] width 408 height 74
click at [651, 136] on div "Note Type" at bounding box center [645, 130] width 49 height 9
click at [654, 192] on span "Compliance" at bounding box center [642, 187] width 43 height 11
select select "COMPLIANCE"
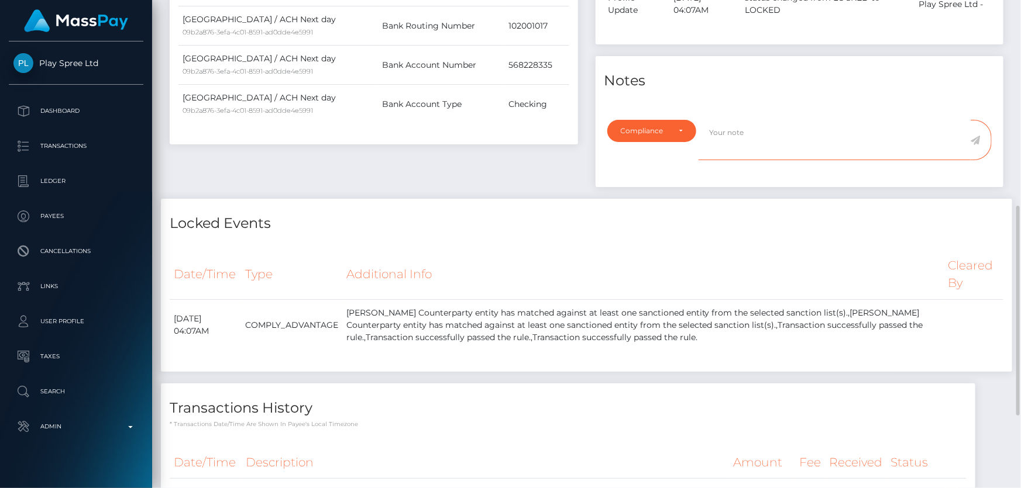
click at [730, 160] on textarea at bounding box center [834, 140] width 272 height 40
type textarea "ID required."
click at [976, 145] on icon at bounding box center [975, 140] width 10 height 9
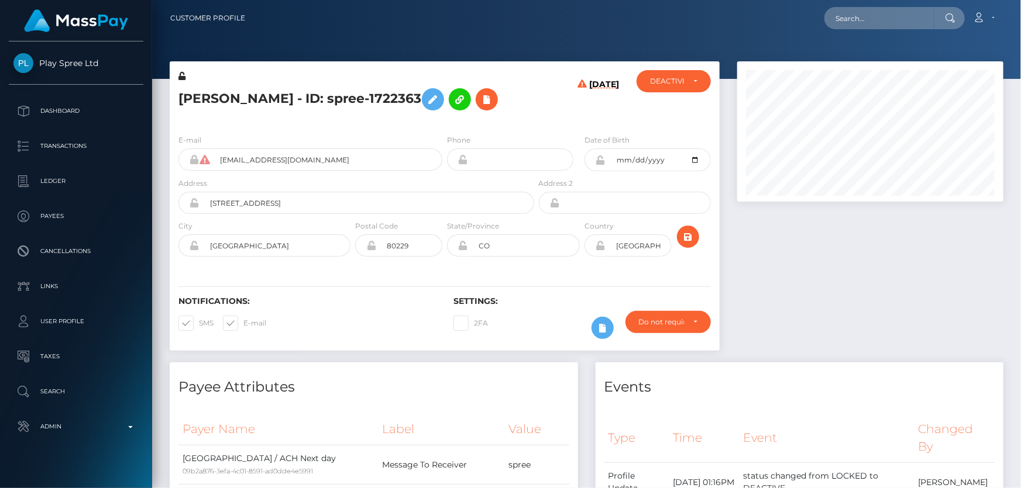
scroll to position [140, 266]
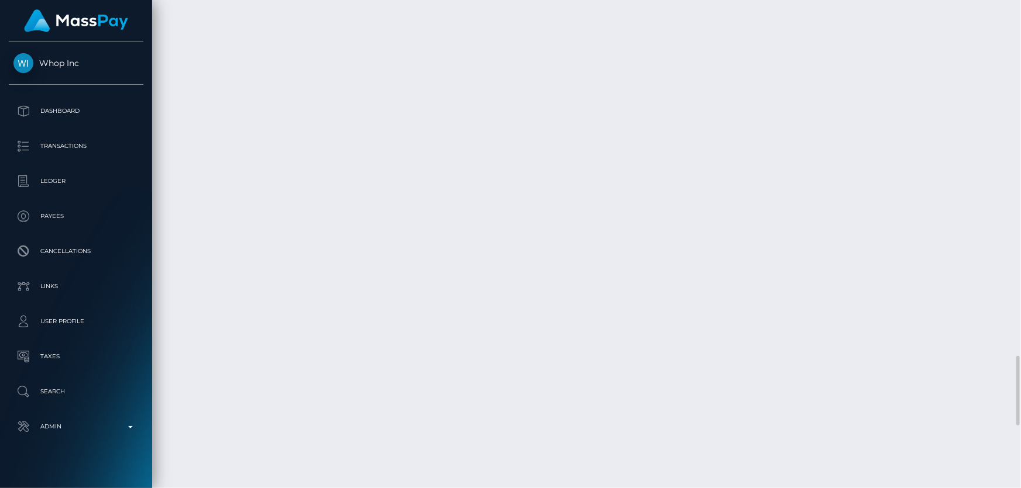
scroll to position [2499, 0]
checkbox input "true"
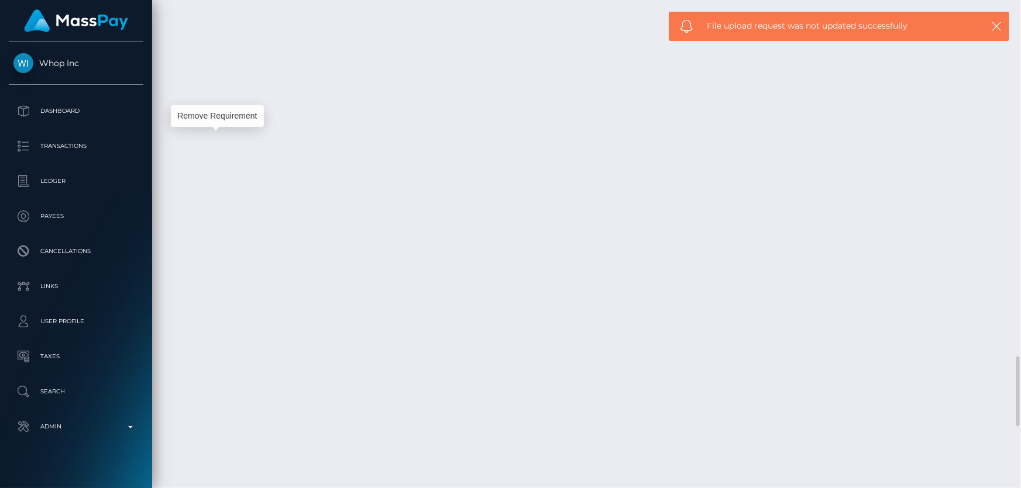
scroll to position [140, 266]
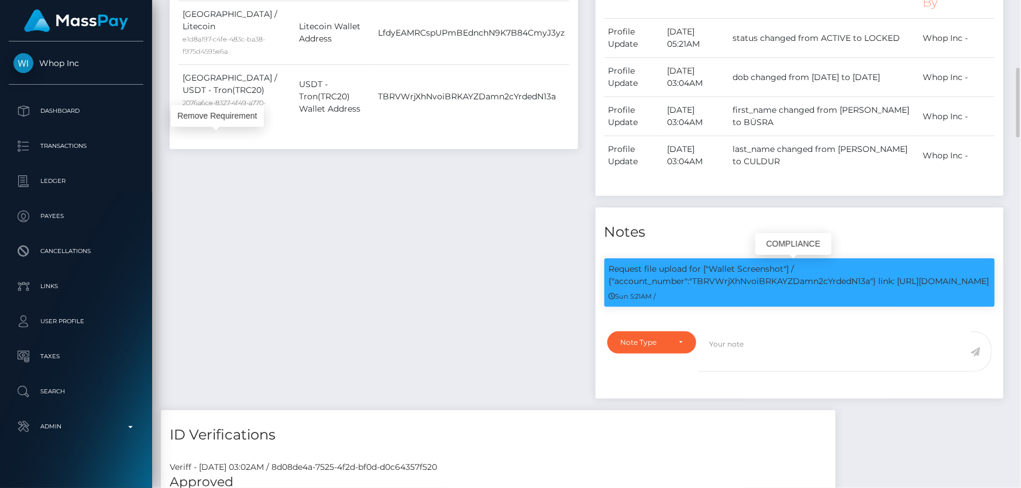
click at [753, 286] on p "Request file upload for ["Wallet Screenshot"] / {"account_number":"TBRVWrjXhNvo…" at bounding box center [799, 275] width 381 height 25
copy p "TBRVWrjXhNvoiBRKAYZDamn2cYrdedN13a"
drag, startPoint x: 637, startPoint y: 351, endPoint x: 522, endPoint y: 370, distance: 116.8
click at [637, 347] on div "Note Type" at bounding box center [645, 342] width 49 height 9
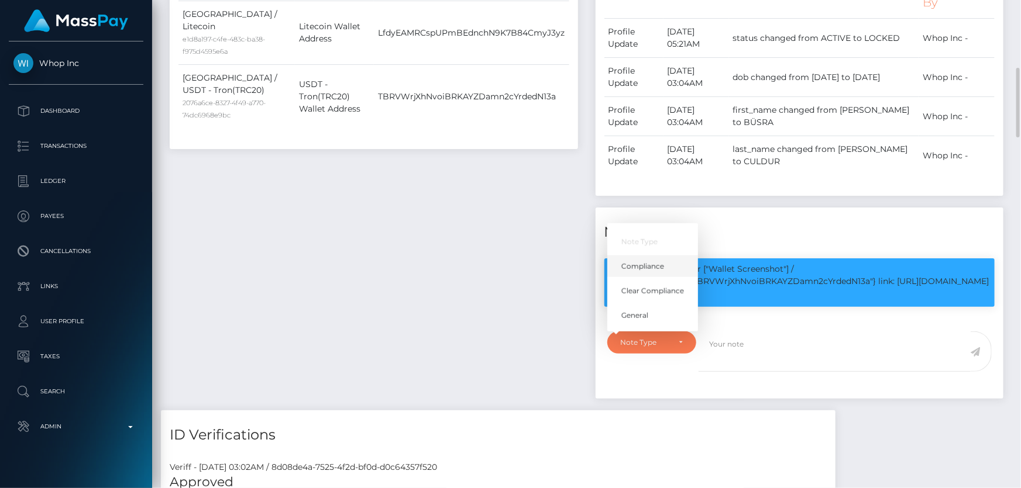
click at [638, 271] on span "Compliance" at bounding box center [642, 266] width 43 height 11
select select "COMPLIANCE"
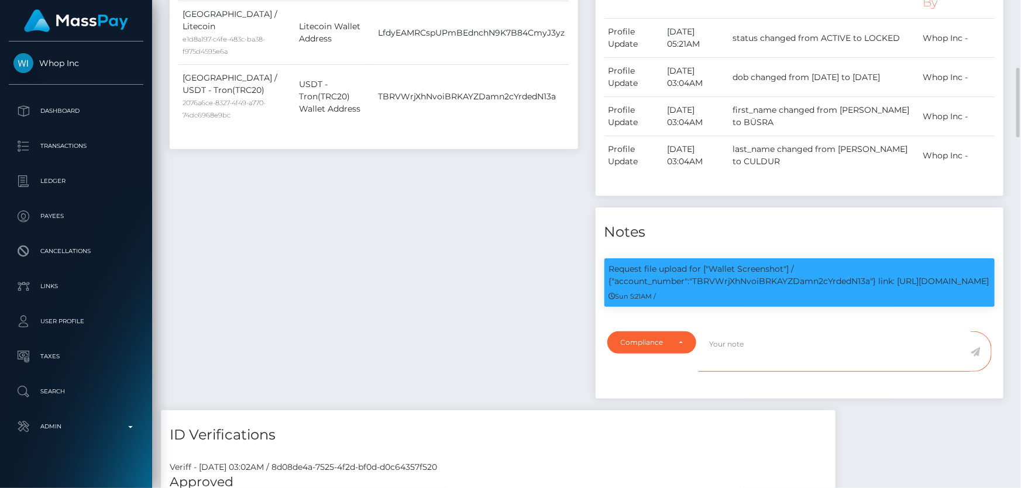
click at [729, 359] on textarea at bounding box center [834, 352] width 272 height 40
paste textarea "TBRVWrjXhNvoiBRKAYZDamn2cYrdedN13a"
type textarea "Screenshot for the wallet: TBRVWrjXhNvoiBRKAYZDamn2cYrdedN13a provided."
click at [977, 357] on icon at bounding box center [975, 351] width 10 height 9
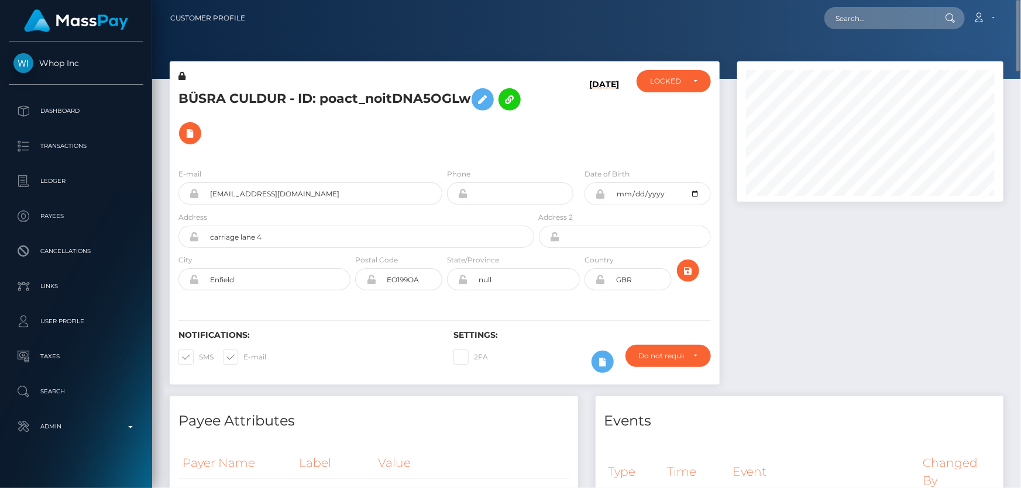
click at [658, 96] on div "ACTIVE DEACTIVE CLOSED LOCKED LOCKED" at bounding box center [674, 114] width 92 height 89
click at [659, 93] on div "ACTIVE DEACTIVE CLOSED LOCKED LOCKED" at bounding box center [674, 114] width 92 height 89
click at [668, 88] on div "LOCKED" at bounding box center [673, 81] width 74 height 22
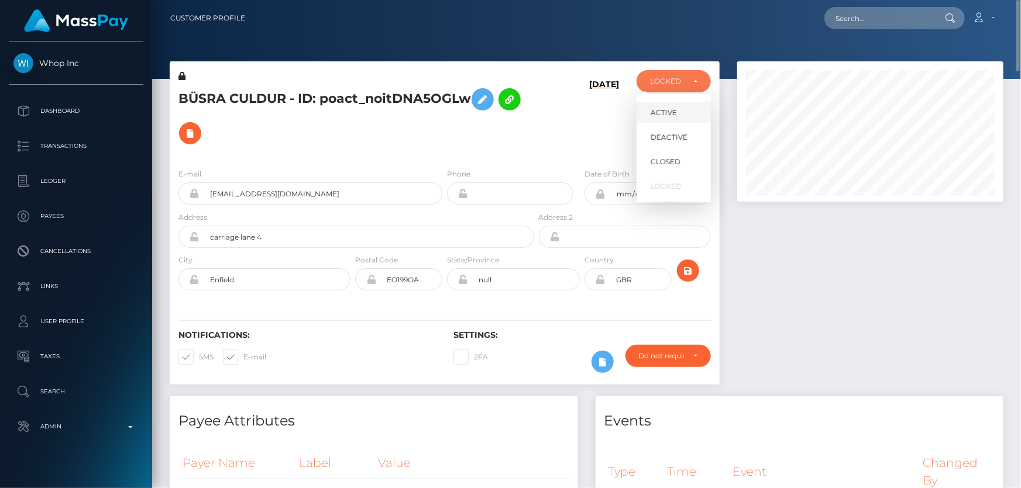
click at [668, 114] on span "ACTIVE" at bounding box center [663, 113] width 26 height 11
select select "ACTIVE"
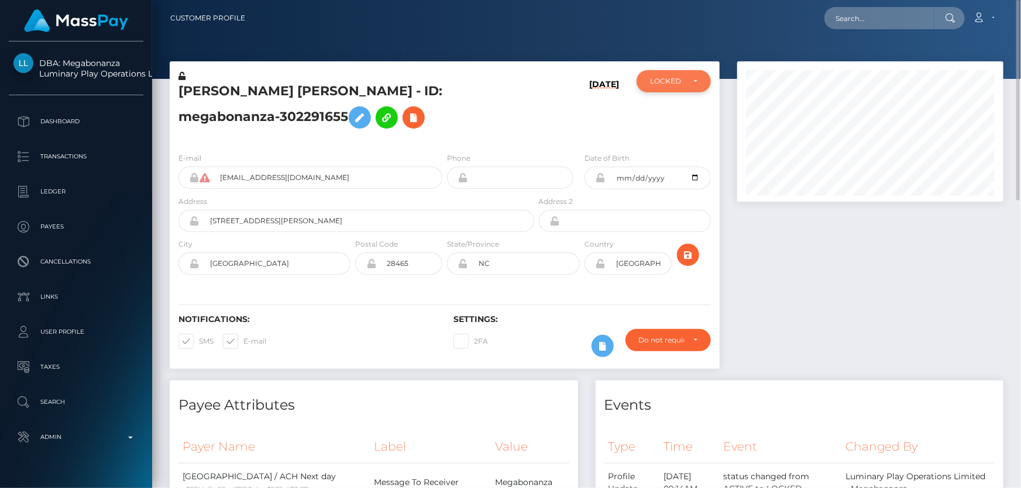
click at [664, 82] on div "LOCKED" at bounding box center [667, 81] width 34 height 9
click at [662, 115] on span "ACTIVE" at bounding box center [663, 113] width 26 height 11
select select "ACTIVE"
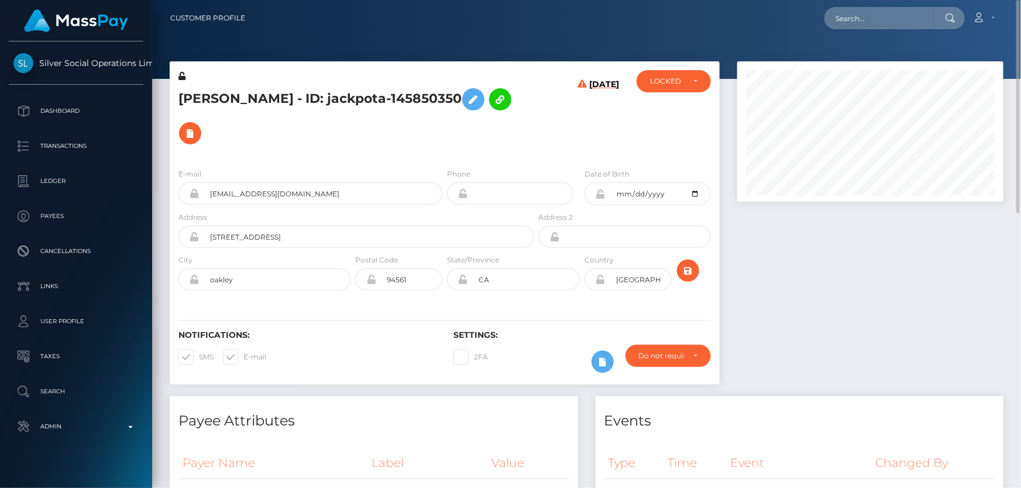
click at [308, 97] on h5 "[PERSON_NAME] - ID: jackpota-145850350" at bounding box center [352, 116] width 349 height 68
copy h5 "[PERSON_NAME] - ID: jackpota-145850350"
click at [707, 80] on div "LOCKED" at bounding box center [673, 81] width 74 height 22
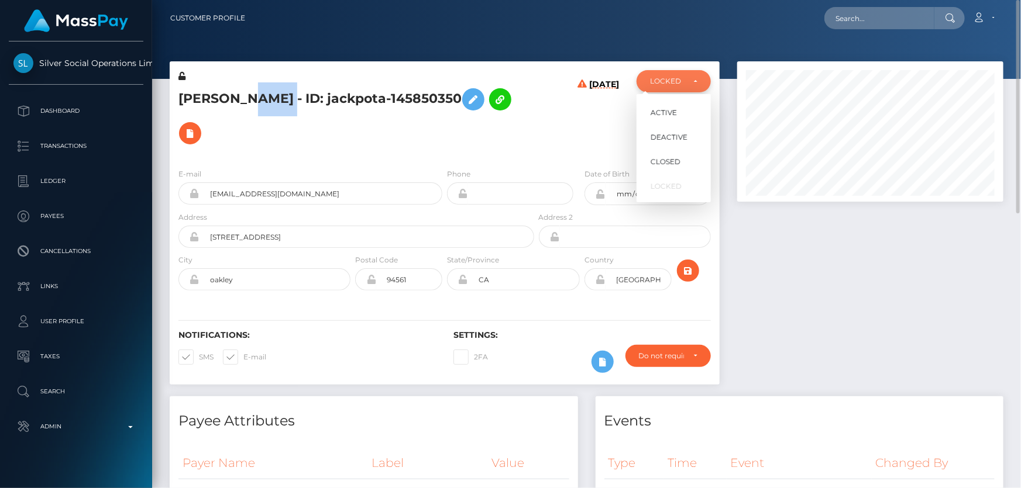
scroll to position [140, 266]
click at [676, 137] on span "DEACTIVE" at bounding box center [668, 137] width 37 height 11
select select "DEACTIVE"
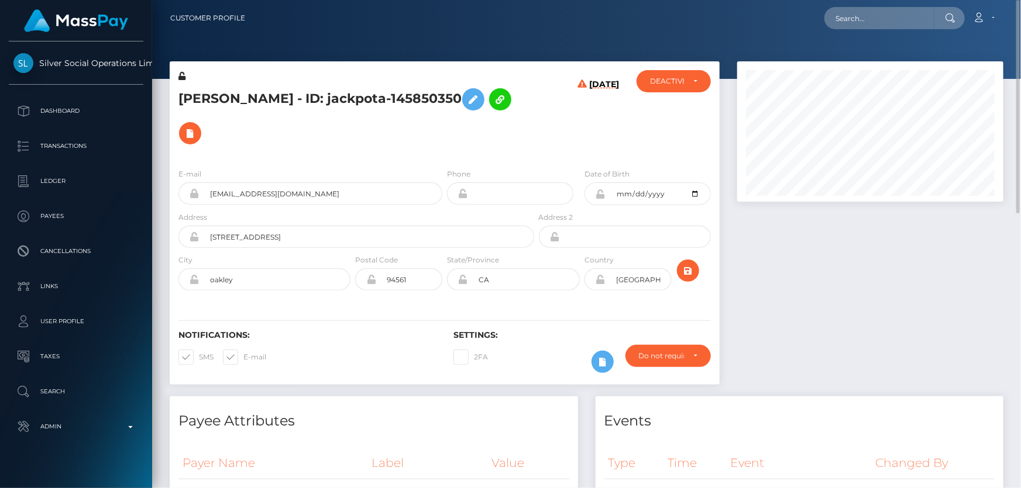
drag, startPoint x: 789, startPoint y: 292, endPoint x: 791, endPoint y: 304, distance: 12.5
click at [790, 293] on div at bounding box center [870, 228] width 284 height 335
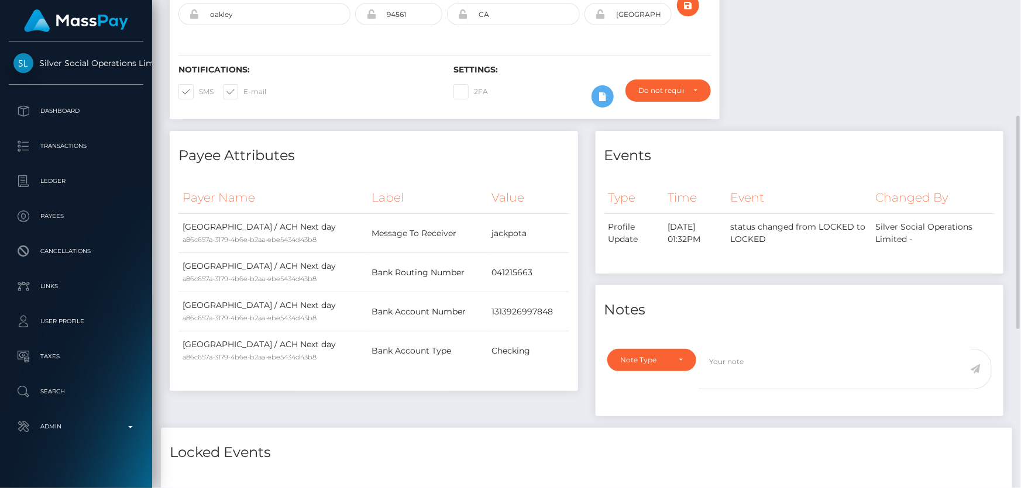
scroll to position [372, 0]
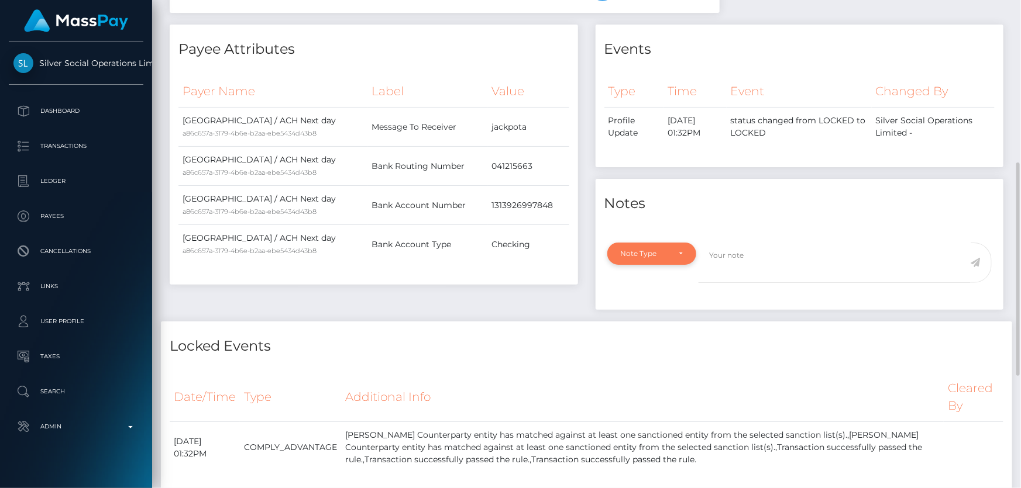
click at [610, 245] on div "Note Type" at bounding box center [651, 254] width 89 height 22
click at [651, 306] on span "Compliance" at bounding box center [642, 310] width 43 height 11
select select "COMPLIANCE"
click at [773, 256] on textarea at bounding box center [834, 263] width 272 height 40
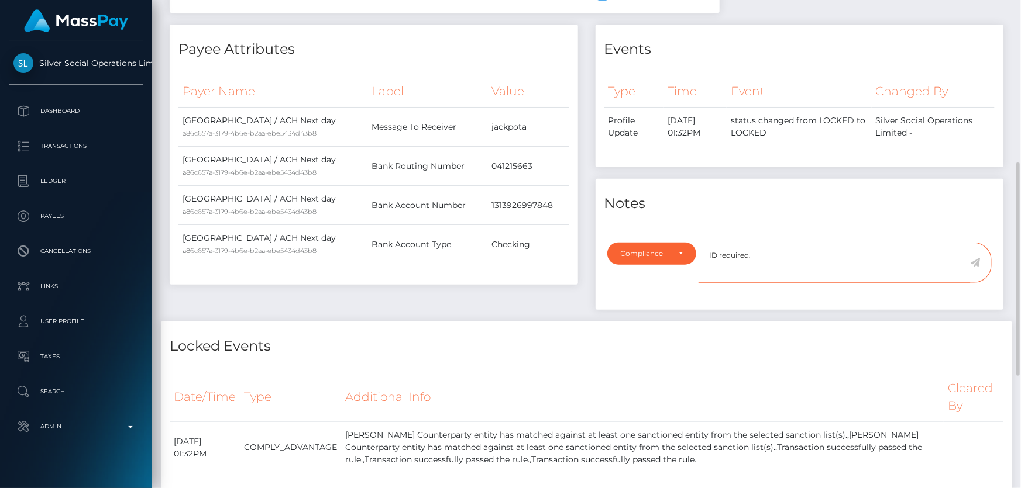
type textarea "ID required."
click at [977, 259] on icon at bounding box center [975, 262] width 10 height 9
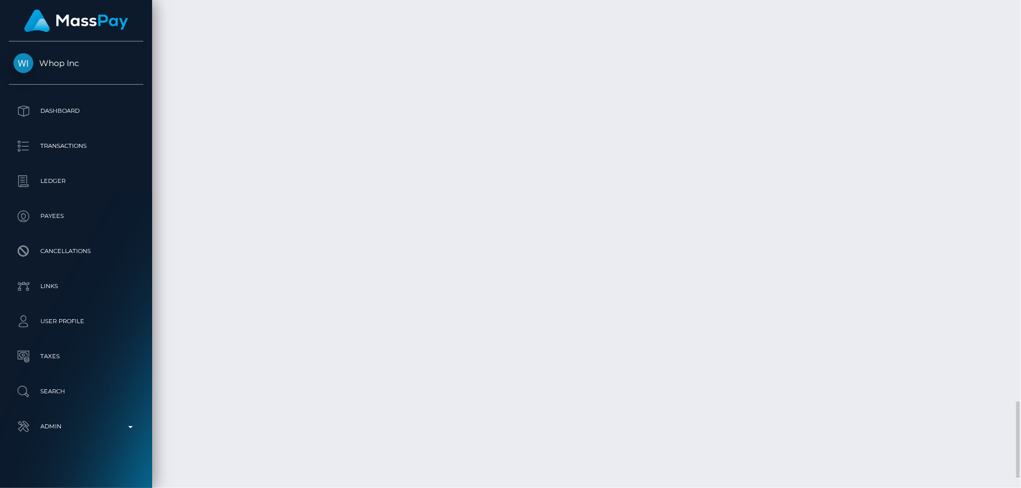
scroll to position [140, 266]
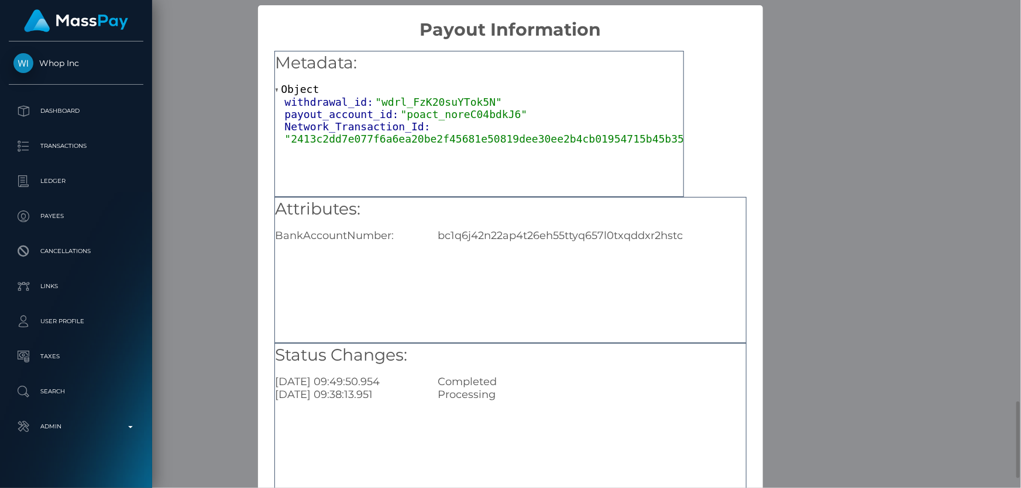
scroll to position [0, 0]
click at [501, 234] on div "bc1q6j42n22ap4t26eh55ttyq657l0txqddxr2hstc" at bounding box center [591, 235] width 325 height 13
copy div "bc1q6j42n22ap4t26eh55ttyq657l0txqddxr2hstc"
click at [829, 190] on div "× Payout Information Metadata: Object withdrawal_id: "wdrl_FzK20suYTok5N" payou…" at bounding box center [510, 244] width 1021 height 488
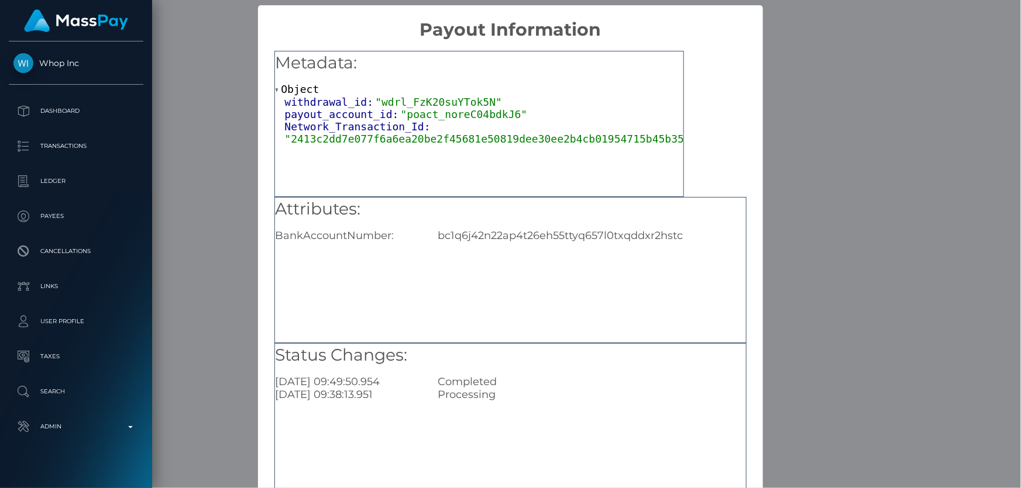
click at [826, 164] on div "× Payout Information Metadata: Object withdrawal_id: "wdrl_FzK20suYTok5N" payou…" at bounding box center [510, 244] width 1021 height 488
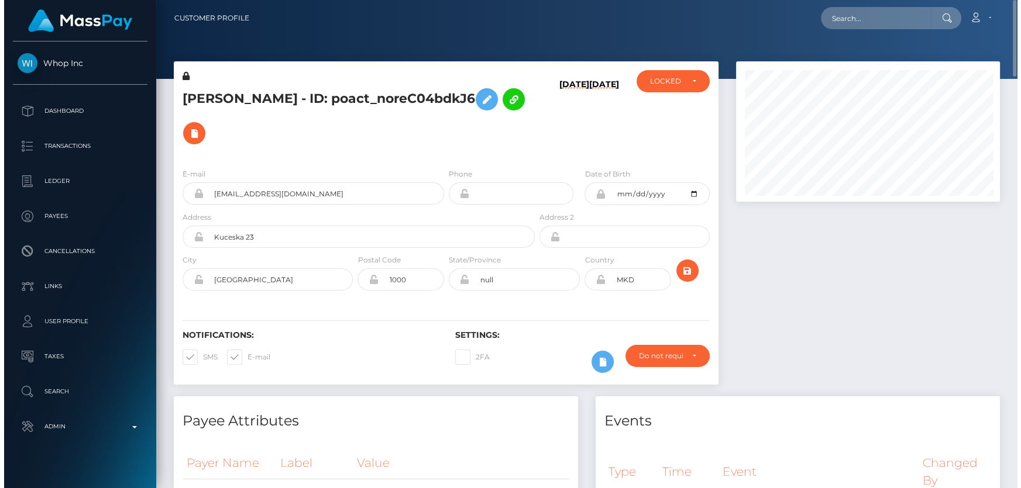
scroll to position [584719, 584595]
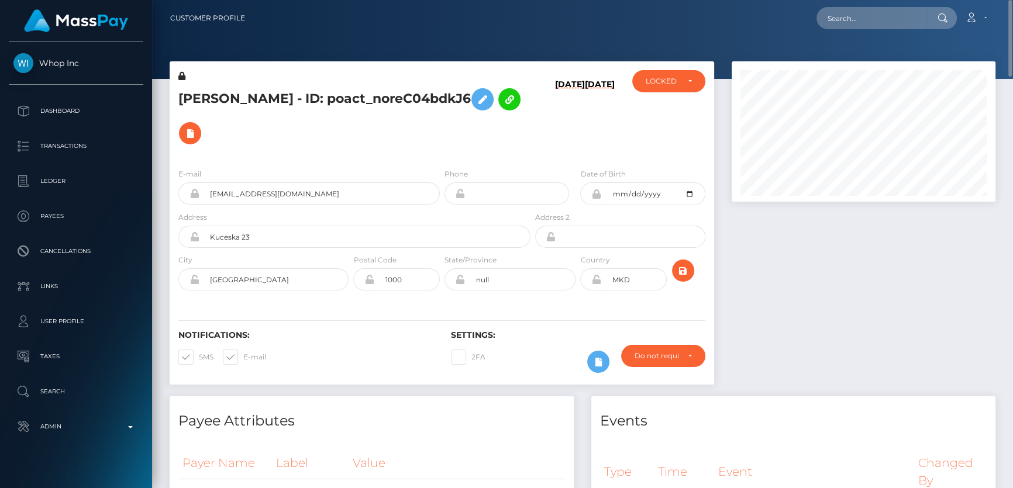
click at [353, 144] on h5 "[PERSON_NAME] - ID: poact_noreC04bdkJ6" at bounding box center [351, 116] width 346 height 68
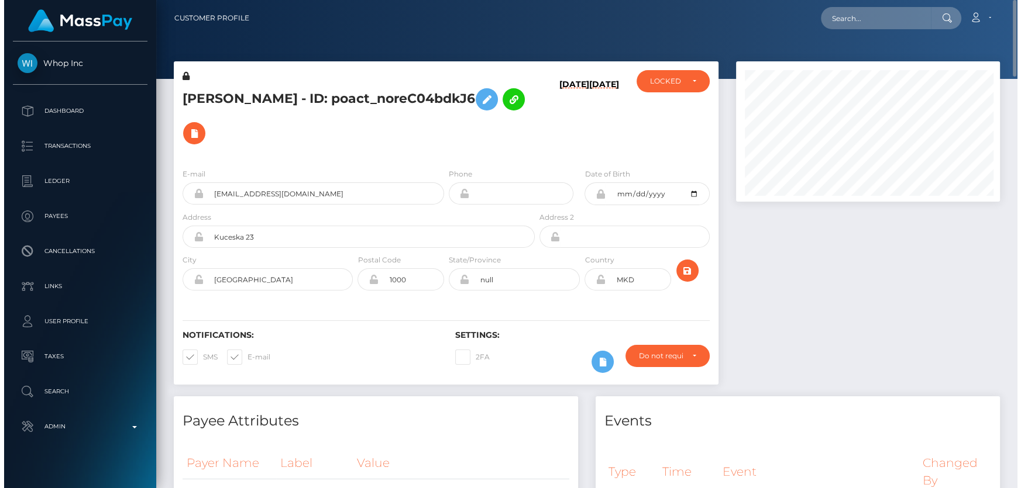
scroll to position [140, 266]
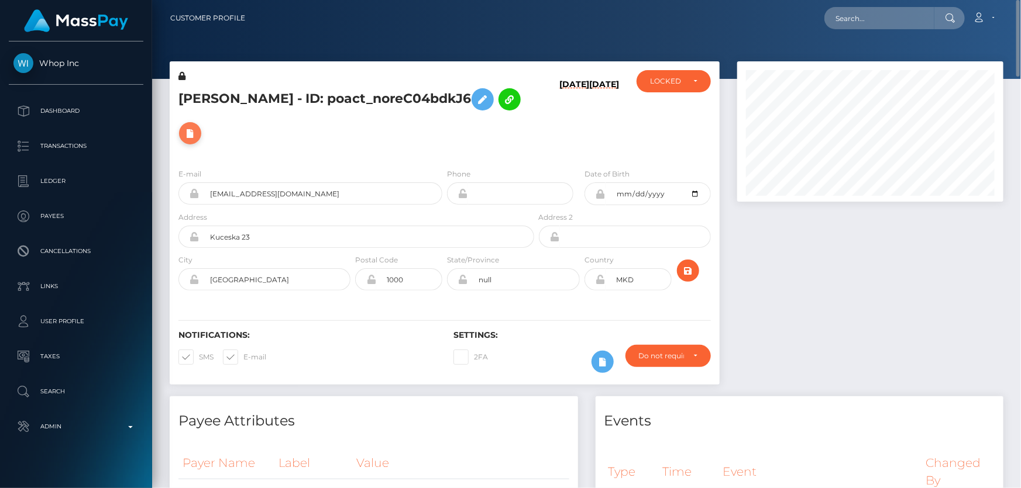
click at [189, 134] on icon at bounding box center [190, 133] width 14 height 15
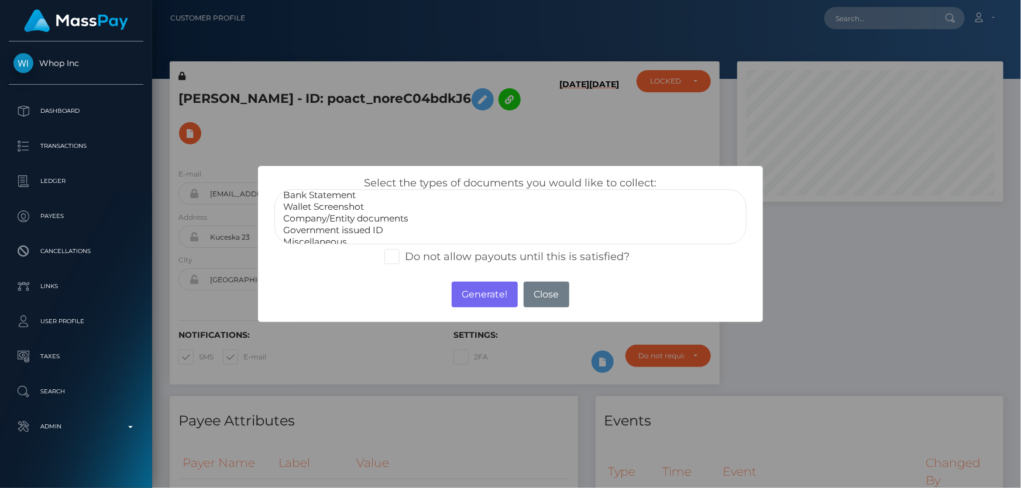
scroll to position [22, 0]
select select "Miscellaneous"
click at [325, 230] on option "Miscellaneous" at bounding box center [510, 236] width 456 height 12
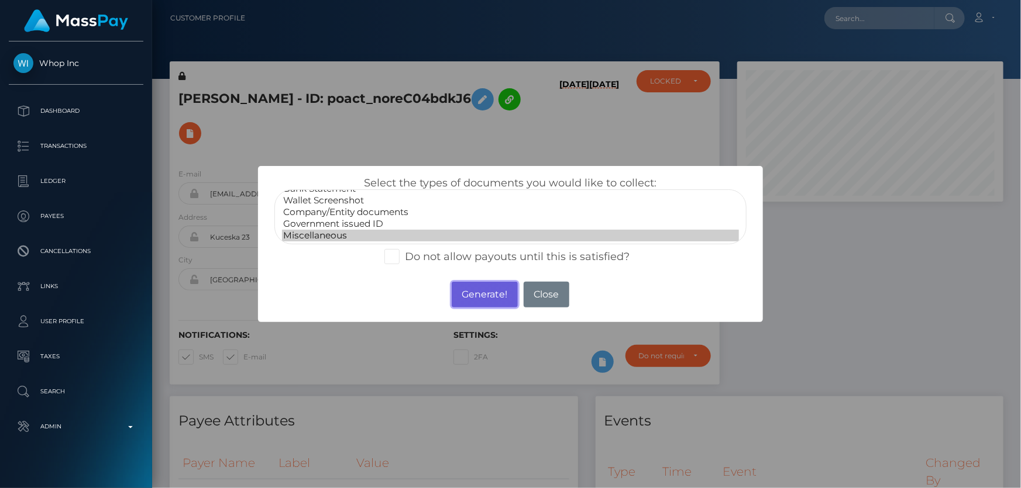
click at [480, 288] on button "Generate!" at bounding box center [485, 295] width 66 height 26
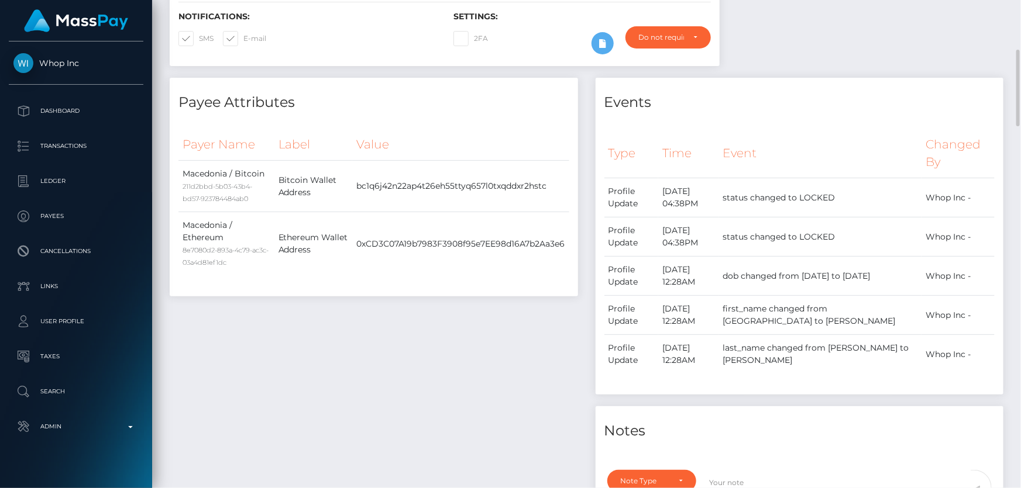
scroll to position [532, 0]
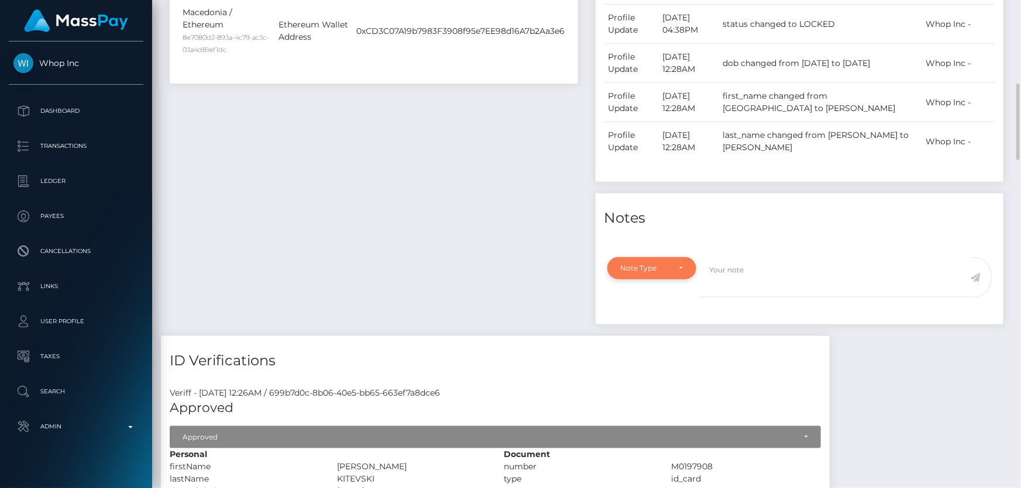
click at [619, 263] on div "Note Type" at bounding box center [651, 268] width 89 height 22
click at [653, 324] on span "Compliance" at bounding box center [642, 324] width 43 height 11
select select "COMPLIANCE"
drag, startPoint x: 736, startPoint y: 293, endPoint x: 754, endPoint y: 287, distance: 19.8
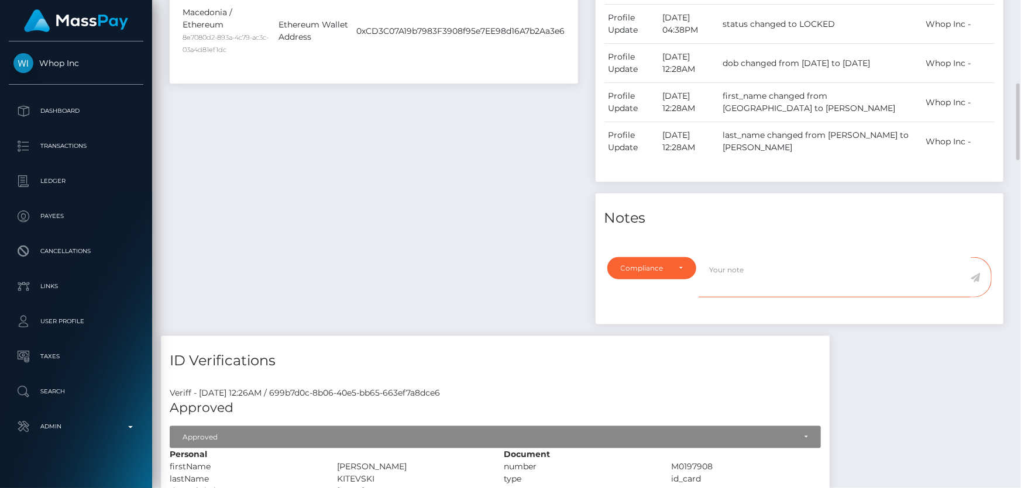
click at [736, 292] on textarea at bounding box center [834, 277] width 272 height 40
type textarea "The user needs to make sure that his funds do not reach: ChangeNow. Conformatio…"
click at [974, 274] on icon at bounding box center [975, 277] width 10 height 9
click at [443, 219] on div "Payee Attributes Payer Name Label Value Macedonia / Bitcoin 211d2bbd-5b03-43b4-…" at bounding box center [374, 100] width 426 height 471
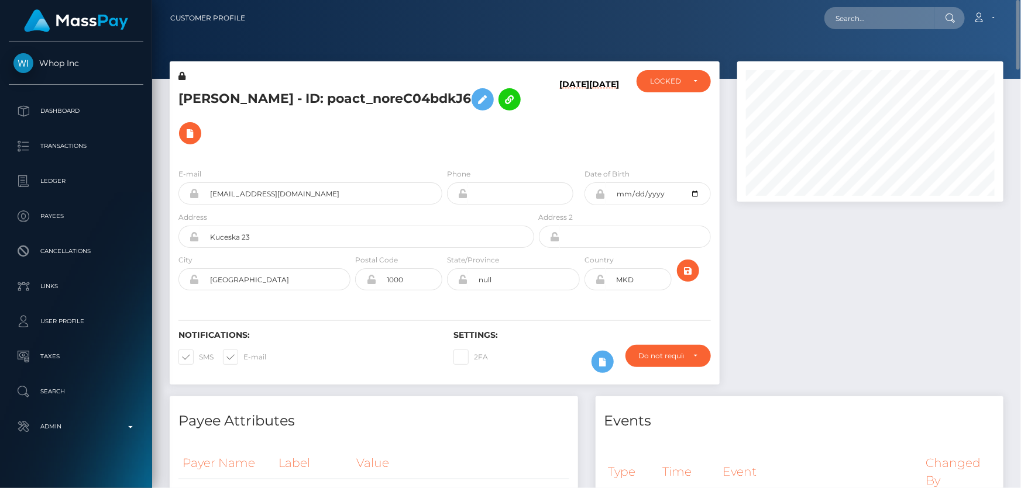
click at [310, 95] on h5 "[PERSON_NAME] - ID: poact_noreC04bdkJ6" at bounding box center [352, 116] width 349 height 68
copy h5 "[PERSON_NAME] - ID: poact_noreC04bdkJ6"
drag, startPoint x: 929, startPoint y: 345, endPoint x: 794, endPoint y: 322, distance: 137.7
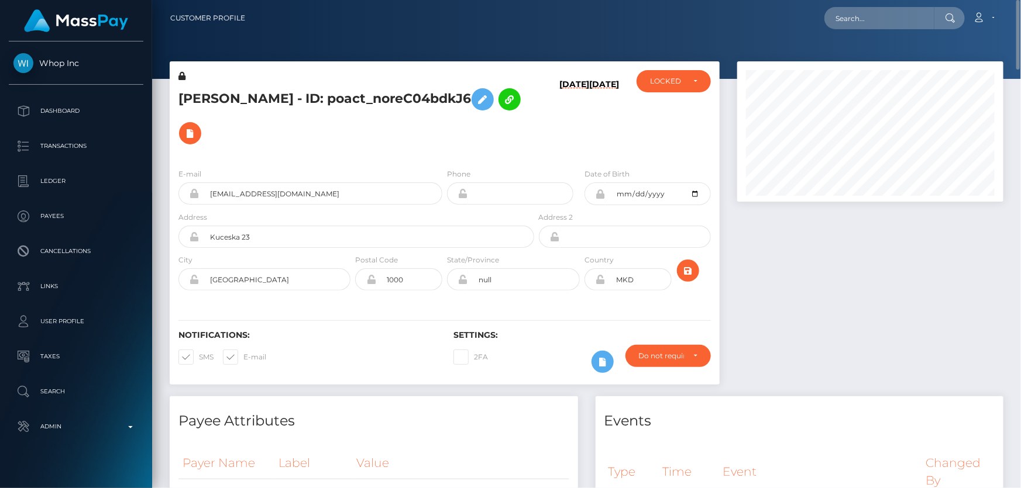
click at [911, 344] on div at bounding box center [870, 228] width 284 height 335
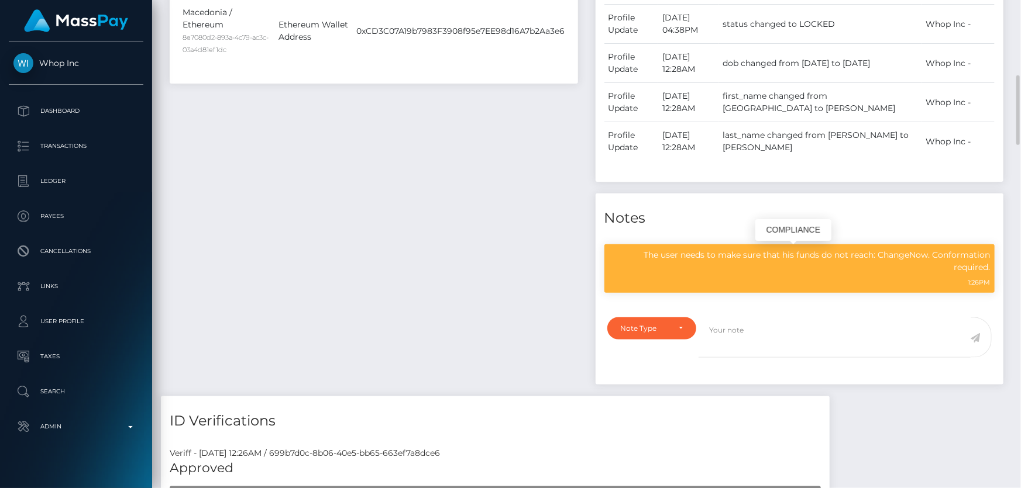
scroll to position [140, 266]
click at [713, 250] on p "The user needs to make sure that his funds do not reach: ChangeNow. Conformatio…" at bounding box center [799, 261] width 381 height 25
copy div "The user needs to make sure that his funds do not reach: ChangeNow. Conformatio…"
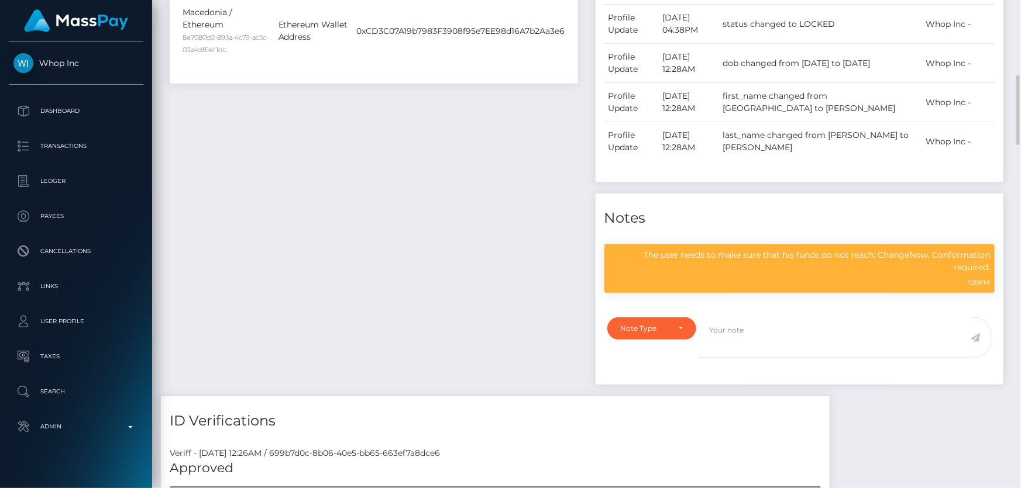
click at [753, 391] on div "Events Type Time Event Changed By" at bounding box center [800, 131] width 426 height 532
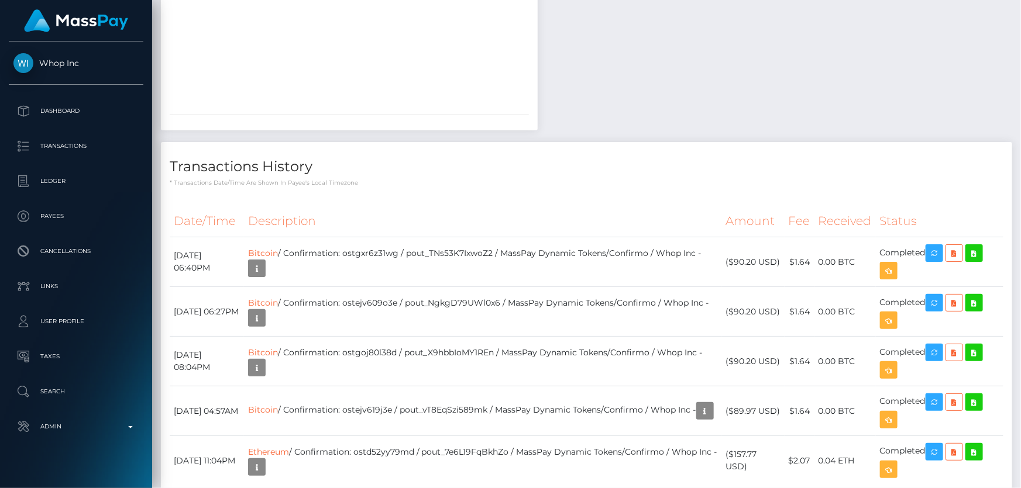
scroll to position [2180, 0]
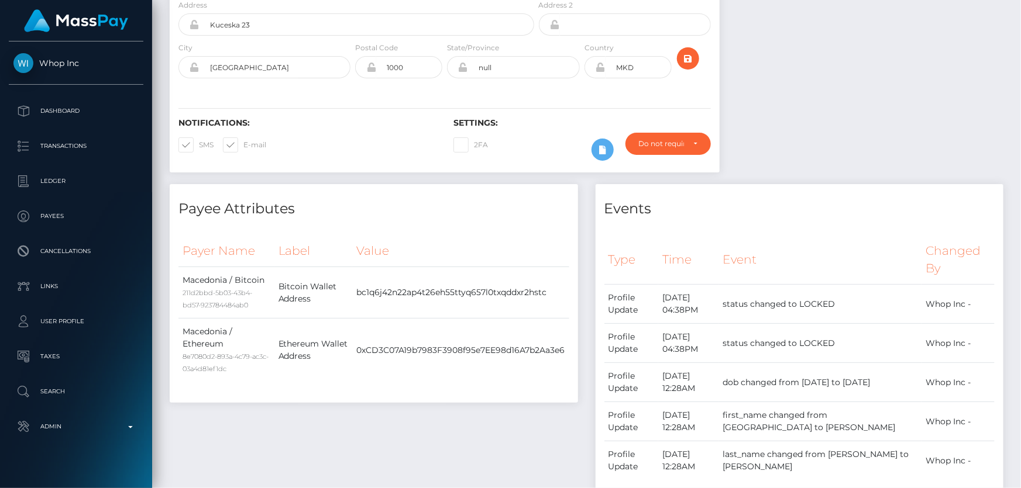
scroll to position [0, 0]
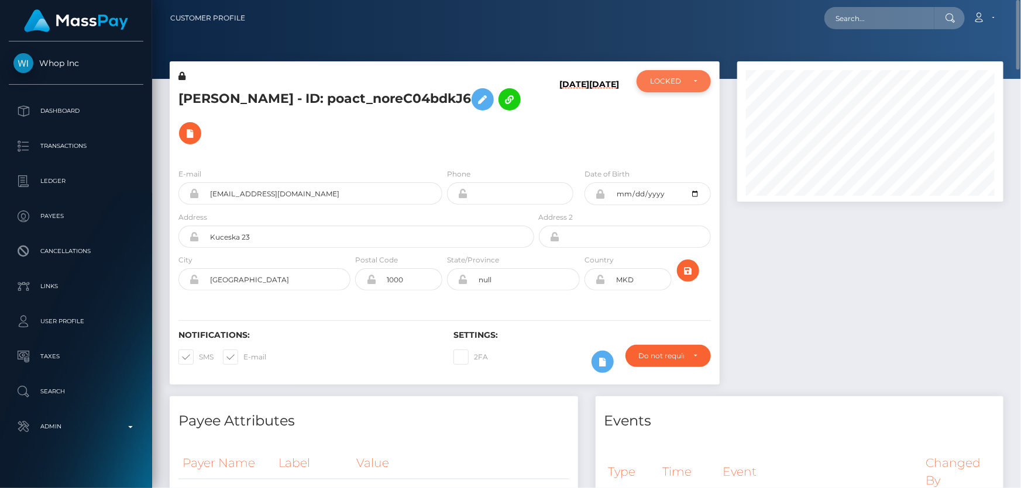
click at [657, 85] on div "LOCKED" at bounding box center [667, 81] width 34 height 9
click at [666, 134] on span "DEACTIVE" at bounding box center [668, 137] width 37 height 11
select select "DEACTIVE"
drag, startPoint x: 277, startPoint y: 98, endPoint x: 183, endPoint y: 97, distance: 94.2
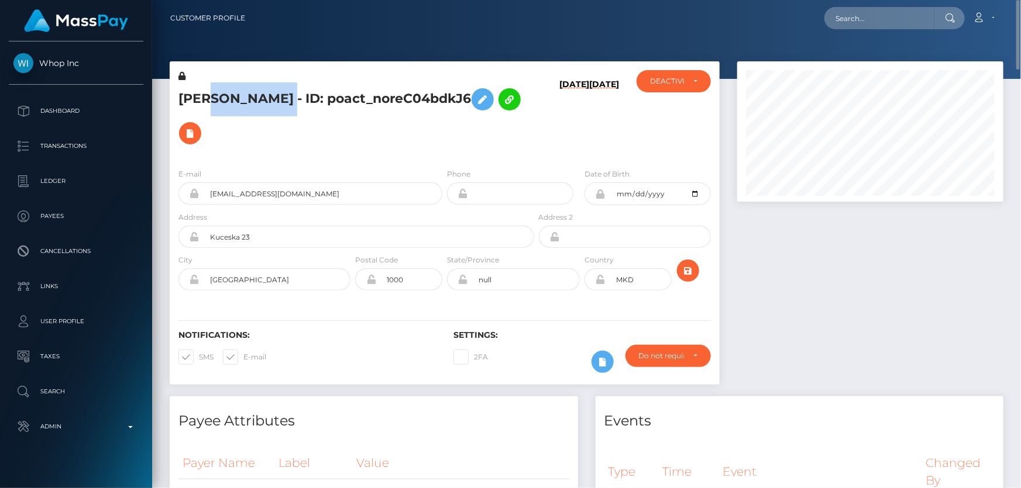
click at [189, 97] on h5 "FILIP KITEVSKI - ID: poact_noreC04bdkJ6" at bounding box center [352, 116] width 349 height 68
click at [183, 97] on h5 "FILIP KITEVSKI - ID: poact_noreC04bdkJ6" at bounding box center [352, 116] width 349 height 68
drag, startPoint x: 195, startPoint y: 97, endPoint x: 266, endPoint y: 103, distance: 71.6
click at [278, 99] on h5 "FILIP KITEVSKI - ID: poact_noreC04bdkJ6" at bounding box center [352, 116] width 349 height 68
copy h5 "FILIP KITEVSKI"
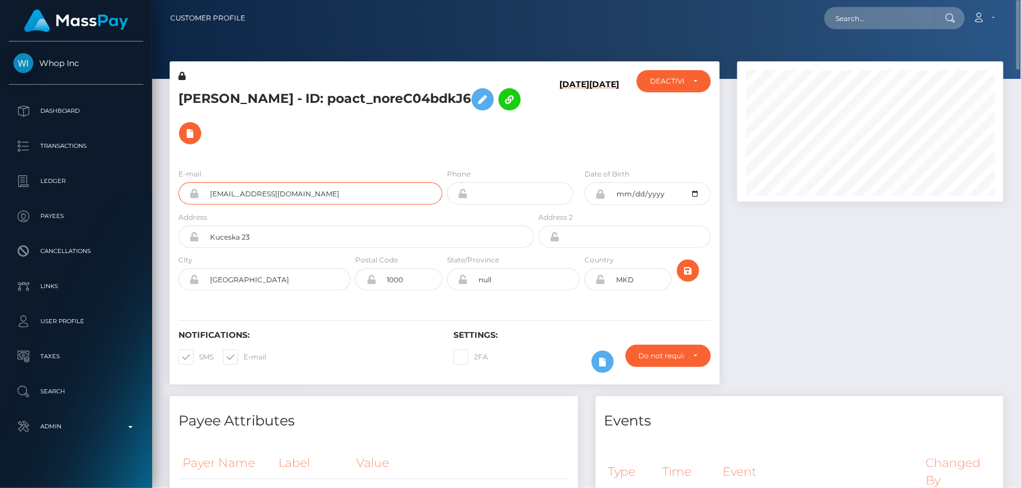
drag, startPoint x: 356, startPoint y: 195, endPoint x: 201, endPoint y: 188, distance: 155.1
click at [201, 188] on input "kiteofficial777+d3ba5d649c@gmail.com" at bounding box center [320, 193] width 243 height 22
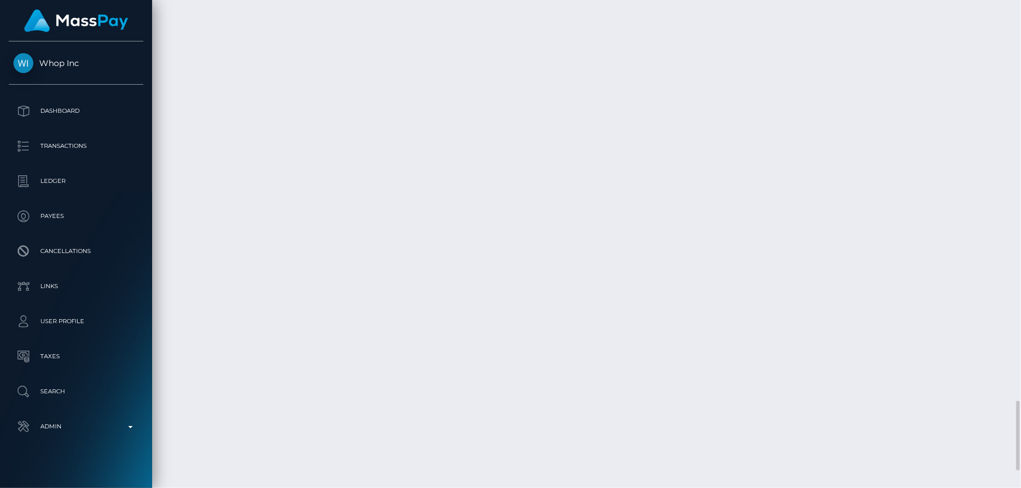
scroll to position [2871, 0]
drag, startPoint x: 782, startPoint y: 247, endPoint x: 737, endPoint y: 246, distance: 45.1
copy td "$90.20 USD"
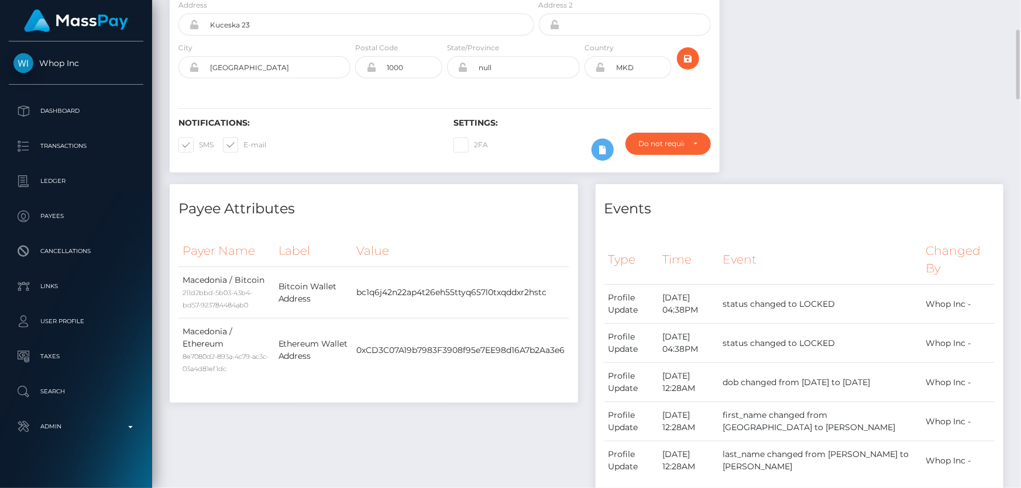
scroll to position [0, 0]
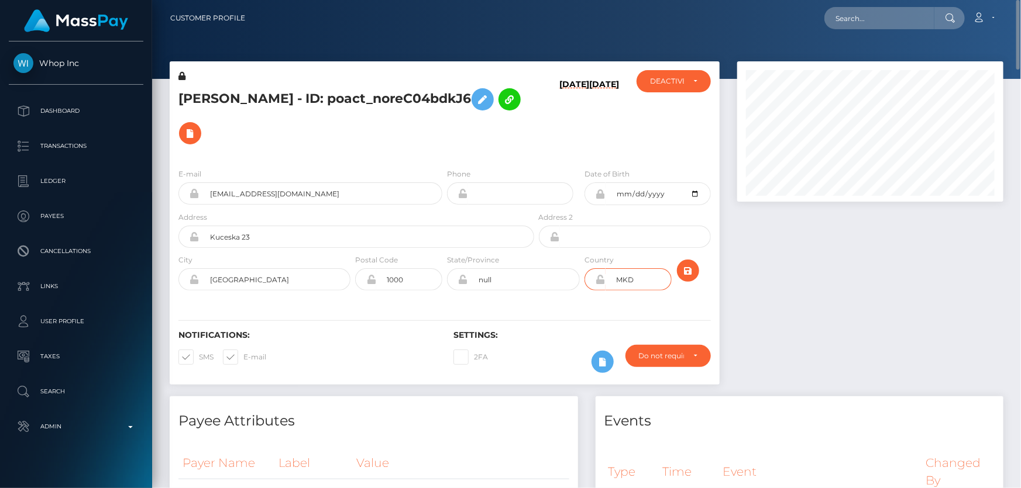
drag, startPoint x: 622, startPoint y: 278, endPoint x: 615, endPoint y: 278, distance: 7.0
click at [615, 278] on input "MKD" at bounding box center [638, 279] width 66 height 22
click at [407, 133] on h5 "FILIP KITEVSKI - ID: poact_noreC04bdkJ6" at bounding box center [352, 116] width 349 height 68
drag, startPoint x: 378, startPoint y: 133, endPoint x: 359, endPoint y: 134, distance: 19.3
click at [378, 133] on h5 "FILIP KITEVSKI - ID: poact_noreC04bdkJ6" at bounding box center [352, 116] width 349 height 68
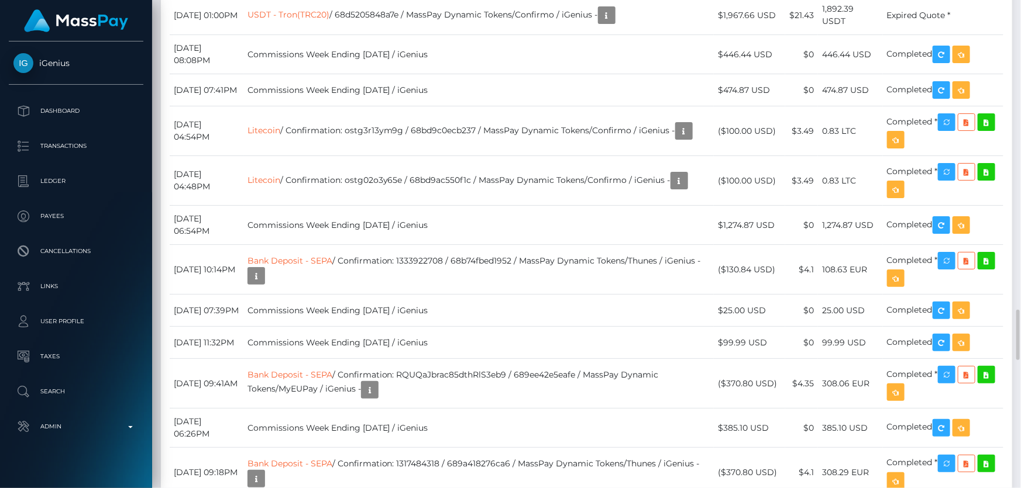
scroll to position [2658, 0]
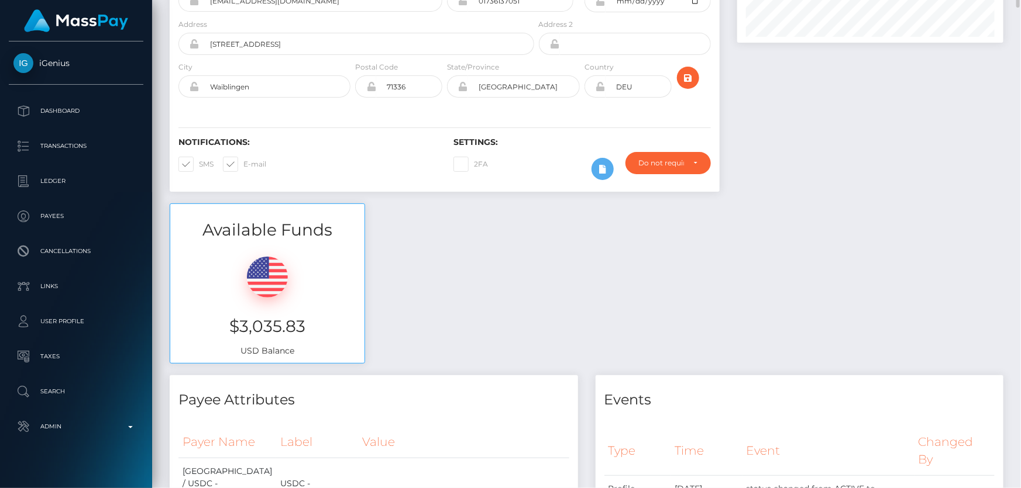
scroll to position [0, 0]
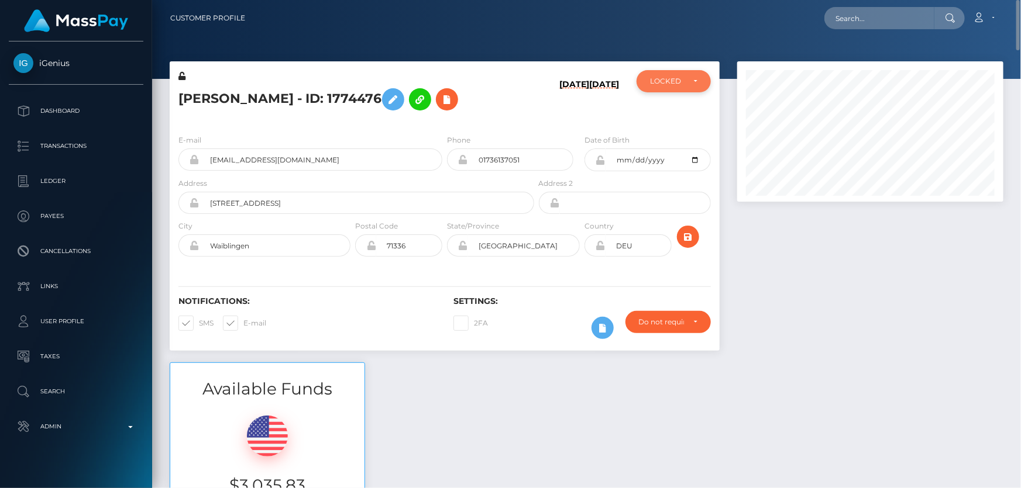
click at [671, 78] on div "LOCKED" at bounding box center [667, 81] width 34 height 9
click at [672, 113] on span "ACTIVE" at bounding box center [663, 113] width 26 height 11
select select "ACTIVE"
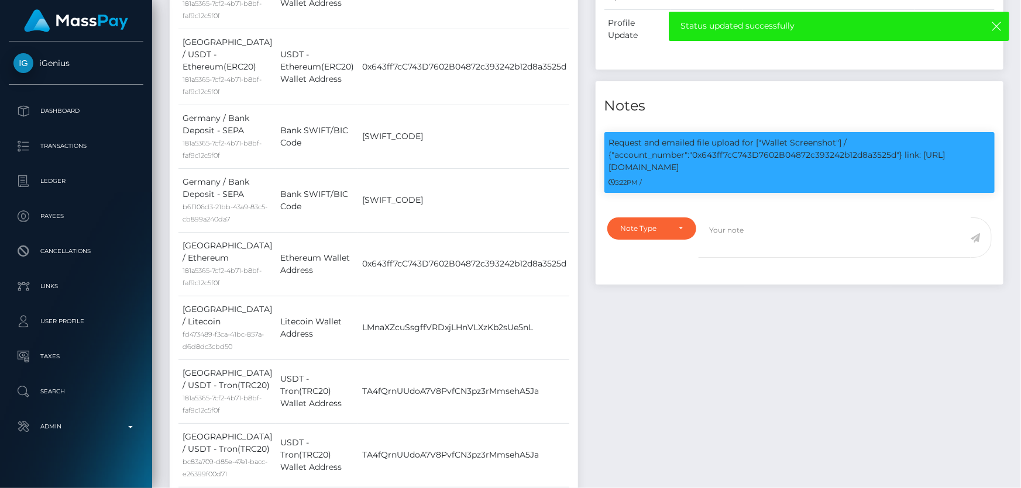
scroll to position [0, 0]
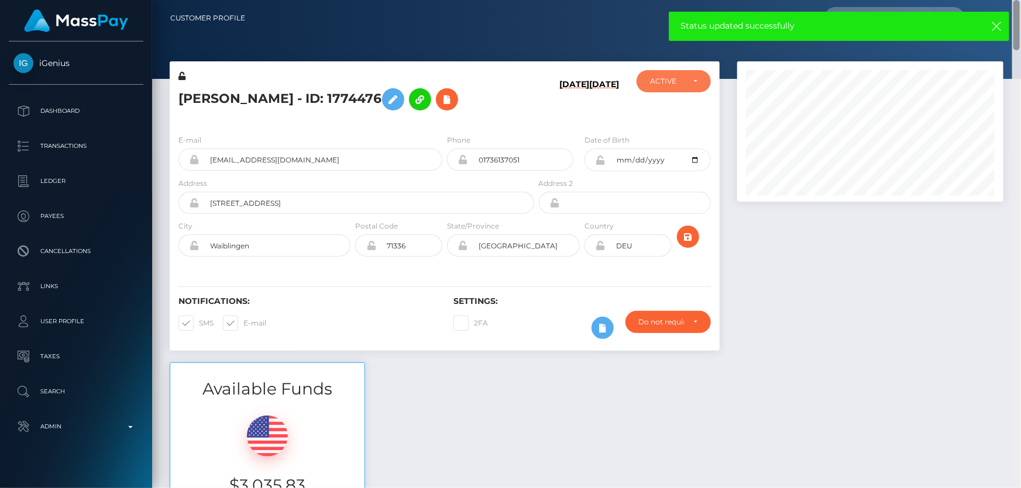
drag, startPoint x: 1016, startPoint y: 357, endPoint x: 1020, endPoint y: -33, distance: 389.5
click at [1020, 0] on html "iGenius Dashboard Transactions Ledger Payees Cancellations Links" at bounding box center [510, 244] width 1021 height 488
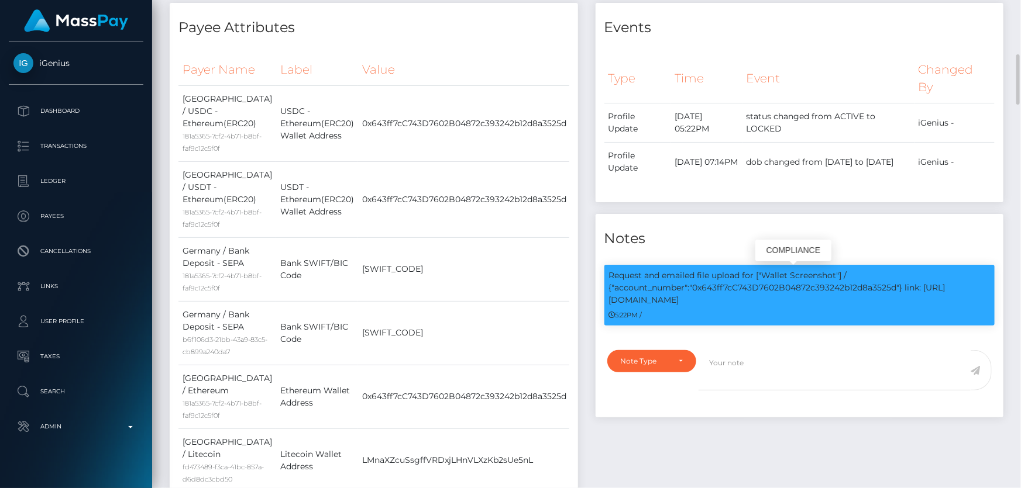
scroll to position [140, 266]
click at [764, 279] on p "Request and emailed file upload for ["Wallet Screenshot"] / {"account_number":"…" at bounding box center [799, 288] width 381 height 37
click at [763, 290] on p "Request and emailed file upload for ["Wallet Screenshot"] / {"account_number":"…" at bounding box center [799, 288] width 381 height 37
copy p "0x643ff7cC743D7602B04872c393242b12d8a3525d"
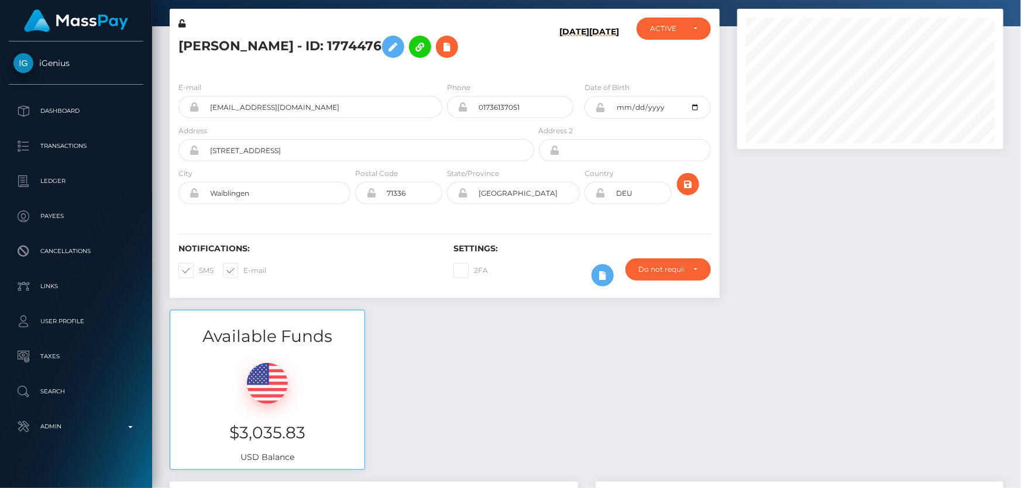
scroll to position [0, 0]
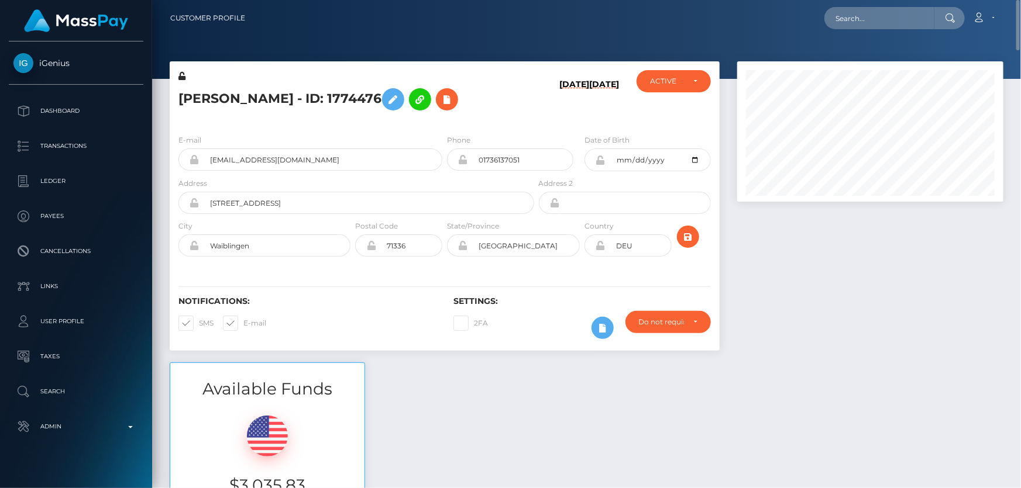
click at [271, 99] on h5 "Olga Nufer - ID: 1774476" at bounding box center [352, 99] width 349 height 34
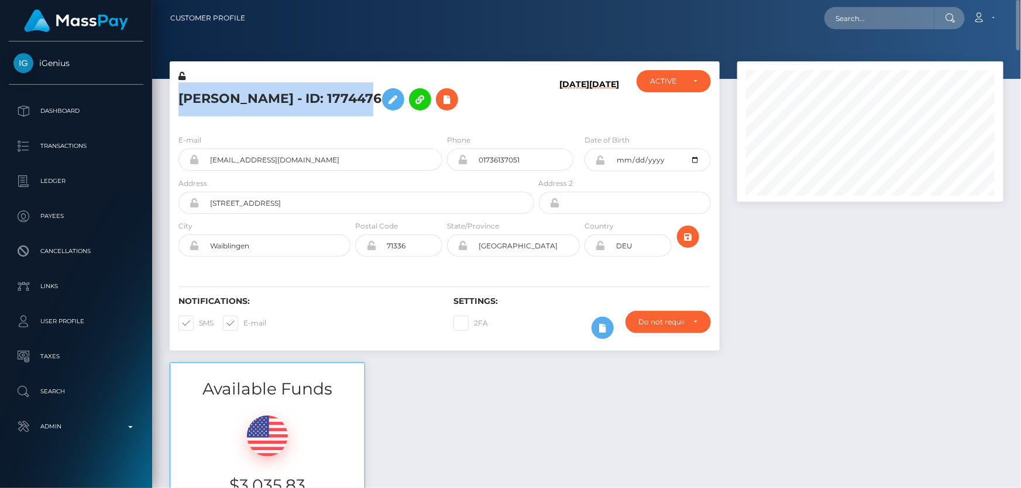
click at [271, 99] on h5 "Olga Nufer - ID: 1774476" at bounding box center [352, 99] width 349 height 34
copy h5 "Olga Nufer - ID: 1774476"
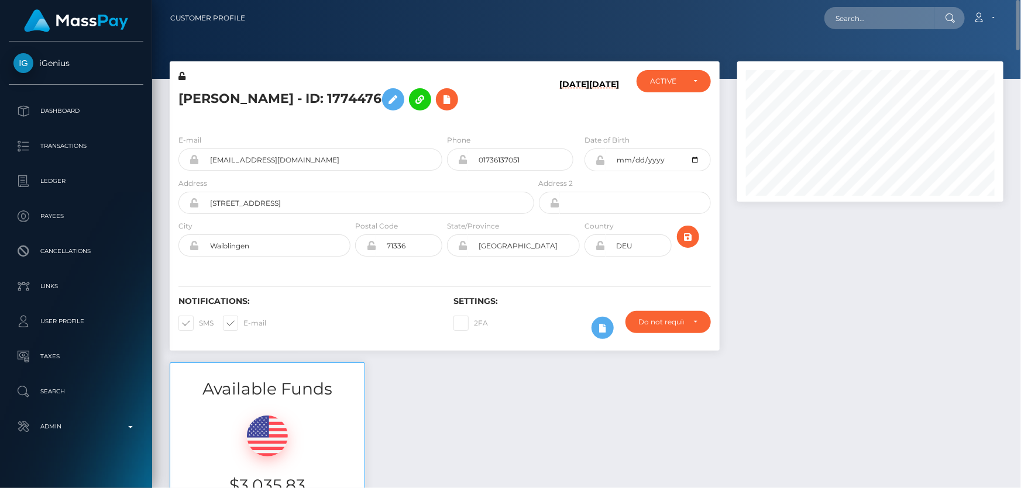
drag, startPoint x: 802, startPoint y: 392, endPoint x: 764, endPoint y: 392, distance: 37.4
click at [801, 392] on div "Available Funds $3,035.83 USD Balance" at bounding box center [586, 449] width 851 height 172
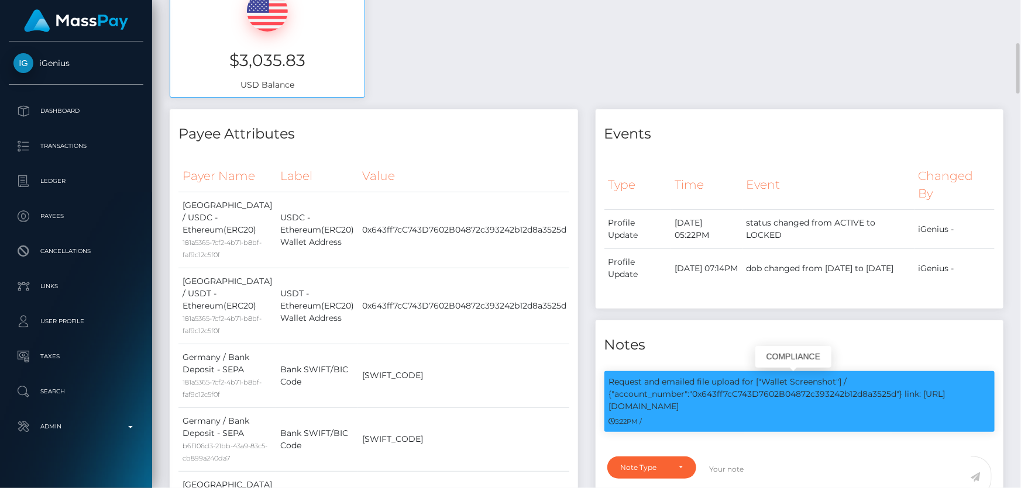
scroll to position [140, 266]
click at [773, 392] on p "Request and emailed file upload for ["Wallet Screenshot"] / {"account_number":"…" at bounding box center [799, 394] width 381 height 37
copy p "0x643ff7cC743D7602B04872c393242b12d8a3525d"
click at [432, 90] on div "Available Funds $3,035.83 USD Balance" at bounding box center [586, 23] width 851 height 172
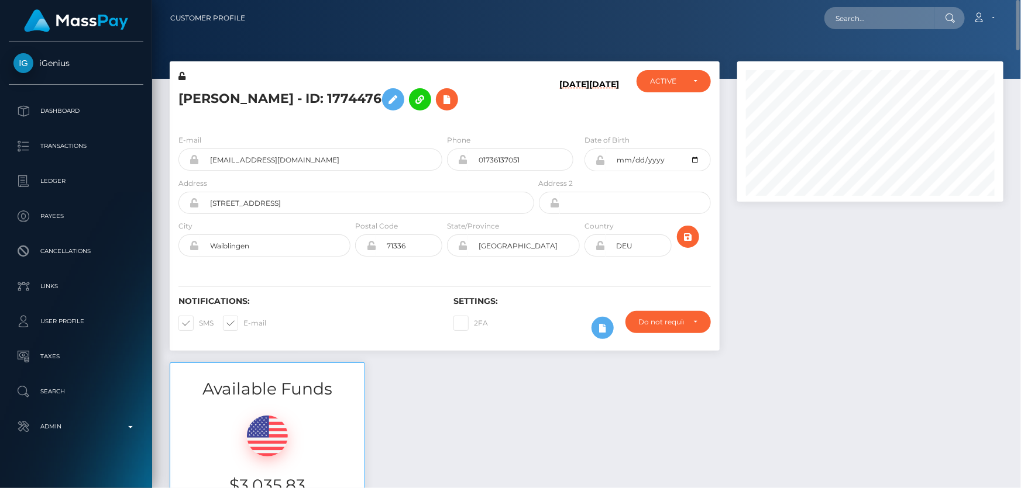
scroll to position [106, 0]
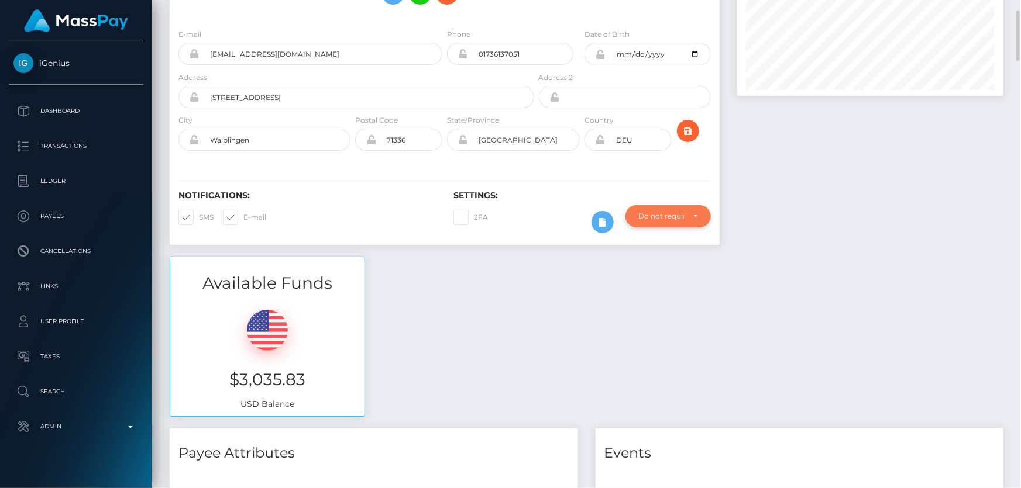
click at [686, 208] on div "Do not require" at bounding box center [667, 216] width 85 height 22
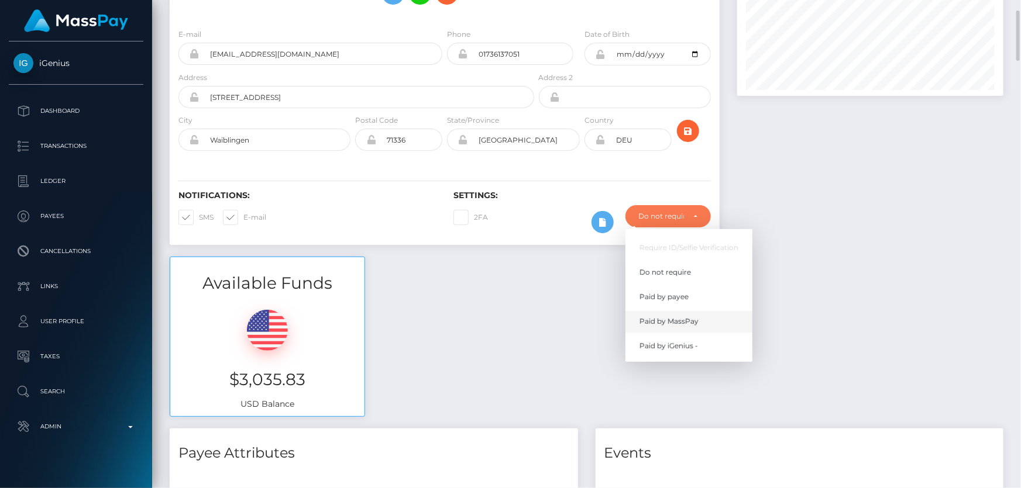
scroll to position [140, 266]
click at [690, 317] on span "Paid by MassPay" at bounding box center [668, 321] width 59 height 11
select select "2"
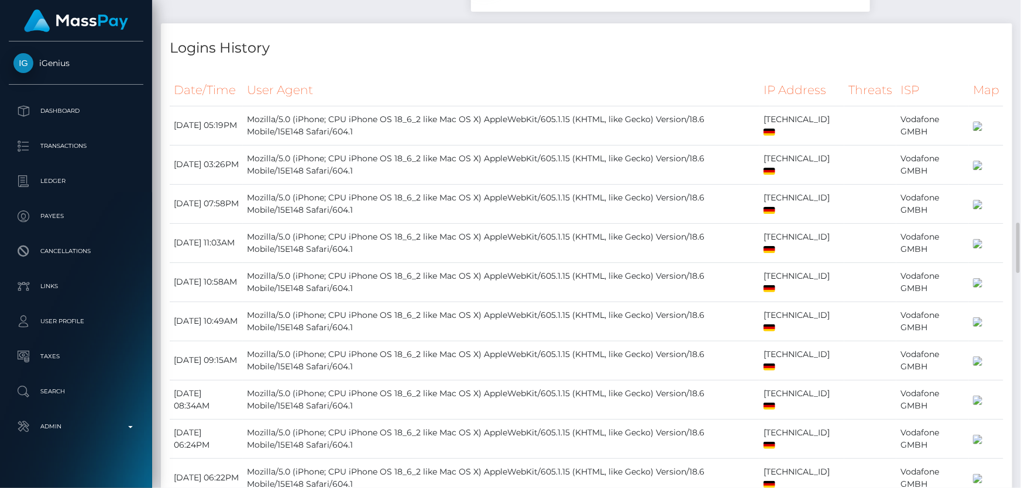
scroll to position [1807, 0]
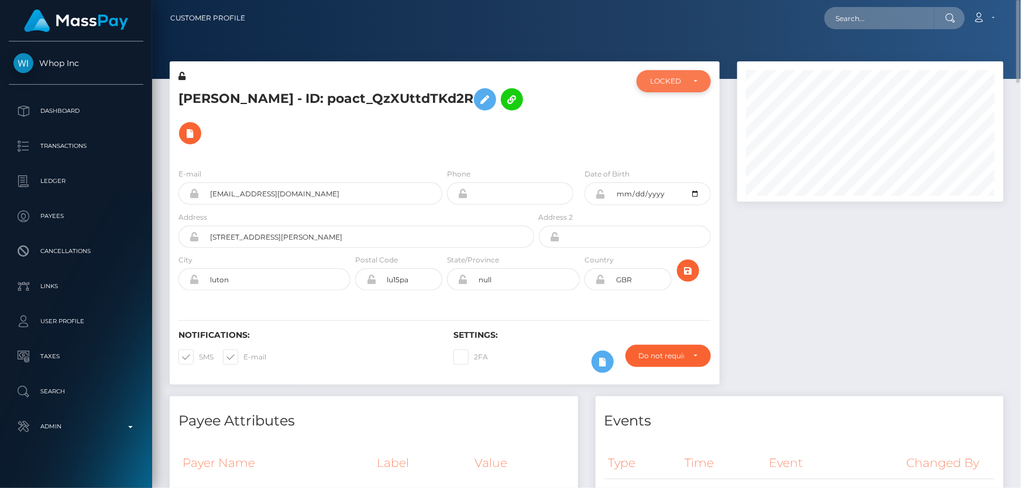
click at [683, 85] on div "LOCKED" at bounding box center [667, 81] width 34 height 9
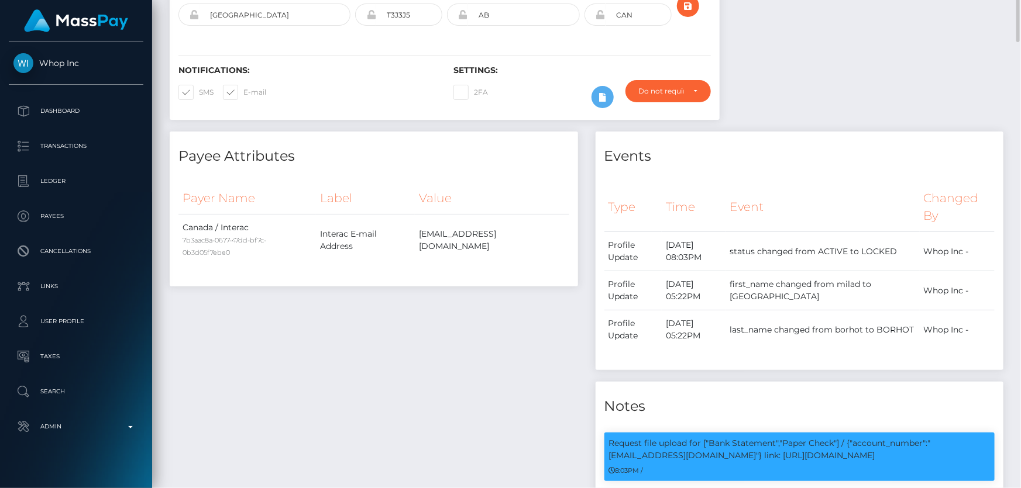
scroll to position [53, 0]
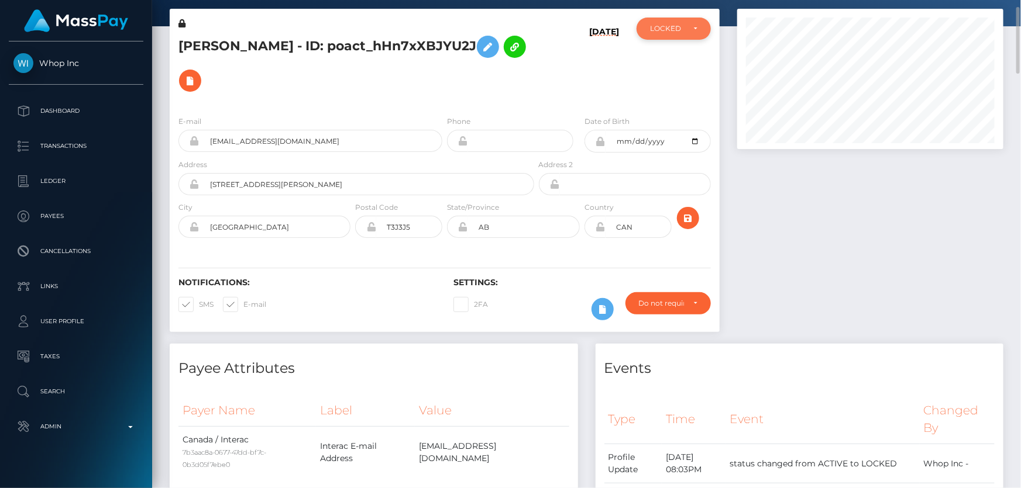
click at [671, 35] on div "LOCKED" at bounding box center [673, 29] width 74 height 22
click at [674, 60] on span "ACTIVE" at bounding box center [663, 60] width 26 height 11
select select "ACTIVE"
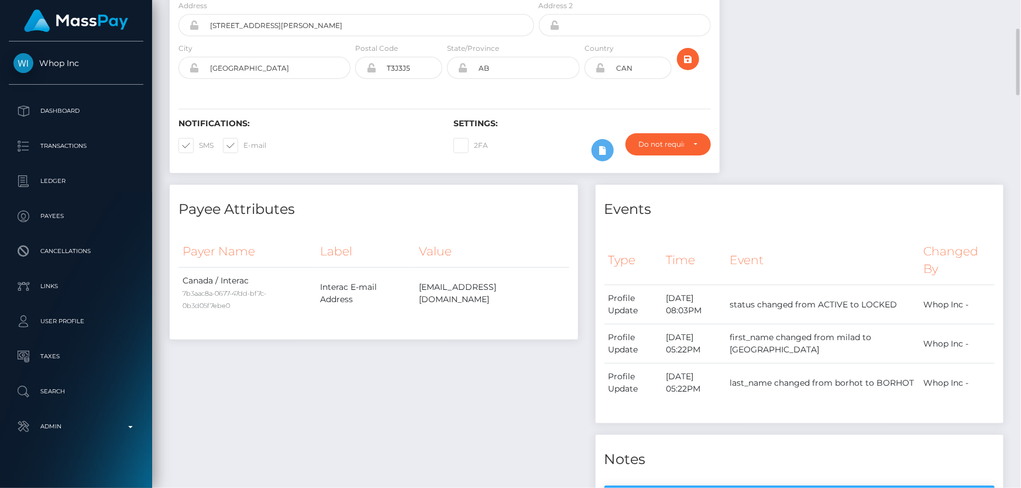
scroll to position [0, 0]
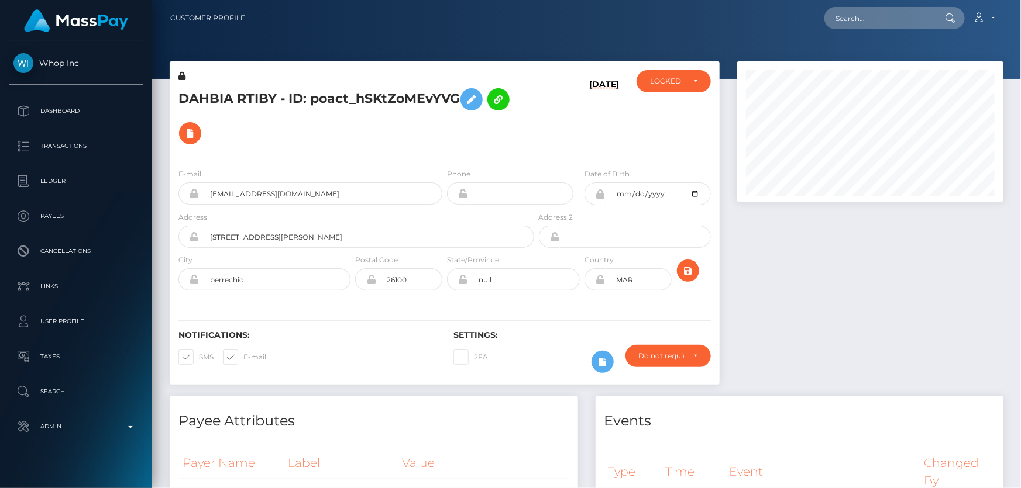
scroll to position [140, 266]
click at [390, 132] on h5 "DAHBIA RTIBY - ID: poact_hSKtZoMEvYVG" at bounding box center [352, 116] width 349 height 68
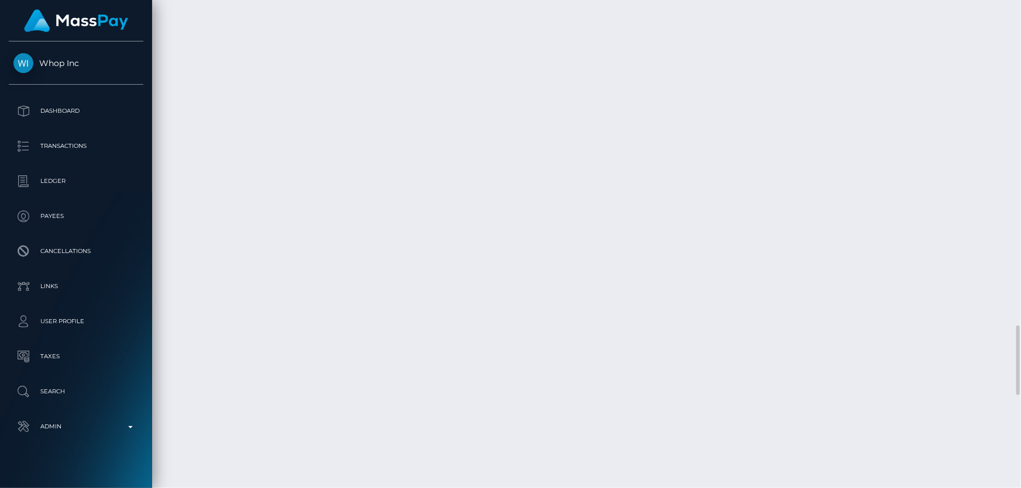
scroll to position [2499, 0]
checkbox input "true"
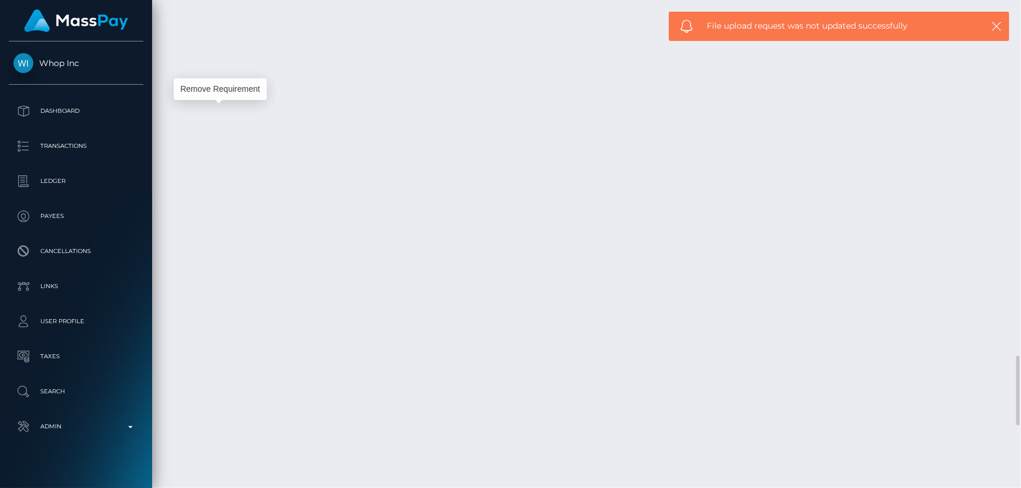
scroll to position [140, 266]
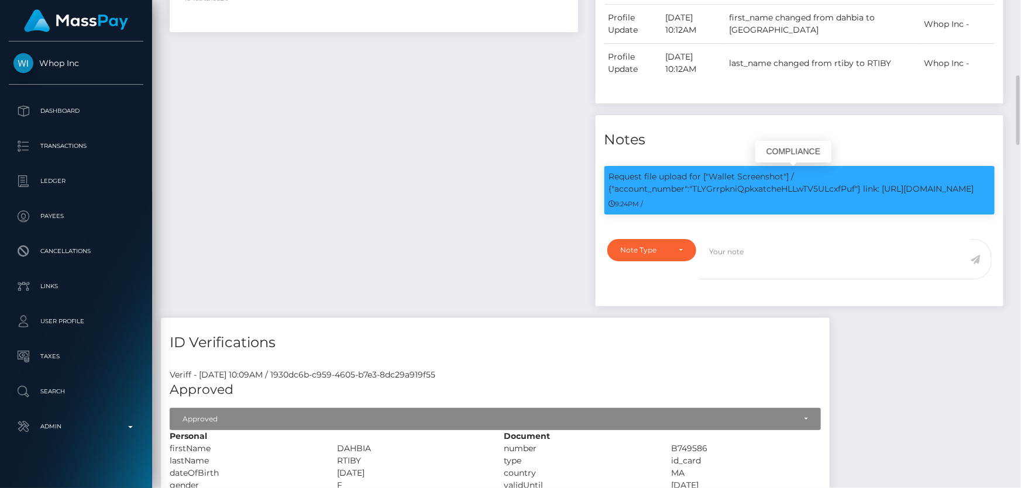
click at [746, 193] on p "Request file upload for ["Wallet Screenshot"] / {"account_number":"TLYGrrpkniQp…" at bounding box center [799, 183] width 381 height 25
copy p "TLYGrrpkniQpkxatcheHLLwTV5ULcxfPuf"
click at [654, 256] on div "Note Type" at bounding box center [651, 250] width 89 height 22
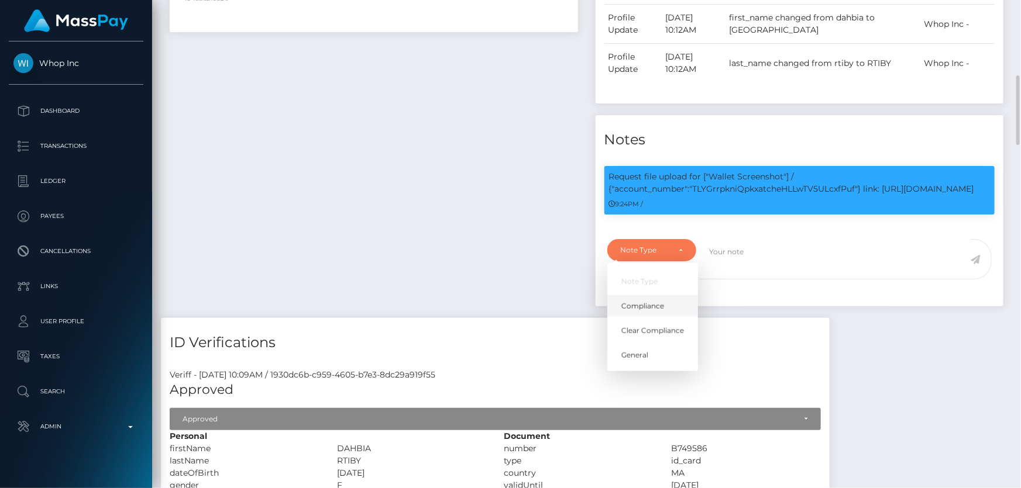
click at [646, 304] on span "Compliance" at bounding box center [642, 306] width 43 height 11
select select "COMPLIANCE"
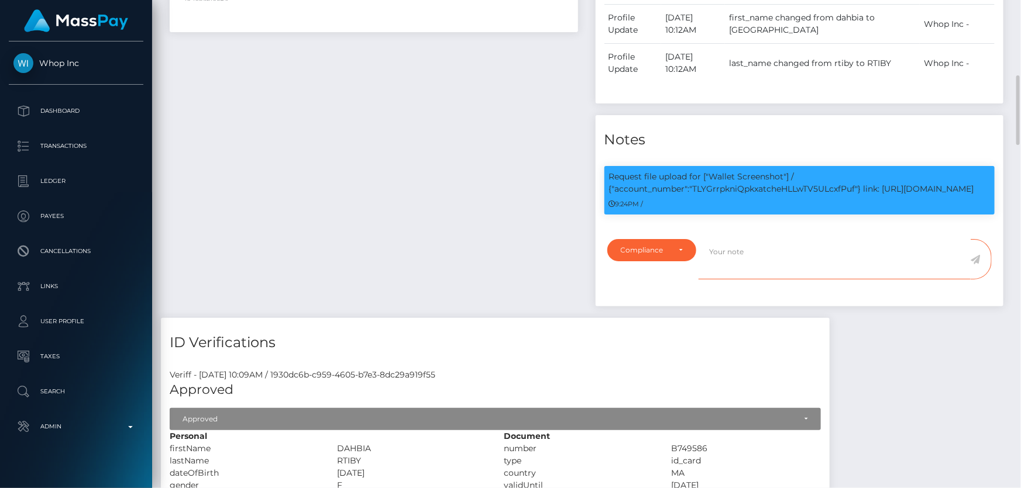
click at [760, 252] on textarea at bounding box center [834, 259] width 272 height 40
paste textarea "TLYGrrpkniQpkxatcheHLLwTV5ULcxfPuf"
type textarea "Screenshot from the wallet: TLYGrrpkniQpkxatcheHLLwTV5ULcxfPuf provided."
click at [975, 263] on icon at bounding box center [975, 259] width 10 height 9
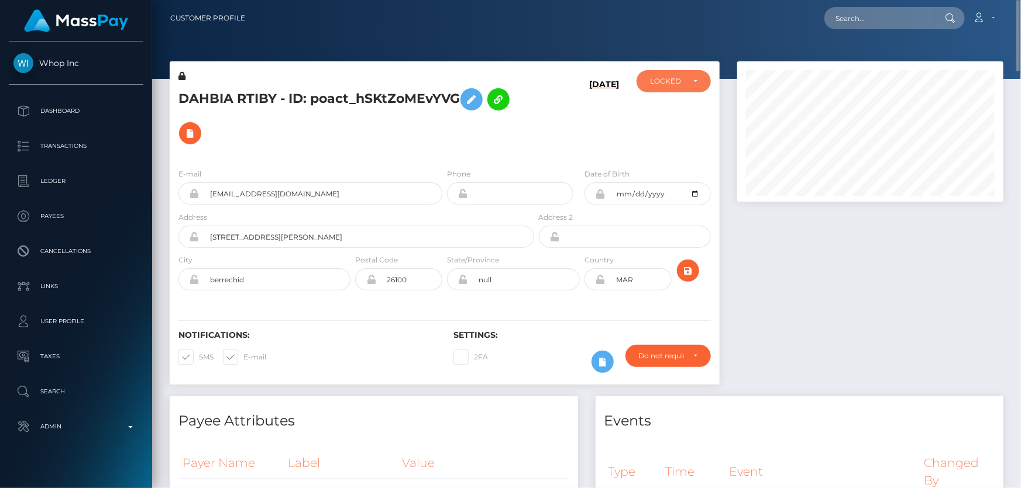
drag, startPoint x: 667, startPoint y: 82, endPoint x: 649, endPoint y: 89, distance: 19.7
click at [667, 82] on div "LOCKED" at bounding box center [667, 81] width 34 height 9
click at [669, 117] on span "ACTIVE" at bounding box center [663, 113] width 26 height 11
select select "ACTIVE"
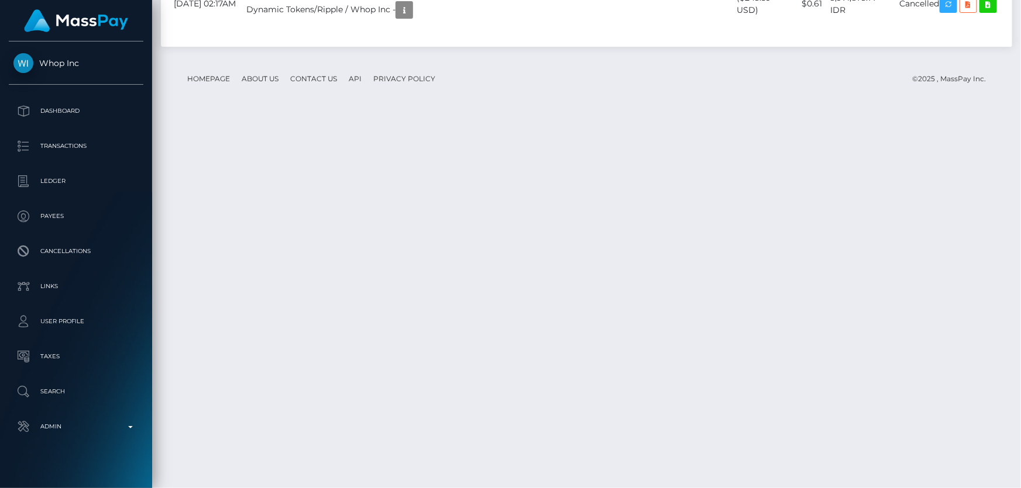
scroll to position [2392, 0]
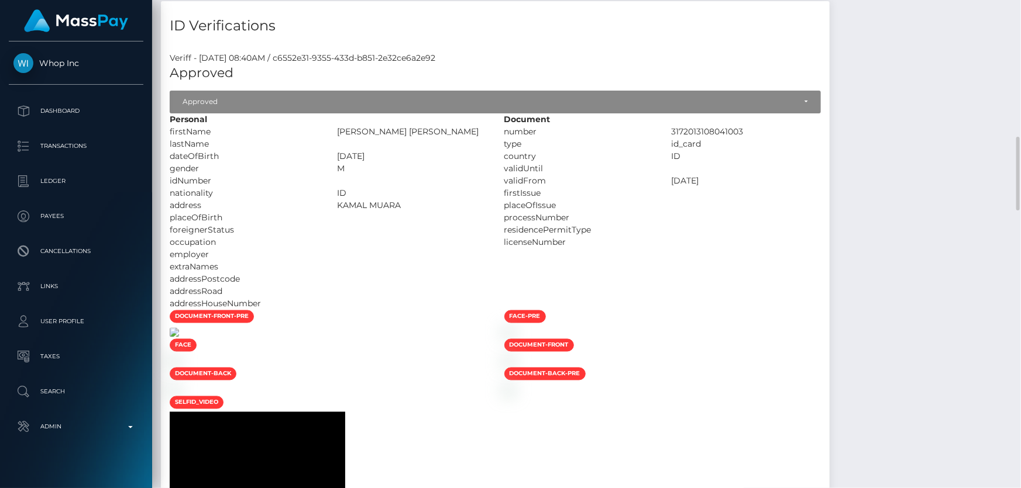
scroll to position [1063, 0]
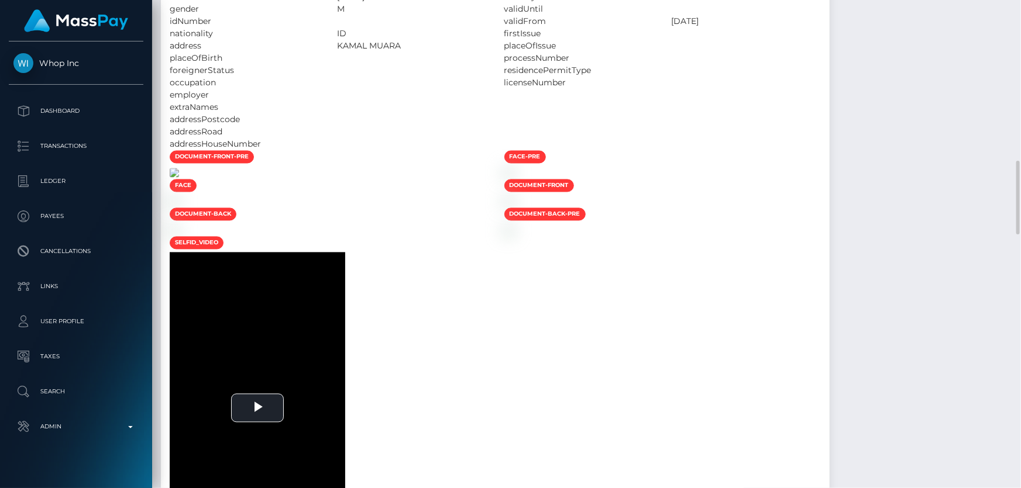
click at [179, 178] on img at bounding box center [174, 172] width 9 height 9
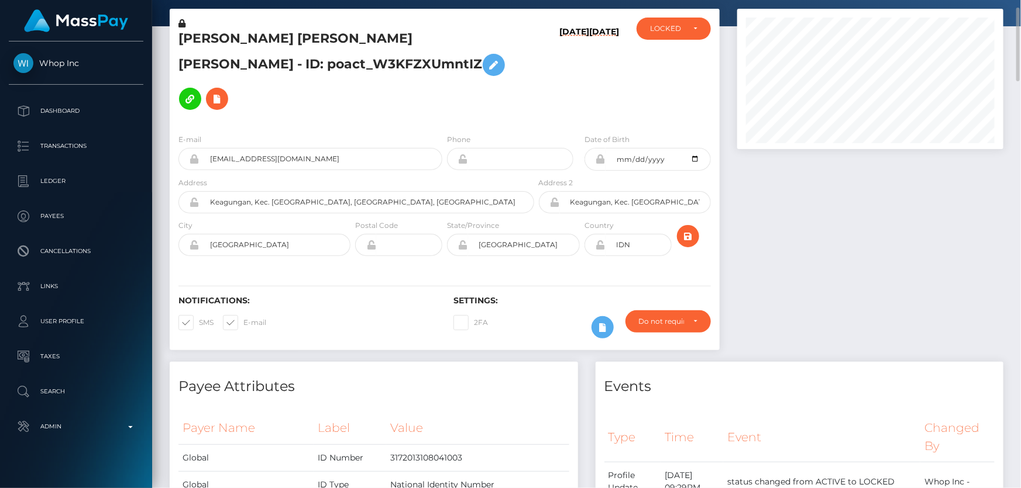
scroll to position [0, 0]
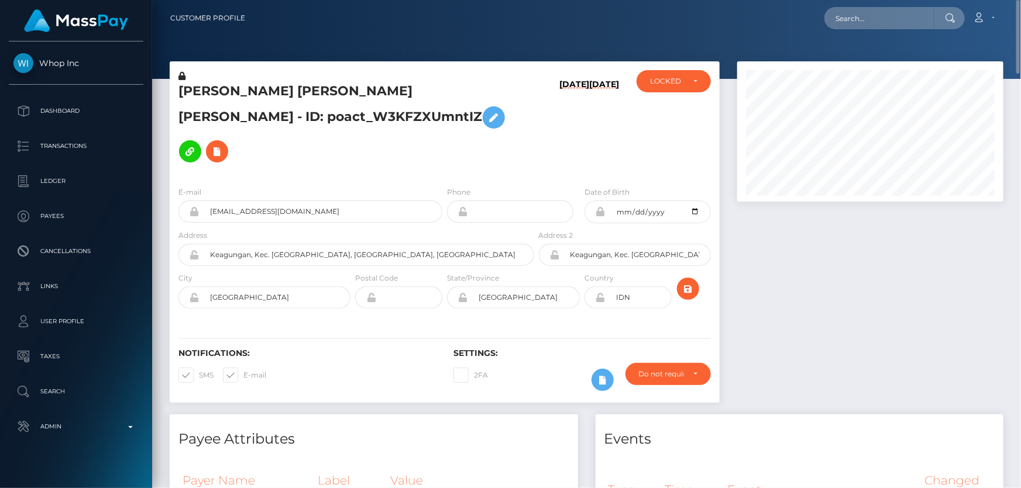
click at [491, 126] on h5 "[PERSON_NAME] [PERSON_NAME] [PERSON_NAME] - ID: poact_W3KFZXUmntIZ" at bounding box center [352, 125] width 349 height 86
click at [181, 75] on icon at bounding box center [181, 76] width 7 height 8
click at [487, 115] on icon at bounding box center [494, 118] width 14 height 15
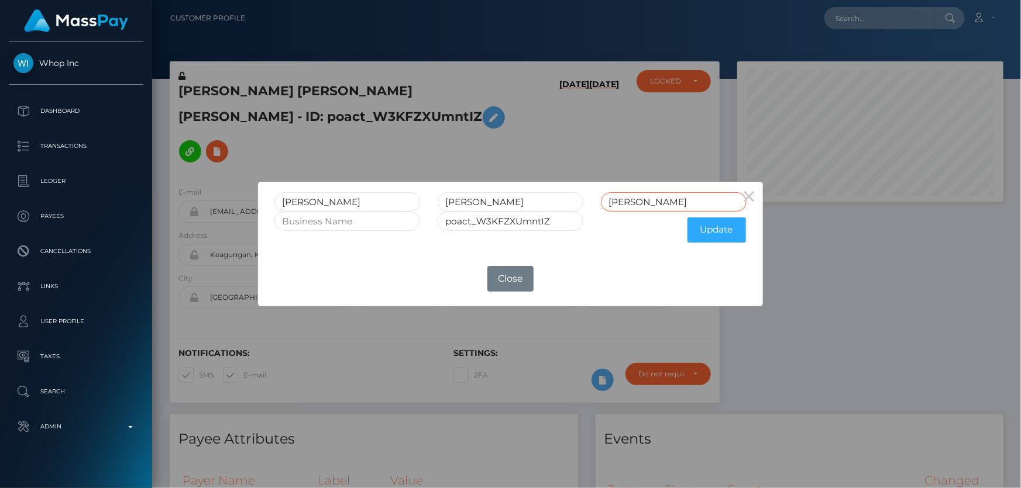
drag, startPoint x: 645, startPoint y: 205, endPoint x: 547, endPoint y: 215, distance: 98.1
click at [549, 209] on div "[PERSON_NAME] [PERSON_NAME] [PERSON_NAME]" at bounding box center [510, 201] width 489 height 19
drag, startPoint x: 478, startPoint y: 205, endPoint x: 519, endPoint y: 204, distance: 40.9
click at [519, 204] on input "[PERSON_NAME]" at bounding box center [510, 201] width 146 height 19
type input "ADAM"
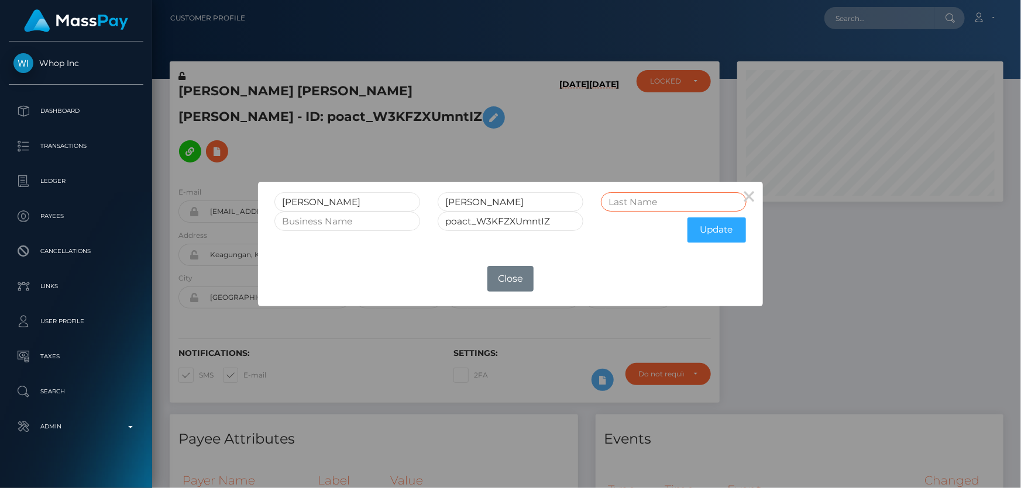
paste input "SURYA"
type input "SURYA"
click at [715, 233] on button "Update" at bounding box center [716, 230] width 58 height 25
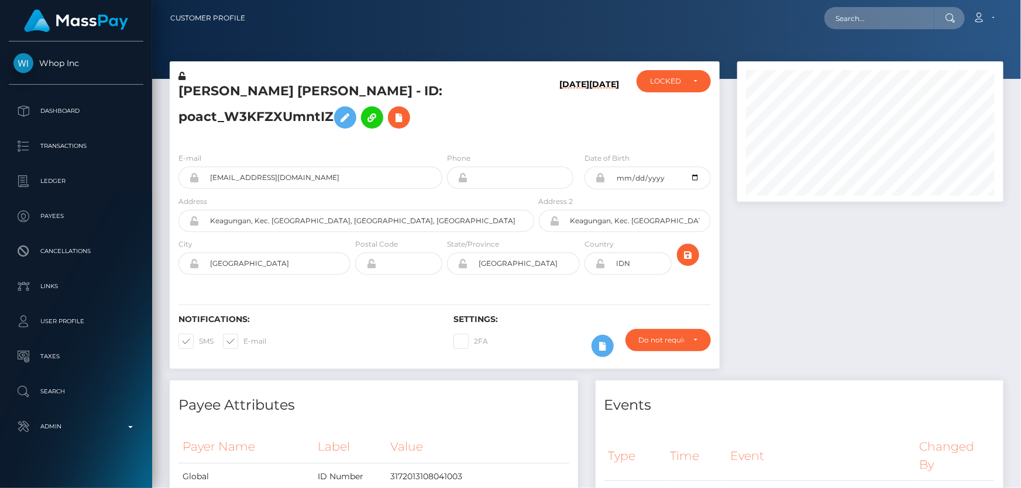
scroll to position [140, 266]
click at [184, 74] on icon at bounding box center [181, 76] width 7 height 8
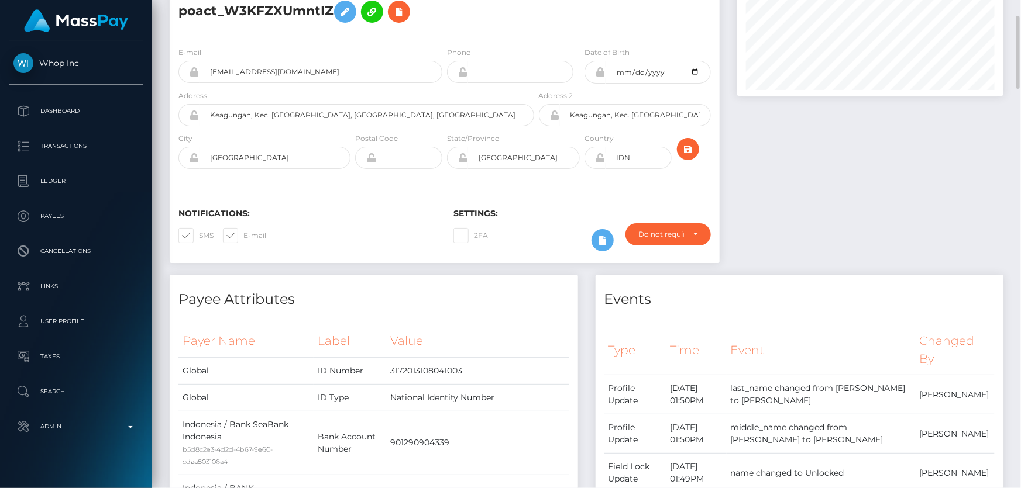
scroll to position [0, 0]
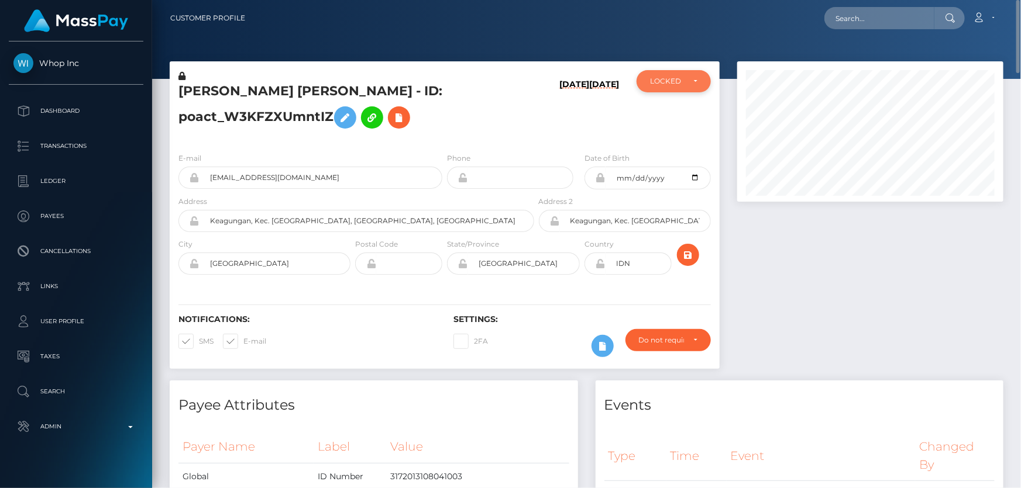
click at [655, 88] on div "LOCKED" at bounding box center [673, 81] width 74 height 22
click at [666, 111] on span "ACTIVE" at bounding box center [663, 113] width 26 height 11
select select "ACTIVE"
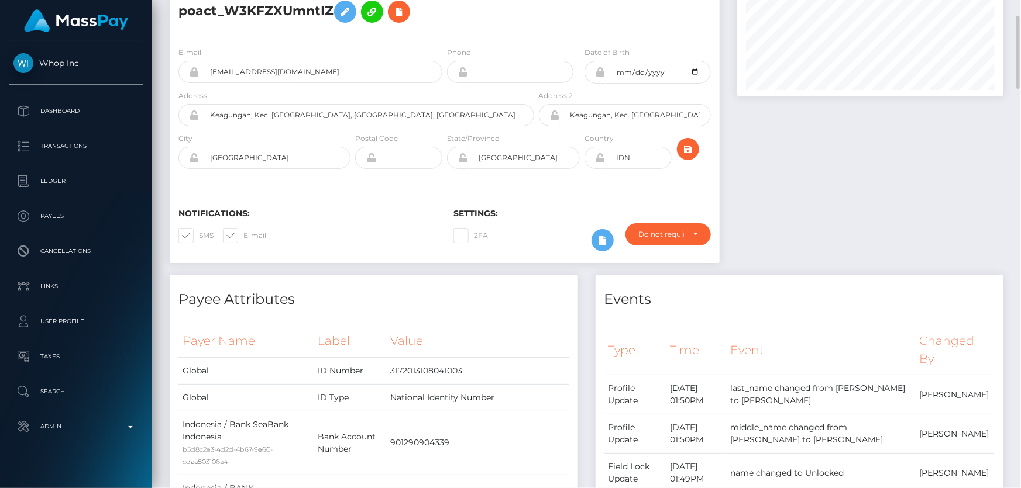
scroll to position [0, 0]
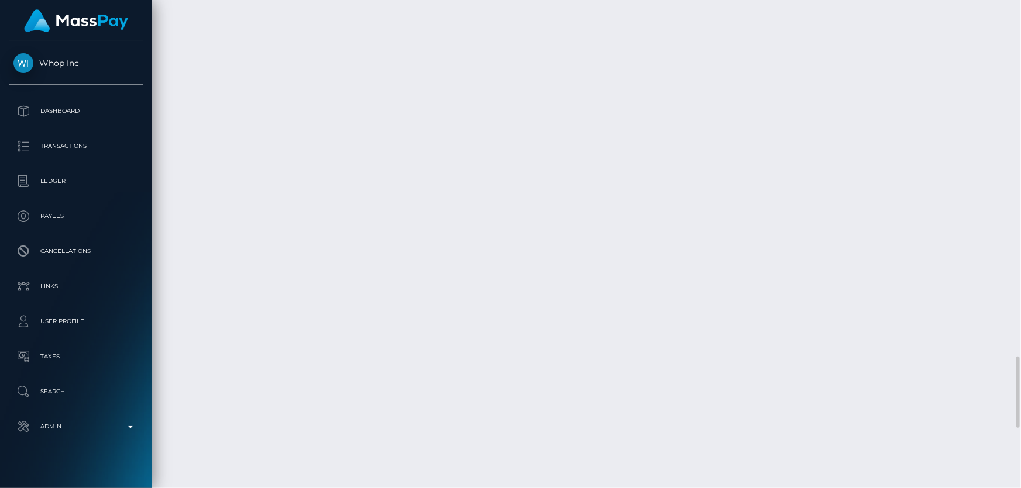
scroll to position [2392, 0]
checkbox input "true"
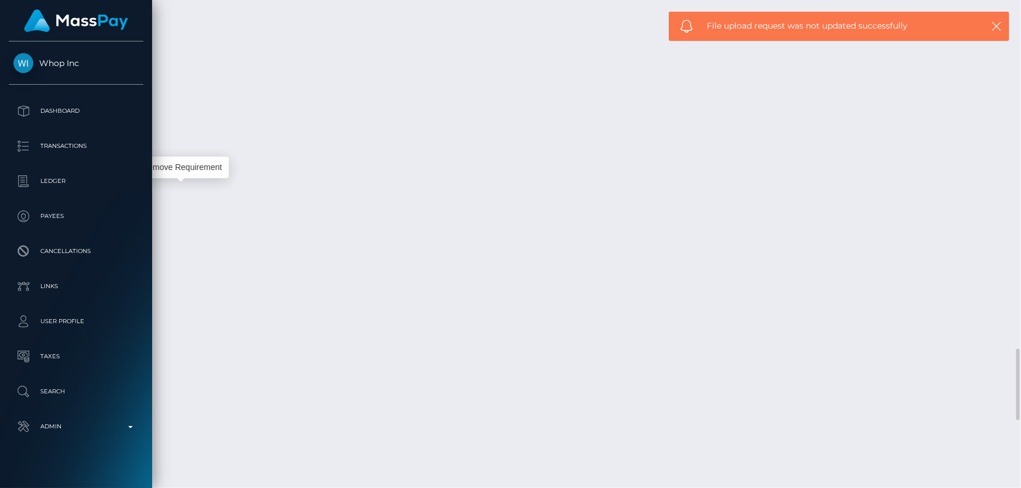
scroll to position [140, 266]
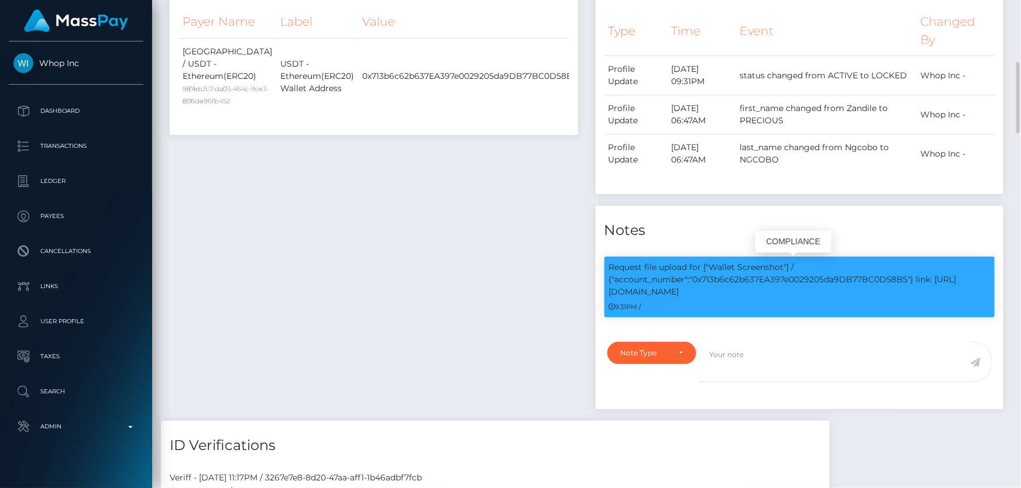
click at [765, 283] on p "Request file upload for ["Wallet Screenshot"] / {"account_number":"0x713b6c62b6…" at bounding box center [799, 279] width 381 height 37
copy p "0x713b6c62b637EA397e0029205da9DB77BC0D58B5"
click at [666, 351] on div "Note Type" at bounding box center [645, 353] width 49 height 9
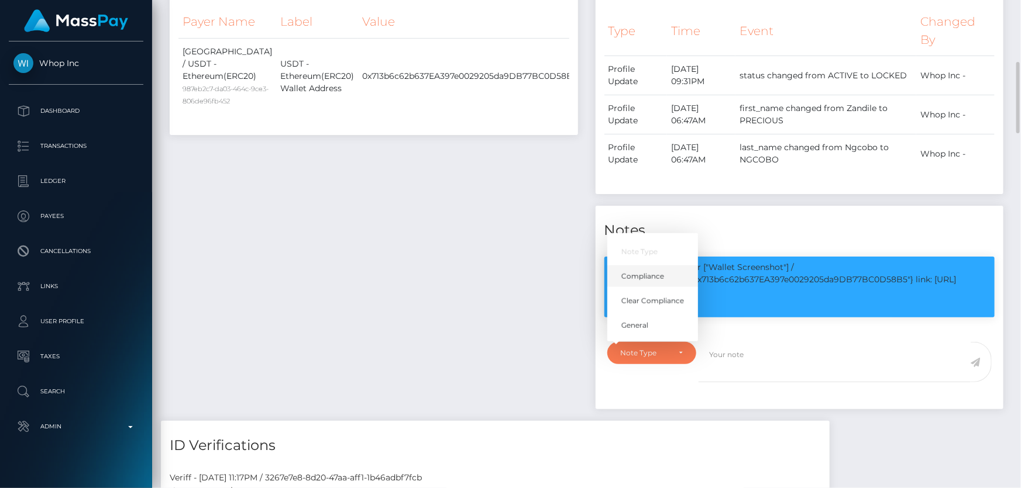
click at [659, 275] on span "Compliance" at bounding box center [642, 276] width 43 height 11
select select "COMPLIANCE"
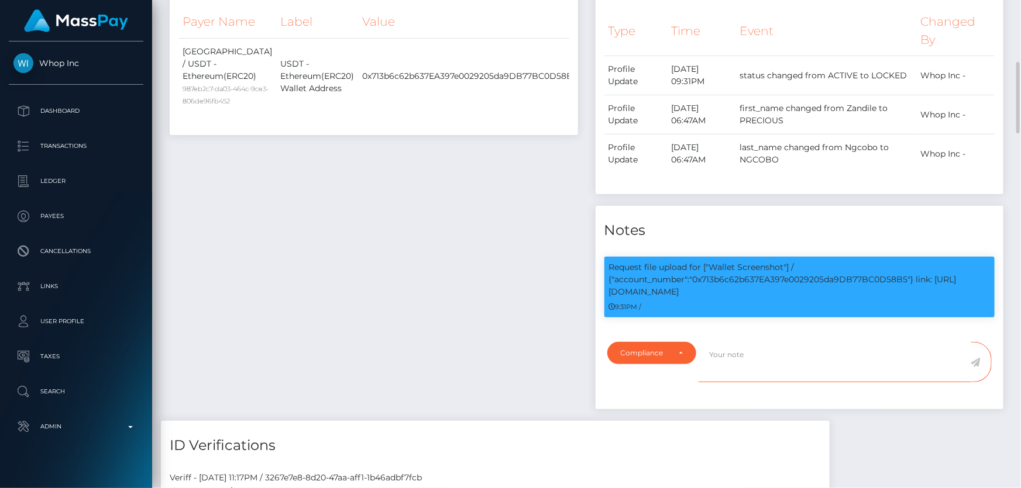
click at [761, 368] on textarea at bounding box center [834, 362] width 272 height 40
paste textarea "0x713b6c62b637EA397e0029205da9DB77BC0D58B5"
type textarea "Screenshot for the wallet: 0x713b6c62b637EA397e0029205da9DB77BC0D58B5 provided."
click at [974, 359] on icon at bounding box center [975, 362] width 10 height 9
click at [429, 258] on div "Payee Attributes Payer Name Label Value South Africa / USDT - Ethereum(ERC20) 9…" at bounding box center [374, 189] width 426 height 466
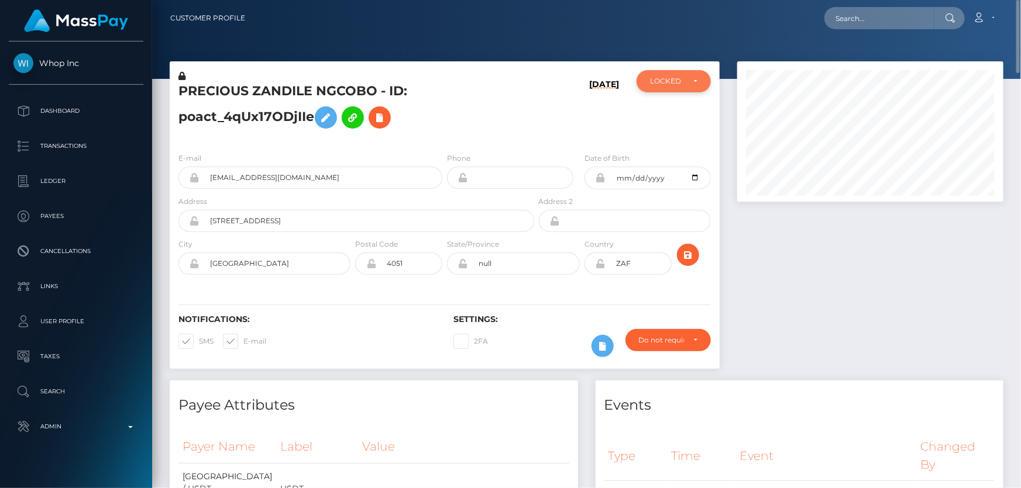
click at [662, 77] on div "LOCKED" at bounding box center [667, 81] width 34 height 9
drag, startPoint x: 661, startPoint y: 111, endPoint x: 548, endPoint y: 139, distance: 116.9
click at [661, 111] on span "ACTIVE" at bounding box center [663, 113] width 26 height 11
select select "ACTIVE"
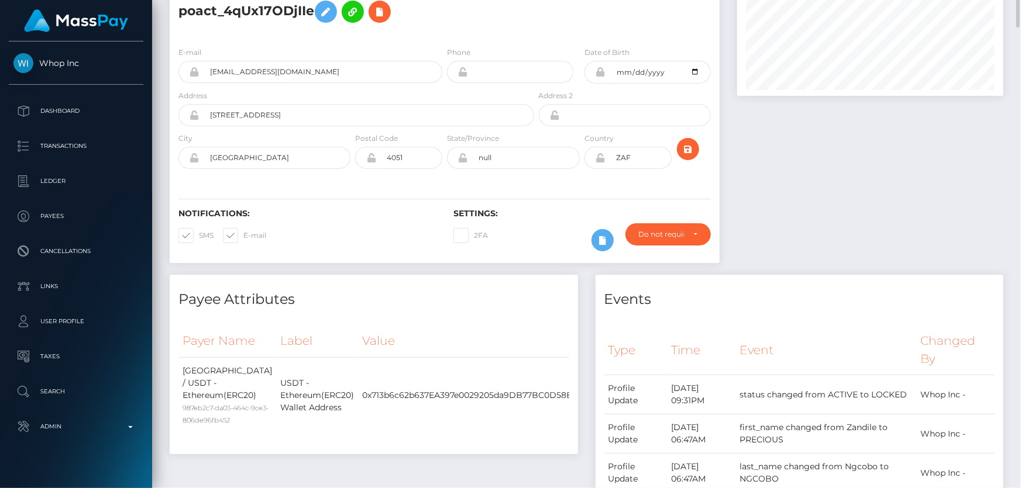
scroll to position [0, 0]
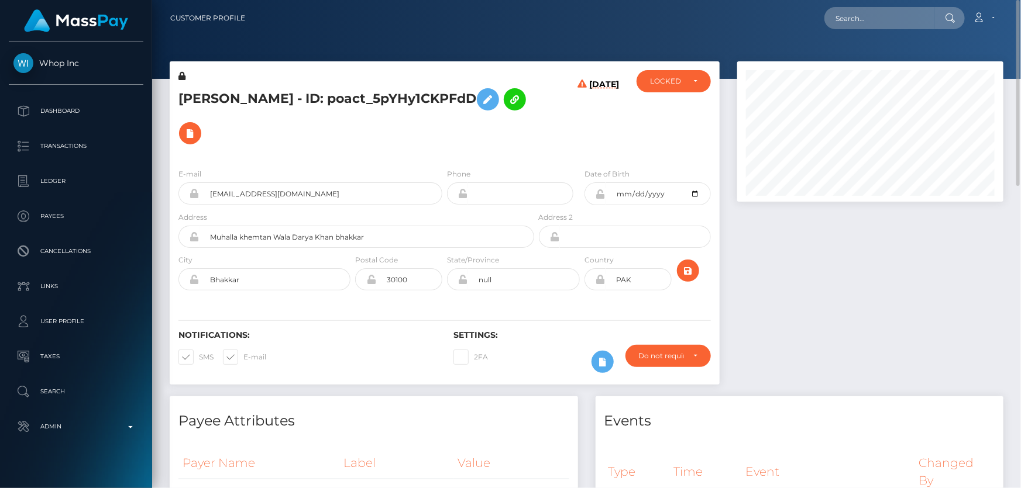
click at [211, 100] on h5 "[PERSON_NAME] - ID: poact_5pYHy1CKPFdD" at bounding box center [352, 116] width 349 height 68
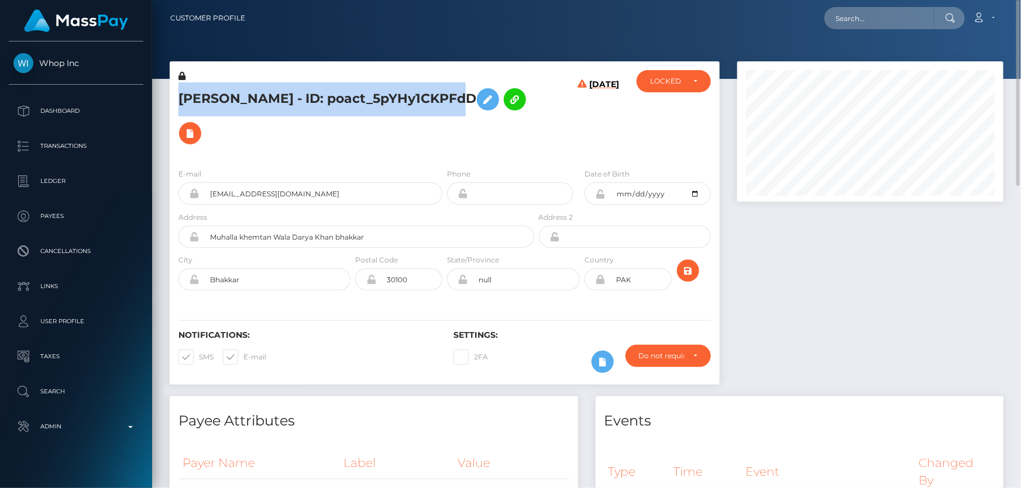
click at [211, 100] on h5 "[PERSON_NAME] - ID: poact_5pYHy1CKPFdD" at bounding box center [352, 116] width 349 height 68
copy h5 "[PERSON_NAME] - ID: poact_5pYHy1CKPFdD"
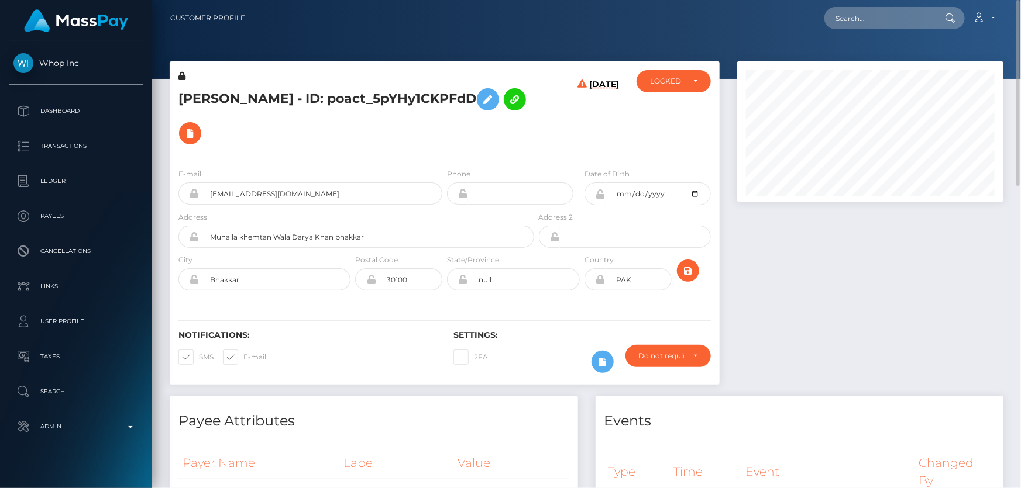
drag, startPoint x: 863, startPoint y: 371, endPoint x: 803, endPoint y: 336, distance: 69.5
click at [858, 397] on div "Events" at bounding box center [799, 414] width 408 height 35
drag, startPoint x: 664, startPoint y: 83, endPoint x: 661, endPoint y: 88, distance: 6.0
click at [664, 82] on div "LOCKED" at bounding box center [667, 81] width 34 height 9
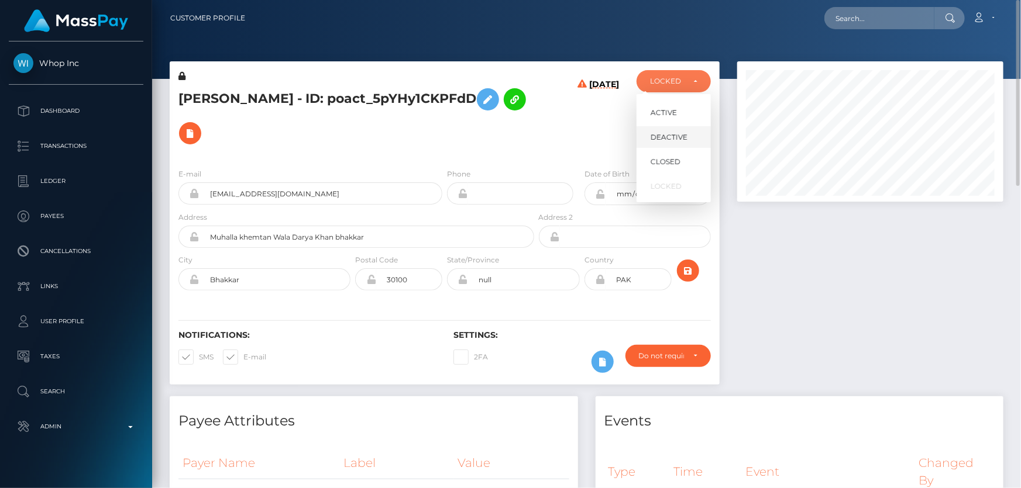
scroll to position [140, 266]
click at [675, 135] on span "DEACTIVE" at bounding box center [668, 137] width 37 height 11
select select "DEACTIVE"
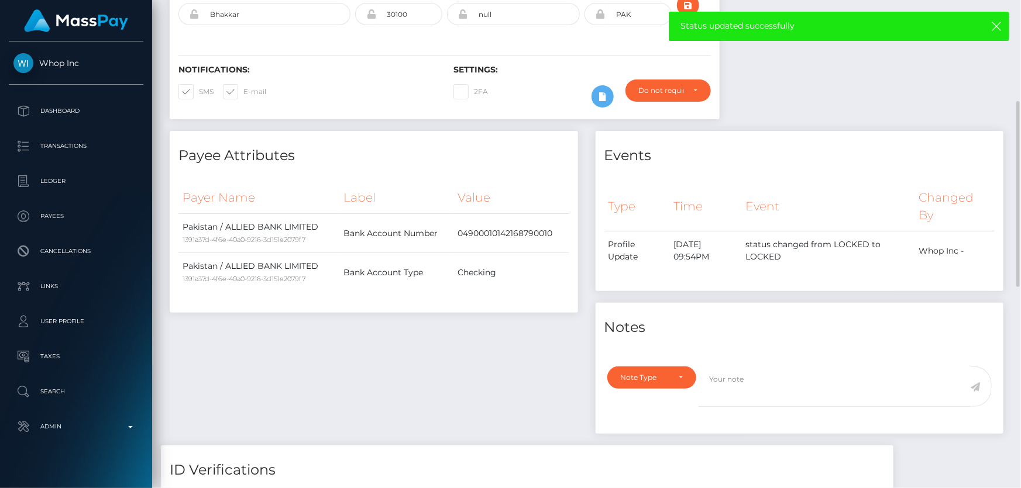
scroll to position [372, 0]
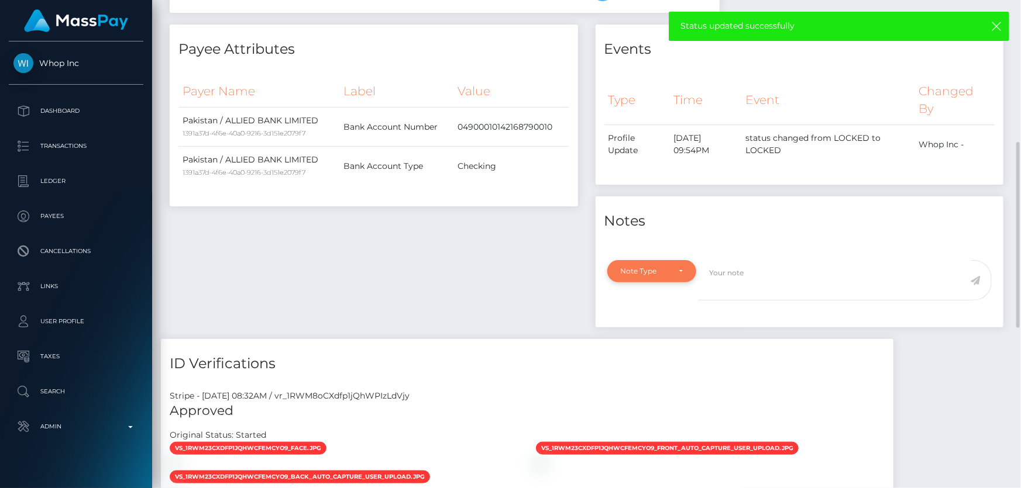
click at [683, 267] on div "Note Type" at bounding box center [652, 271] width 63 height 9
click at [663, 322] on span "Compliance" at bounding box center [642, 327] width 43 height 11
select select "COMPLIANCE"
click at [749, 260] on textarea at bounding box center [834, 280] width 272 height 40
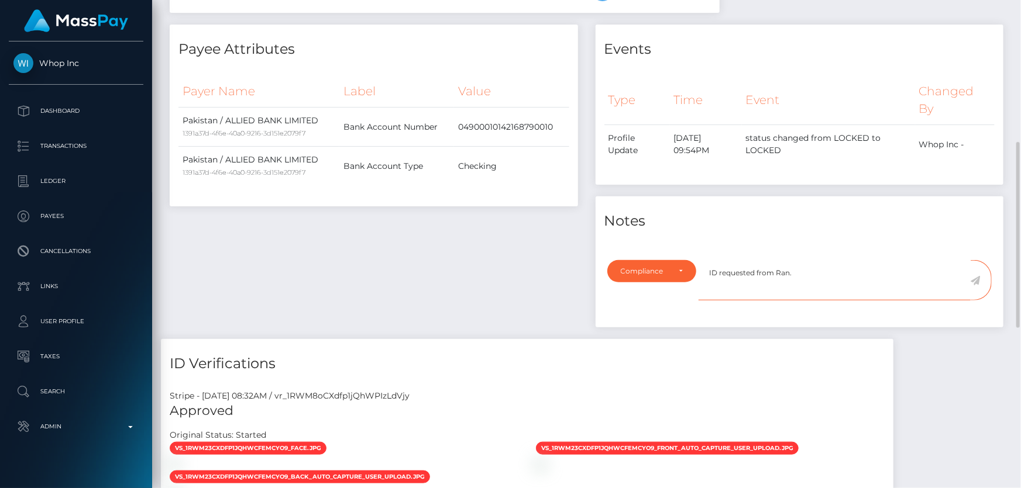
type textarea "ID requested from Ran."
click at [974, 276] on icon at bounding box center [975, 280] width 10 height 9
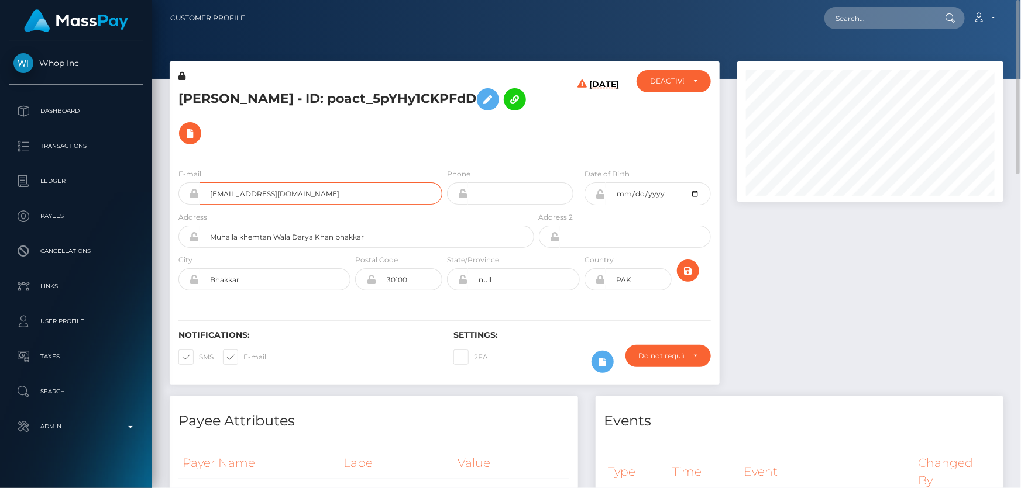
drag, startPoint x: 328, startPoint y: 154, endPoint x: 325, endPoint y: 146, distance: 9.1
click at [327, 182] on input "[EMAIL_ADDRESS][DOMAIN_NAME]" at bounding box center [320, 193] width 243 height 22
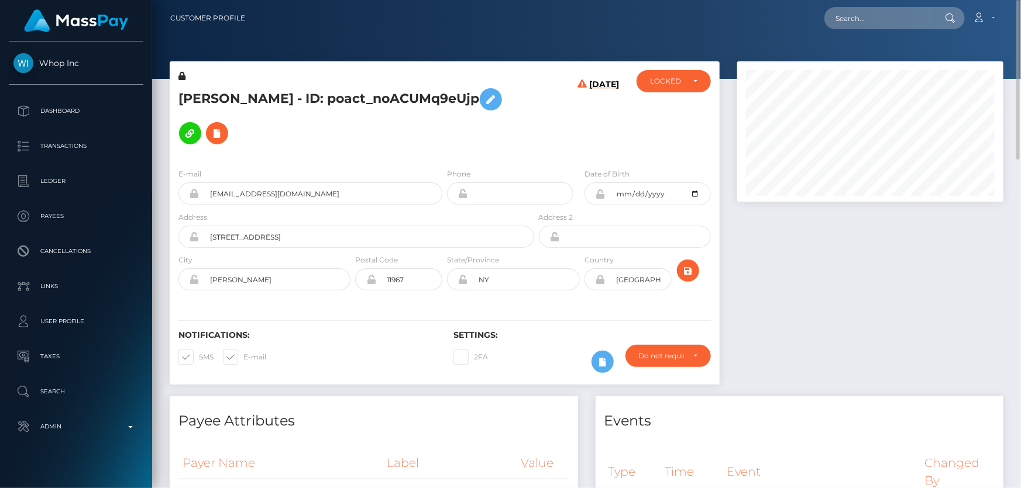
click at [257, 99] on h5 "[PERSON_NAME] - ID: poact_noACUMq9eUjp" at bounding box center [352, 116] width 349 height 68
copy h5 "[PERSON_NAME] - ID: poact_noACUMq9eUjp"
drag, startPoint x: 864, startPoint y: 336, endPoint x: 848, endPoint y: 291, distance: 47.7
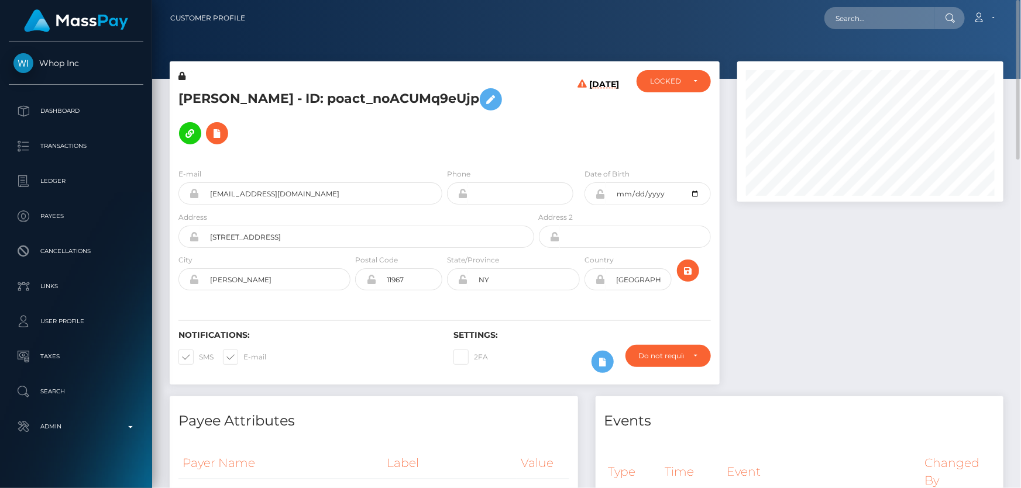
click at [863, 337] on div at bounding box center [870, 228] width 284 height 335
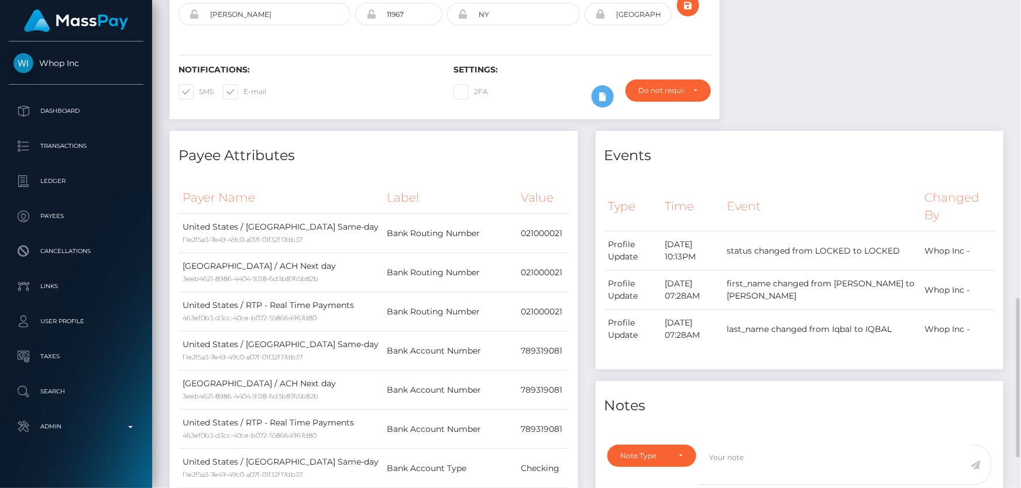
scroll to position [425, 0]
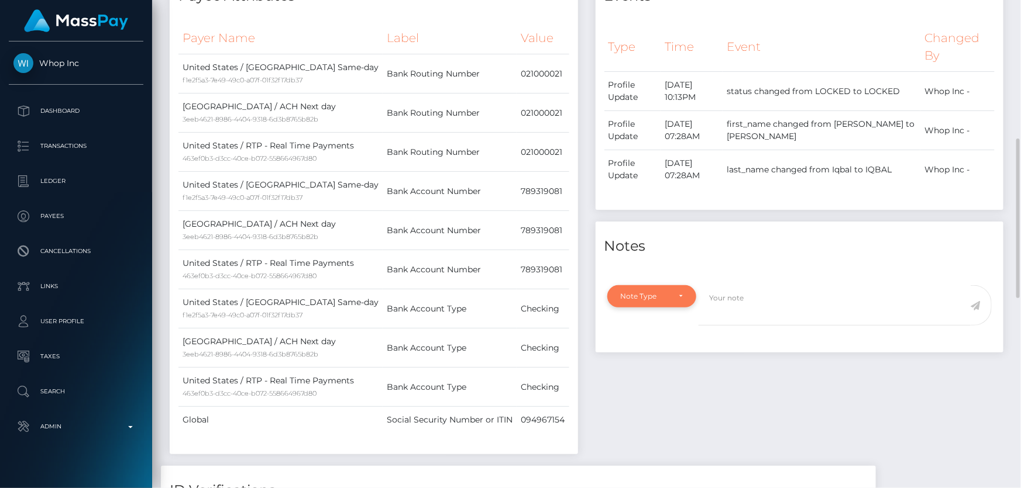
click at [649, 306] on div "Note Type" at bounding box center [651, 296] width 89 height 22
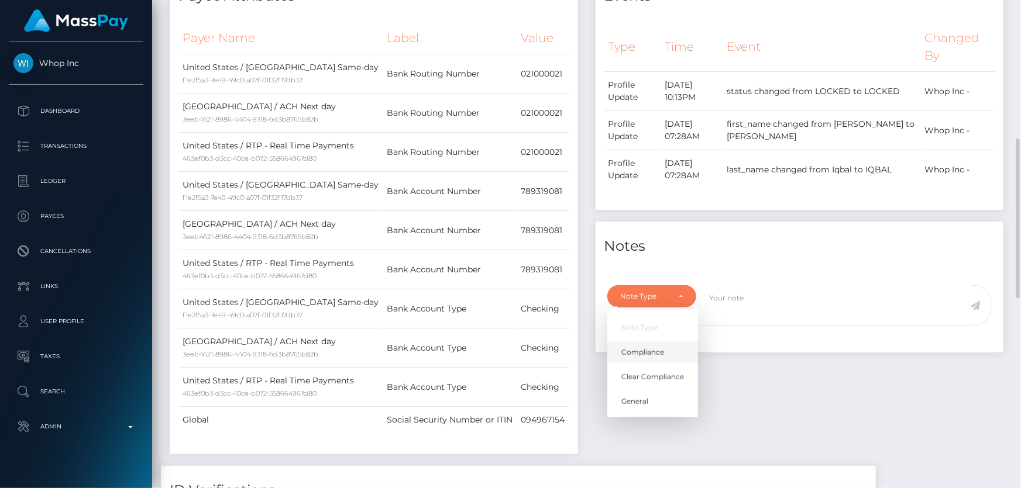
click at [643, 354] on span "Compliance" at bounding box center [642, 352] width 43 height 11
select select "COMPLIANCE"
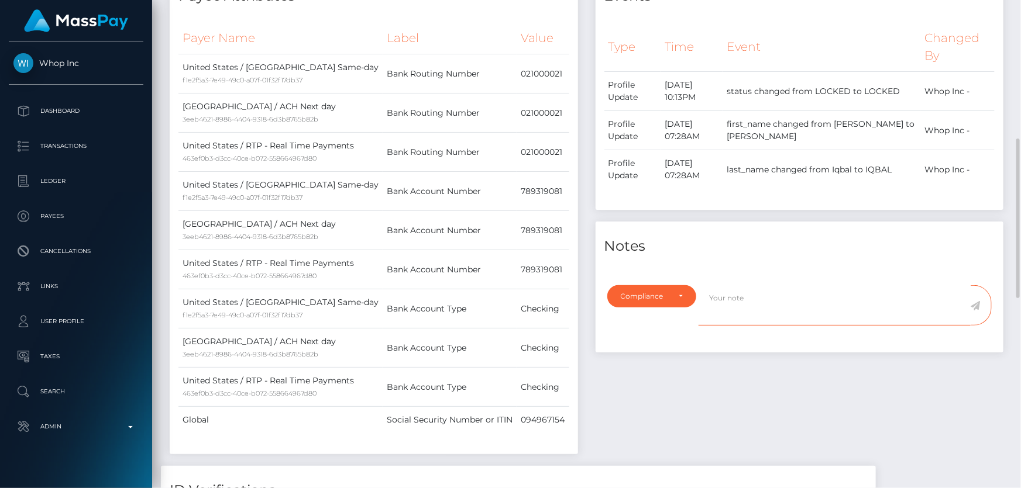
click at [754, 299] on textarea at bounding box center [834, 305] width 272 height 40
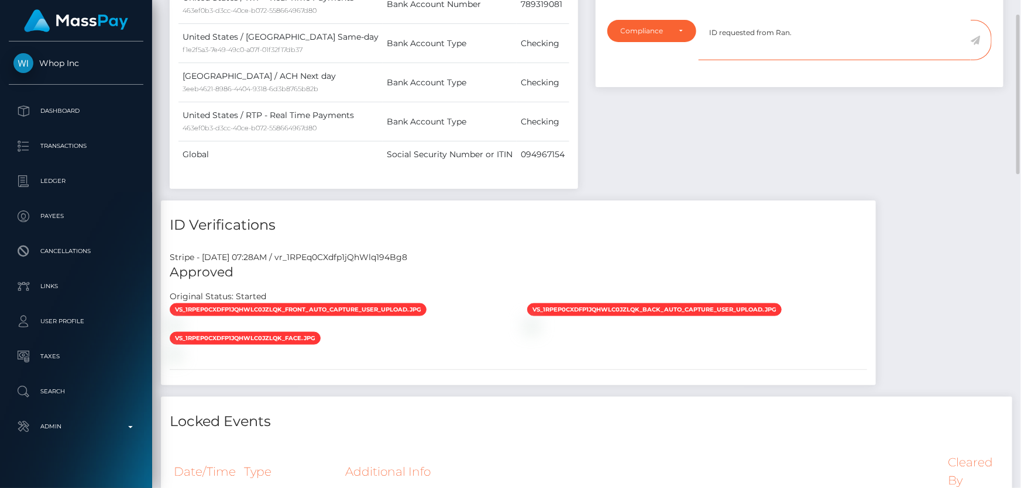
scroll to position [425, 0]
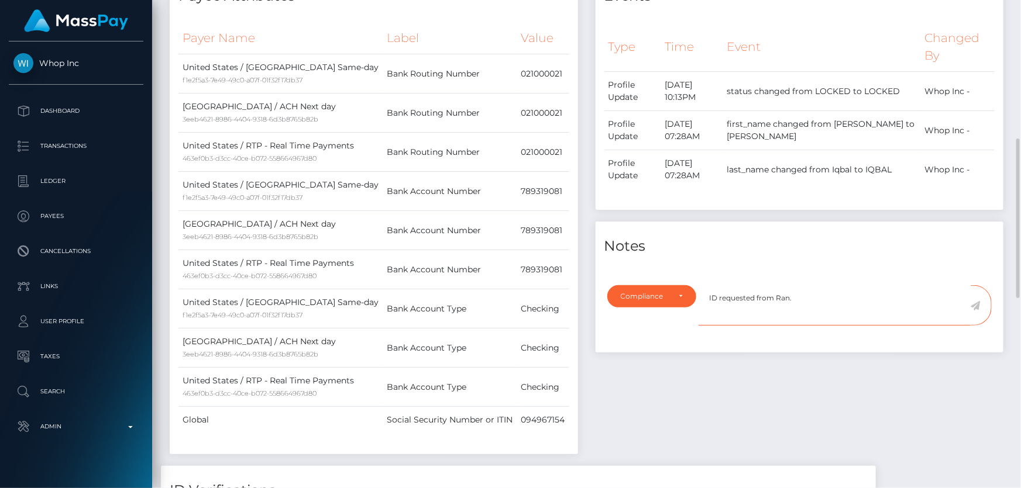
type textarea "ID requested from Ran."
click at [974, 305] on icon at bounding box center [975, 305] width 10 height 9
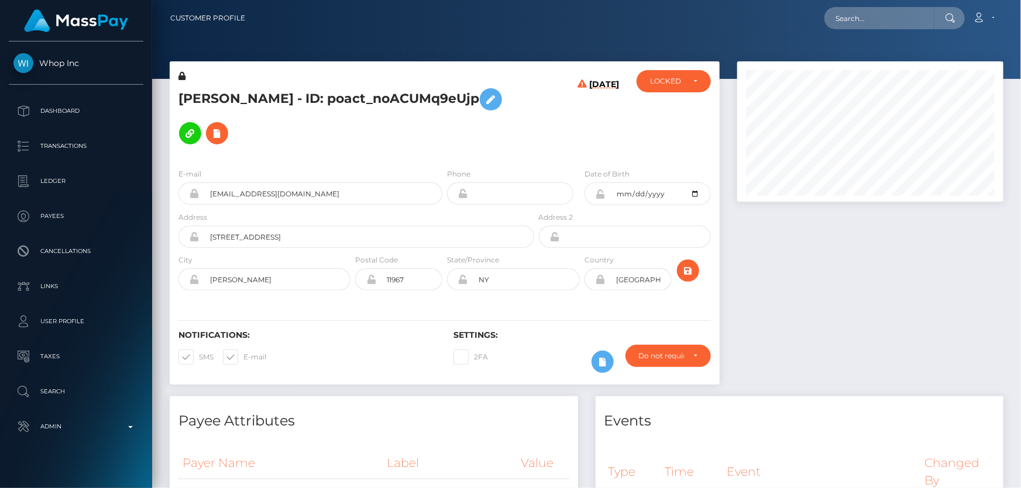
scroll to position [140, 266]
click at [666, 73] on div "LOCKED" at bounding box center [673, 81] width 74 height 22
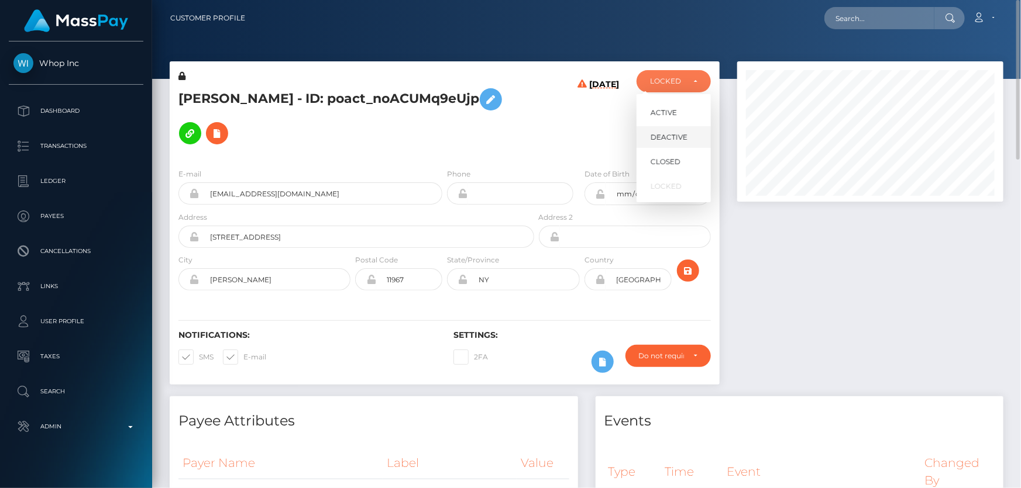
click at [680, 137] on span "DEACTIVE" at bounding box center [668, 137] width 37 height 11
select select "DEACTIVE"
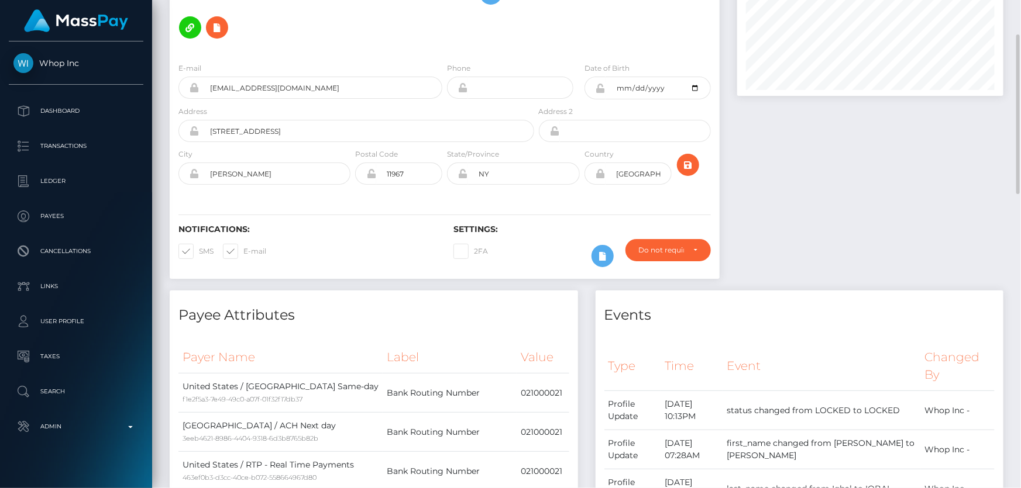
scroll to position [0, 0]
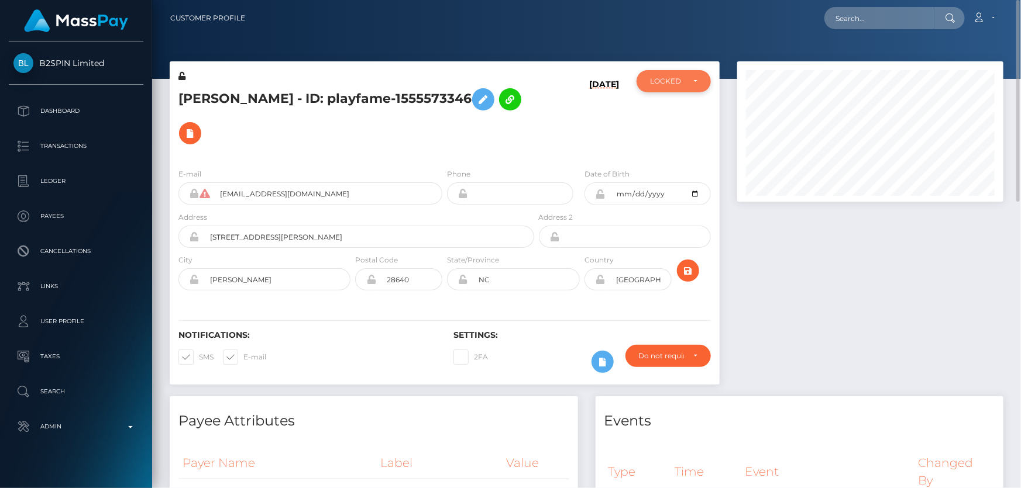
click at [689, 88] on div "LOCKED" at bounding box center [673, 81] width 74 height 22
click at [669, 116] on span "ACTIVE" at bounding box center [663, 113] width 26 height 11
select select "ACTIVE"
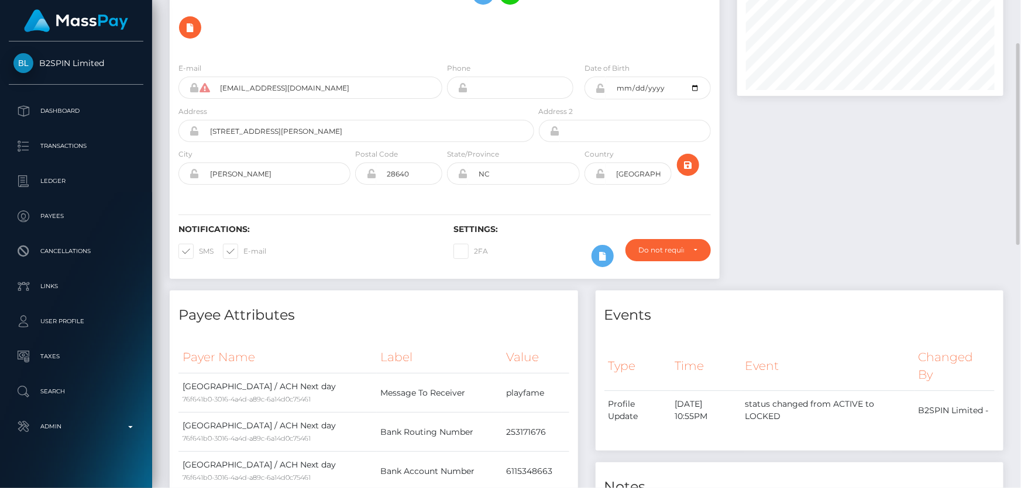
scroll to position [0, 0]
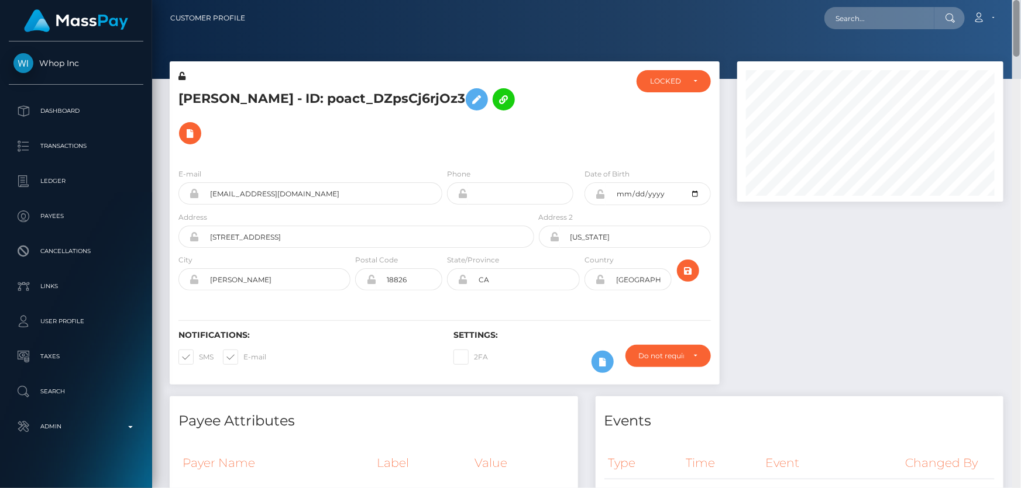
drag, startPoint x: 1015, startPoint y: 453, endPoint x: 1020, endPoint y: -43, distance: 496.6
click at [1020, 0] on html "Whop Inc Dashboard Transactions Ledger Payees Cancellations Links" at bounding box center [510, 244] width 1021 height 488
click at [674, 345] on div "Do not require" at bounding box center [667, 356] width 85 height 22
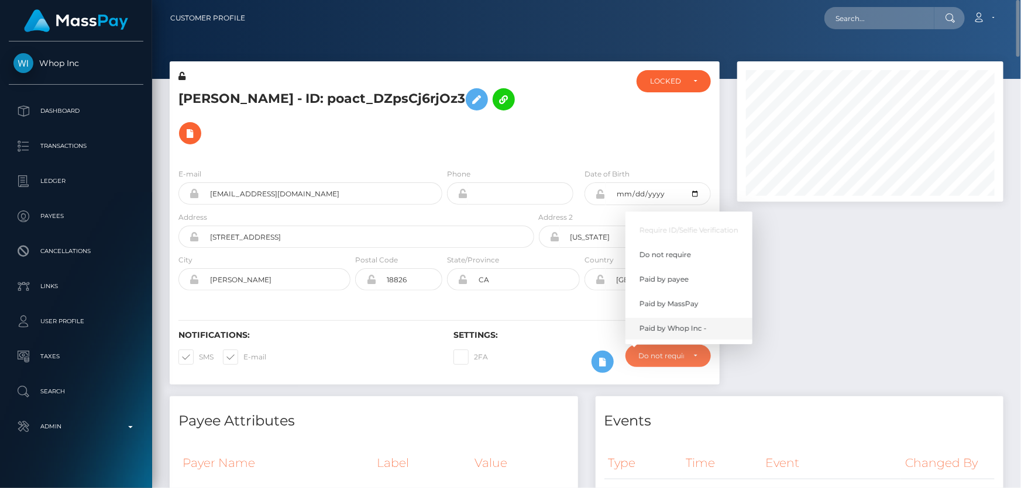
click at [687, 323] on span "Paid by Whop Inc -" at bounding box center [672, 328] width 67 height 11
select select "338"
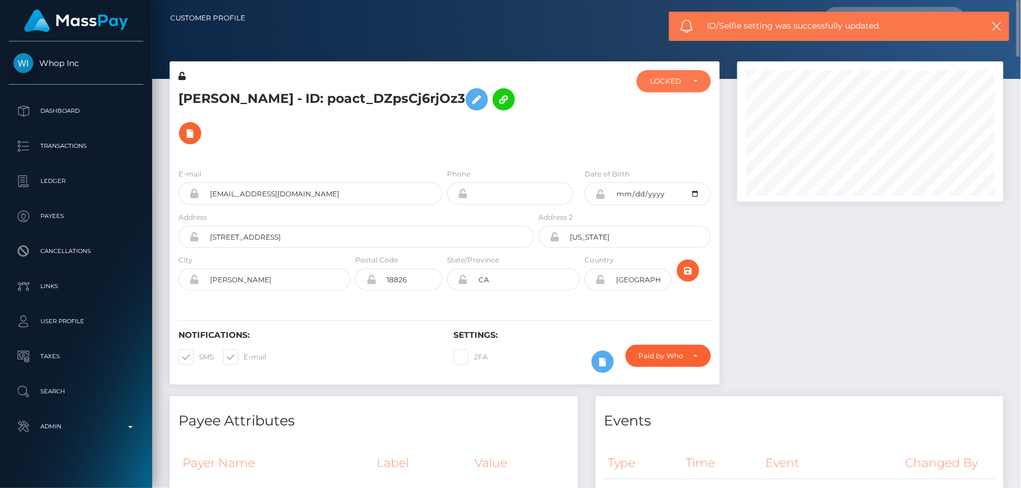
drag, startPoint x: 663, startPoint y: 74, endPoint x: 667, endPoint y: 93, distance: 19.7
click at [663, 75] on div "LOCKED" at bounding box center [673, 81] width 74 height 22
click at [678, 108] on link "ACTIVE" at bounding box center [673, 113] width 74 height 22
select select "ACTIVE"
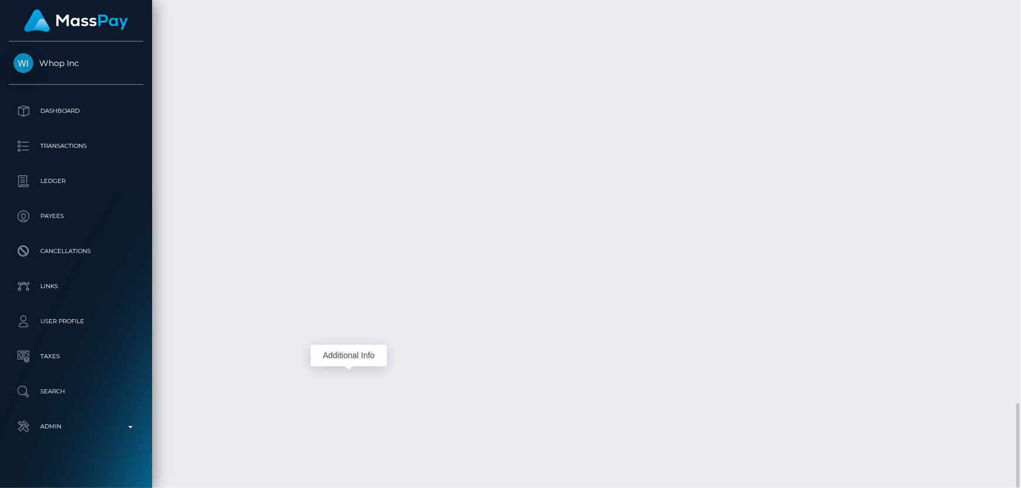
scroll to position [140, 266]
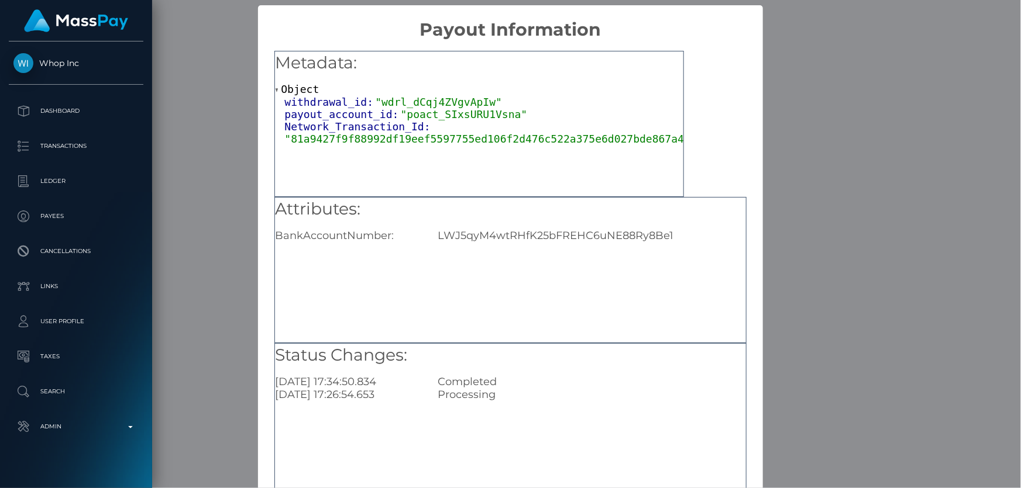
click at [491, 240] on div "LWJ5qyM4wtRHfK25bFREHC6uNE88Ry8Be1" at bounding box center [591, 235] width 325 height 13
copy div "LWJ5qyM4wtRHfK25bFREHC6uNE88Ry8Be1"
click at [848, 307] on div "× Payout Information Metadata: Object withdrawal_id: "wdrl_dCqj4ZVgvApIw" payou…" at bounding box center [510, 244] width 1021 height 488
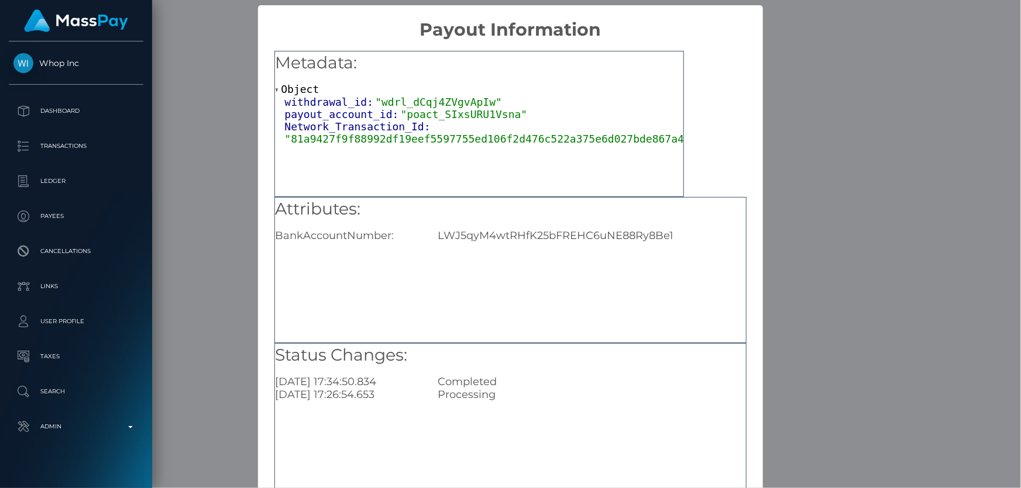
click at [847, 281] on div "× Payout Information Metadata: Object withdrawal_id: "wdrl_dCqj4ZVgvApIw" payou…" at bounding box center [510, 244] width 1021 height 488
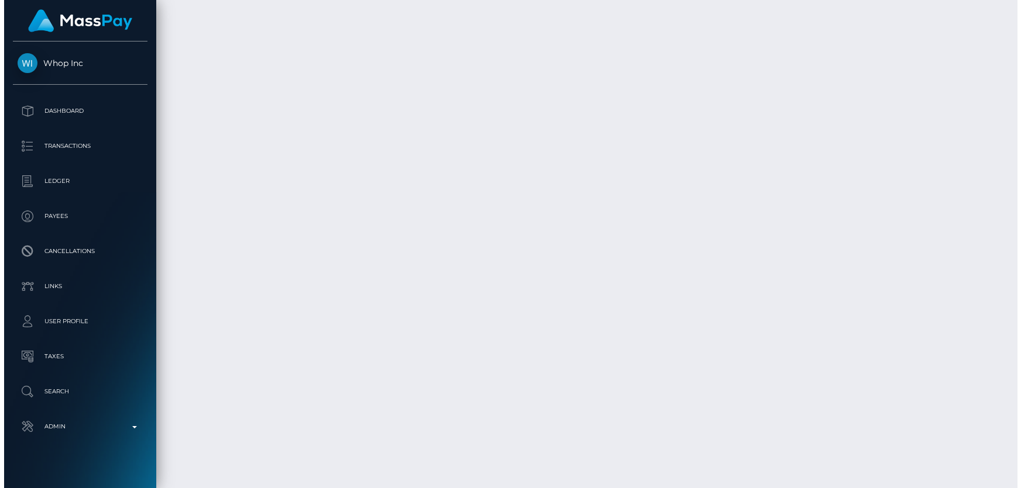
scroll to position [2286, 0]
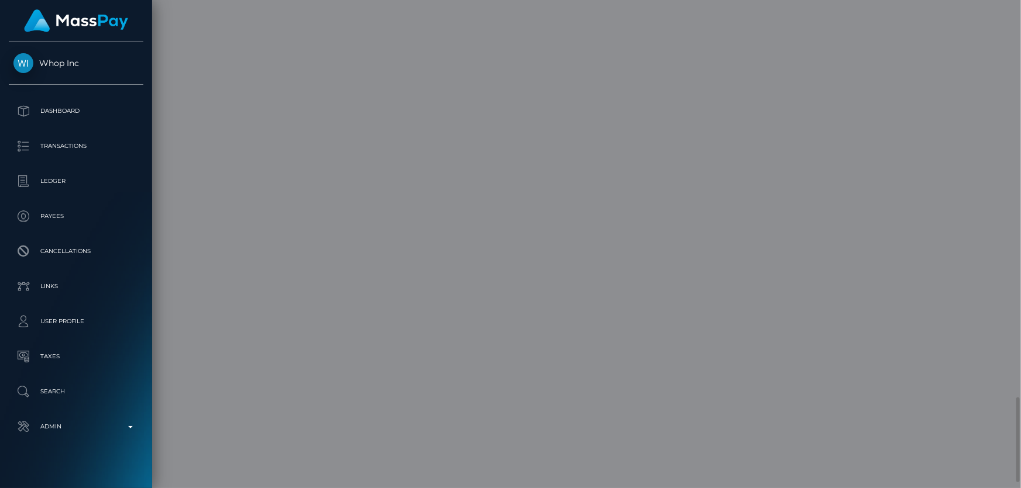
scroll to position [140, 266]
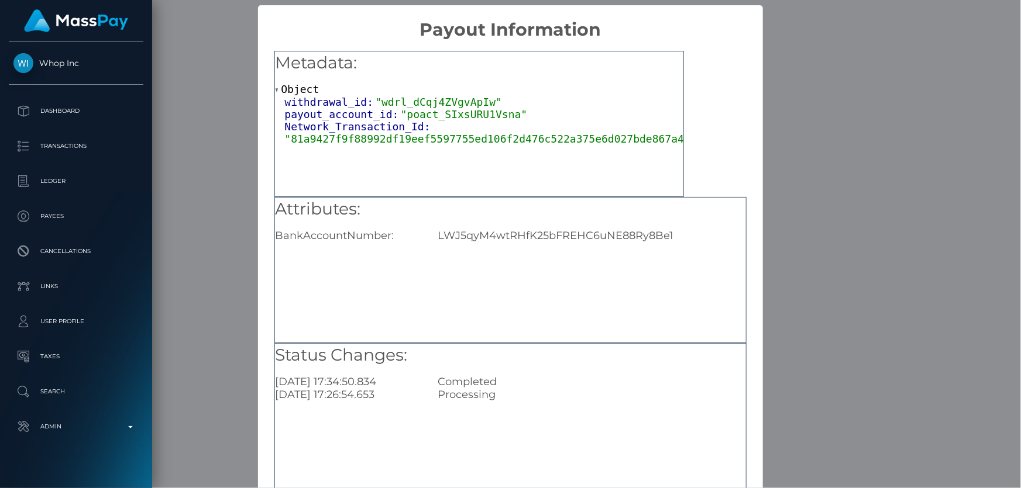
click at [551, 234] on div "LWJ5qyM4wtRHfK25bFREHC6uNE88Ry8Be1" at bounding box center [591, 235] width 325 height 13
click at [788, 308] on div "× Payout Information Metadata: Object withdrawal_id: "wdrl_dCqj4ZVgvApIw" payou…" at bounding box center [510, 244] width 1021 height 488
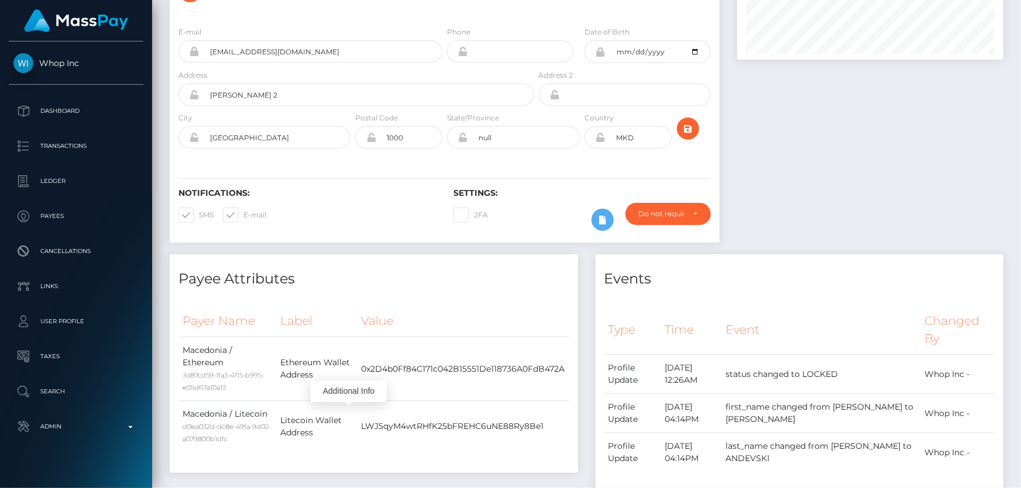
scroll to position [0, 0]
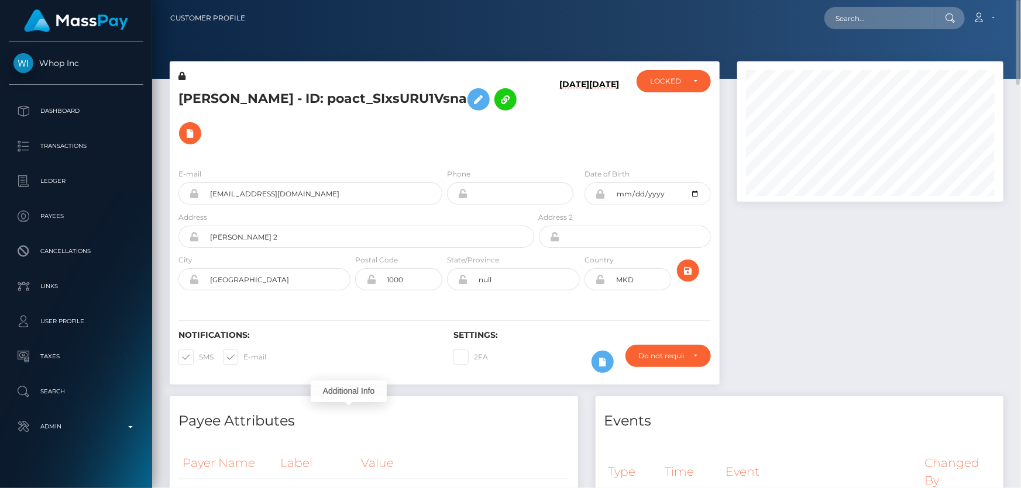
click at [372, 116] on h5 "[PERSON_NAME] - ID: poact_SIxsURU1Vsna" at bounding box center [352, 116] width 349 height 68
click at [197, 126] on icon at bounding box center [190, 133] width 14 height 15
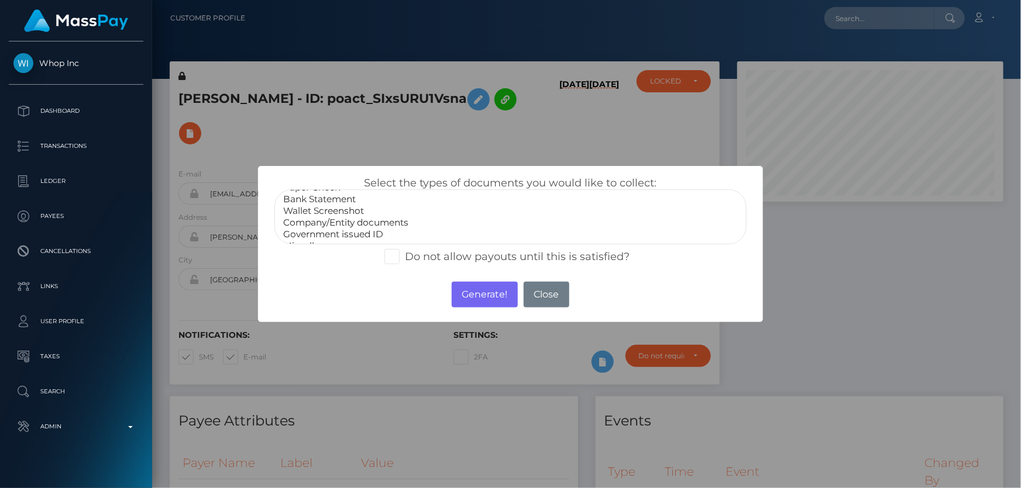
scroll to position [22, 0]
select select "Miscellaneous"
click at [337, 236] on option "Miscellaneous" at bounding box center [510, 236] width 456 height 12
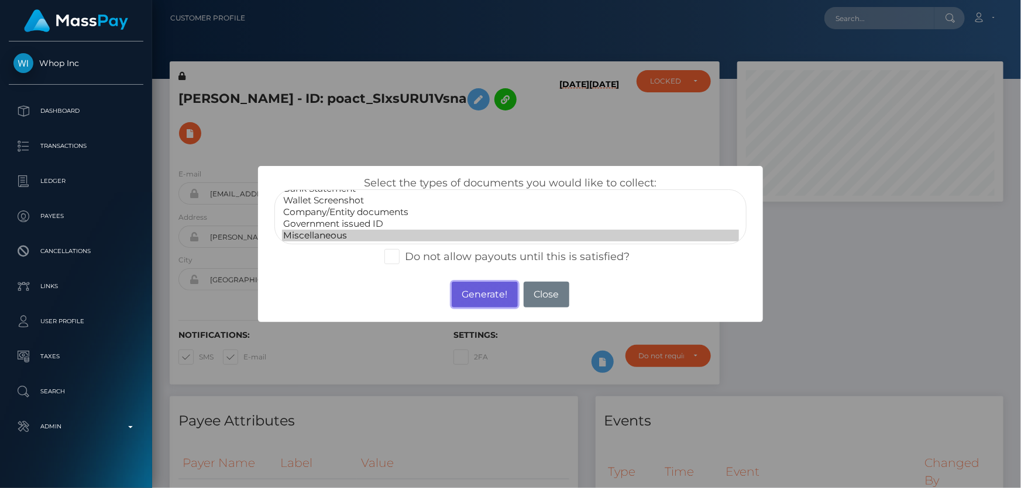
click at [480, 295] on button "Generate!" at bounding box center [485, 295] width 66 height 26
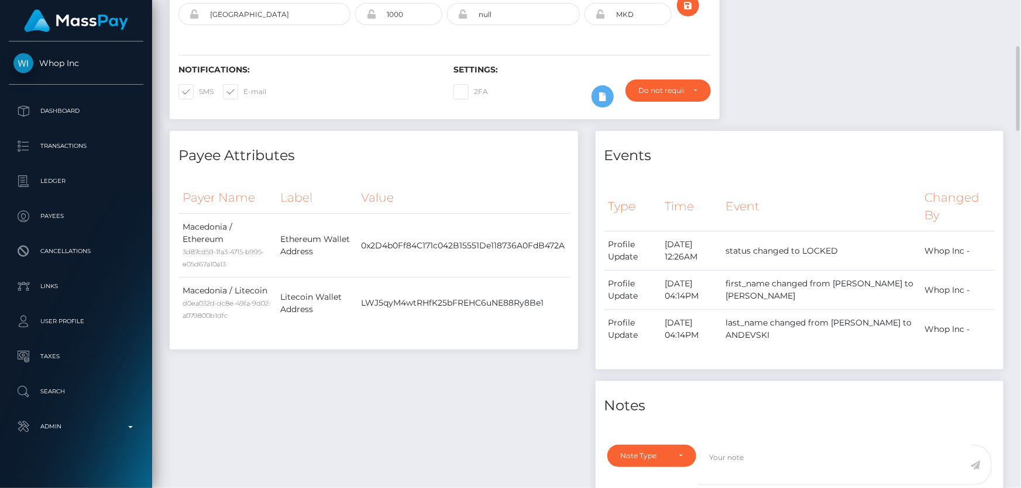
scroll to position [425, 0]
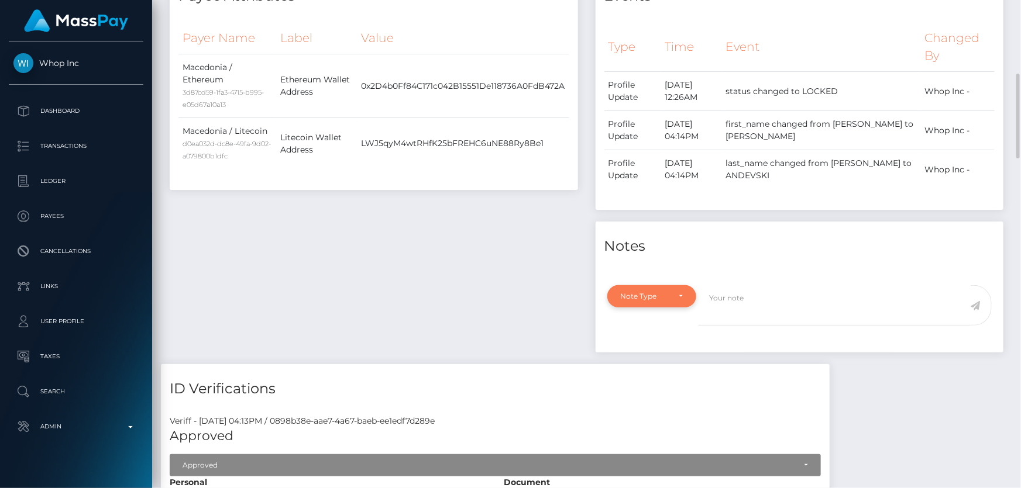
click at [640, 292] on div "Note Type" at bounding box center [645, 296] width 49 height 9
click at [639, 347] on span "Compliance" at bounding box center [642, 352] width 43 height 11
select select "COMPLIANCE"
click at [748, 290] on textarea at bounding box center [834, 305] width 272 height 40
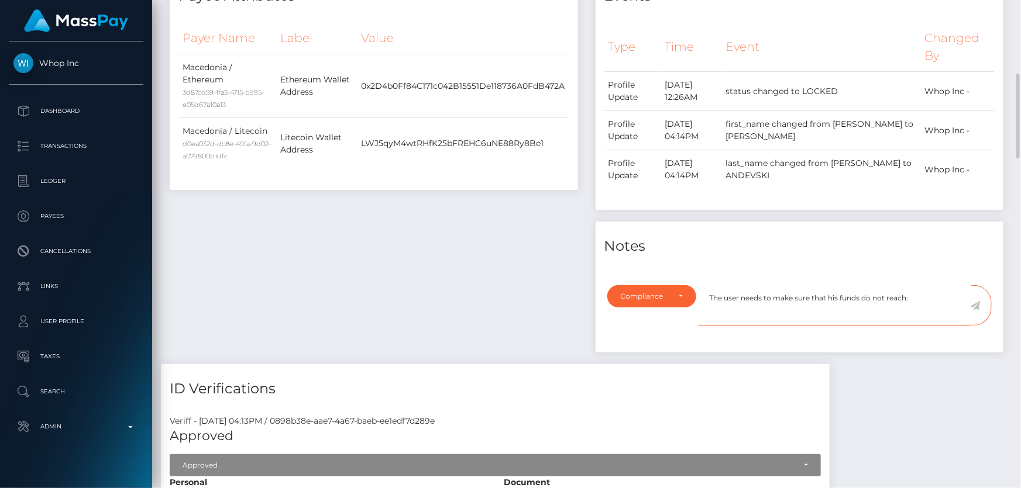
paste textarea "FixedFloat"
type textarea "The user needs to make sure that his funds do not reach: FixedFloat. Confirmati…"
click at [974, 301] on icon at bounding box center [975, 305] width 10 height 9
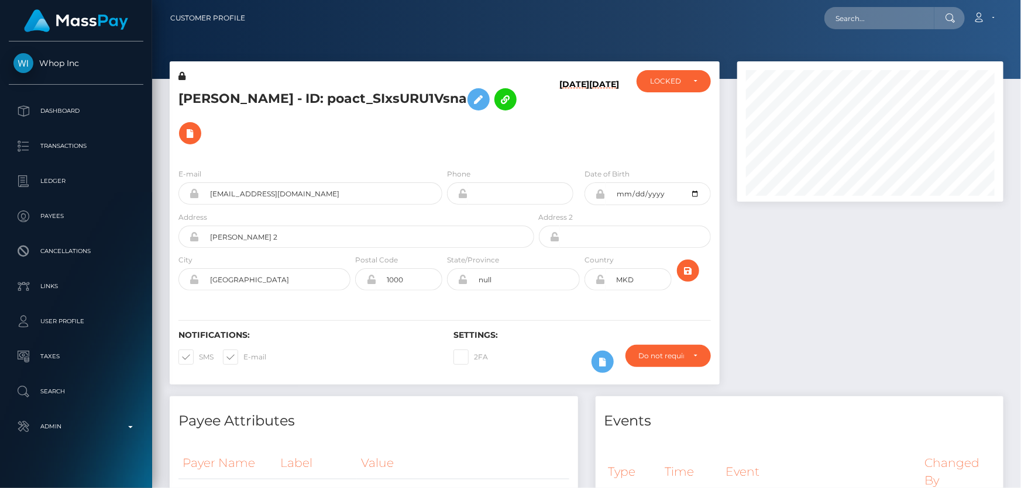
scroll to position [584719, 584592]
click at [673, 85] on div "LOCKED" at bounding box center [667, 81] width 34 height 9
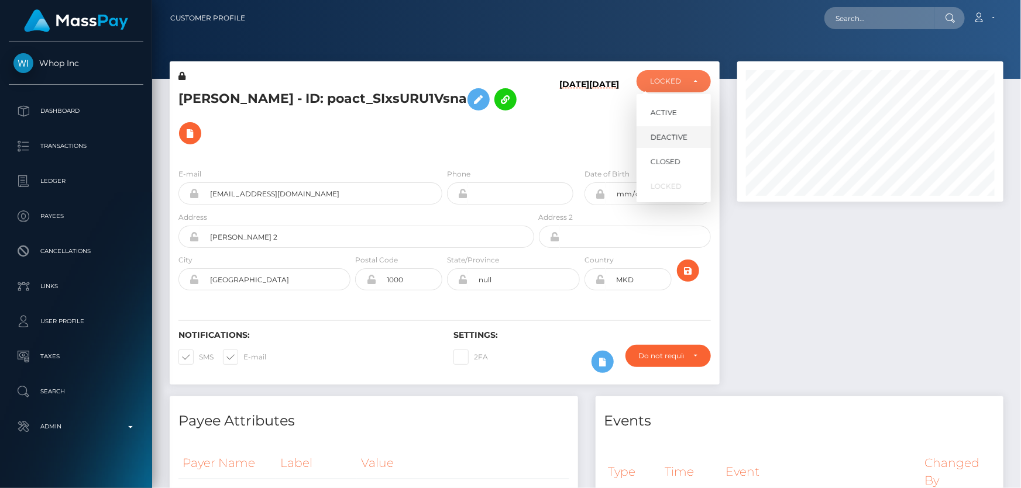
click at [674, 137] on span "DEACTIVE" at bounding box center [668, 137] width 37 height 11
select select "DEACTIVE"
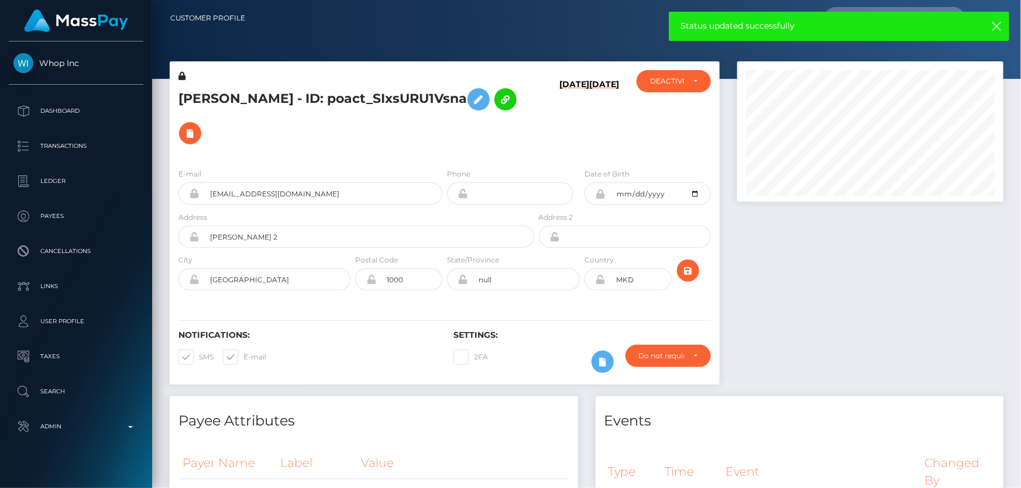
click at [317, 94] on h5 "[PERSON_NAME] - ID: poact_SIxsURU1Vsna" at bounding box center [352, 116] width 349 height 68
copy h5 "[PERSON_NAME] - ID: poact_SIxsURU1Vsna"
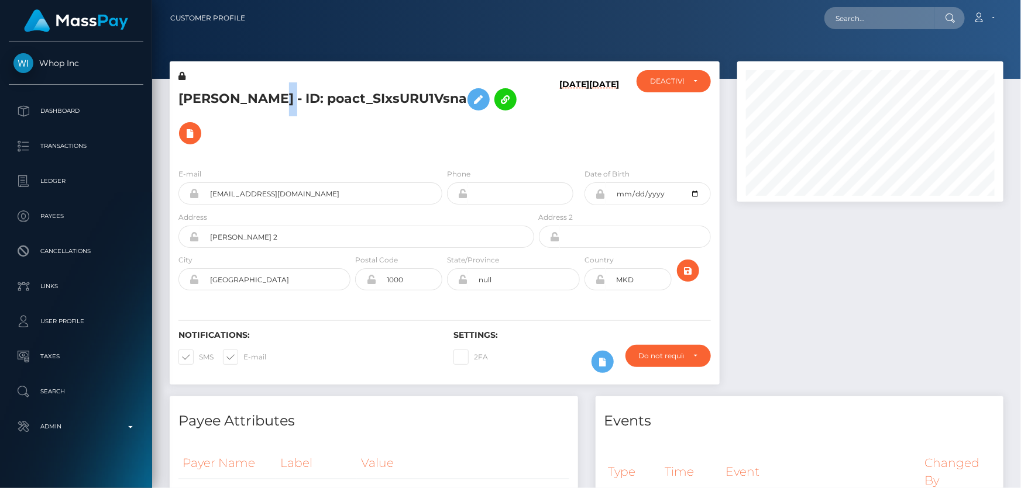
copy h5 "[PERSON_NAME] - ID: poact_SIxsURU1Vsna"
click at [866, 309] on div at bounding box center [870, 228] width 284 height 335
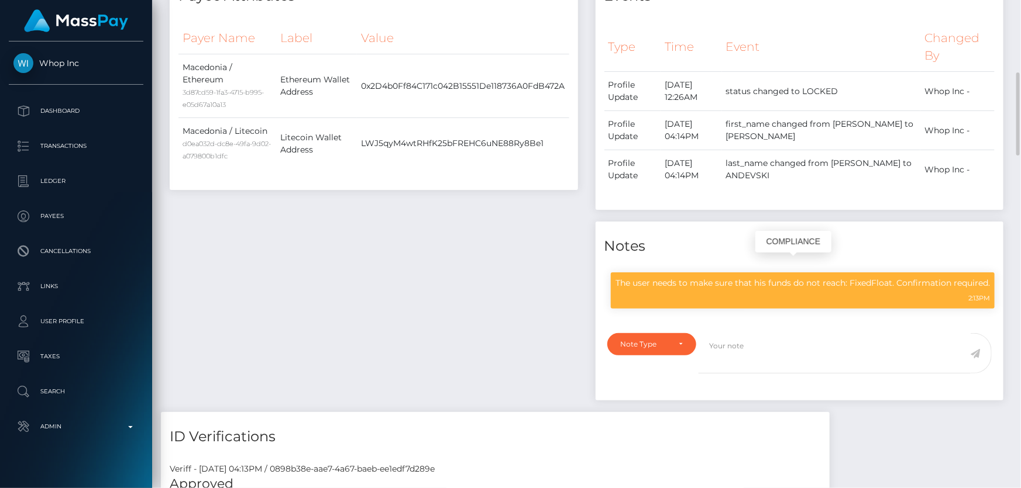
click at [738, 277] on p "The user needs to make sure that his funds do not reach: FixedFloat. Confirmati…" at bounding box center [802, 283] width 374 height 12
copy div "The user needs to make sure that his funds do not reach: FixedFloat. Confirmati…"
drag, startPoint x: 341, startPoint y: 282, endPoint x: 337, endPoint y: 273, distance: 10.0
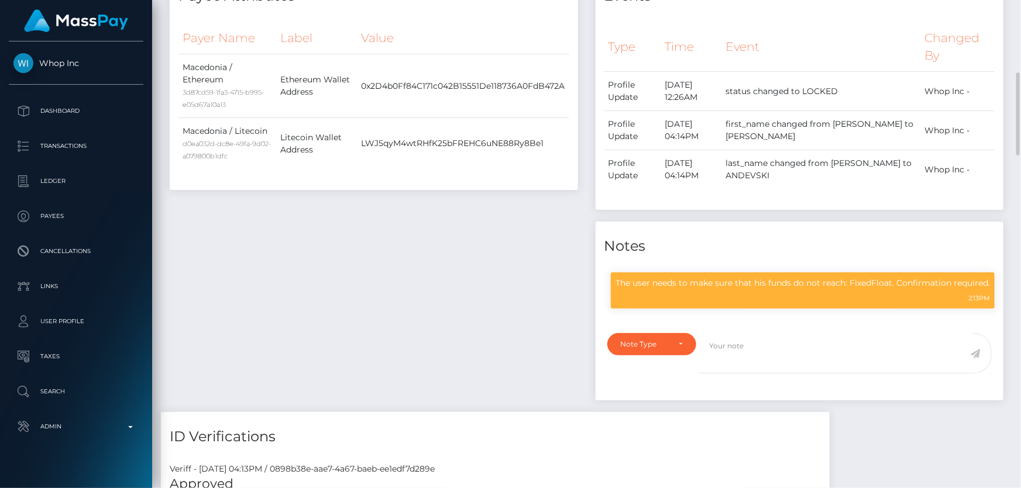
click at [338, 274] on div "Payee Attributes Payer Name Label Value Macedonia / Ethereum 3d87cd59-1fa3-4715…" at bounding box center [374, 191] width 426 height 441
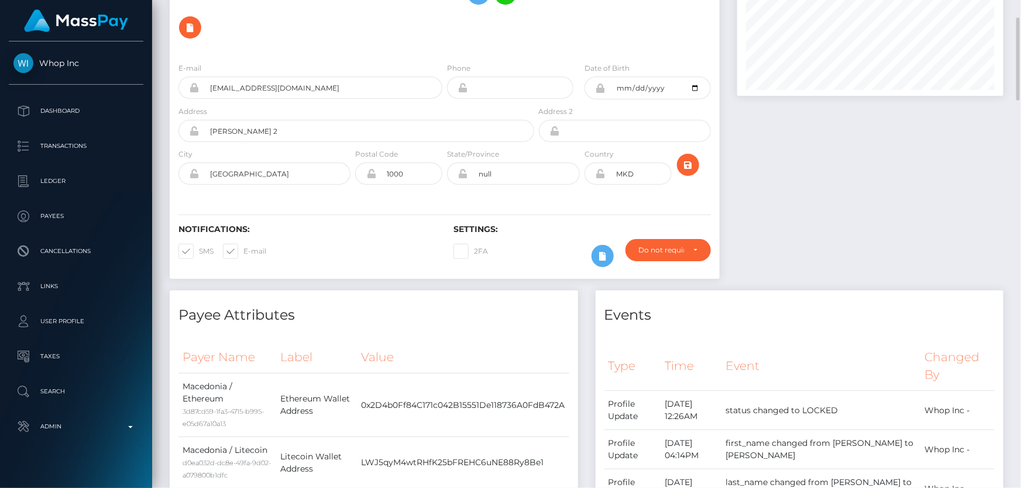
scroll to position [0, 0]
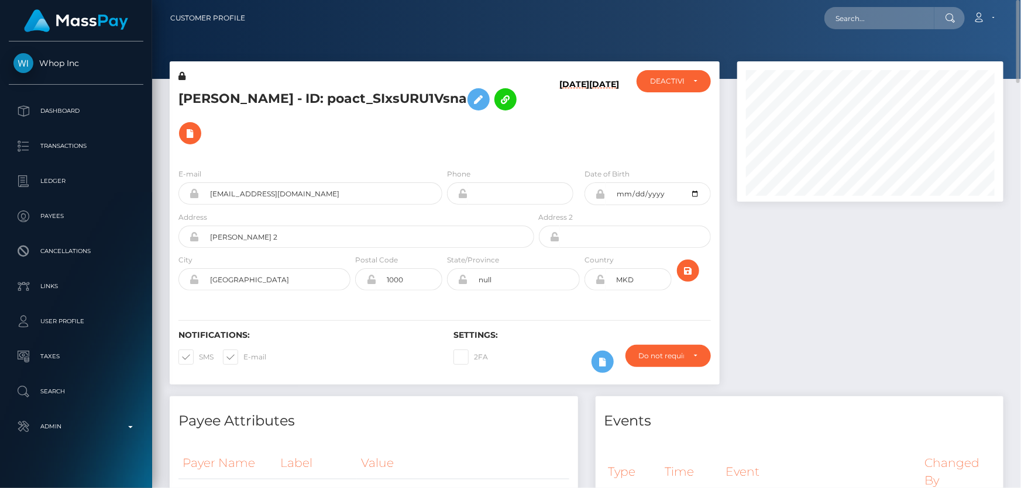
drag, startPoint x: 881, startPoint y: 237, endPoint x: 858, endPoint y: 242, distance: 23.9
click at [881, 237] on div at bounding box center [870, 228] width 284 height 335
click at [366, 124] on h5 "ALEKSANDAR ANDEVSKI - ID: poact_SIxsURU1Vsna" at bounding box center [352, 116] width 349 height 68
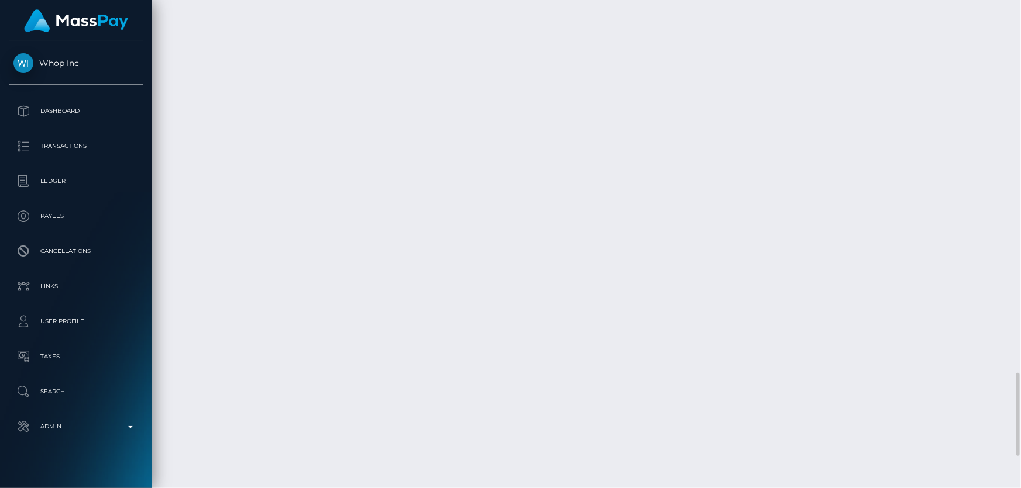
scroll to position [2370, 0]
drag, startPoint x: 749, startPoint y: 375, endPoint x: 735, endPoint y: 368, distance: 15.7
copy td "$44.49 USD"
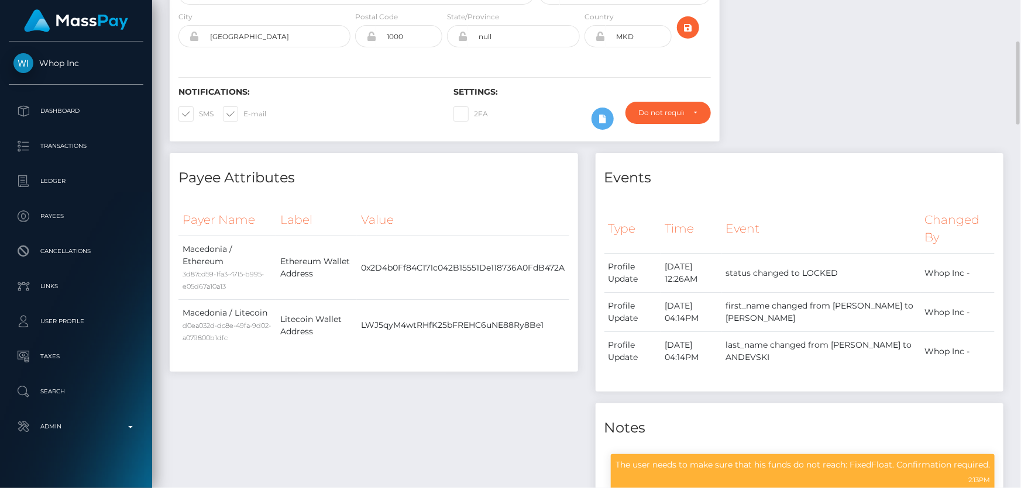
scroll to position [30, 0]
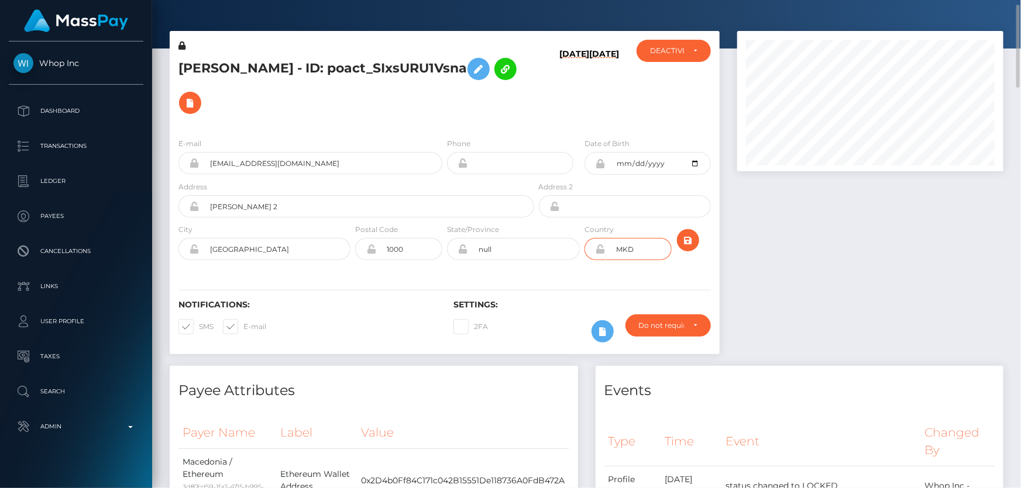
drag, startPoint x: 636, startPoint y: 233, endPoint x: 614, endPoint y: 236, distance: 22.4
click at [614, 238] on input "MKD" at bounding box center [638, 249] width 66 height 22
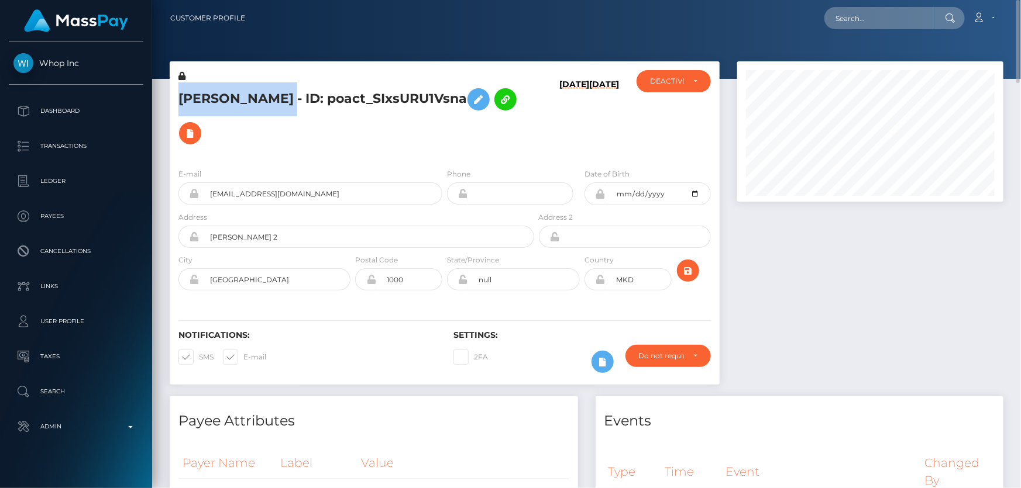
drag, startPoint x: 348, startPoint y: 91, endPoint x: 192, endPoint y: 92, distance: 155.6
click at [181, 88] on h5 "ALEKSANDAR ANDEVSKI - ID: poact_SIxsURU1Vsna" at bounding box center [352, 116] width 349 height 68
copy h5 "ALEKSANDAR ANDEVSKI"
drag, startPoint x: 339, startPoint y: 180, endPoint x: 199, endPoint y: 175, distance: 139.9
click at [199, 182] on input "looplab16+8da4a2c286@gmail.com" at bounding box center [320, 193] width 243 height 22
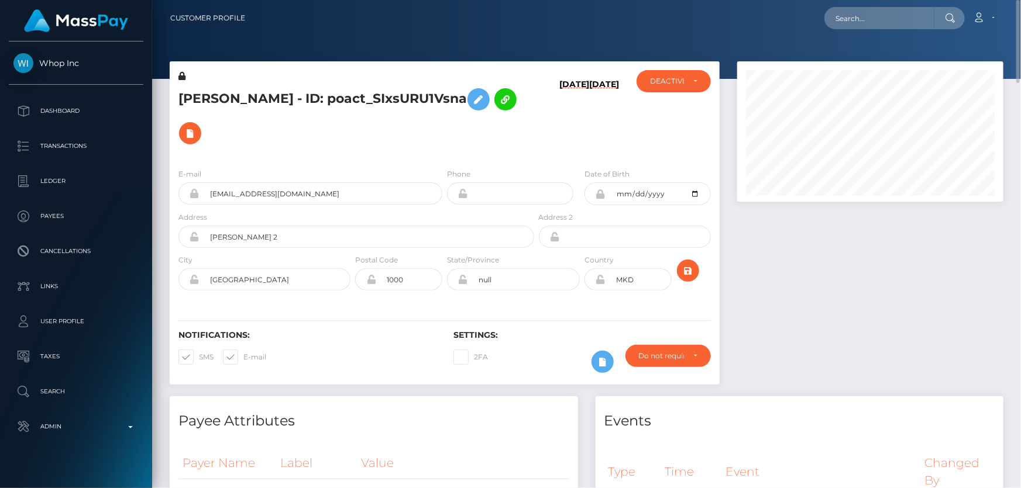
click at [481, 141] on div "ALEKSANDAR ANDEVSKI - ID: poact_SIxsURU1Vsna" at bounding box center [353, 114] width 367 height 89
drag, startPoint x: 1019, startPoint y: 318, endPoint x: 1019, endPoint y: -49, distance: 366.1
click at [1019, 0] on html "Whop Inc Dashboard Transactions Ledger Payees Cancellations Links" at bounding box center [510, 244] width 1021 height 488
paste input "313174"
type input "313174"
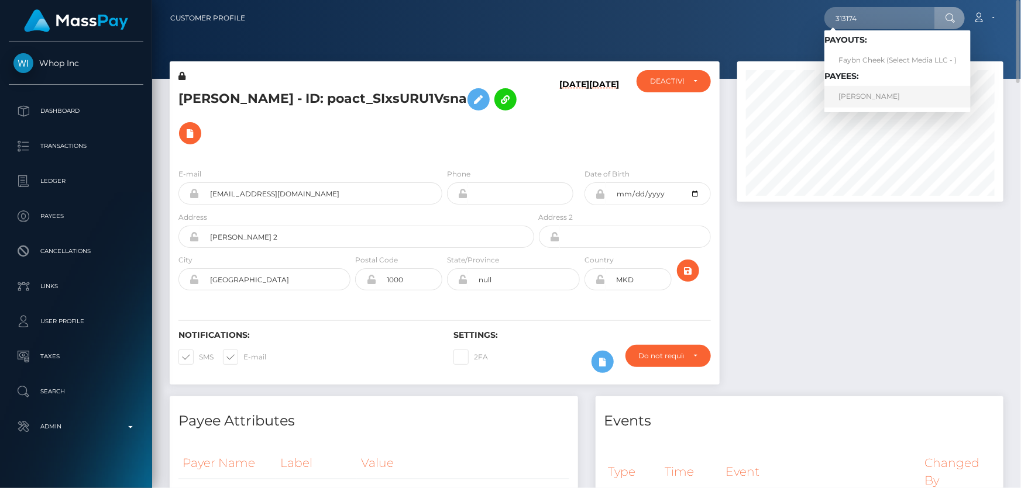
click at [865, 100] on link "Zain Nawaz" at bounding box center [897, 97] width 146 height 22
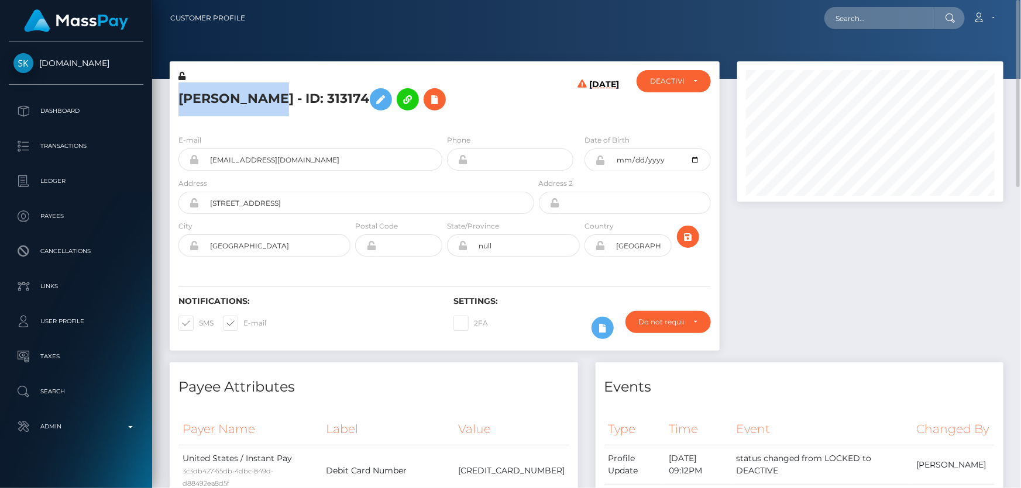
drag, startPoint x: 257, startPoint y: 100, endPoint x: 180, endPoint y: 96, distance: 77.3
click at [180, 96] on h5 "[PERSON_NAME] - ID: 313174" at bounding box center [352, 99] width 349 height 34
click at [293, 114] on h5 "[PERSON_NAME] - ID: 313174" at bounding box center [352, 99] width 349 height 34
drag, startPoint x: 253, startPoint y: 102, endPoint x: 170, endPoint y: 98, distance: 83.2
click at [170, 98] on div "[PERSON_NAME] - ID: 313174" at bounding box center [353, 97] width 367 height 55
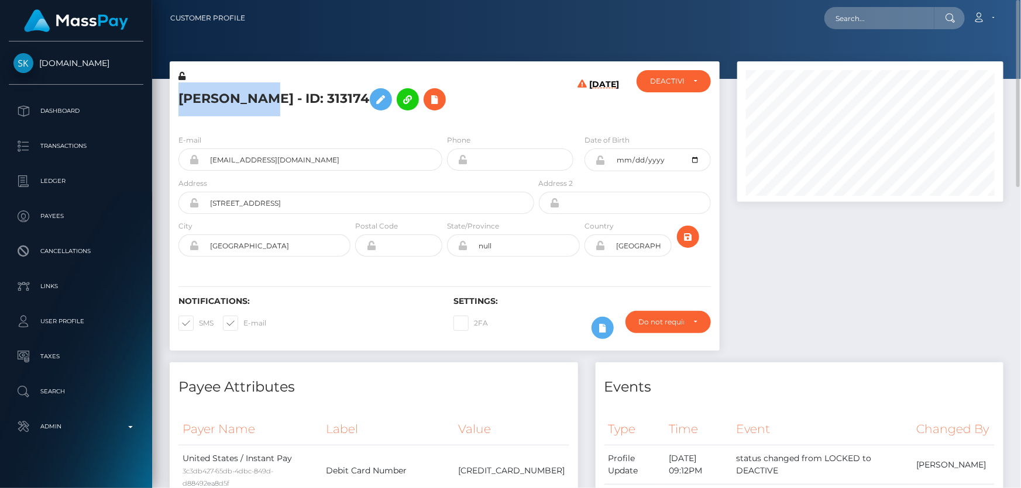
copy h5 "[PERSON_NAME]"
click at [291, 128] on div "E-mail [EMAIL_ADDRESS][DOMAIN_NAME] Phone Date of Birth" at bounding box center [445, 196] width 550 height 143
drag, startPoint x: 310, startPoint y: 161, endPoint x: 199, endPoint y: 158, distance: 111.2
click at [199, 158] on input "[EMAIL_ADDRESS][DOMAIN_NAME]" at bounding box center [320, 160] width 243 height 22
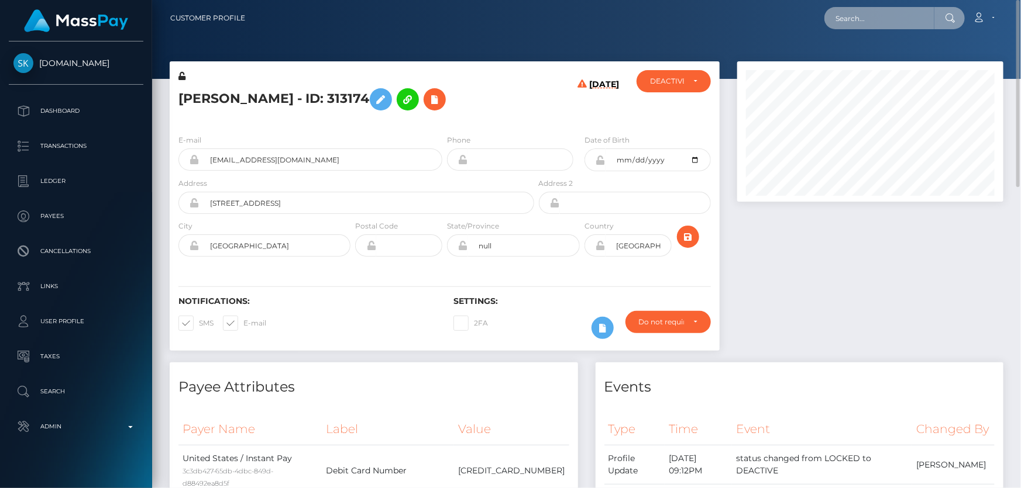
paste input "[EMAIL_ADDRESS][DOMAIN_NAME]"
type input "[EMAIL_ADDRESS][DOMAIN_NAME]"
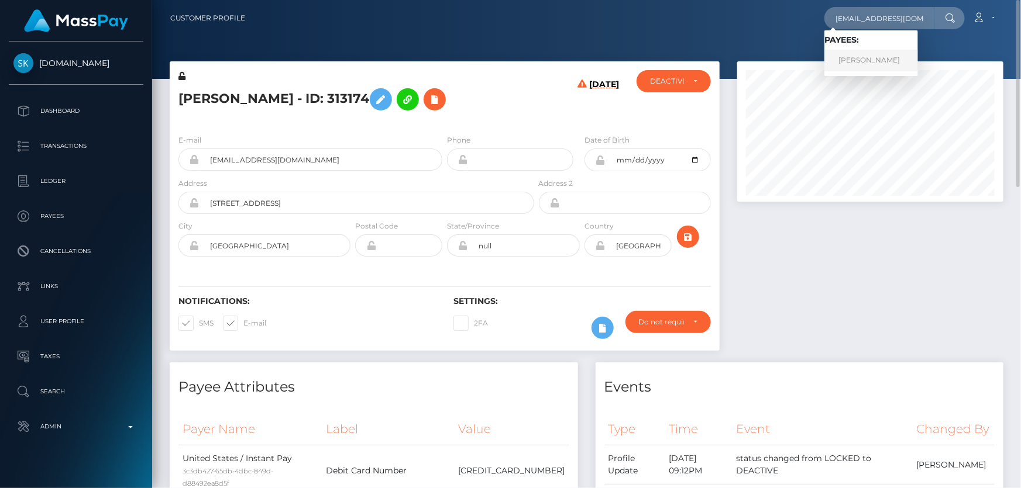
click at [860, 56] on link "[PERSON_NAME]" at bounding box center [871, 61] width 94 height 22
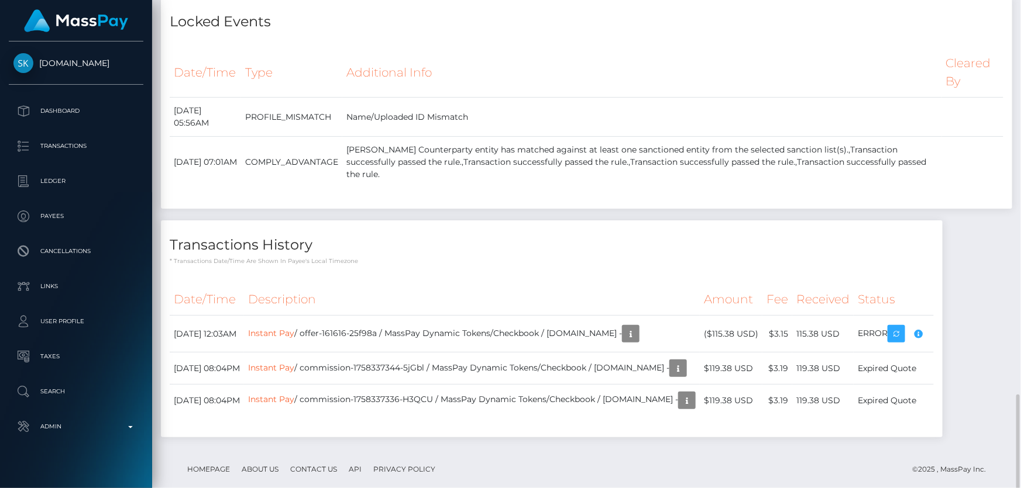
scroll to position [1755, 0]
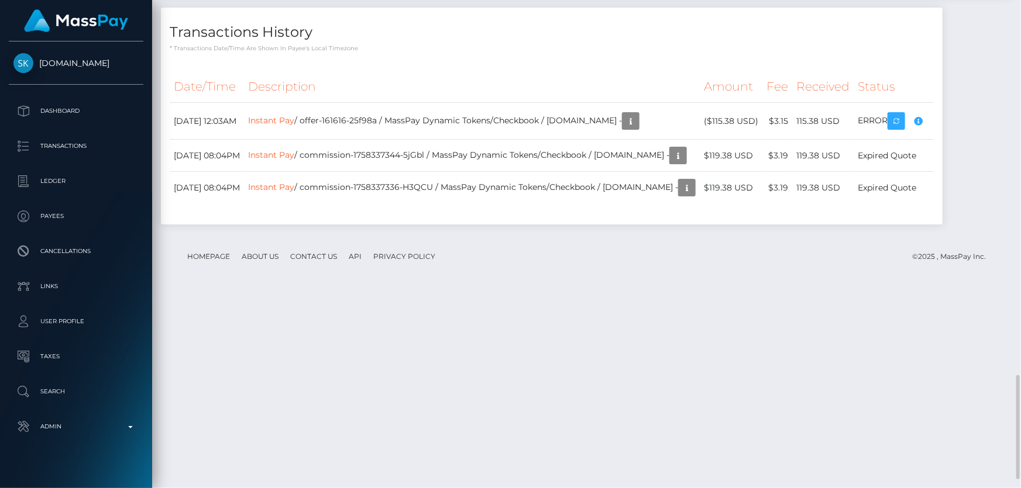
click at [454, 219] on div "Date/Time Description Amount Fee Received Status Instant Pay" at bounding box center [552, 145] width 764 height 148
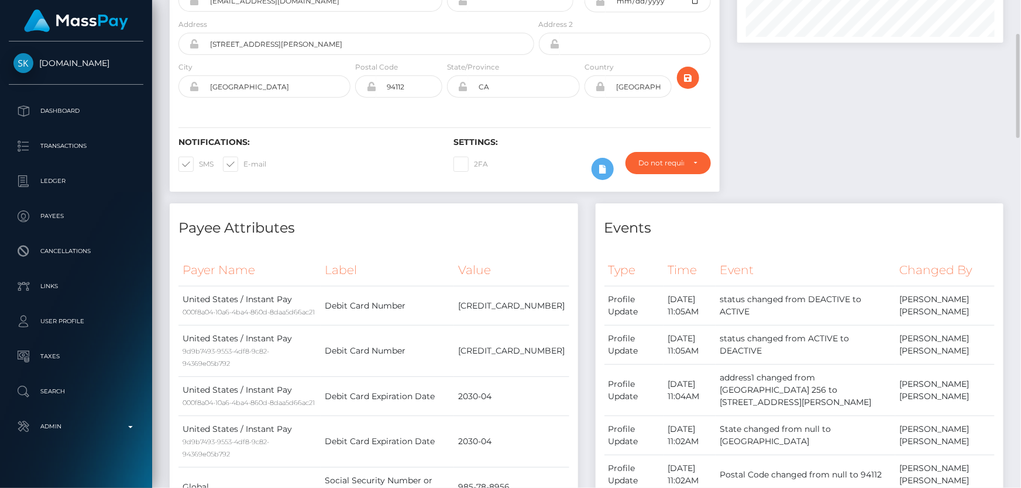
scroll to position [0, 0]
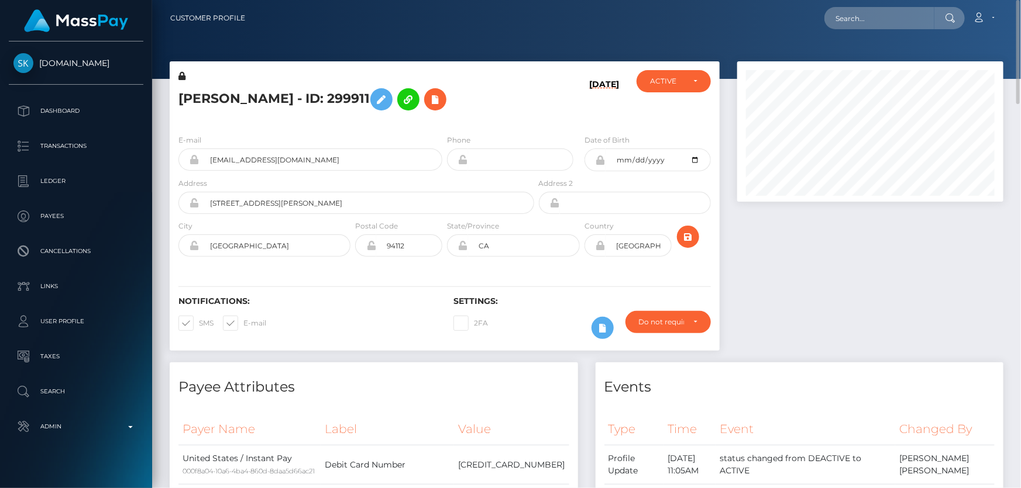
click at [256, 94] on h5 "[PERSON_NAME] - ID: 299911" at bounding box center [352, 99] width 349 height 34
drag, startPoint x: 332, startPoint y: 98, endPoint x: 176, endPoint y: 99, distance: 156.2
click at [176, 99] on div "[PERSON_NAME] - ID: 299911" at bounding box center [353, 97] width 367 height 55
drag, startPoint x: 205, startPoint y: 100, endPoint x: 405, endPoint y: 199, distance: 223.1
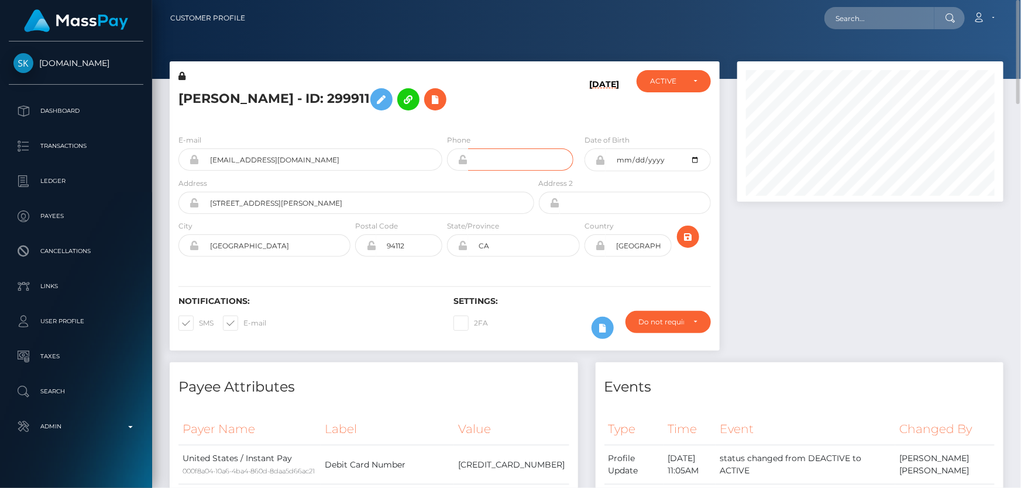
click at [484, 158] on input "tel" at bounding box center [520, 160] width 105 height 22
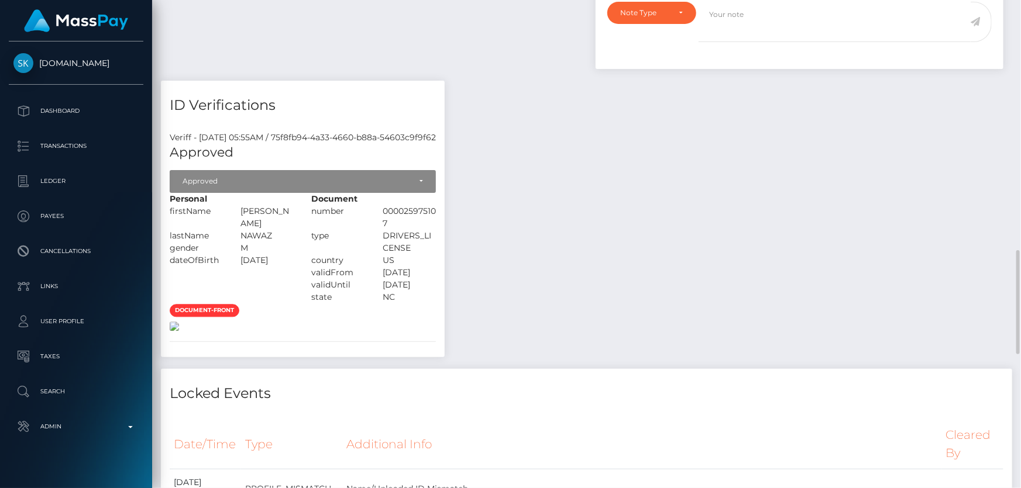
scroll to position [1382, 0]
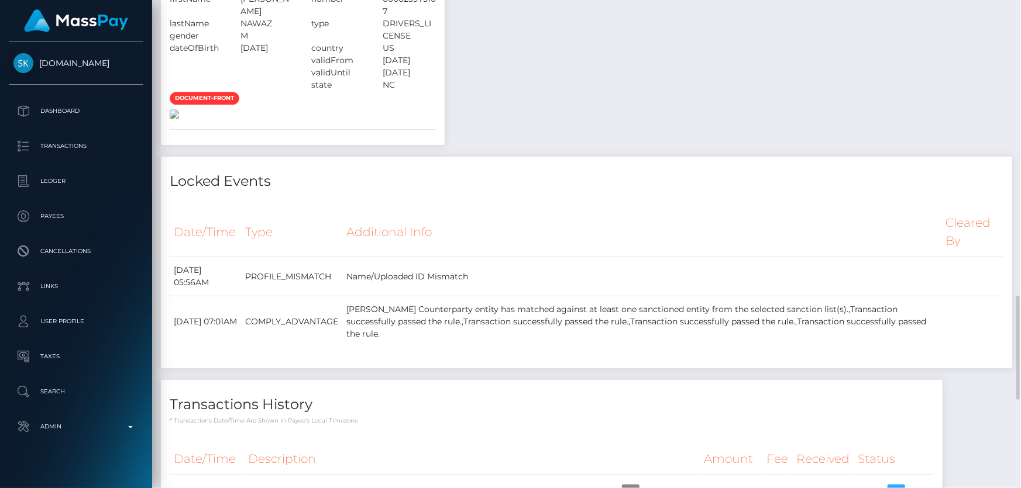
click at [179, 119] on img at bounding box center [174, 113] width 9 height 9
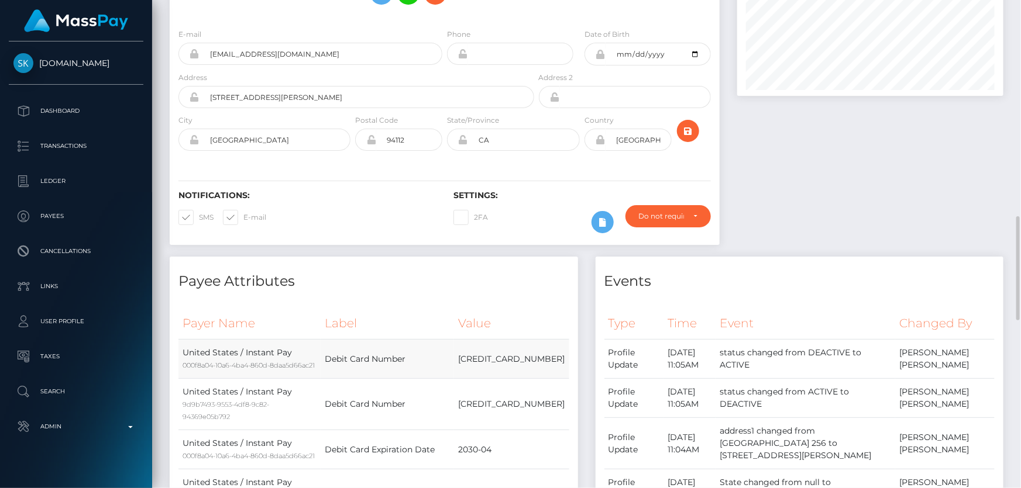
scroll to position [0, 0]
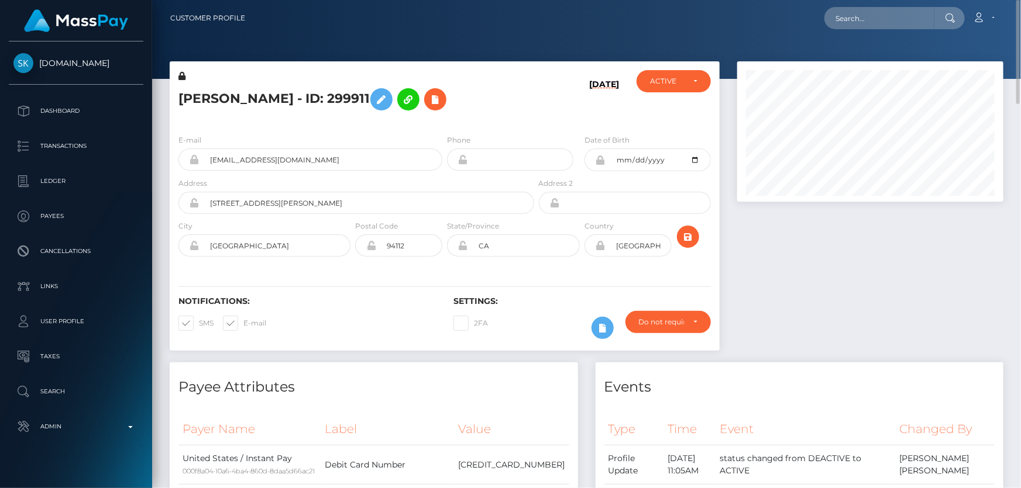
click at [274, 98] on h5 "[PERSON_NAME] - ID: 299911" at bounding box center [352, 99] width 349 height 34
copy h5 "[PERSON_NAME] - ID: 299911"
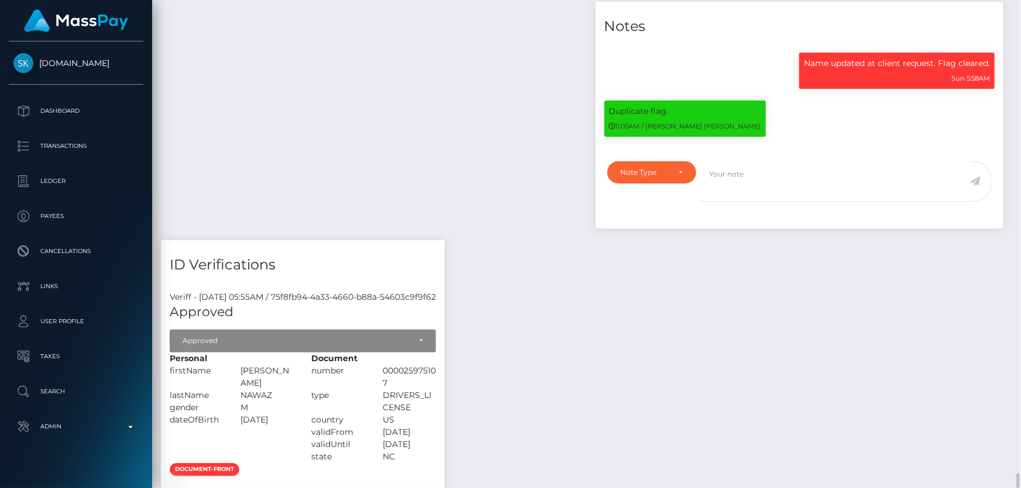
scroll to position [1222, 0]
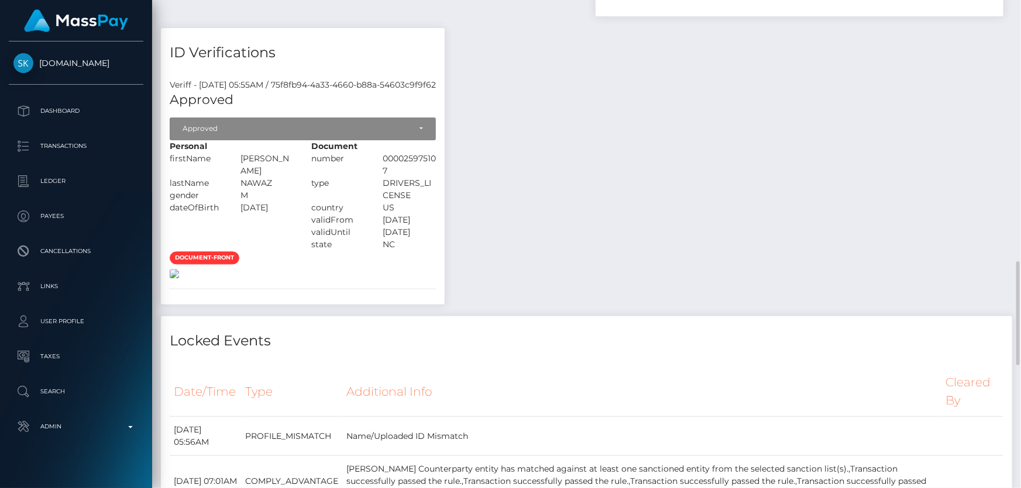
click at [179, 278] on img at bounding box center [174, 273] width 9 height 9
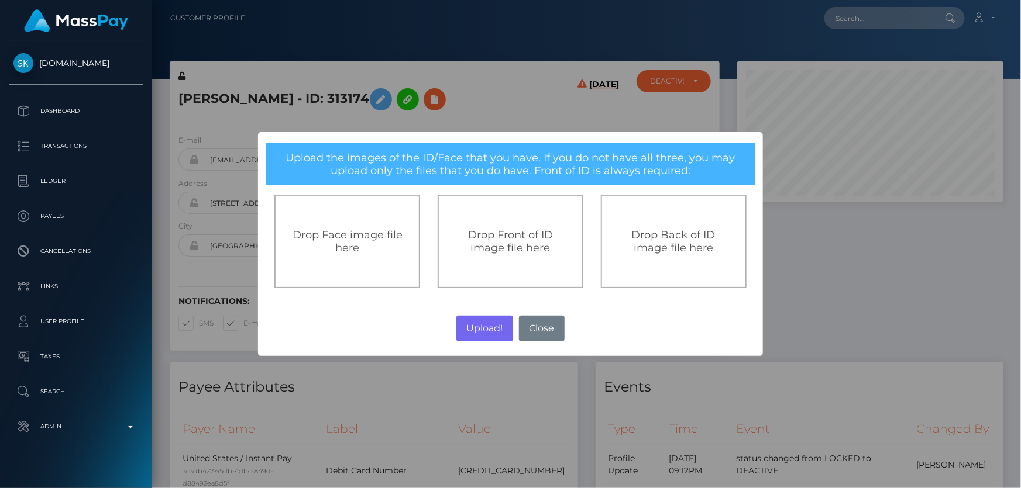
scroll to position [140, 266]
click at [531, 253] on span "Drop Front of ID image file here" at bounding box center [510, 242] width 85 height 26
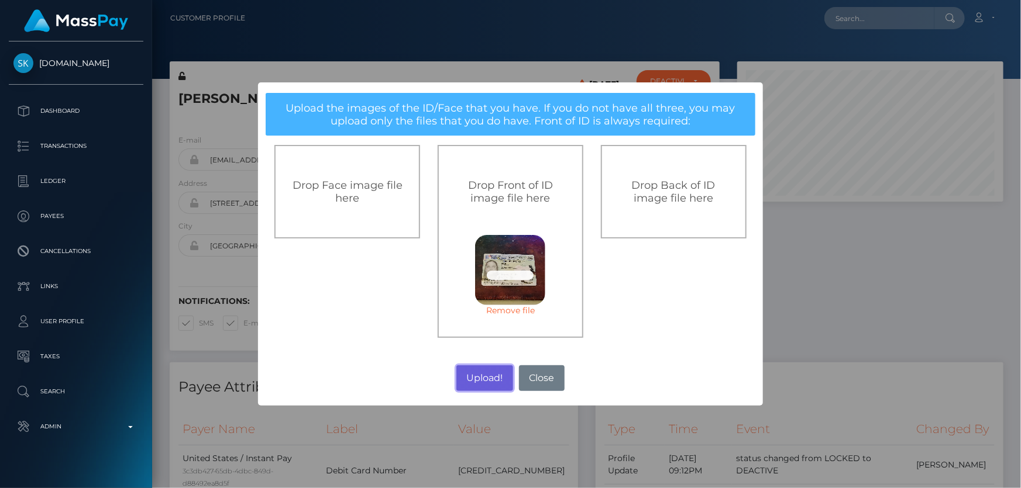
click at [495, 376] on button "Upload!" at bounding box center [484, 379] width 57 height 26
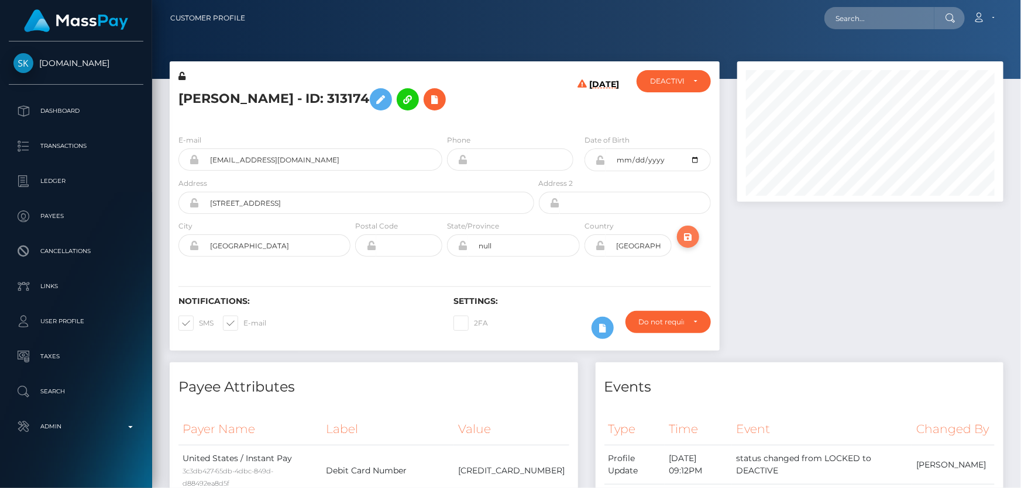
click at [684, 238] on icon "submit" at bounding box center [688, 237] width 14 height 15
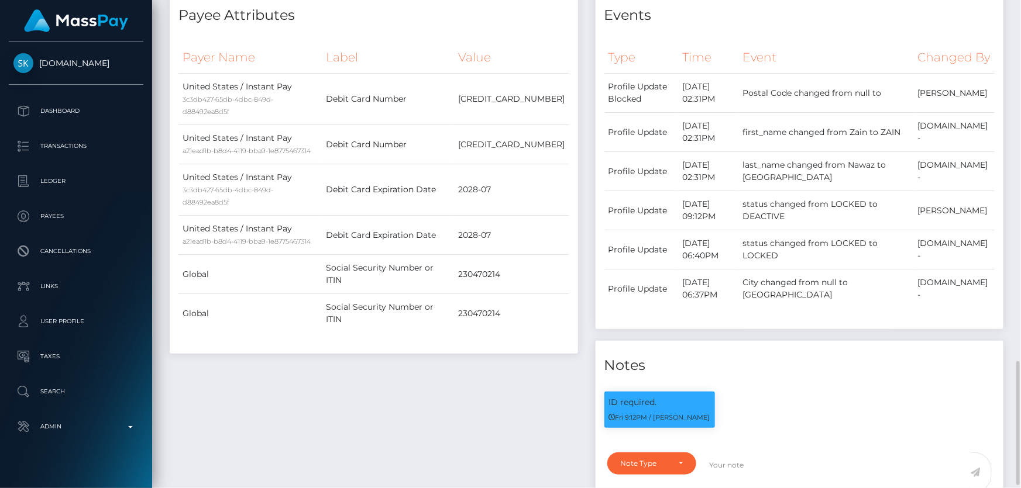
scroll to position [585, 0]
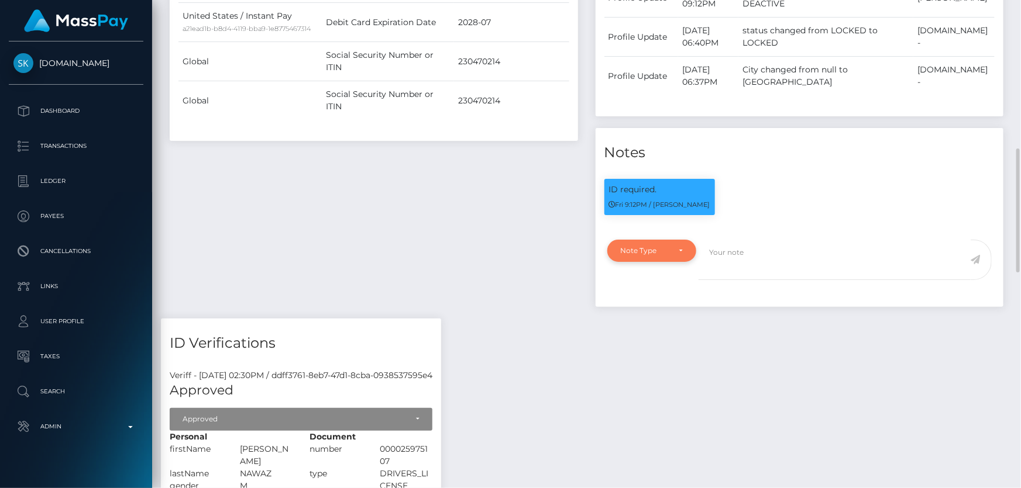
click at [673, 262] on div "Note Type" at bounding box center [651, 251] width 89 height 22
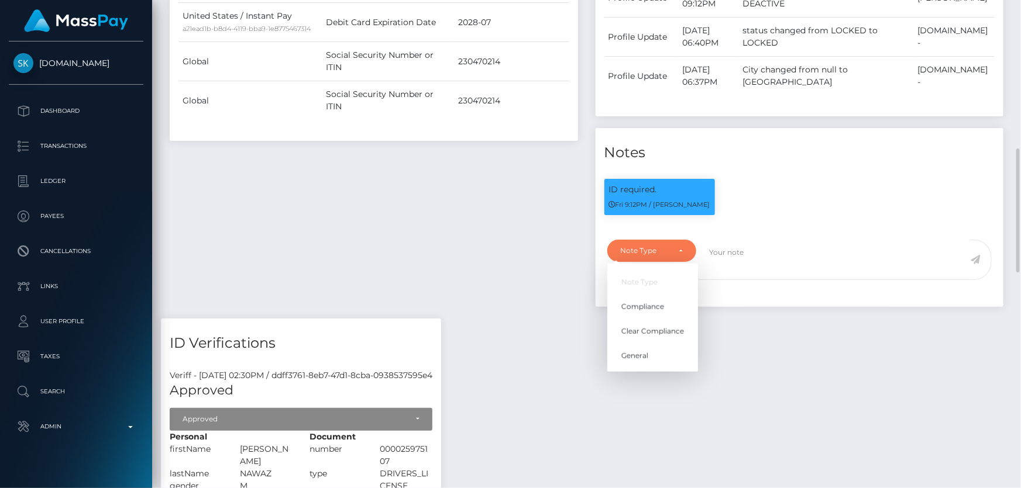
scroll to position [140, 266]
click at [649, 337] on span "Clear Compliance" at bounding box center [652, 331] width 63 height 11
select select "CLEAR_COMPLIANCE"
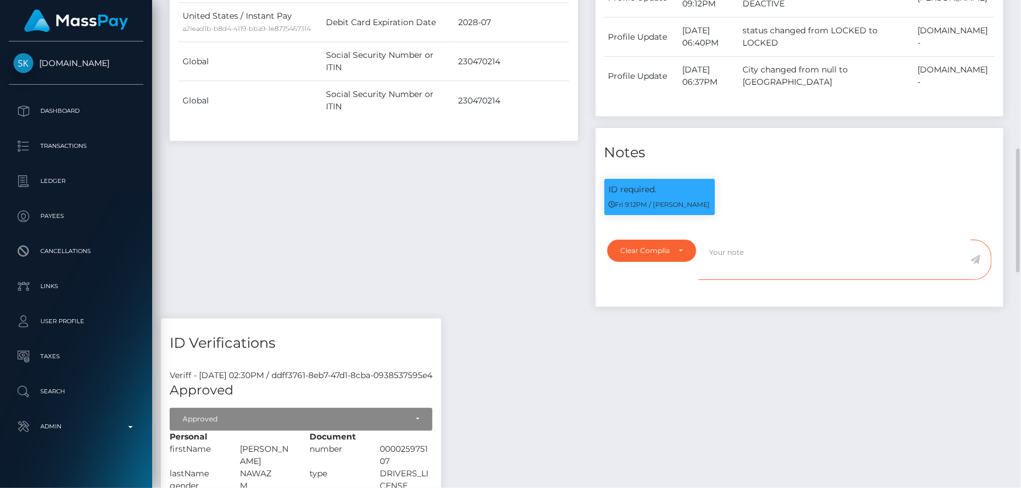
paste textarea "The hit refers to a person with a different MIddle Name ( [PERSON_NAME] )."
type textarea "The hit refers to a person with a different MIddle Name ( [PERSON_NAME] ). Flag…"
click at [974, 264] on icon at bounding box center [975, 259] width 10 height 9
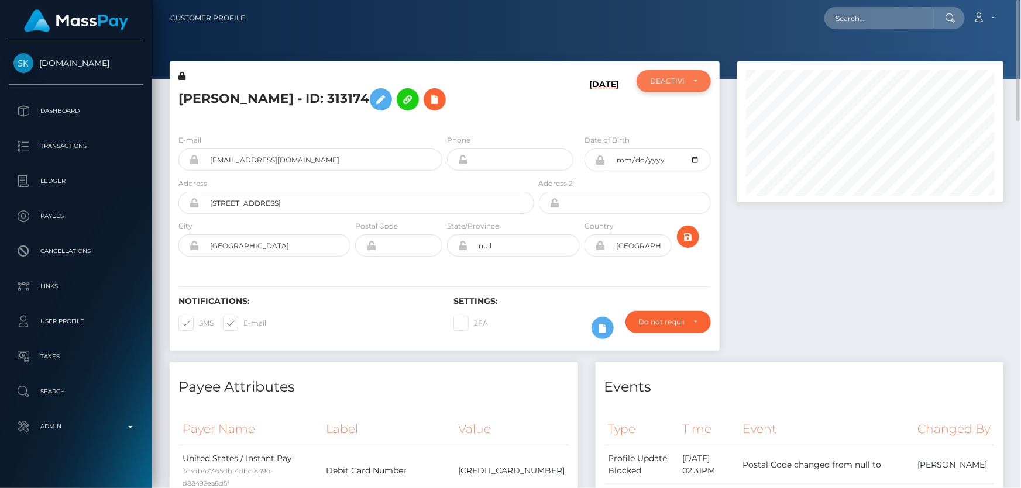
click at [693, 80] on div "DEACTIVE" at bounding box center [673, 81] width 47 height 9
click at [671, 113] on span "ACTIVE" at bounding box center [663, 113] width 26 height 11
select select "ACTIVE"
click at [280, 104] on h5 "[PERSON_NAME] - ID: 313174" at bounding box center [352, 99] width 349 height 34
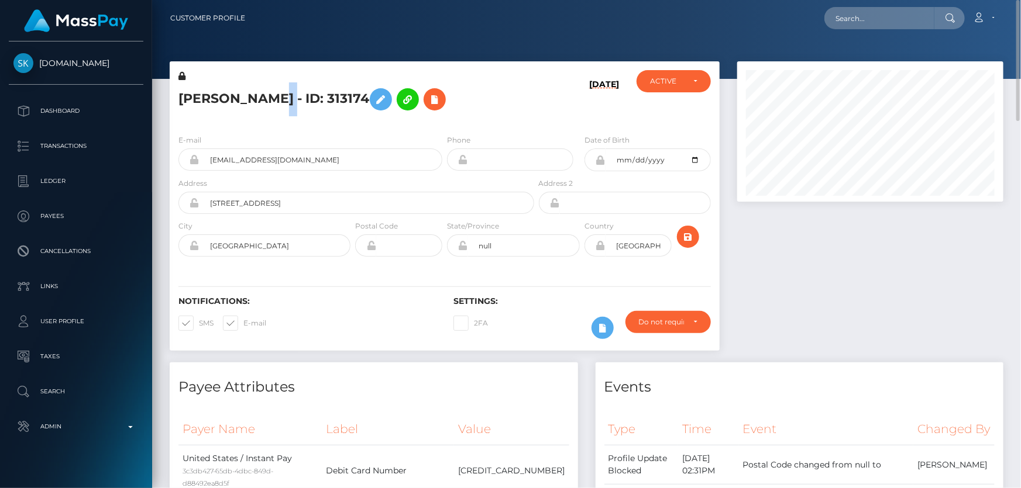
click at [280, 104] on h5 "[PERSON_NAME] - ID: 313174" at bounding box center [352, 99] width 349 height 34
copy h5 "[PERSON_NAME] - ID: 313174"
